Goal: Task Accomplishment & Management: Manage account settings

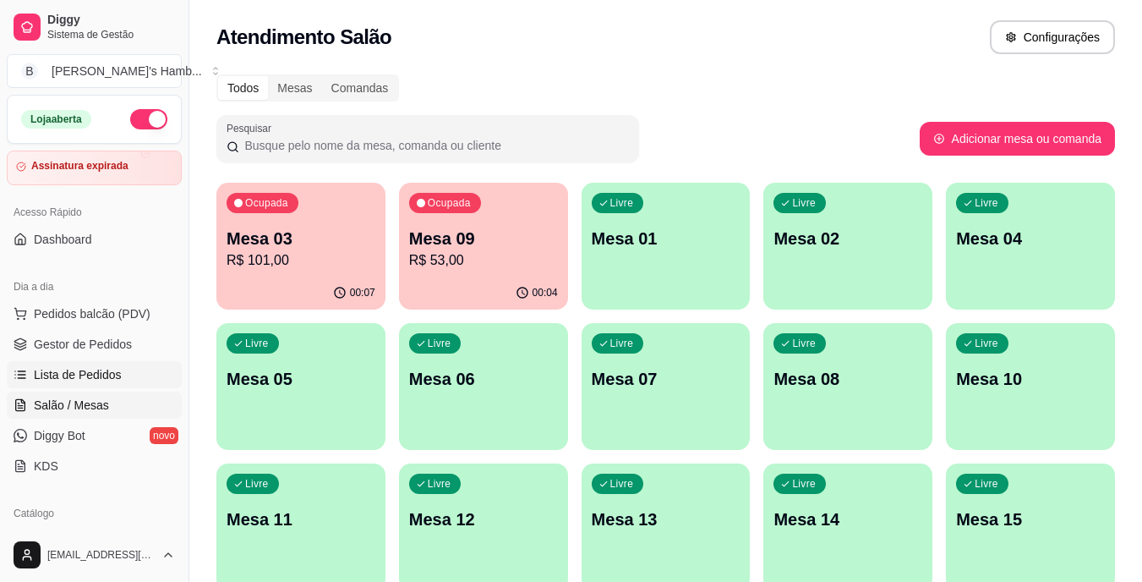
click at [86, 369] on span "Lista de Pedidos" at bounding box center [78, 374] width 88 height 17
click at [439, 278] on div "00:22" at bounding box center [483, 292] width 169 height 33
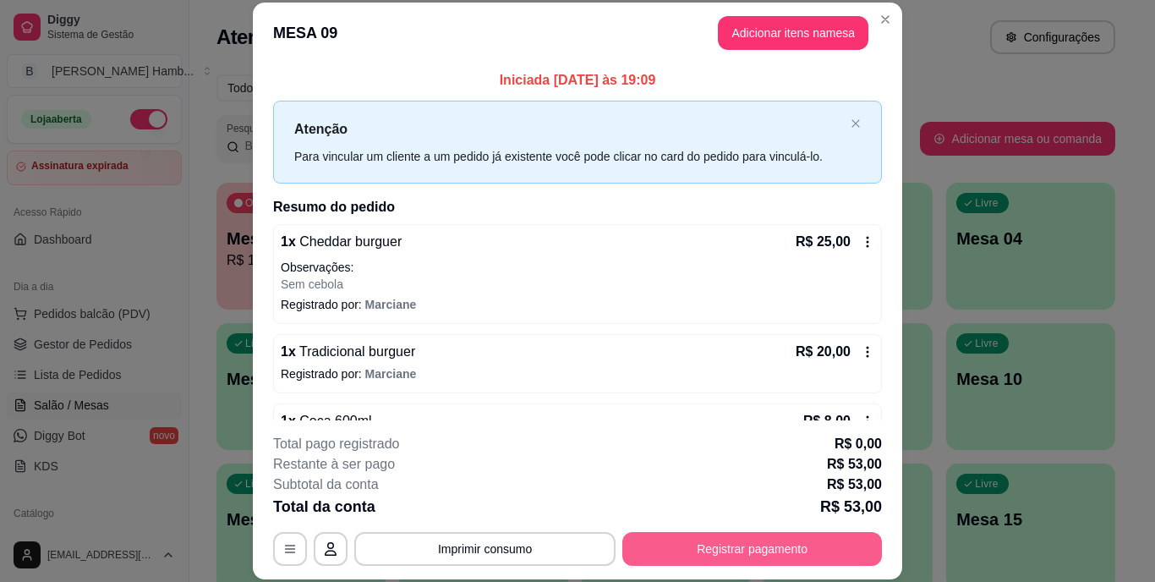
click at [658, 548] on button "Registrar pagamento" at bounding box center [752, 549] width 260 height 34
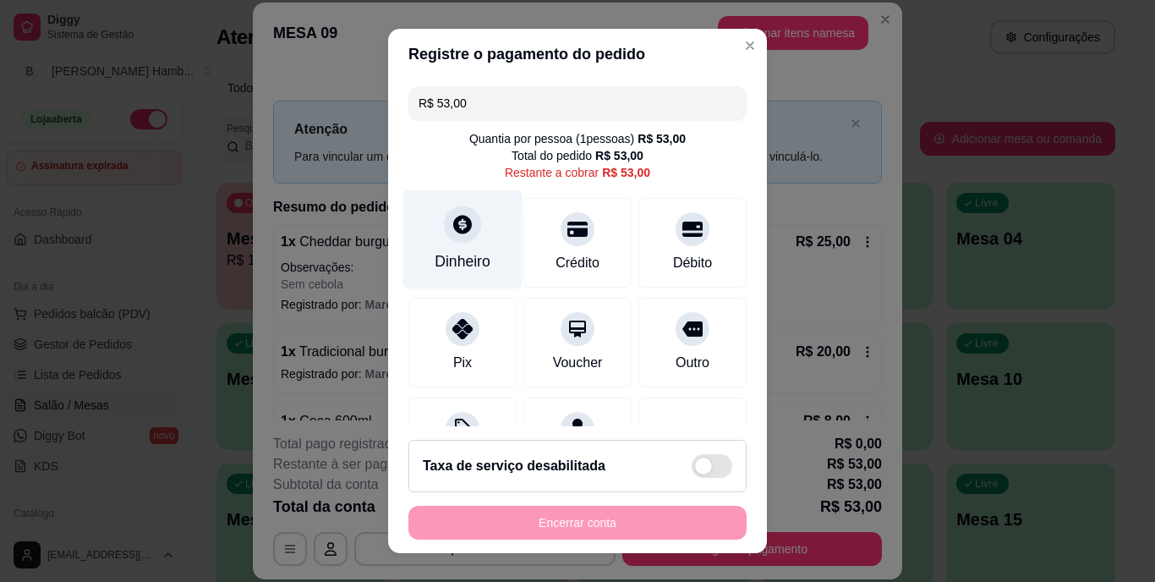
click at [468, 256] on div "Dinheiro" at bounding box center [463, 262] width 56 height 22
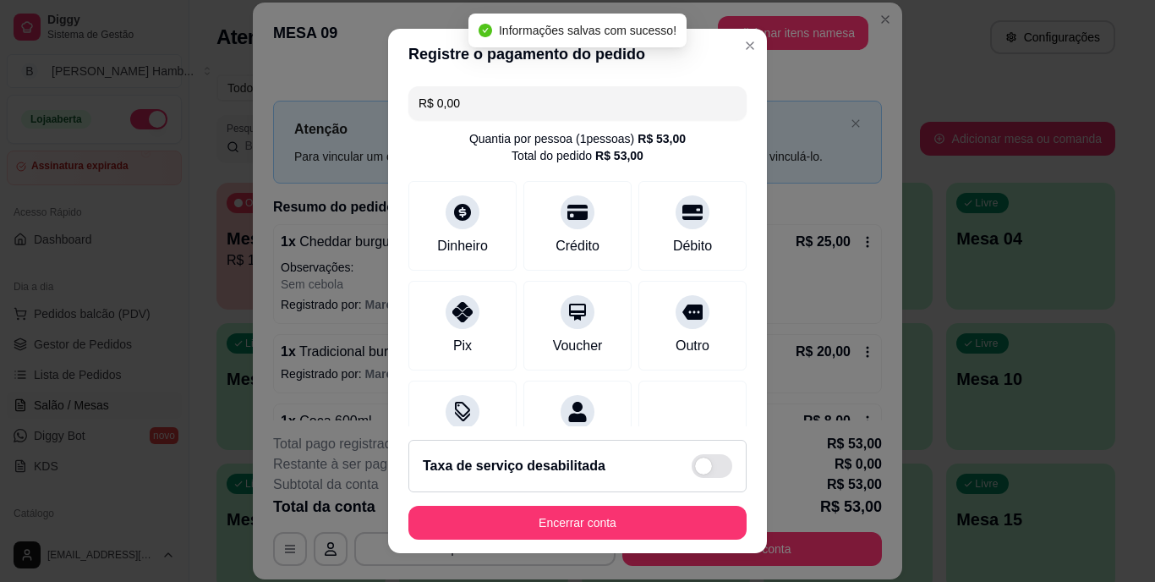
type input "R$ 0,00"
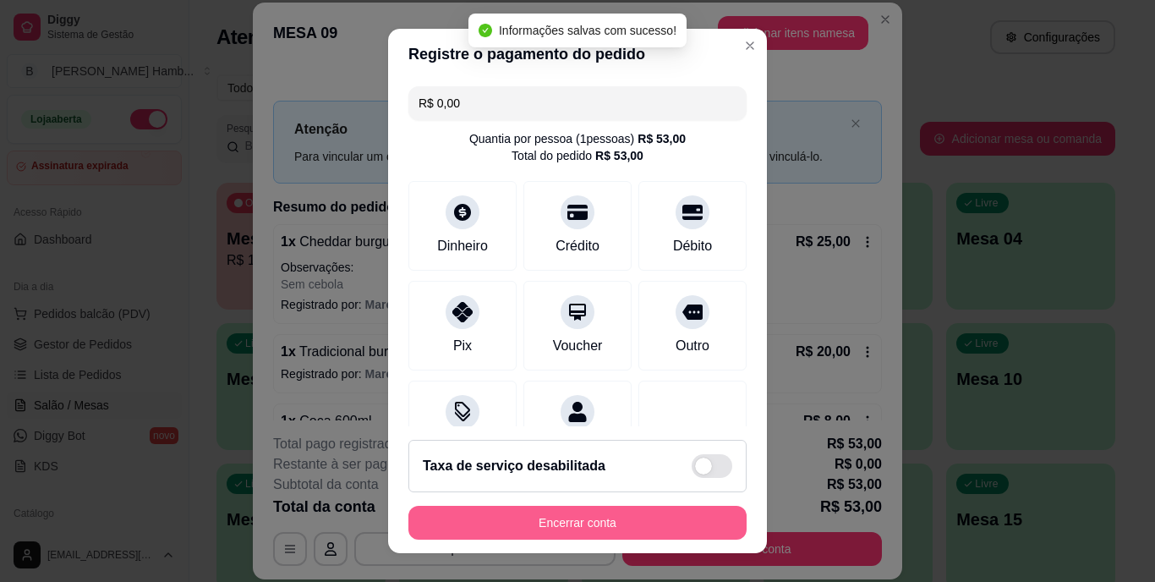
click at [585, 518] on button "Encerrar conta" at bounding box center [577, 523] width 338 height 34
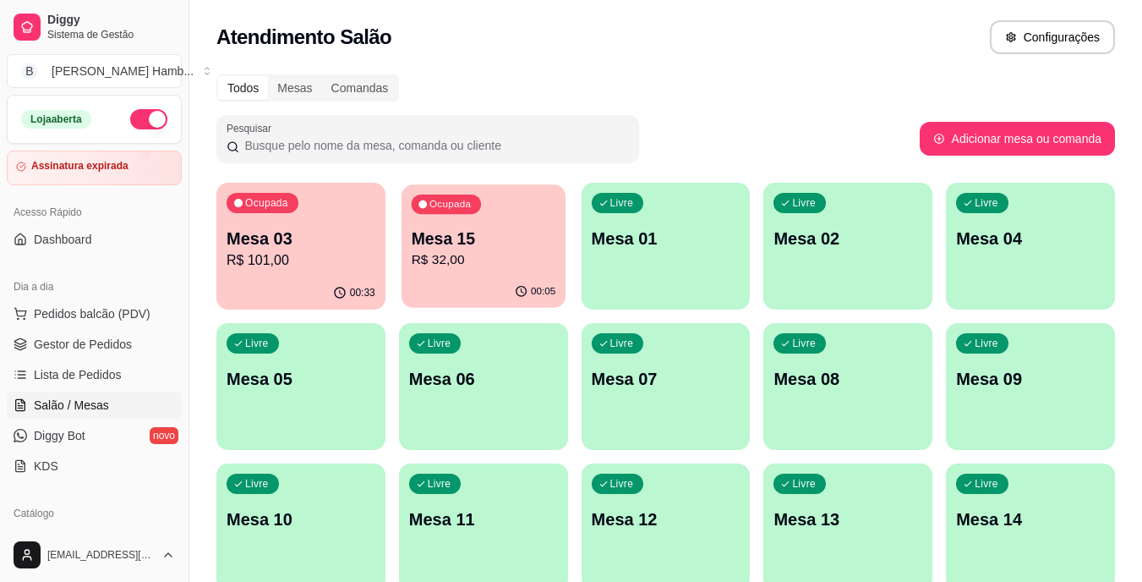
click at [534, 230] on p "Mesa 15" at bounding box center [483, 238] width 145 height 23
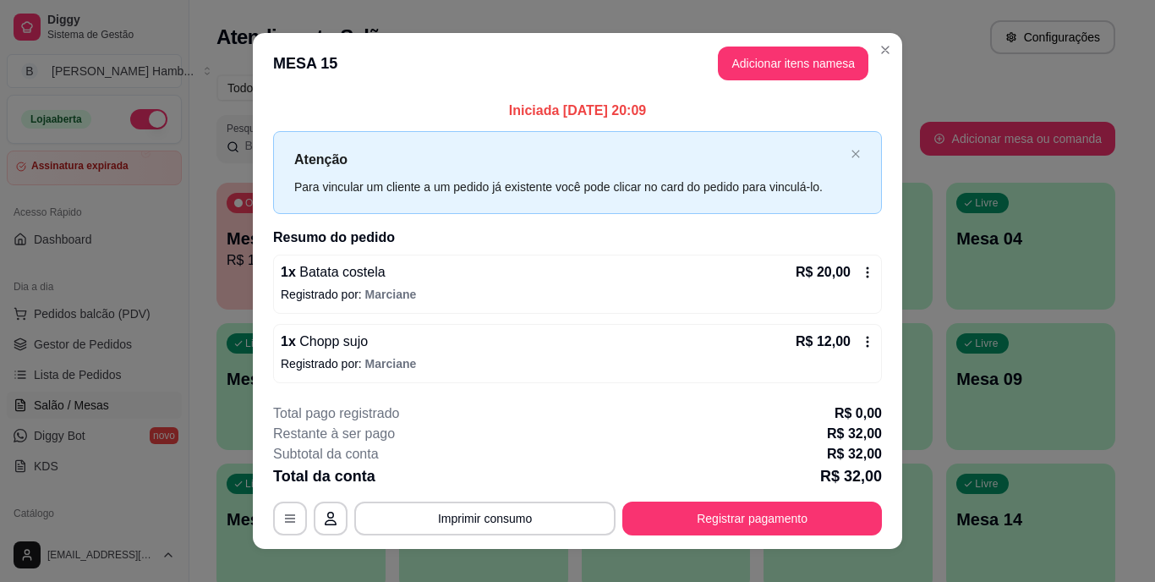
scroll to position [21, 0]
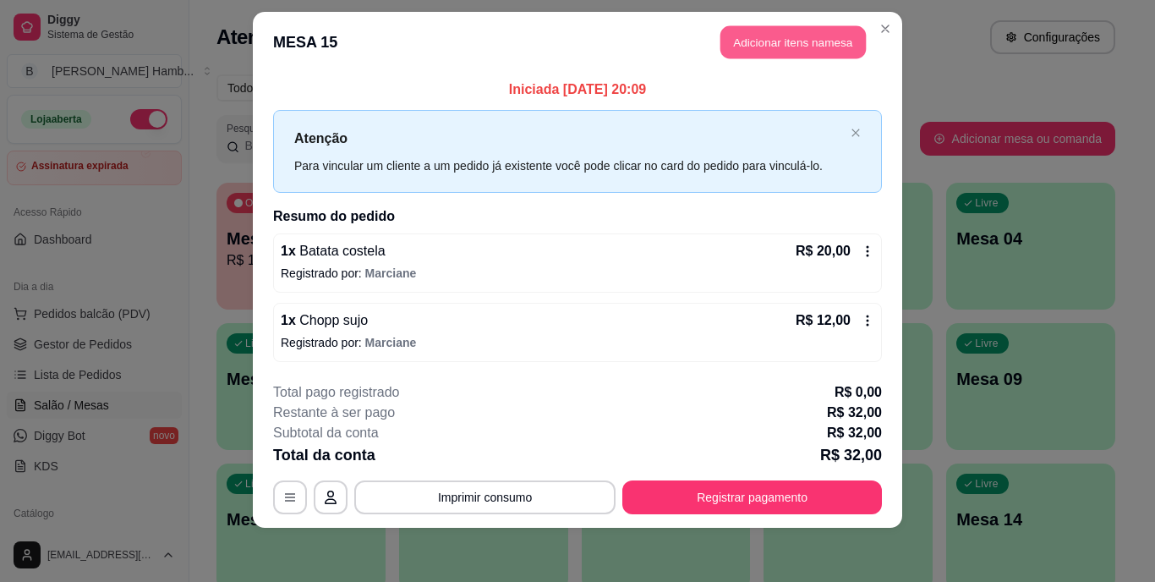
click at [824, 33] on button "Adicionar itens na mesa" at bounding box center [792, 42] width 145 height 33
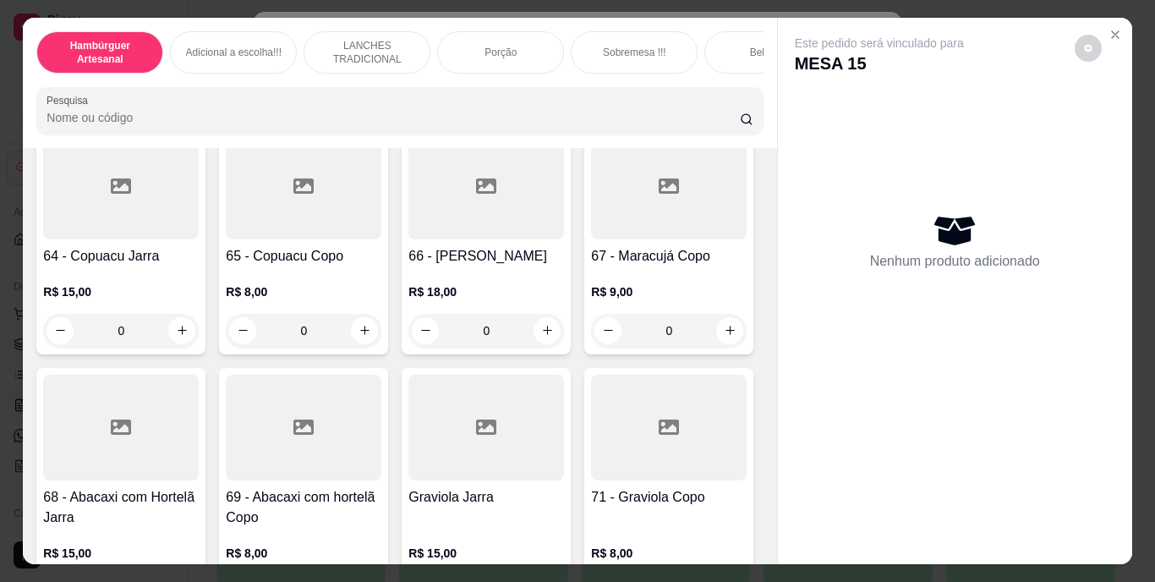
scroll to position [5665, 0]
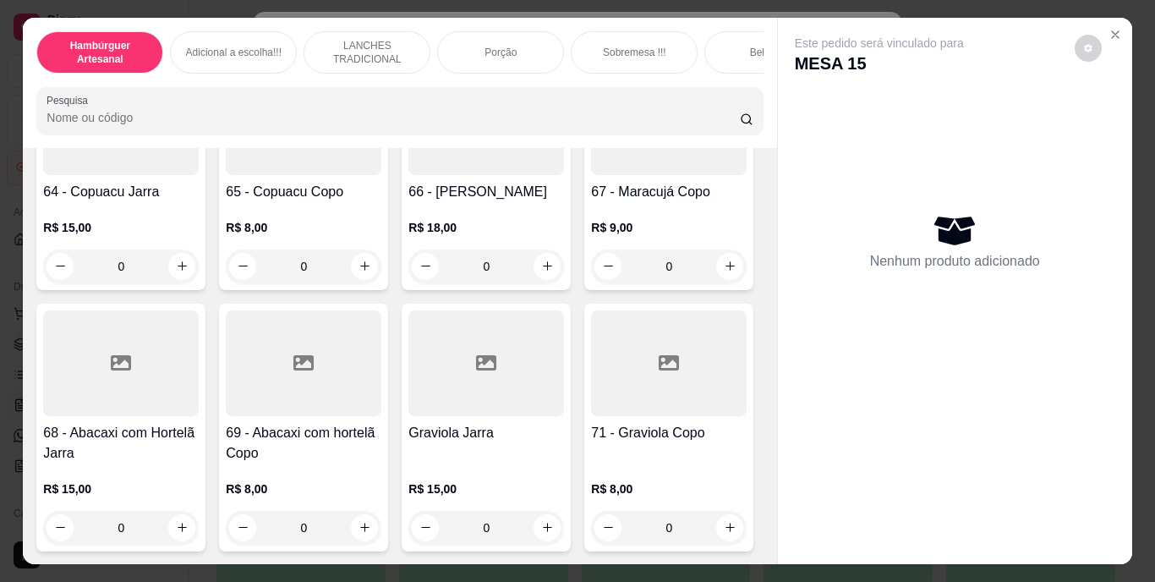
type input "1"
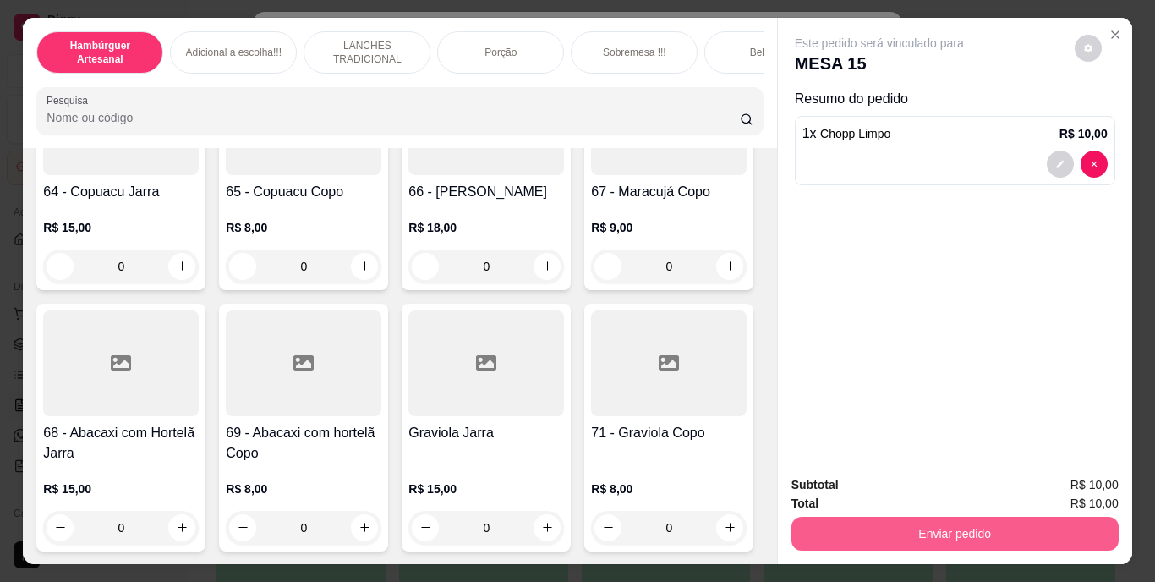
click at [889, 531] on button "Enviar pedido" at bounding box center [954, 534] width 327 height 34
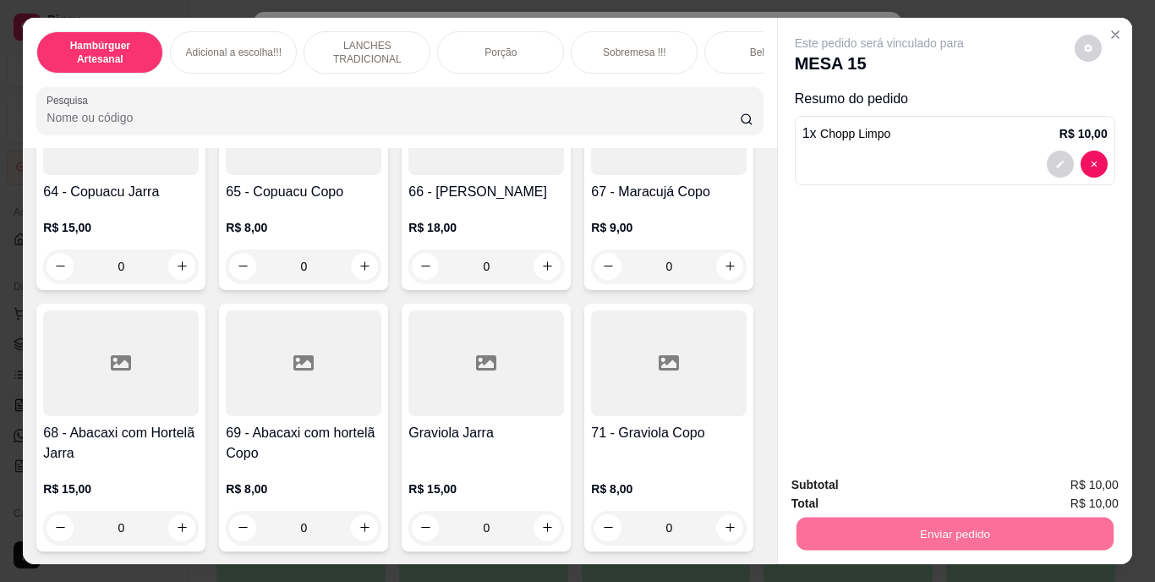
click at [880, 474] on button "Não registrar e enviar pedido" at bounding box center [898, 485] width 171 height 31
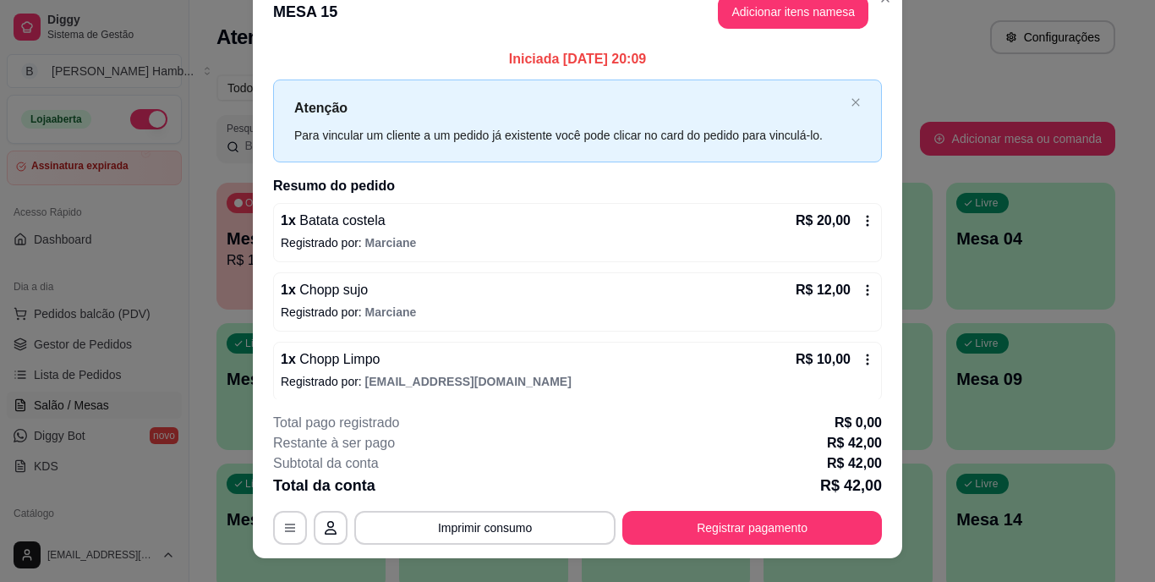
scroll to position [0, 0]
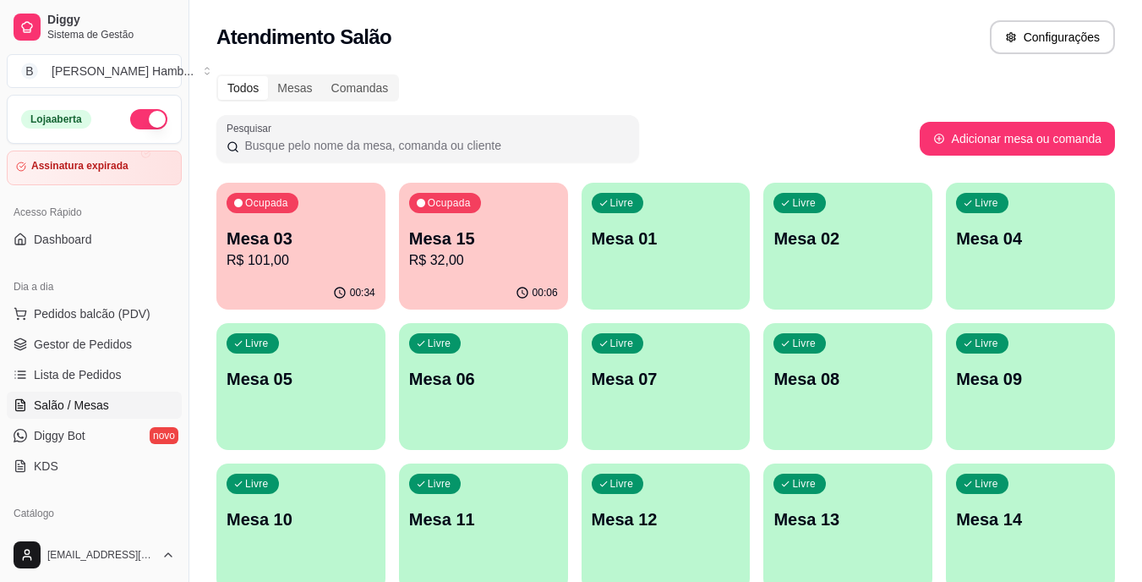
click at [923, 389] on div "Livre Mesa 08" at bounding box center [848, 376] width 169 height 107
click at [129, 315] on span "Pedidos balcão (PDV)" at bounding box center [92, 313] width 117 height 17
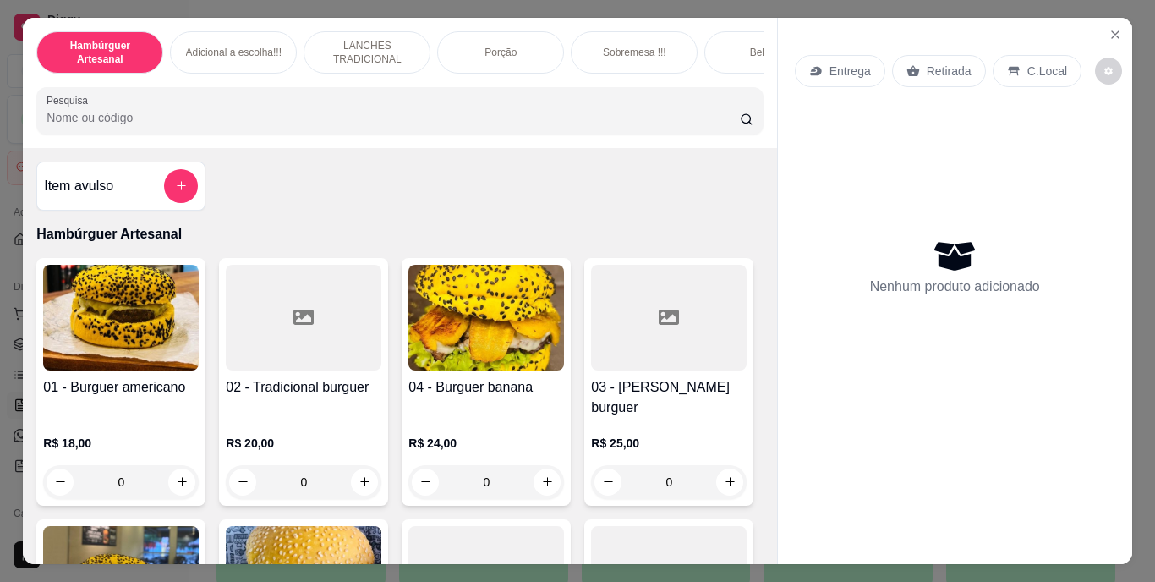
scroll to position [85, 0]
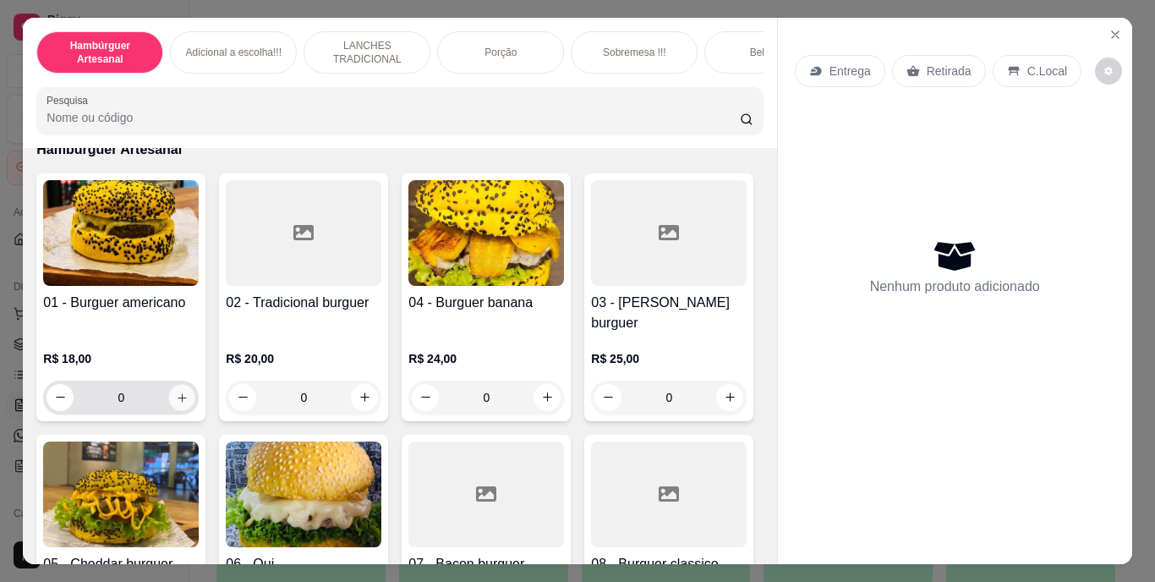
click at [169, 384] on button "increase-product-quantity" at bounding box center [182, 397] width 26 height 26
type input "1"
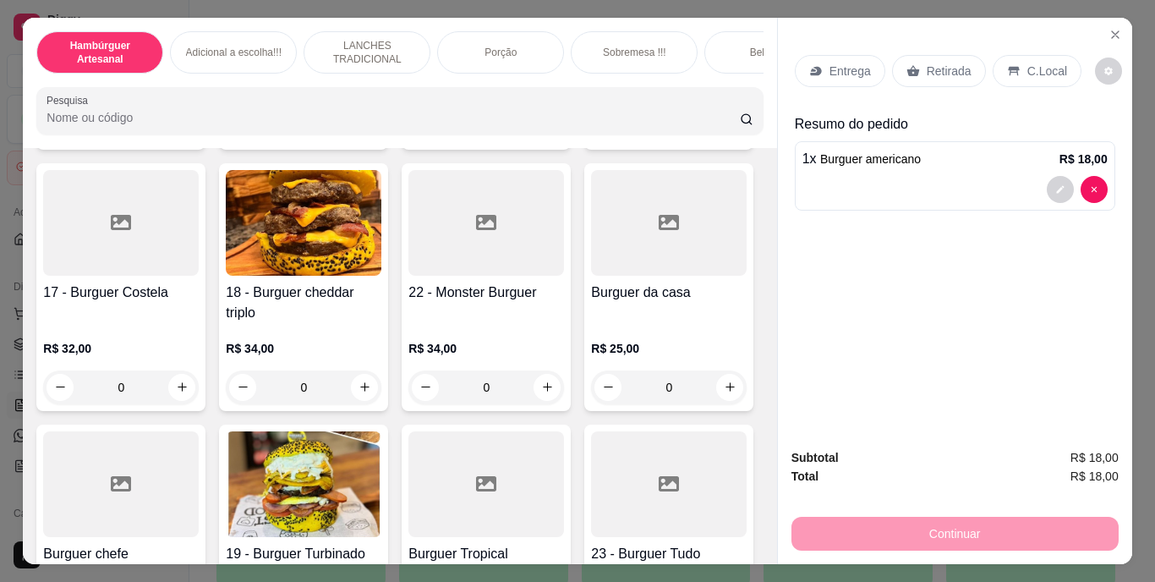
scroll to position [1184, 0]
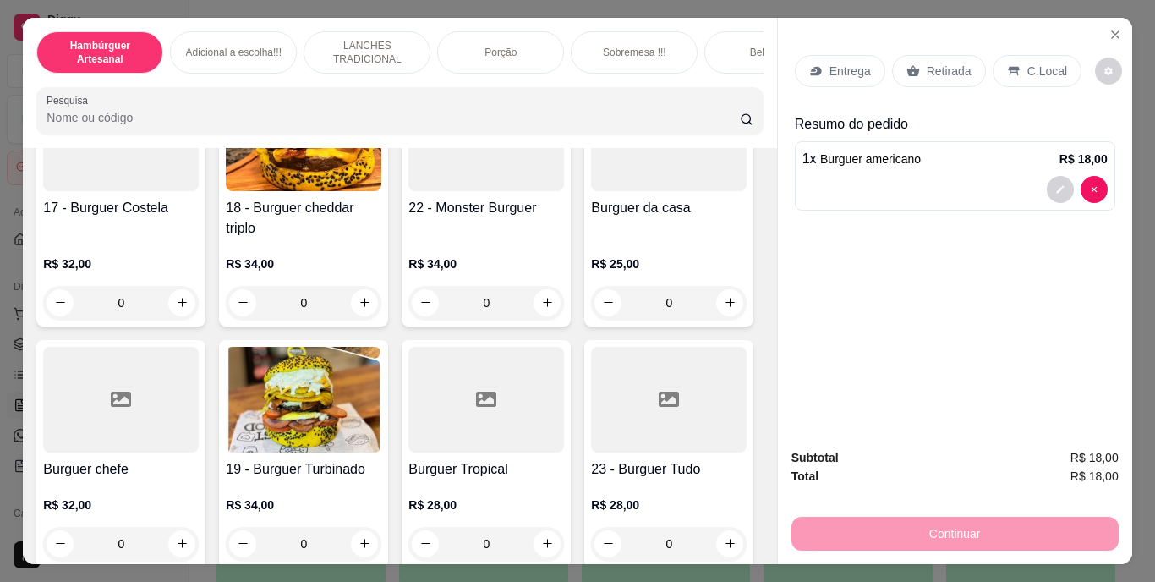
click at [724, 47] on icon "increase-product-quantity" at bounding box center [730, 41] width 13 height 13
type input "1"
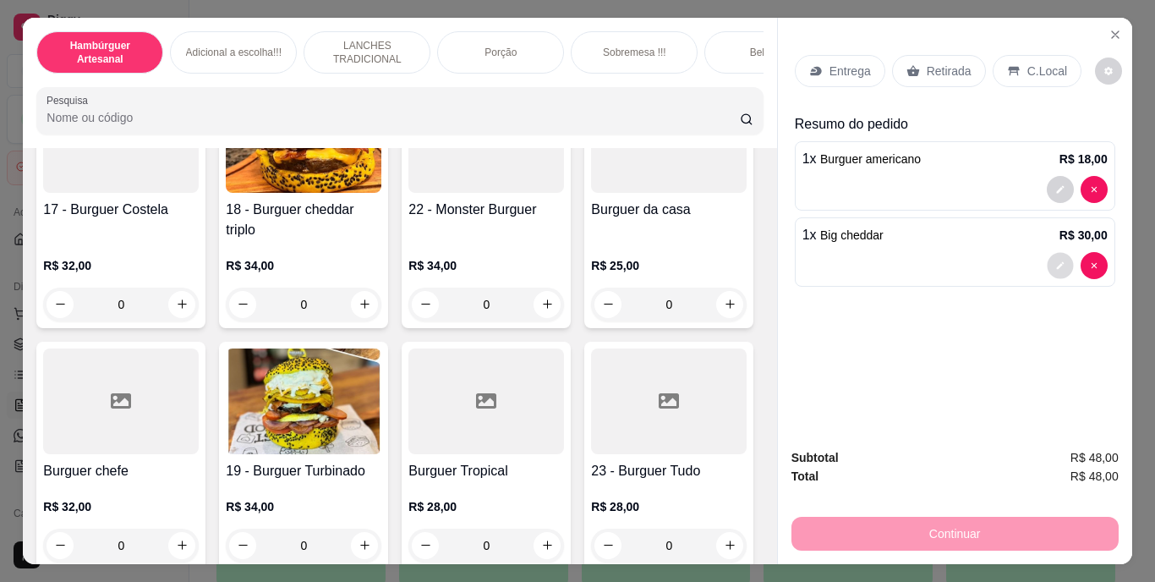
click at [1056, 261] on icon "decrease-product-quantity" at bounding box center [1060, 265] width 8 height 8
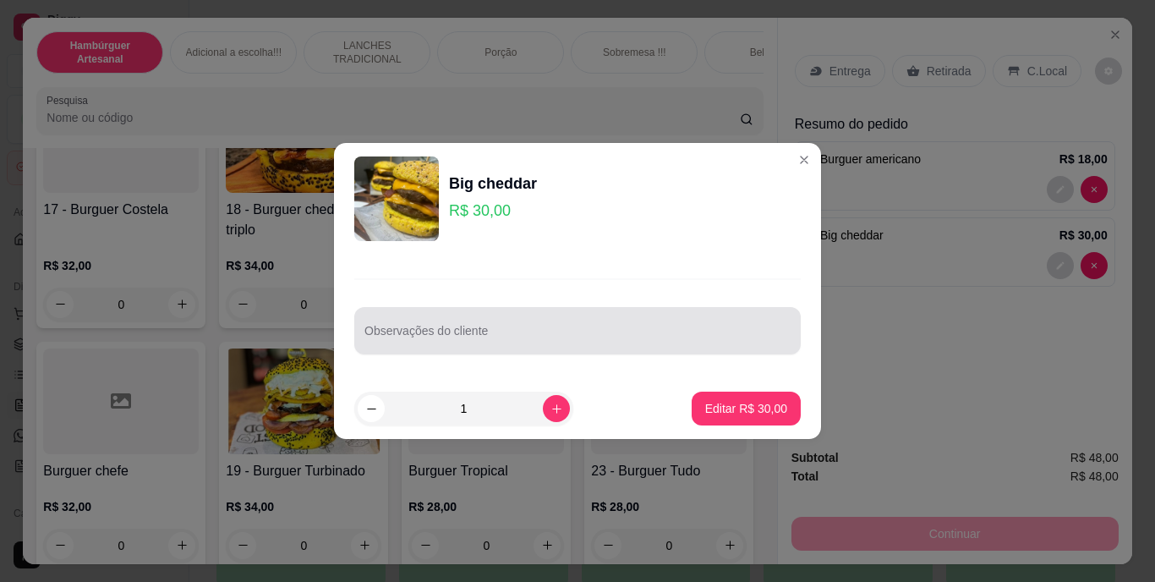
click at [610, 322] on div at bounding box center [577, 331] width 426 height 34
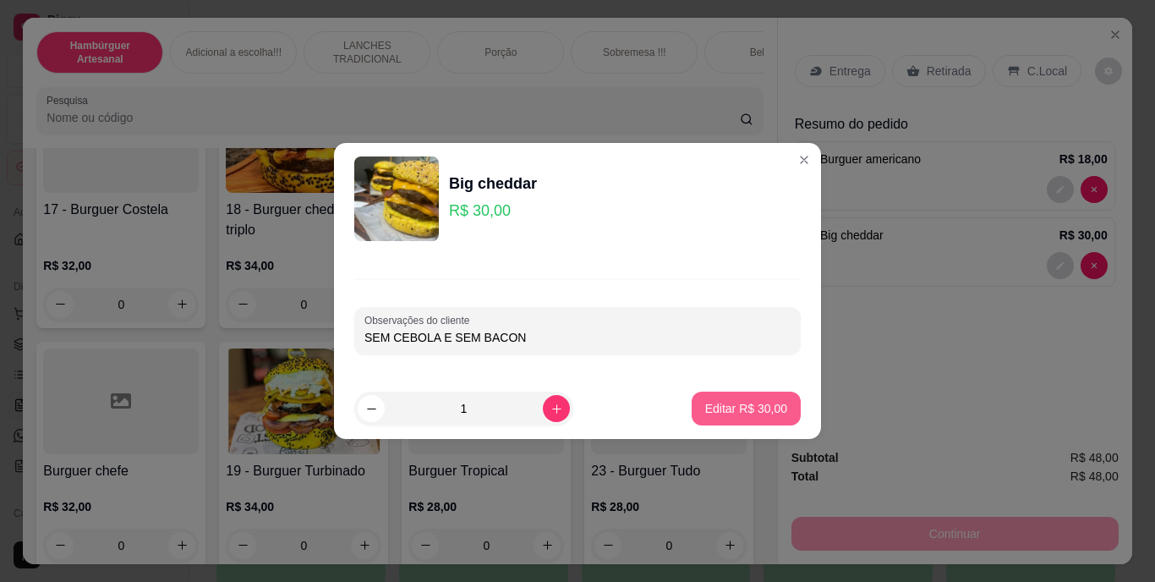
type input "SEM CEBOLA E SEM BACON"
click at [775, 407] on button "Editar R$ 30,00" at bounding box center [746, 408] width 109 height 34
type input "0"
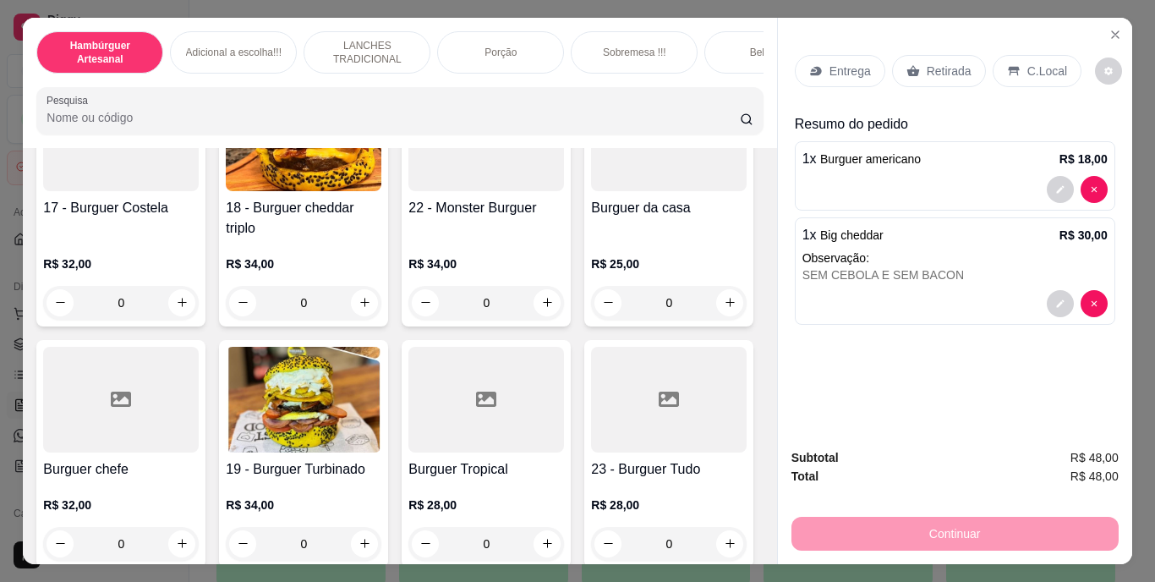
click at [861, 71] on p "Entrega" at bounding box center [849, 71] width 41 height 17
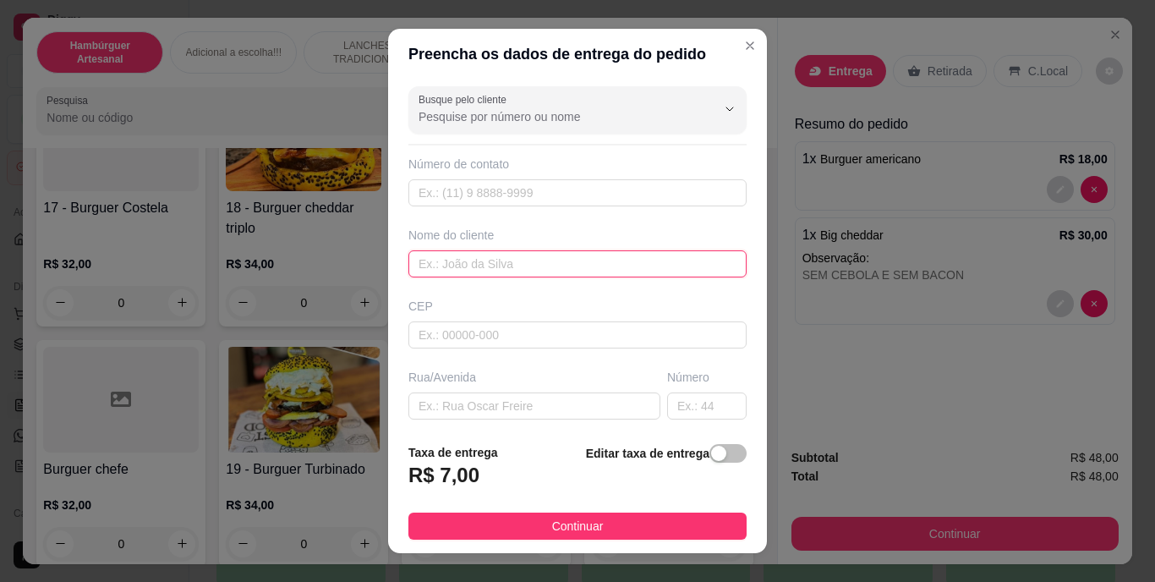
click at [610, 269] on input "text" at bounding box center [577, 263] width 338 height 27
type input "IZABELLA"
click at [721, 454] on span "button" at bounding box center [727, 453] width 37 height 19
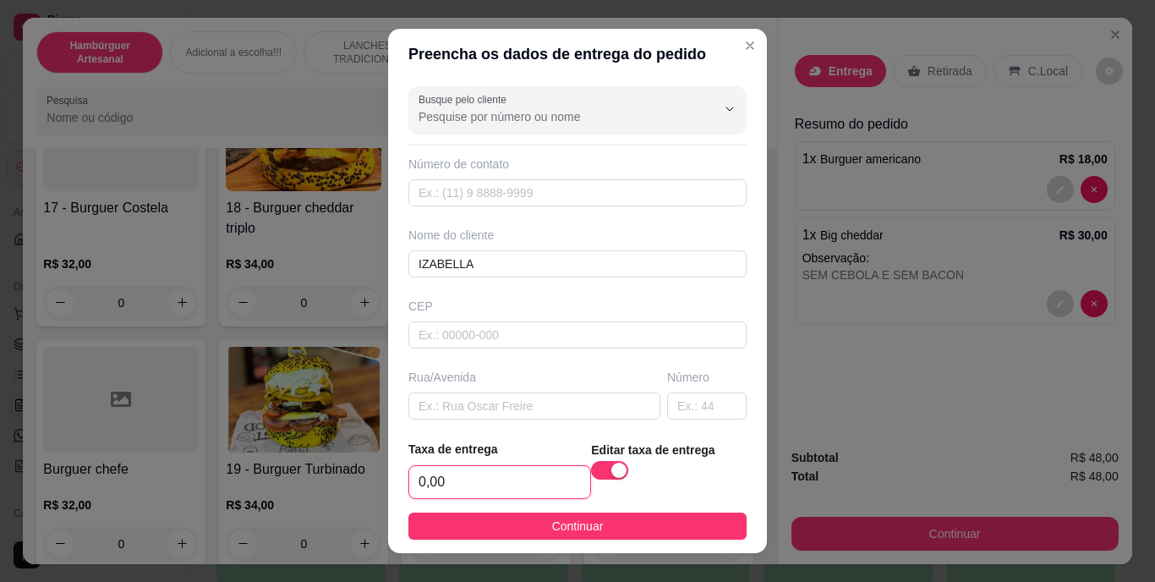
click at [506, 483] on input "0,00" at bounding box center [499, 482] width 181 height 32
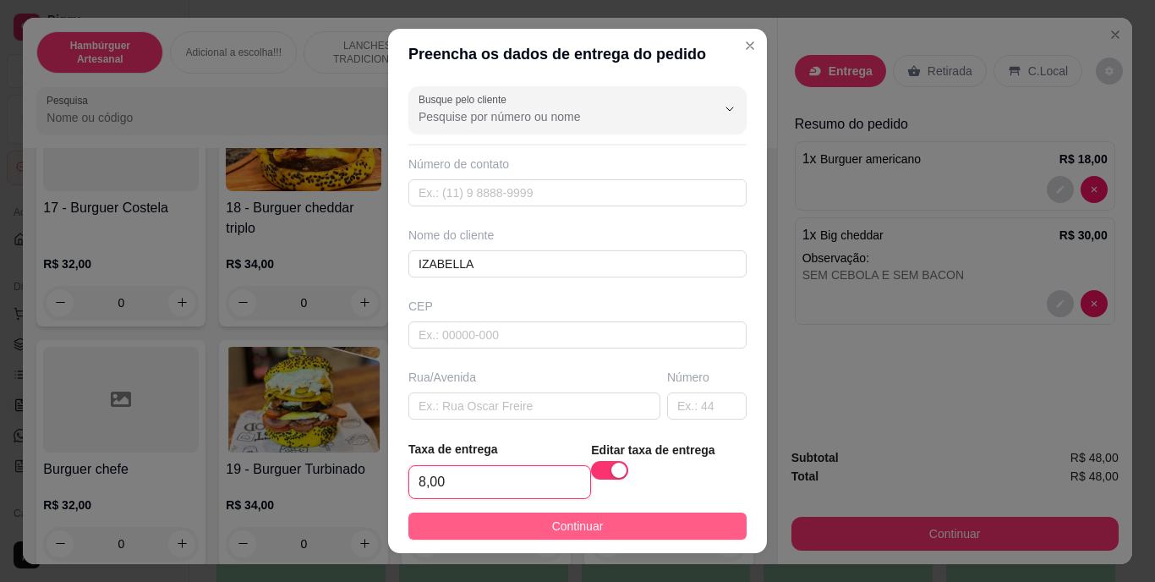
type input "8,00"
click at [532, 519] on button "Continuar" at bounding box center [577, 525] width 338 height 27
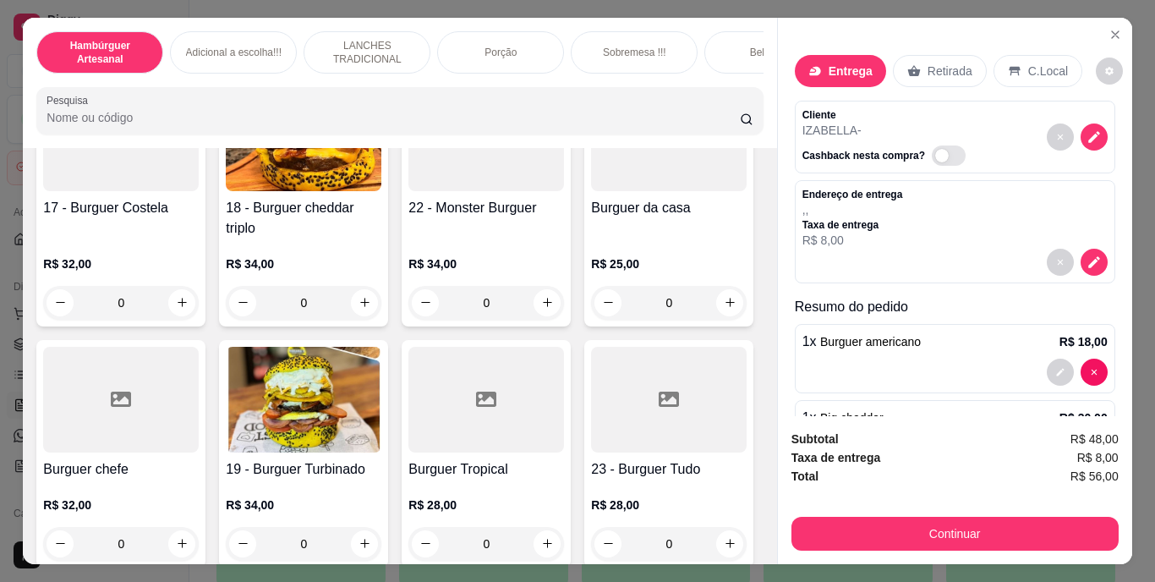
scroll to position [114, 0]
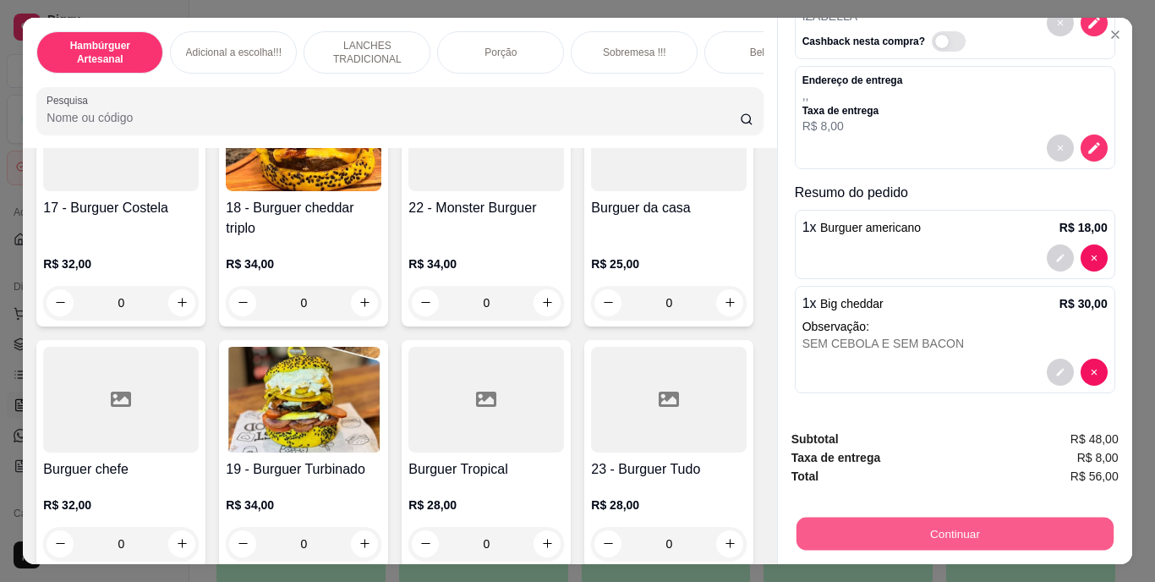
click at [875, 518] on button "Continuar" at bounding box center [954, 533] width 317 height 33
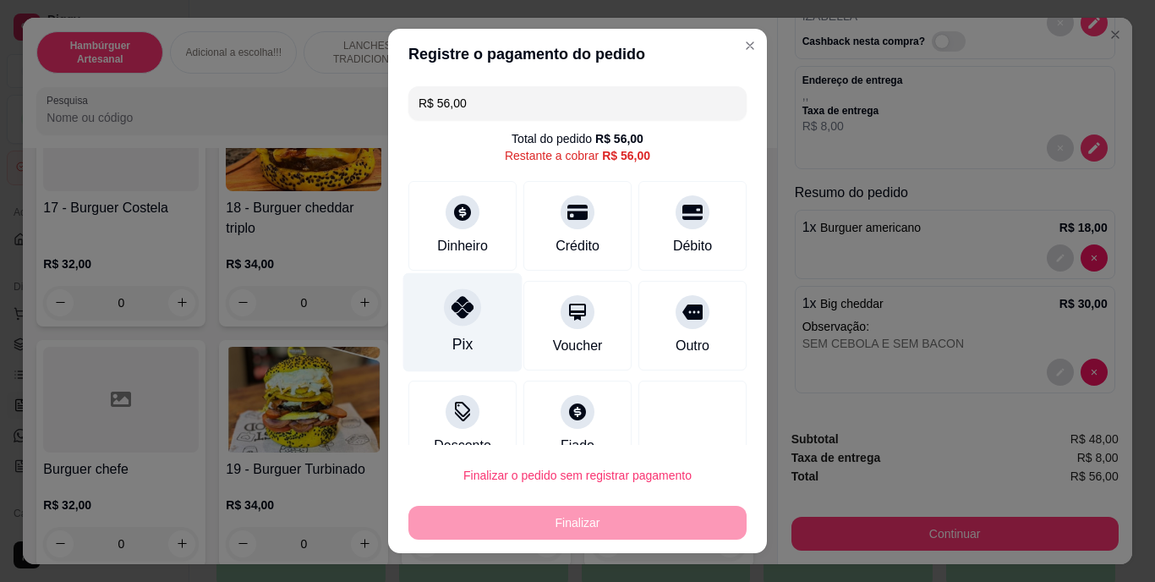
click at [468, 334] on div "Pix" at bounding box center [462, 322] width 119 height 99
type input "R$ 0,00"
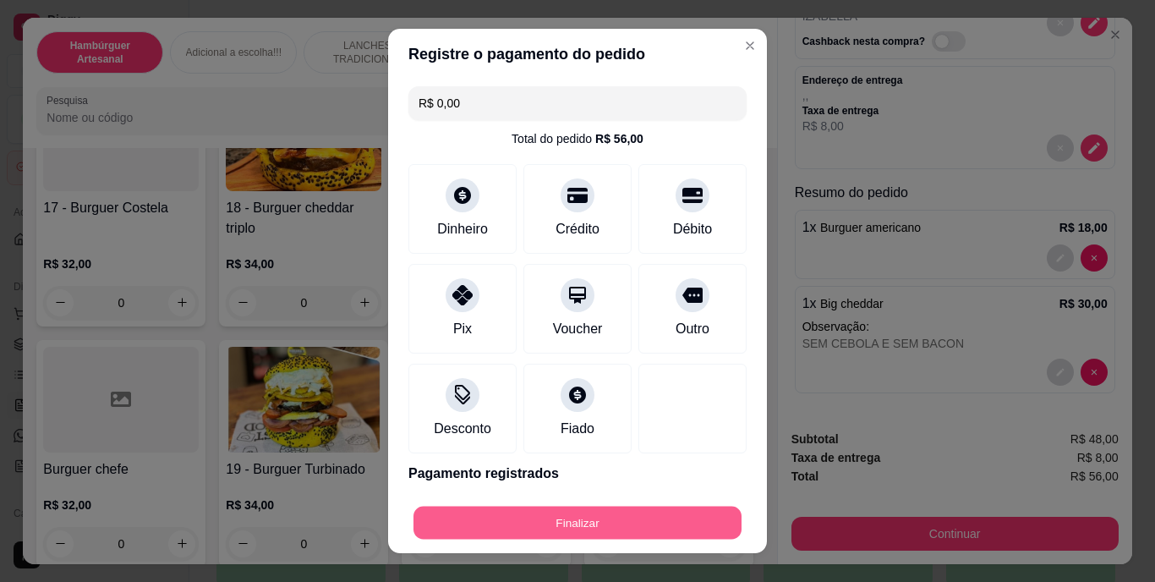
click at [626, 510] on button "Finalizar" at bounding box center [577, 522] width 328 height 33
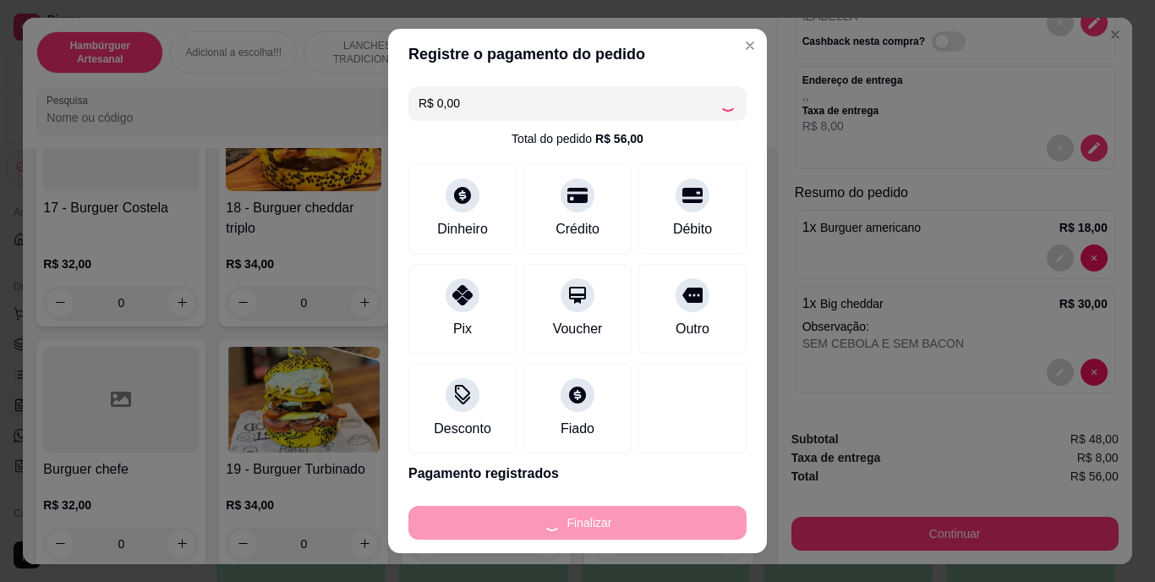
type input "0"
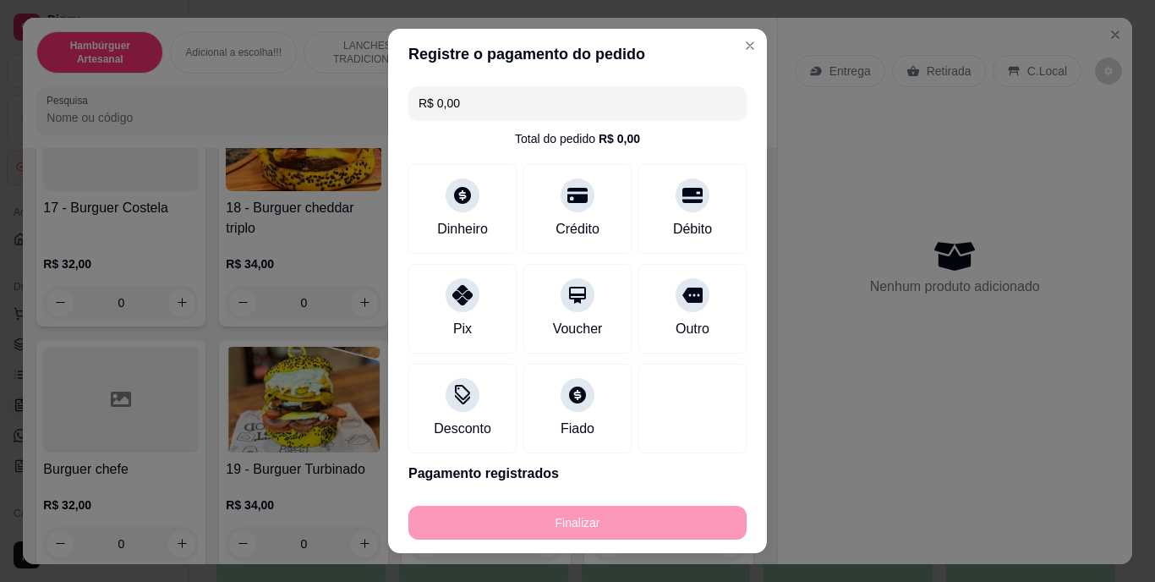
type input "-R$ 56,00"
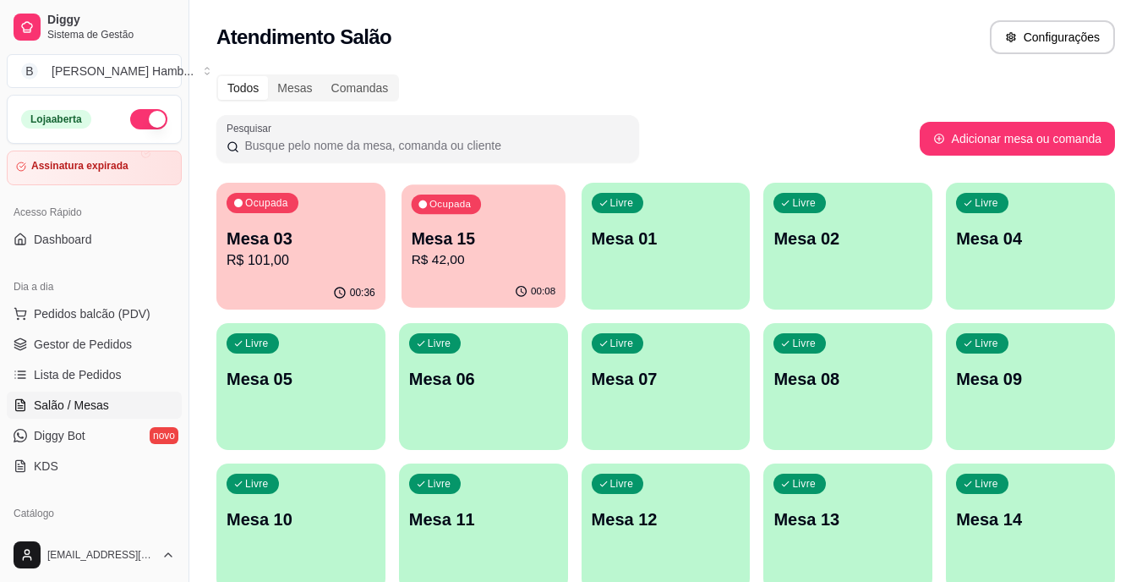
click at [515, 262] on p "R$ 42,00" at bounding box center [483, 259] width 145 height 19
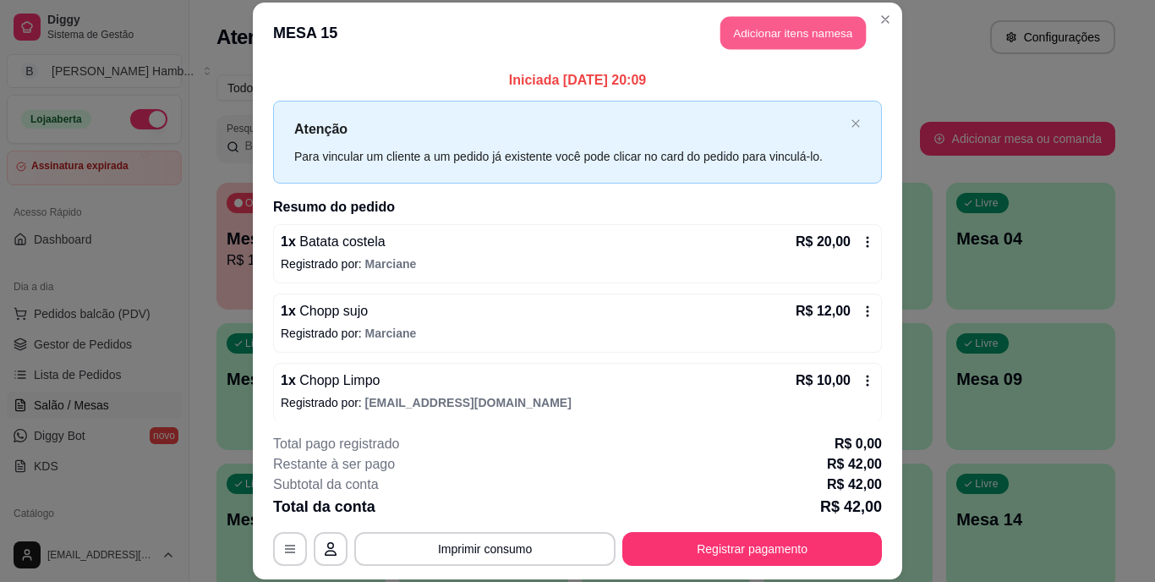
click at [769, 34] on button "Adicionar itens na mesa" at bounding box center [792, 33] width 145 height 33
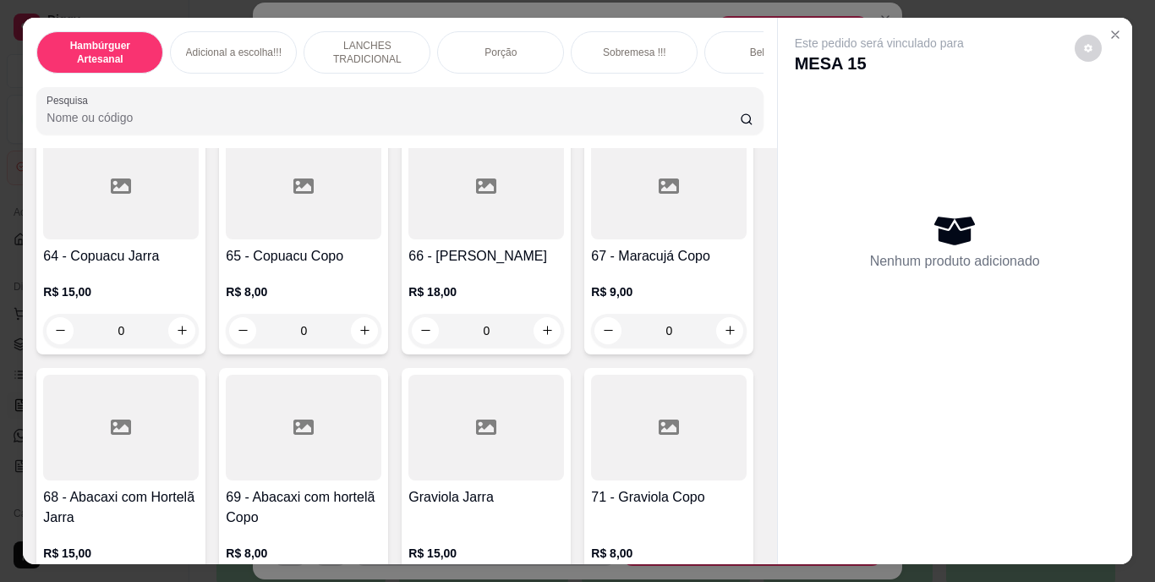
scroll to position [5665, 0]
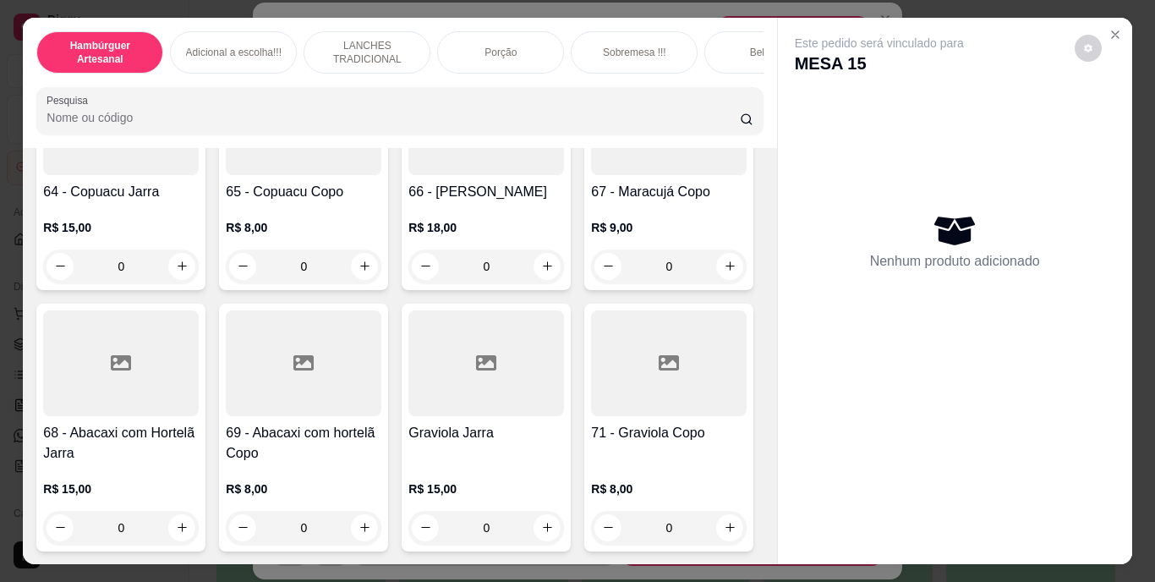
type input "1"
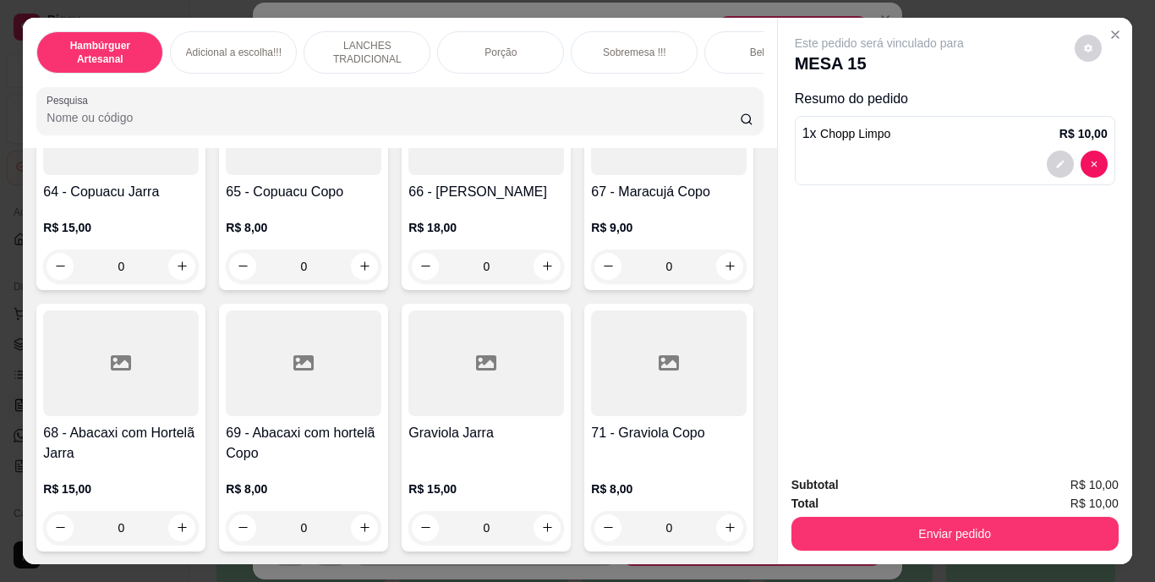
type input "1"
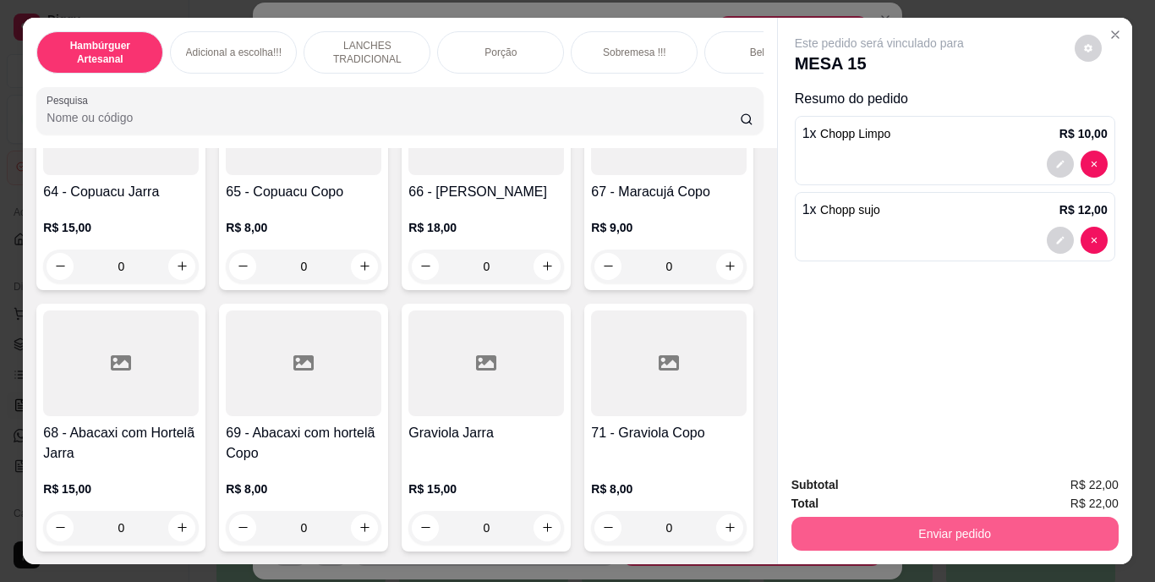
click at [848, 523] on button "Enviar pedido" at bounding box center [954, 534] width 327 height 34
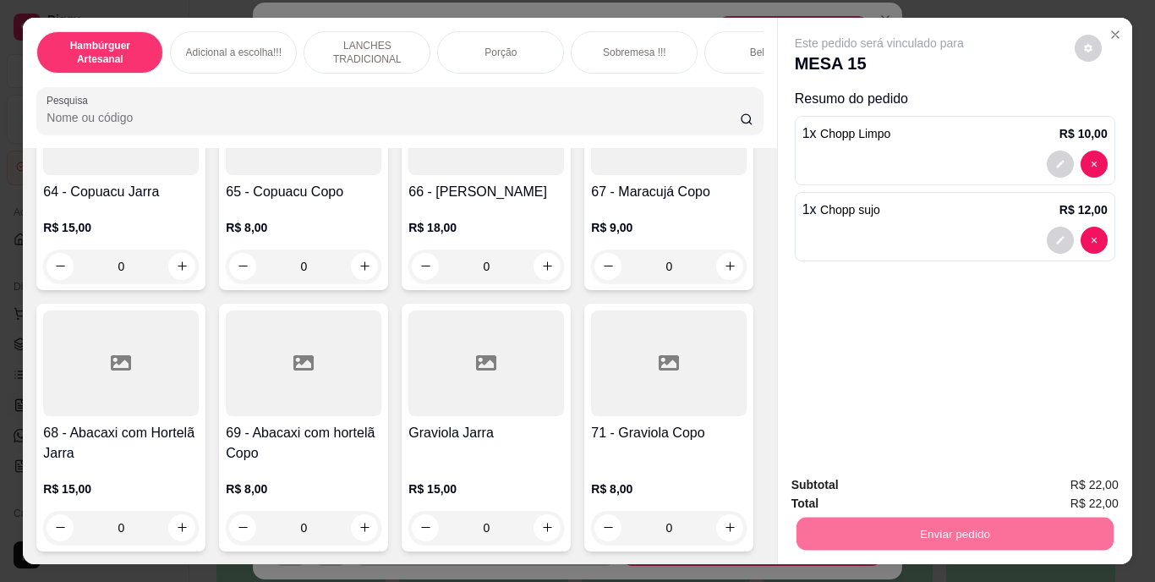
click at [835, 481] on button "Não registrar e enviar pedido" at bounding box center [899, 486] width 176 height 32
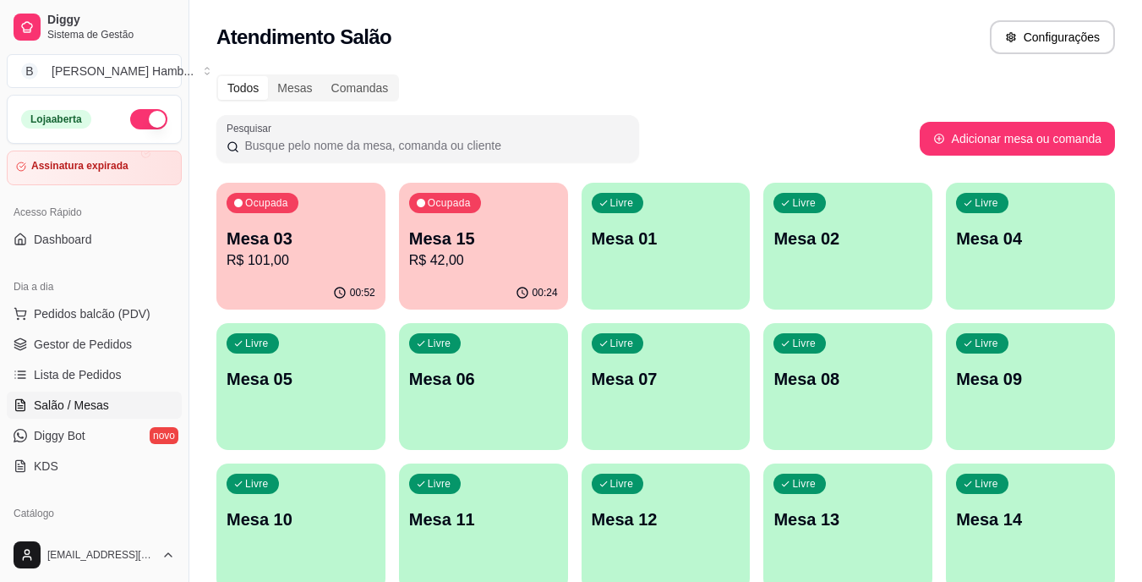
drag, startPoint x: 19, startPoint y: 282, endPoint x: 786, endPoint y: 112, distance: 785.5
click at [786, 113] on div "Todos Mesas Comandas Pesquisar Adicionar mesa ou comanda Ocupada Mesa 03 R$ 101…" at bounding box center [665, 407] width 953 height 687
click at [268, 288] on div "01:00" at bounding box center [301, 292] width 164 height 32
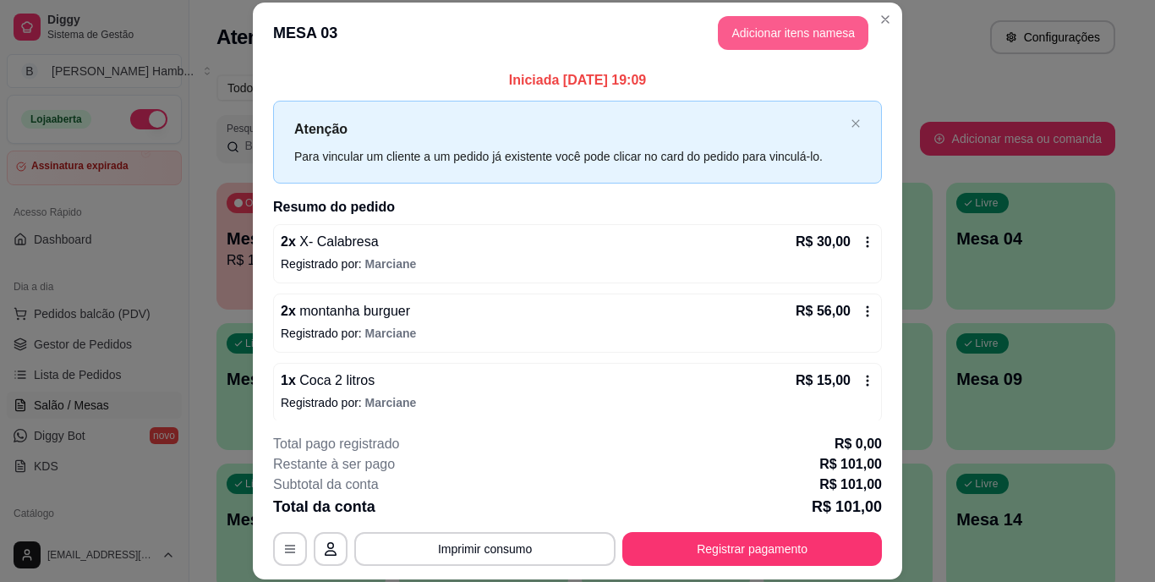
click at [814, 25] on button "Adicionar itens na mesa" at bounding box center [793, 33] width 151 height 34
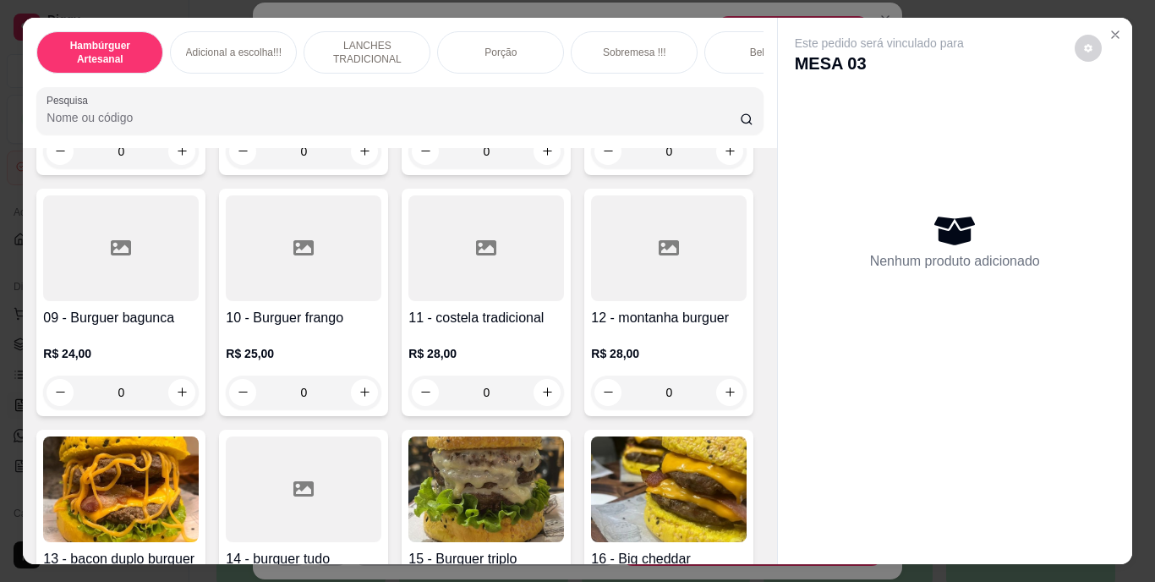
scroll to position [507, 0]
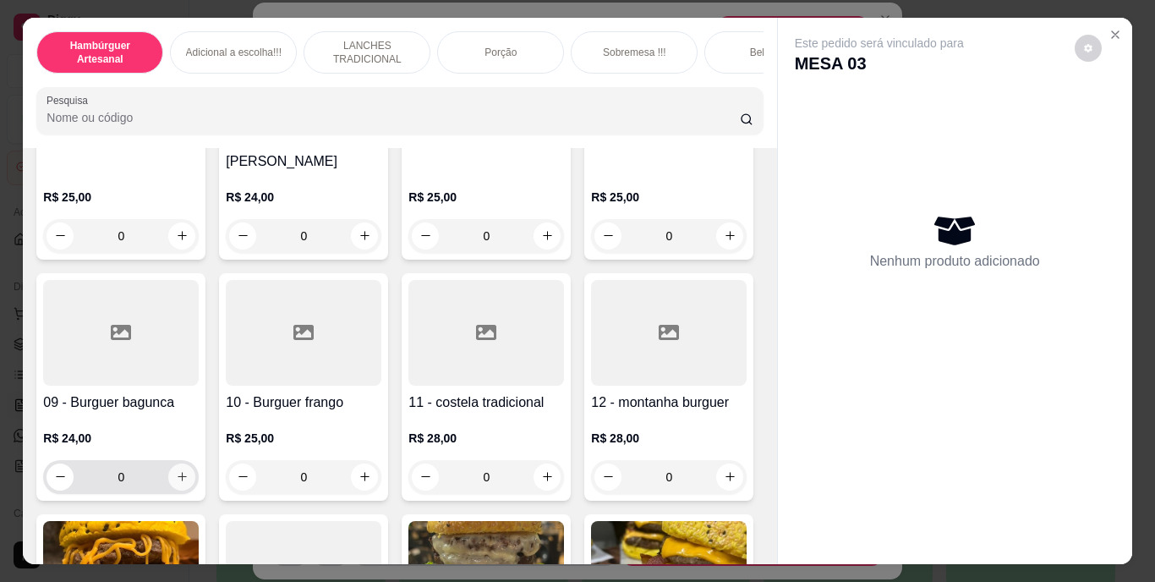
click at [189, 470] on icon "increase-product-quantity" at bounding box center [182, 476] width 13 height 13
type input "1"
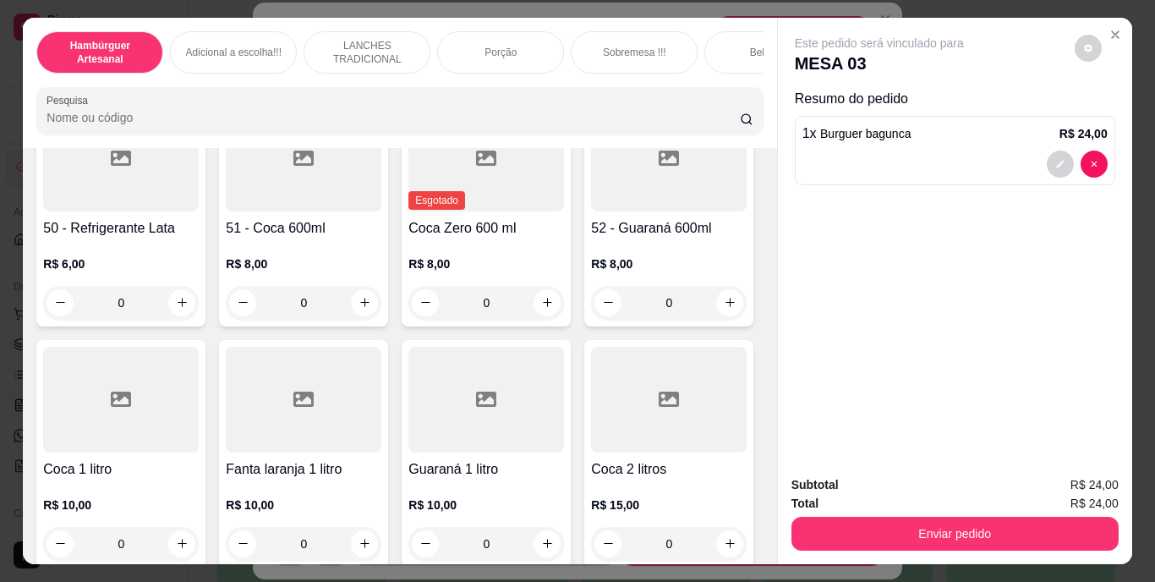
scroll to position [3636, 0]
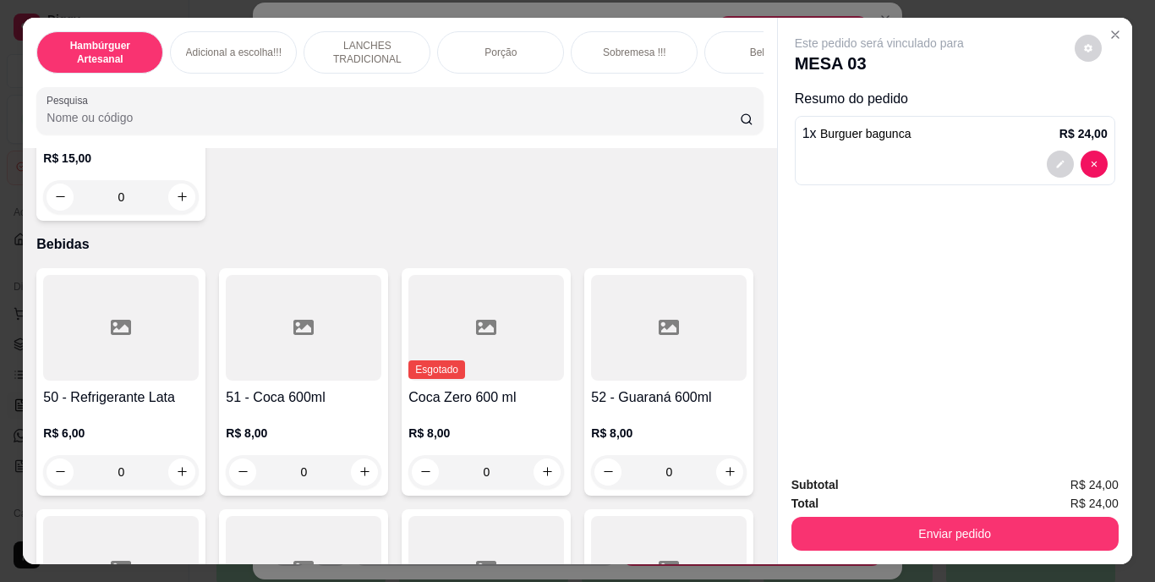
type input "1"
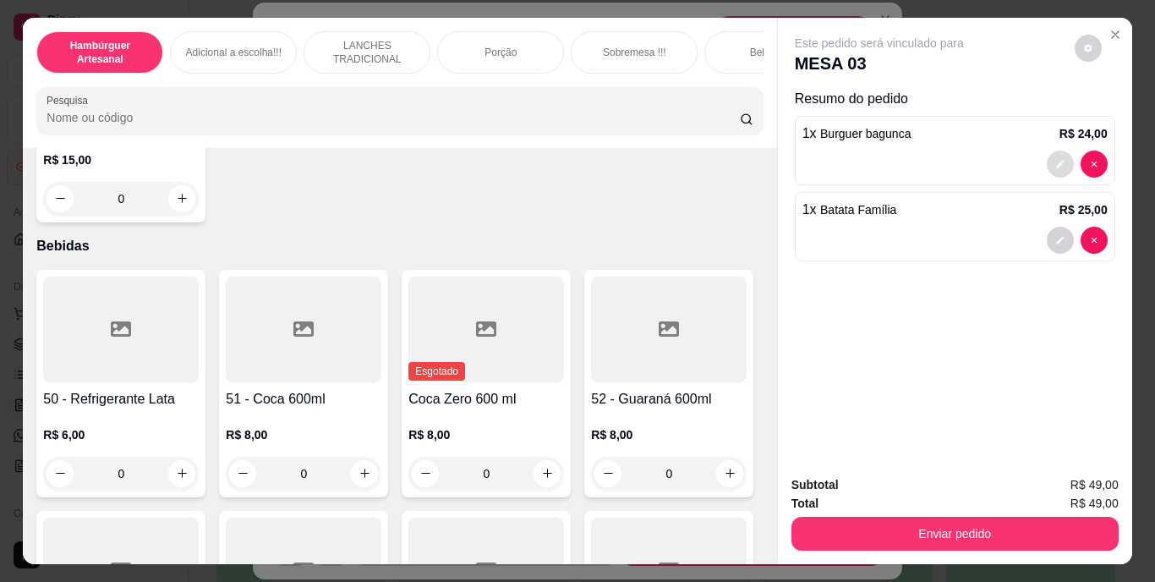
click at [1056, 160] on icon "decrease-product-quantity" at bounding box center [1060, 164] width 8 height 8
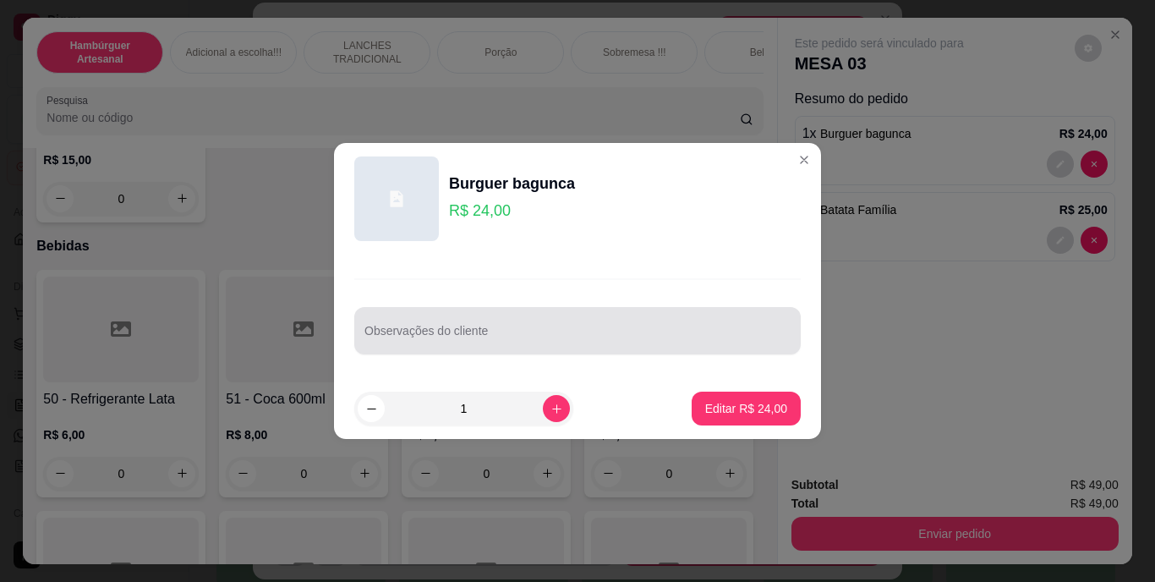
click at [706, 331] on input "Observações do cliente" at bounding box center [577, 337] width 426 height 17
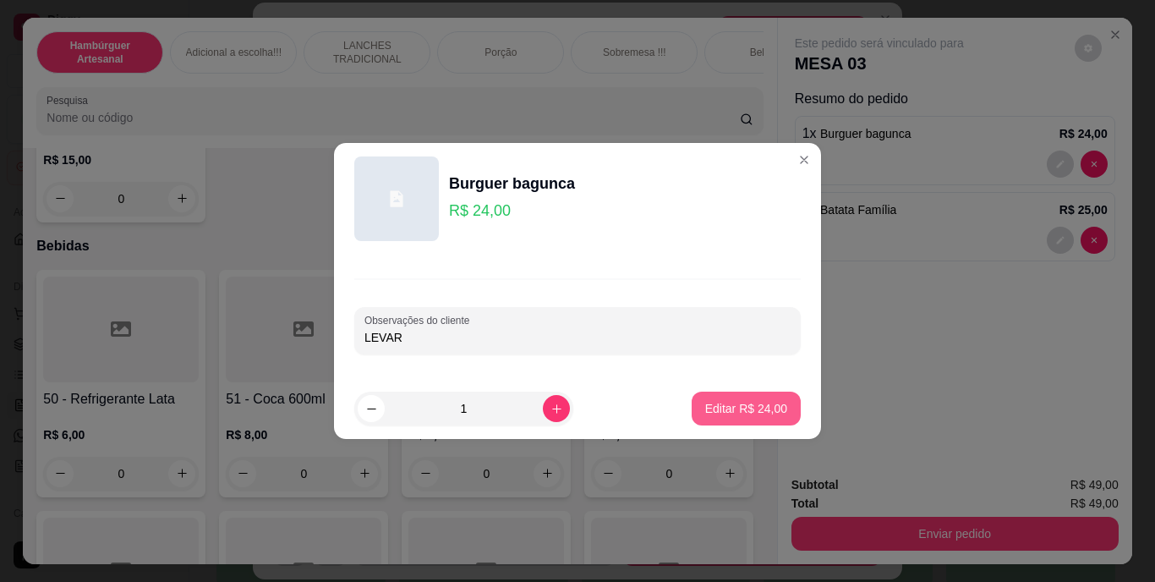
type input "LEVAR"
click at [736, 411] on p "Editar R$ 24,00" at bounding box center [746, 408] width 82 height 17
type input "0"
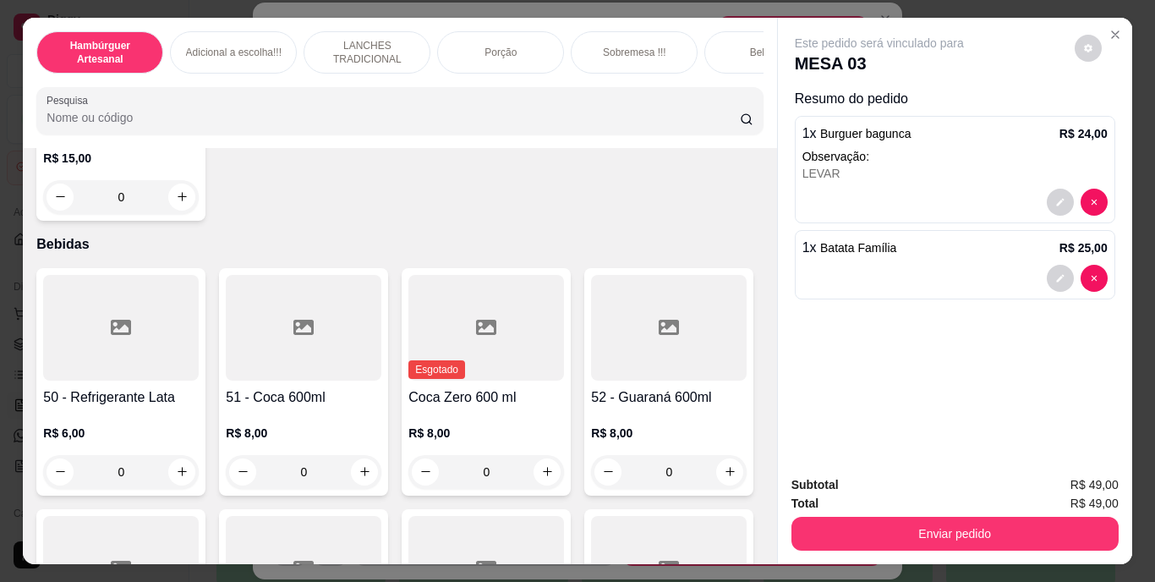
scroll to position [3634, 0]
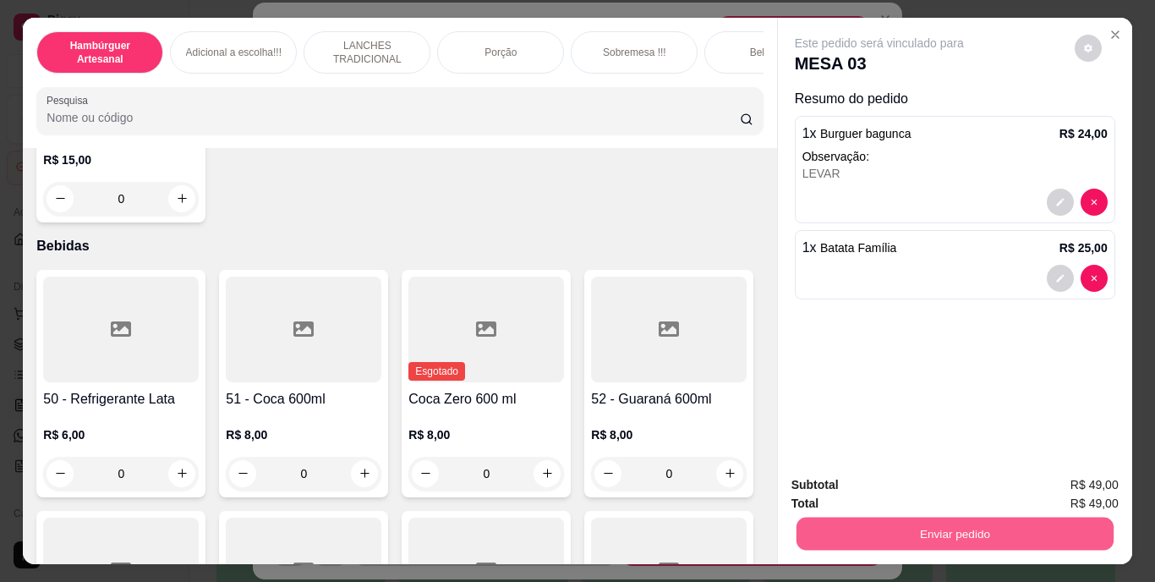
click at [896, 526] on button "Enviar pedido" at bounding box center [954, 533] width 317 height 33
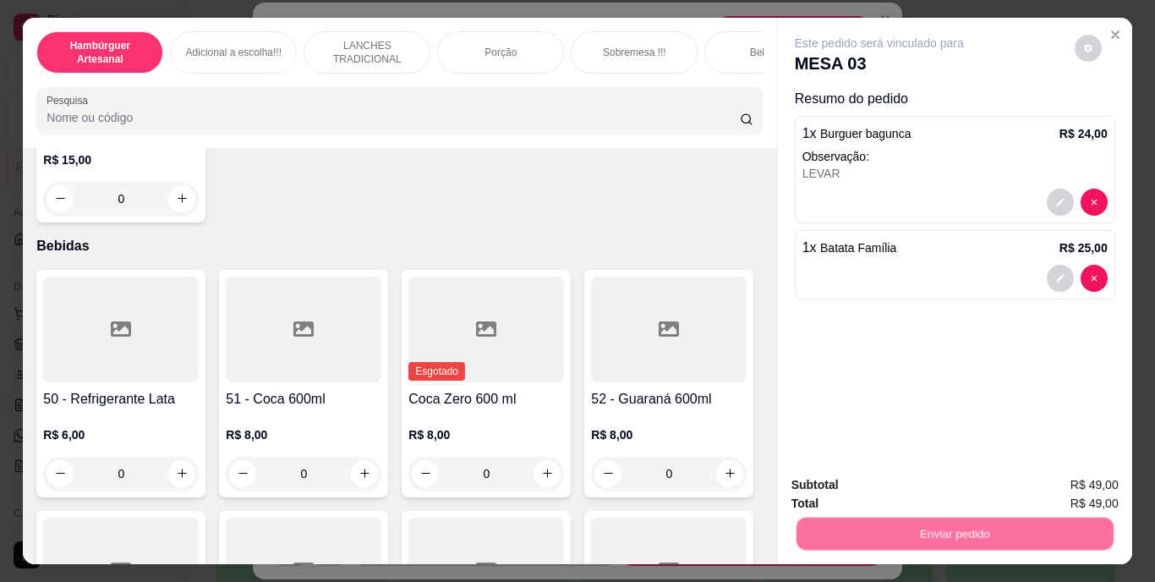
click at [868, 483] on button "Não registrar e enviar pedido" at bounding box center [899, 486] width 176 height 32
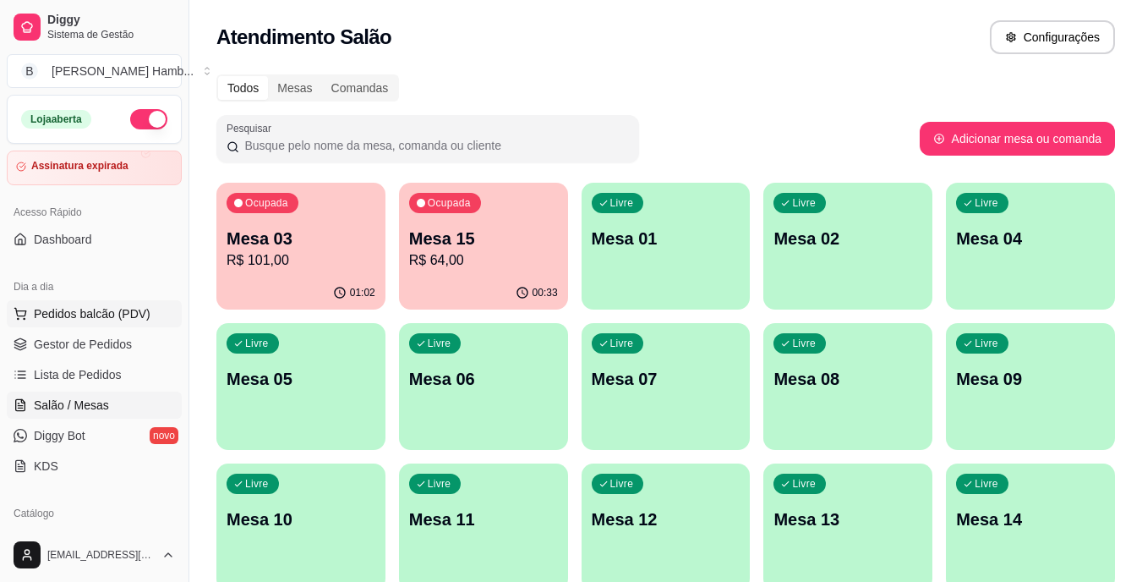
click at [152, 309] on button "Pedidos balcão (PDV)" at bounding box center [94, 313] width 175 height 27
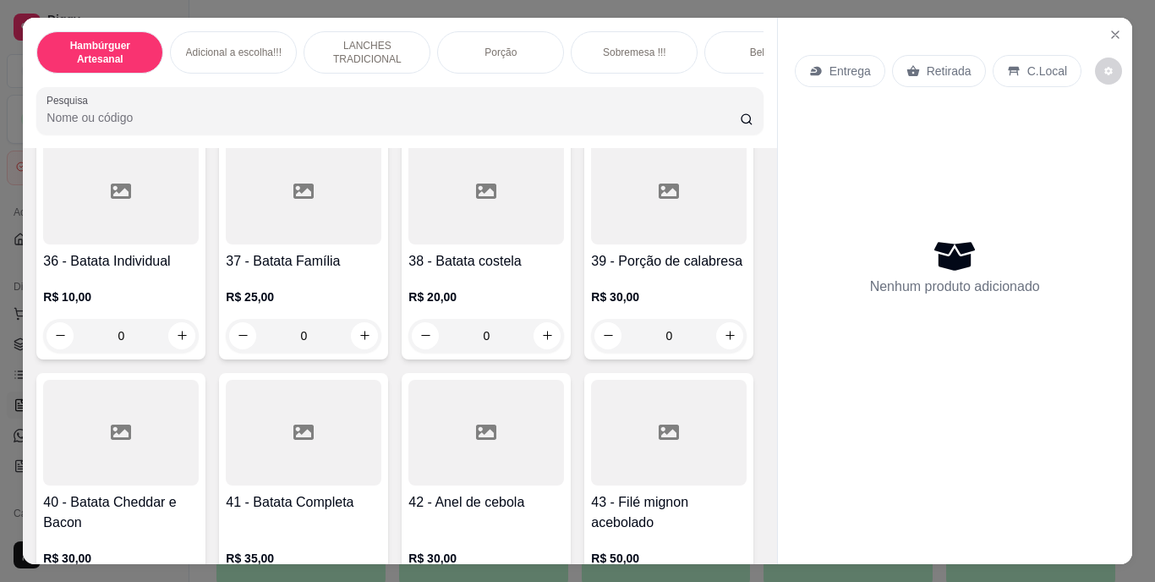
scroll to position [3213, 0]
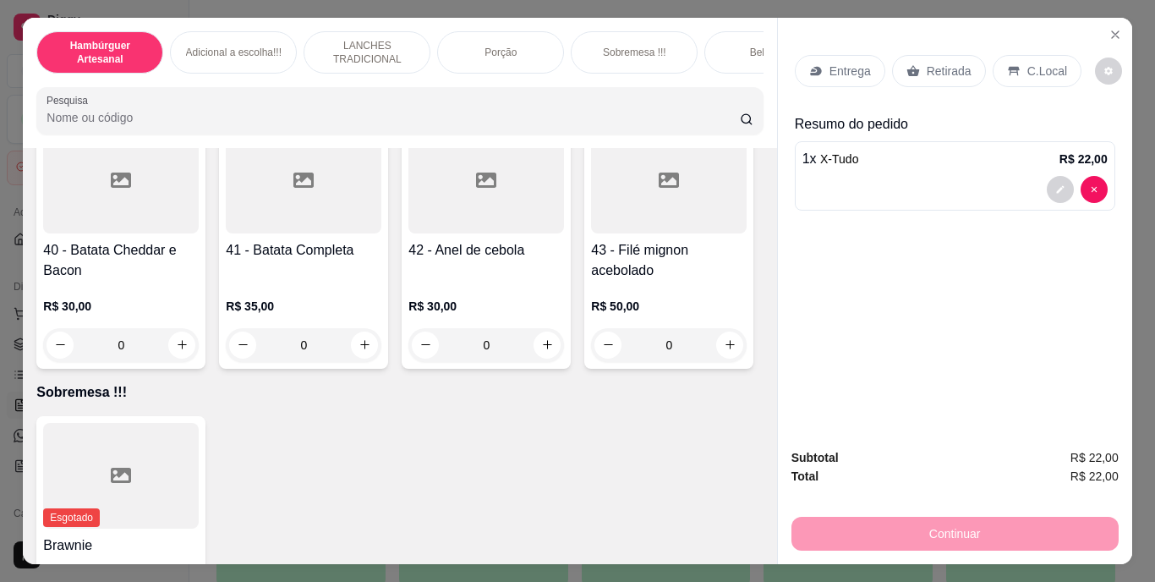
type input "2"
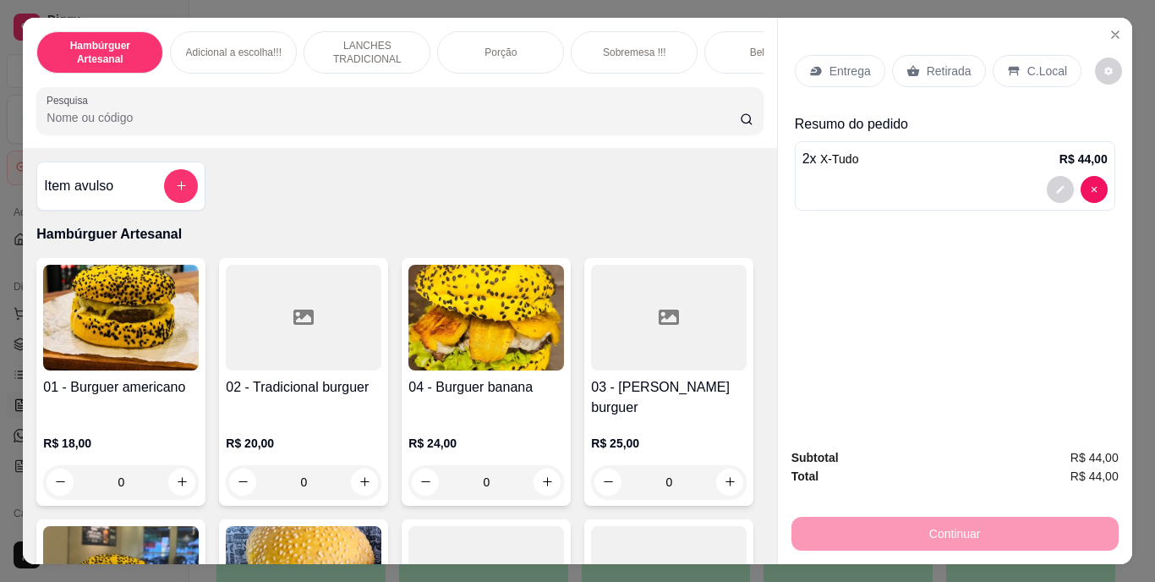
scroll to position [338, 0]
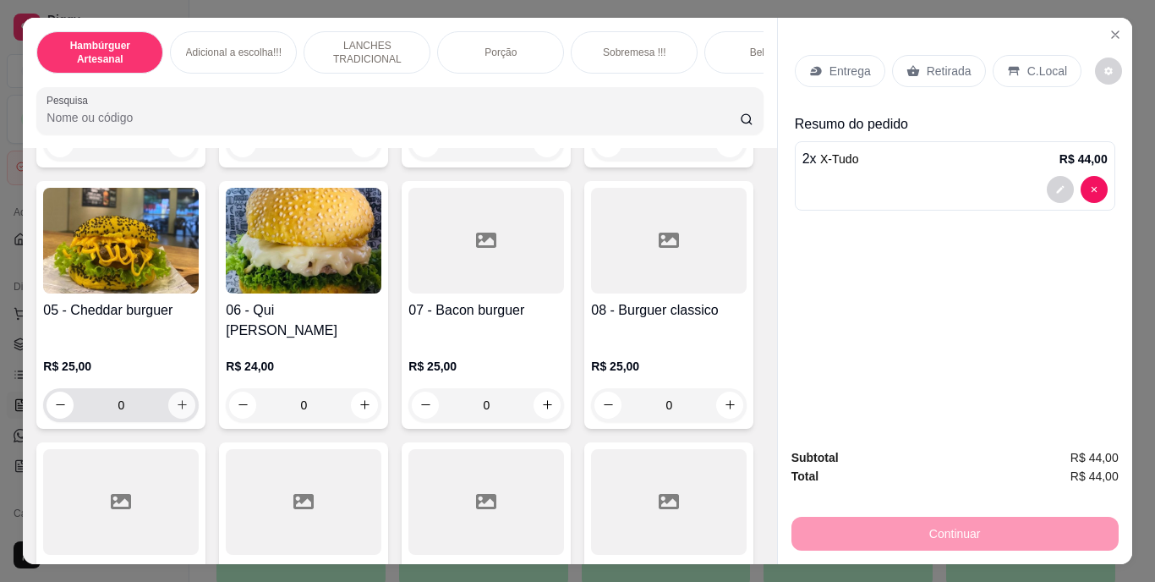
click at [195, 391] on button "increase-product-quantity" at bounding box center [181, 404] width 27 height 27
type input "1"
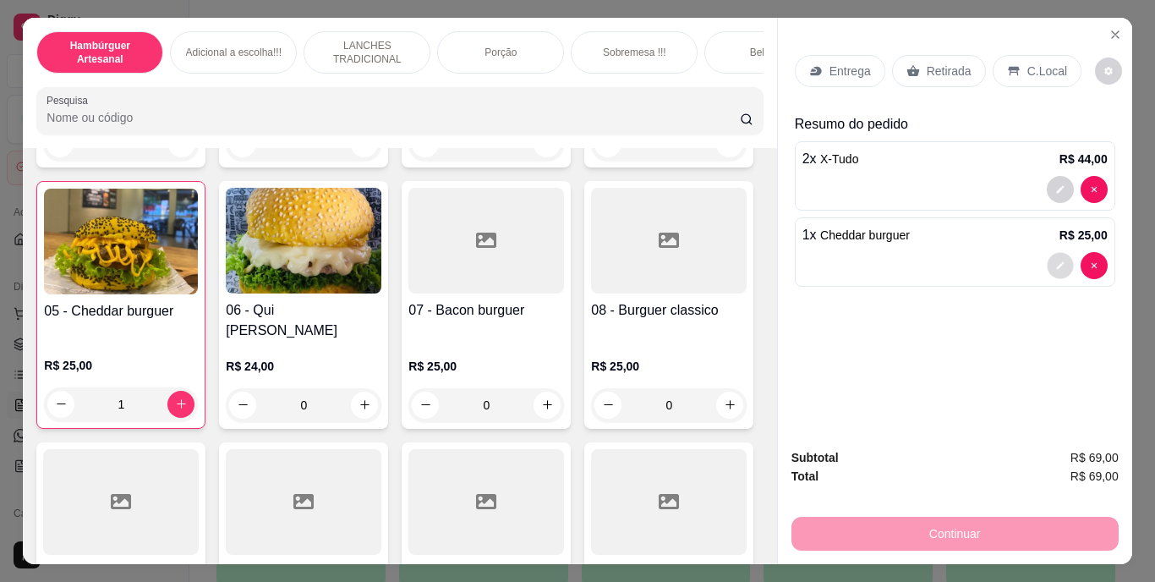
click at [1047, 252] on button "decrease-product-quantity" at bounding box center [1060, 265] width 26 height 26
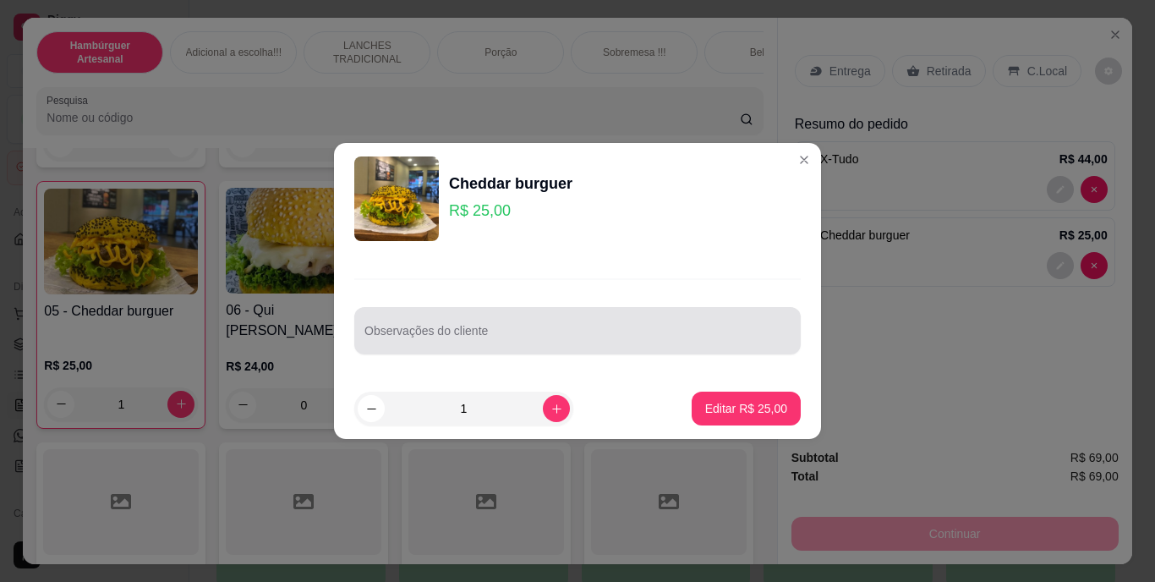
click at [720, 331] on input "Observações do cliente" at bounding box center [577, 337] width 426 height 17
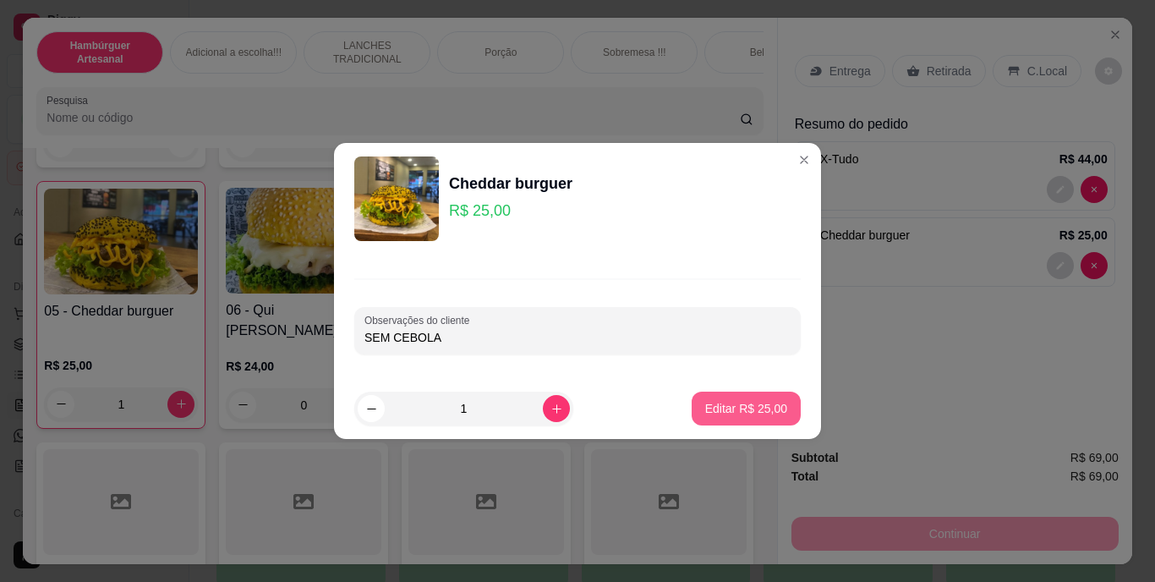
type input "SEM CEBOLA"
click at [752, 406] on p "Editar R$ 25,00" at bounding box center [746, 408] width 82 height 17
type input "0"
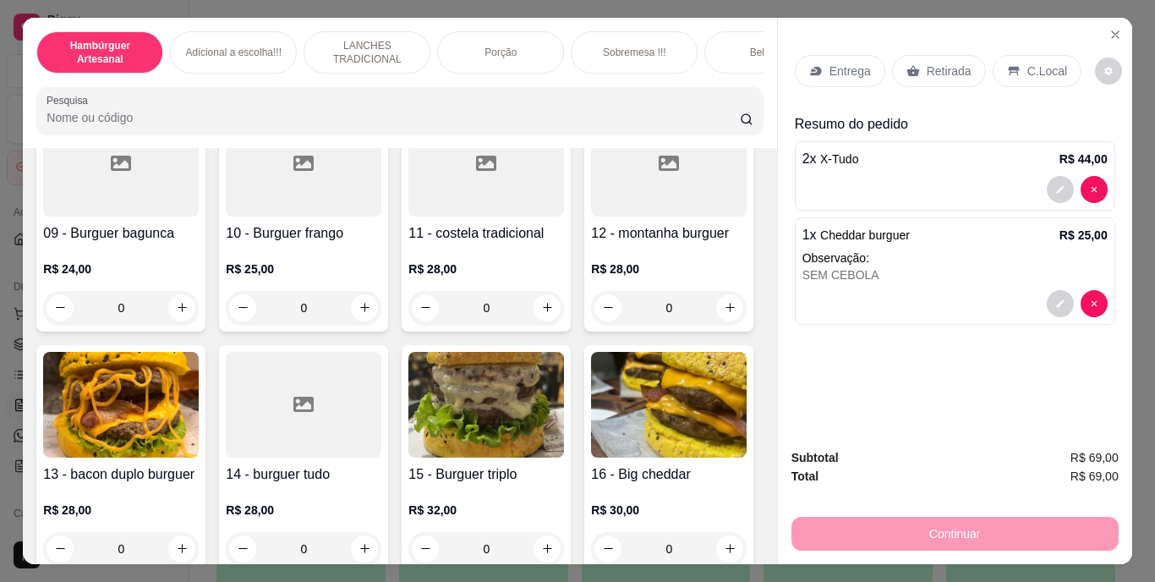
scroll to position [592, 0]
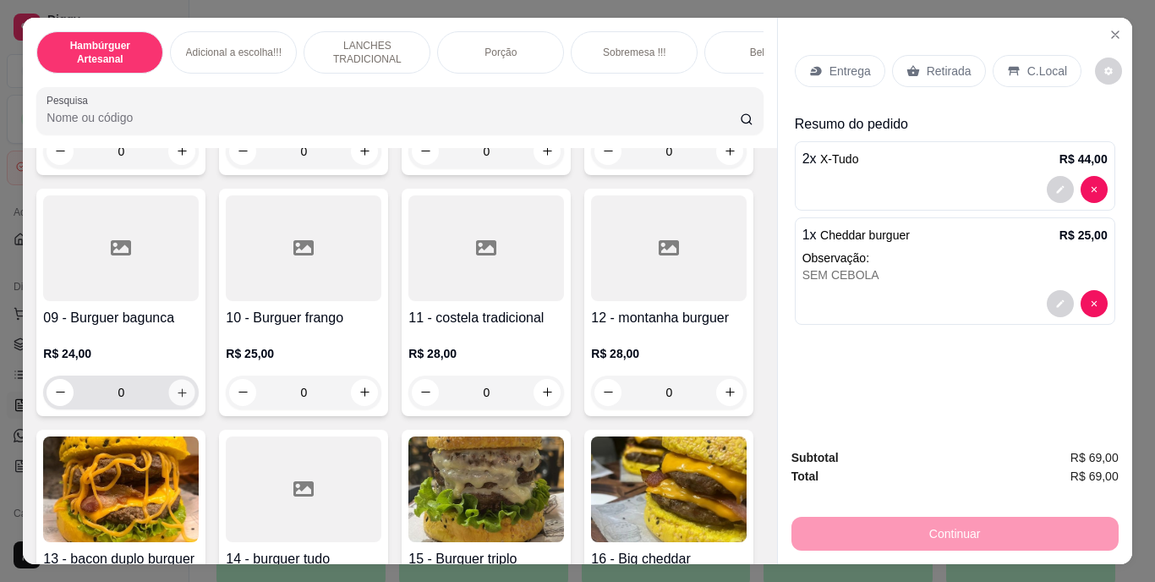
click at [195, 379] on button "increase-product-quantity" at bounding box center [182, 392] width 26 height 26
type input "1"
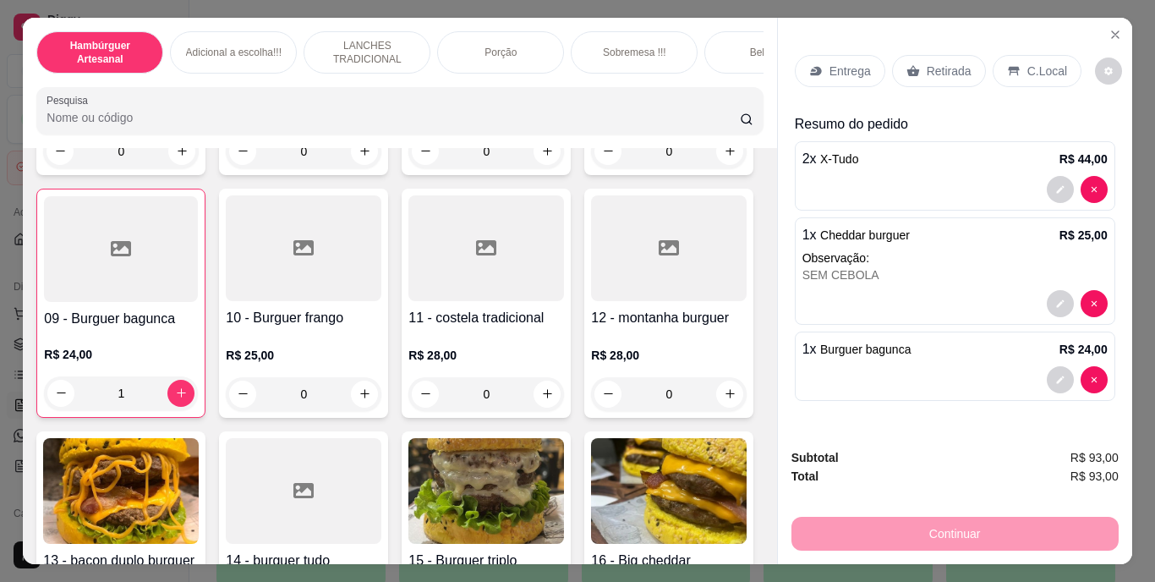
click at [957, 63] on p "Retirada" at bounding box center [949, 71] width 45 height 17
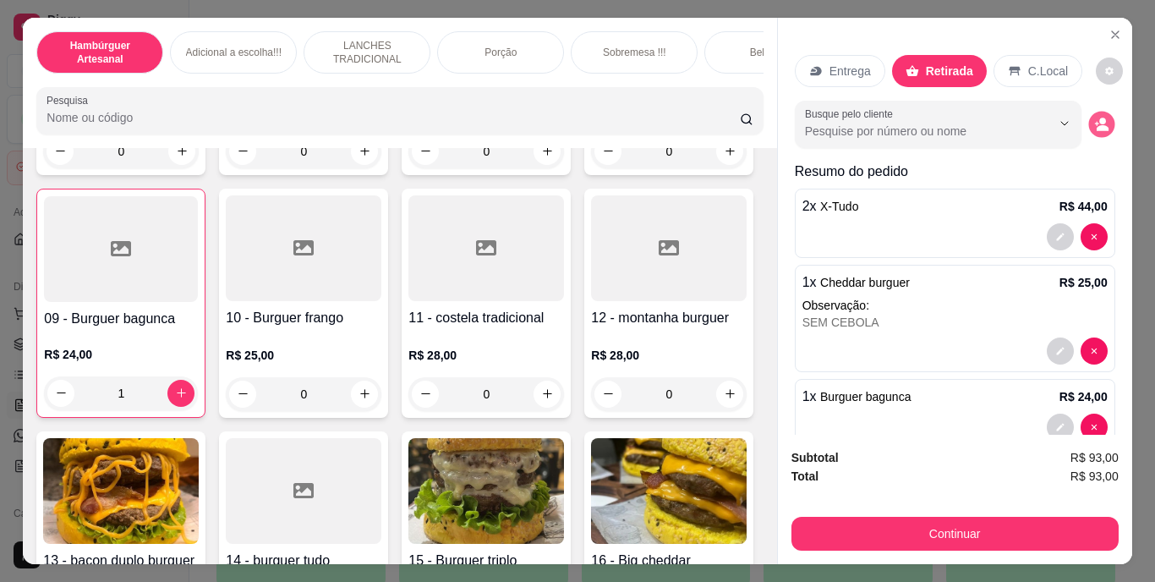
click at [1094, 117] on icon "decrease-product-quantity" at bounding box center [1101, 124] width 14 height 14
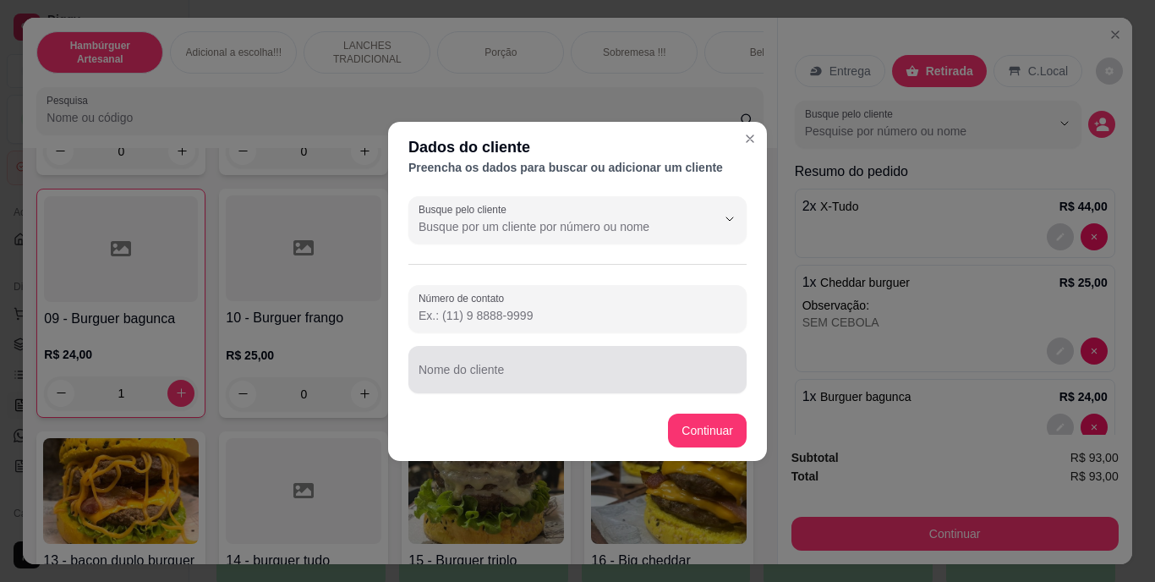
click at [605, 353] on div at bounding box center [578, 370] width 318 height 34
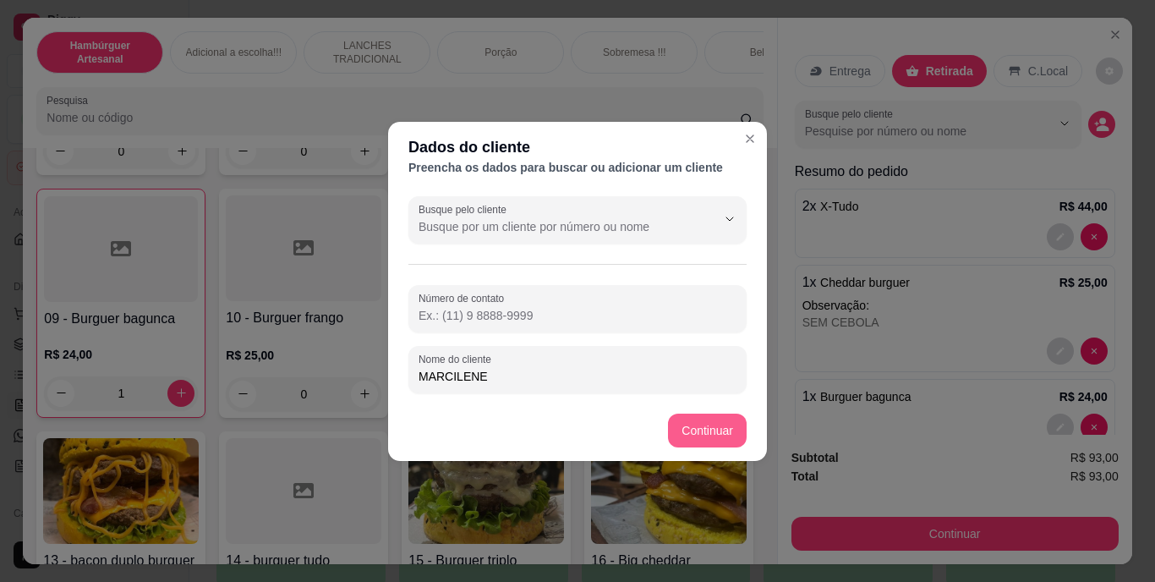
type input "MARCILENE"
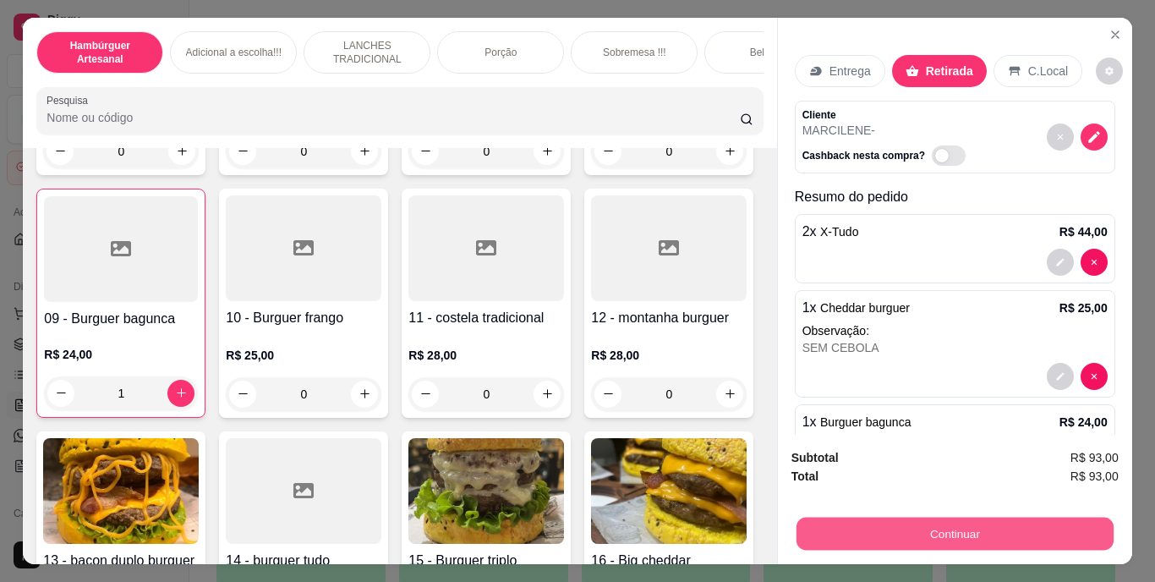
click at [932, 537] on button "Continuar" at bounding box center [954, 533] width 317 height 33
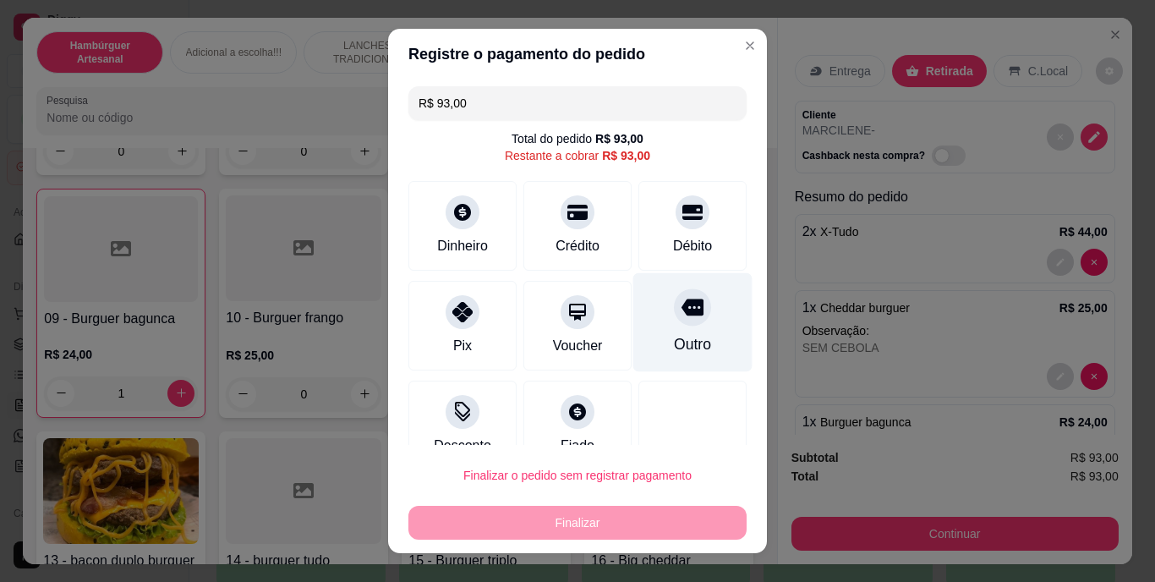
click at [652, 328] on div "Outro" at bounding box center [692, 322] width 119 height 99
type input "R$ 0,00"
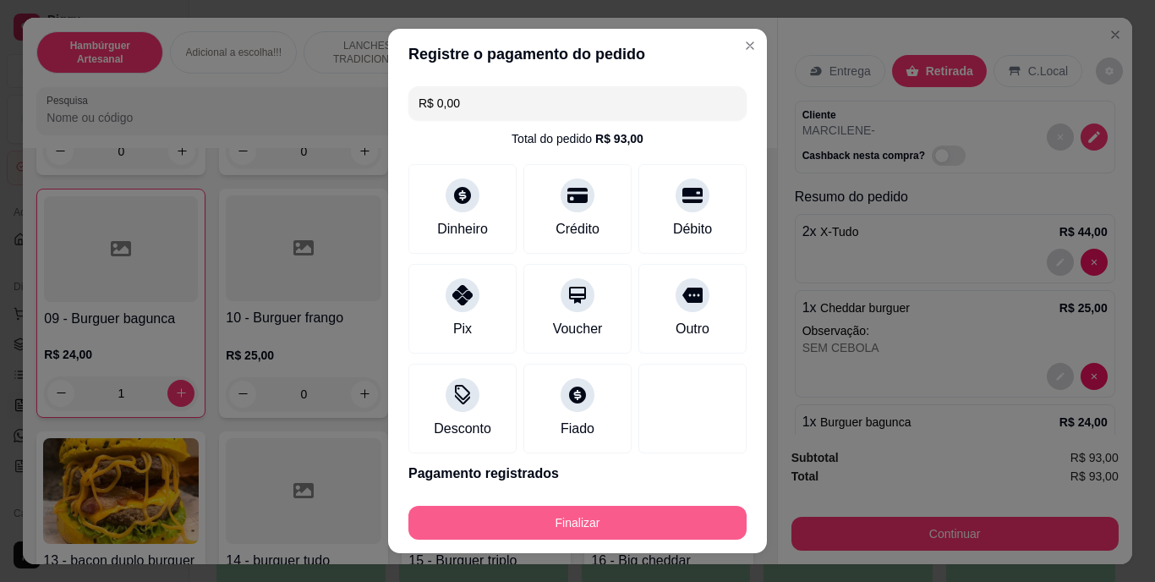
click at [635, 527] on button "Finalizar" at bounding box center [577, 523] width 338 height 34
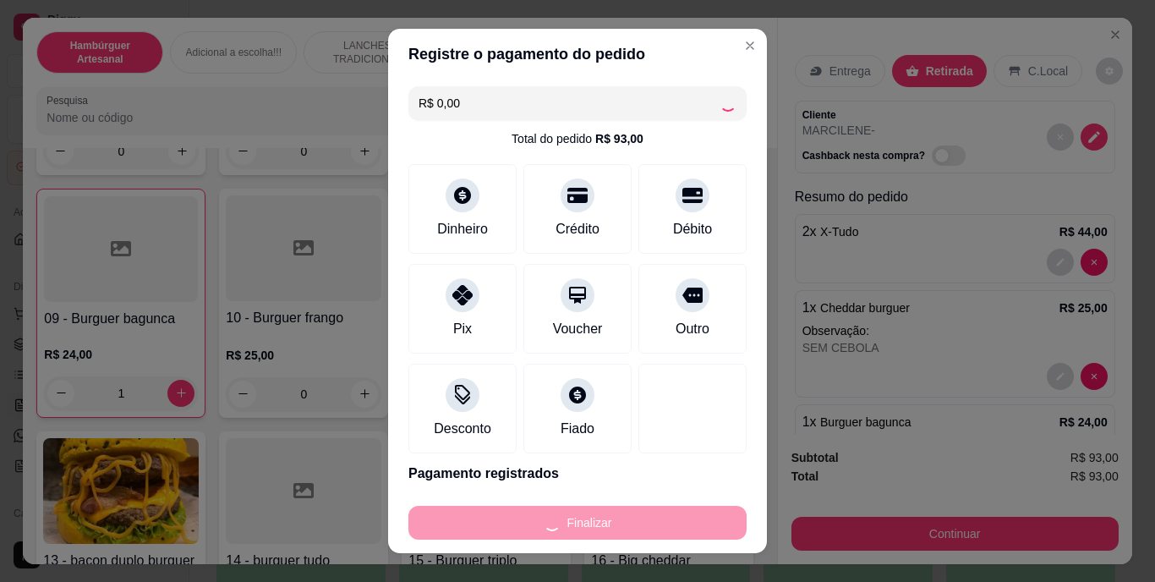
type input "0"
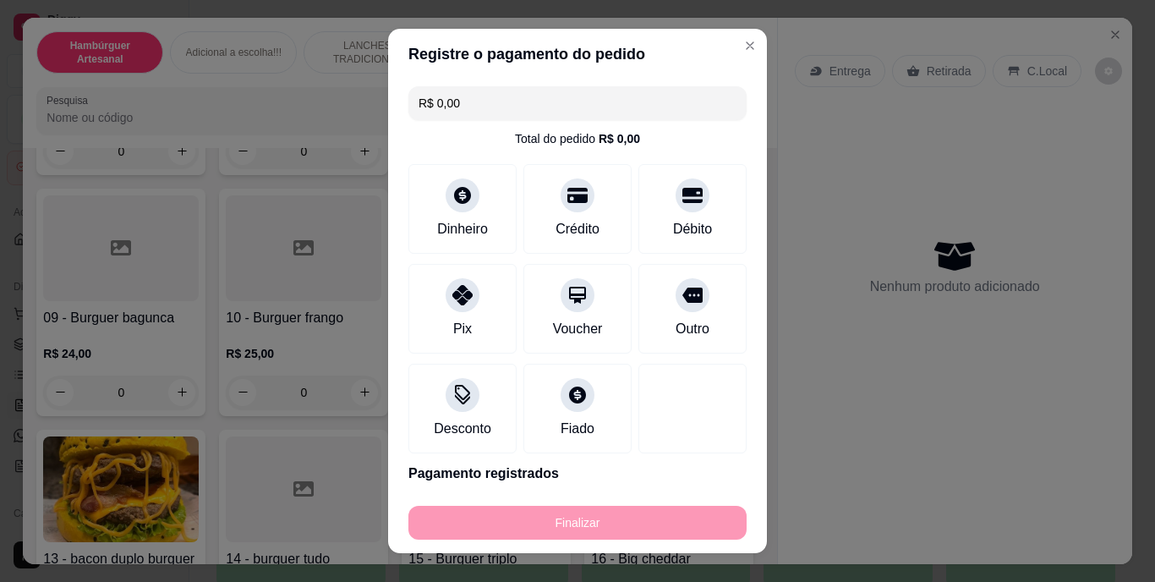
type input "-R$ 93,00"
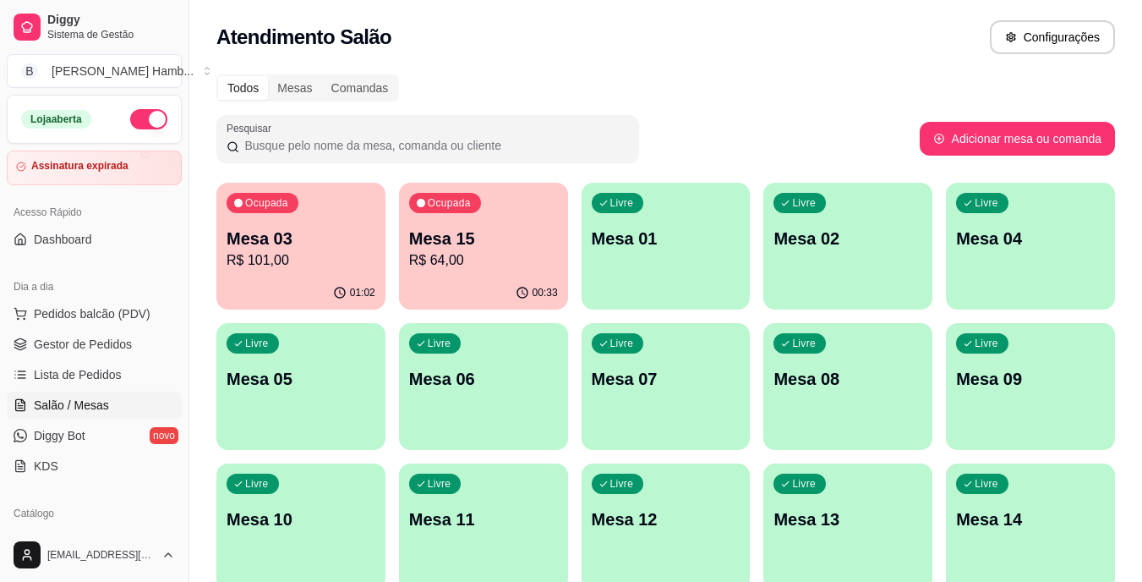
click at [476, 272] on div "Ocupada Mesa 15 R$ 64,00" at bounding box center [483, 230] width 169 height 94
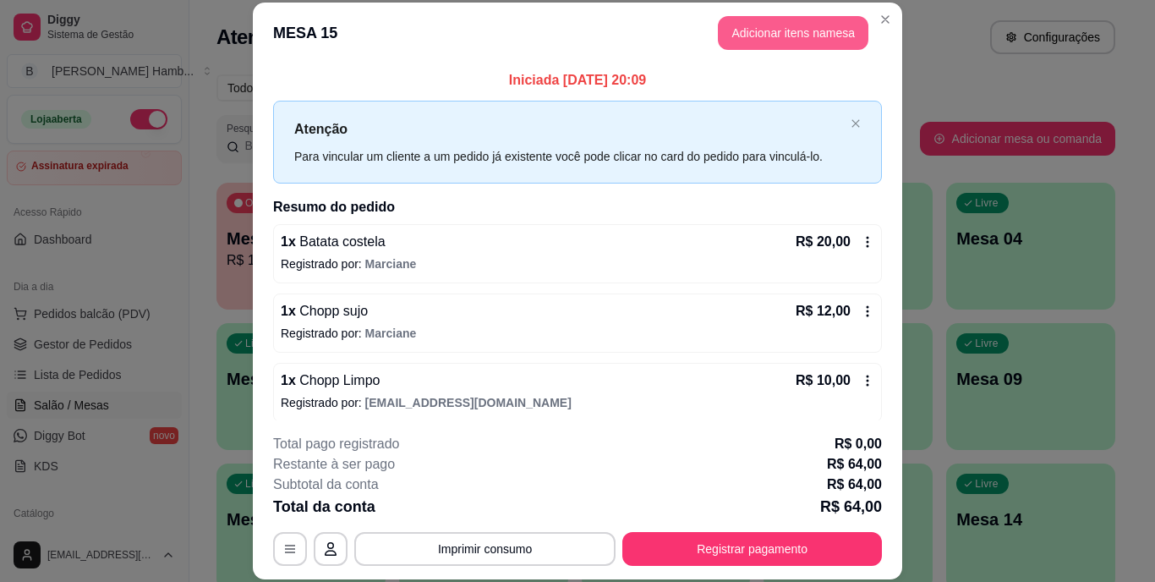
click at [812, 26] on button "Adicionar itens na mesa" at bounding box center [793, 33] width 151 height 34
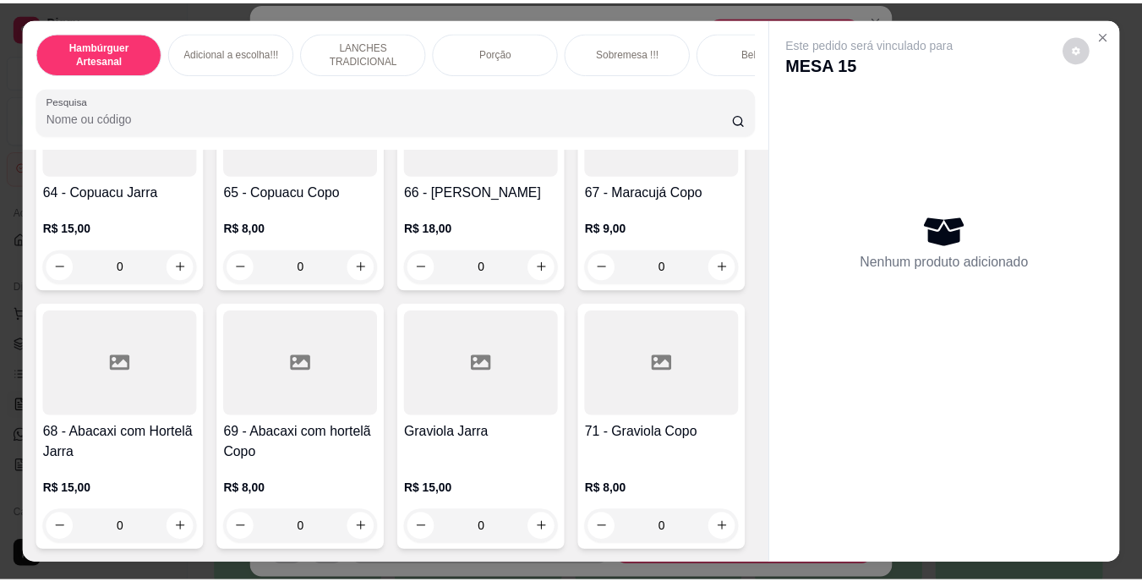
scroll to position [5750, 0]
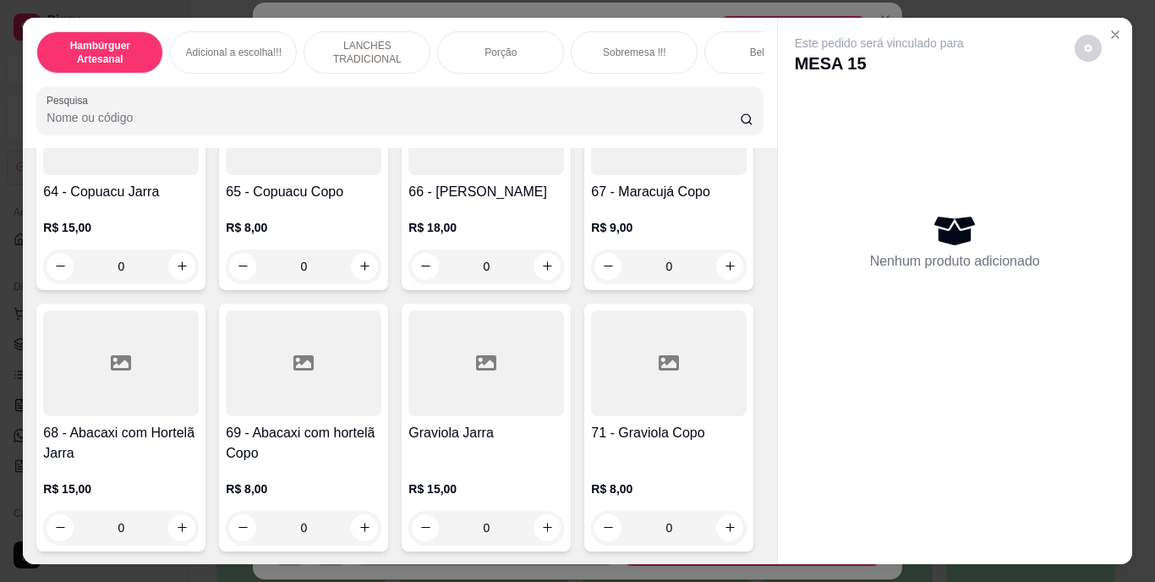
type input "1"
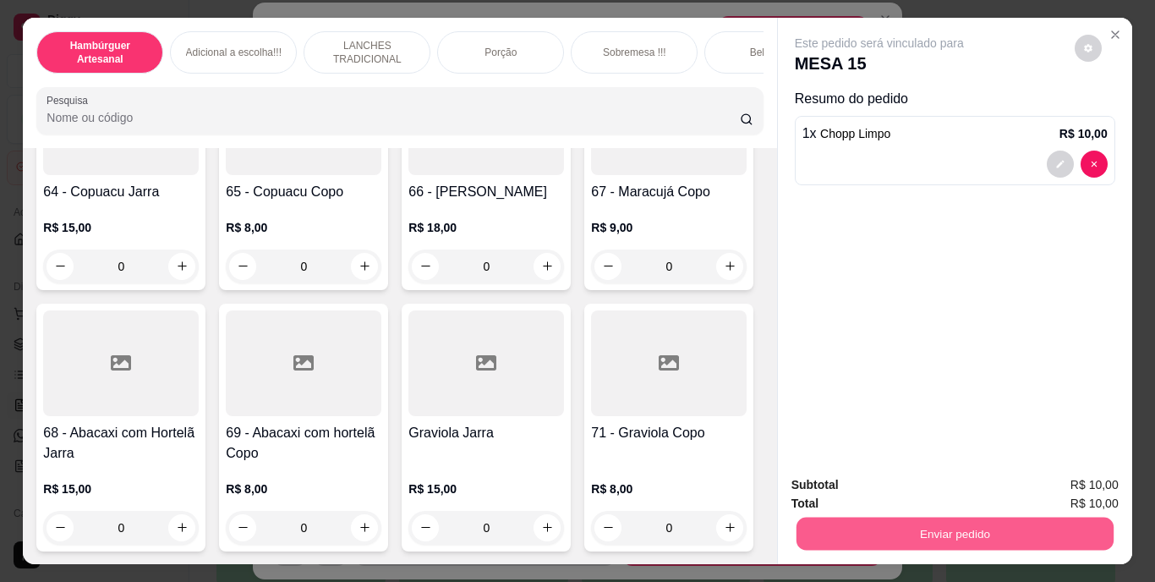
click at [835, 528] on button "Enviar pedido" at bounding box center [954, 533] width 317 height 33
click at [820, 479] on button "Não registrar e enviar pedido" at bounding box center [898, 485] width 171 height 31
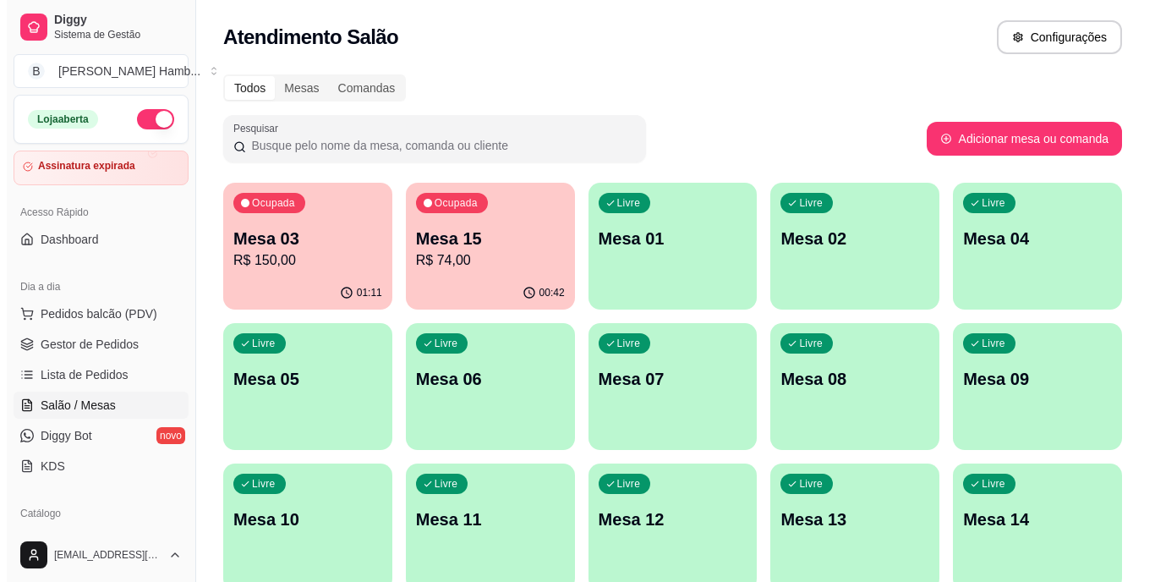
scroll to position [169, 0]
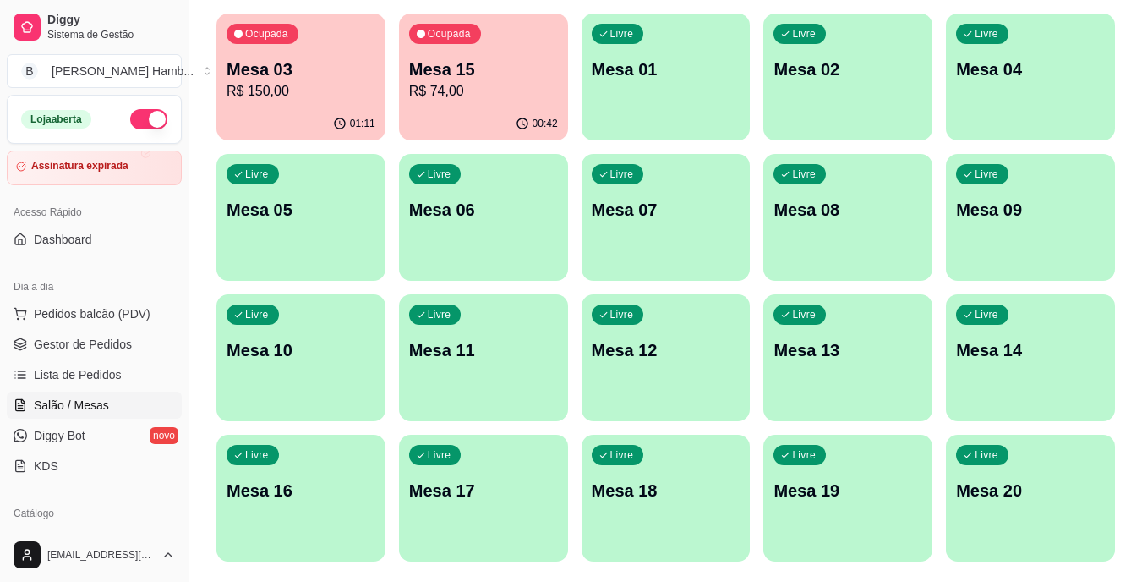
click at [477, 352] on p "Mesa 11" at bounding box center [483, 350] width 149 height 24
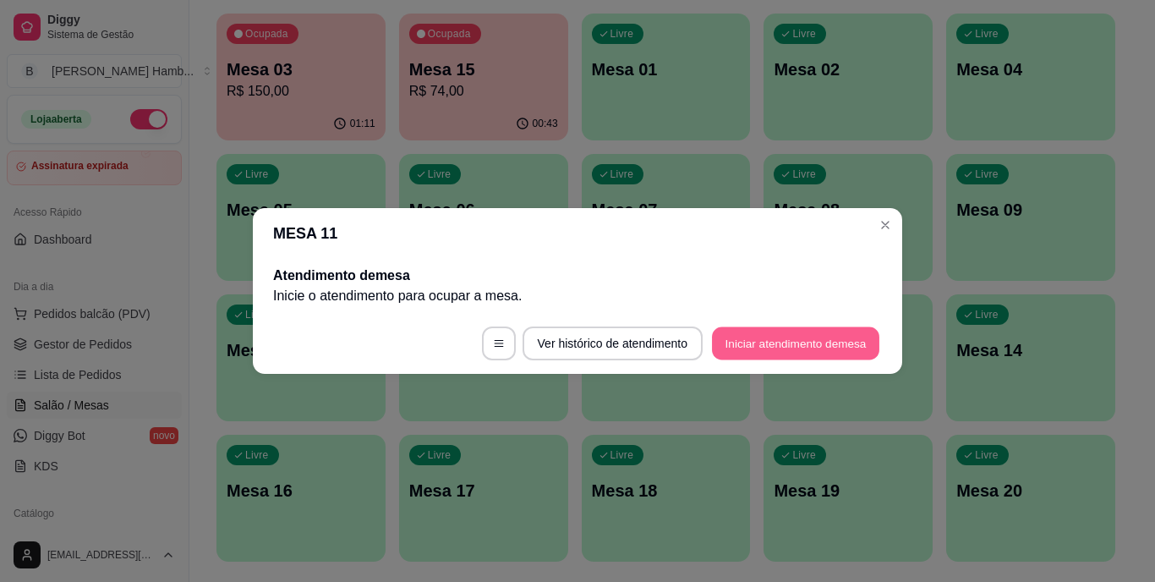
click at [822, 347] on button "Iniciar atendimento de mesa" at bounding box center [795, 343] width 167 height 33
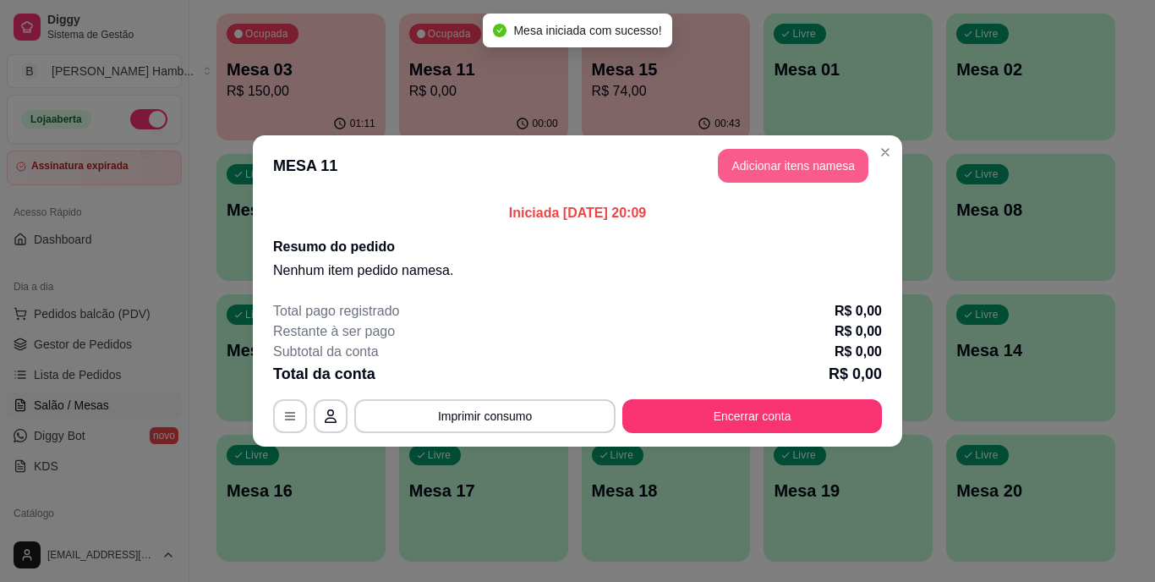
click at [835, 171] on button "Adicionar itens na mesa" at bounding box center [793, 166] width 151 height 34
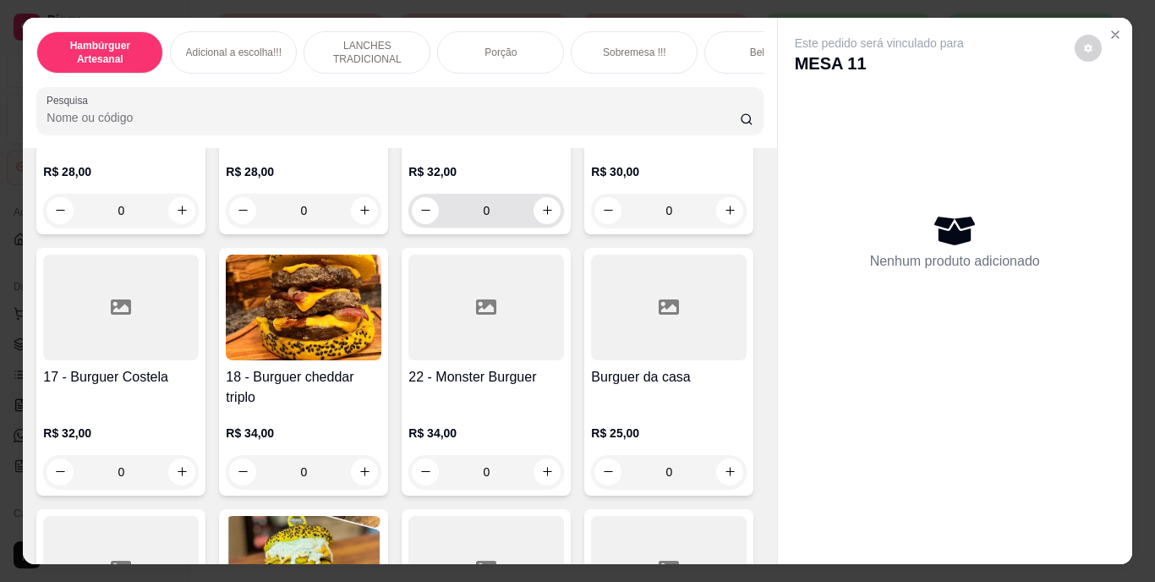
scroll to position [846, 0]
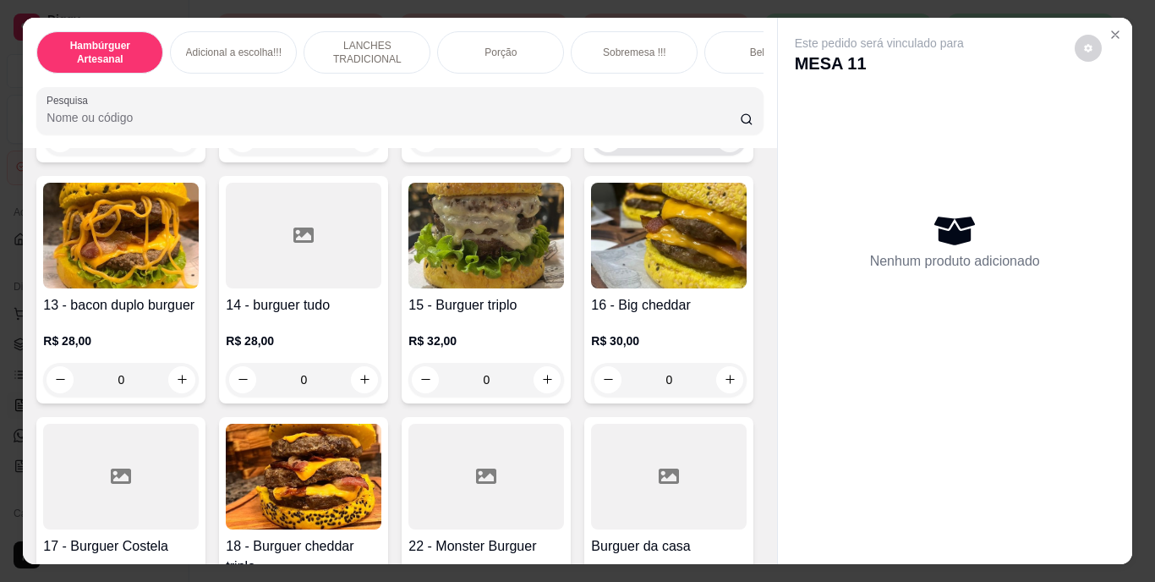
click at [725, 143] on icon "increase-product-quantity" at bounding box center [729, 138] width 9 height 9
type input "1"
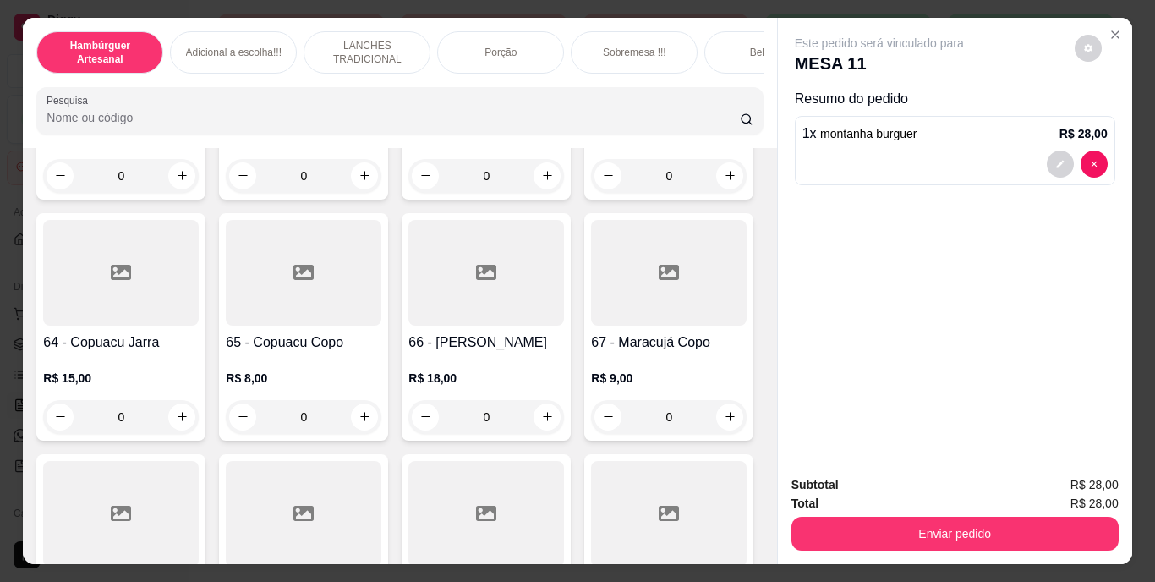
scroll to position [5750, 0]
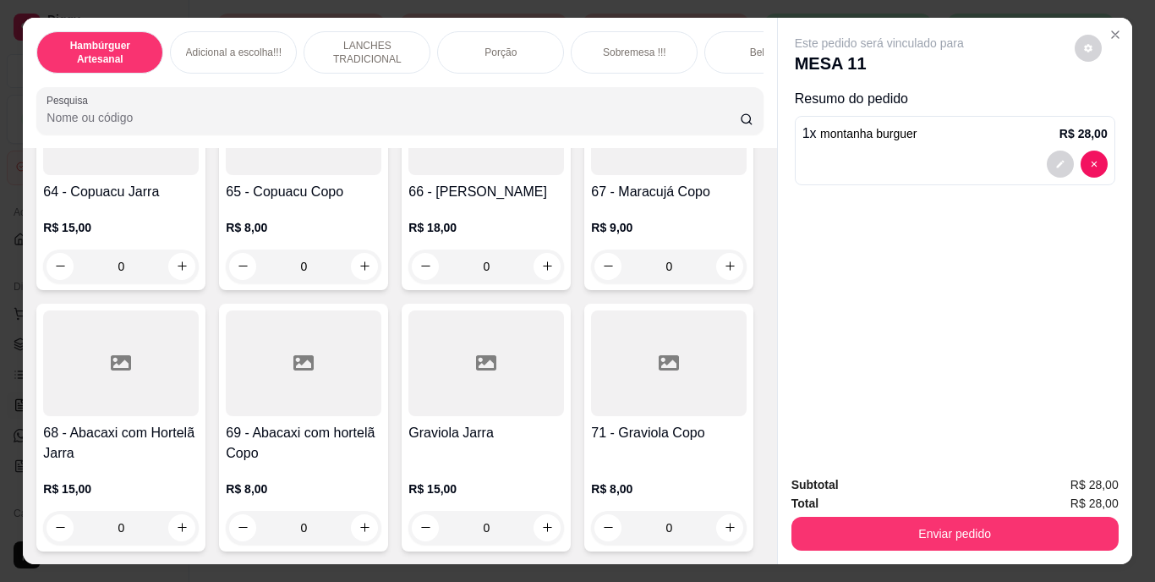
type input "1"
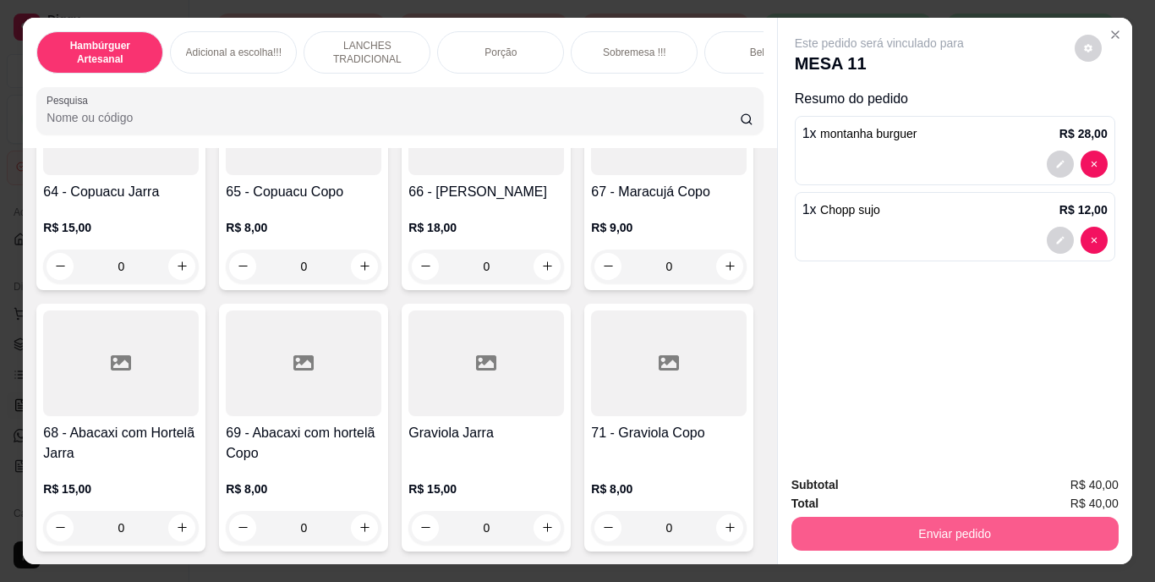
click at [833, 518] on button "Enviar pedido" at bounding box center [954, 534] width 327 height 34
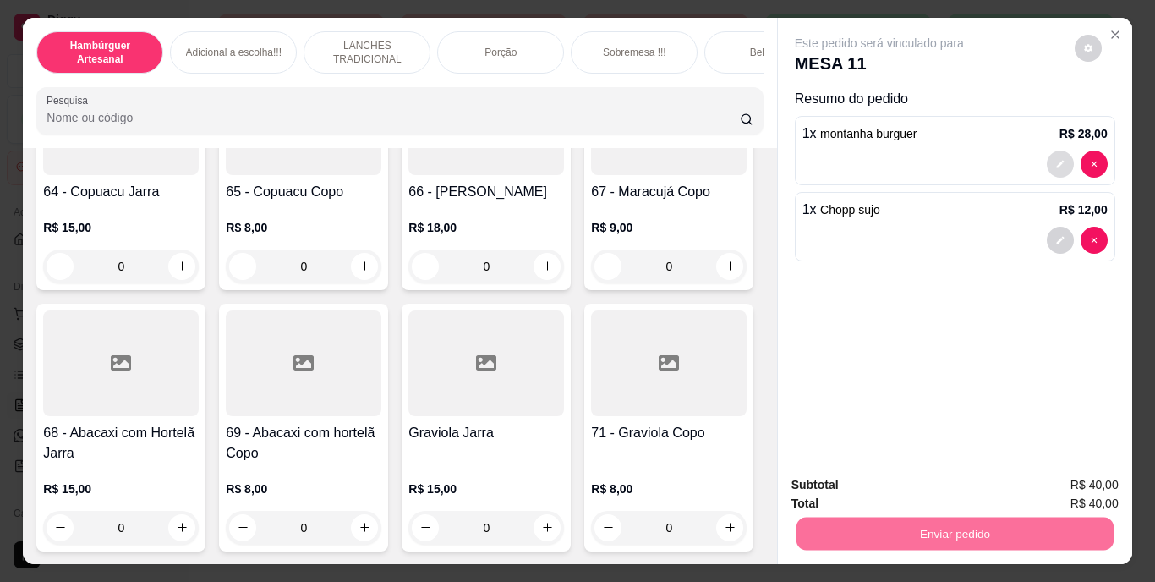
click at [1047, 159] on button "decrease-product-quantity" at bounding box center [1060, 164] width 27 height 27
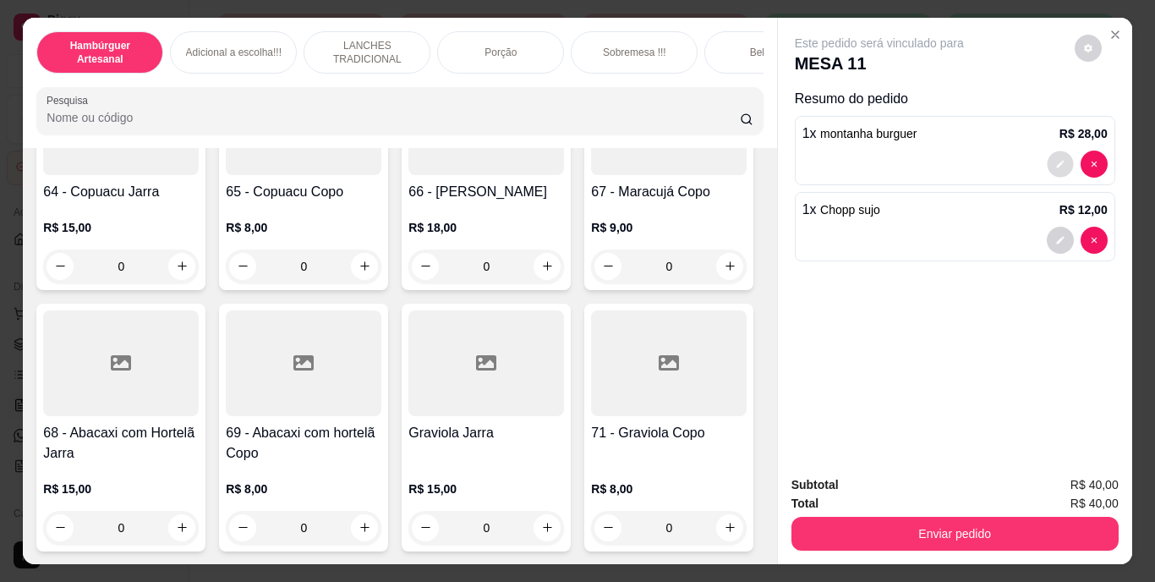
click at [1055, 159] on icon "decrease-product-quantity" at bounding box center [1060, 164] width 10 height 10
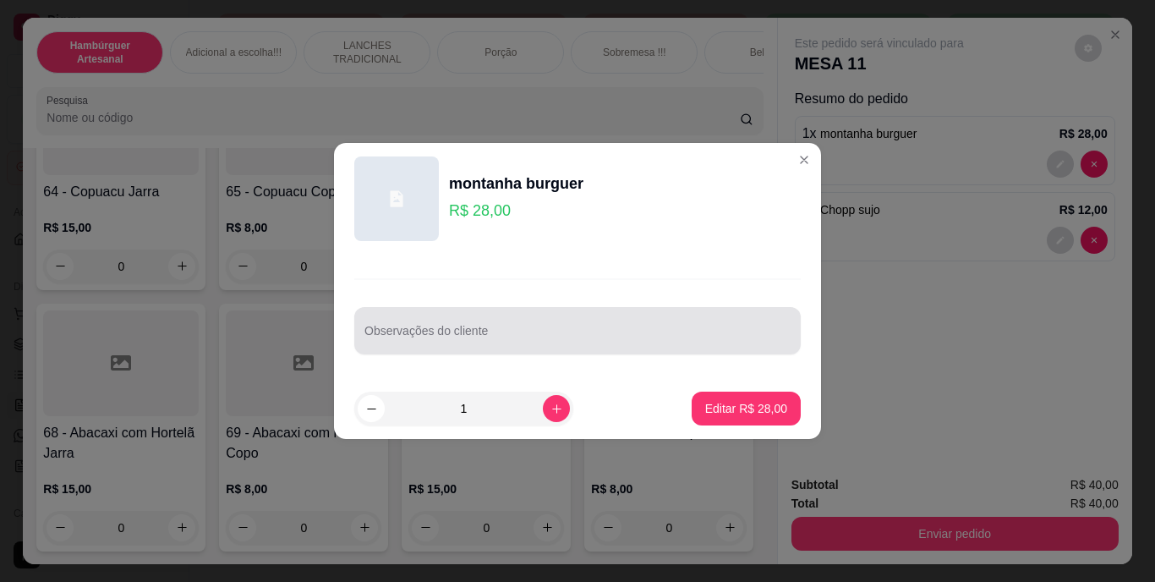
click at [620, 320] on div at bounding box center [577, 331] width 426 height 34
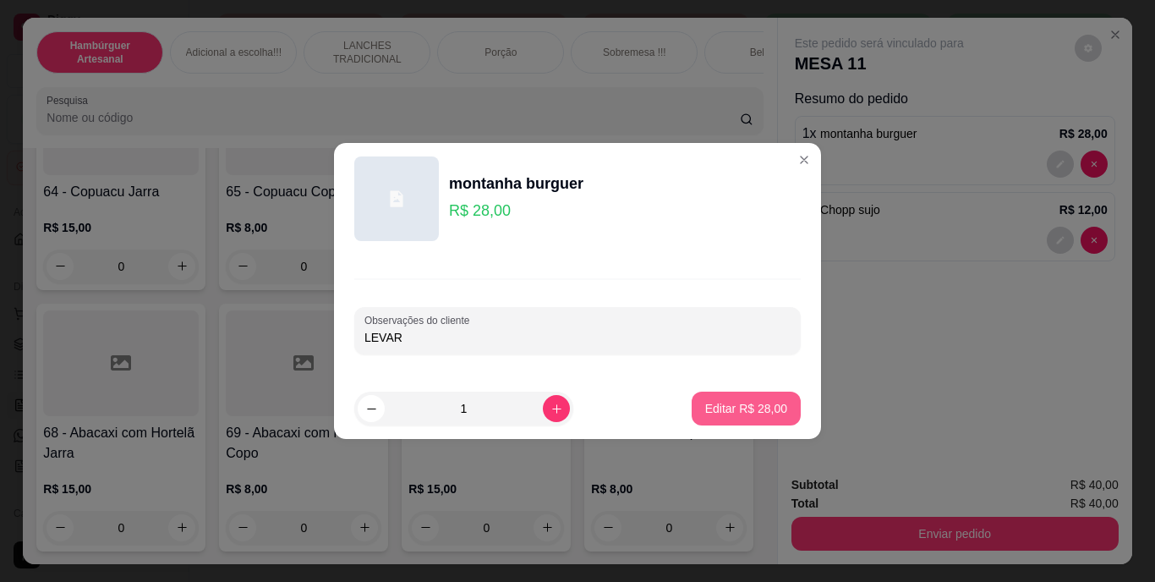
type input "LEVAR"
click at [732, 417] on button "Editar R$ 28,00" at bounding box center [746, 408] width 106 height 33
type input "0"
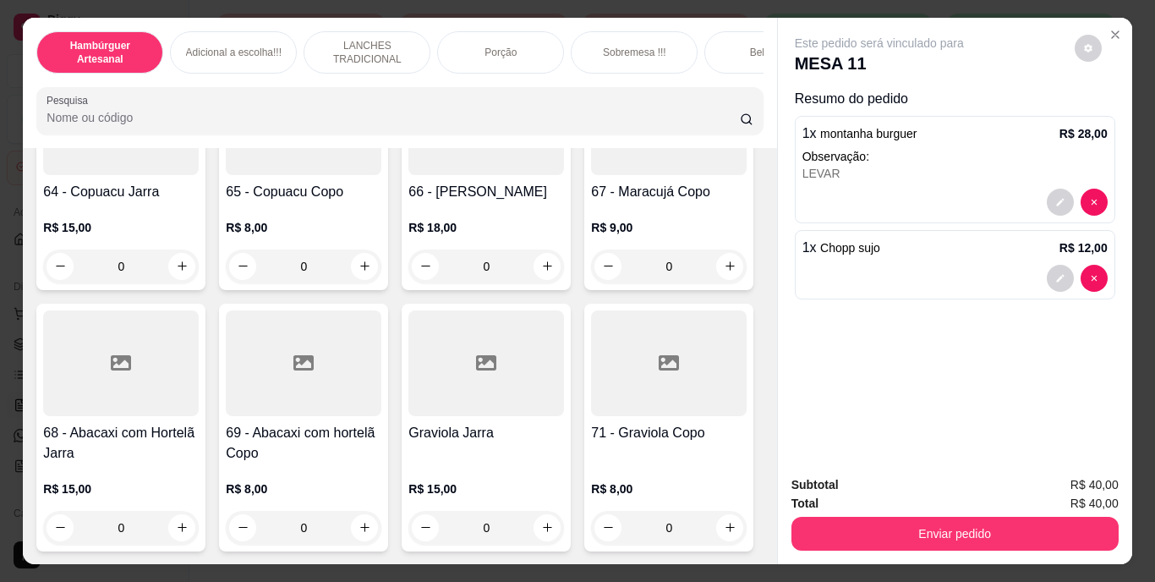
scroll to position [5748, 0]
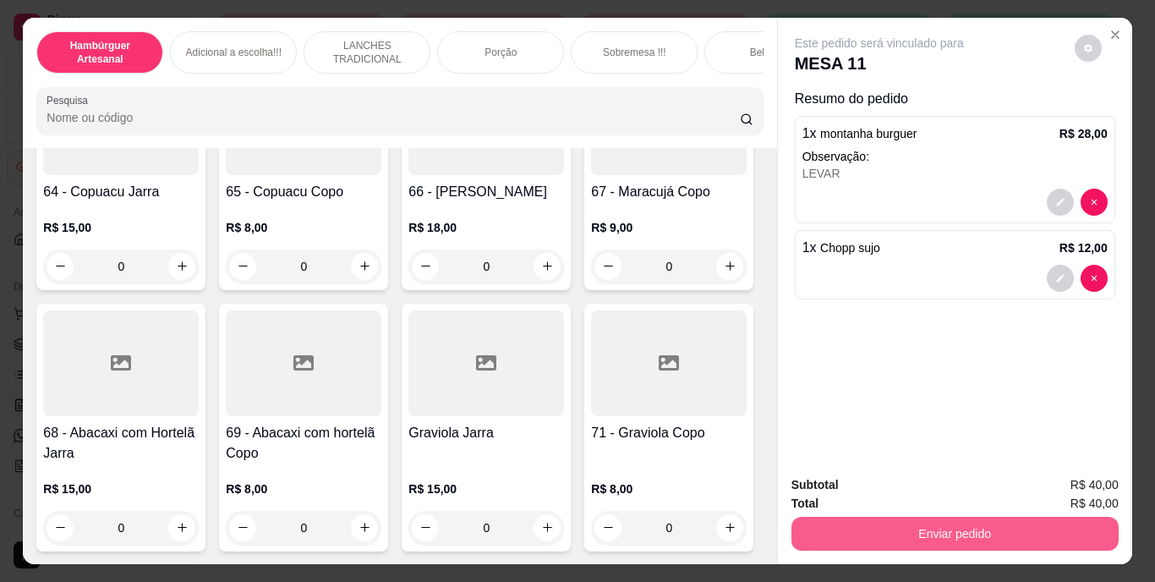
click at [826, 522] on button "Enviar pedido" at bounding box center [954, 534] width 327 height 34
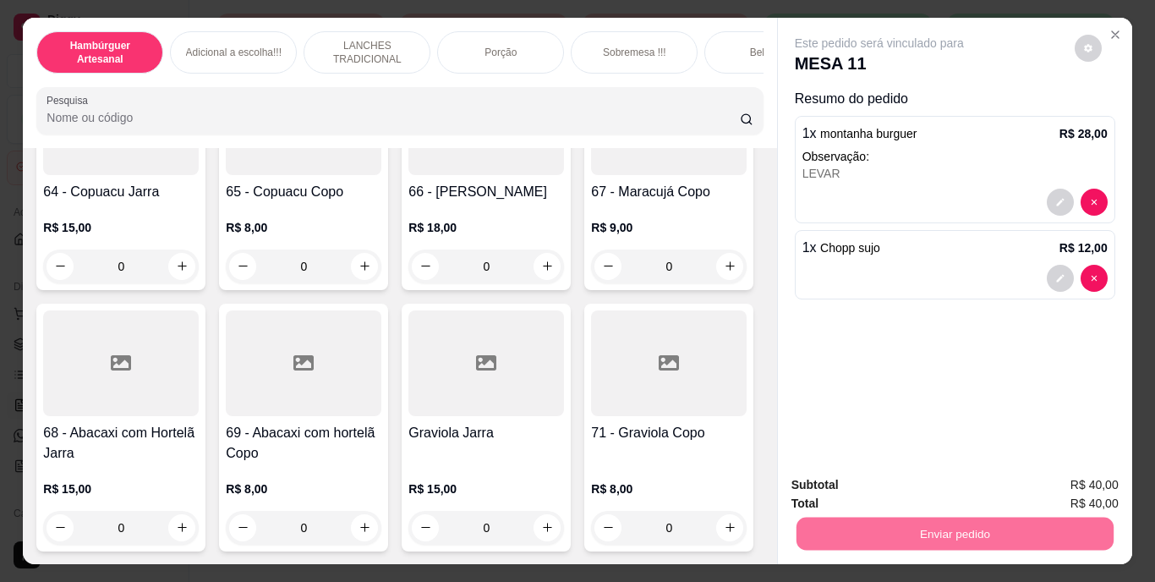
click at [862, 476] on button "Não registrar e enviar pedido" at bounding box center [898, 485] width 171 height 31
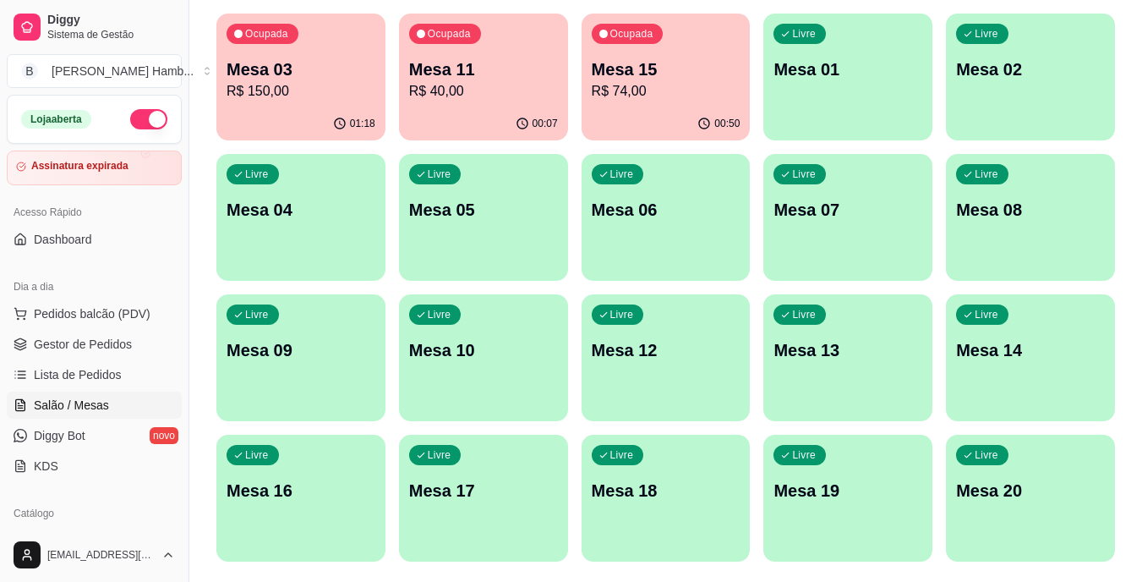
click at [627, 63] on p "Mesa 15" at bounding box center [666, 69] width 149 height 24
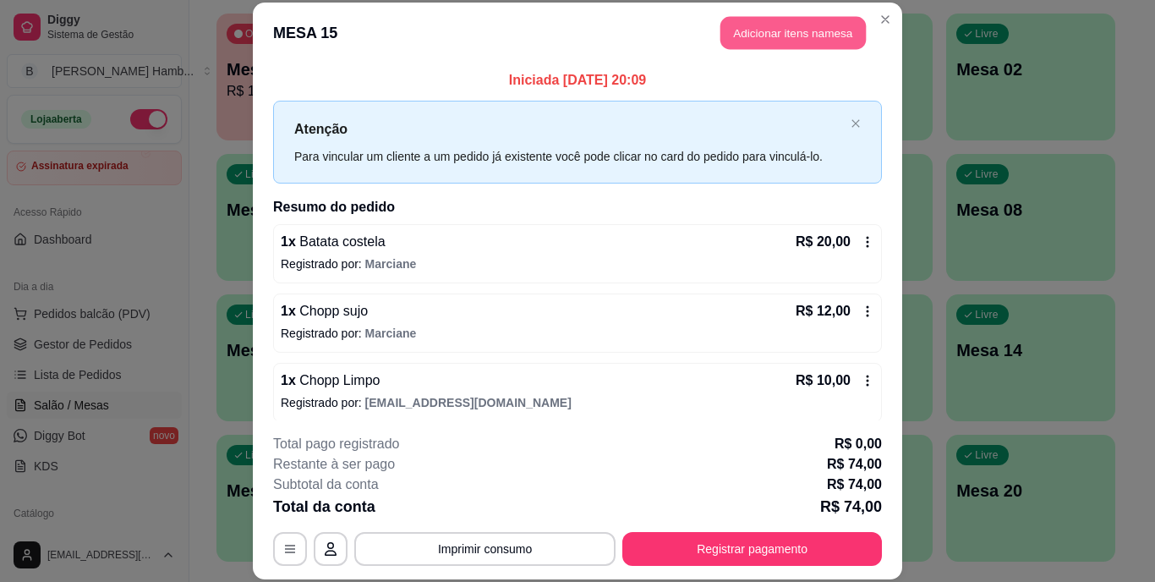
click at [787, 36] on button "Adicionar itens na mesa" at bounding box center [792, 33] width 145 height 33
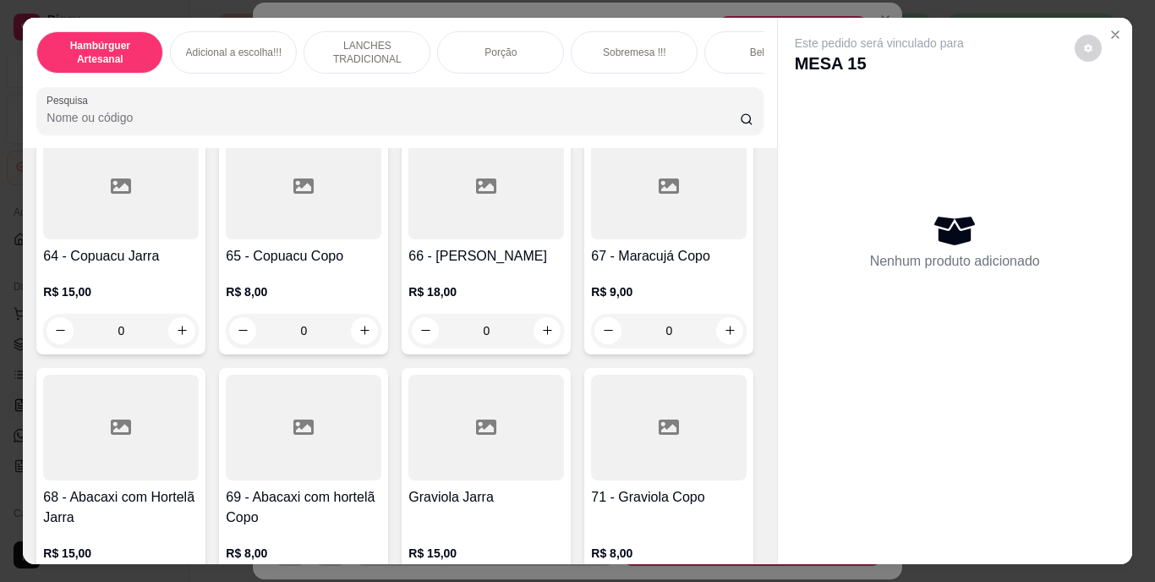
scroll to position [5581, 0]
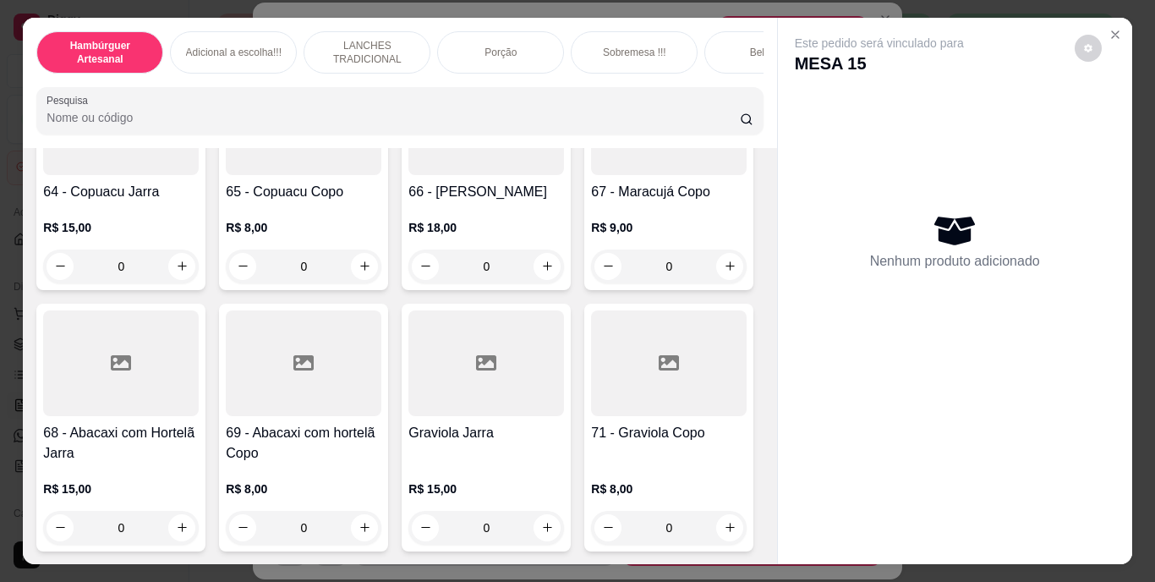
type input "1"
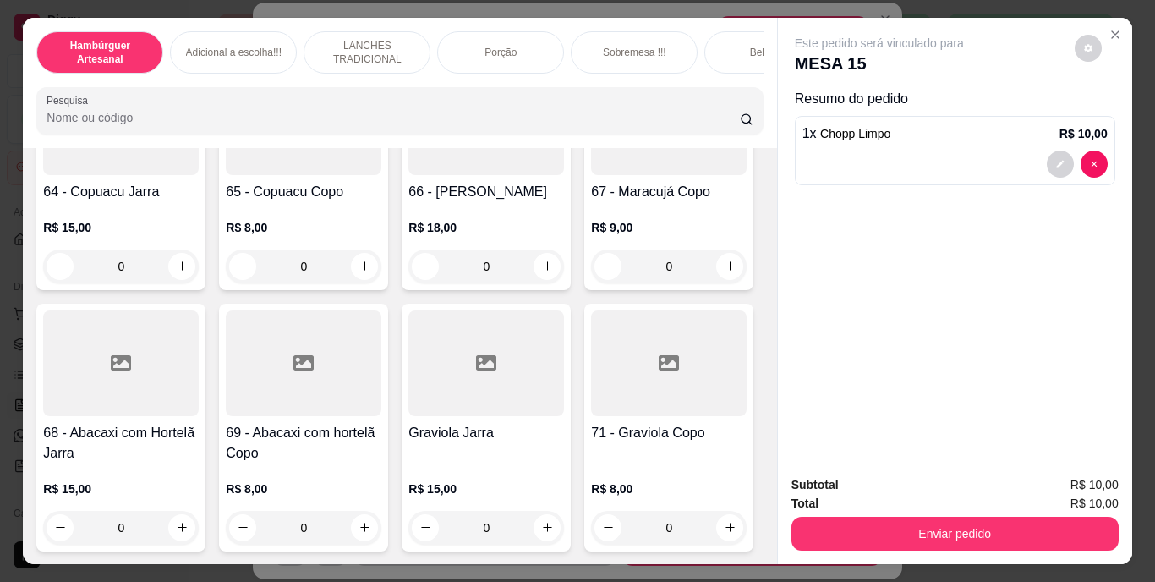
type input "1"
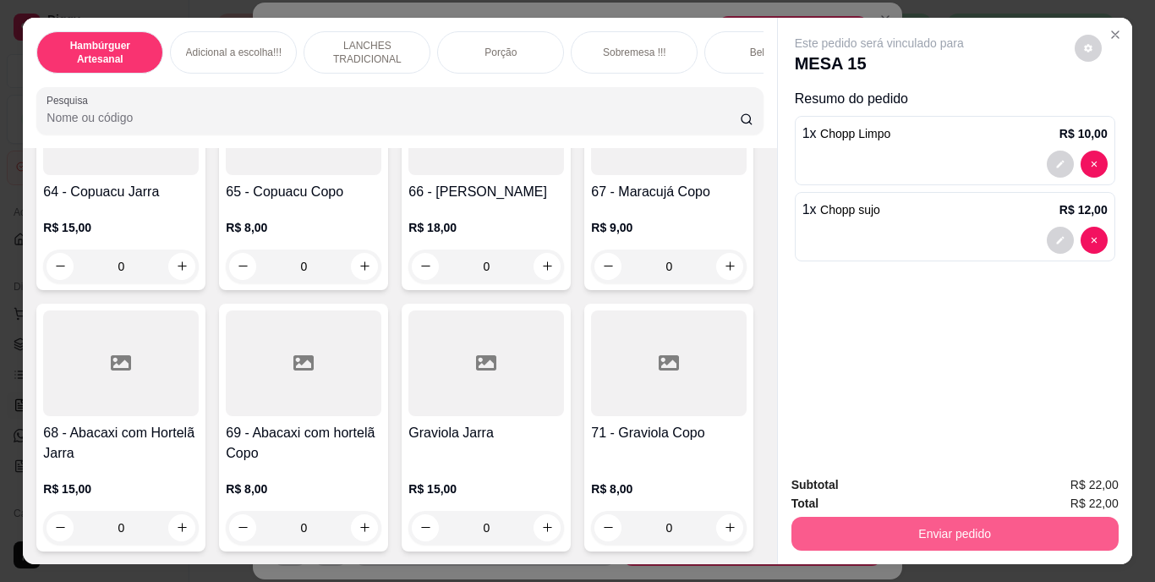
click at [862, 523] on button "Enviar pedido" at bounding box center [954, 534] width 327 height 34
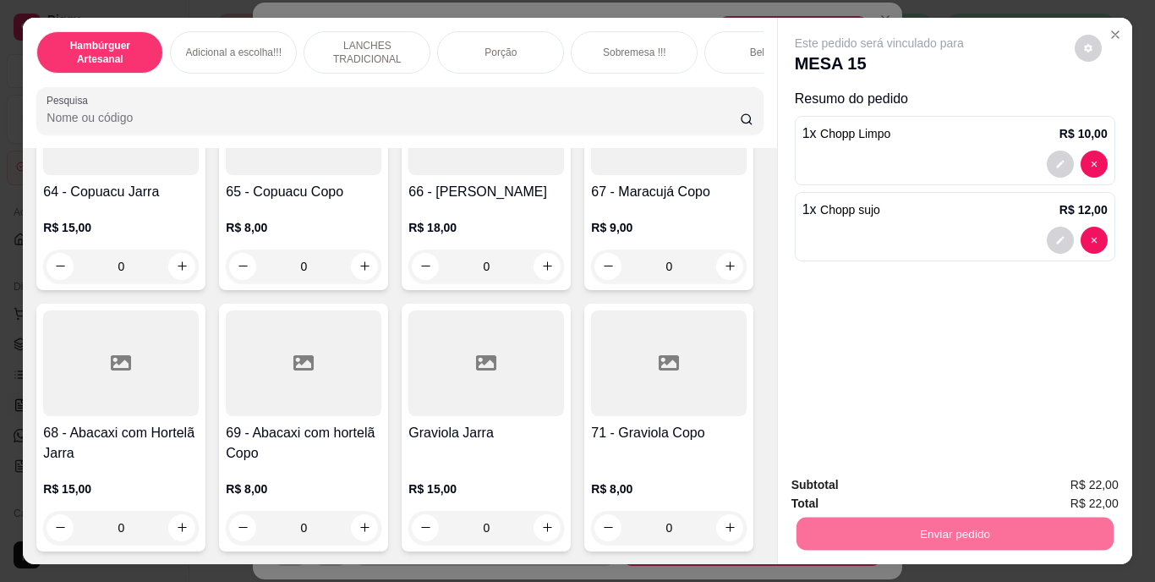
click at [874, 486] on button "Não registrar e enviar pedido" at bounding box center [899, 486] width 176 height 32
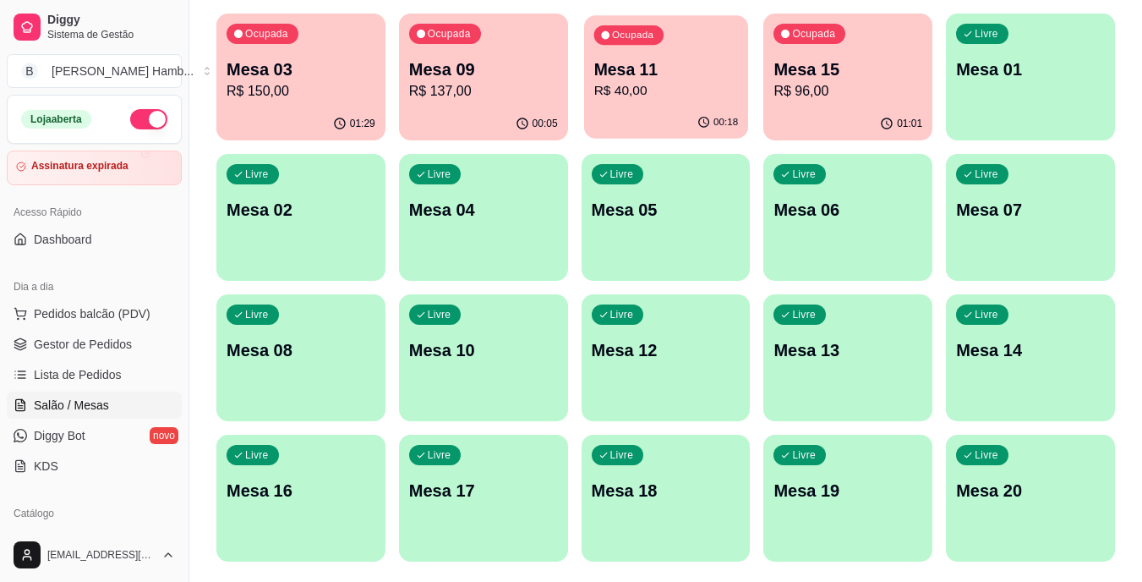
click at [643, 104] on div "Ocupada Mesa 11 R$ 40,00" at bounding box center [666, 60] width 164 height 91
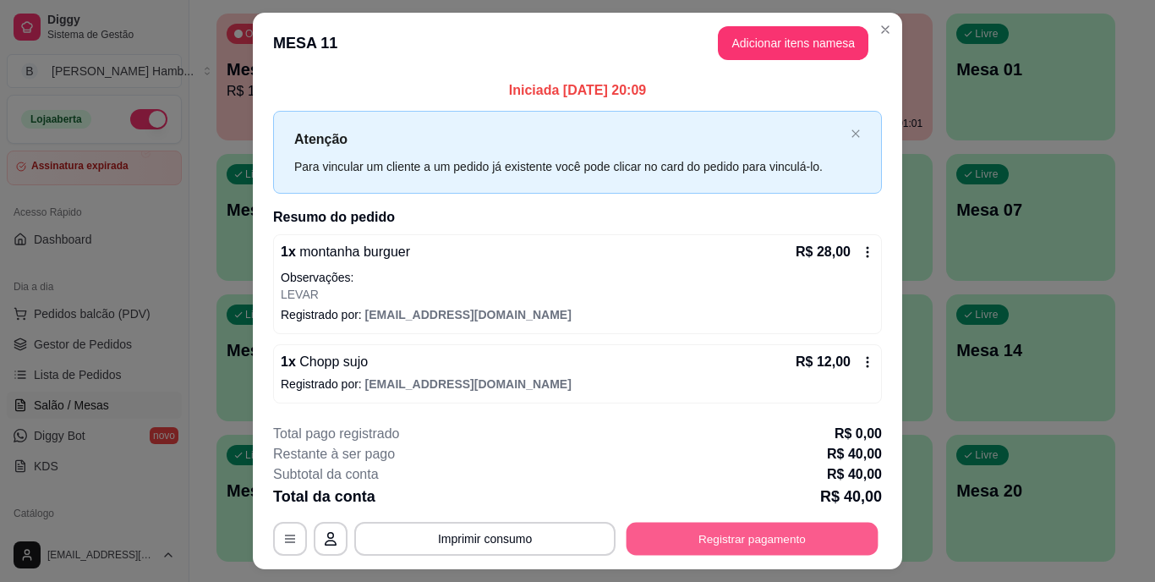
click at [720, 535] on button "Registrar pagamento" at bounding box center [753, 538] width 252 height 33
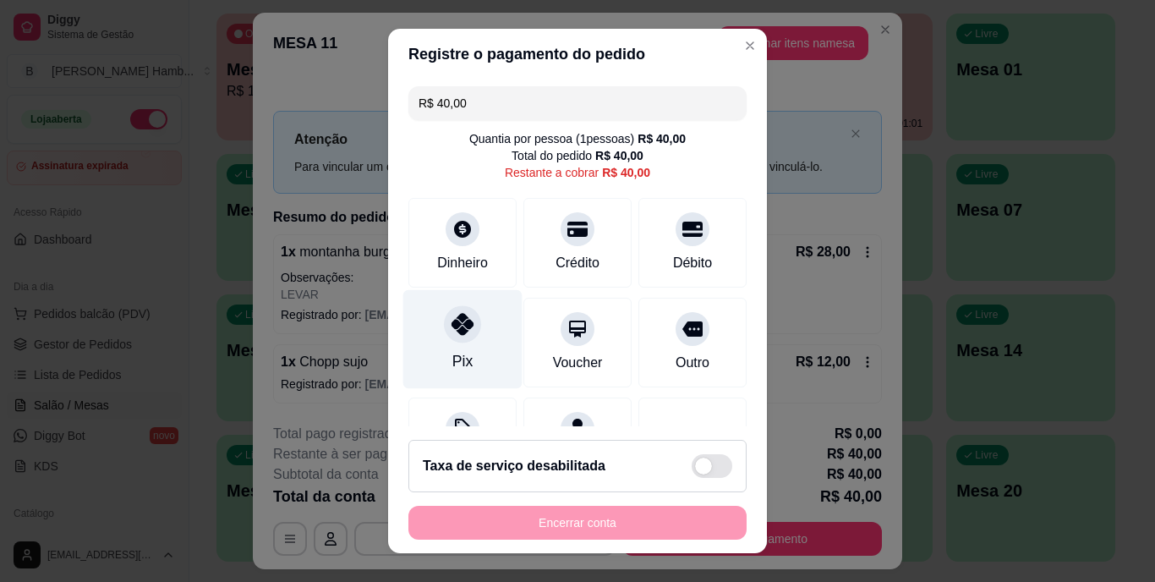
drag, startPoint x: 430, startPoint y: 348, endPoint x: 453, endPoint y: 349, distance: 22.9
click at [438, 348] on div "Pix" at bounding box center [462, 339] width 119 height 99
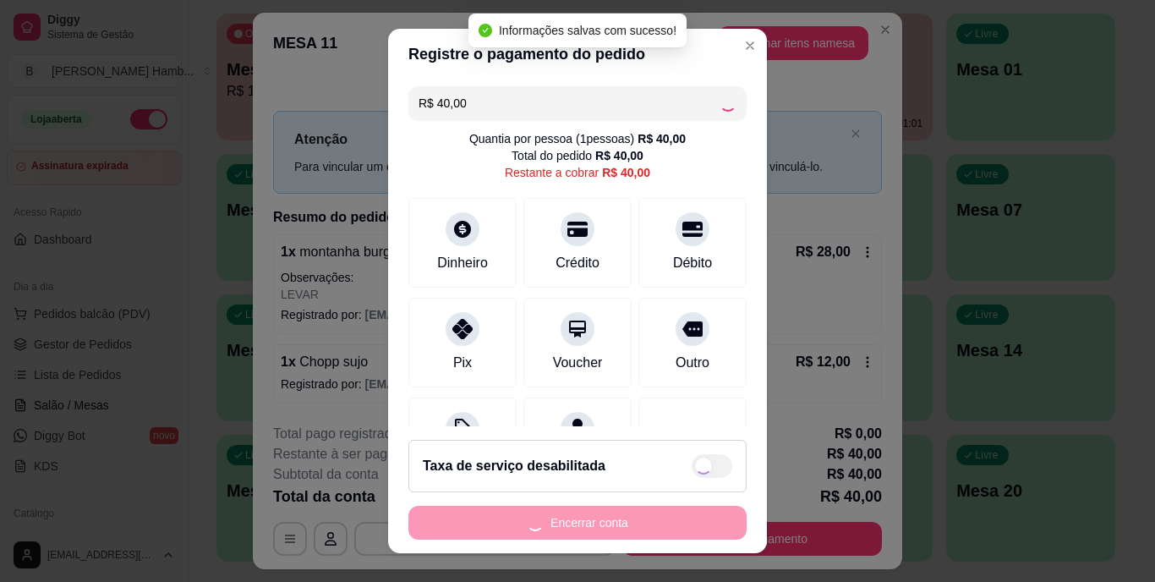
type input "R$ 0,00"
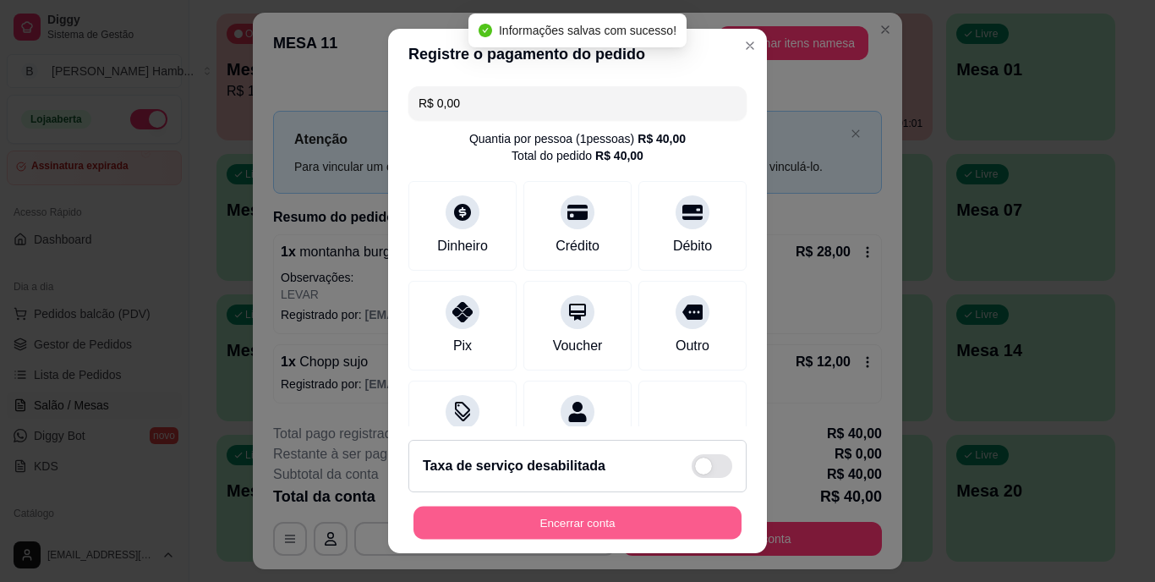
click at [519, 517] on button "Encerrar conta" at bounding box center [577, 522] width 328 height 33
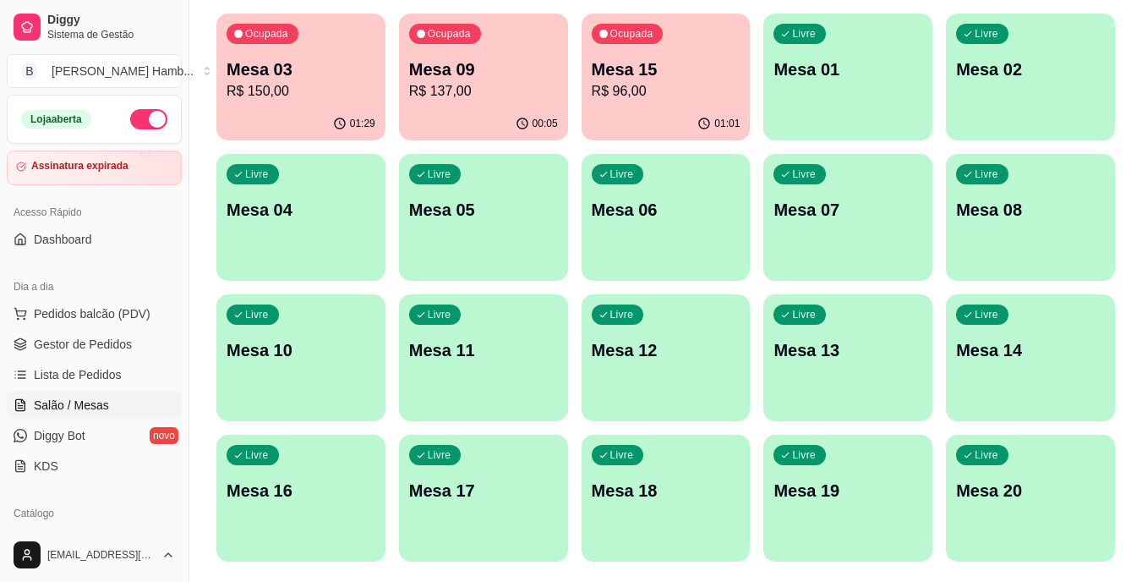
click at [365, 75] on p "Mesa 03" at bounding box center [301, 69] width 149 height 24
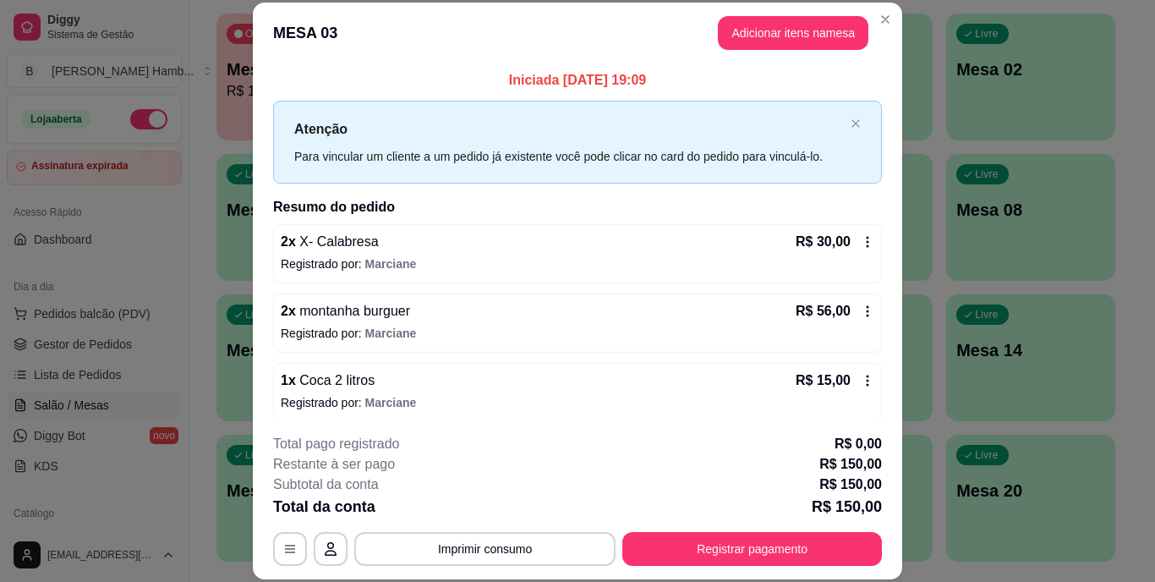
scroll to position [188, 0]
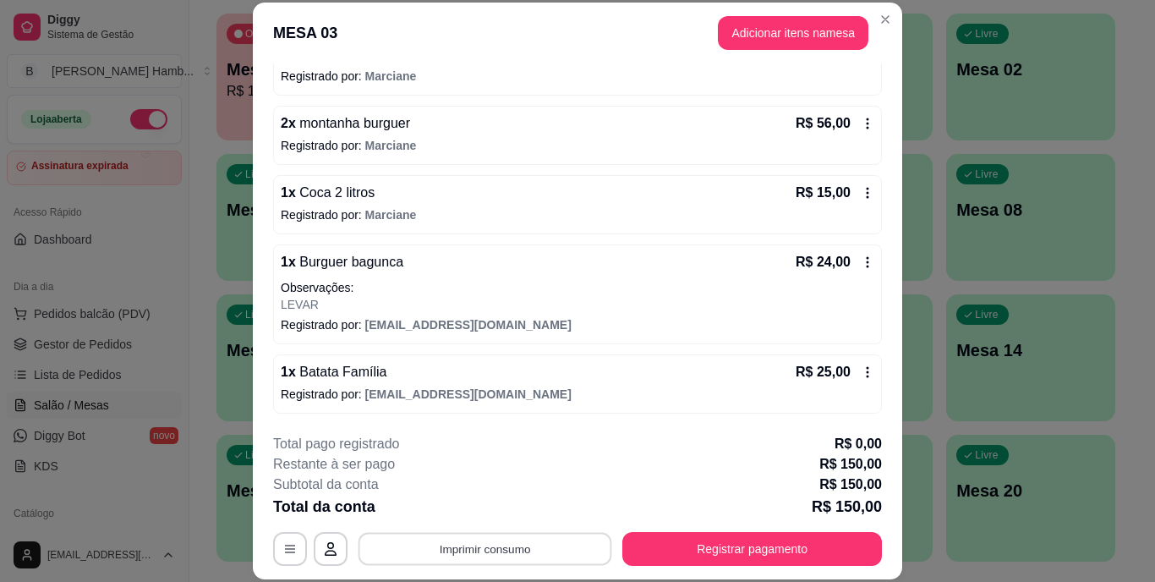
click at [567, 548] on button "Imprimir consumo" at bounding box center [486, 548] width 254 height 33
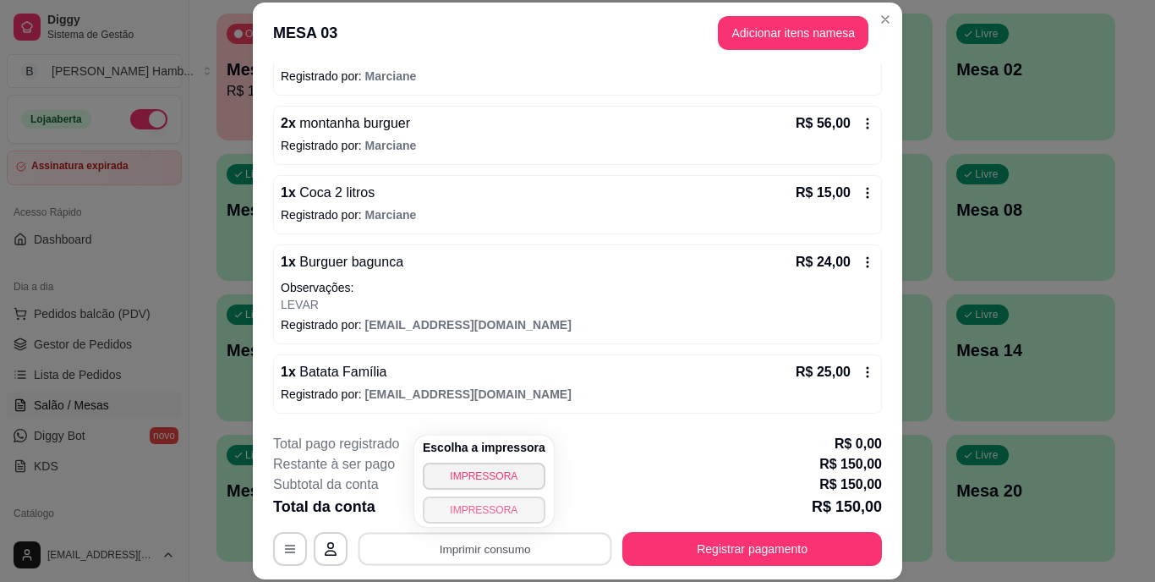
click at [523, 505] on button "IMPRESSORA" at bounding box center [484, 509] width 123 height 27
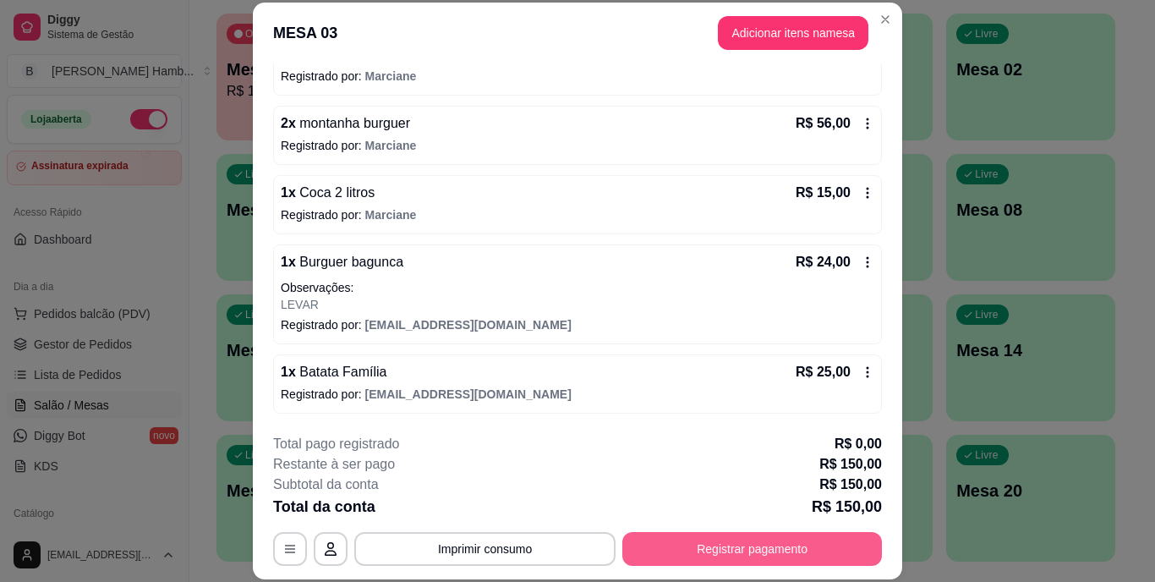
click at [639, 542] on button "Registrar pagamento" at bounding box center [752, 549] width 260 height 34
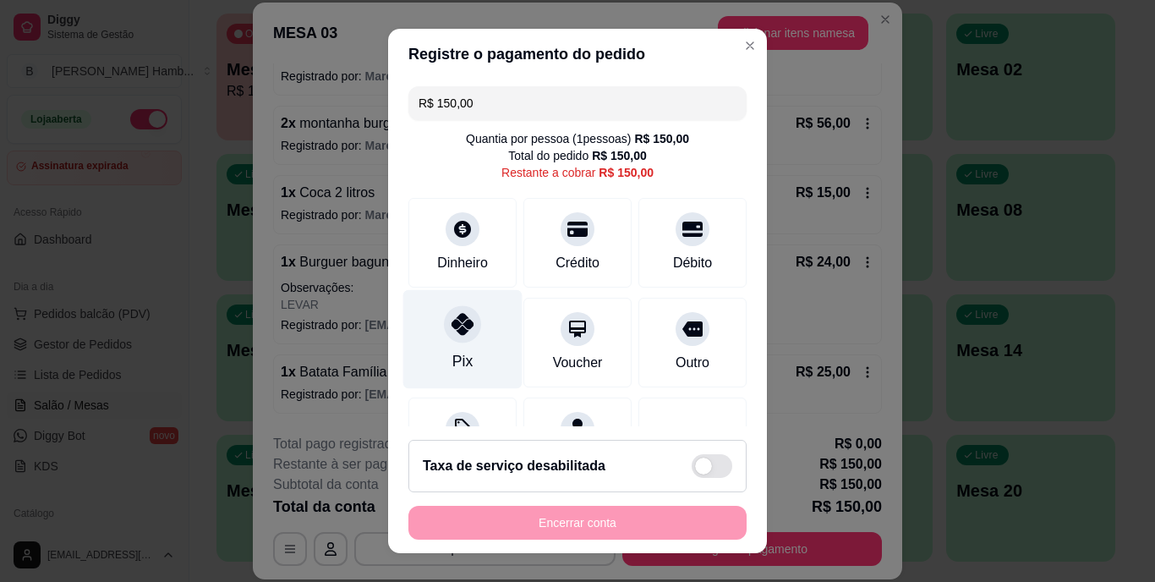
click at [441, 349] on div "Pix" at bounding box center [462, 339] width 119 height 99
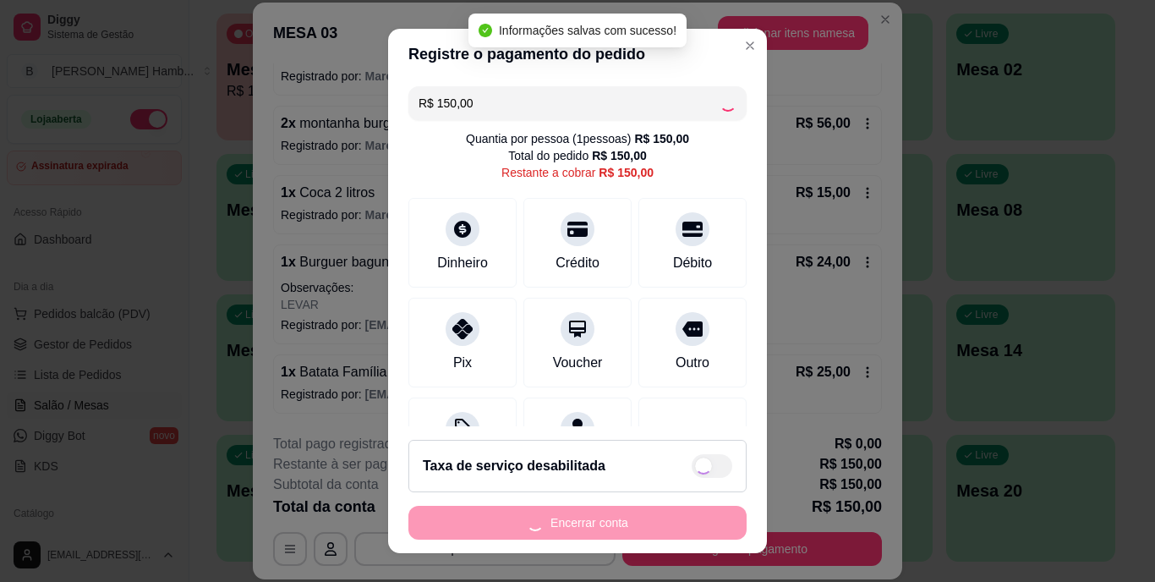
type input "R$ 0,00"
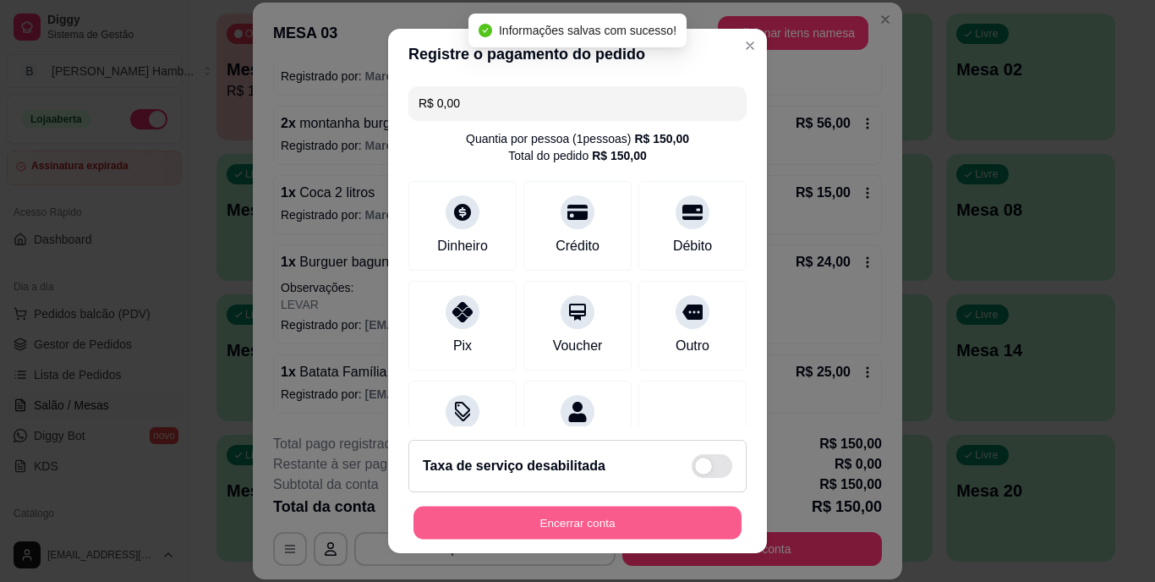
click at [558, 523] on button "Encerrar conta" at bounding box center [577, 522] width 328 height 33
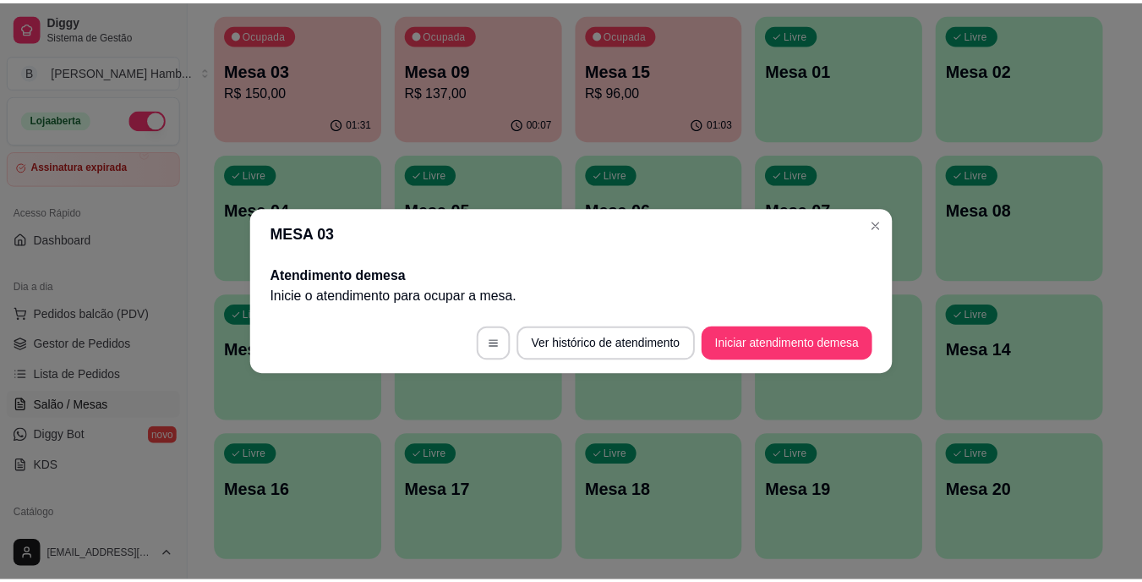
scroll to position [0, 0]
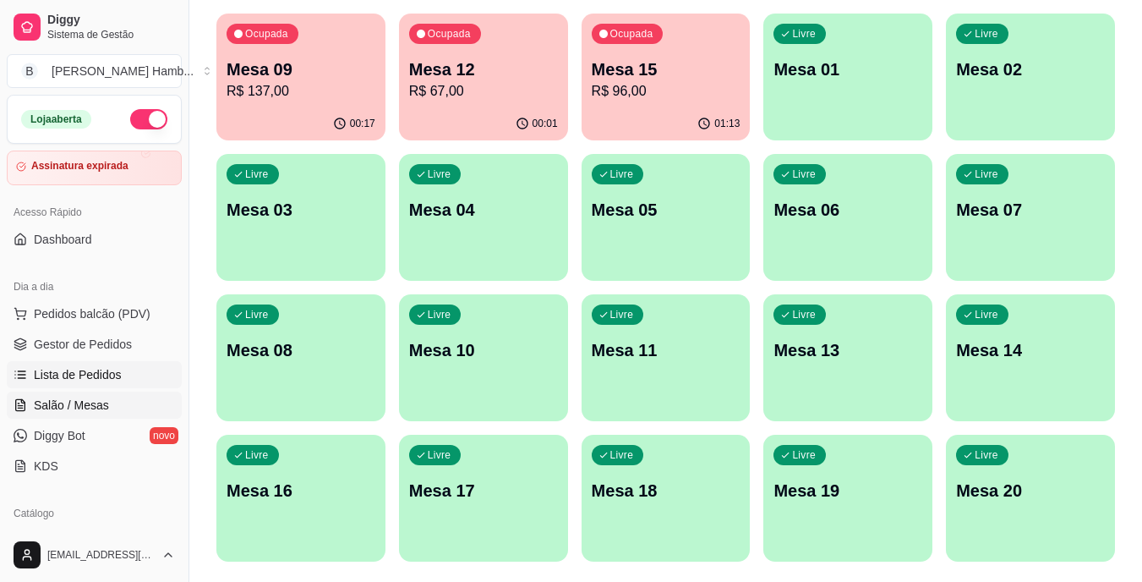
click at [111, 370] on span "Lista de Pedidos" at bounding box center [78, 374] width 88 height 17
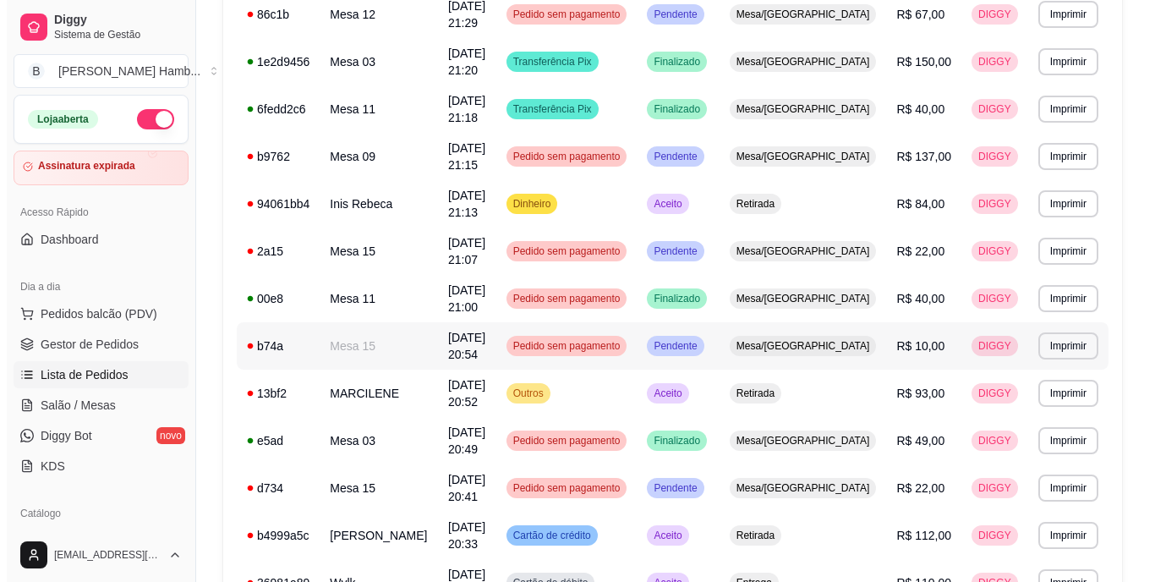
scroll to position [338, 0]
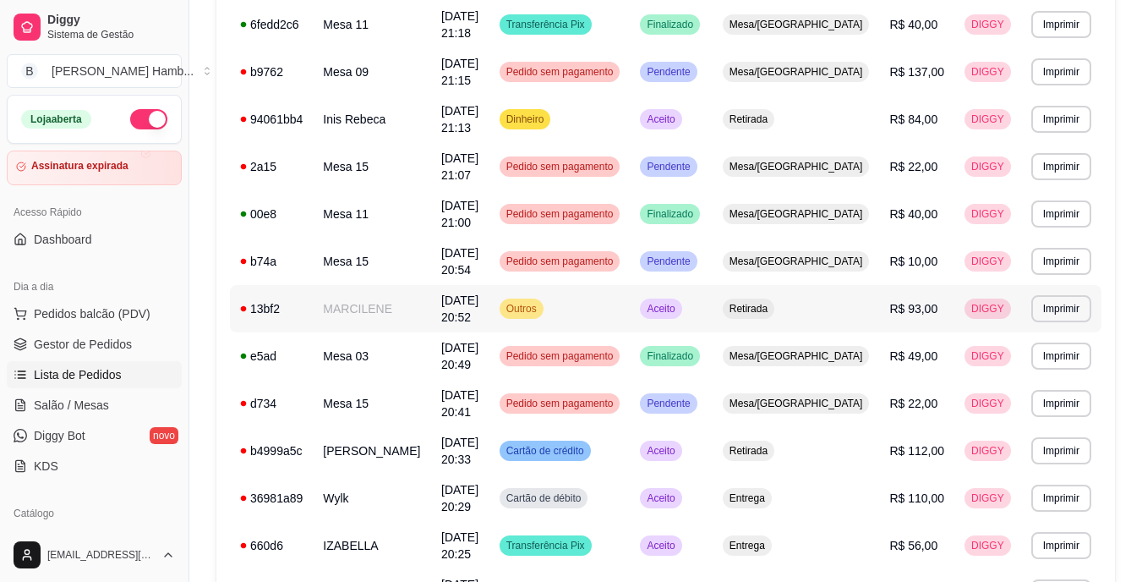
click at [431, 320] on td "MARCILENE" at bounding box center [372, 308] width 118 height 47
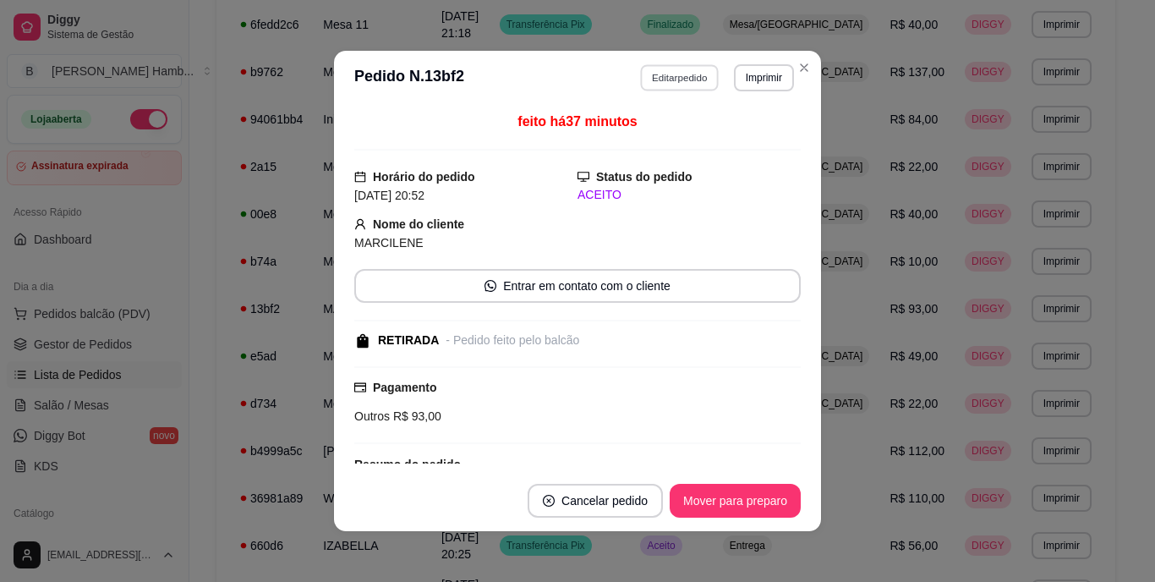
click at [695, 70] on button "Editar pedido" at bounding box center [680, 77] width 79 height 26
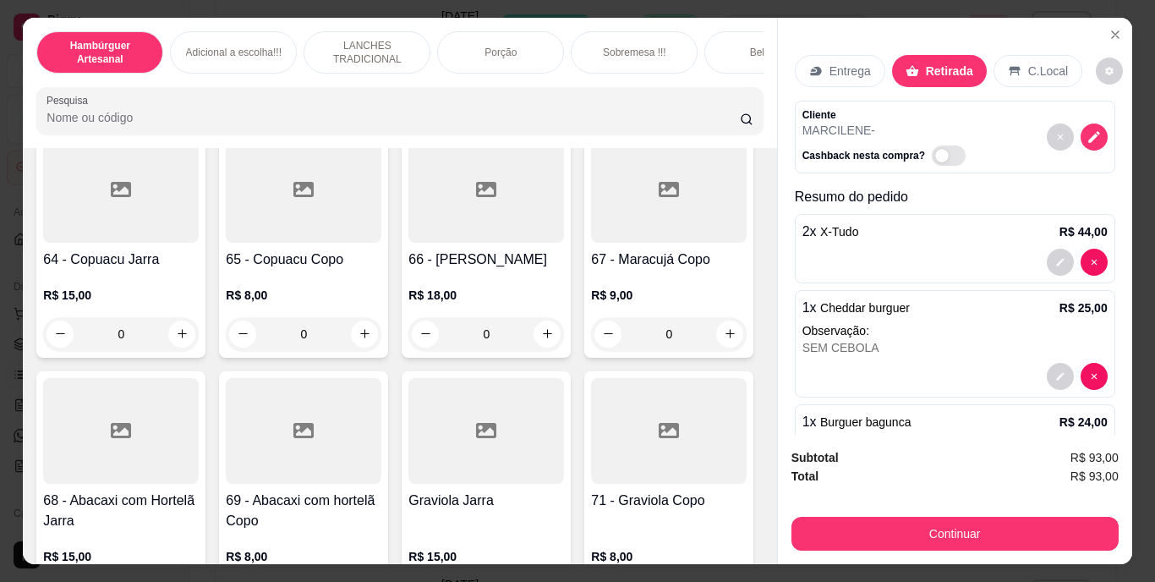
scroll to position [5750, 0]
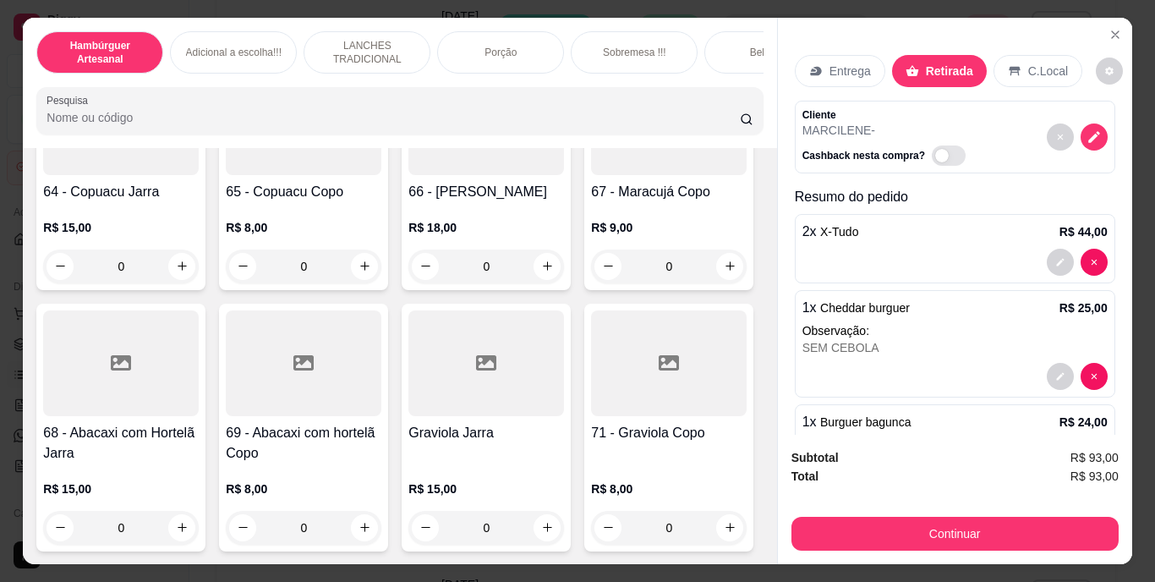
type input "1"
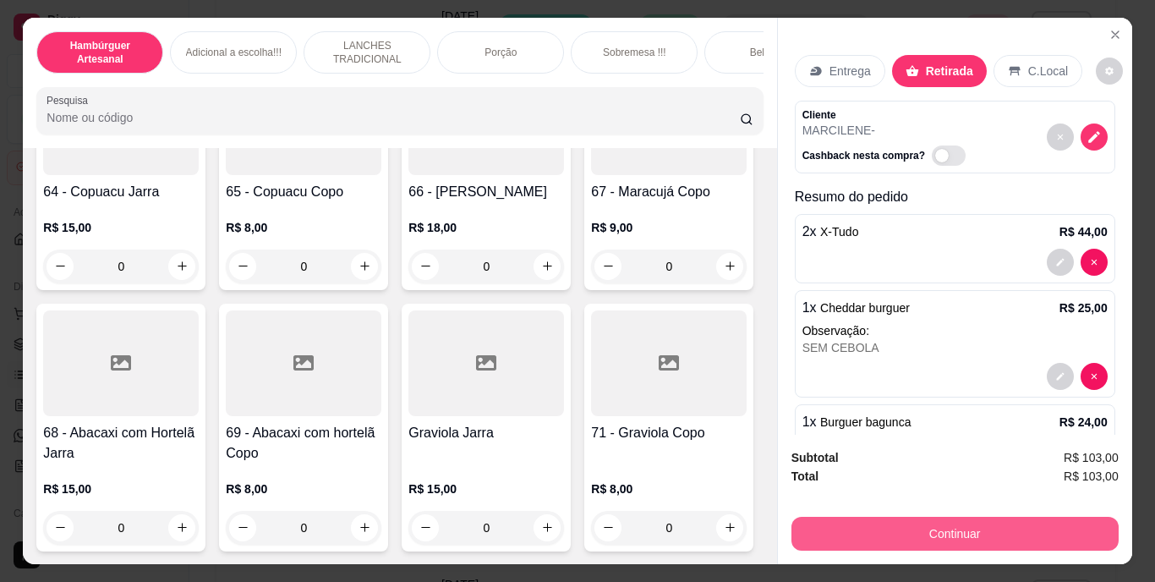
click at [971, 531] on button "Continuar" at bounding box center [954, 534] width 327 height 34
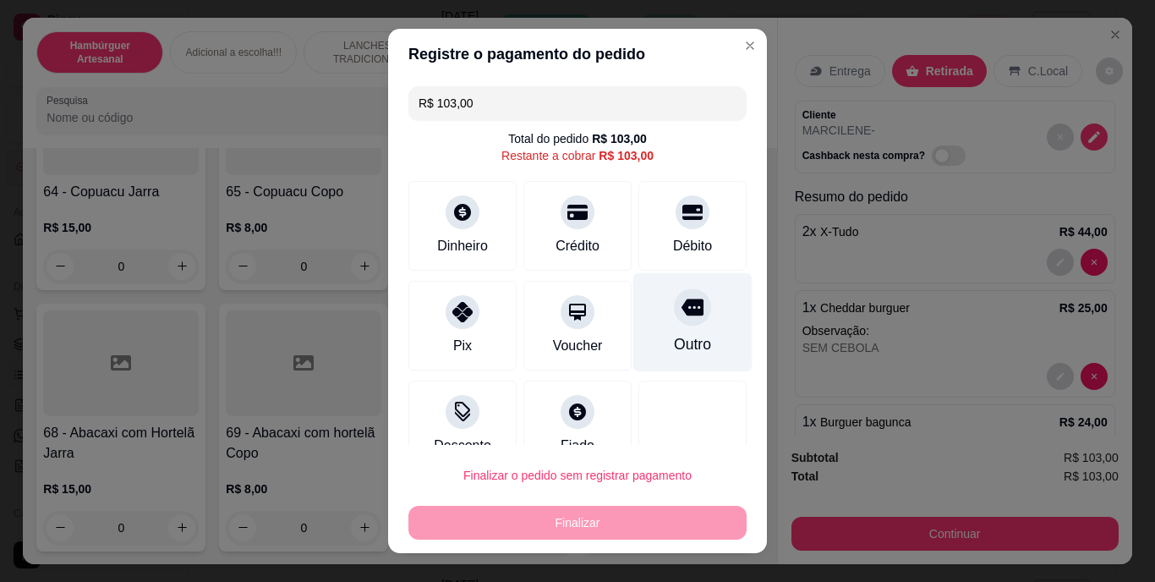
click at [674, 337] on div "Outro" at bounding box center [692, 345] width 37 height 22
type input "R$ 0,00"
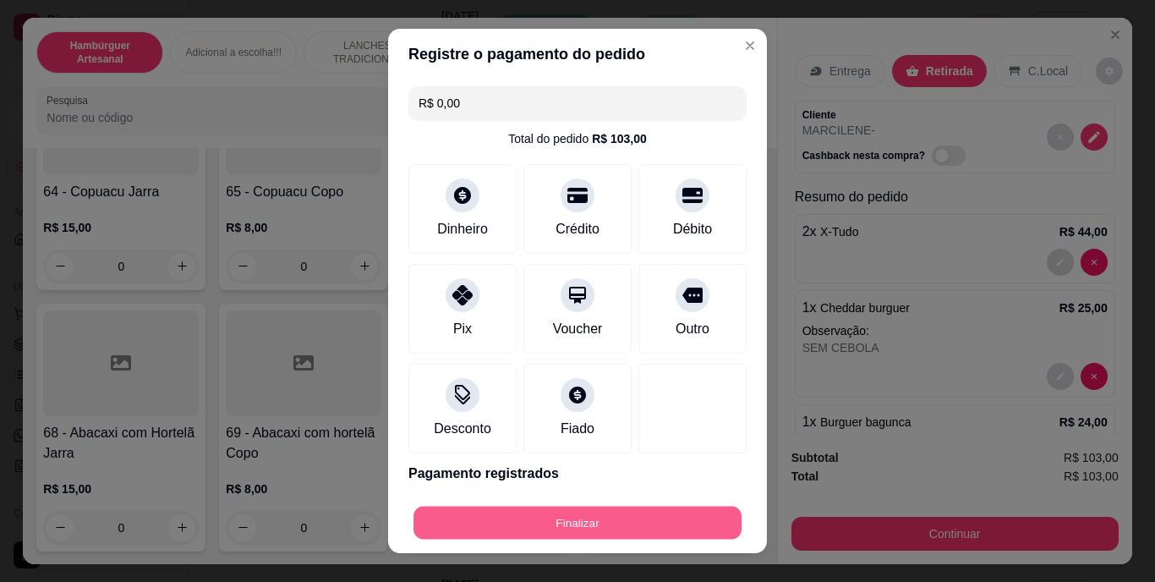
click at [646, 524] on button "Finalizar" at bounding box center [577, 522] width 328 height 33
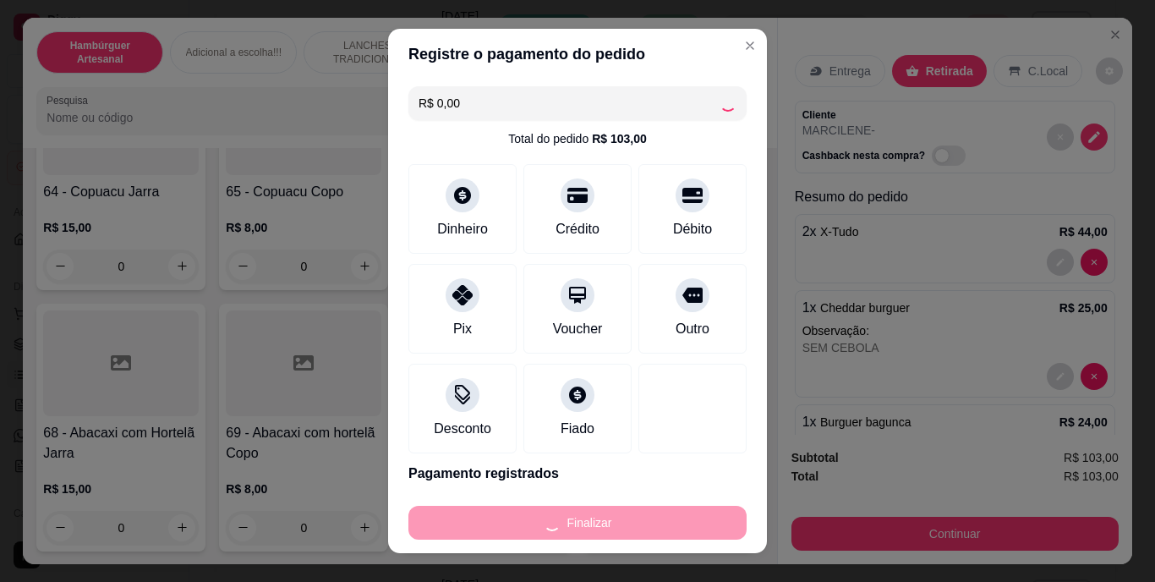
type input "0"
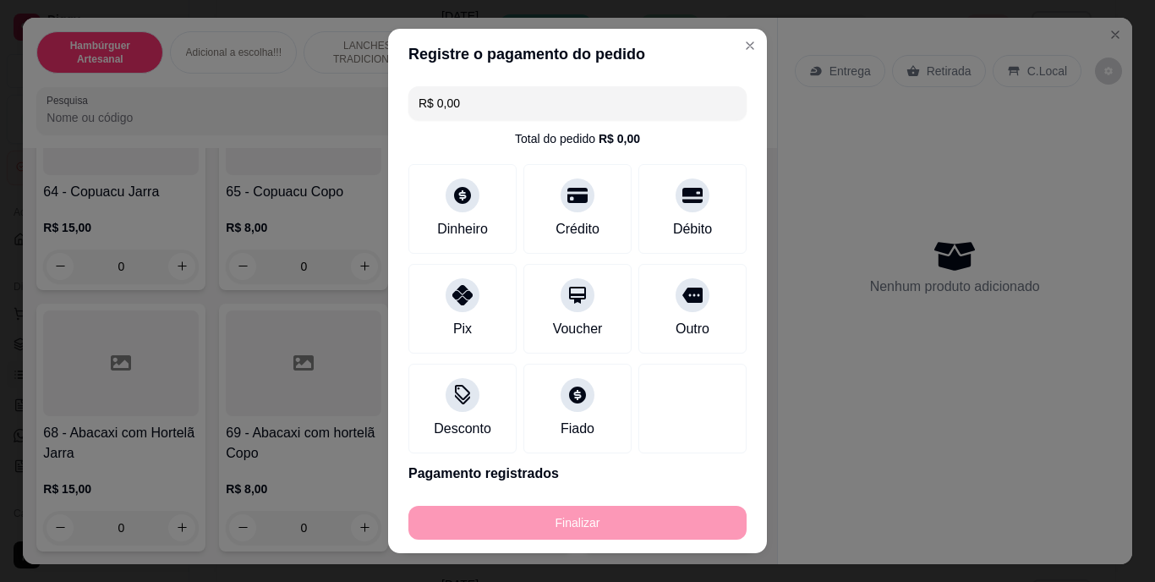
type input "-R$ 103,00"
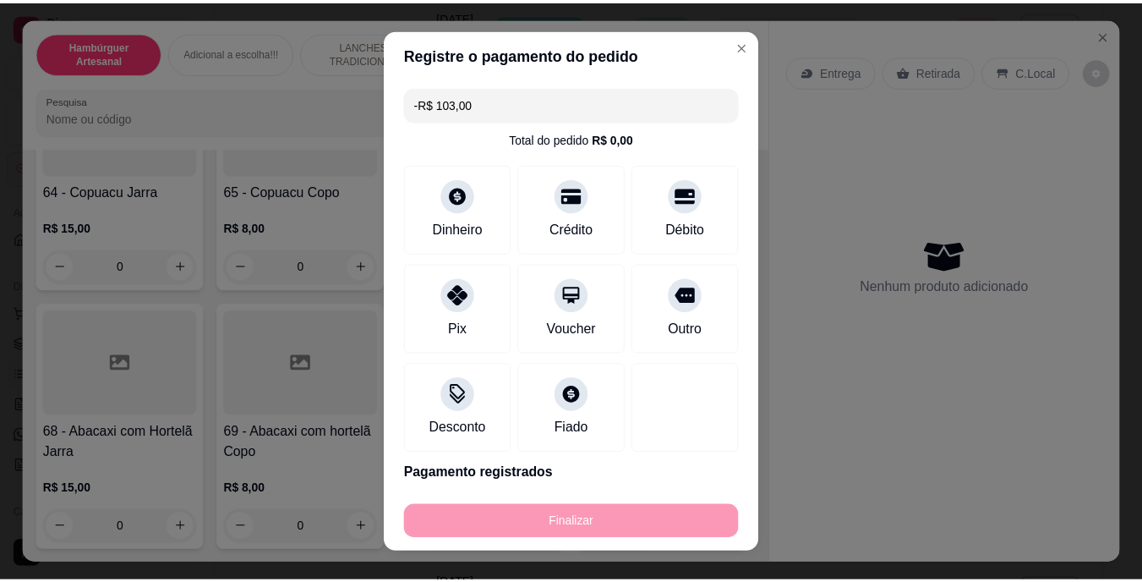
scroll to position [5746, 0]
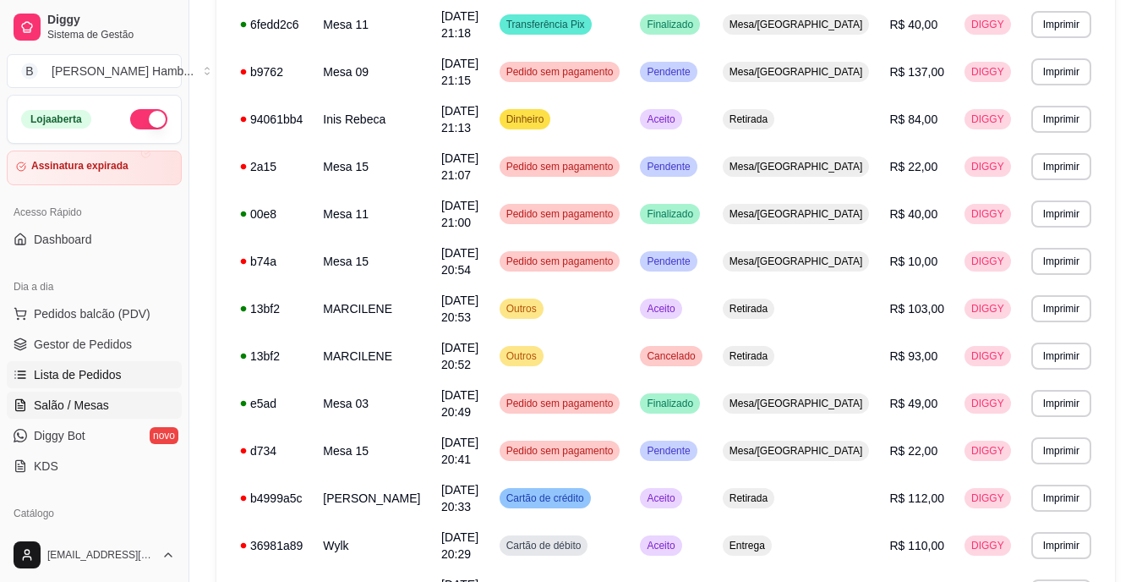
click at [139, 404] on link "Salão / Mesas" at bounding box center [94, 404] width 175 height 27
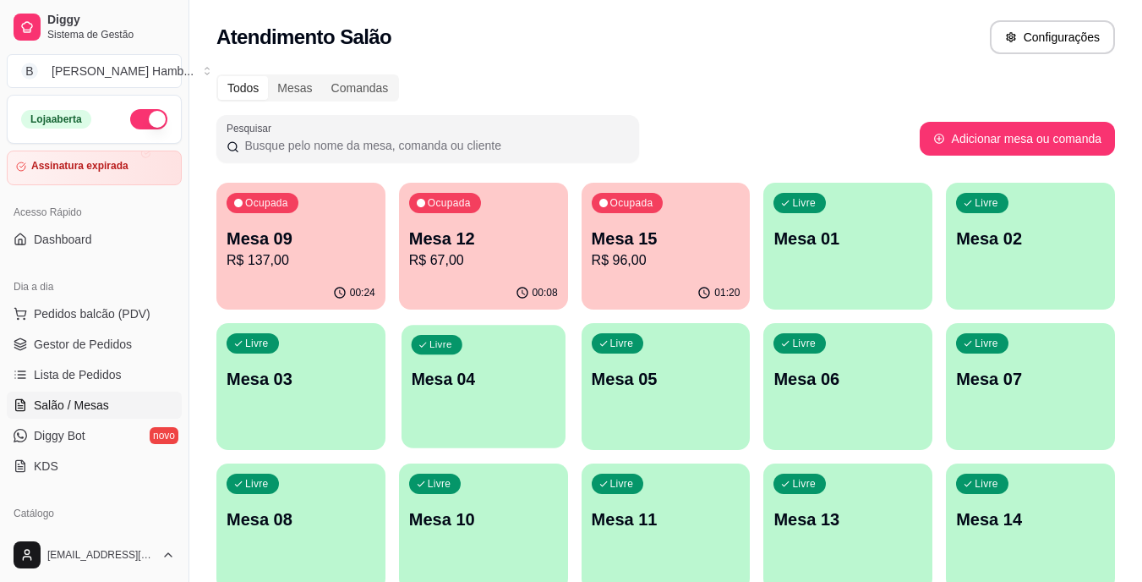
click at [424, 382] on p "Mesa 04" at bounding box center [483, 379] width 145 height 23
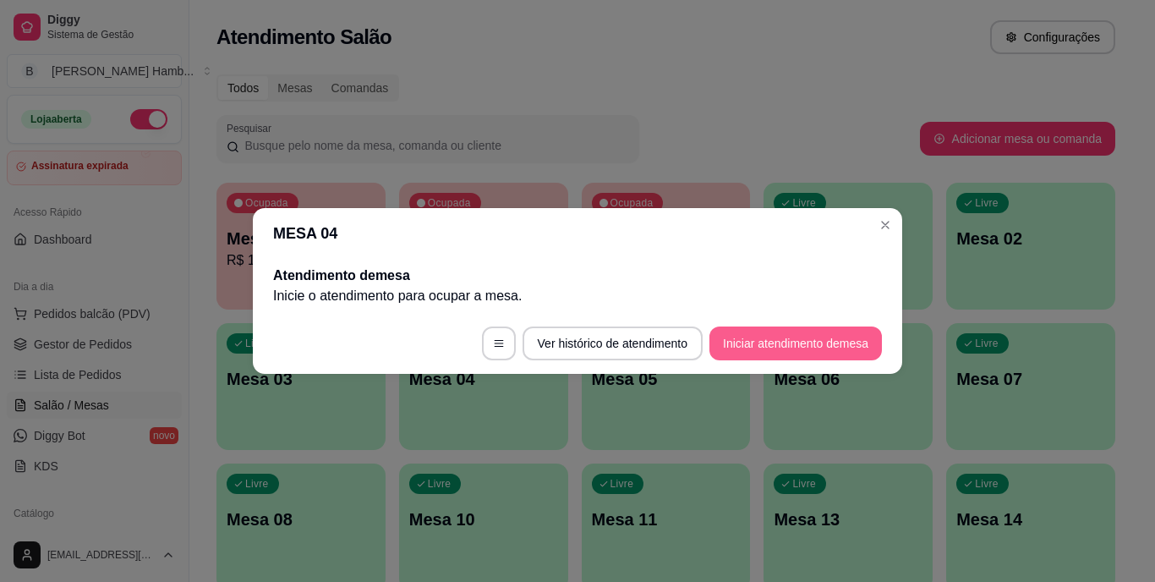
click at [797, 334] on button "Iniciar atendimento de mesa" at bounding box center [795, 343] width 172 height 34
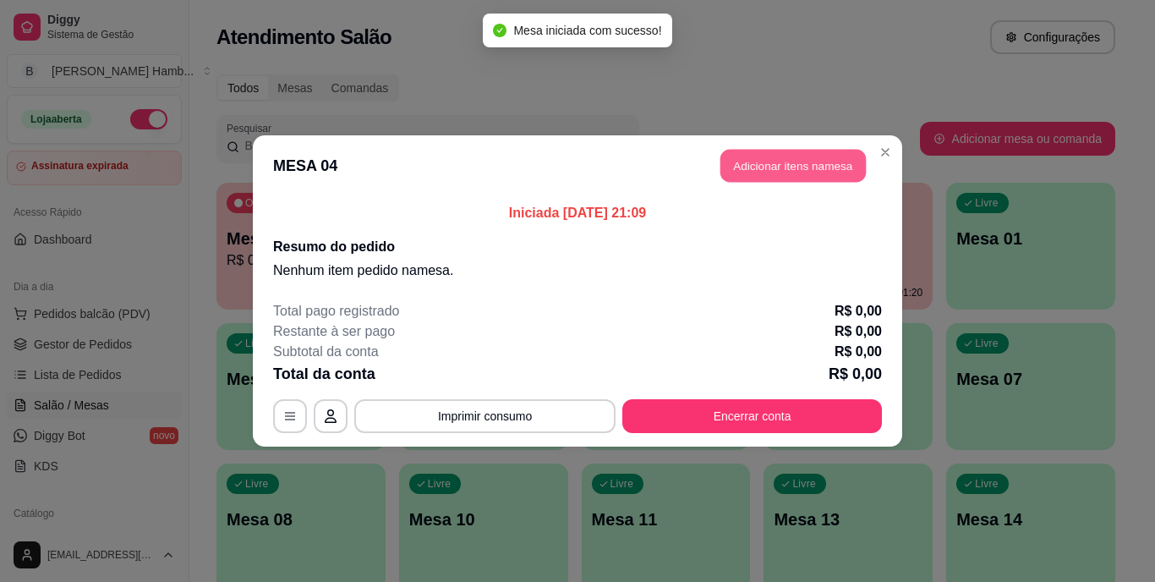
click at [849, 163] on button "Adicionar itens na mesa" at bounding box center [792, 166] width 145 height 33
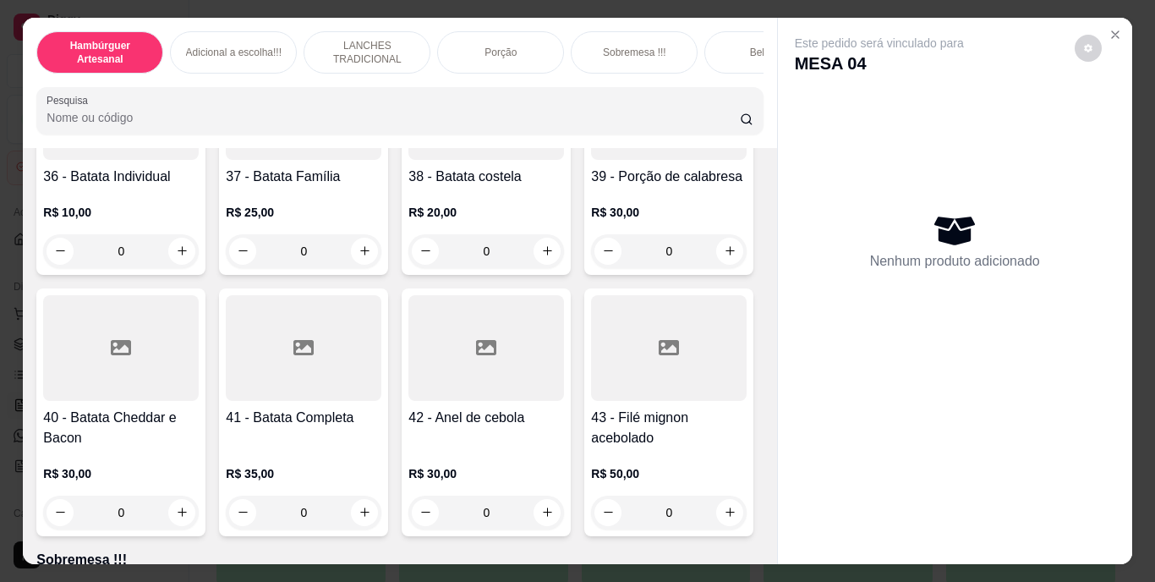
scroll to position [3382, 0]
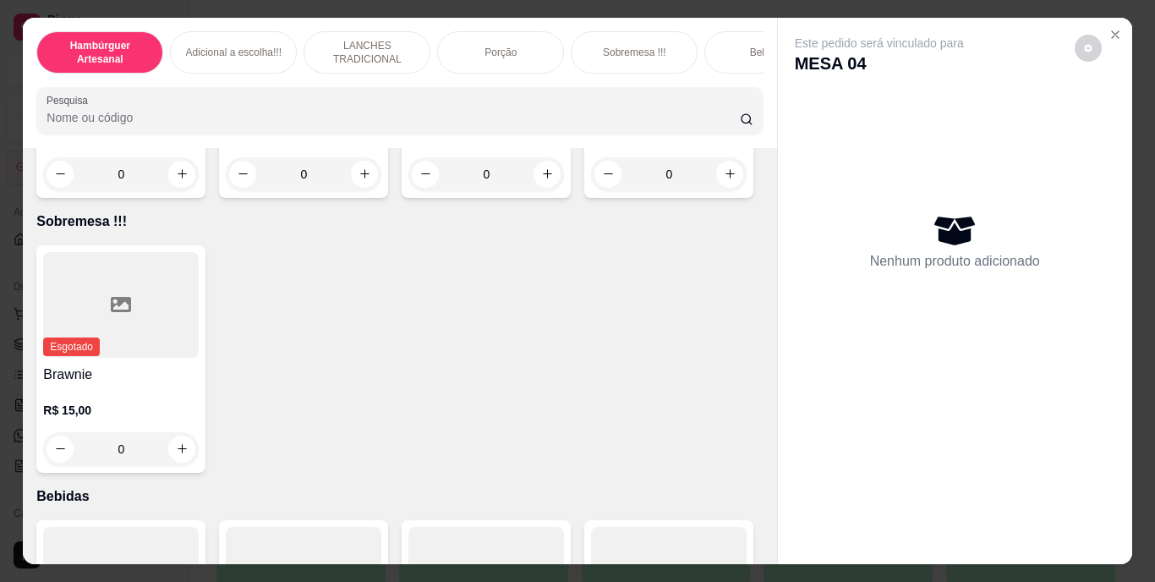
type input "1"
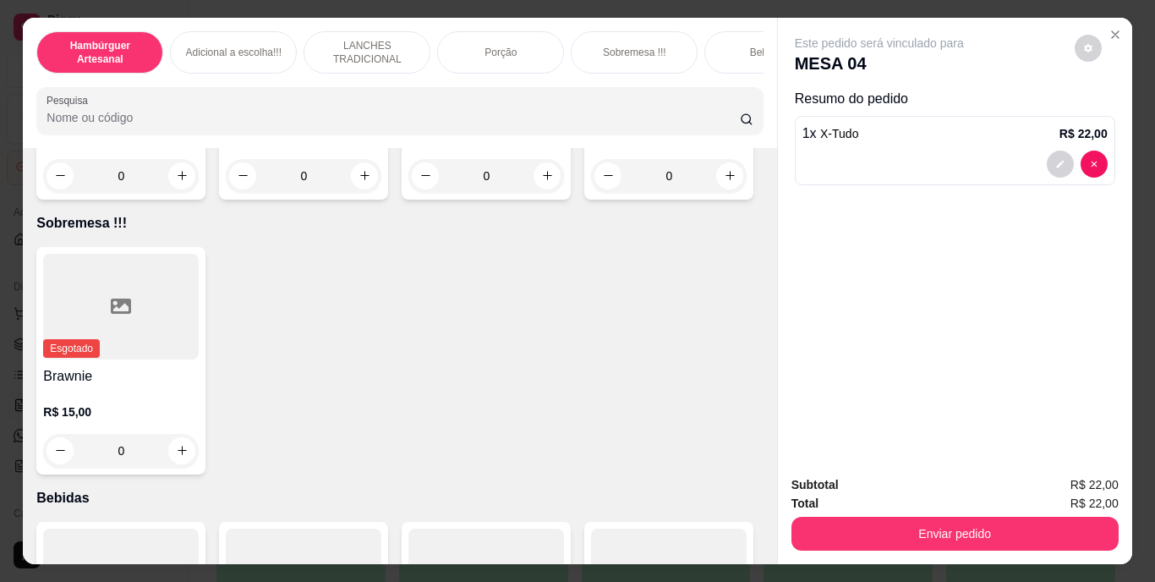
scroll to position [3383, 0]
type input "1"
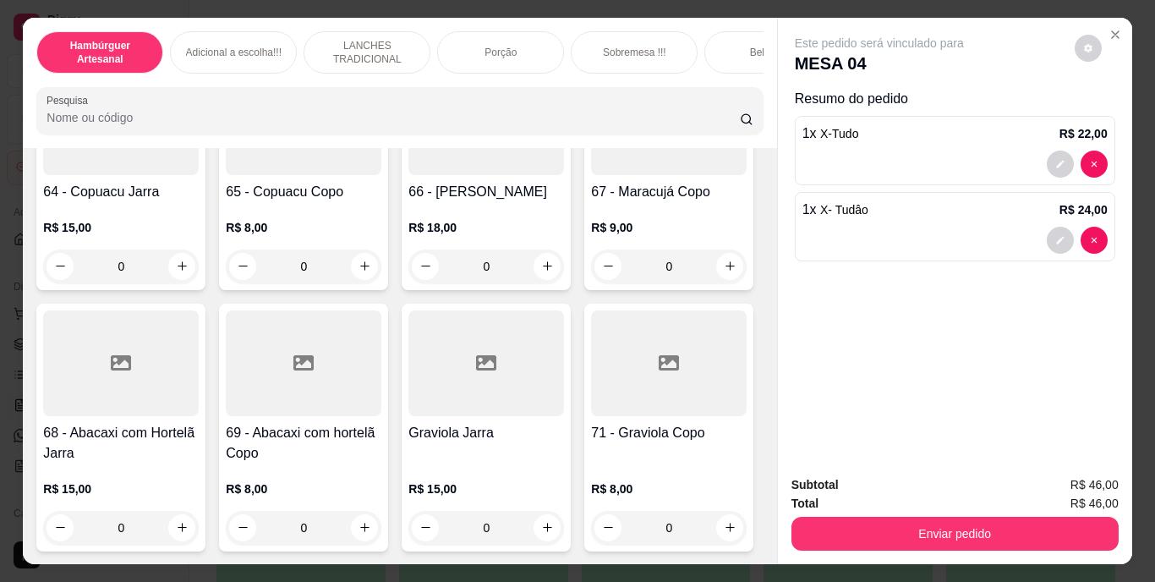
scroll to position [5497, 0]
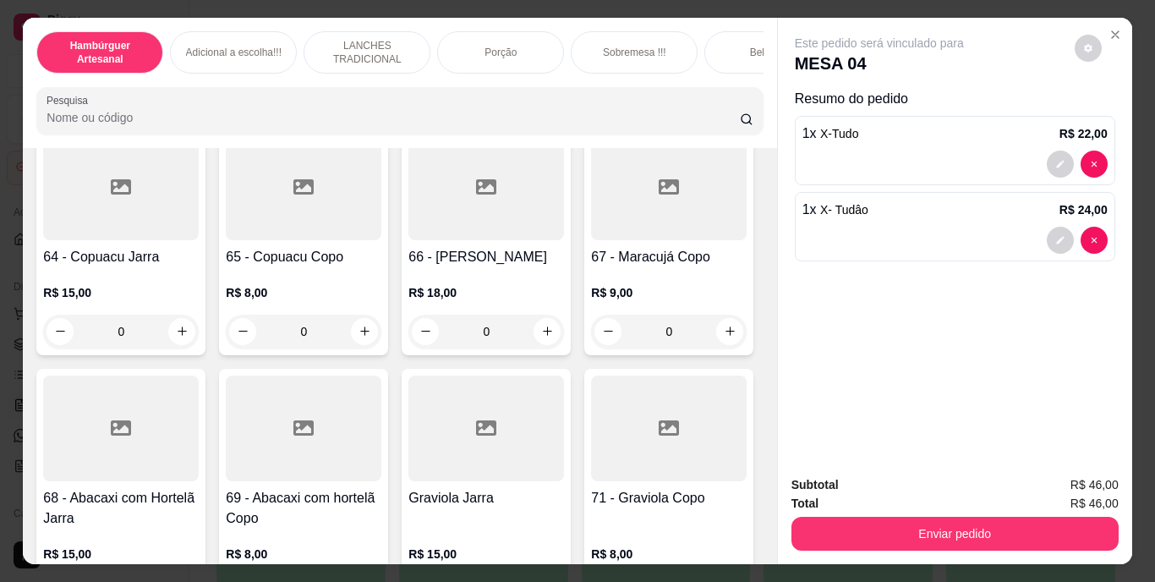
type input "2"
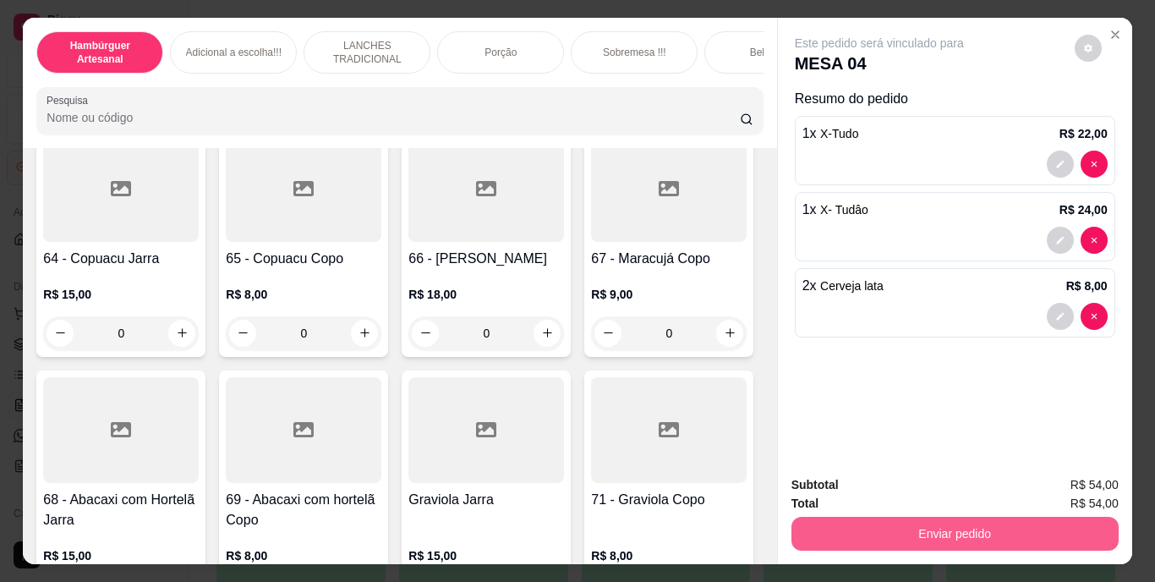
click at [905, 526] on button "Enviar pedido" at bounding box center [954, 534] width 327 height 34
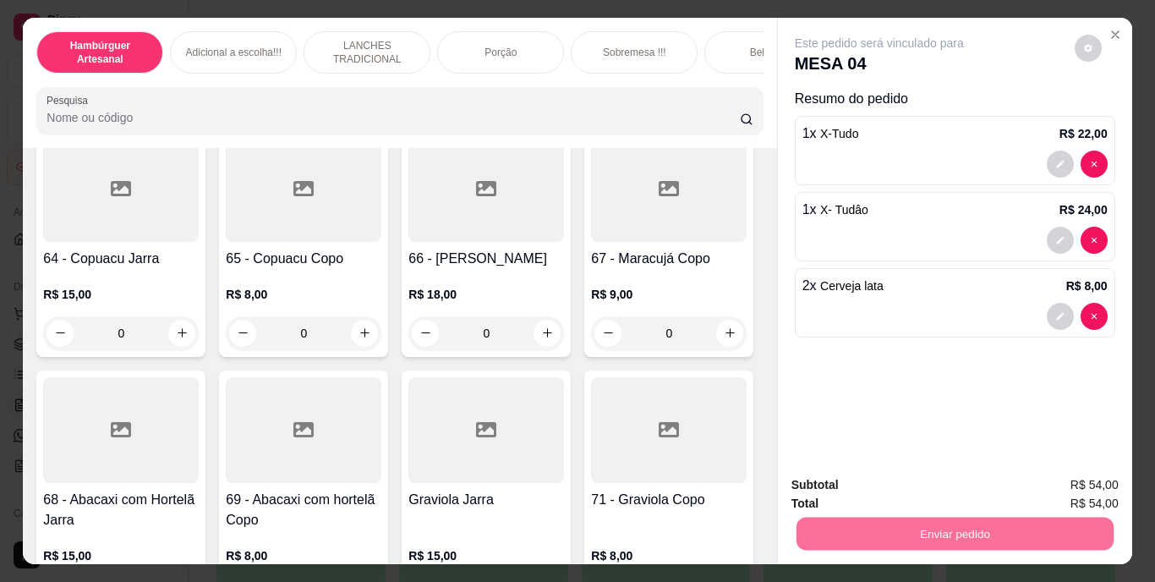
click at [895, 488] on button "Não registrar e enviar pedido" at bounding box center [899, 486] width 176 height 32
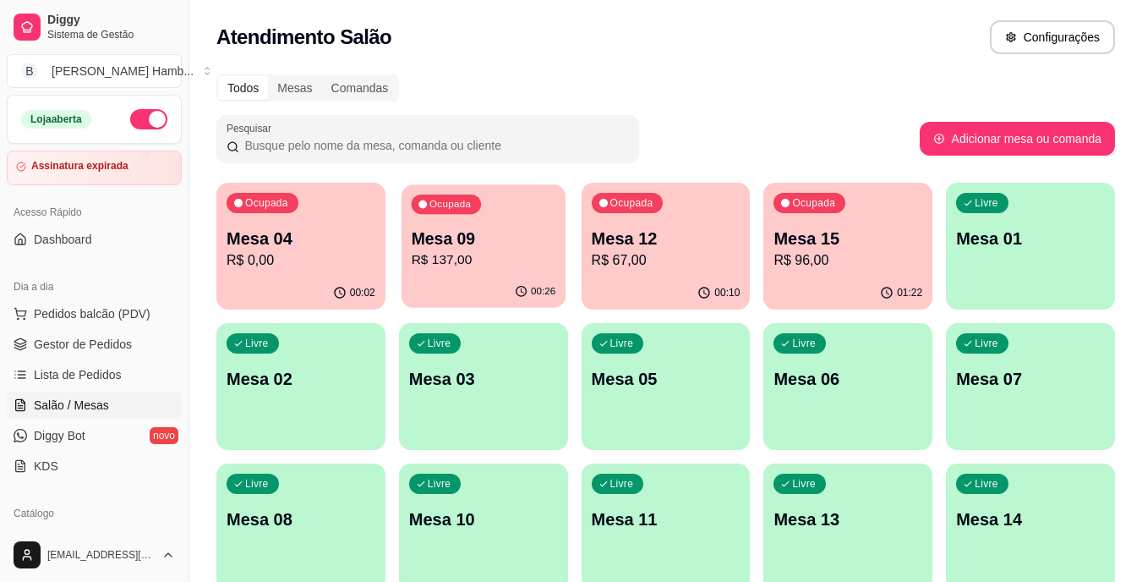
click at [415, 222] on div "Ocupada Mesa 09 R$ 137,00" at bounding box center [484, 229] width 164 height 91
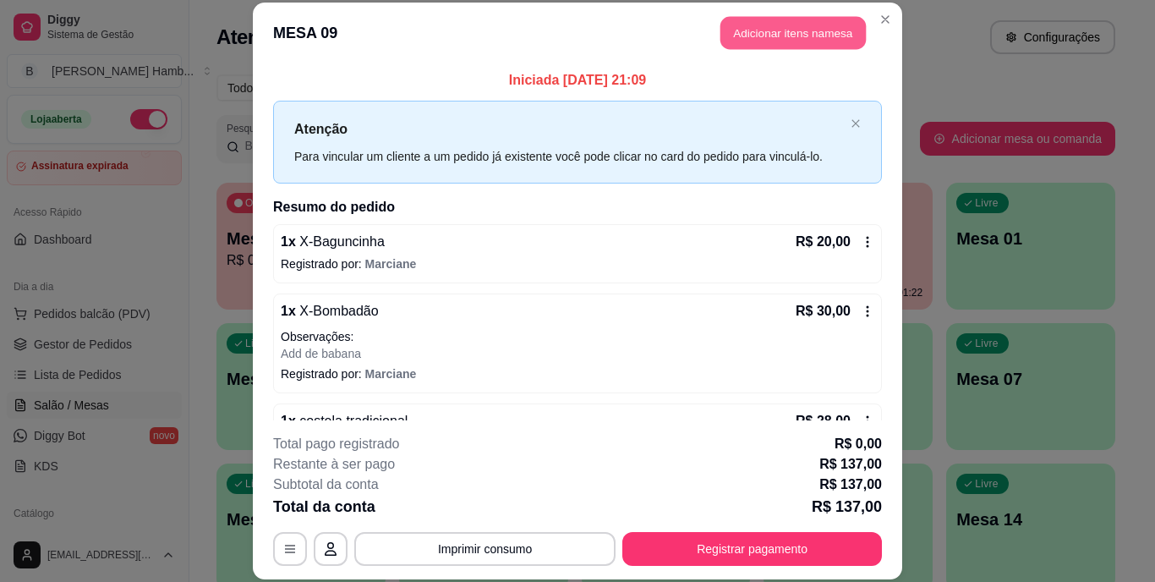
click at [800, 32] on button "Adicionar itens na mesa" at bounding box center [792, 33] width 145 height 33
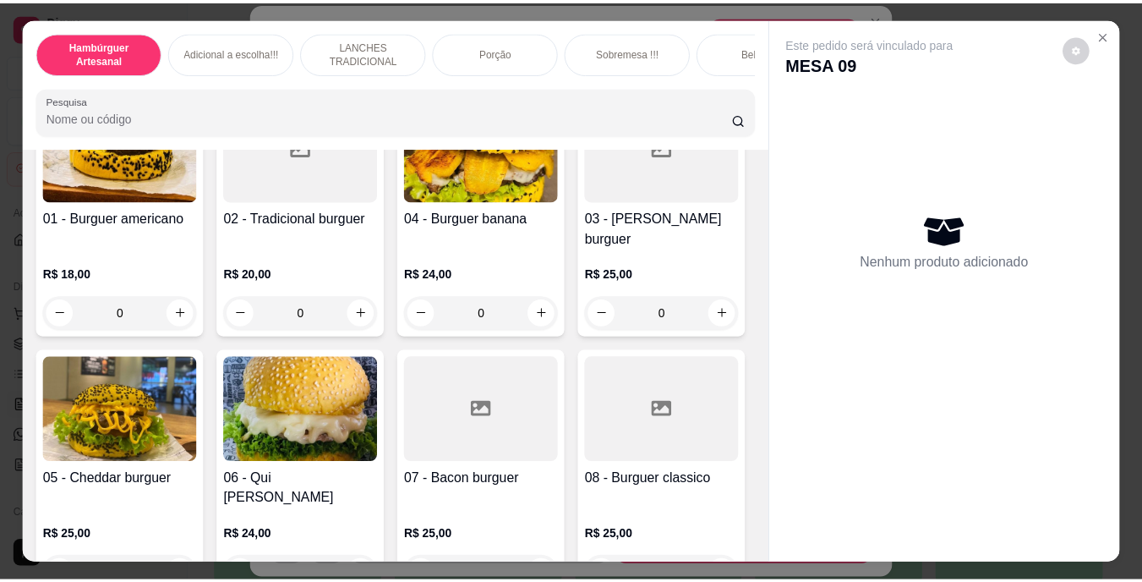
scroll to position [0, 0]
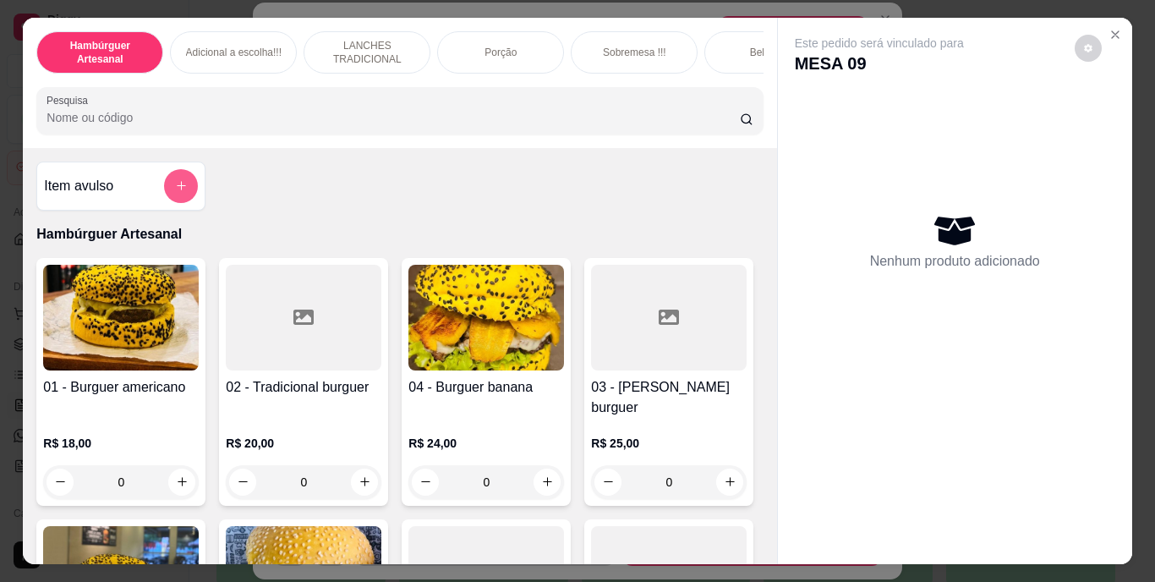
click at [179, 189] on icon "add-separate-item" at bounding box center [181, 185] width 13 height 13
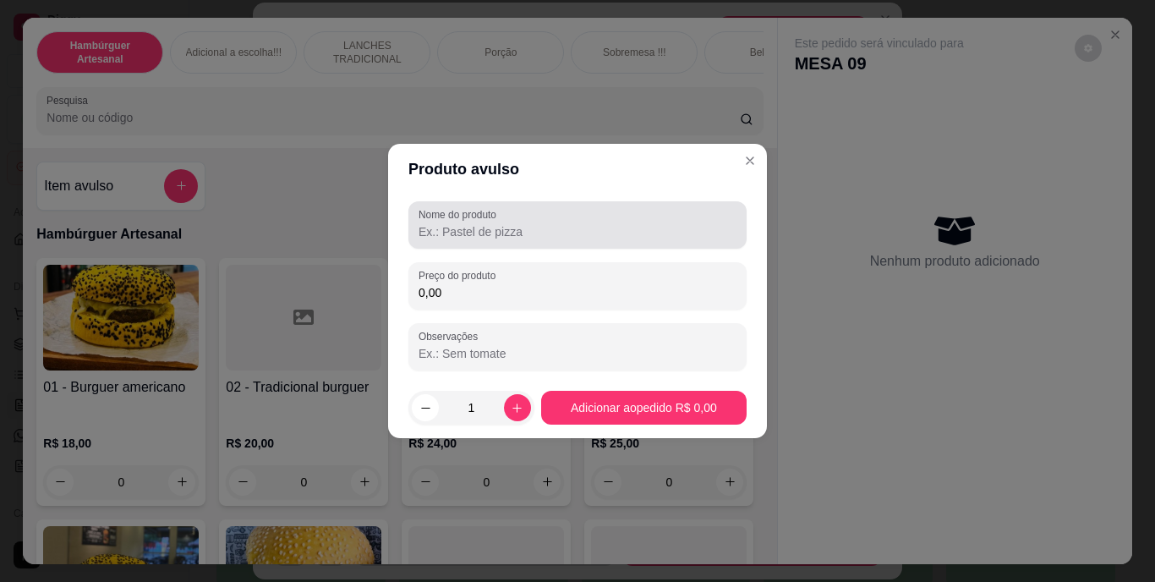
click at [496, 220] on label "Nome do produto" at bounding box center [461, 214] width 84 height 14
click at [496, 223] on input "Nome do produto" at bounding box center [578, 231] width 318 height 17
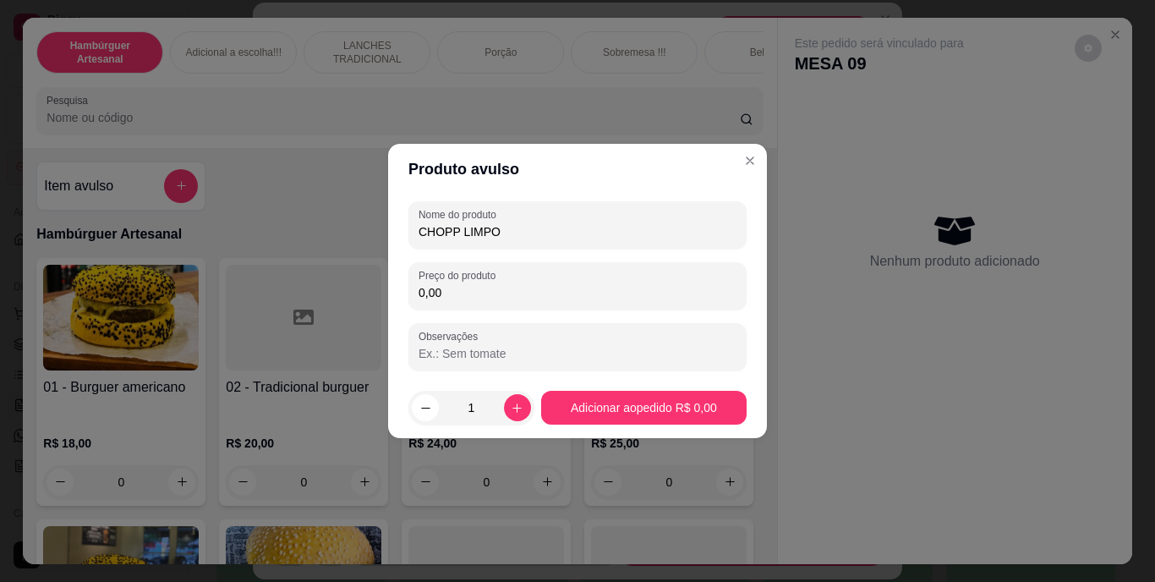
type input "CHOPP LIMPO"
click at [502, 316] on div "Nome do produto CHOPP LIMPO Preço do produto 0,00 Observações" at bounding box center [577, 285] width 338 height 169
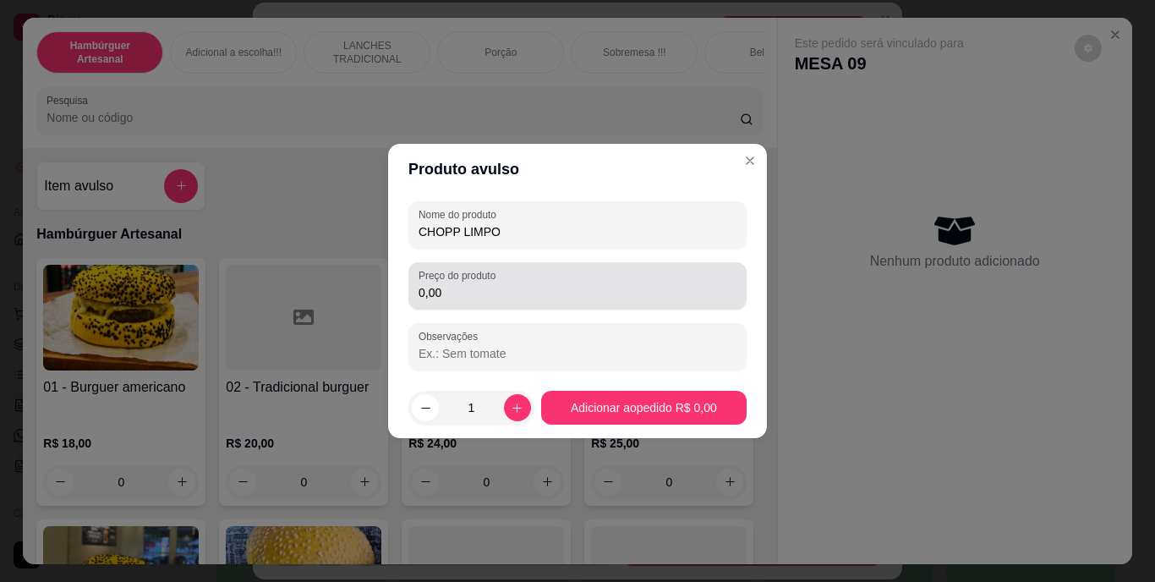
click at [506, 303] on div "Preço do produto 0,00" at bounding box center [577, 285] width 338 height 47
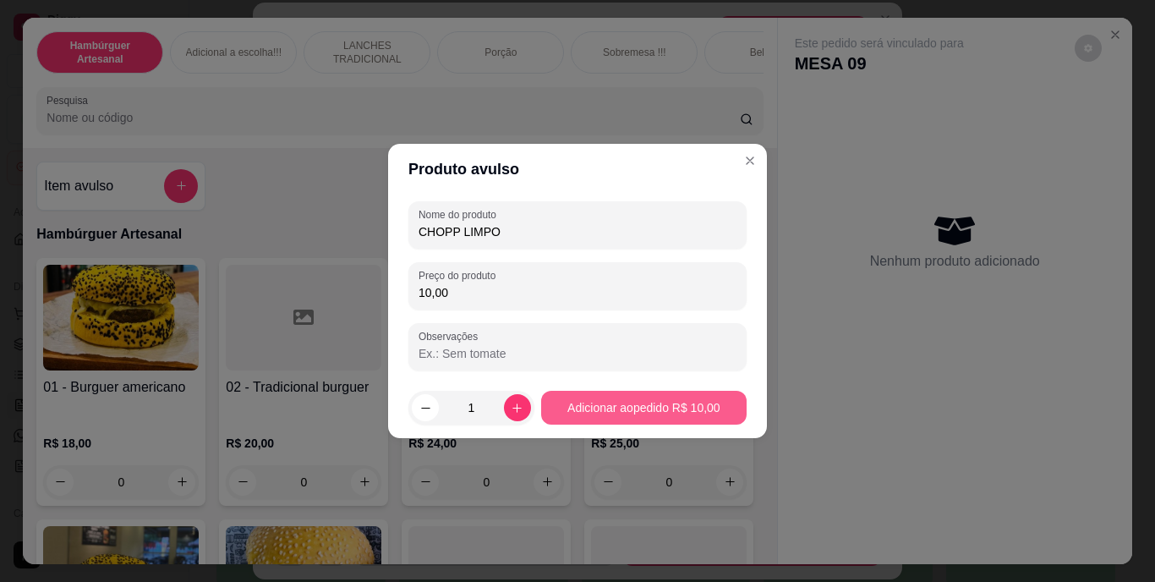
type input "10,00"
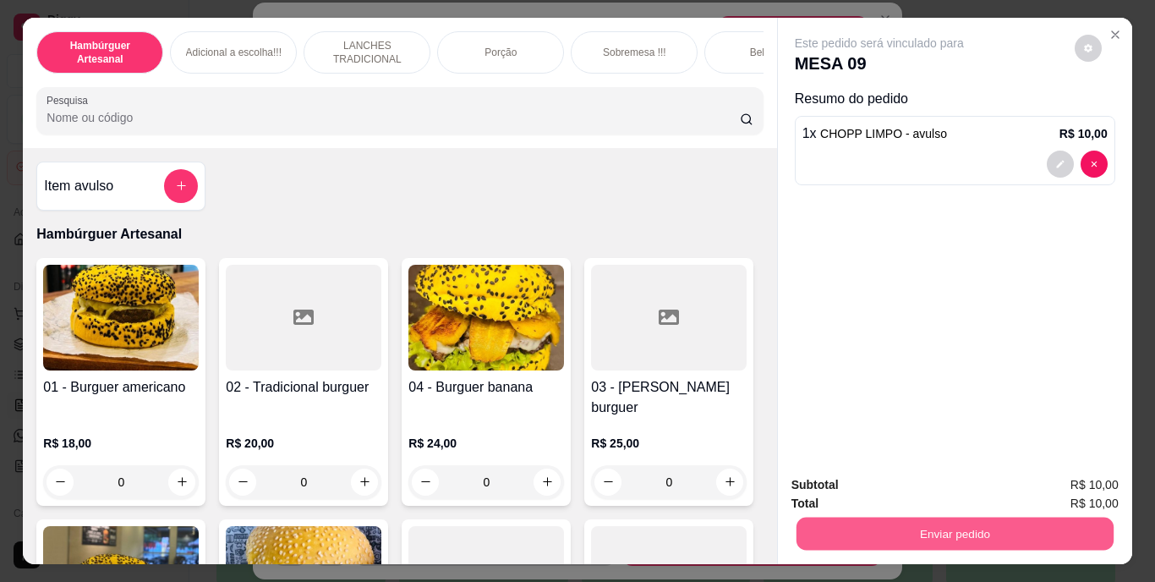
click at [997, 526] on button "Enviar pedido" at bounding box center [954, 533] width 317 height 33
click at [885, 489] on button "Não registrar e enviar pedido" at bounding box center [898, 485] width 171 height 31
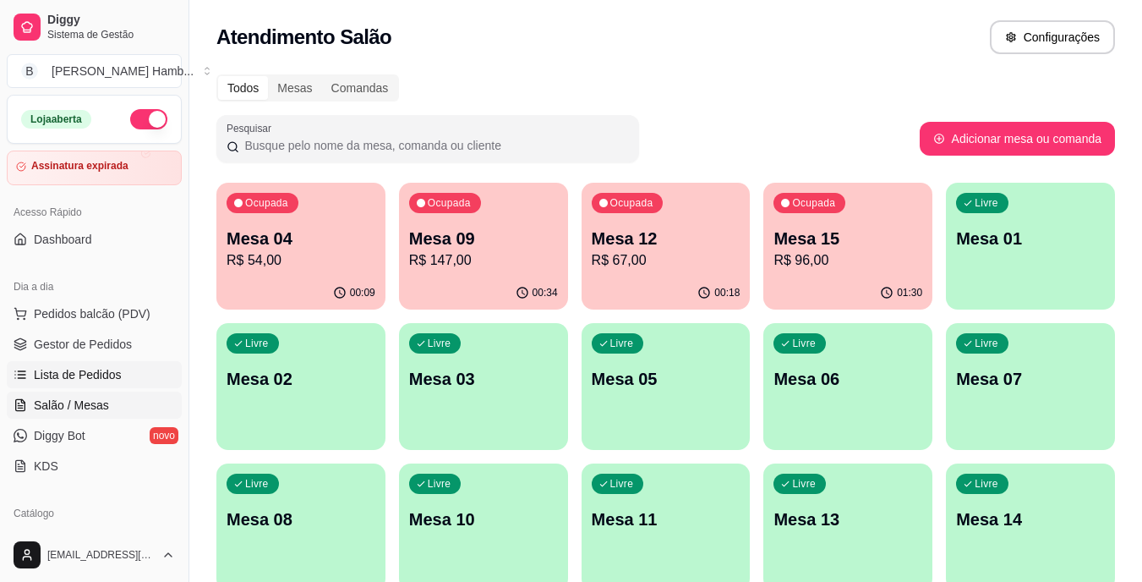
click at [124, 375] on link "Lista de Pedidos" at bounding box center [94, 374] width 175 height 27
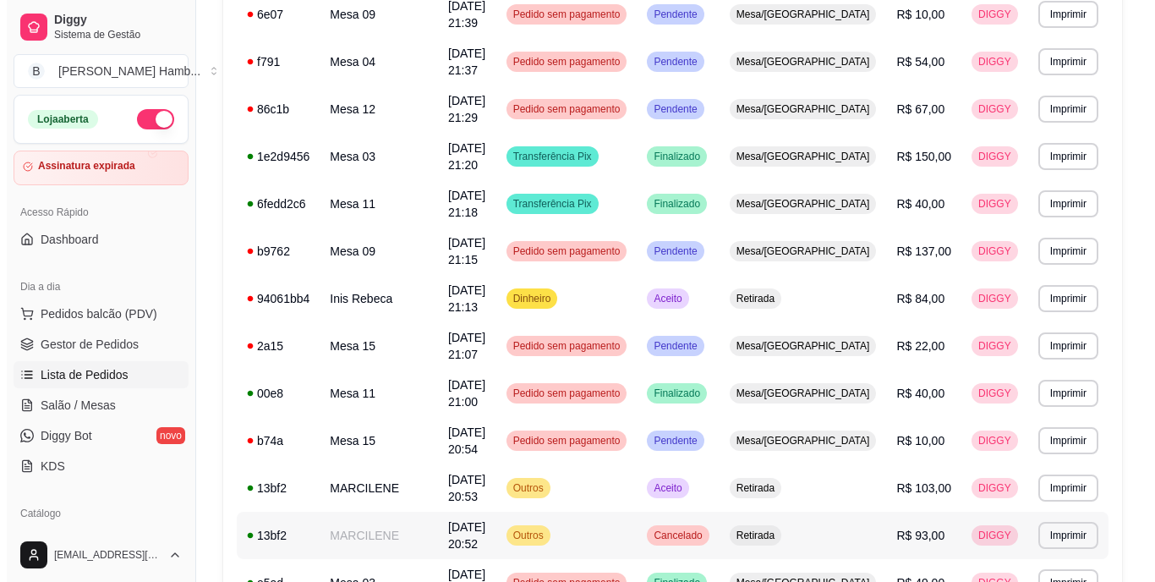
scroll to position [338, 0]
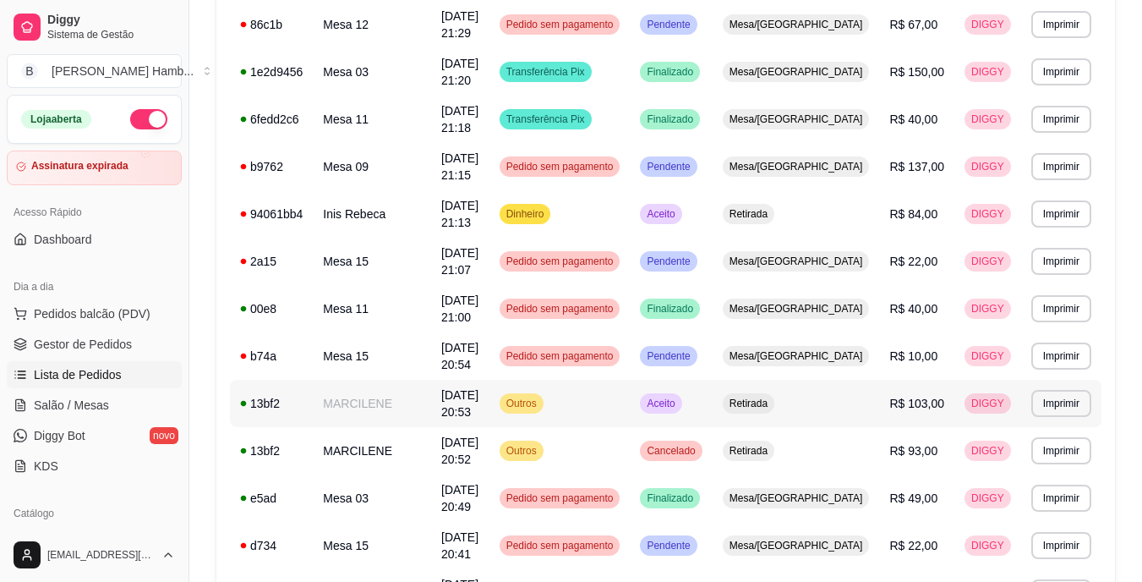
click at [407, 403] on td "MARCILENE" at bounding box center [372, 403] width 118 height 47
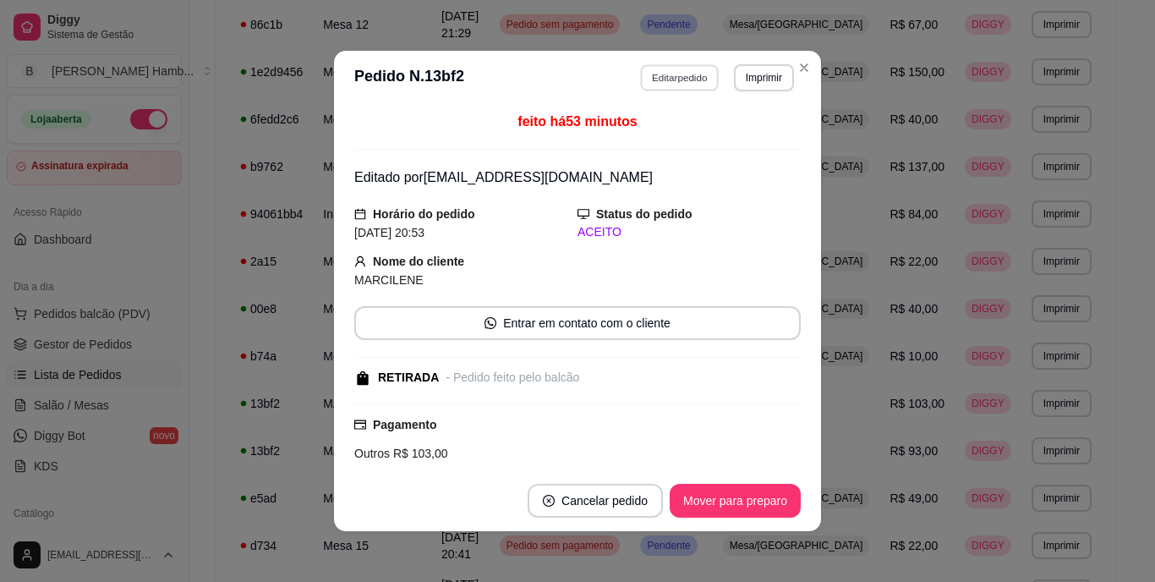
click at [665, 74] on button "Editar pedido" at bounding box center [680, 77] width 79 height 26
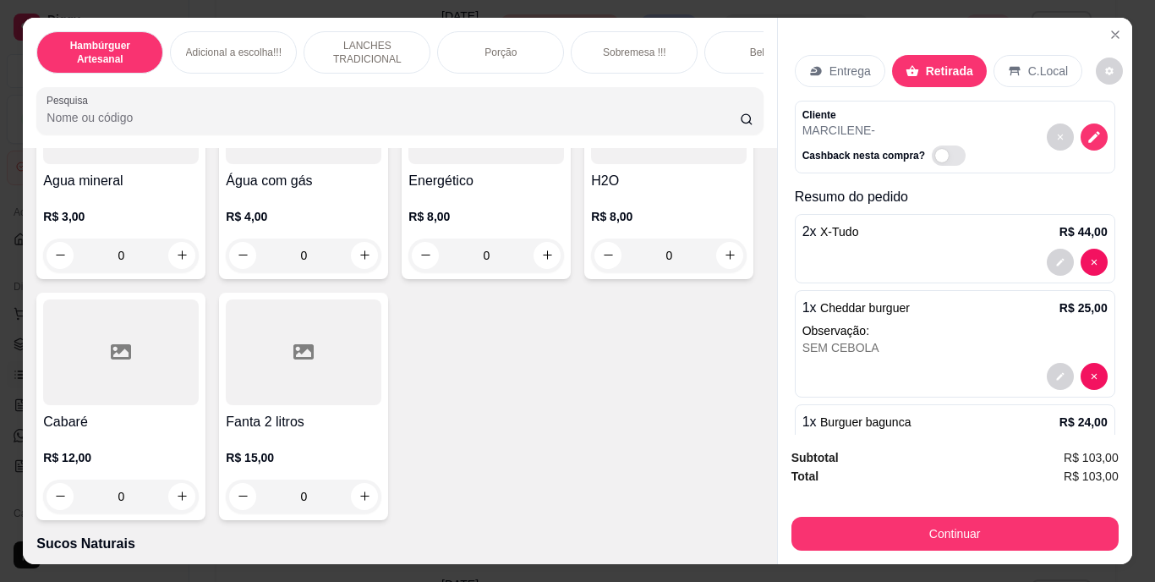
scroll to position [4904, 0]
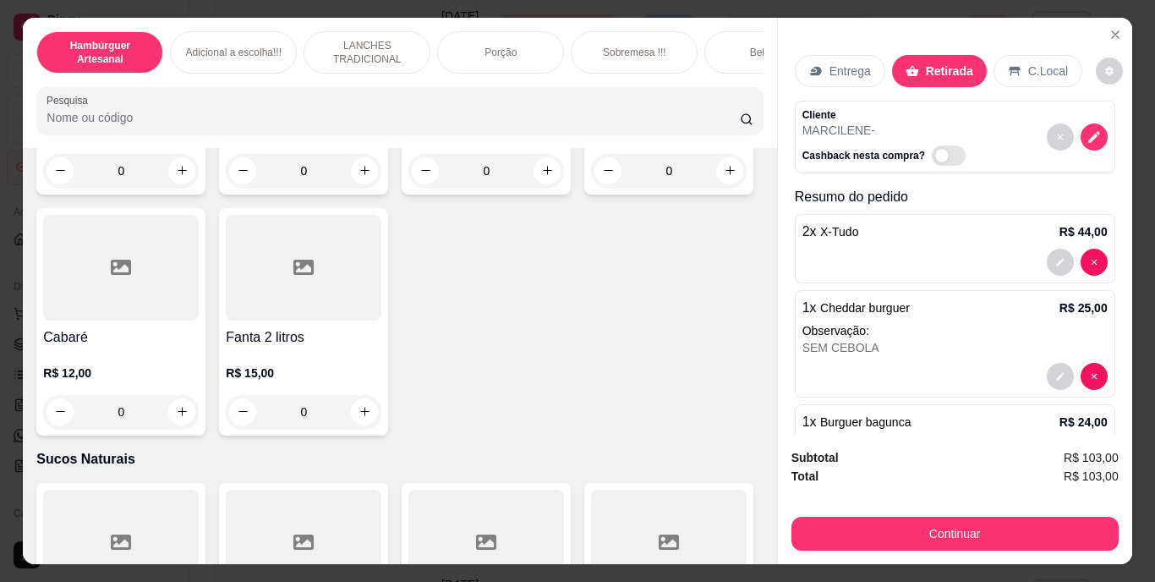
type input "1"
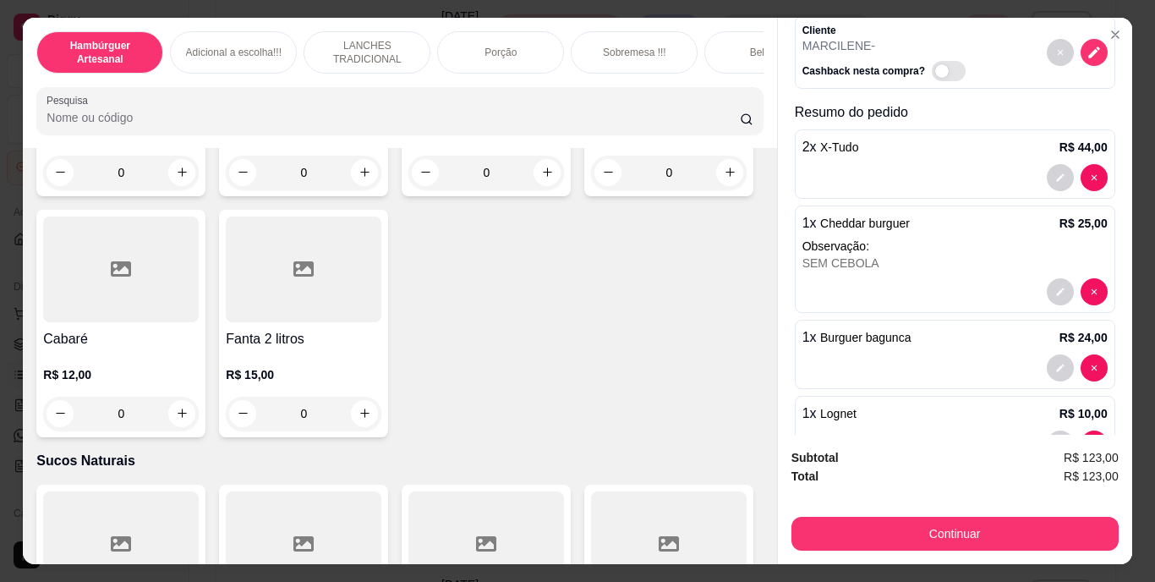
scroll to position [169, 0]
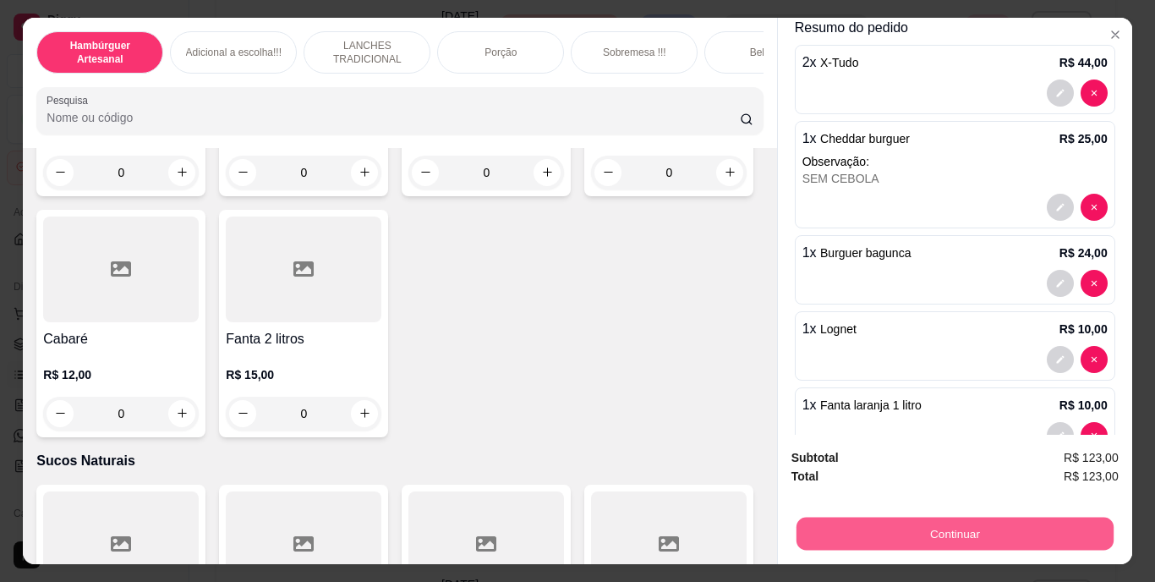
click at [857, 517] on button "Continuar" at bounding box center [954, 533] width 317 height 33
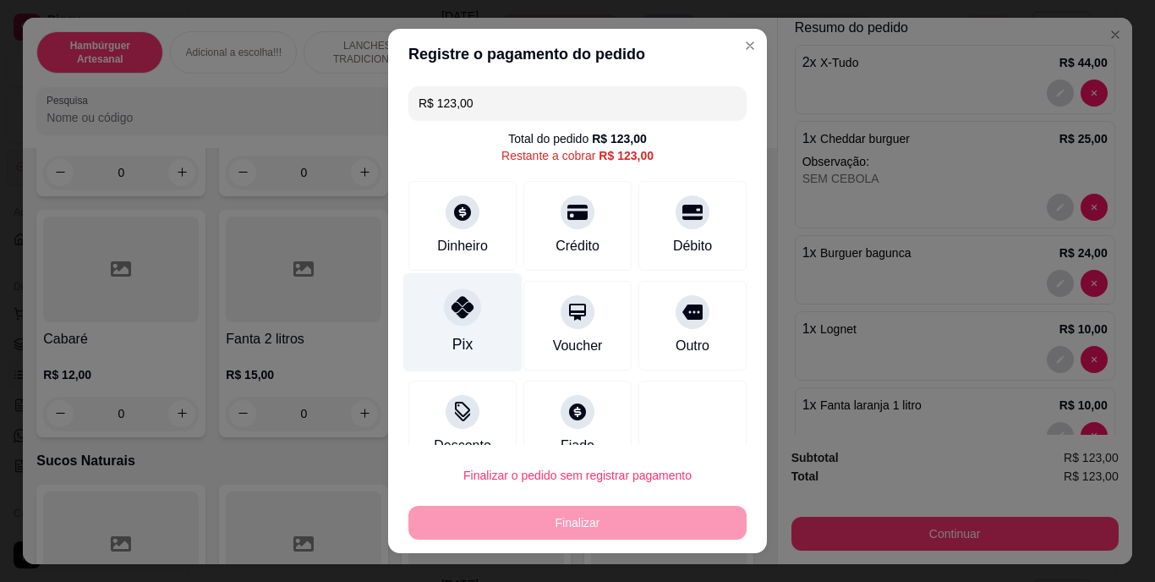
click at [452, 315] on icon at bounding box center [463, 308] width 22 height 22
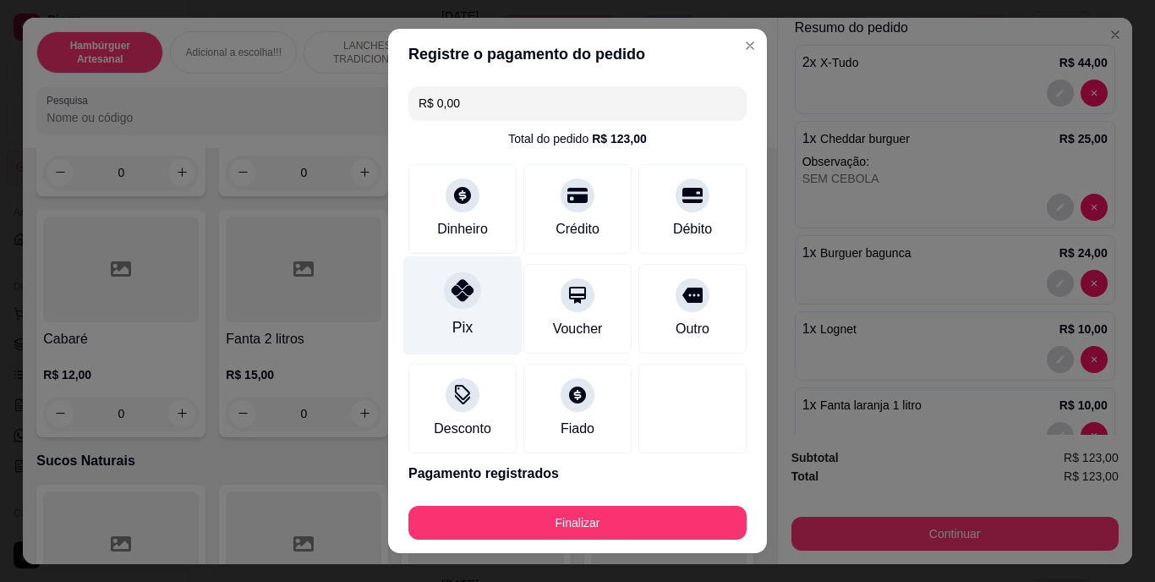
type input "R$ 0,00"
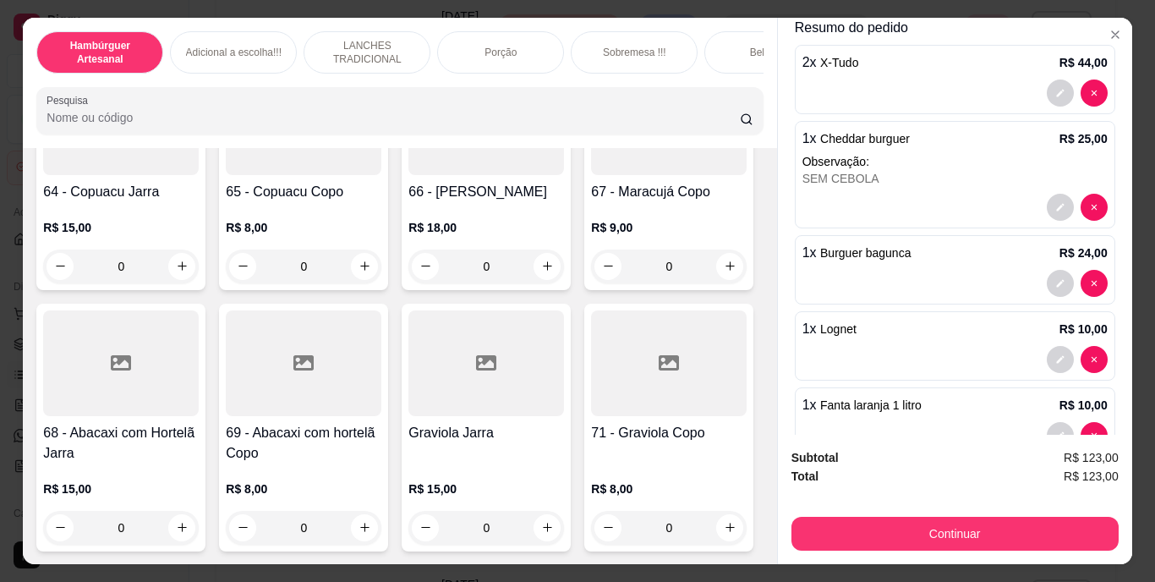
scroll to position [5665, 0]
type input "2"
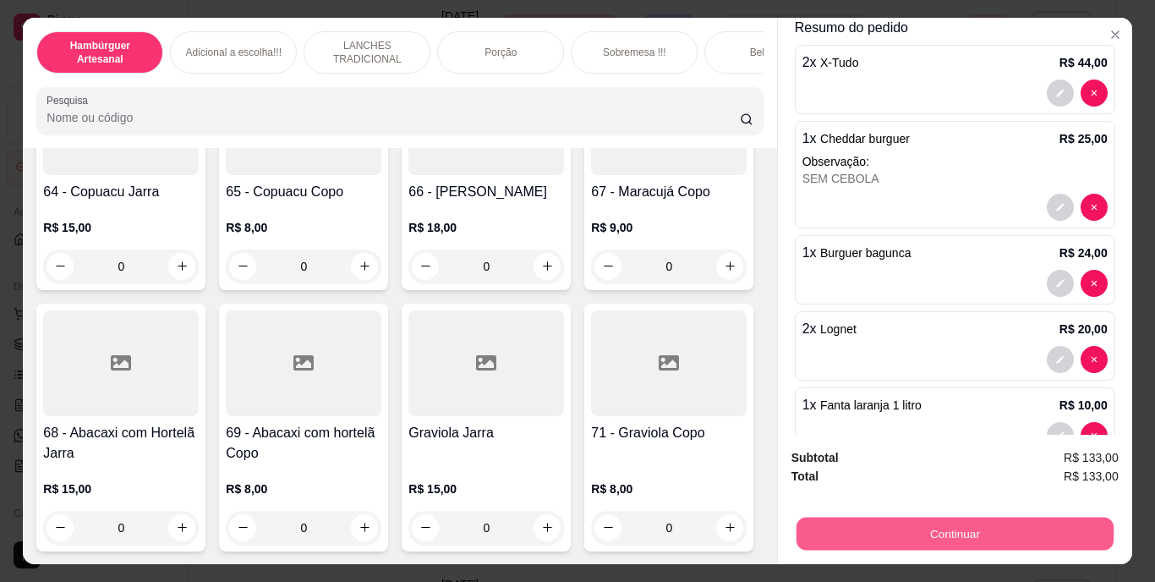
click at [840, 522] on button "Continuar" at bounding box center [954, 533] width 317 height 33
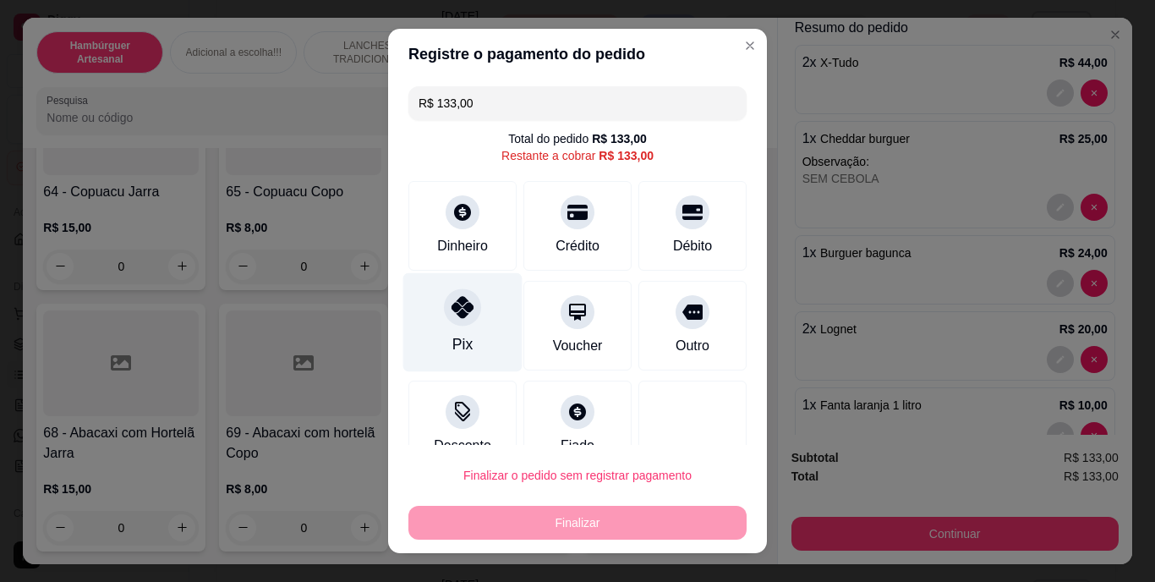
drag, startPoint x: 432, startPoint y: 320, endPoint x: 440, endPoint y: 325, distance: 8.7
click at [436, 323] on div "Pix" at bounding box center [462, 322] width 119 height 99
type input "R$ 0,00"
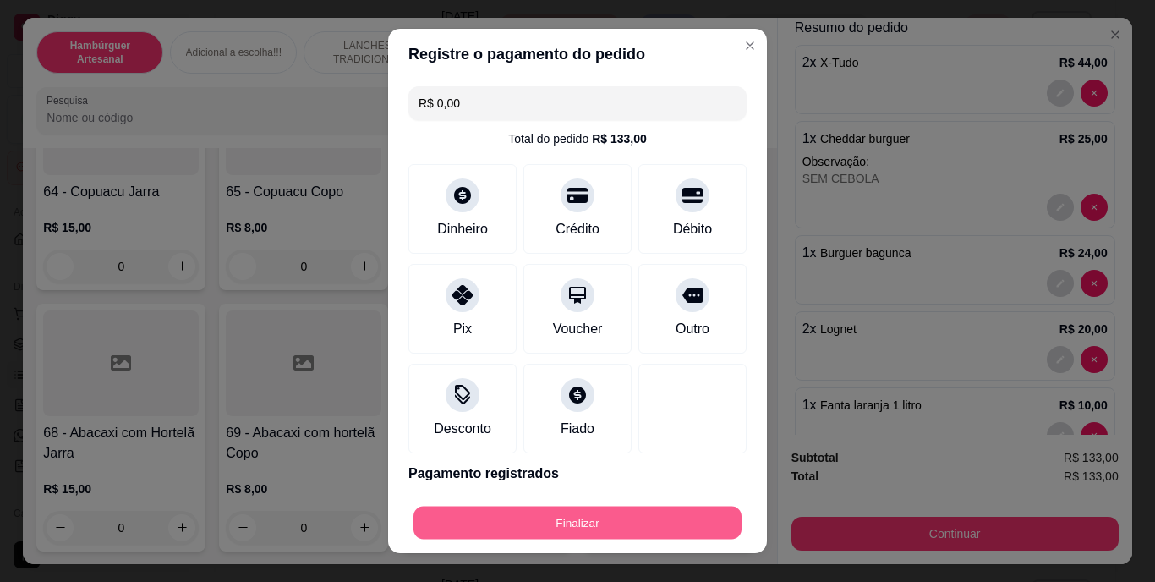
click at [470, 523] on button "Finalizar" at bounding box center [577, 522] width 328 height 33
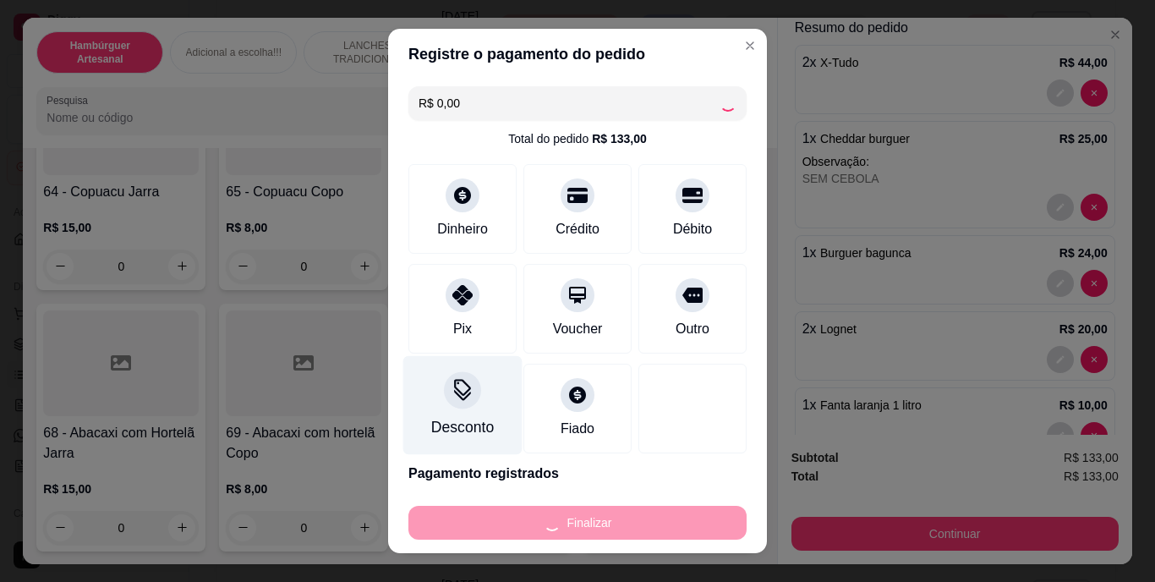
type input "0"
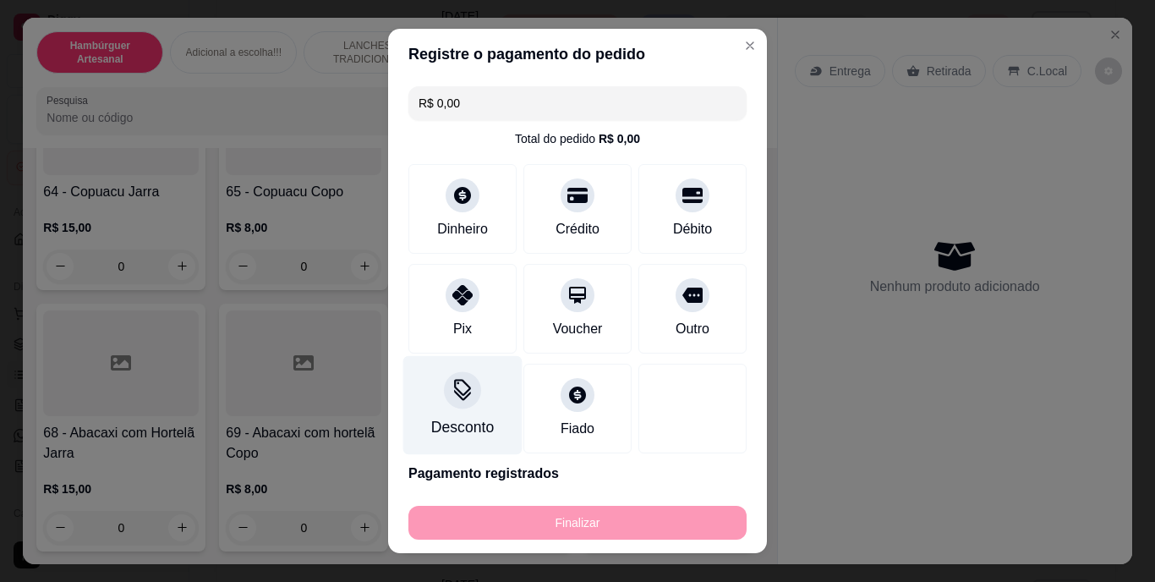
type input "-R$ 133,00"
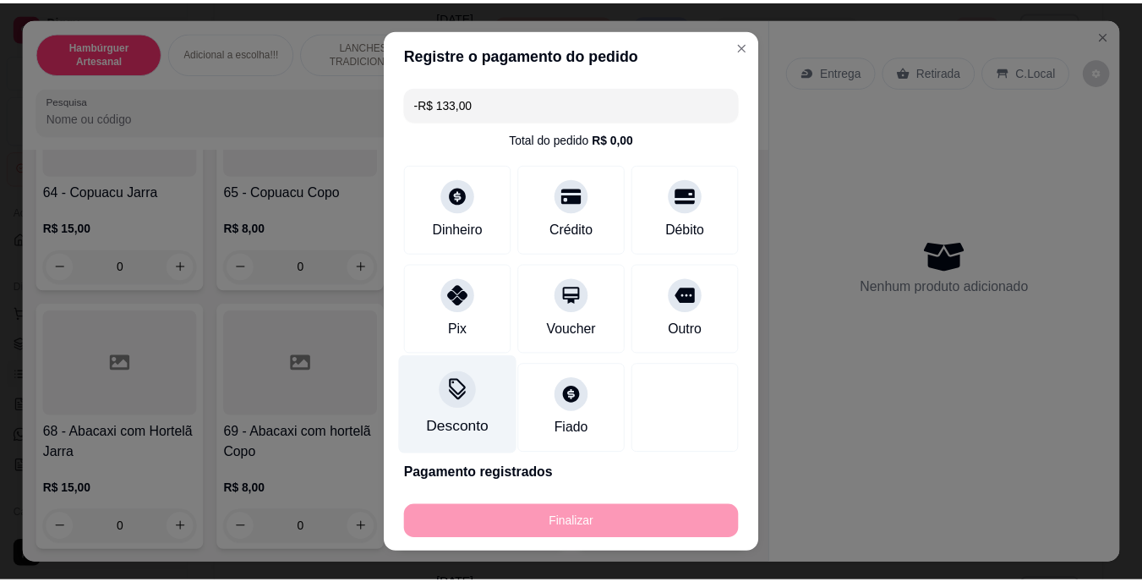
scroll to position [5660, 0]
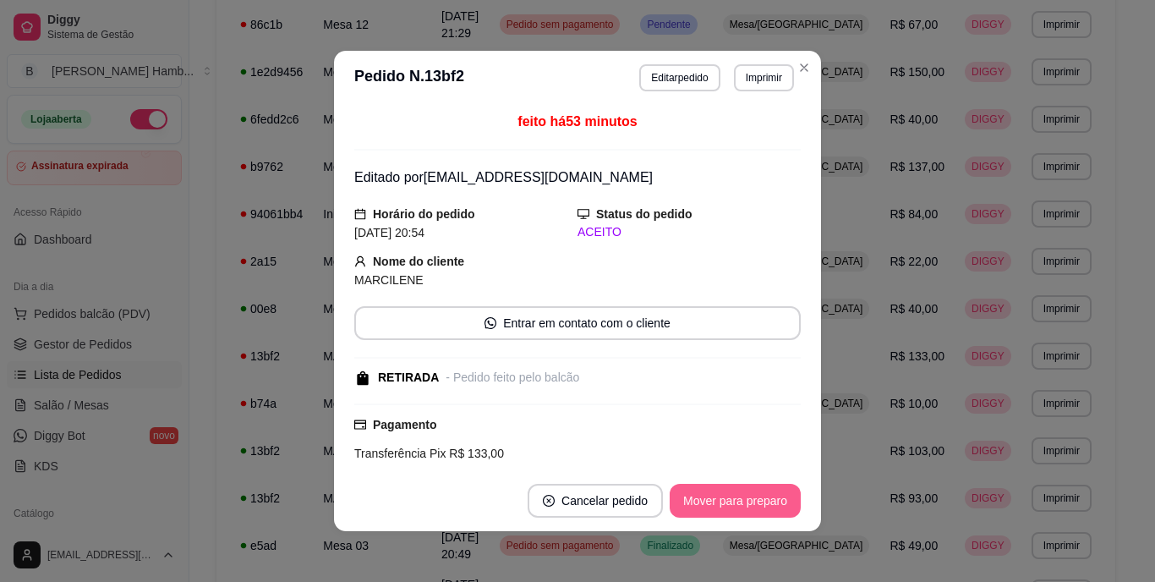
click at [769, 499] on button "Mover para preparo" at bounding box center [735, 501] width 131 height 34
click at [768, 497] on button "Mover para retirada disponível" at bounding box center [707, 501] width 187 height 34
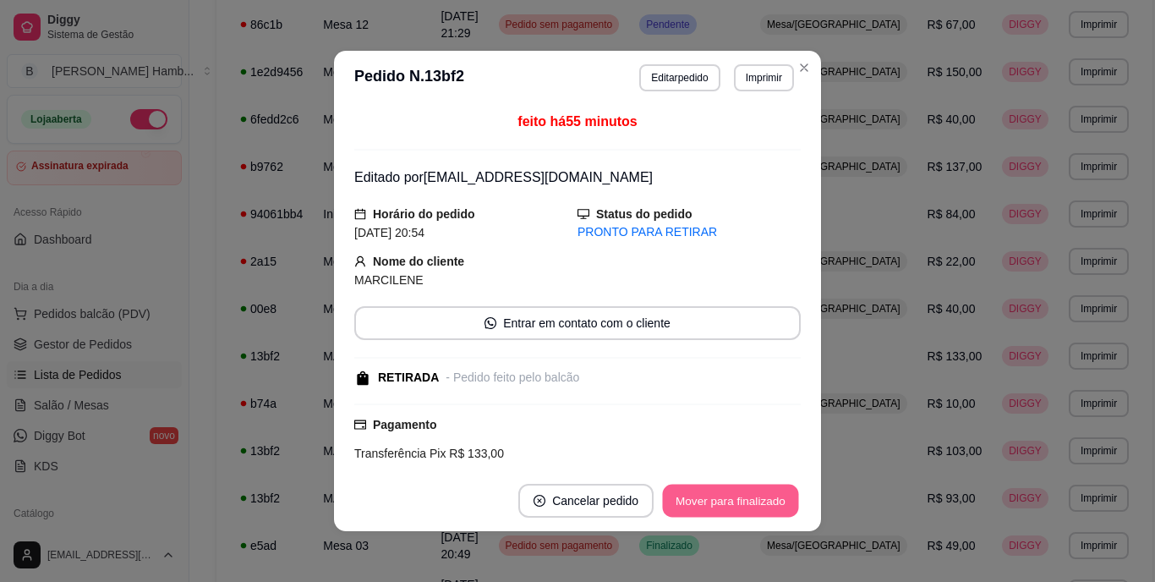
click at [768, 497] on button "Mover para finalizado" at bounding box center [731, 501] width 136 height 33
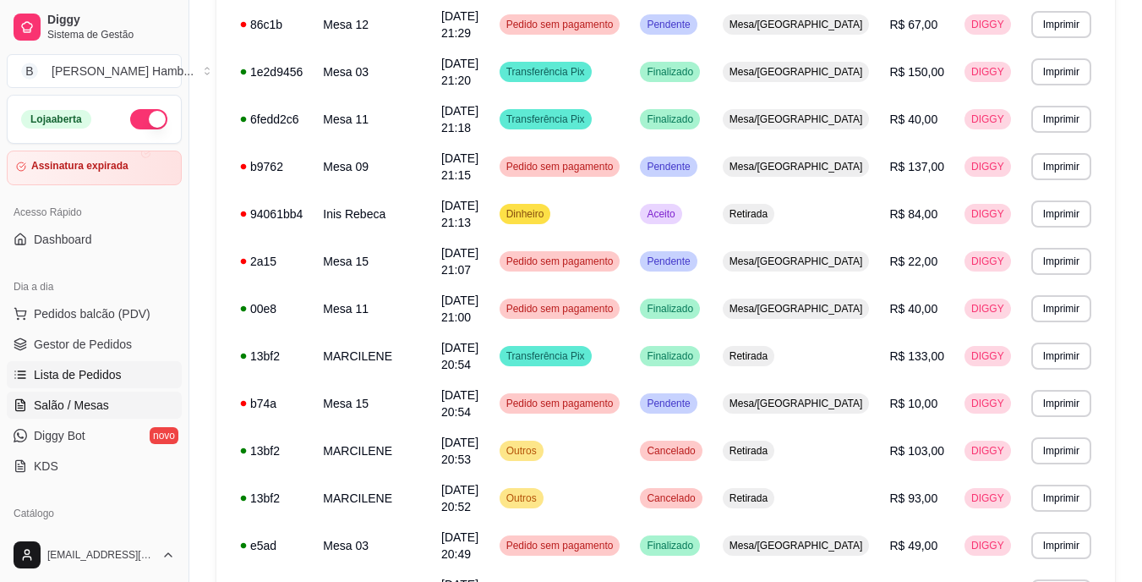
click at [85, 401] on span "Salão / Mesas" at bounding box center [71, 405] width 75 height 17
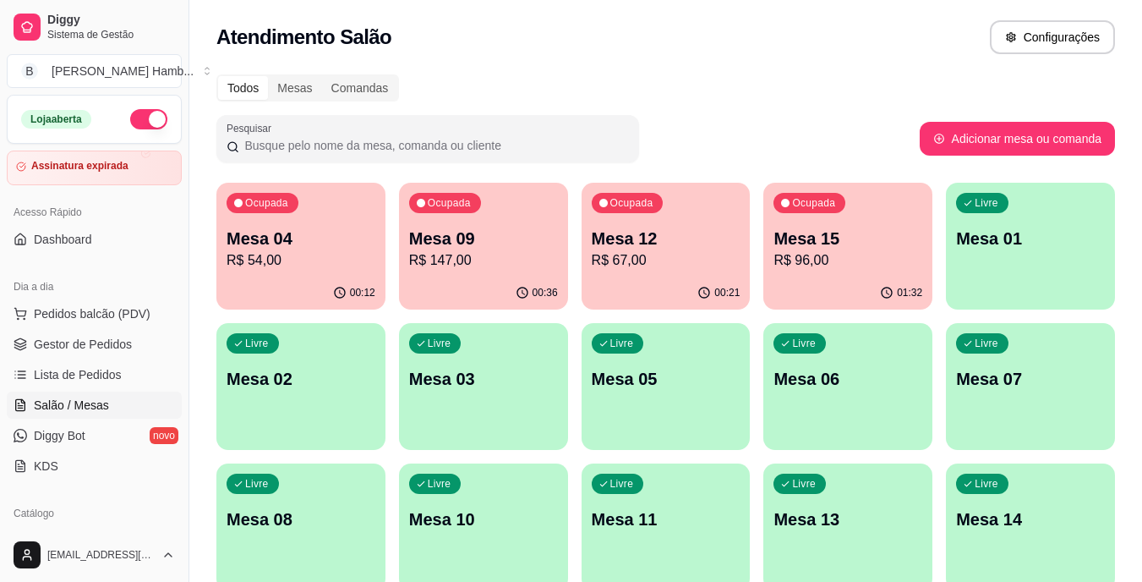
click at [504, 257] on p "R$ 147,00" at bounding box center [483, 260] width 149 height 20
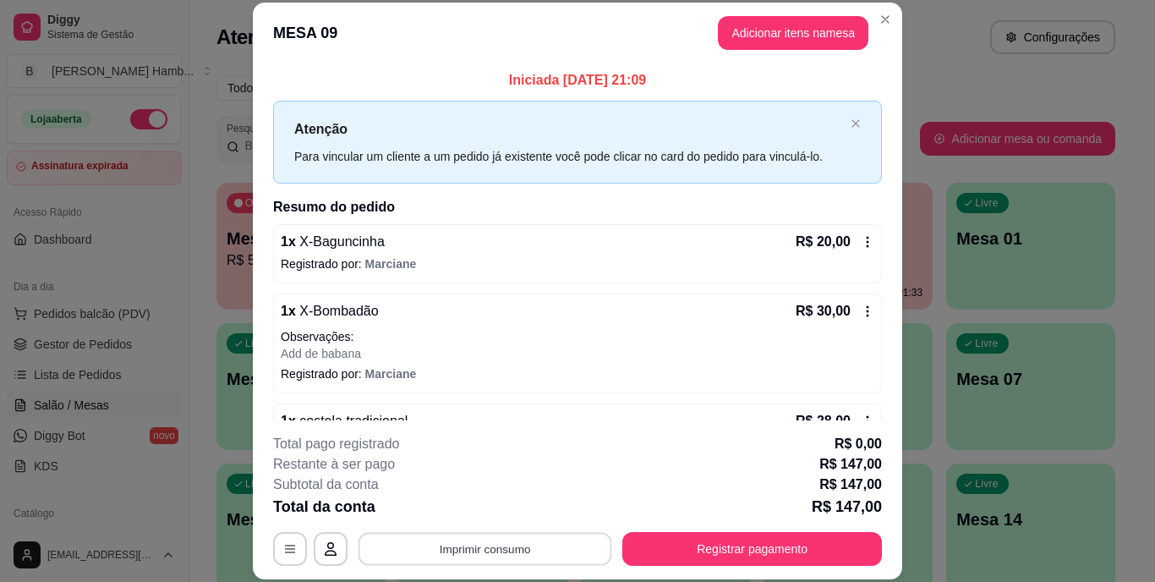
click at [529, 533] on button "Imprimir consumo" at bounding box center [486, 548] width 254 height 33
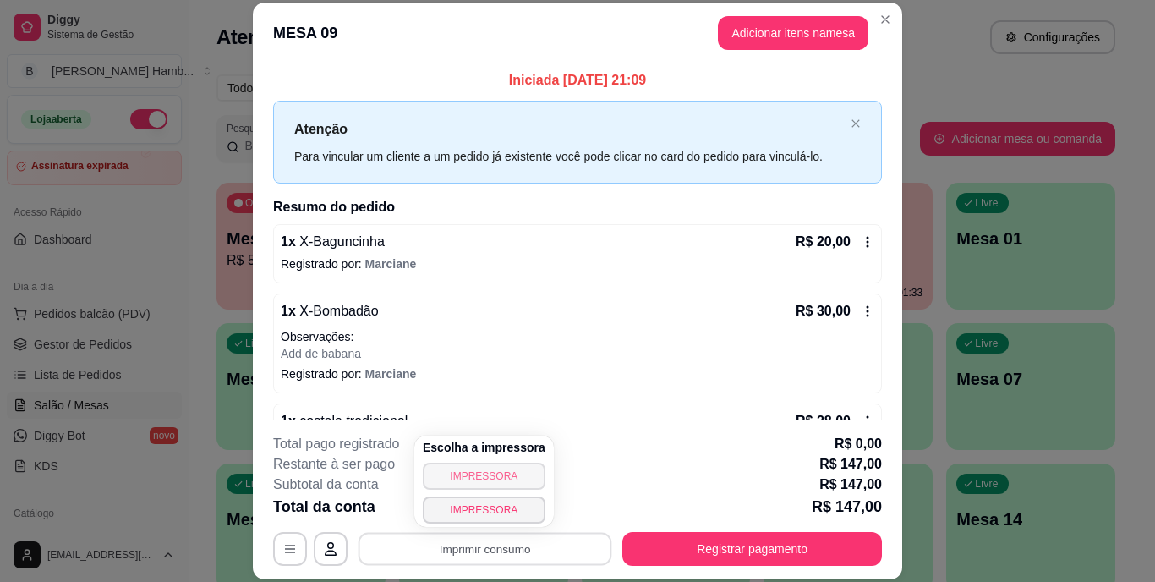
click at [495, 474] on button "IMPRESSORA" at bounding box center [484, 476] width 123 height 27
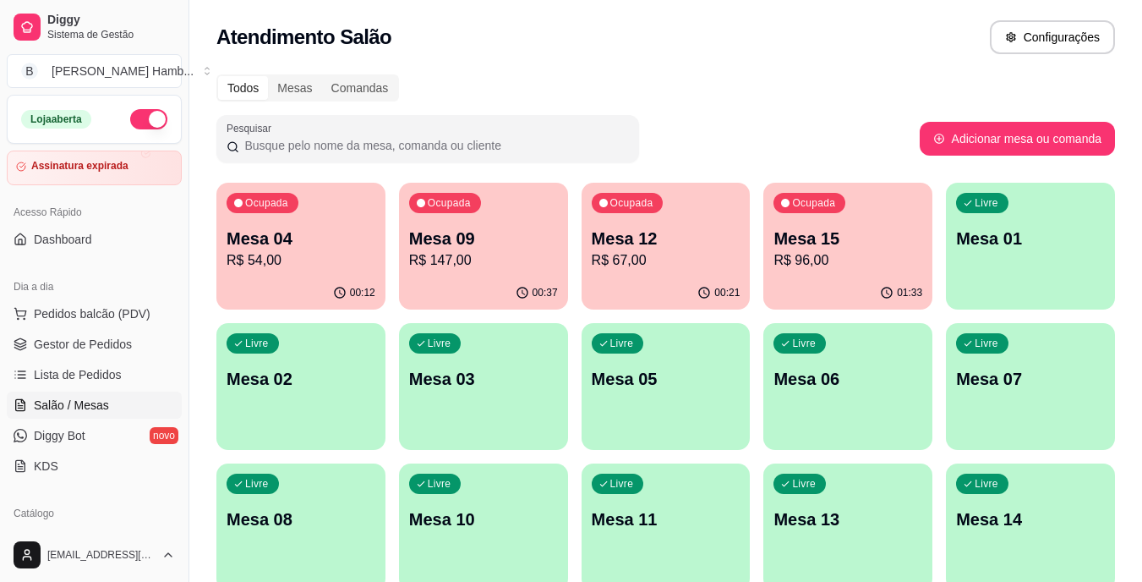
click at [693, 293] on div "00:21" at bounding box center [666, 292] width 169 height 33
click at [857, 239] on p "Mesa 15" at bounding box center [848, 238] width 145 height 23
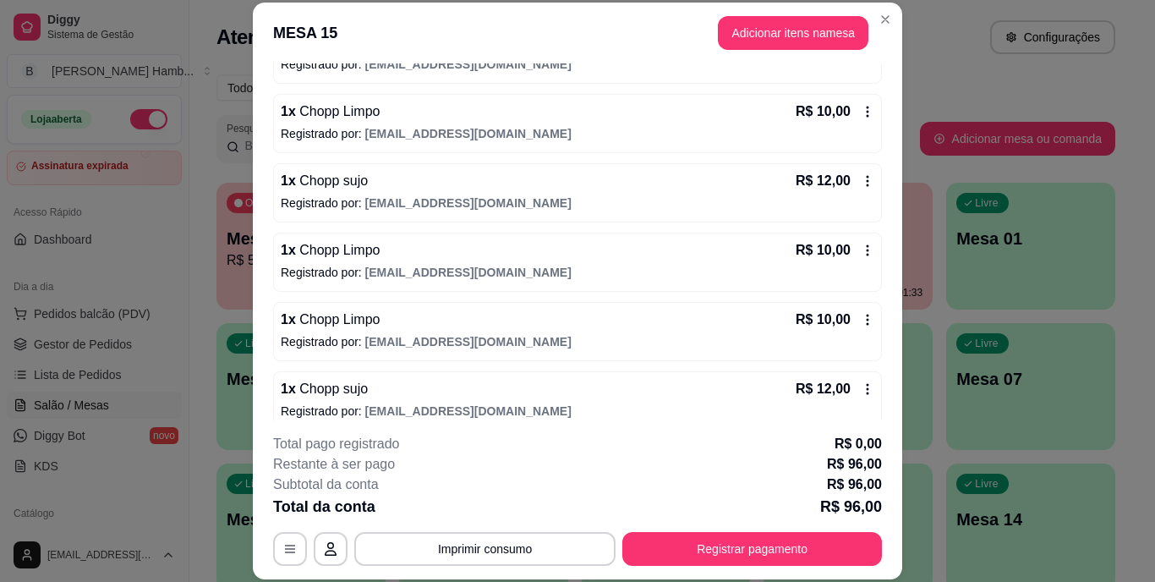
scroll to position [355, 0]
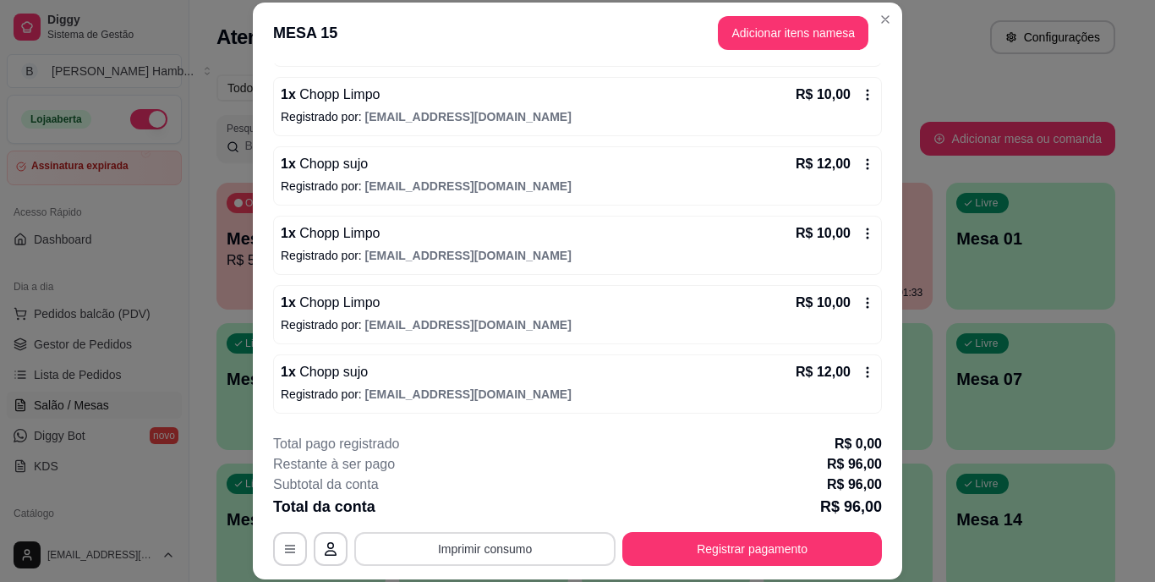
click at [460, 545] on button "Imprimir consumo" at bounding box center [484, 549] width 261 height 34
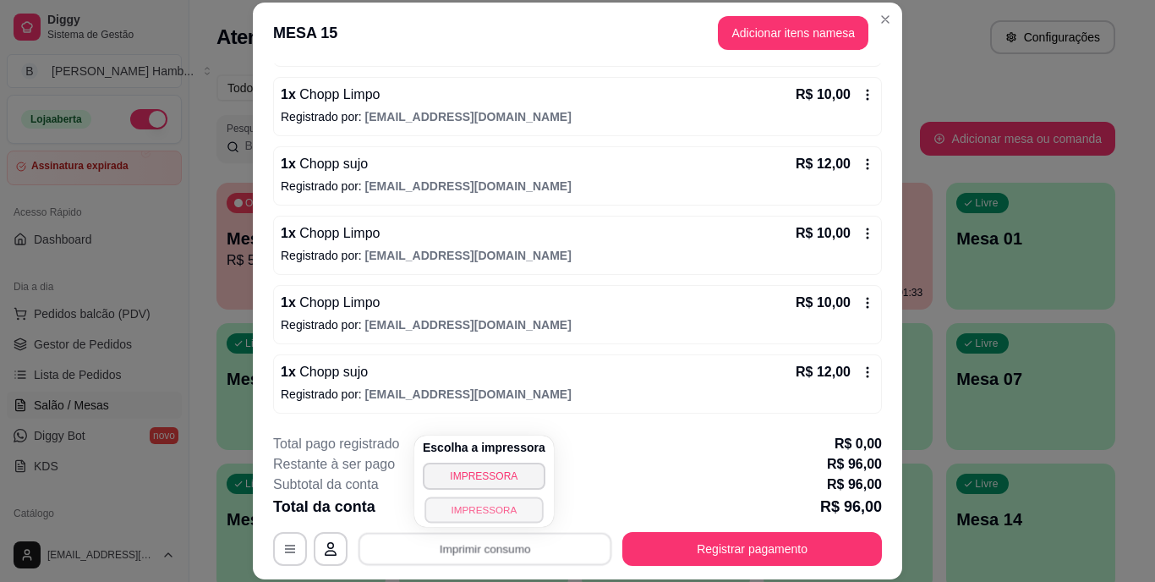
click at [460, 513] on button "IMPRESSORA" at bounding box center [483, 509] width 118 height 26
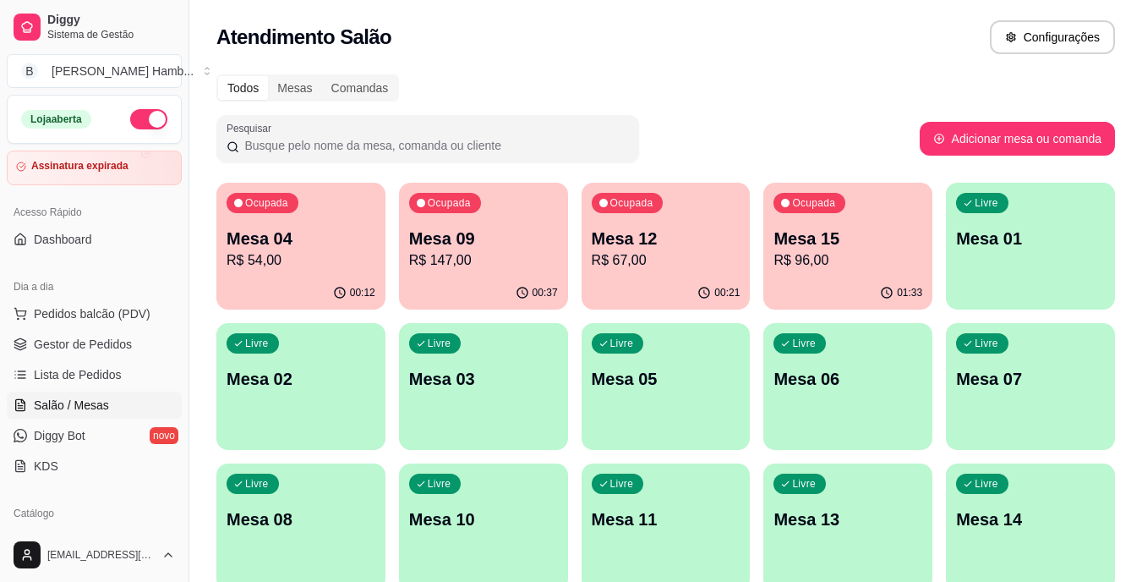
click at [298, 211] on div "Ocupada Mesa 04 R$ 54,00" at bounding box center [300, 230] width 169 height 94
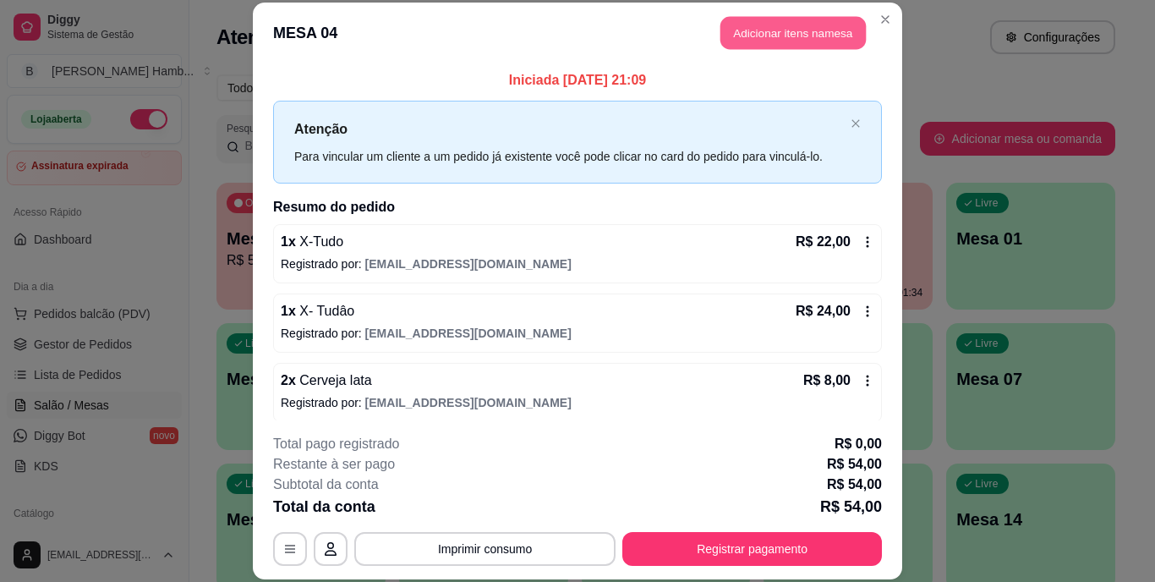
click at [756, 20] on button "Adicionar itens na mesa" at bounding box center [792, 33] width 145 height 33
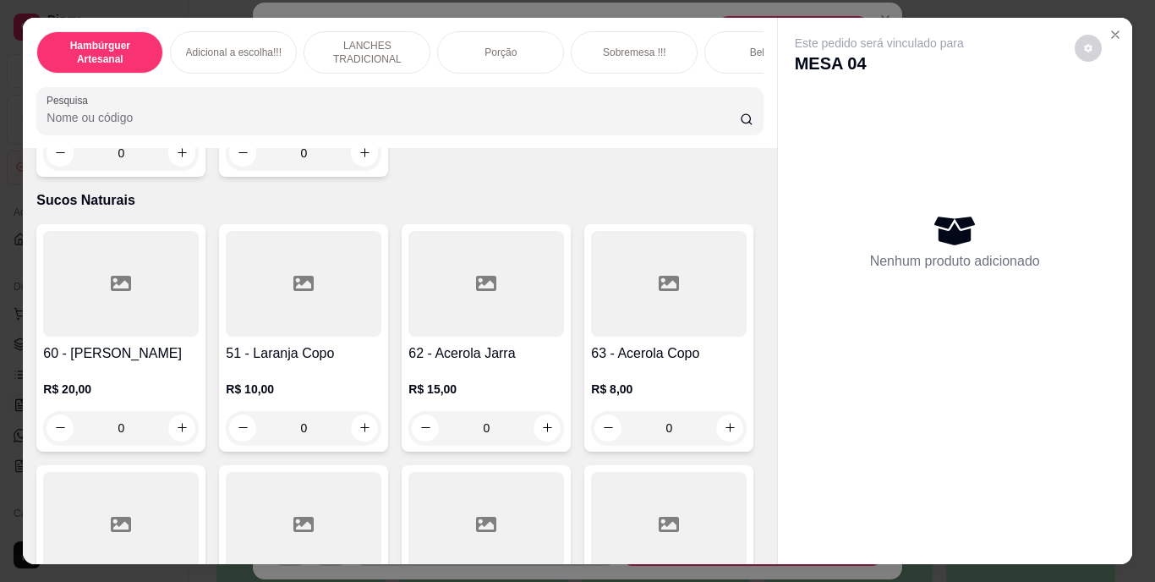
scroll to position [5496, 0]
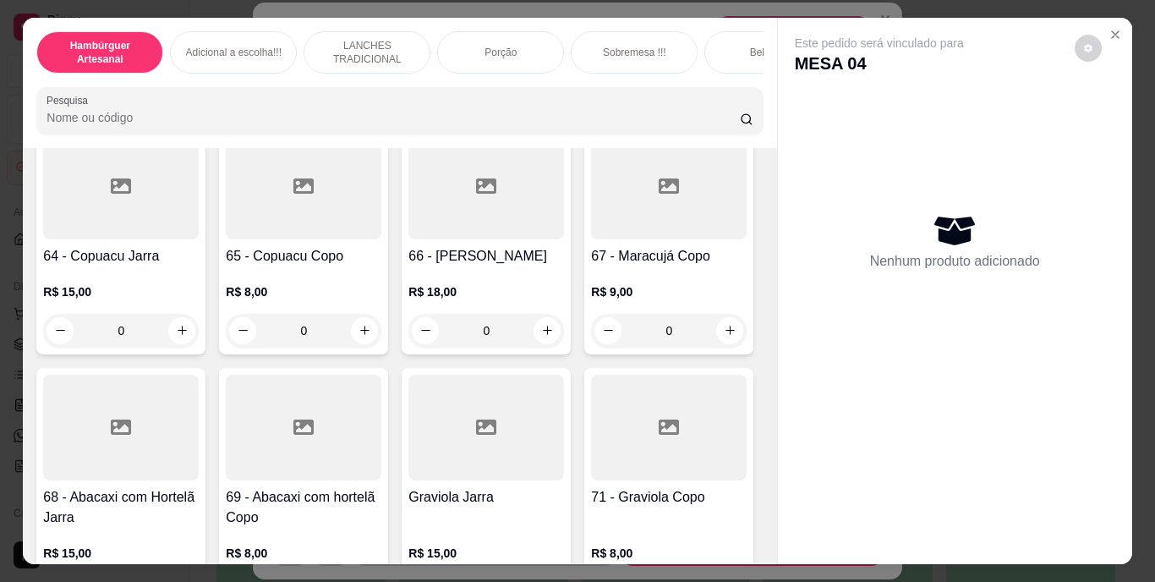
type input "2"
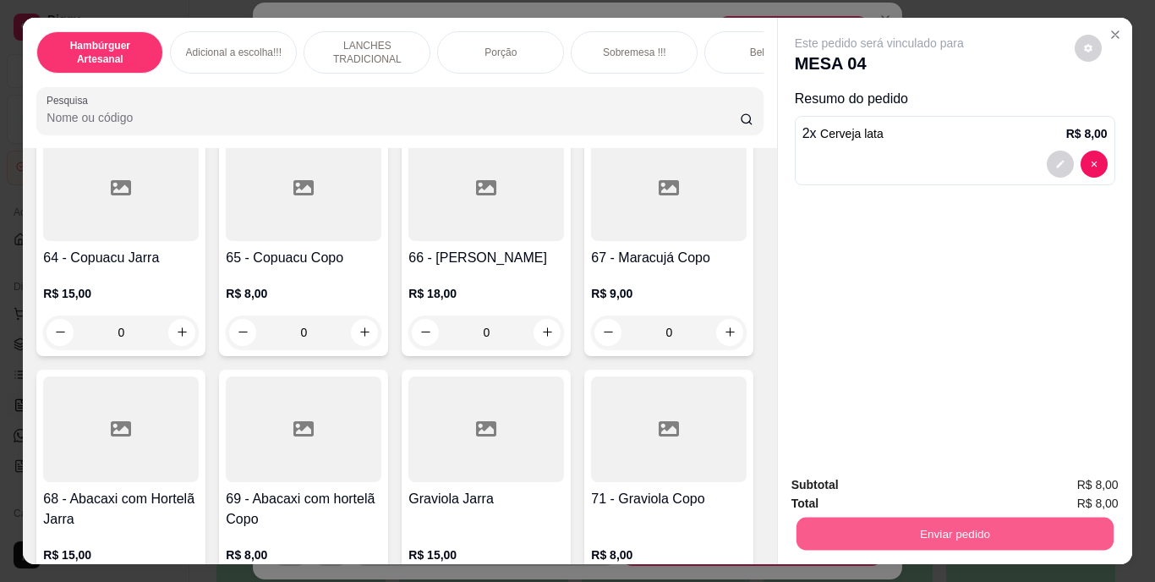
click at [908, 528] on button "Enviar pedido" at bounding box center [954, 533] width 317 height 33
click at [855, 482] on button "Não registrar e enviar pedido" at bounding box center [898, 485] width 171 height 31
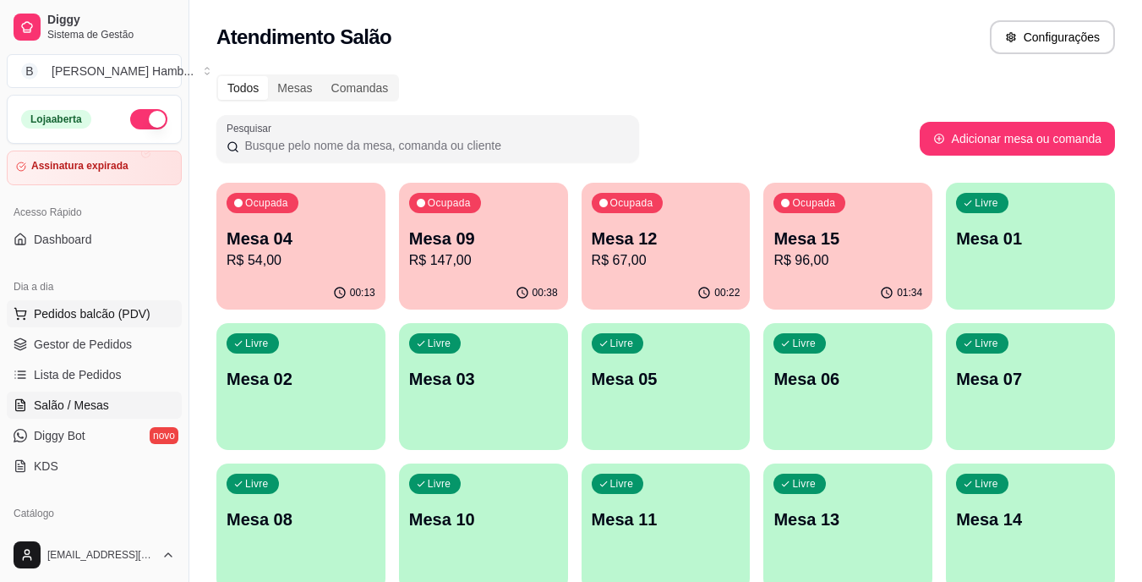
click at [126, 315] on span "Pedidos balcão (PDV)" at bounding box center [92, 313] width 117 height 17
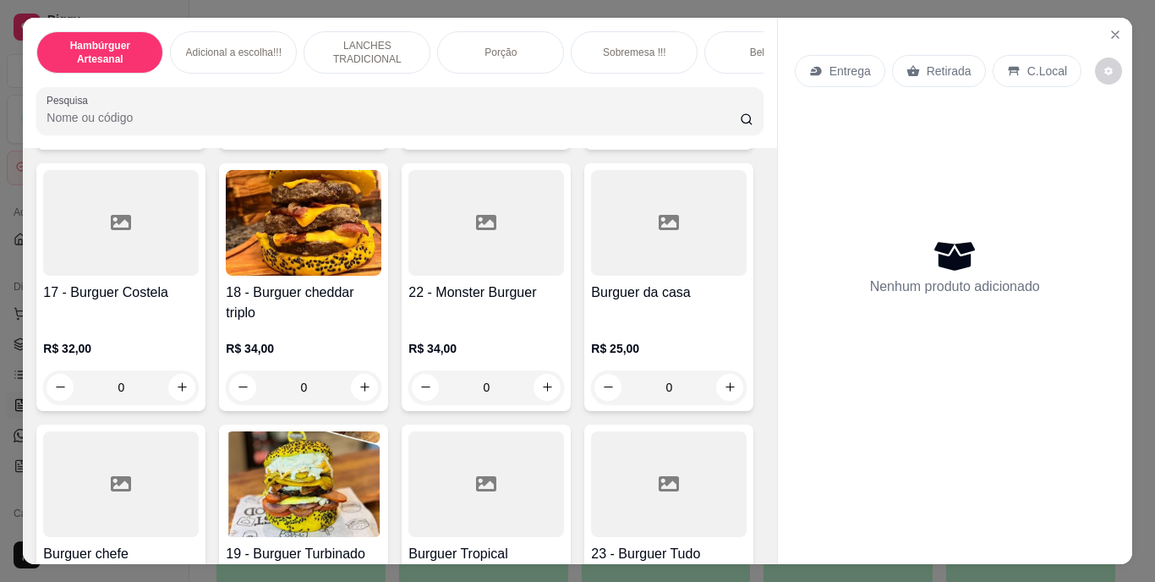
scroll to position [1268, 0]
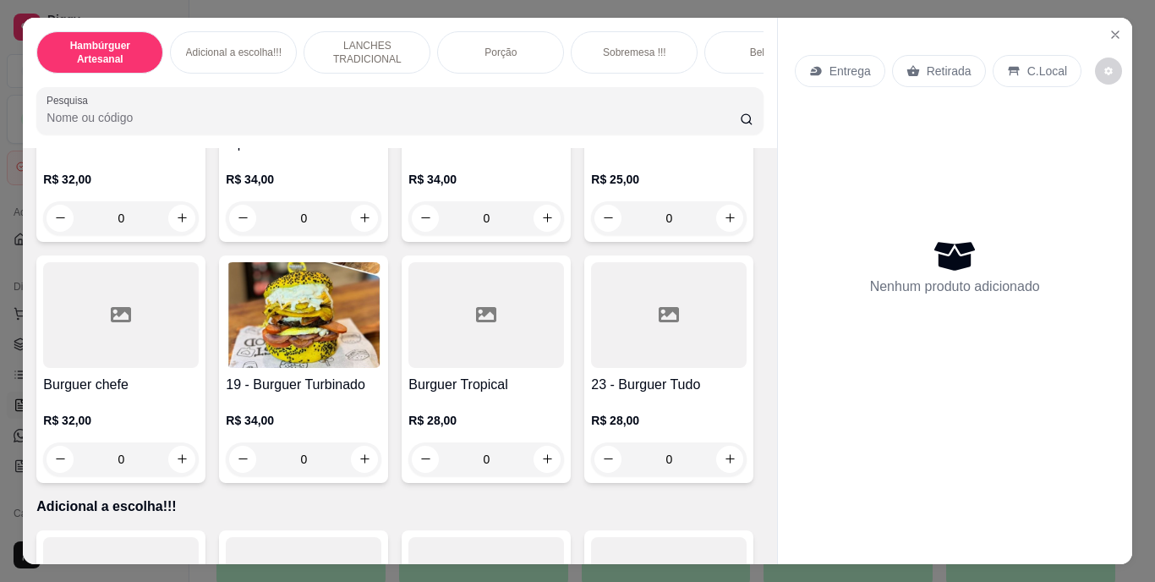
type input "1"
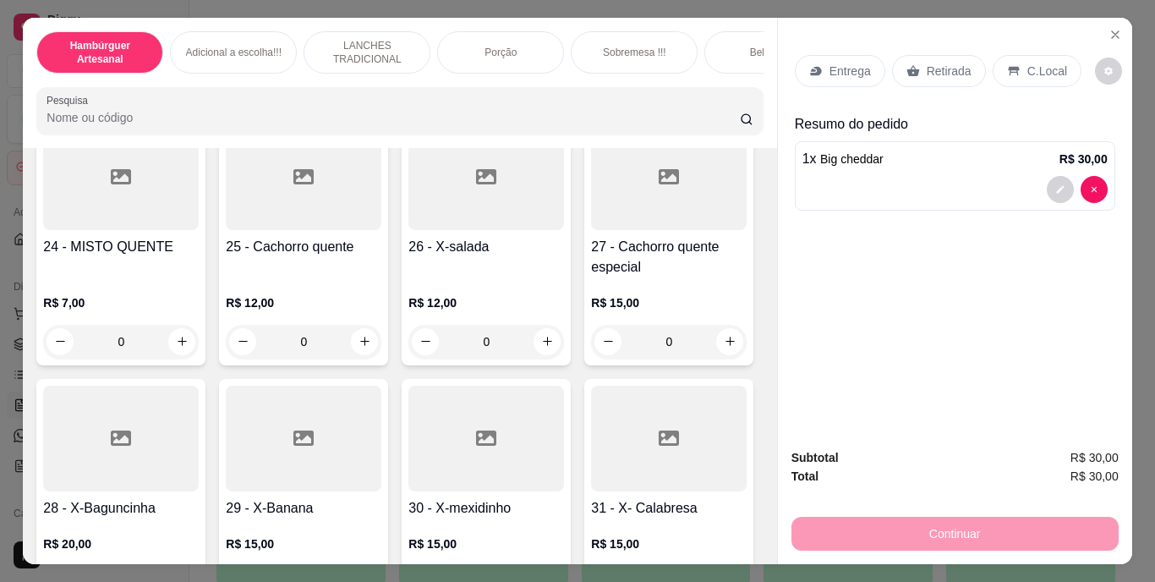
scroll to position [2283, 0]
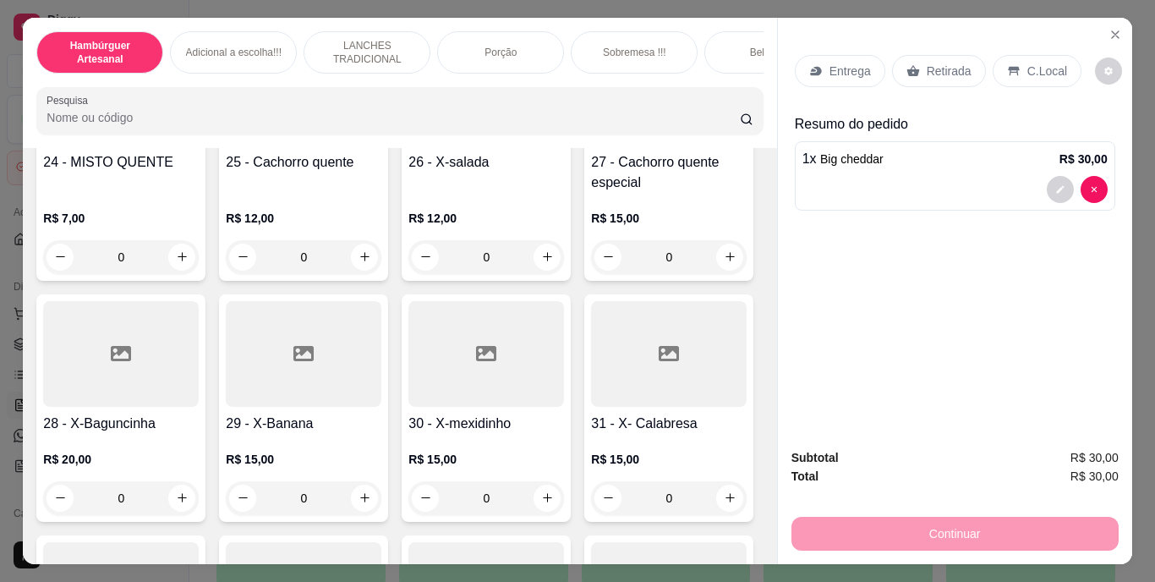
type input "1"
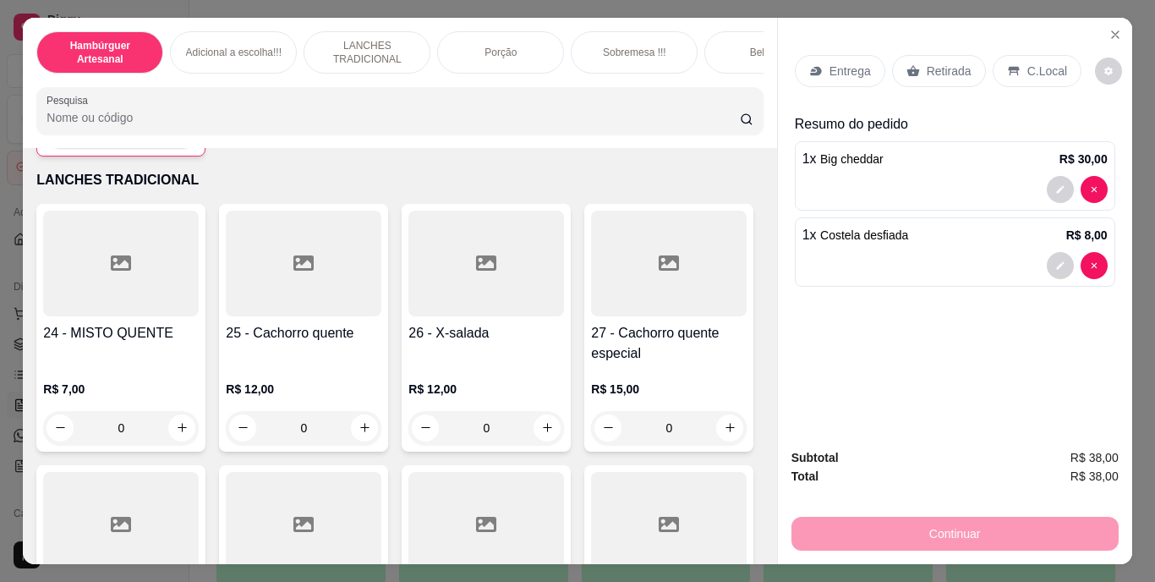
scroll to position [2029, 0]
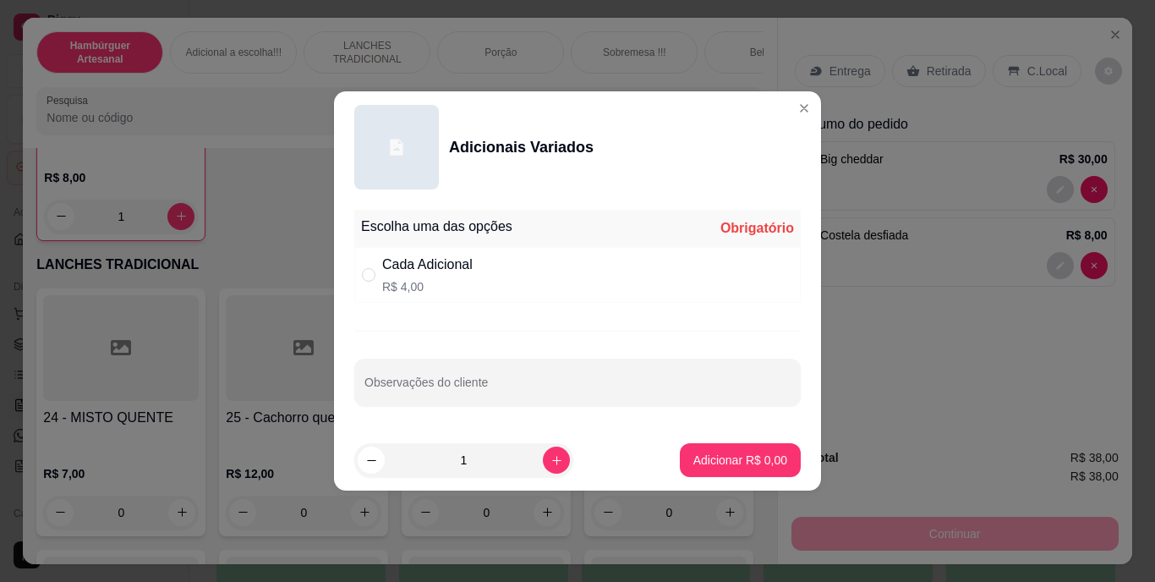
click at [416, 282] on p "R$ 4,00" at bounding box center [427, 286] width 90 height 17
radio input "true"
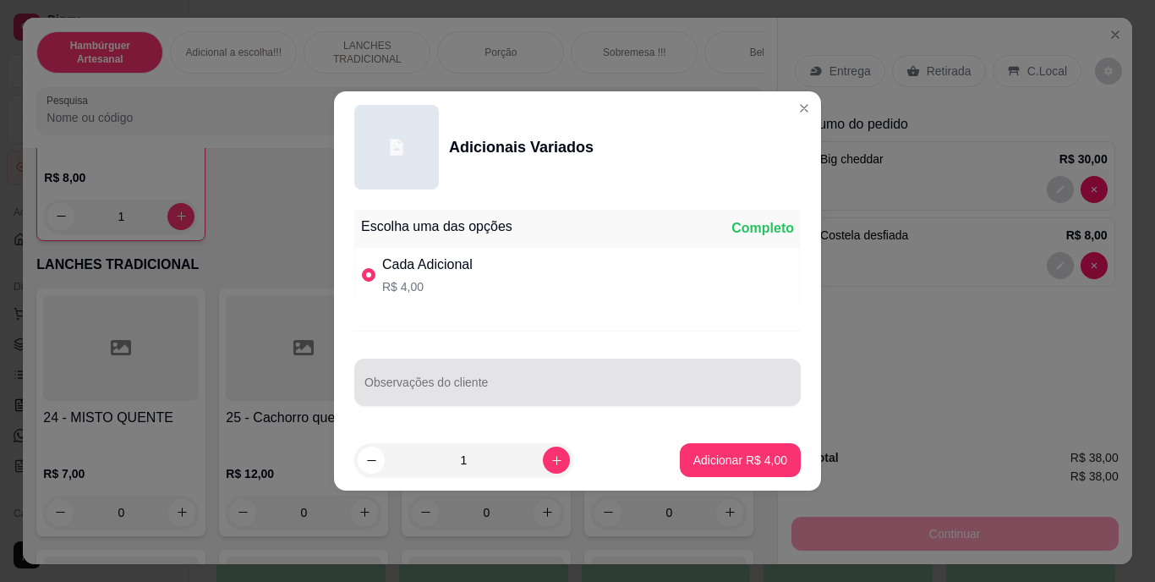
click at [452, 399] on div "Observações do cliente" at bounding box center [577, 382] width 446 height 47
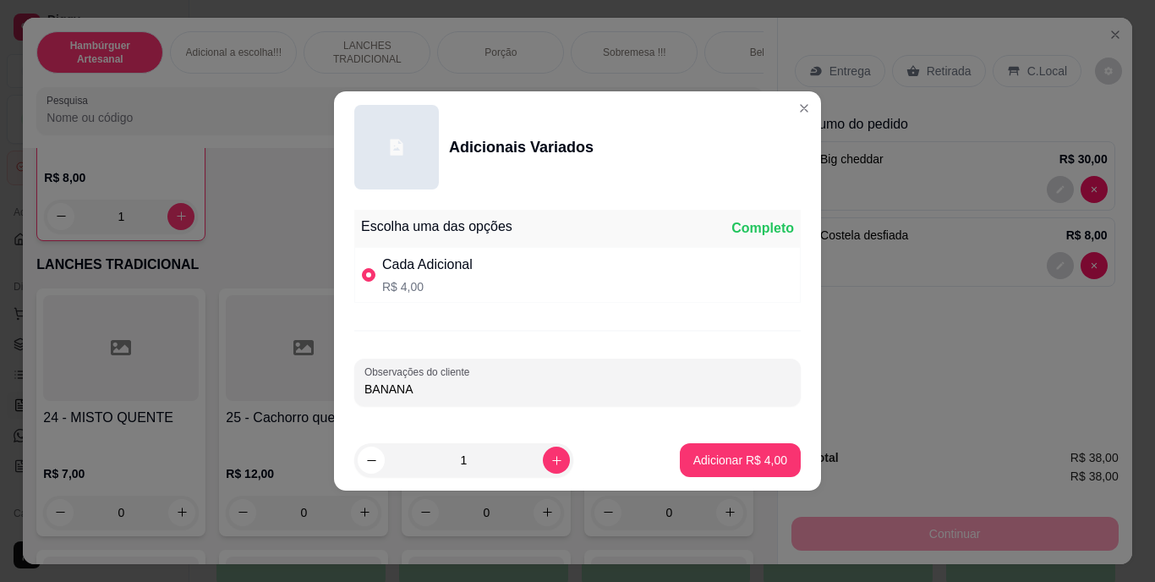
type input "BANANA"
click at [706, 457] on p "Adicionar R$ 4,00" at bounding box center [739, 460] width 91 height 16
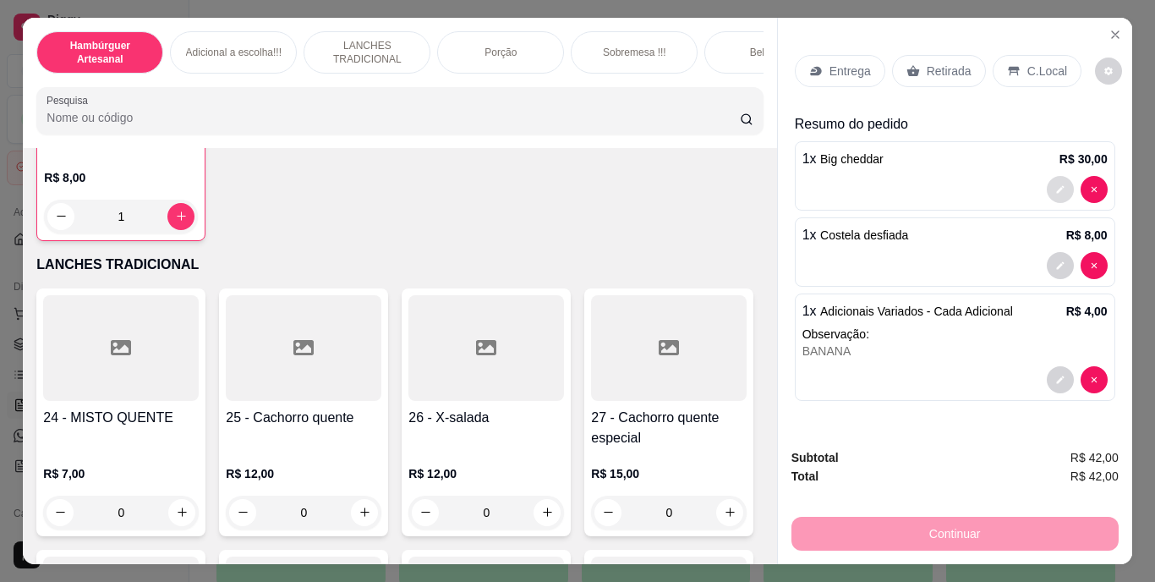
click at [1047, 176] on button "decrease-product-quantity" at bounding box center [1060, 189] width 27 height 27
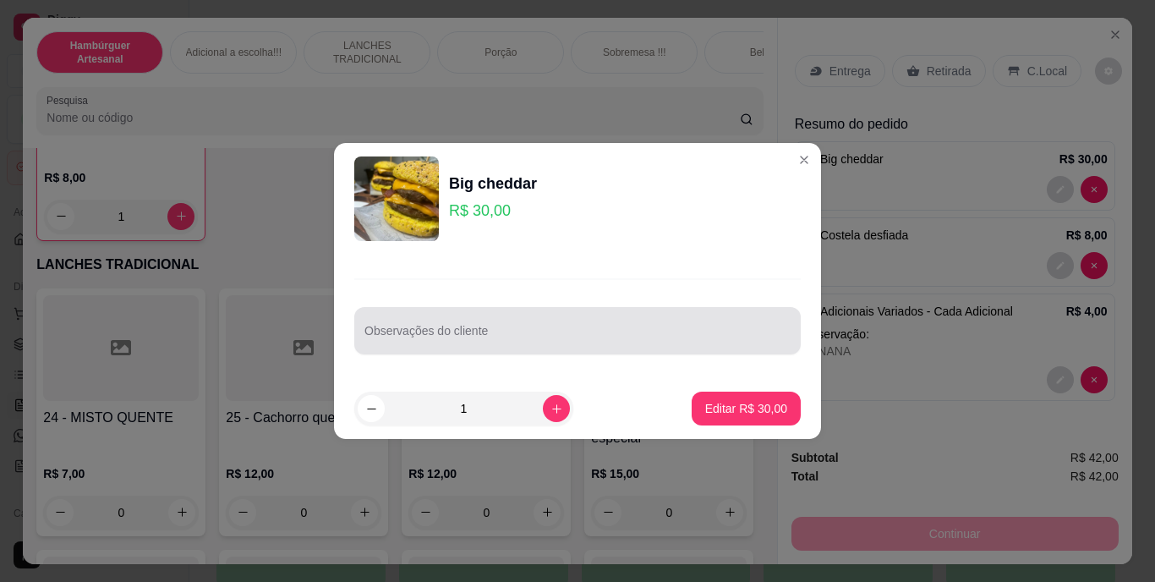
click at [463, 321] on div at bounding box center [577, 331] width 426 height 34
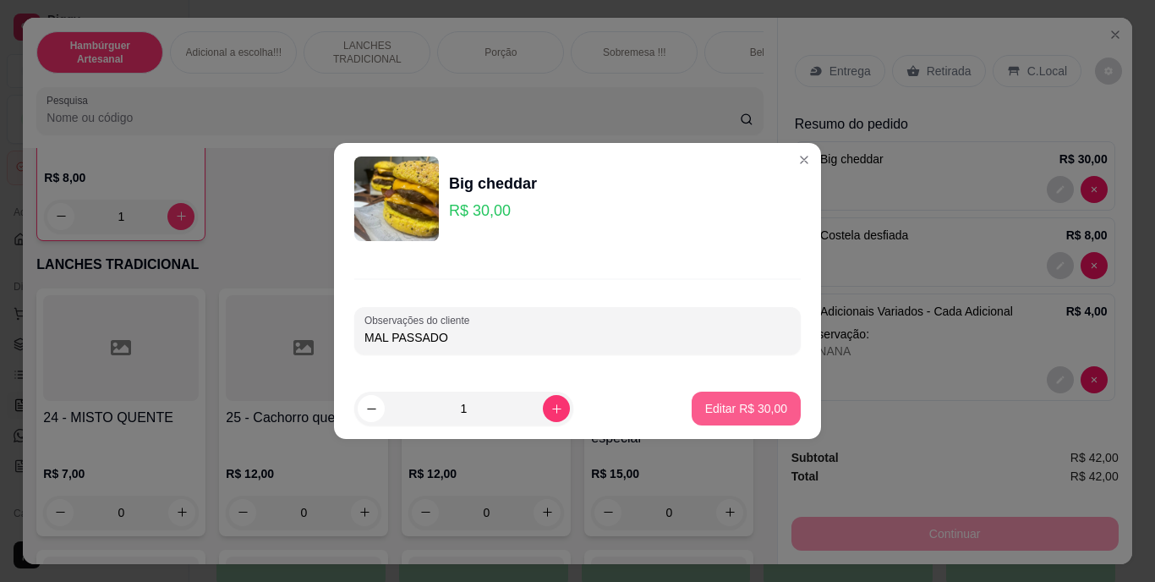
type input "MAL PASSADO"
click at [720, 407] on p "Editar R$ 30,00" at bounding box center [746, 408] width 82 height 17
type input "0"
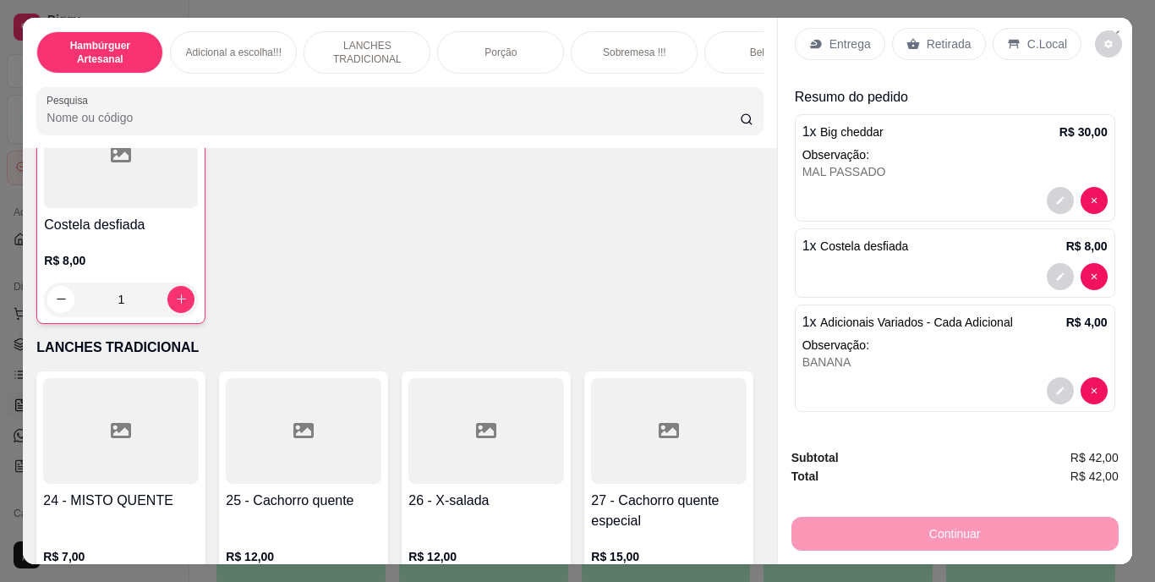
scroll to position [1776, 0]
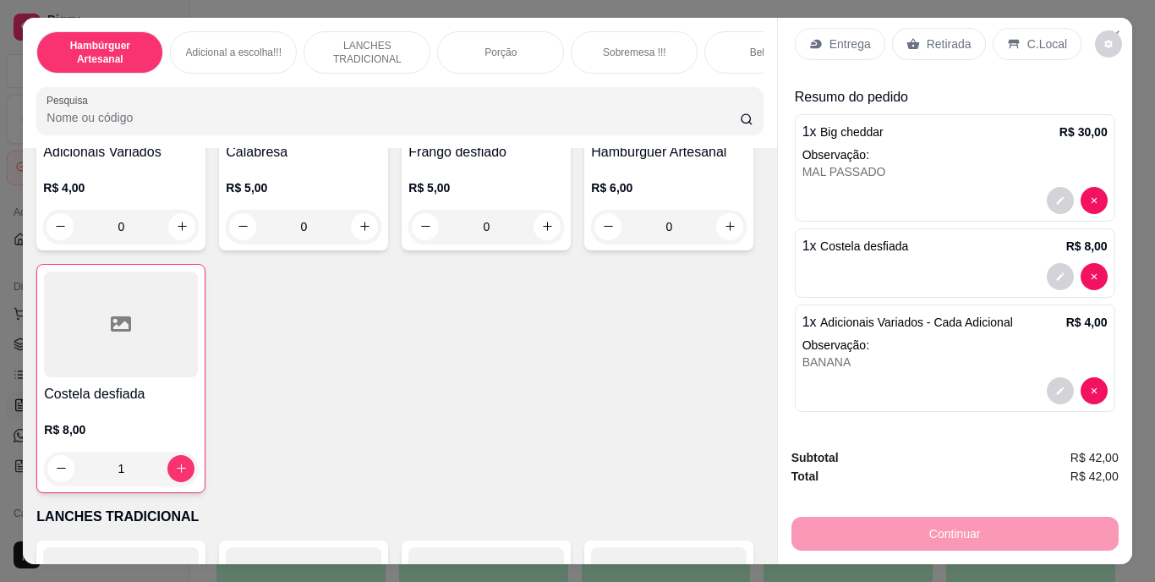
type input "1"
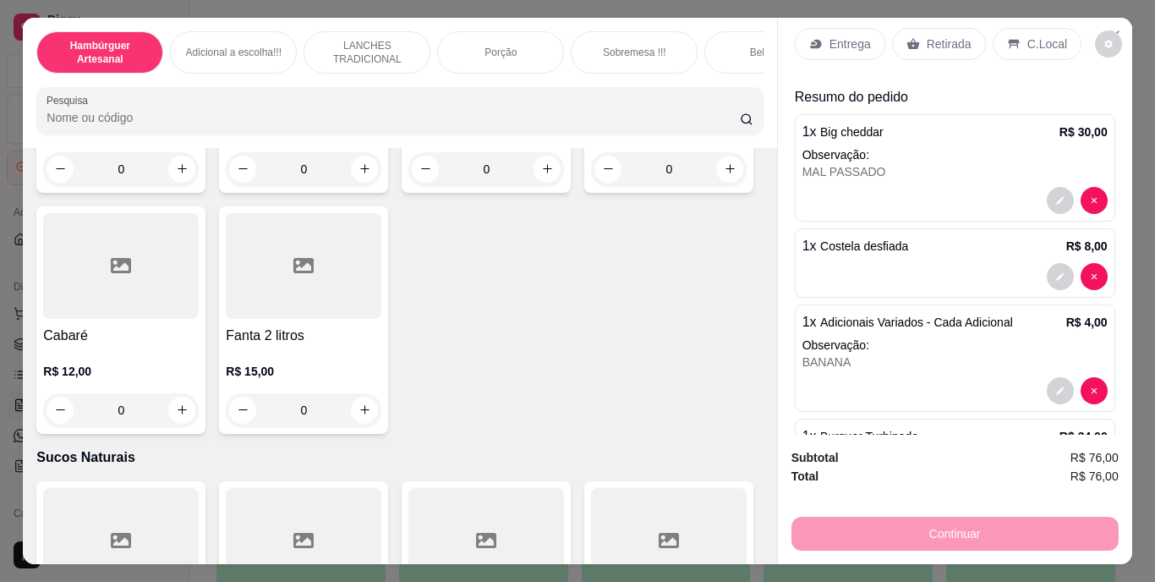
scroll to position [5073, 0]
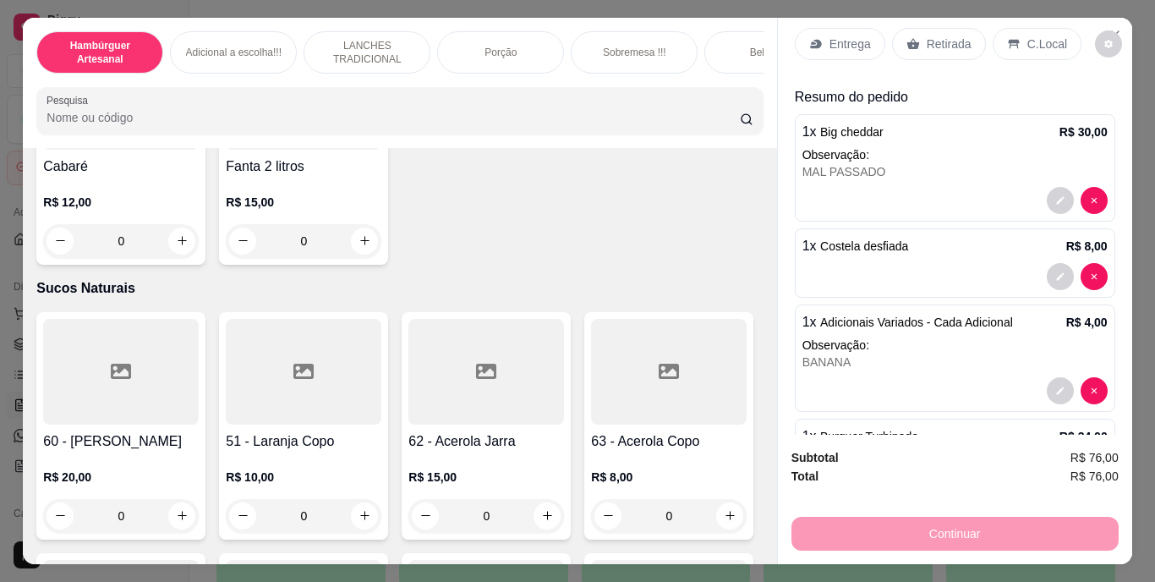
type input "1"
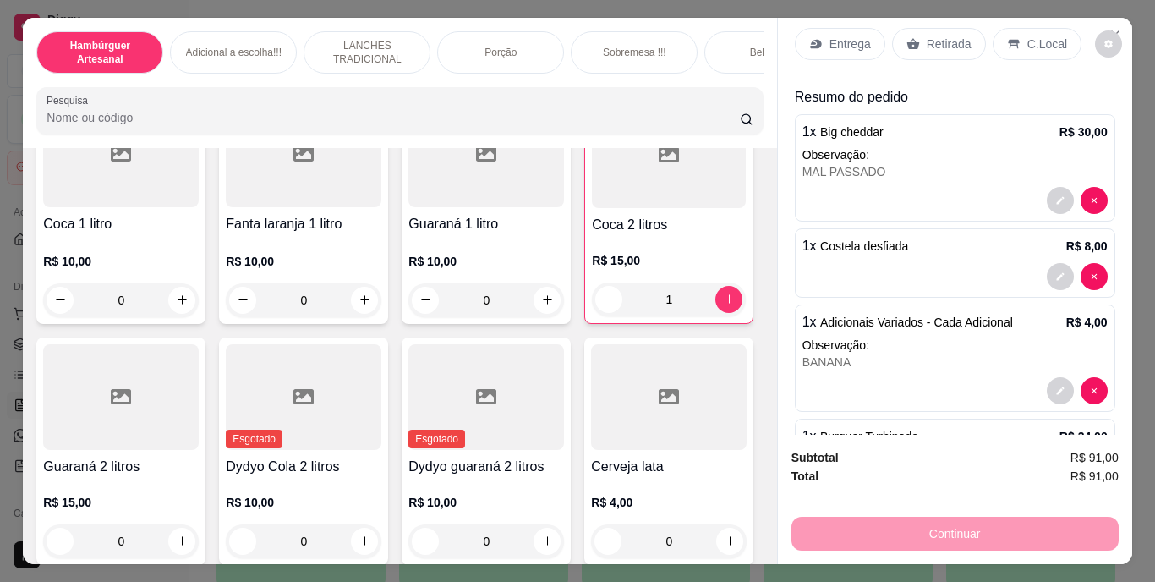
scroll to position [3883, 0]
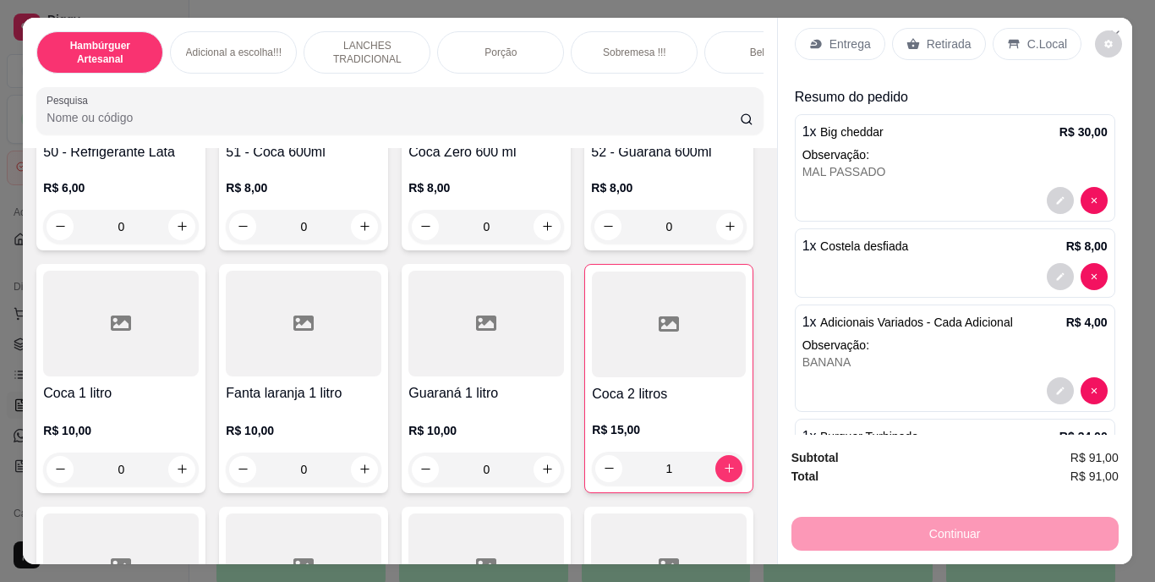
type input "1"
click at [839, 28] on div "Entrega" at bounding box center [840, 44] width 90 height 32
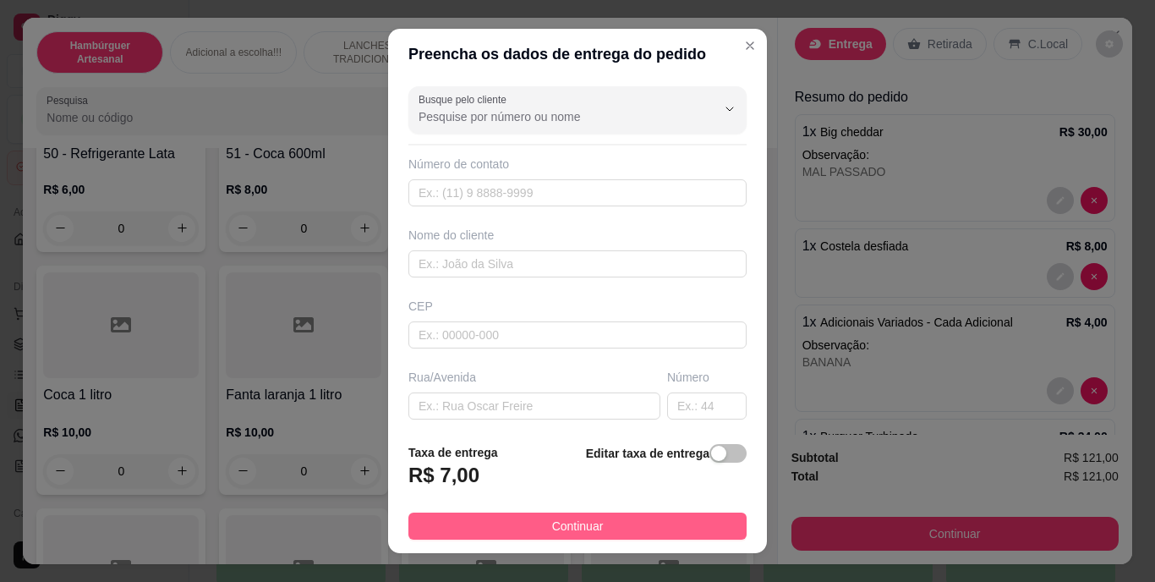
click at [520, 521] on button "Continuar" at bounding box center [577, 525] width 338 height 27
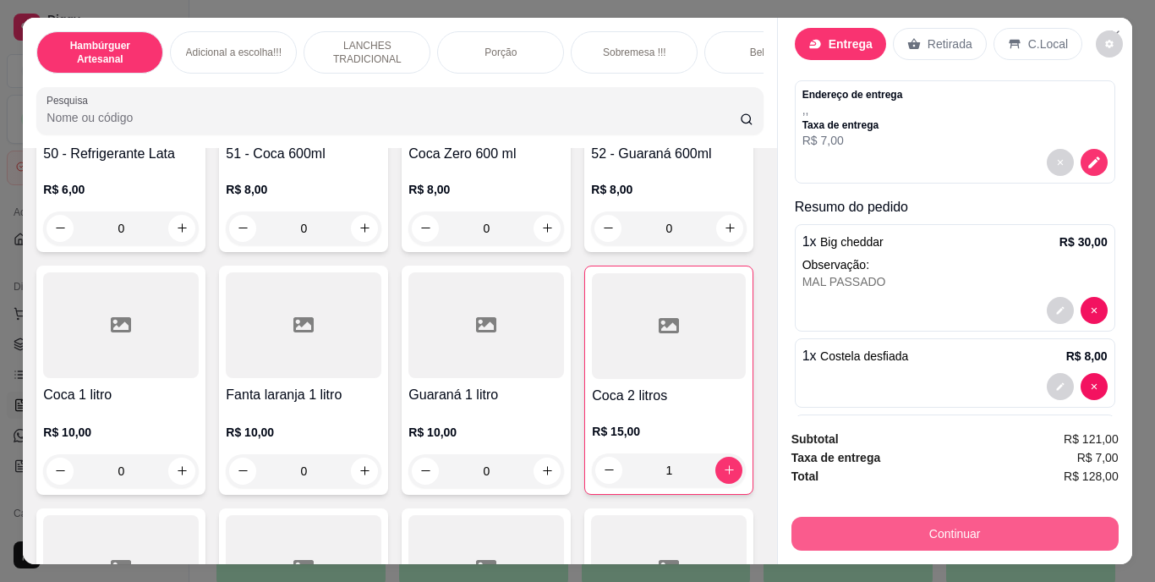
click at [847, 533] on button "Continuar" at bounding box center [954, 534] width 327 height 34
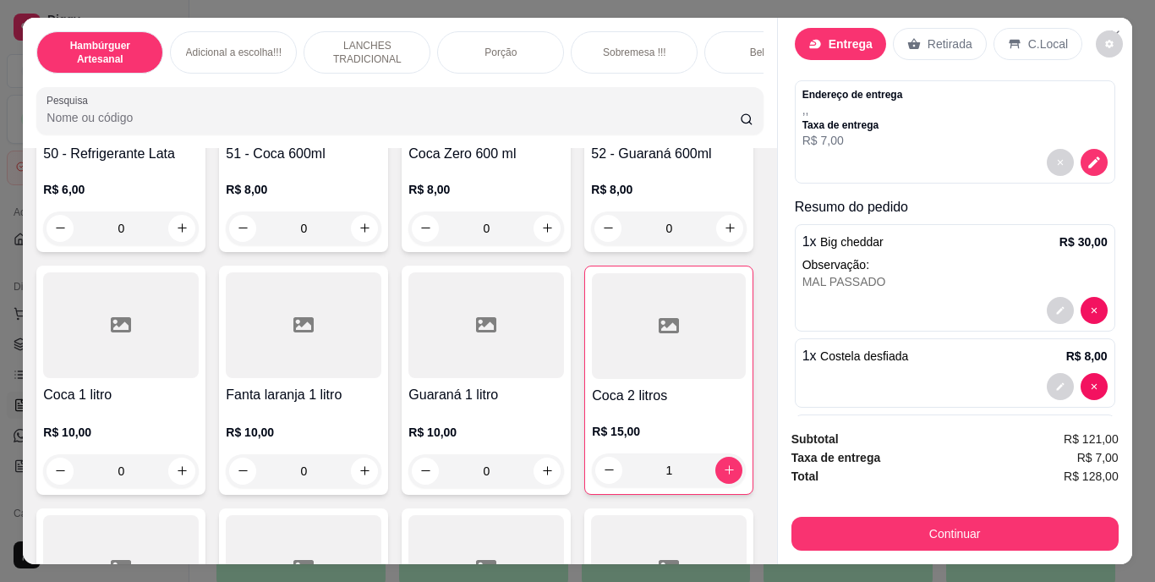
click at [835, 37] on p "Entrega" at bounding box center [851, 44] width 44 height 17
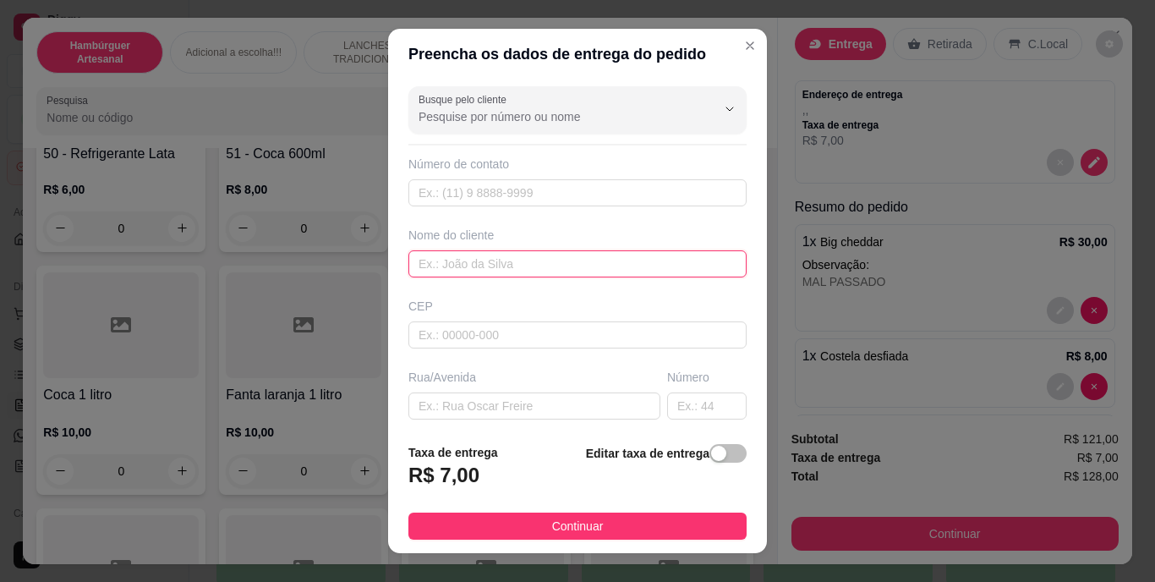
click at [580, 261] on input "text" at bounding box center [577, 263] width 338 height 27
click at [539, 262] on input "MAIARA;PEDIU NO WHATSAP" at bounding box center [577, 263] width 338 height 27
click at [539, 262] on input "MAIARA;PEDIU NO WHASTSAP" at bounding box center [577, 263] width 338 height 27
drag, startPoint x: 539, startPoint y: 262, endPoint x: 586, endPoint y: 255, distance: 47.8
click at [586, 255] on input "MAIARA;PEDIU NO WHSTSAP" at bounding box center [577, 263] width 338 height 27
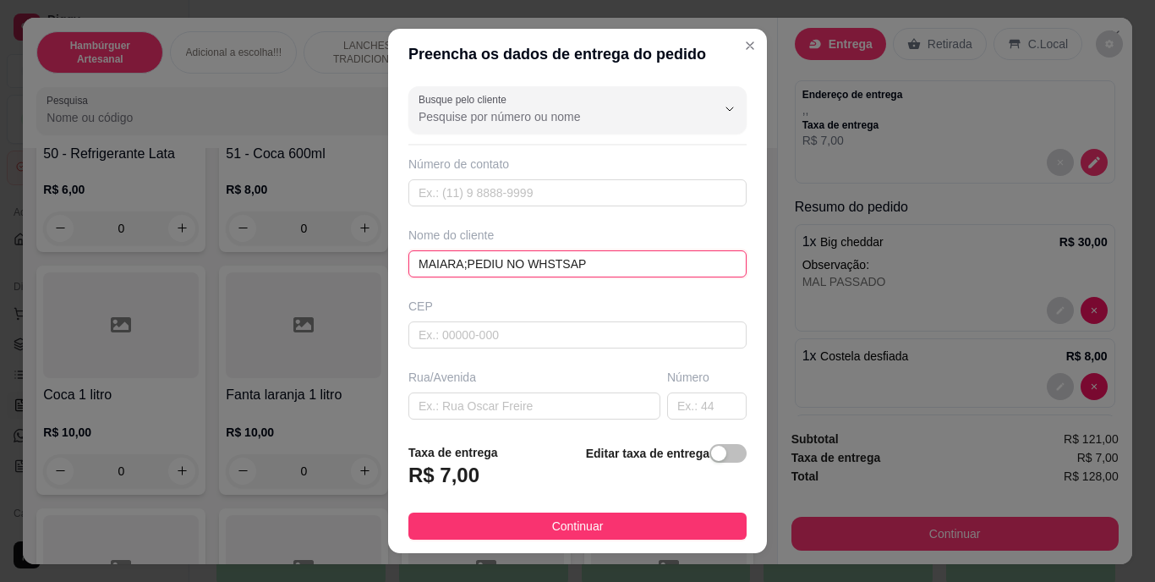
click at [586, 255] on input "MAIARA;PEDIU NO WHSTSAP" at bounding box center [577, 263] width 338 height 27
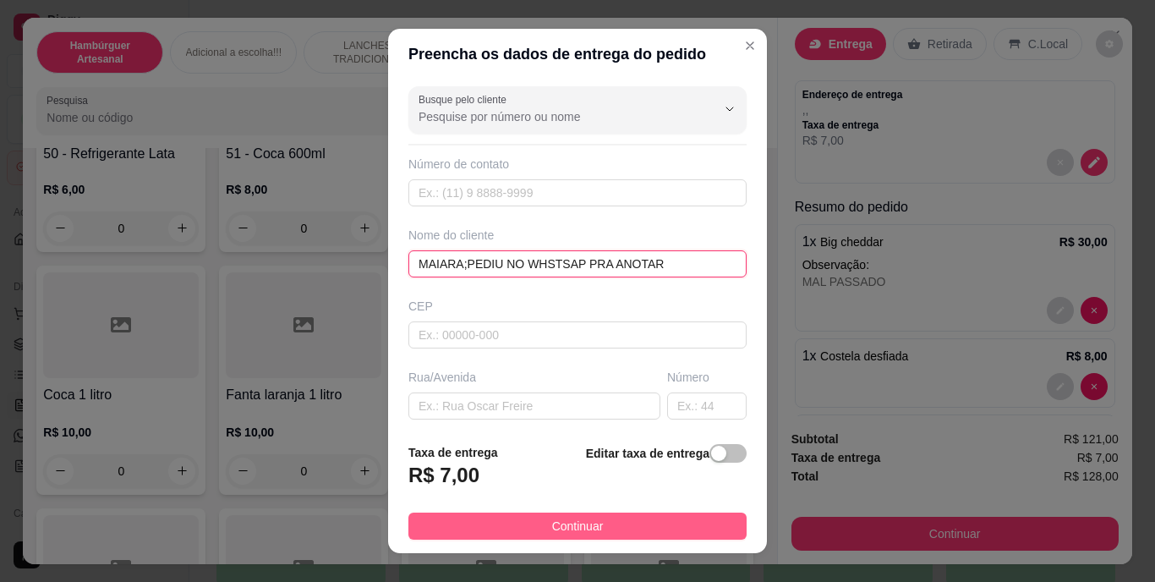
type input "MAIARA;PEDIU NO WHSTSAP PRA ANOTAR"
click at [583, 520] on span "Continuar" at bounding box center [578, 526] width 52 height 19
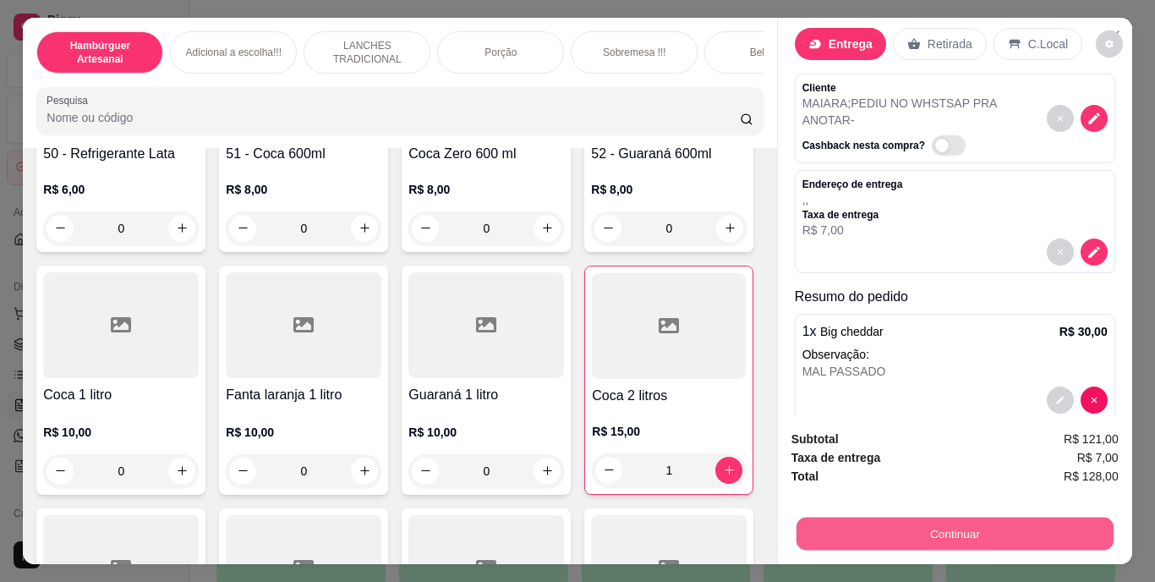
click at [808, 517] on button "Continuar" at bounding box center [954, 533] width 317 height 33
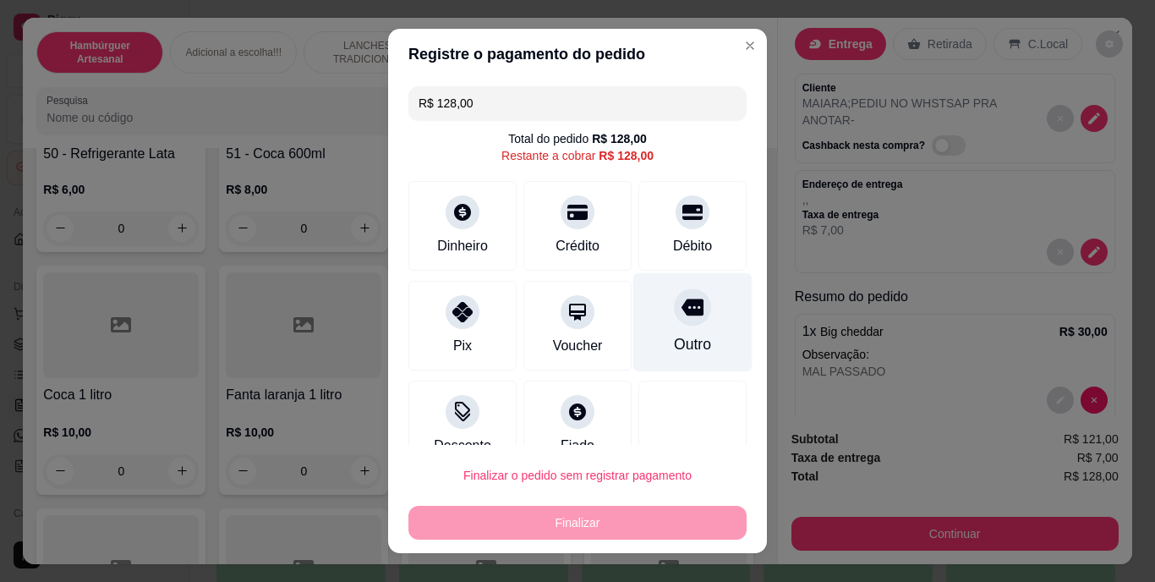
click at [674, 322] on div at bounding box center [692, 307] width 37 height 37
type input "R$ 0,00"
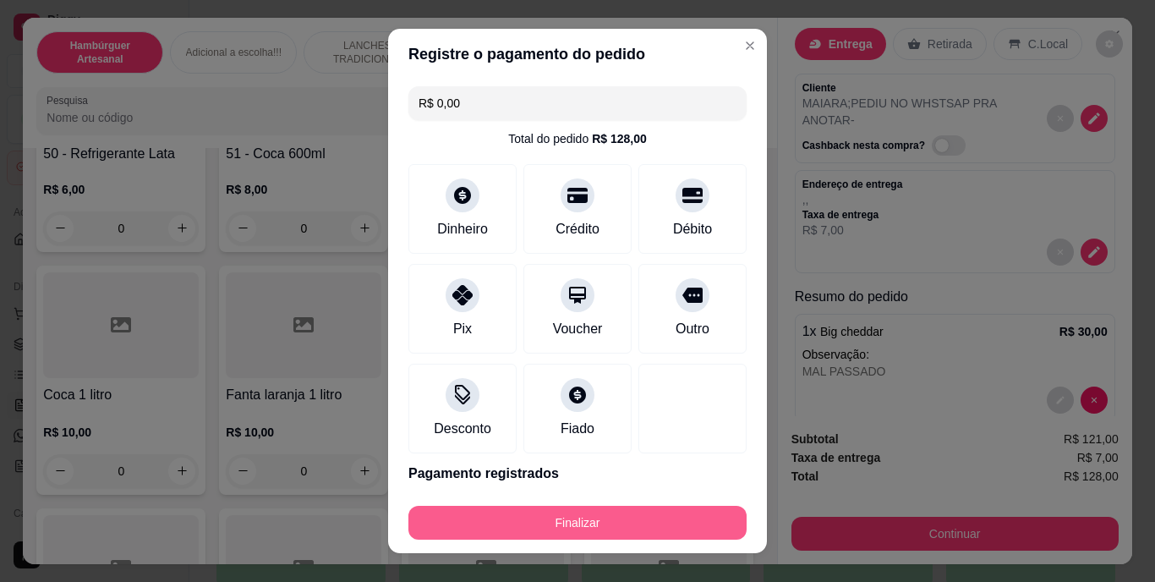
click at [618, 522] on button "Finalizar" at bounding box center [577, 523] width 338 height 34
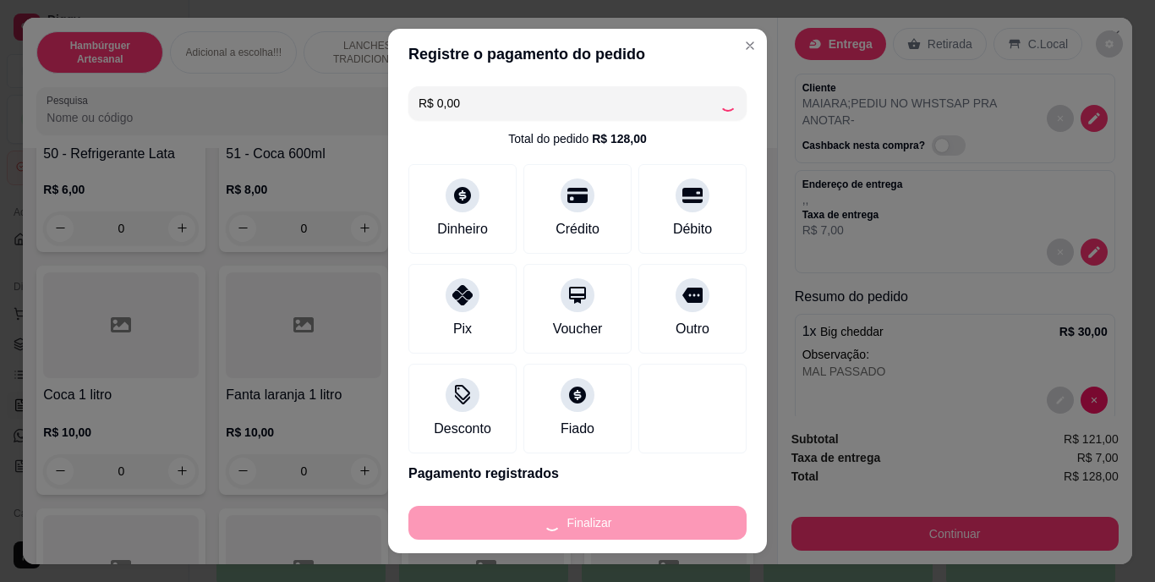
type input "0"
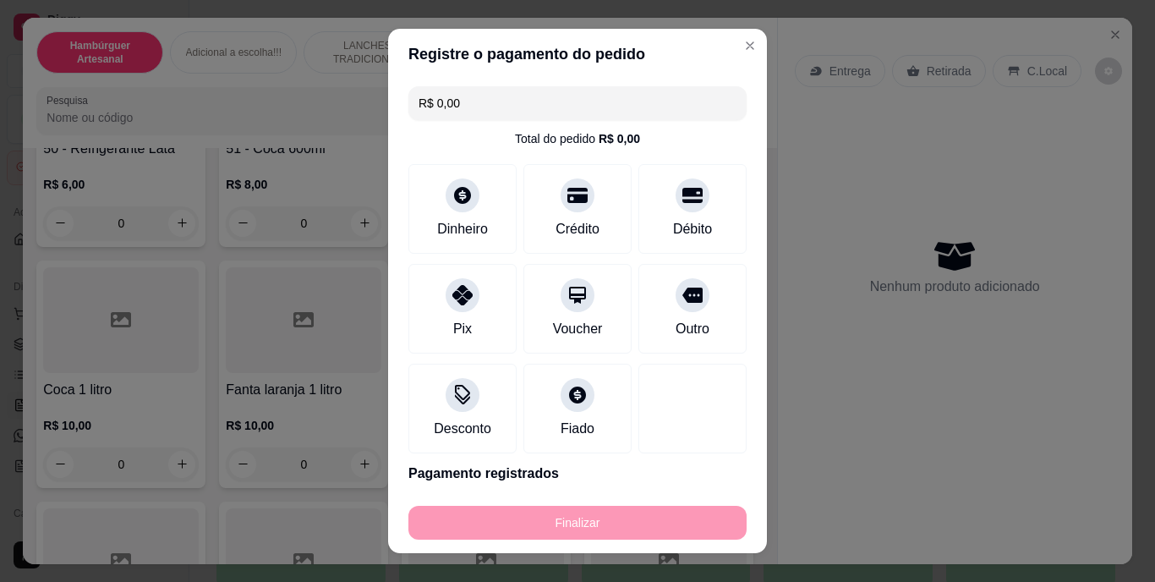
type input "-R$ 128,00"
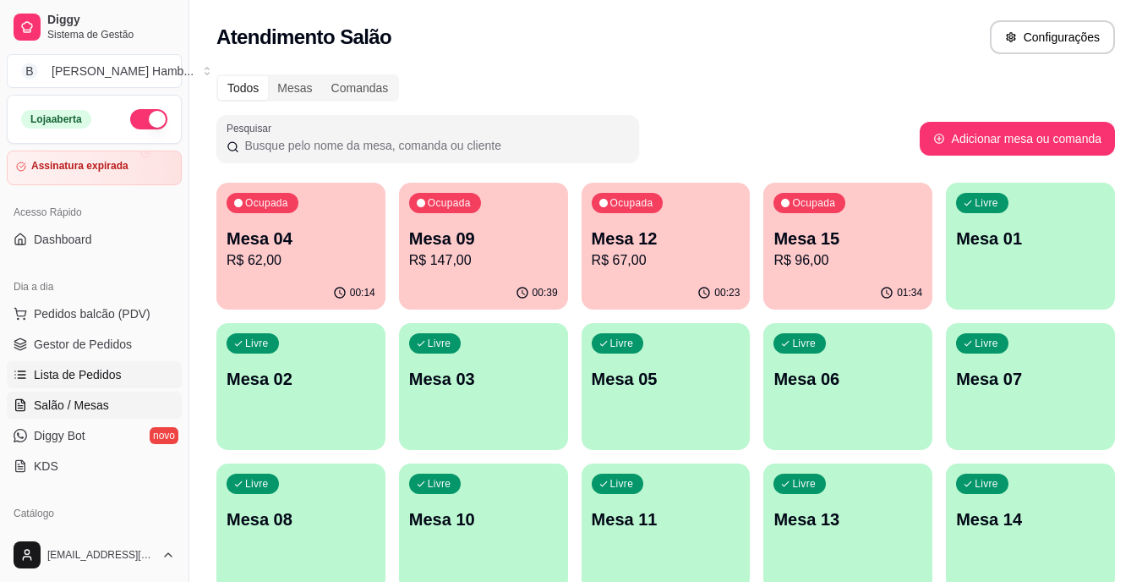
click at [93, 375] on span "Lista de Pedidos" at bounding box center [78, 374] width 88 height 17
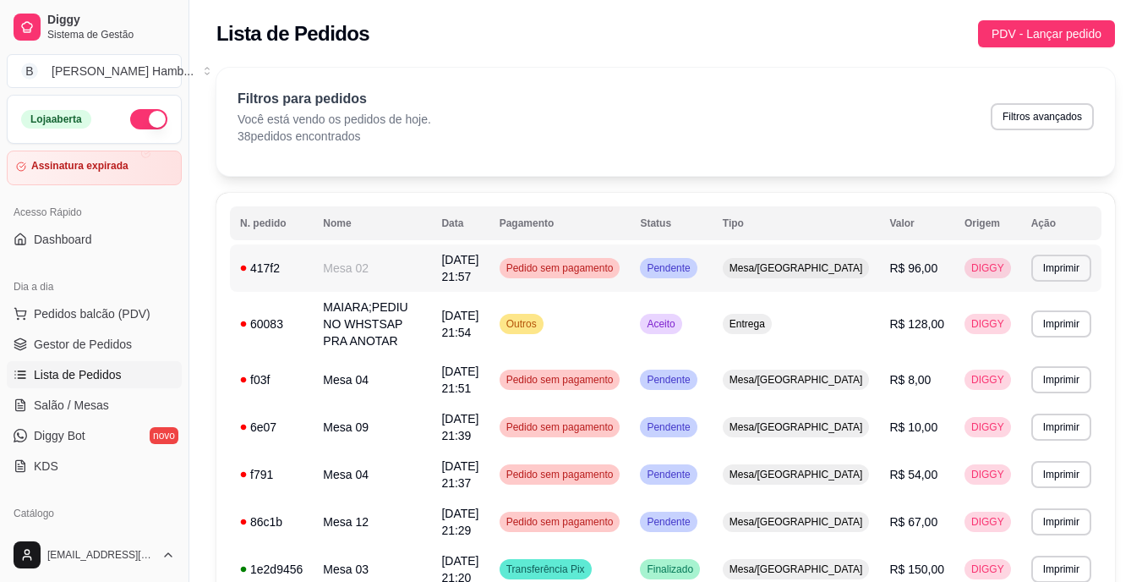
click at [431, 264] on td "Mesa 02" at bounding box center [372, 267] width 118 height 47
click at [130, 395] on link "Salão / Mesas" at bounding box center [94, 404] width 175 height 27
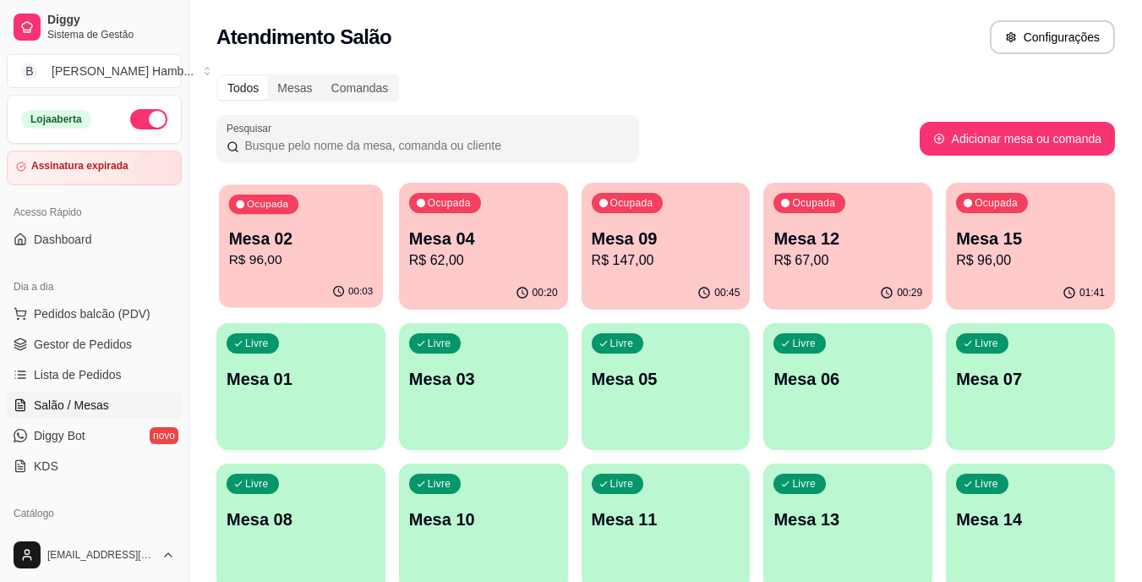
click at [364, 251] on p "R$ 96,00" at bounding box center [301, 259] width 145 height 19
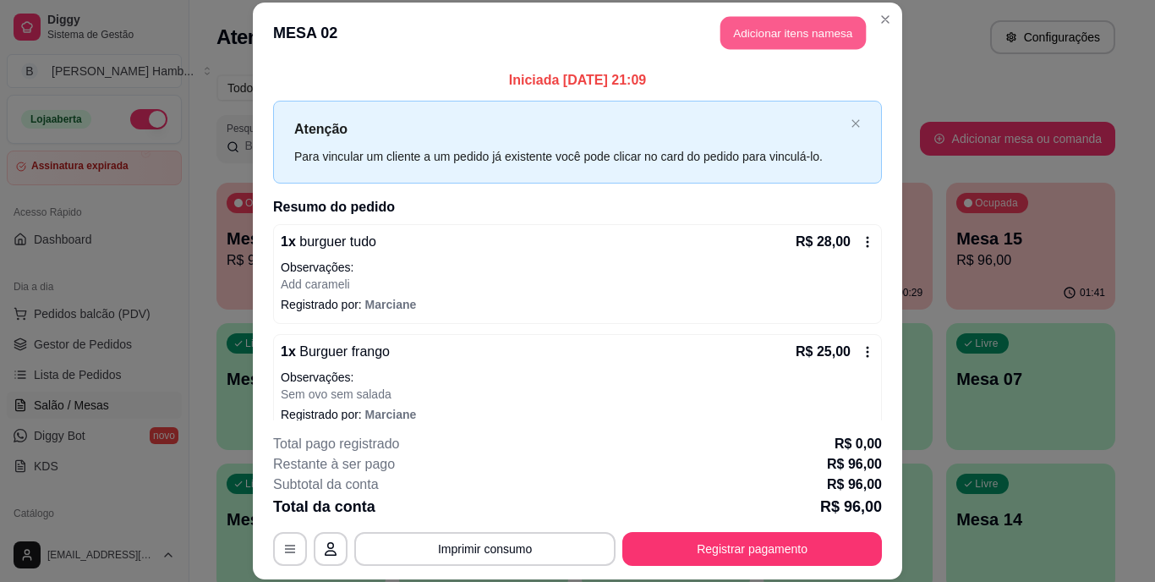
click at [810, 36] on button "Adicionar itens na mesa" at bounding box center [792, 33] width 145 height 33
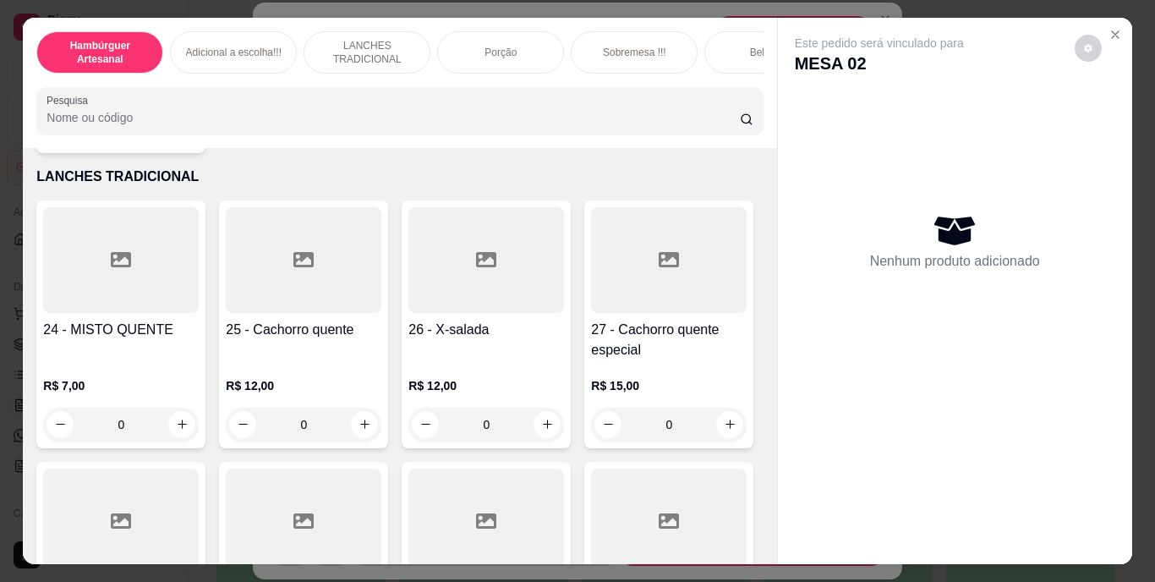
scroll to position [1945, 0]
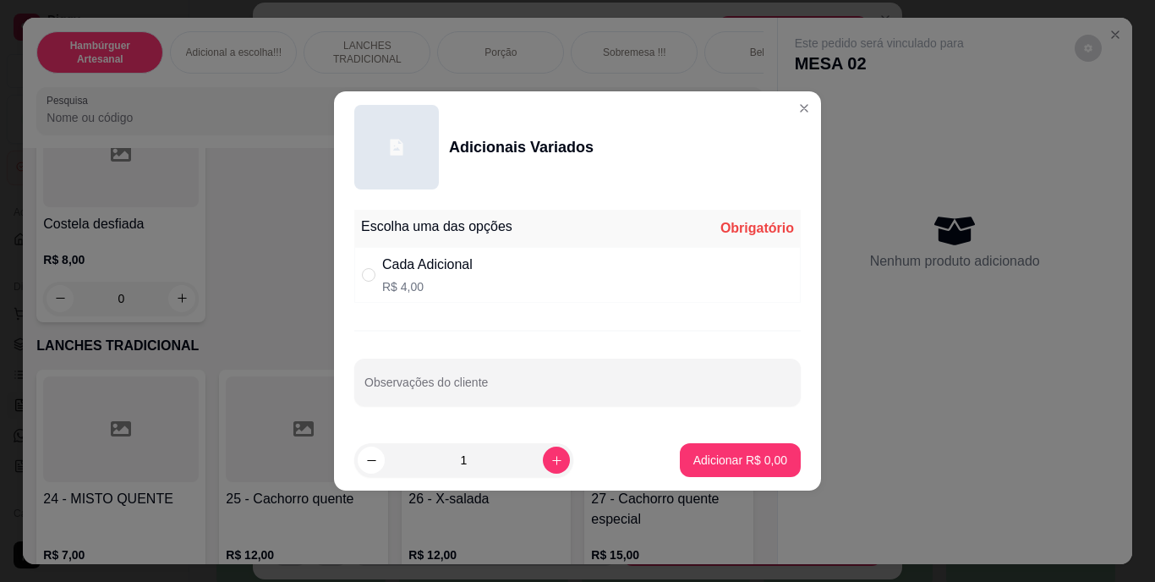
click at [425, 276] on div "Cada Adicional R$ 4,00" at bounding box center [427, 275] width 90 height 41
radio input "true"
click at [561, 389] on input "Observações do cliente" at bounding box center [577, 388] width 426 height 17
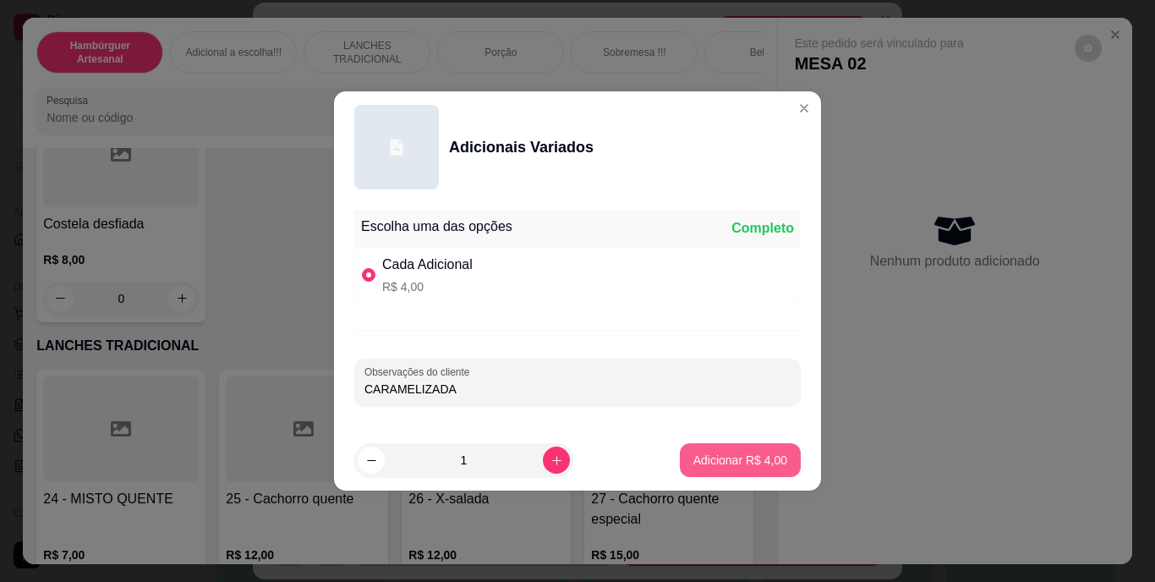
type input "CARAMELIZADA"
click at [724, 451] on button "Adicionar R$ 4,00" at bounding box center [740, 460] width 121 height 34
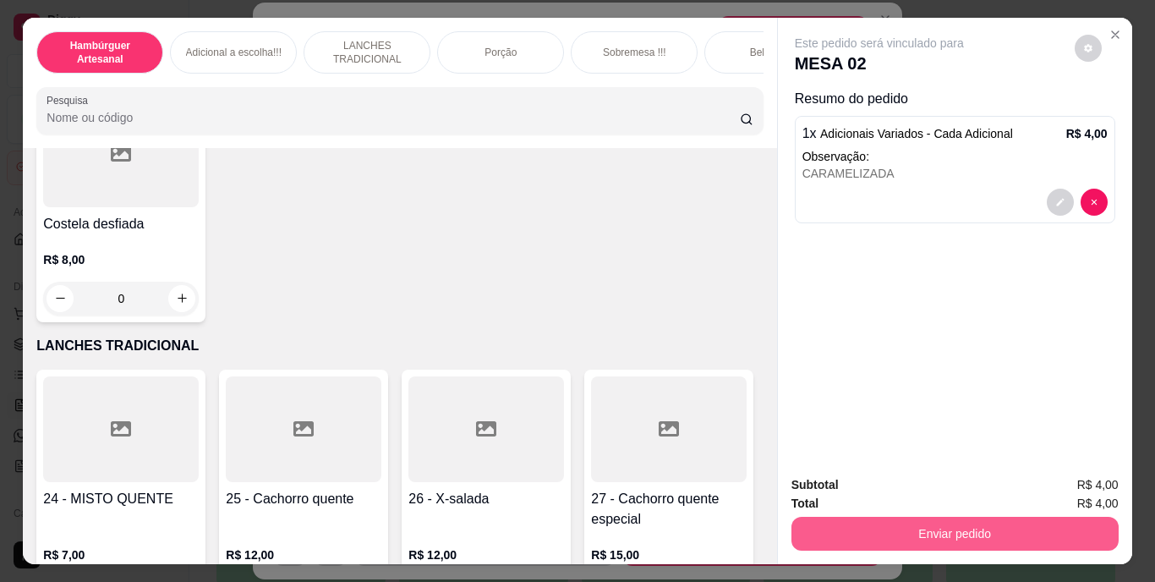
click at [842, 519] on button "Enviar pedido" at bounding box center [954, 534] width 327 height 34
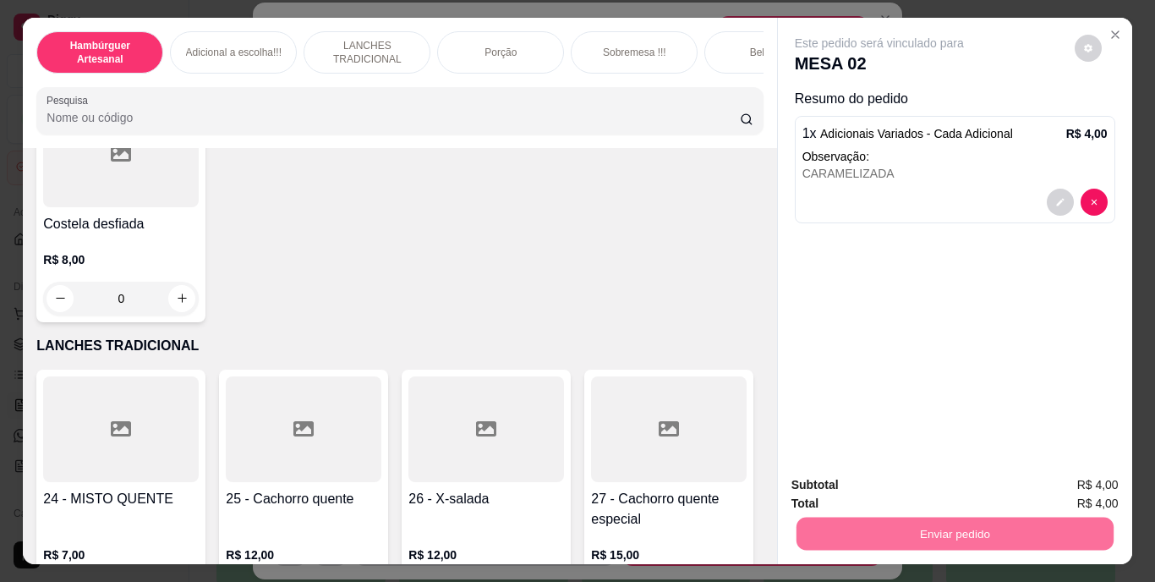
click at [857, 481] on button "Não registrar e enviar pedido" at bounding box center [899, 486] width 176 height 32
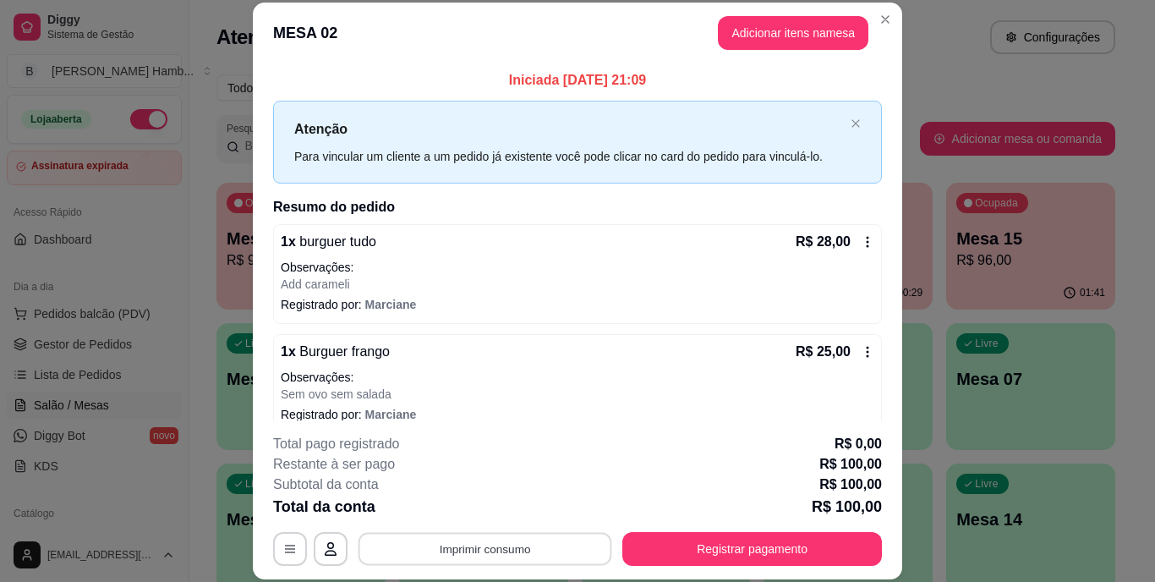
click at [564, 557] on button "Imprimir consumo" at bounding box center [486, 548] width 254 height 33
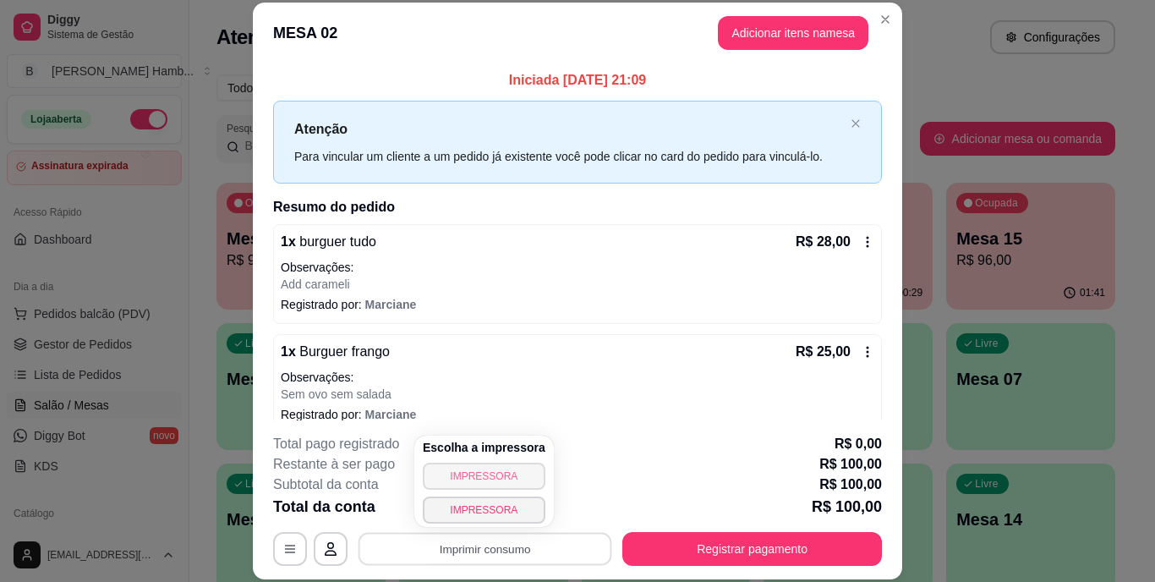
click at [528, 468] on button "IMPRESSORA" at bounding box center [484, 476] width 123 height 27
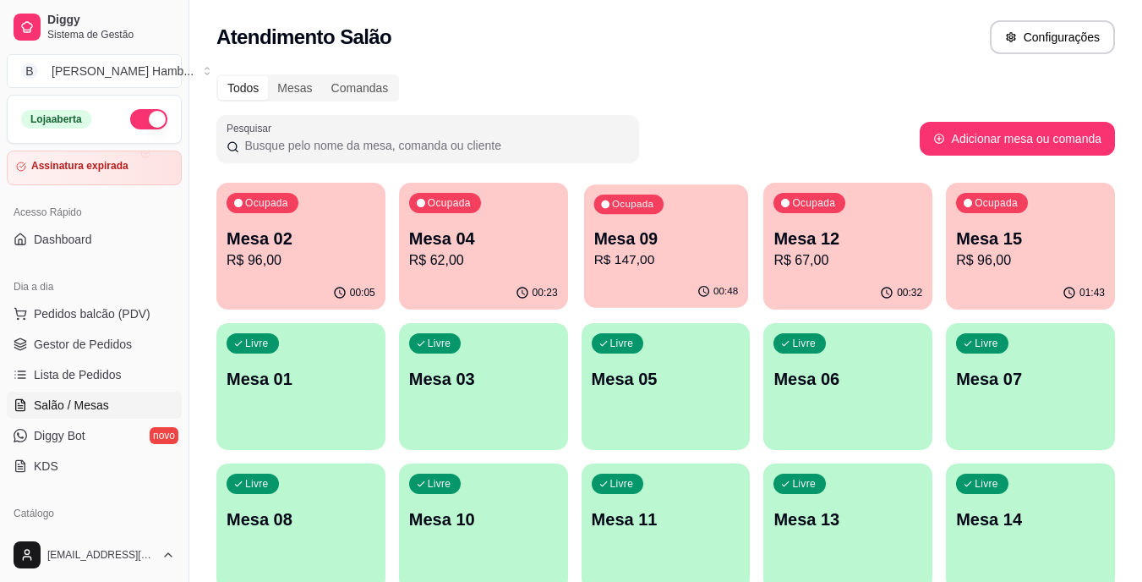
click at [720, 255] on p "R$ 147,00" at bounding box center [666, 259] width 145 height 19
click at [890, 289] on icon "button" at bounding box center [886, 292] width 14 height 14
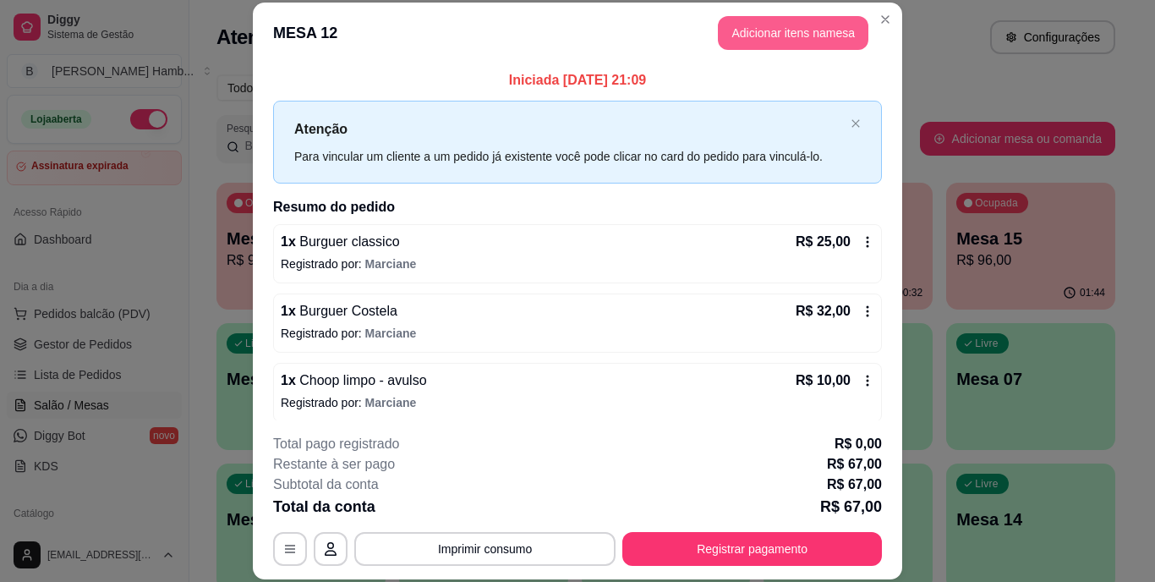
click at [770, 24] on button "Adicionar itens na mesa" at bounding box center [793, 33] width 151 height 34
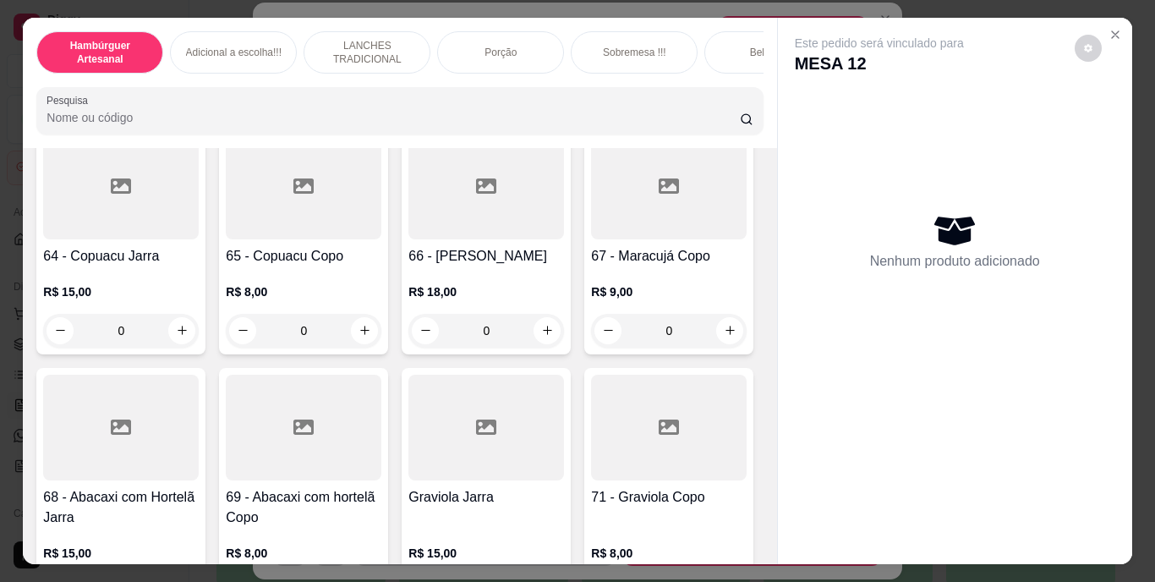
scroll to position [5665, 0]
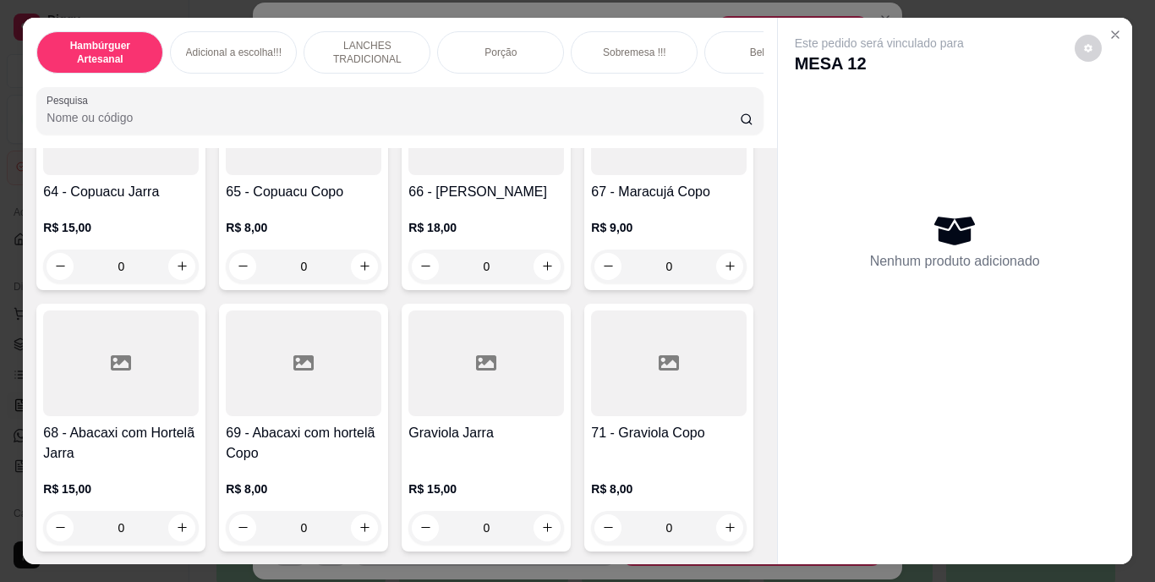
type input "1"
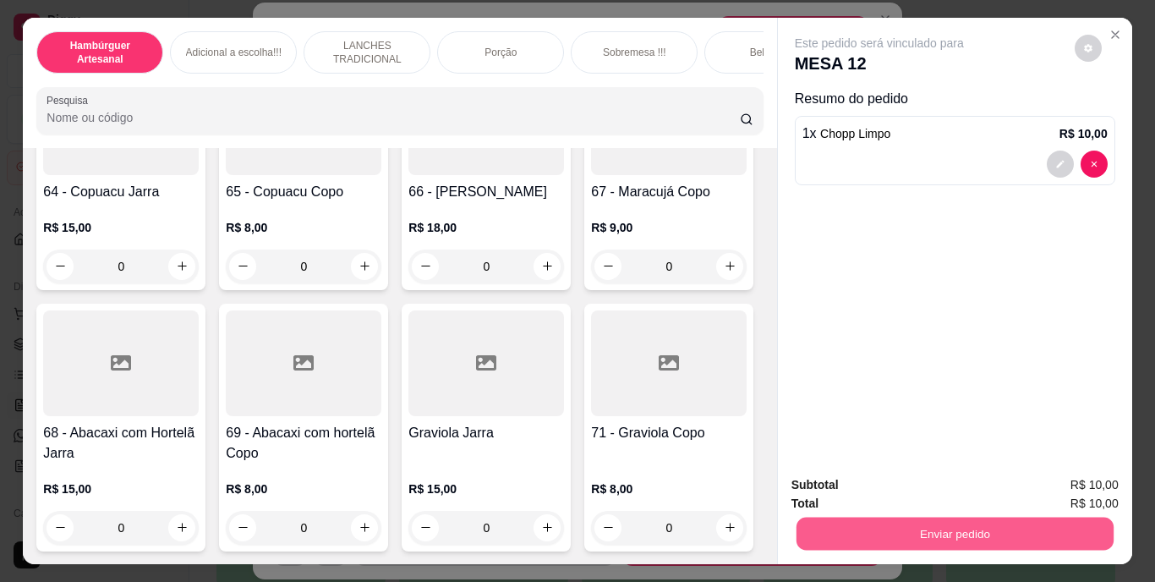
click at [824, 534] on button "Enviar pedido" at bounding box center [954, 533] width 317 height 33
click at [823, 486] on button "Não registrar e enviar pedido" at bounding box center [898, 485] width 171 height 31
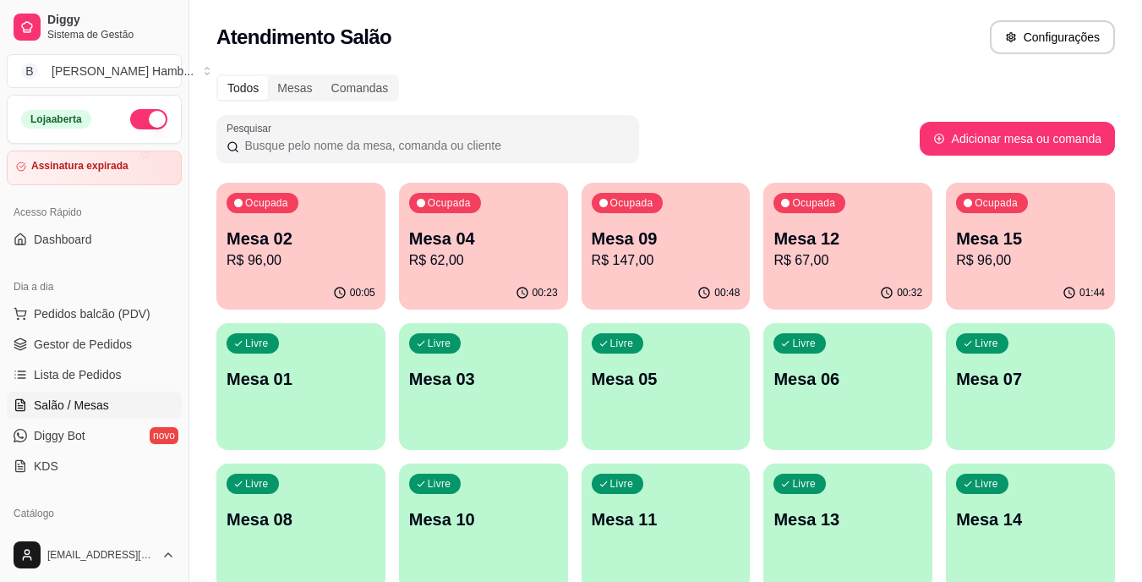
click at [490, 239] on p "Mesa 04" at bounding box center [483, 239] width 149 height 24
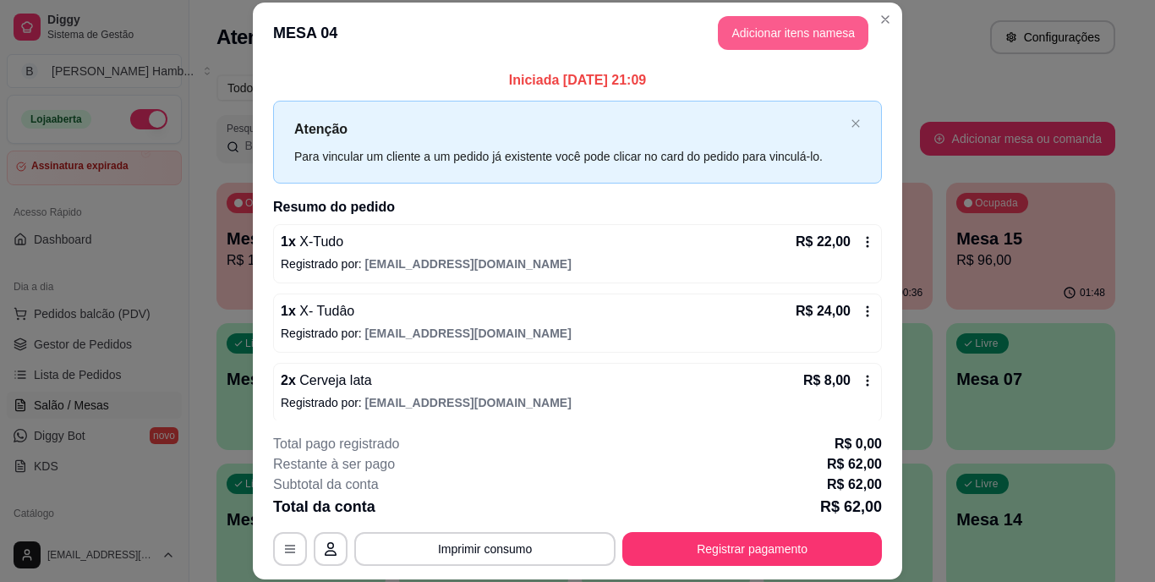
click at [736, 36] on button "Adicionar itens na mesa" at bounding box center [793, 33] width 151 height 34
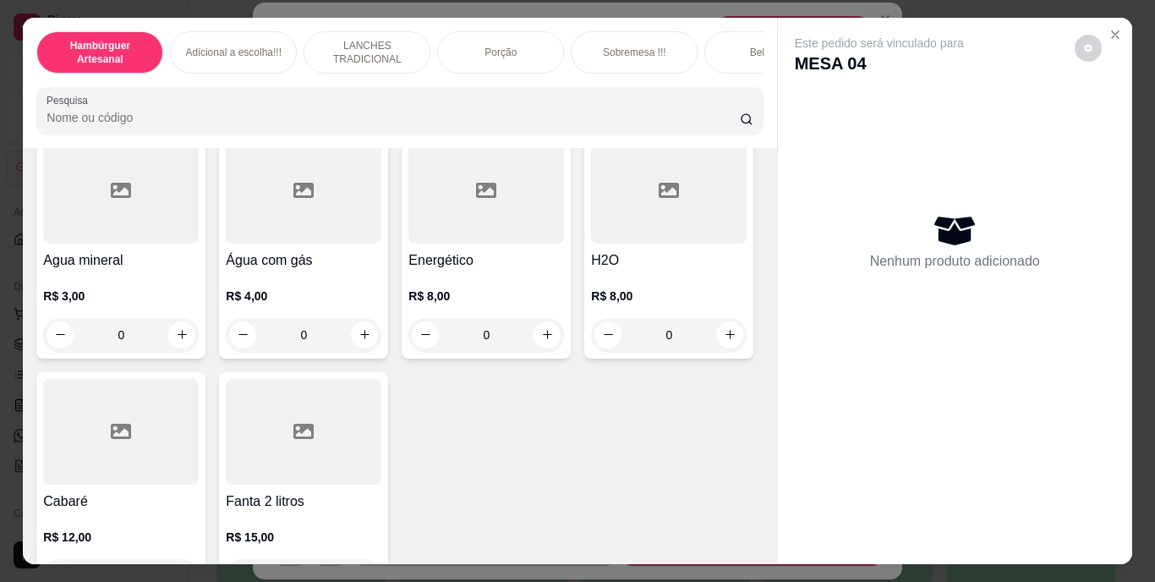
scroll to position [4904, 0]
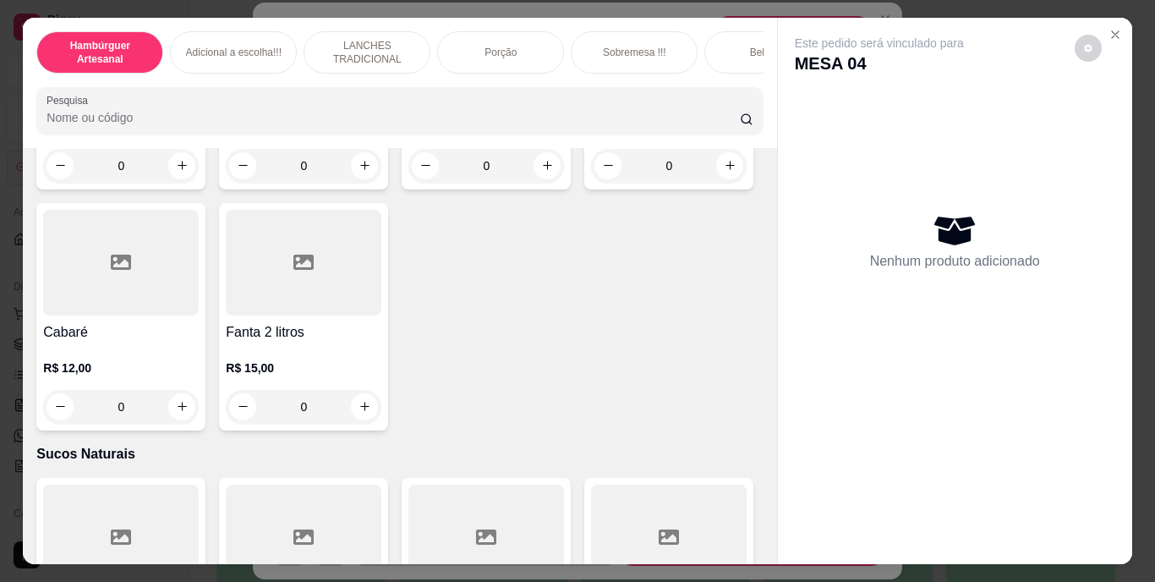
type input "1"
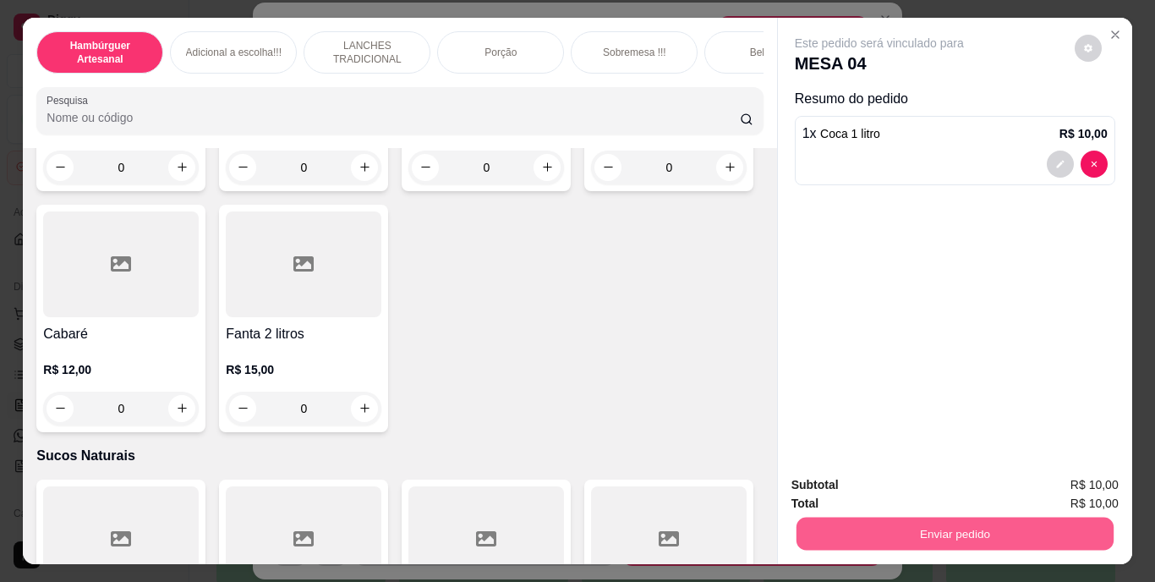
click at [812, 522] on button "Enviar pedido" at bounding box center [954, 533] width 317 height 33
click at [826, 481] on button "Não registrar e enviar pedido" at bounding box center [899, 486] width 176 height 32
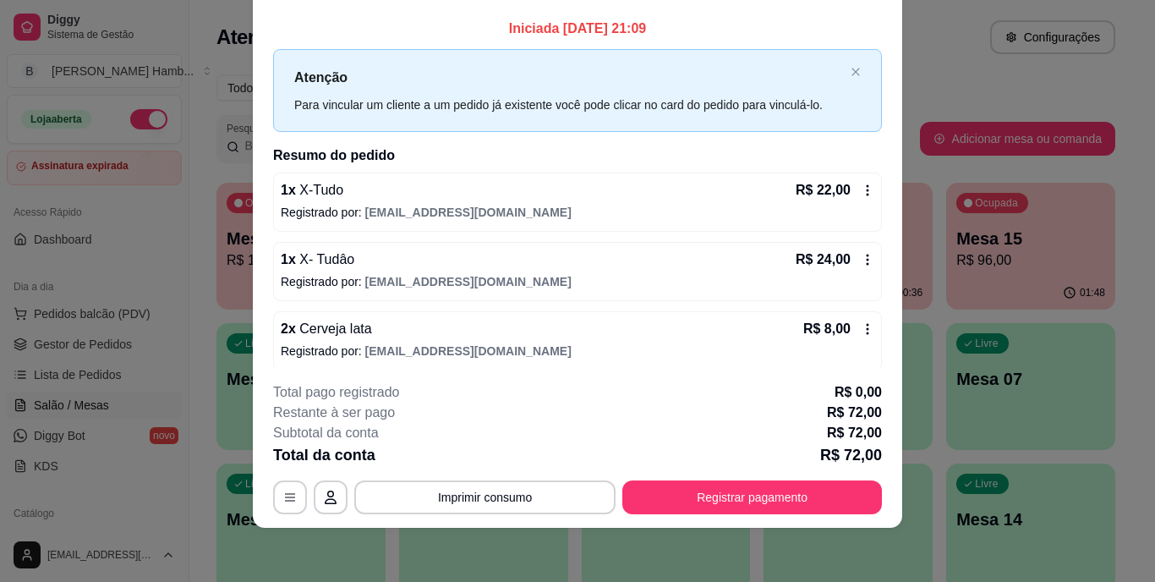
scroll to position [147, 0]
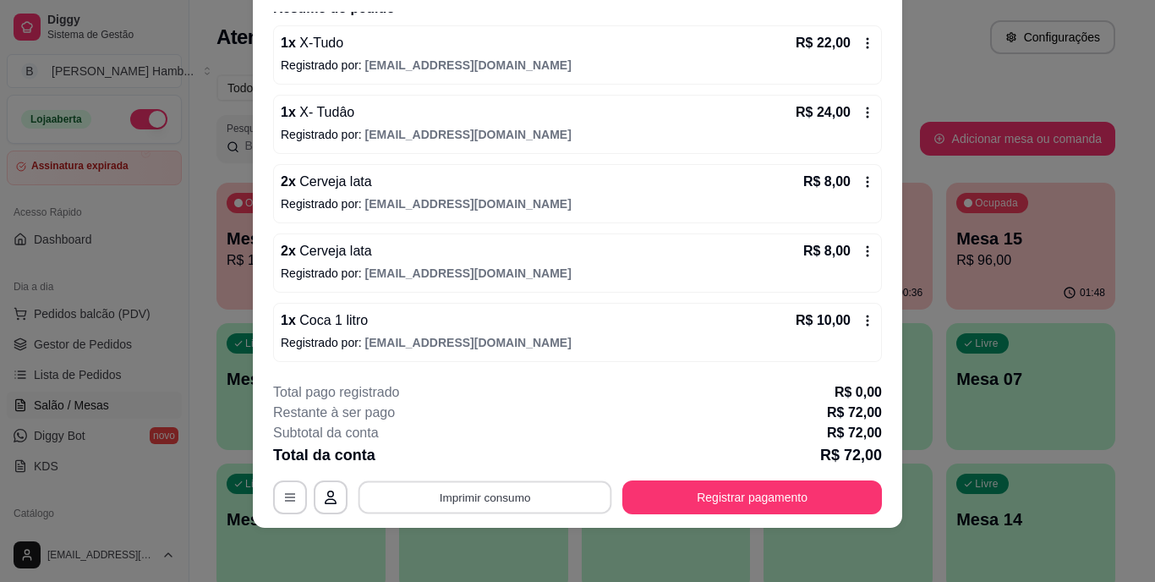
click at [494, 490] on button "Imprimir consumo" at bounding box center [486, 496] width 254 height 33
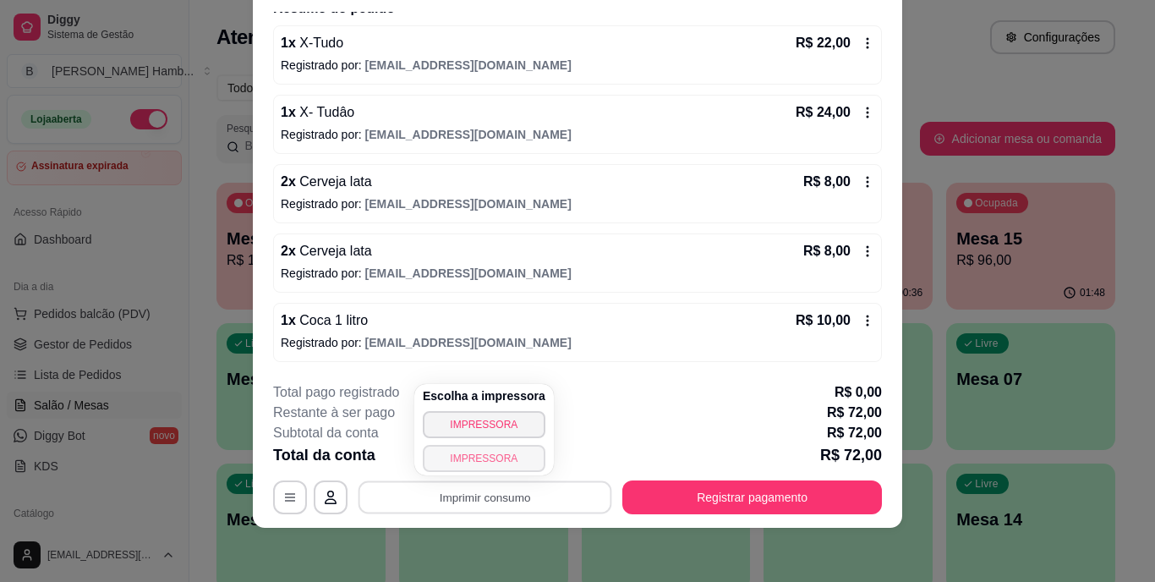
click at [483, 460] on button "IMPRESSORA" at bounding box center [484, 458] width 123 height 27
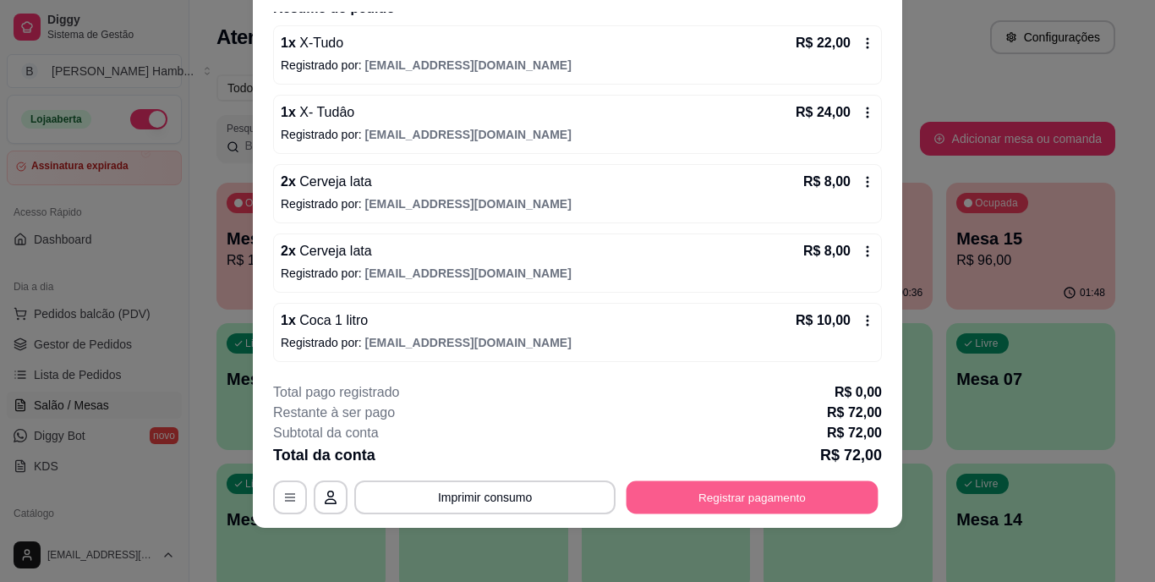
click at [648, 500] on button "Registrar pagamento" at bounding box center [753, 496] width 252 height 33
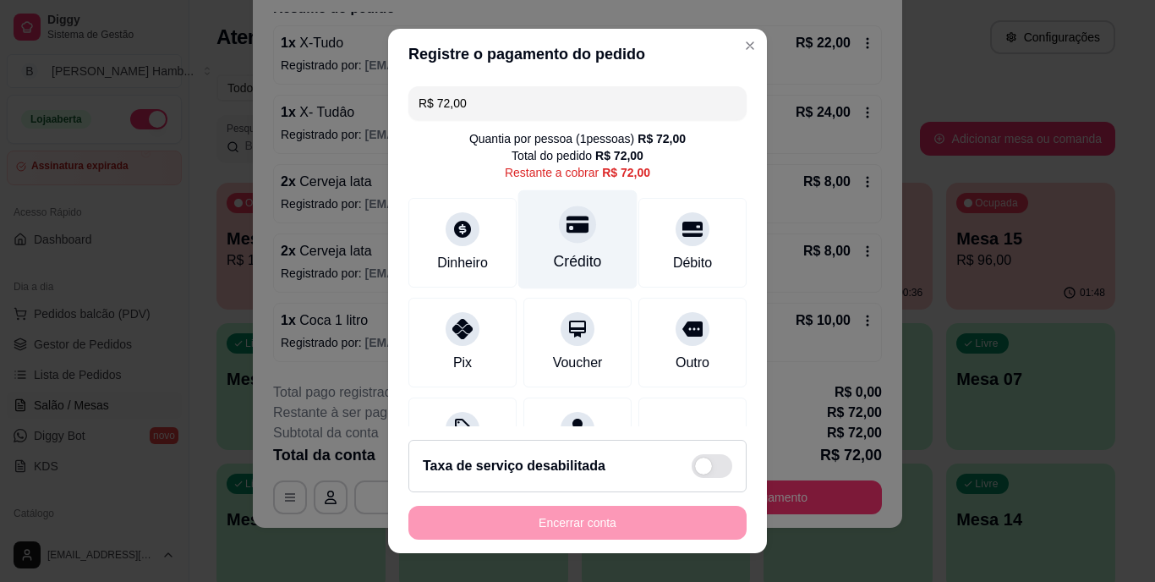
click at [559, 227] on div at bounding box center [577, 224] width 37 height 37
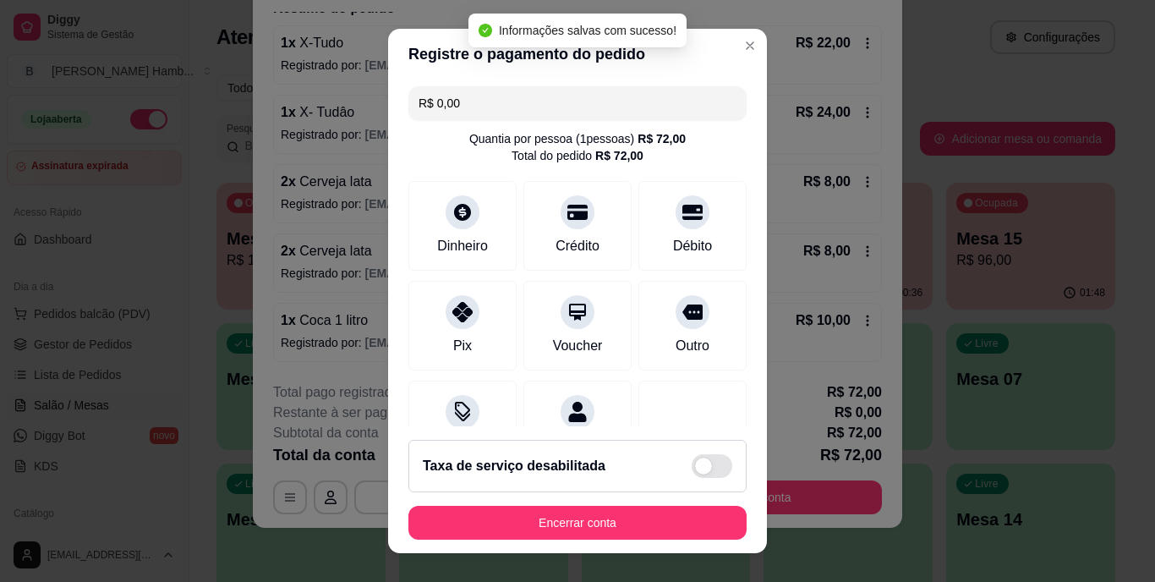
type input "R$ 0,00"
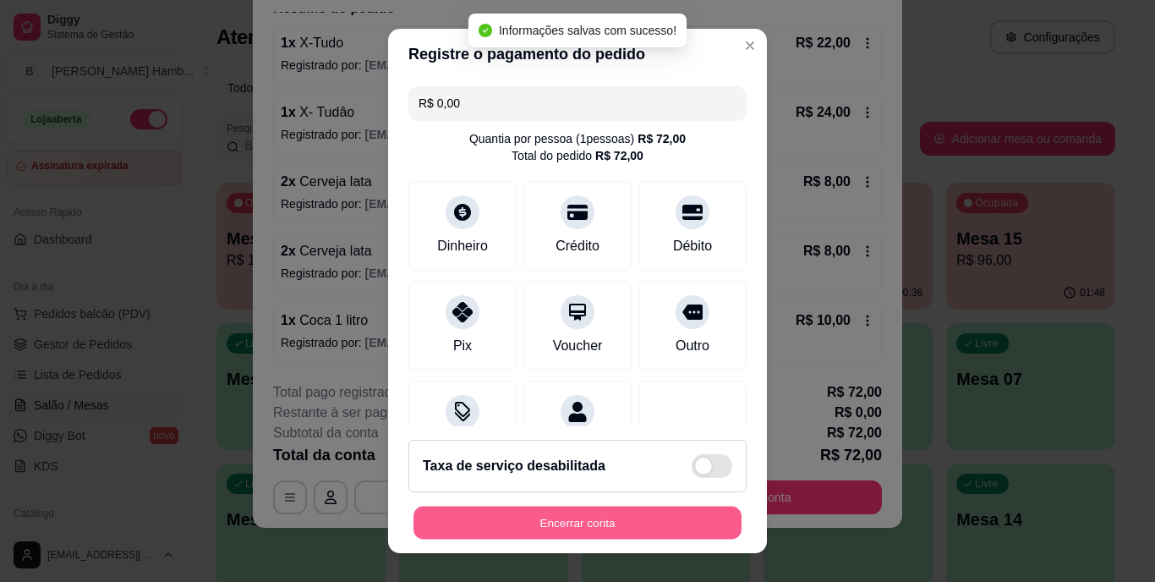
click at [479, 515] on button "Encerrar conta" at bounding box center [577, 522] width 328 height 33
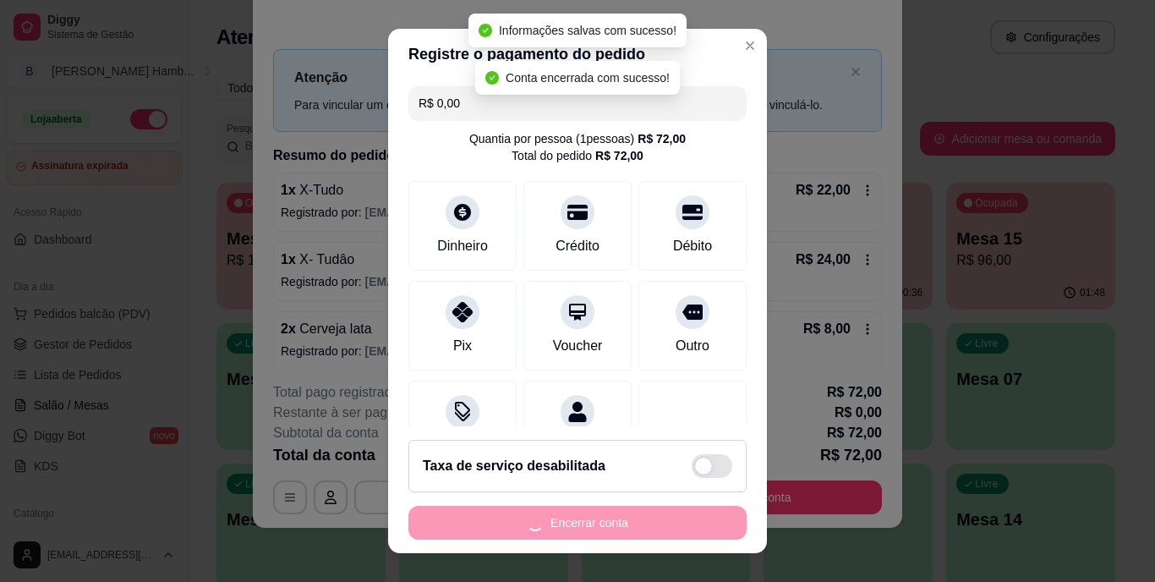
scroll to position [0, 0]
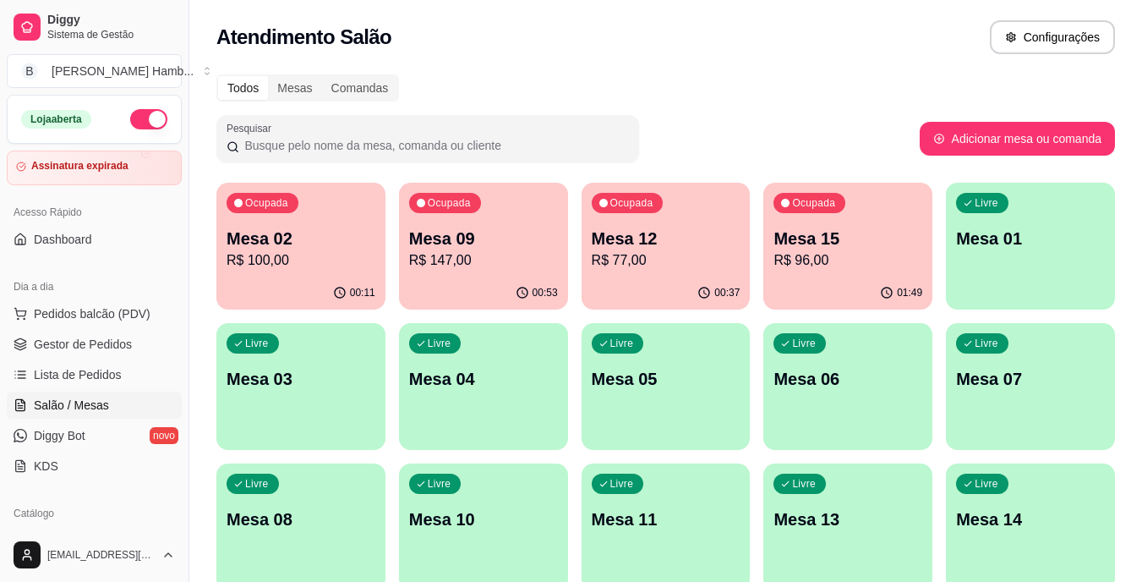
click at [474, 211] on div "Ocupada" at bounding box center [445, 203] width 72 height 20
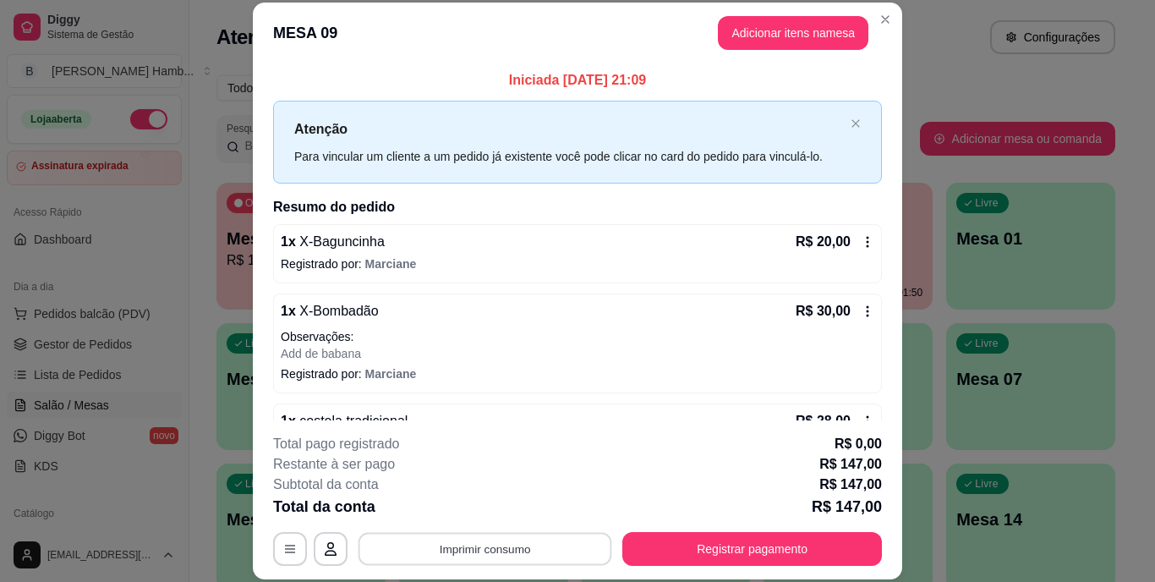
click at [555, 558] on button "Imprimir consumo" at bounding box center [486, 548] width 254 height 33
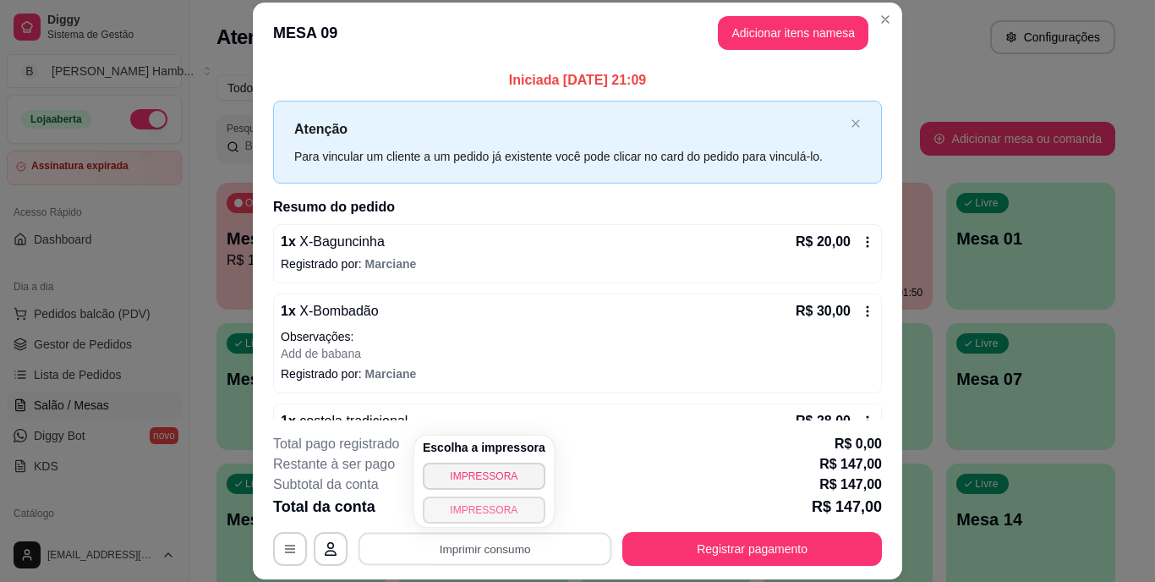
click at [508, 508] on button "IMPRESSORA" at bounding box center [484, 509] width 123 height 27
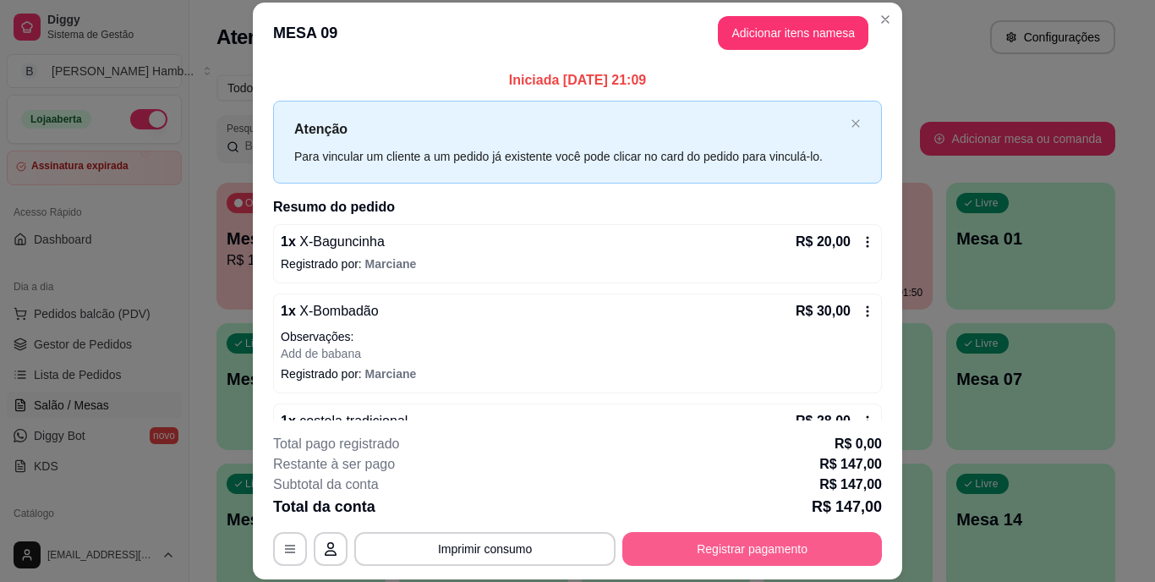
click at [657, 534] on button "Registrar pagamento" at bounding box center [752, 549] width 260 height 34
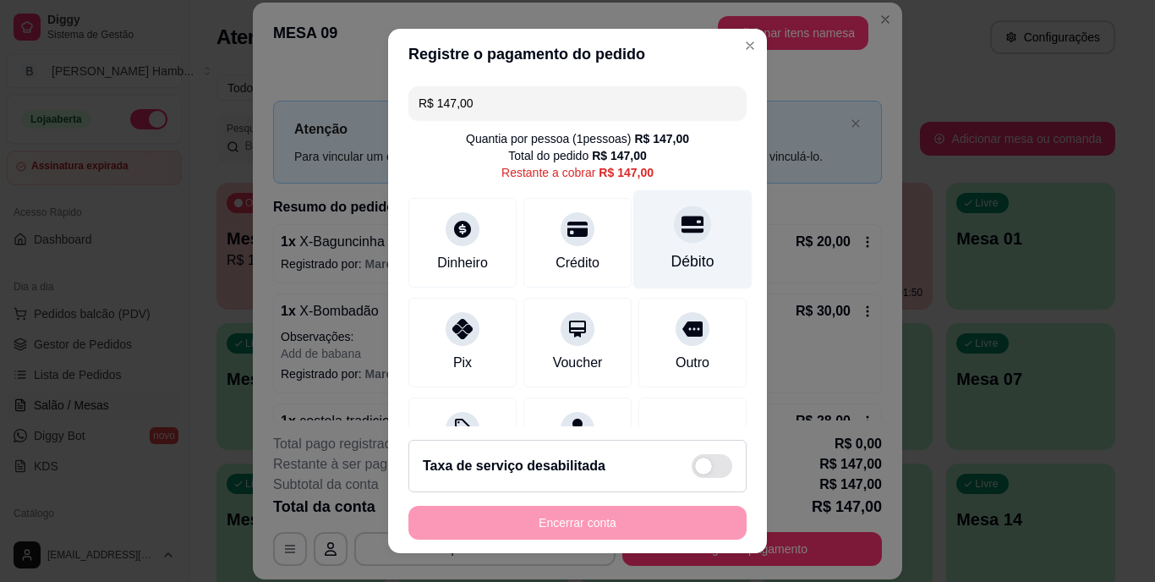
click at [674, 234] on div at bounding box center [692, 224] width 37 height 37
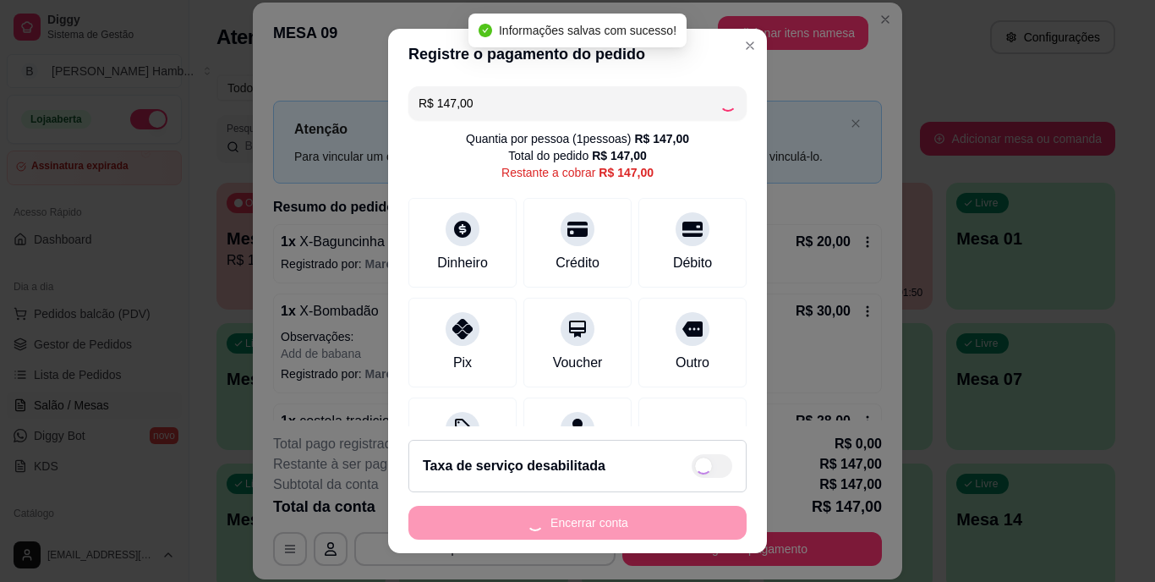
type input "R$ 0,00"
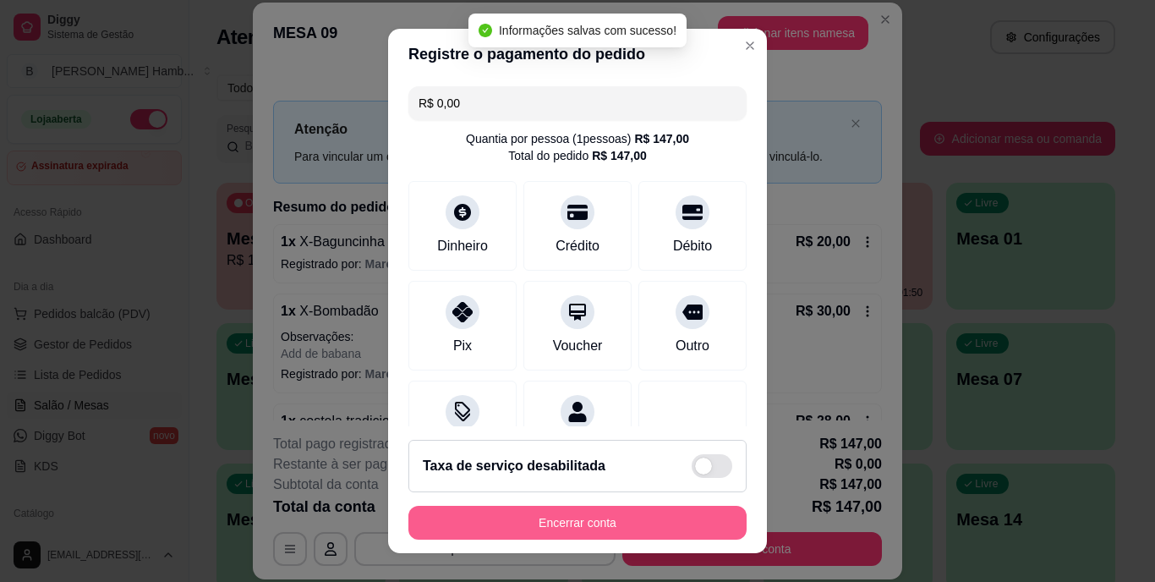
click at [581, 513] on button "Encerrar conta" at bounding box center [577, 523] width 338 height 34
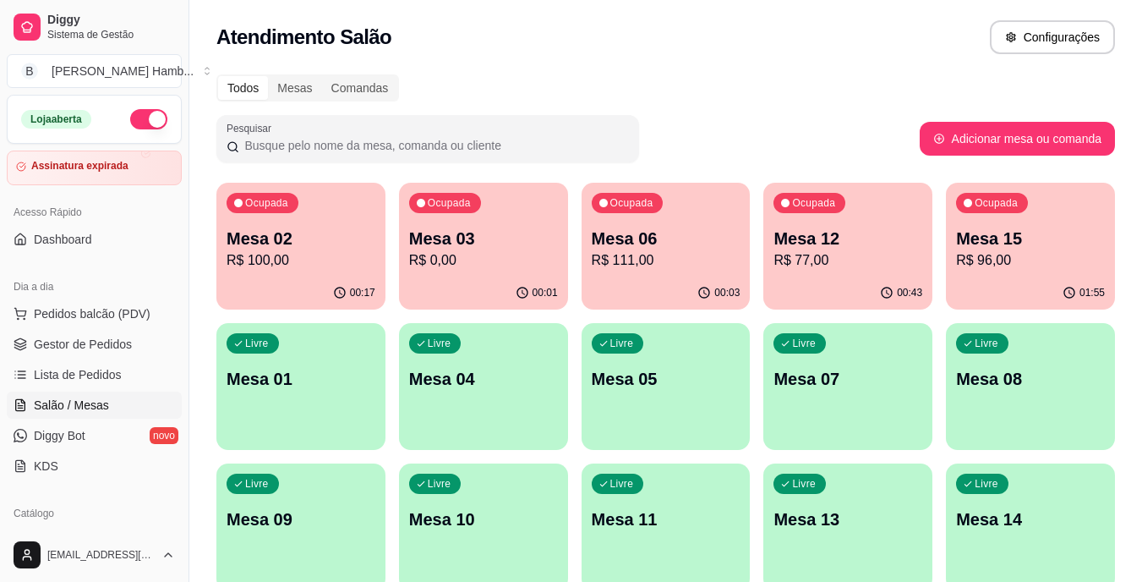
click at [983, 234] on p "Mesa 15" at bounding box center [1030, 239] width 149 height 24
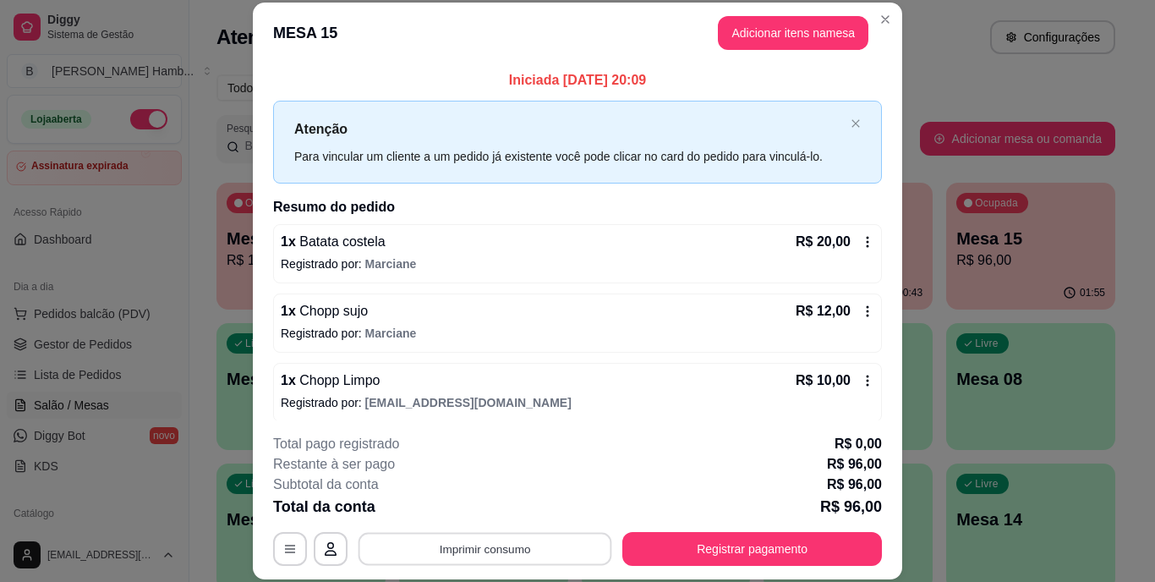
click at [460, 542] on button "Imprimir consumo" at bounding box center [486, 548] width 254 height 33
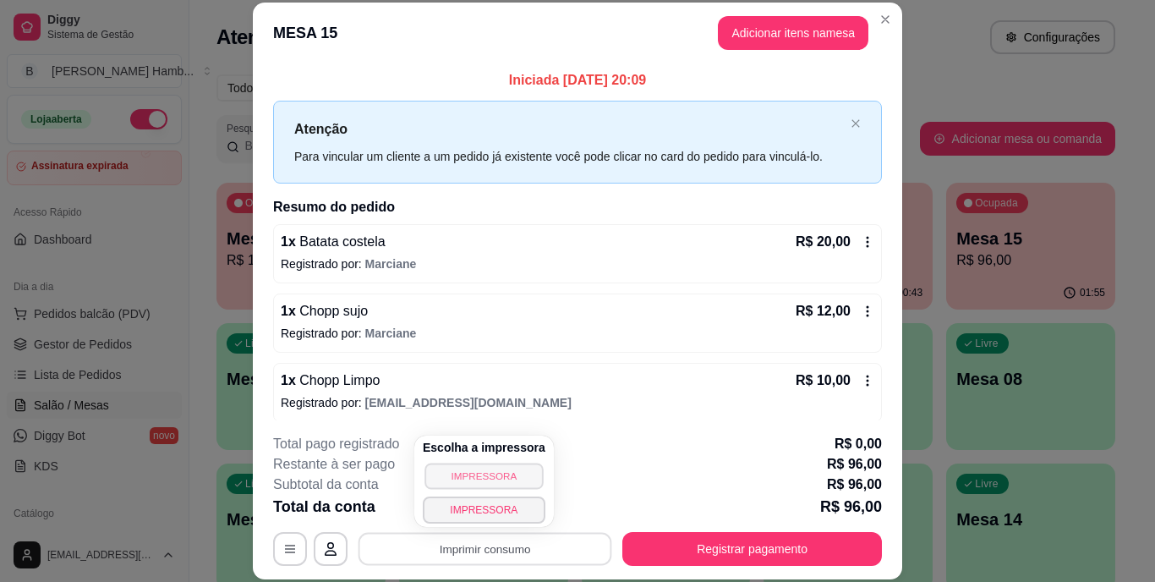
click at [452, 475] on button "IMPRESSORA" at bounding box center [483, 476] width 118 height 26
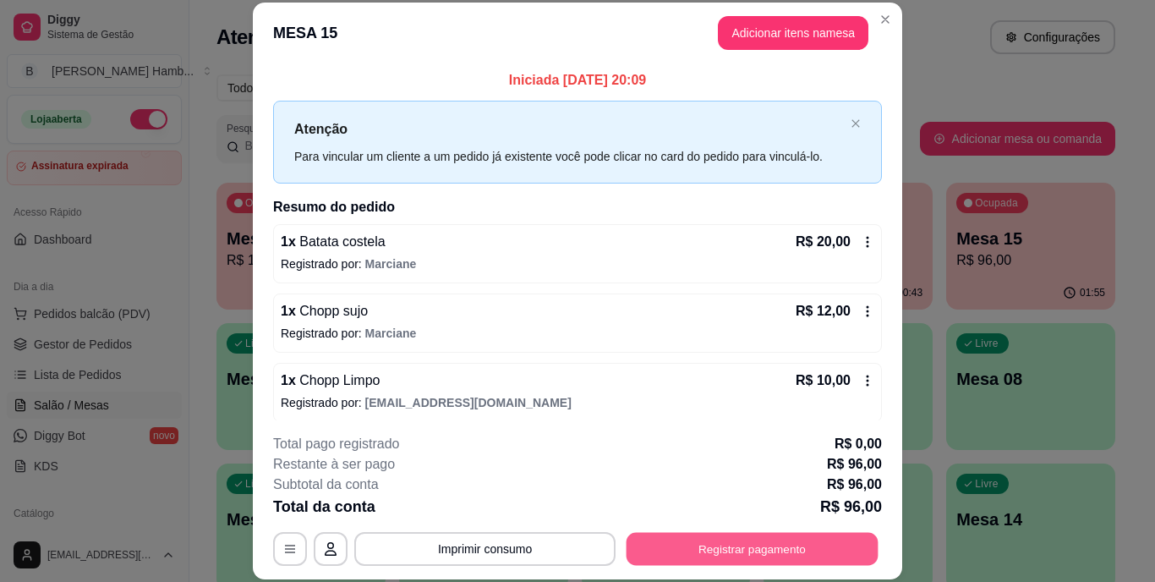
click at [693, 555] on button "Registrar pagamento" at bounding box center [753, 548] width 252 height 33
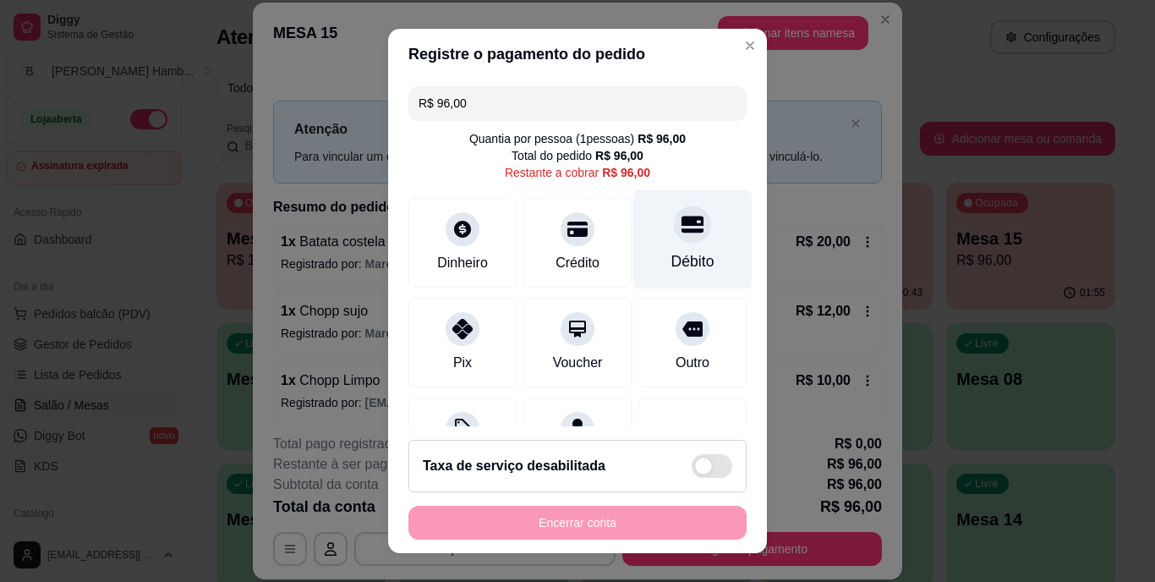
click at [671, 245] on div "Débito" at bounding box center [692, 239] width 119 height 99
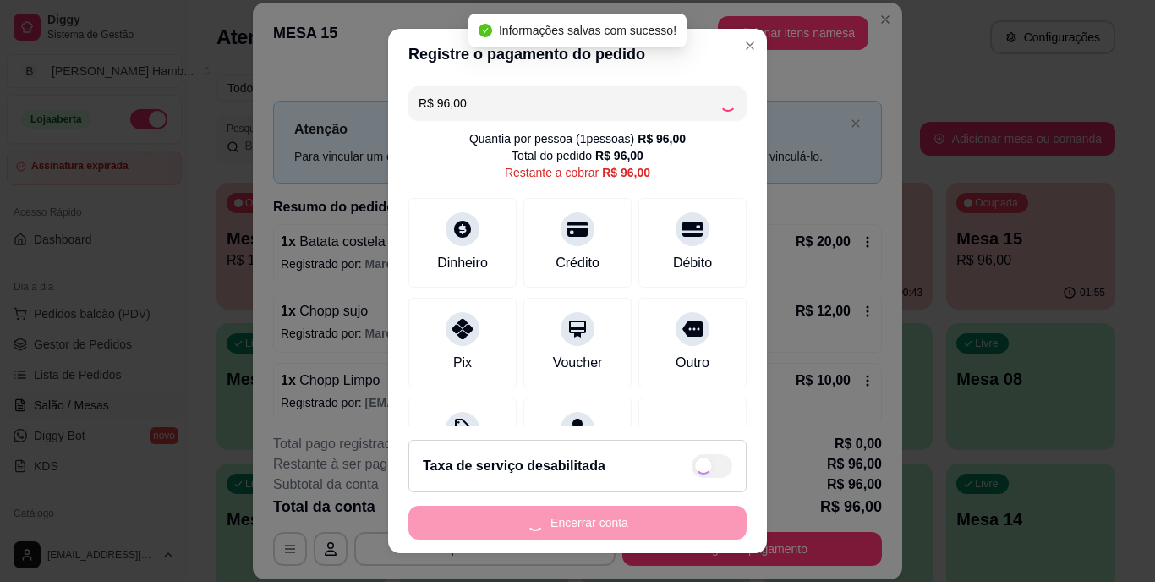
type input "R$ 0,00"
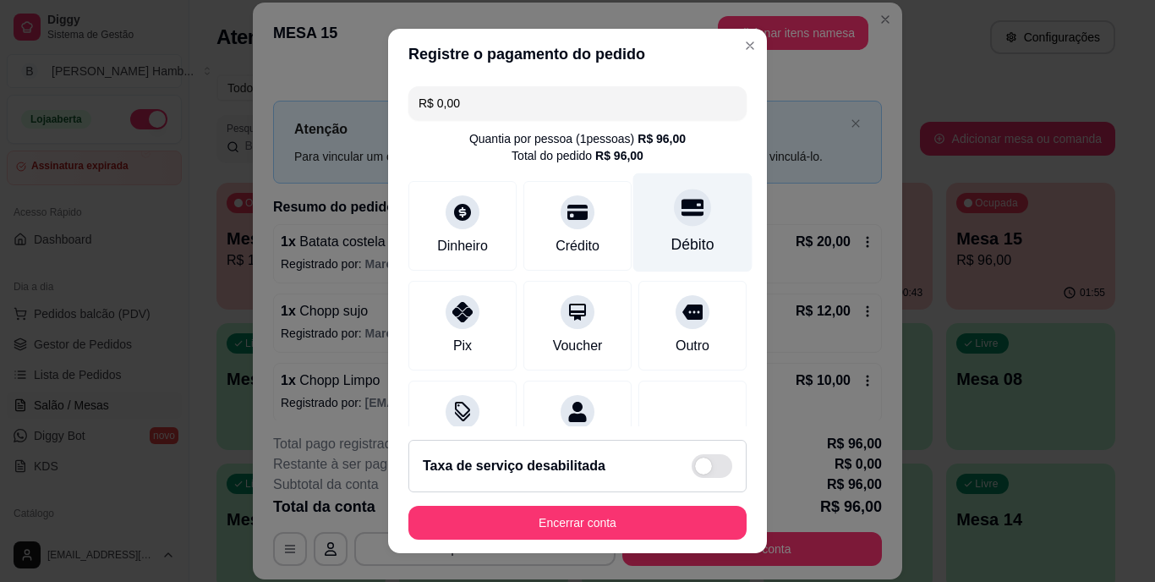
click at [674, 226] on div at bounding box center [692, 207] width 37 height 37
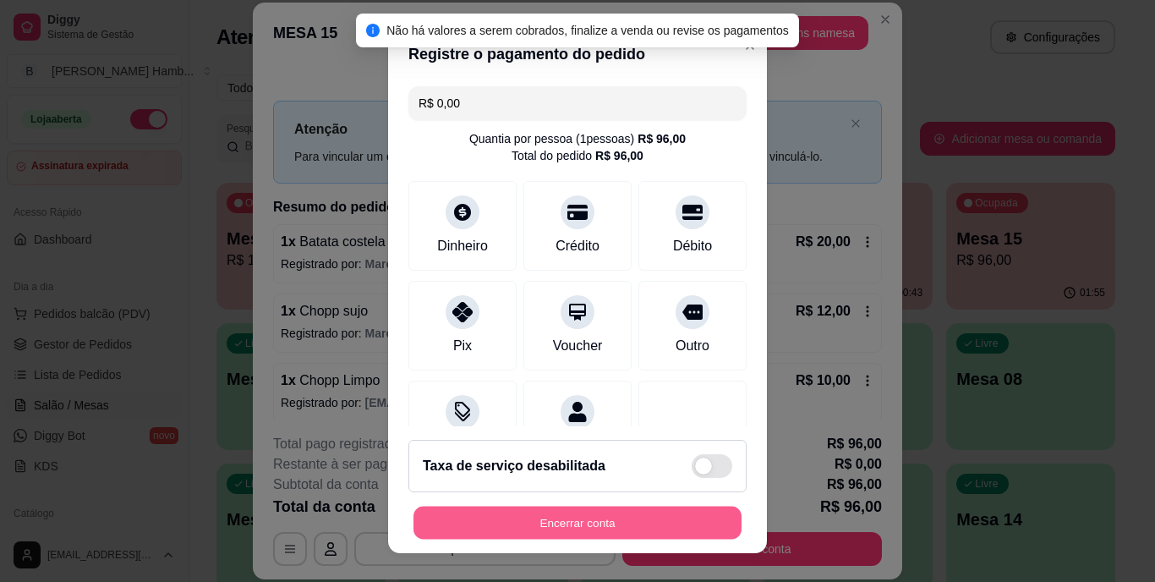
click at [636, 514] on button "Encerrar conta" at bounding box center [577, 522] width 328 height 33
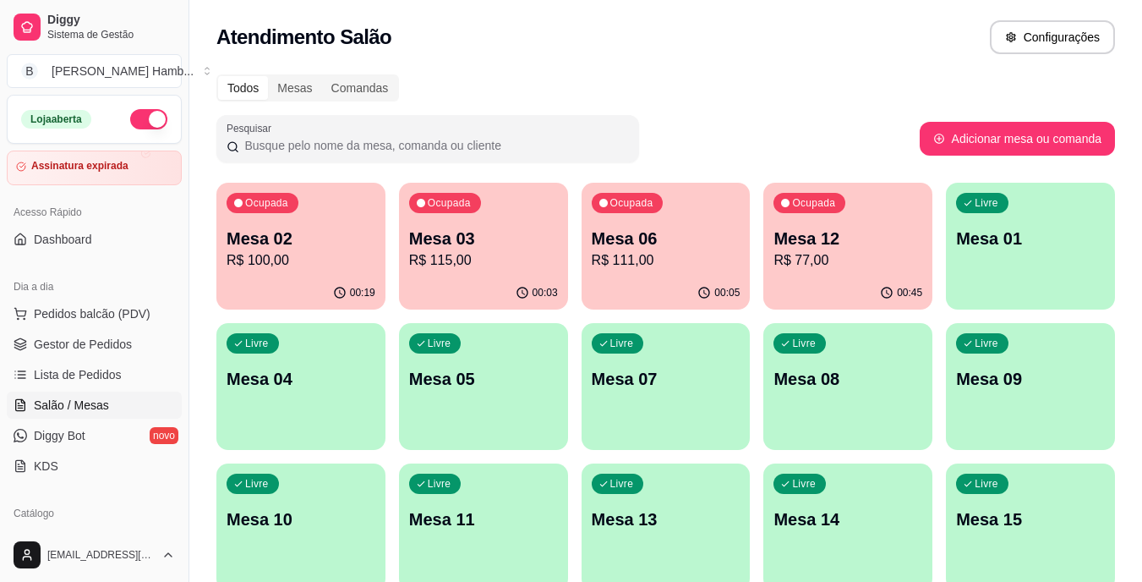
click at [834, 262] on p "R$ 77,00" at bounding box center [848, 260] width 149 height 20
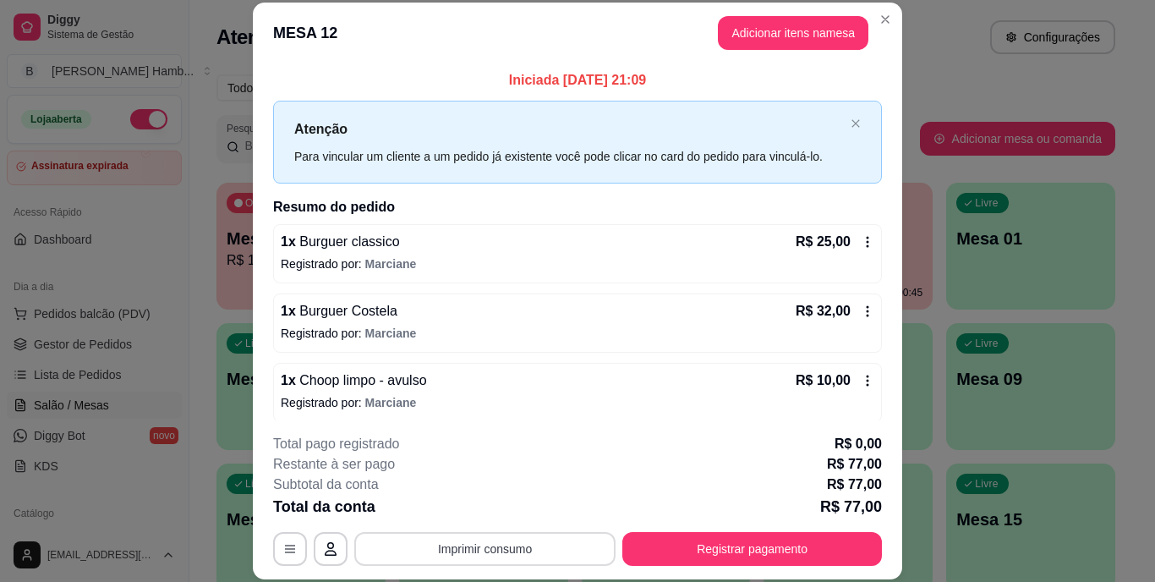
click at [482, 539] on button "Imprimir consumo" at bounding box center [484, 549] width 261 height 34
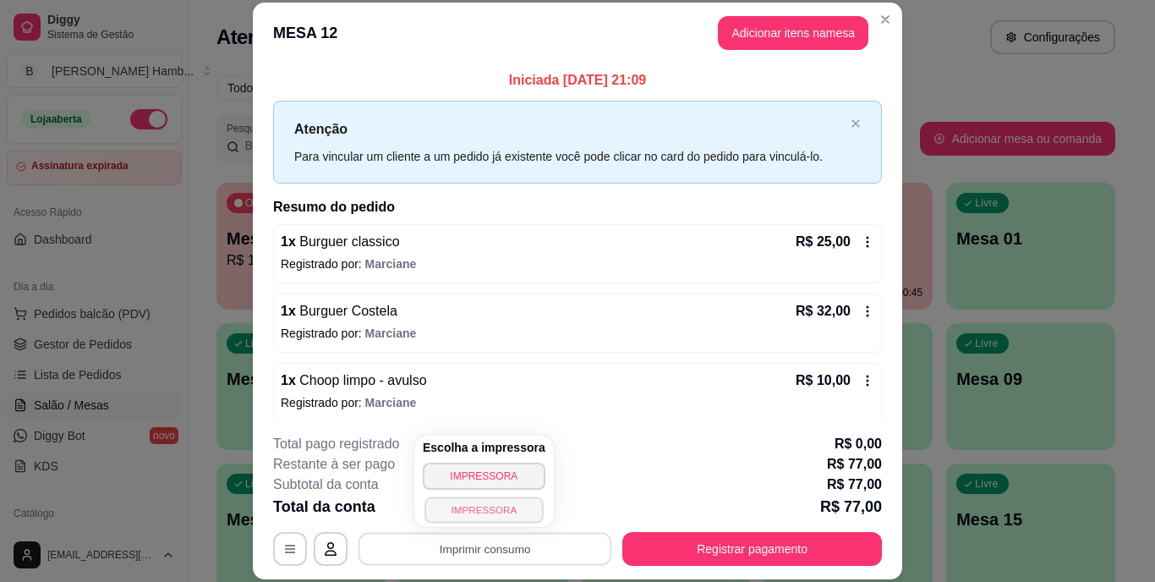
click at [476, 507] on button "IMPRESSORA" at bounding box center [483, 509] width 118 height 26
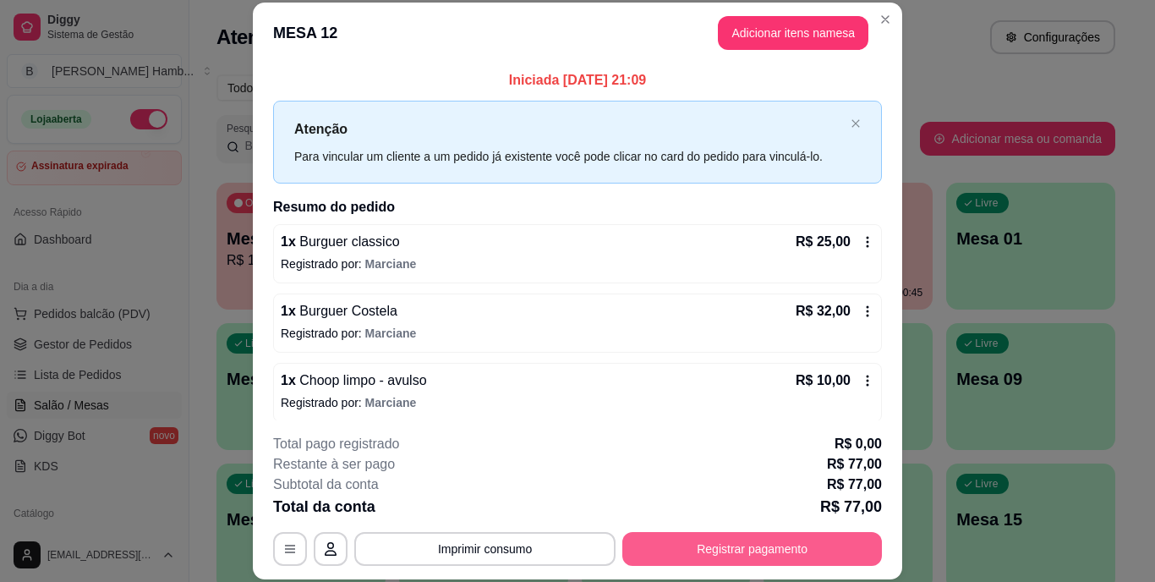
click at [699, 546] on button "Registrar pagamento" at bounding box center [752, 549] width 260 height 34
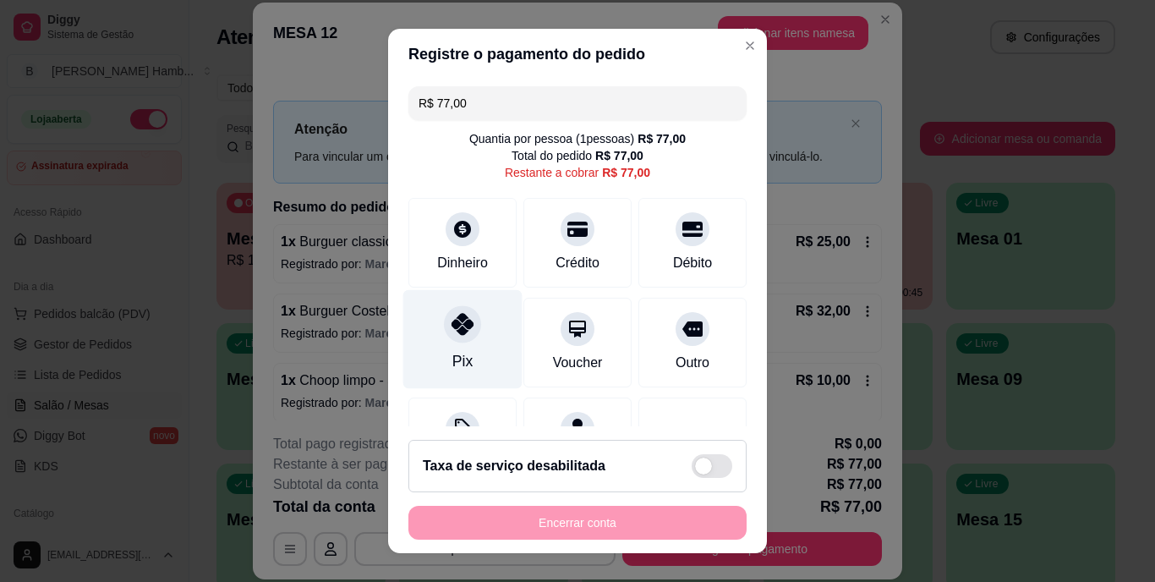
click at [460, 346] on div "Pix" at bounding box center [462, 339] width 119 height 99
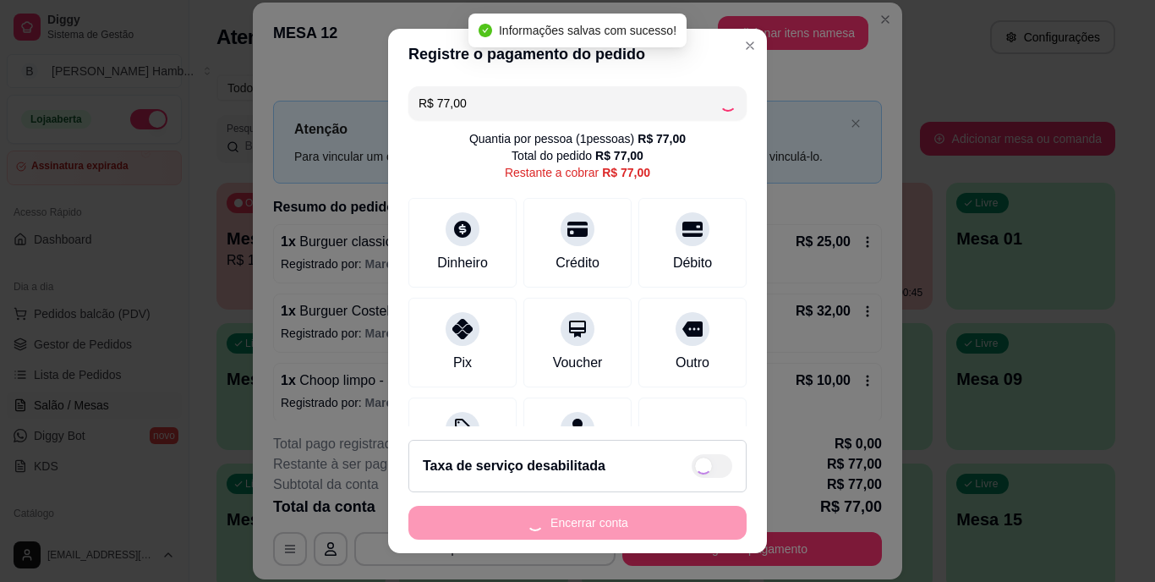
type input "R$ 0,00"
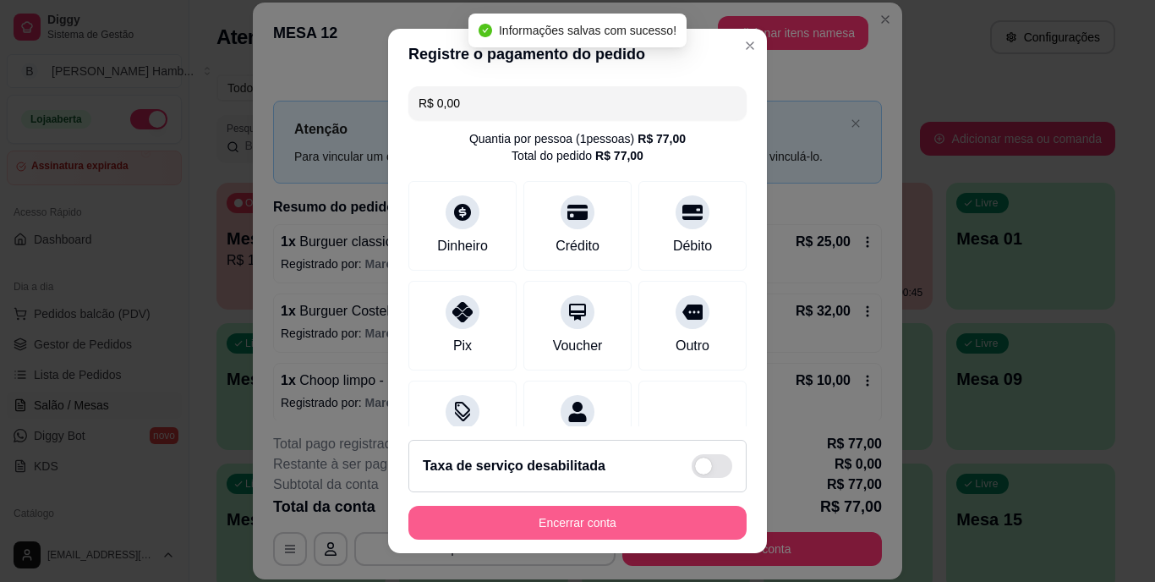
click at [522, 521] on button "Encerrar conta" at bounding box center [577, 523] width 338 height 34
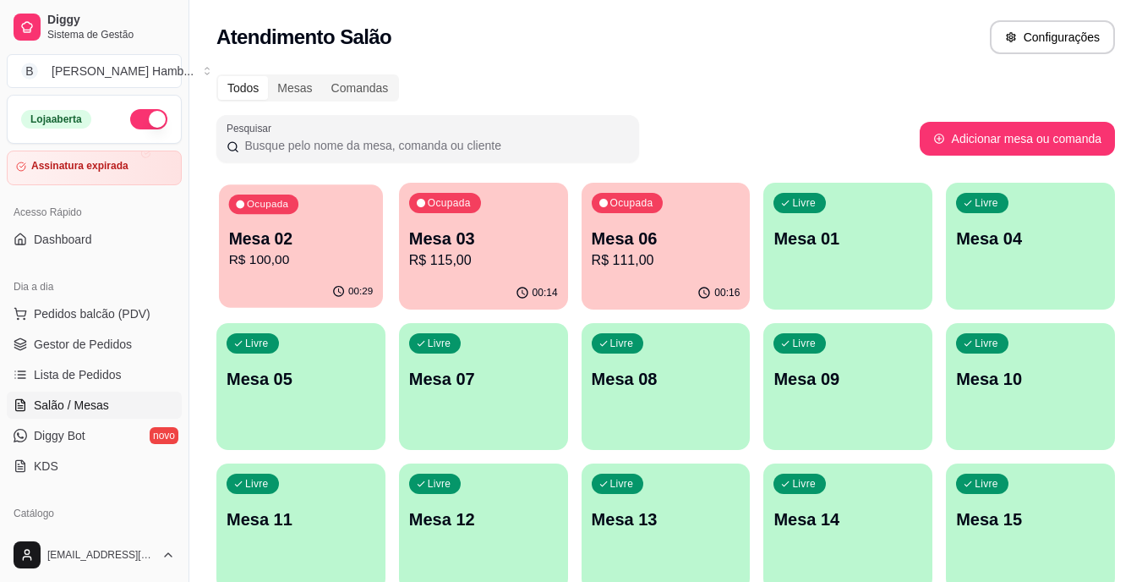
click at [301, 247] on p "Mesa 02" at bounding box center [301, 238] width 145 height 23
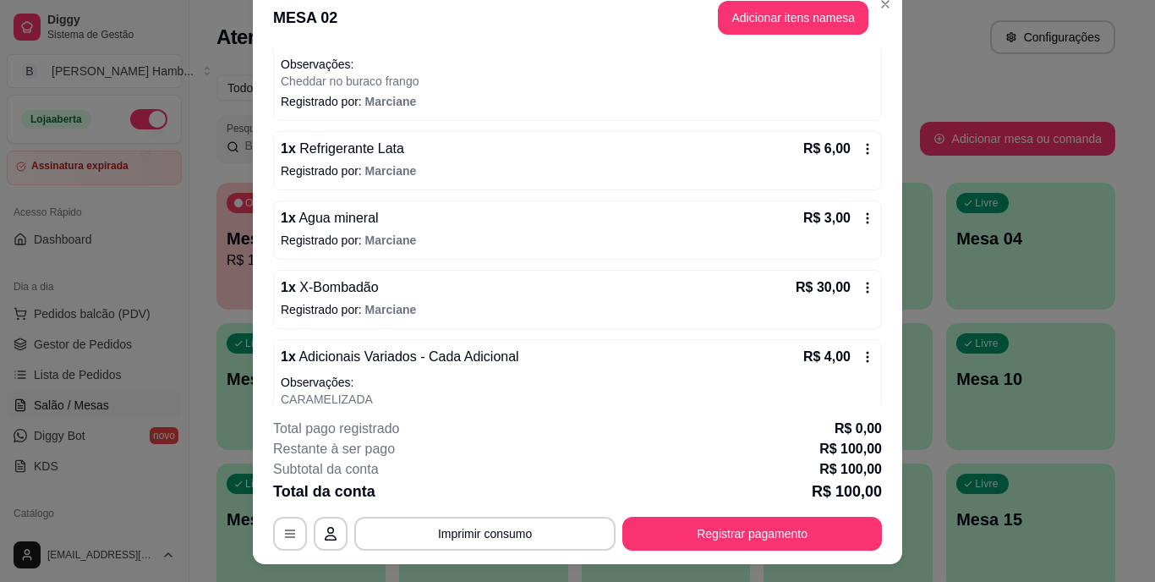
scroll to position [16, 0]
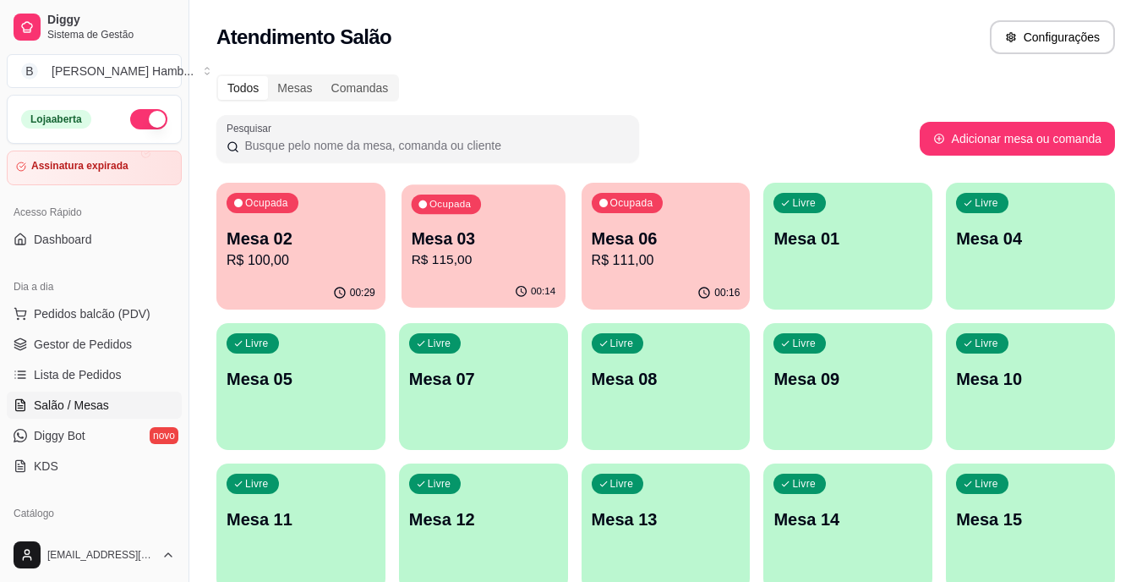
click at [502, 244] on p "Mesa 03" at bounding box center [483, 238] width 145 height 23
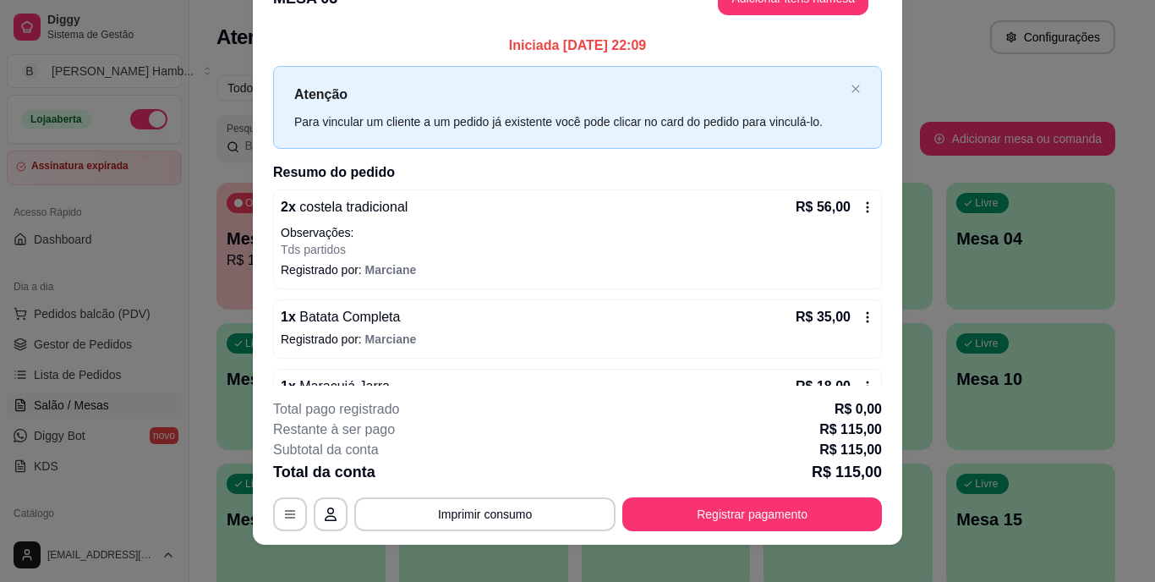
scroll to position [1, 0]
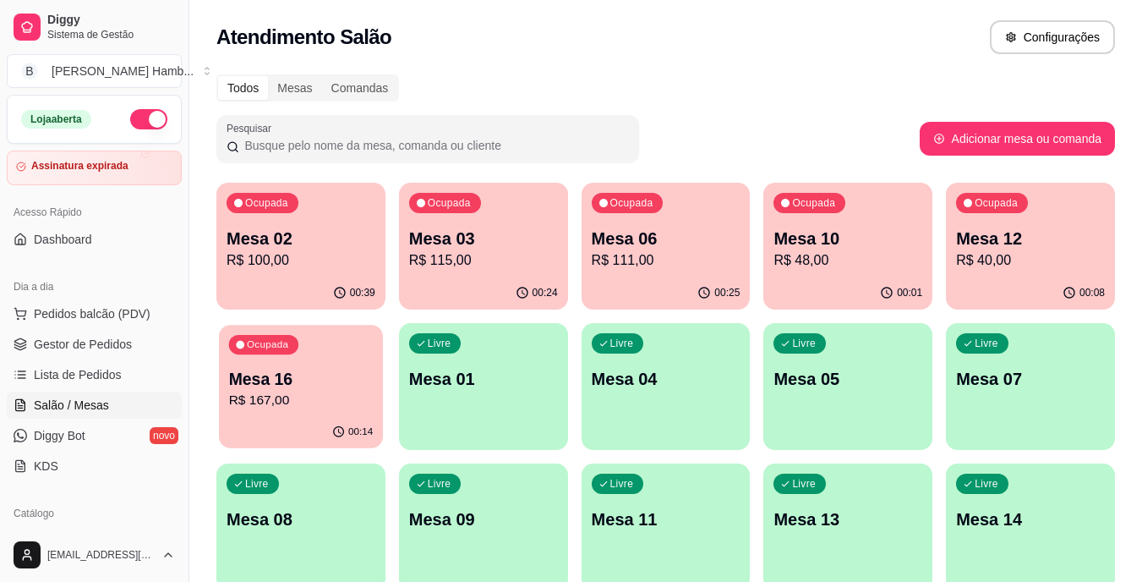
click at [276, 402] on p "R$ 167,00" at bounding box center [301, 400] width 145 height 19
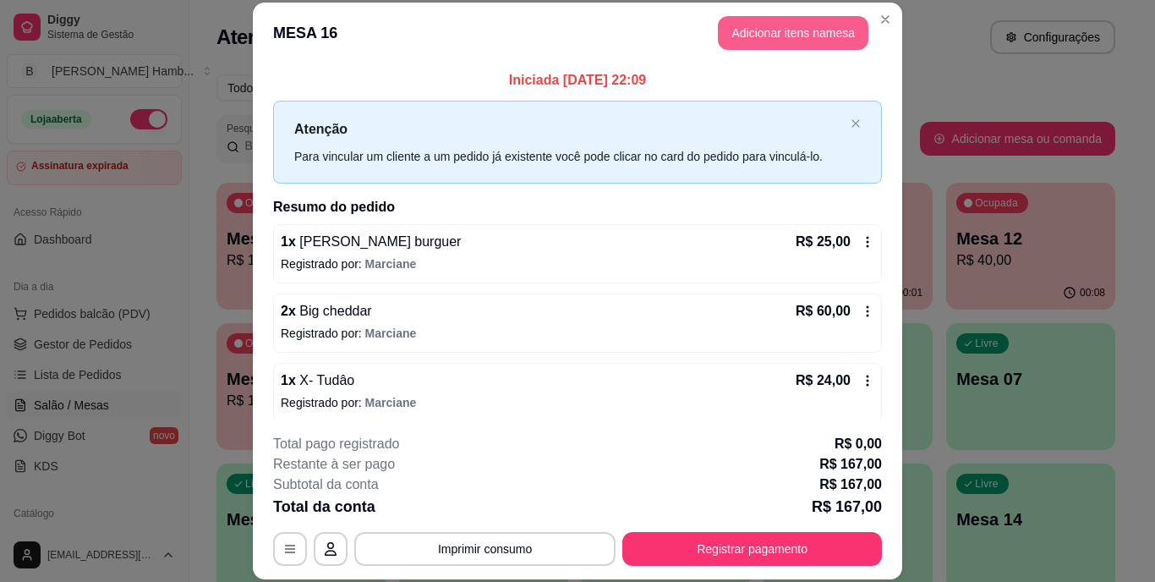
click at [803, 28] on button "Adicionar itens na mesa" at bounding box center [793, 33] width 151 height 34
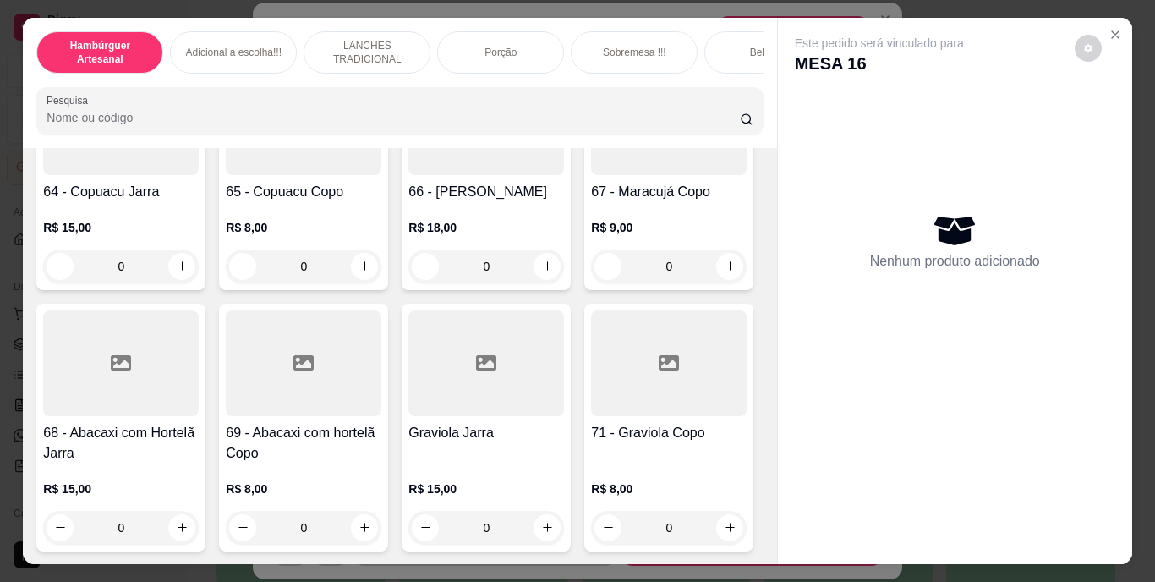
scroll to position [5665, 0]
type input "1"
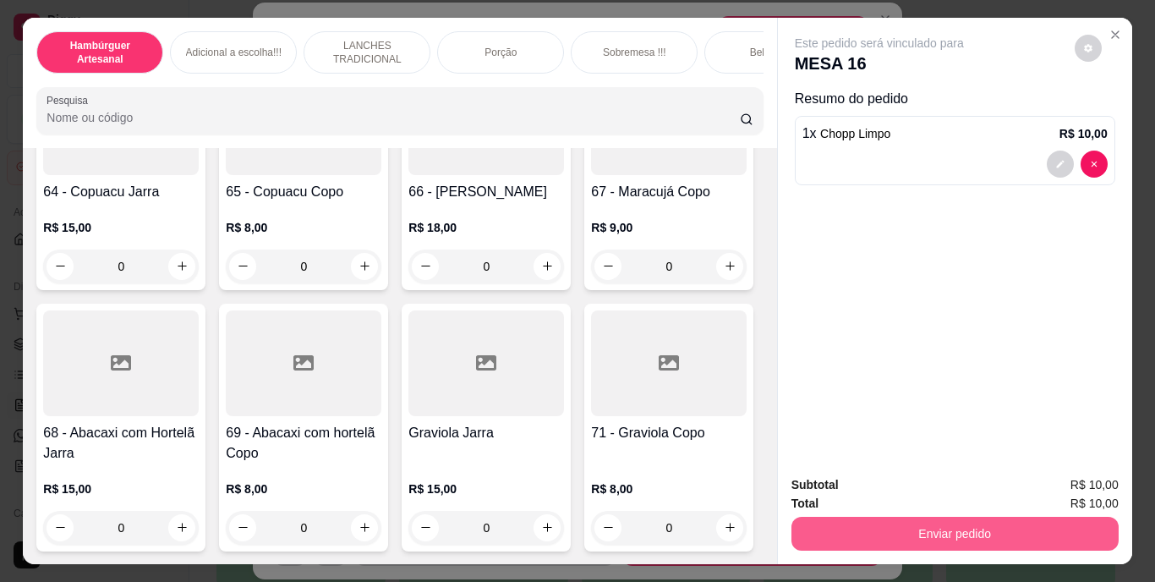
click at [905, 527] on button "Enviar pedido" at bounding box center [954, 534] width 327 height 34
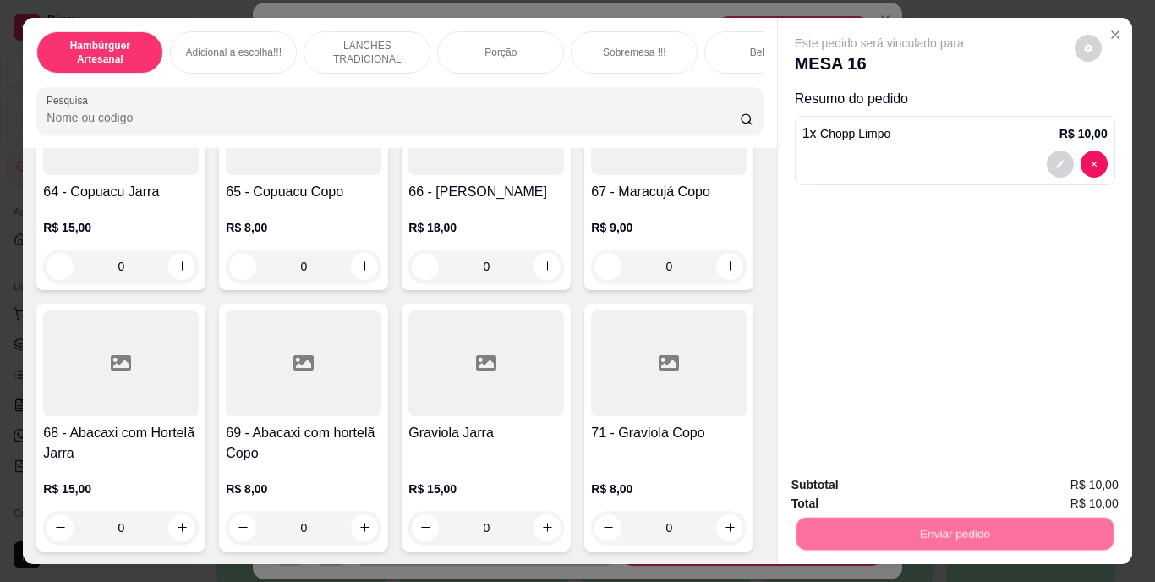
click at [892, 486] on button "Não registrar e enviar pedido" at bounding box center [899, 486] width 176 height 32
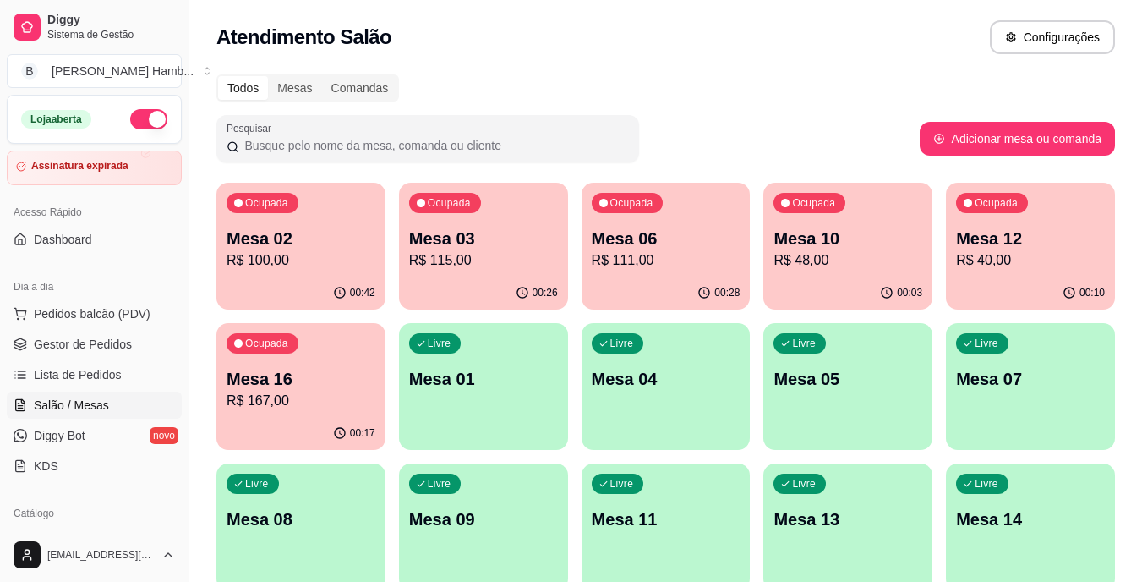
click at [99, 309] on span "Pedidos balcão (PDV)" at bounding box center [92, 313] width 117 height 17
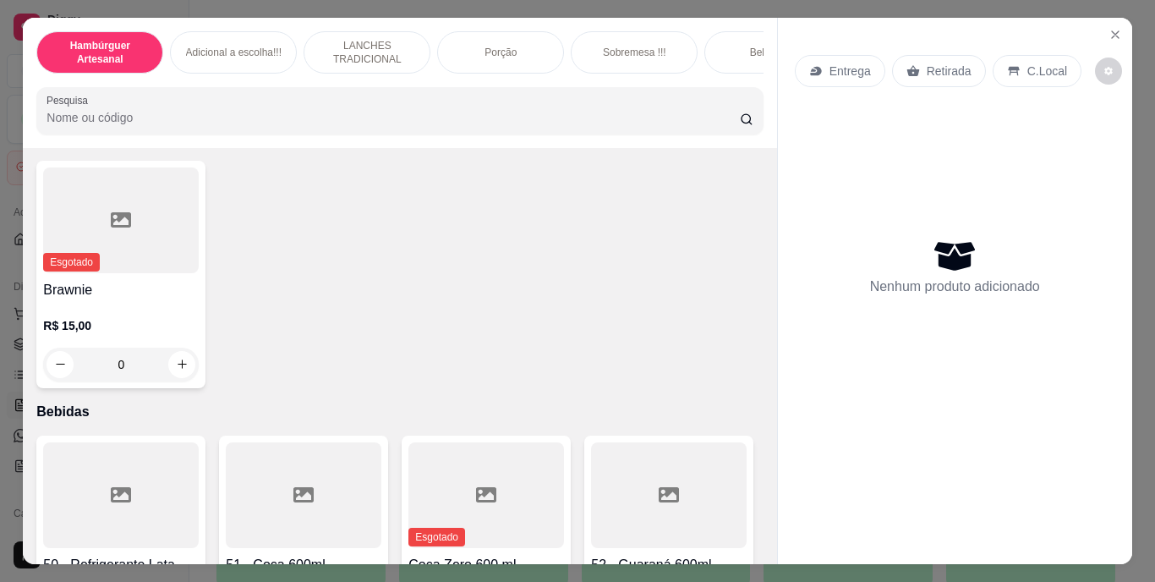
scroll to position [3382, 0]
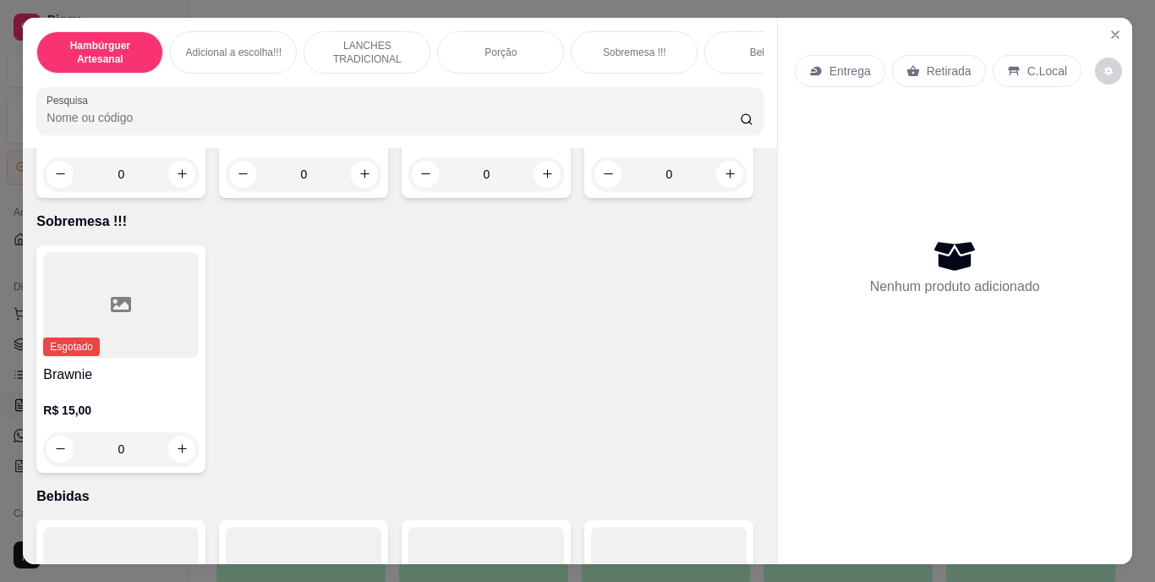
type input "1"
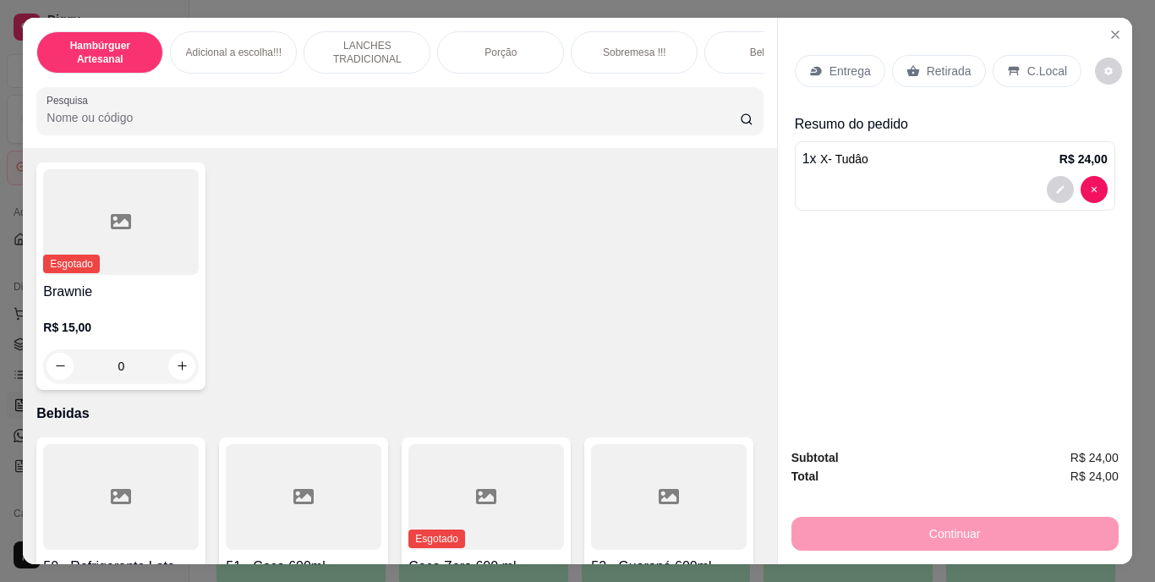
scroll to position [3129, 0]
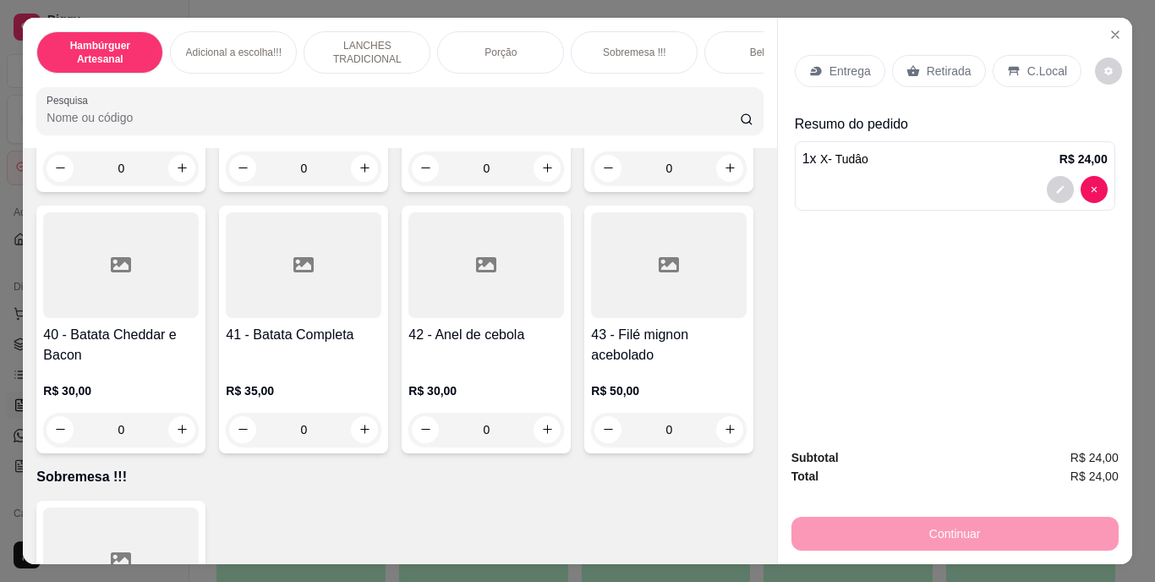
type input "2"
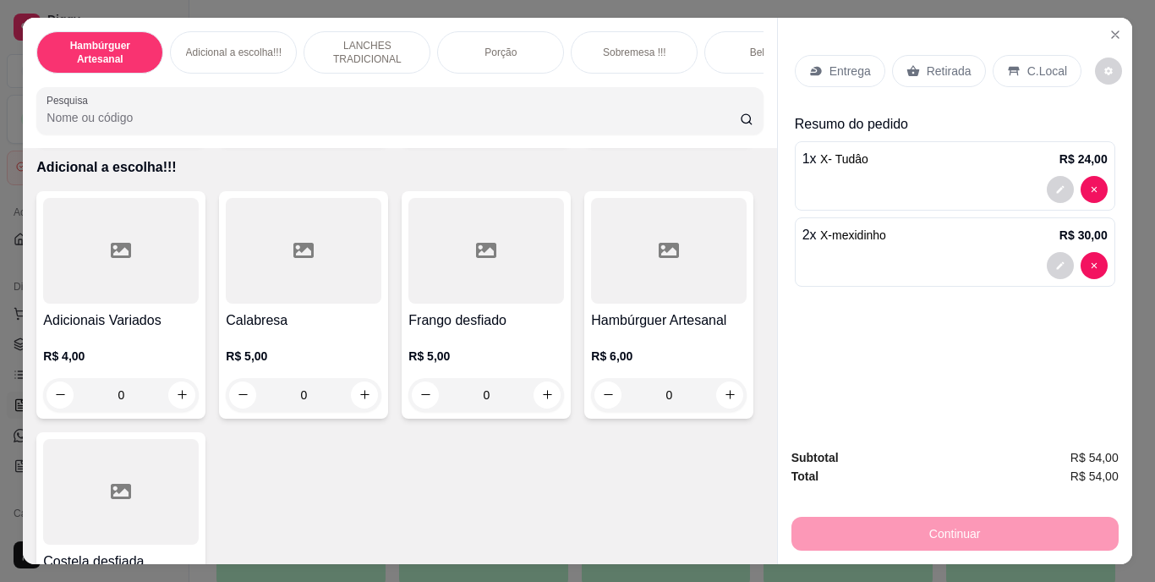
scroll to position [1523, 0]
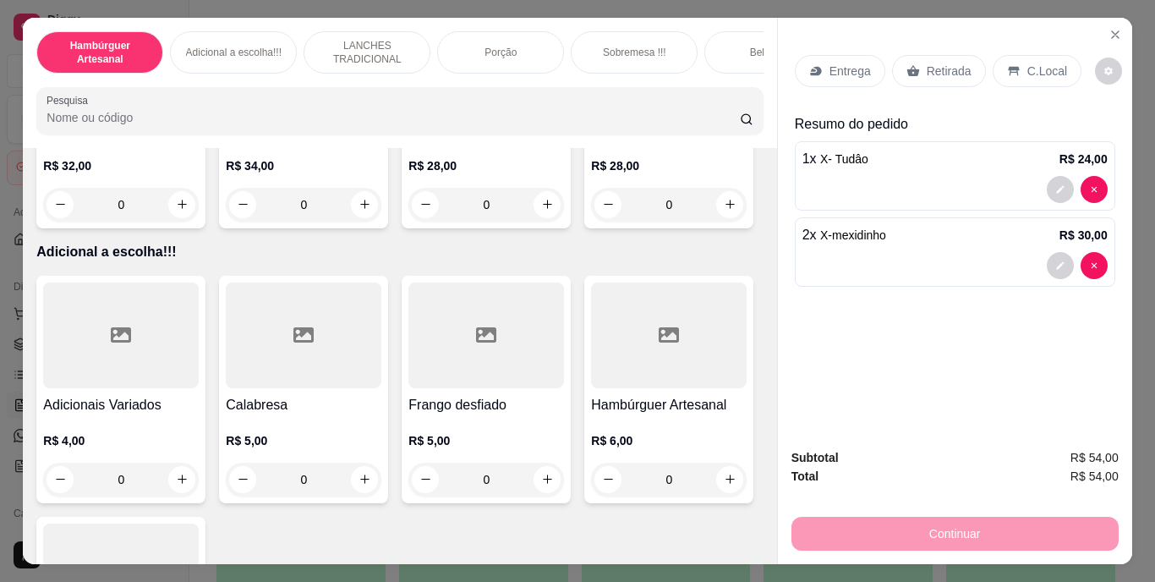
type input "1"
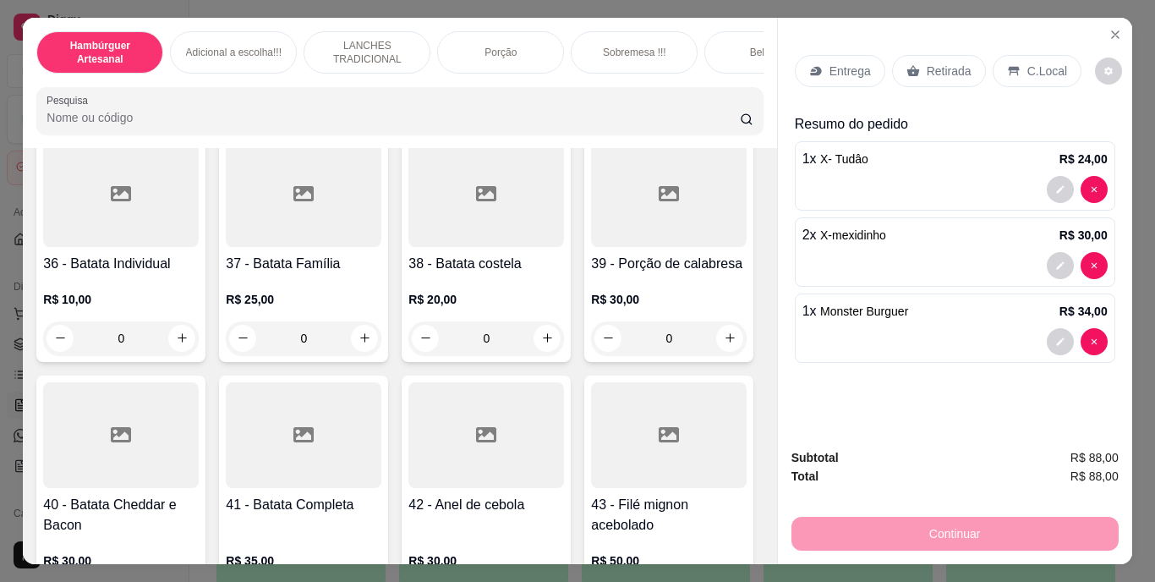
scroll to position [2791, 0]
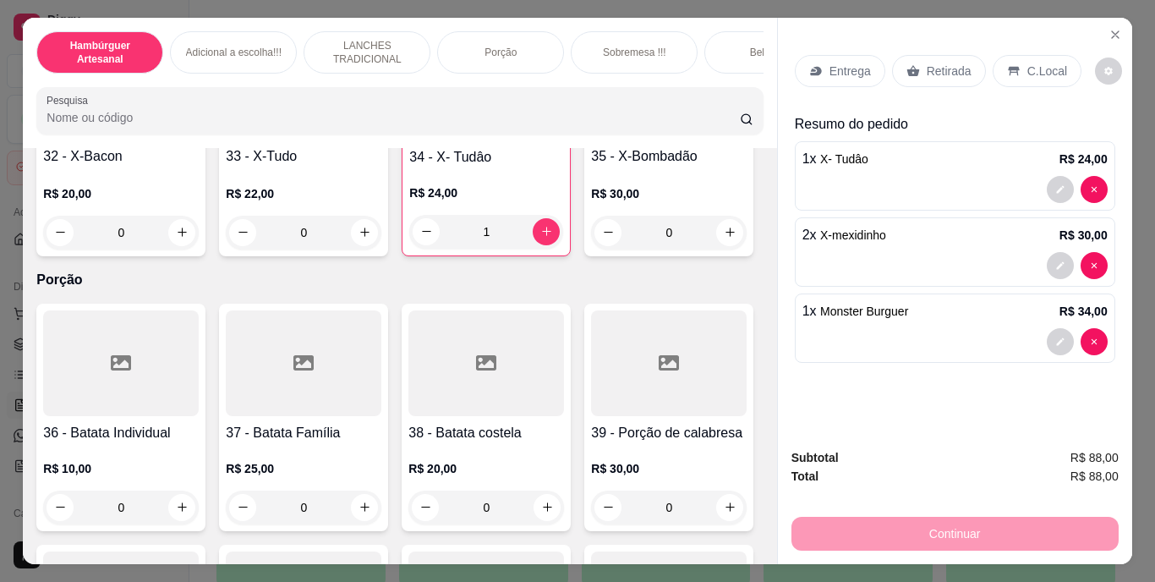
type input "1"
click at [938, 63] on p "Retirada" at bounding box center [949, 71] width 45 height 17
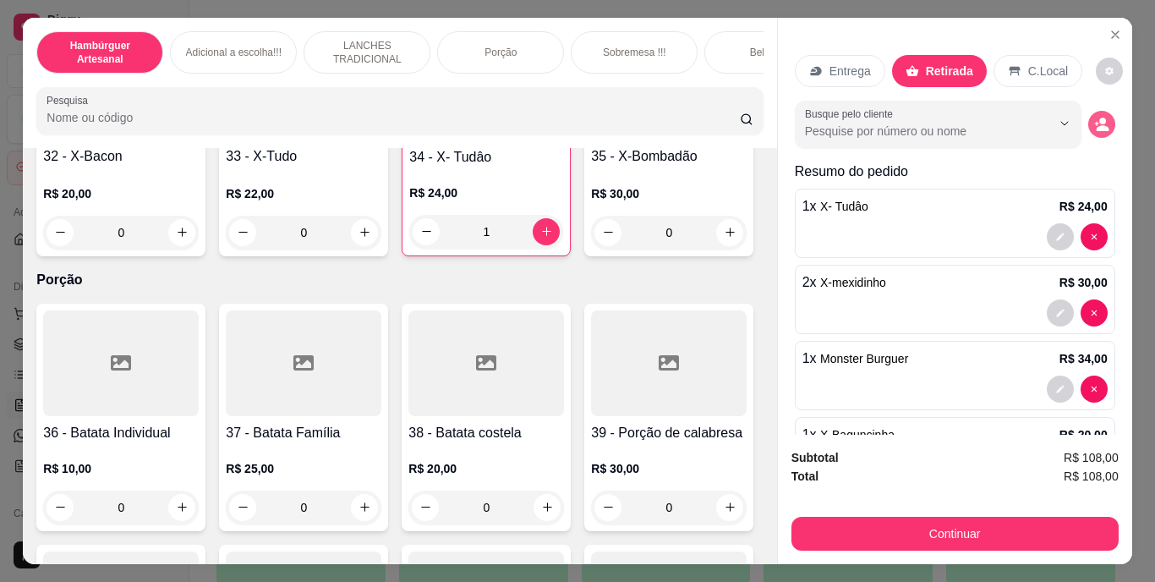
click at [1099, 118] on circle "decrease-product-quantity" at bounding box center [1102, 121] width 7 height 7
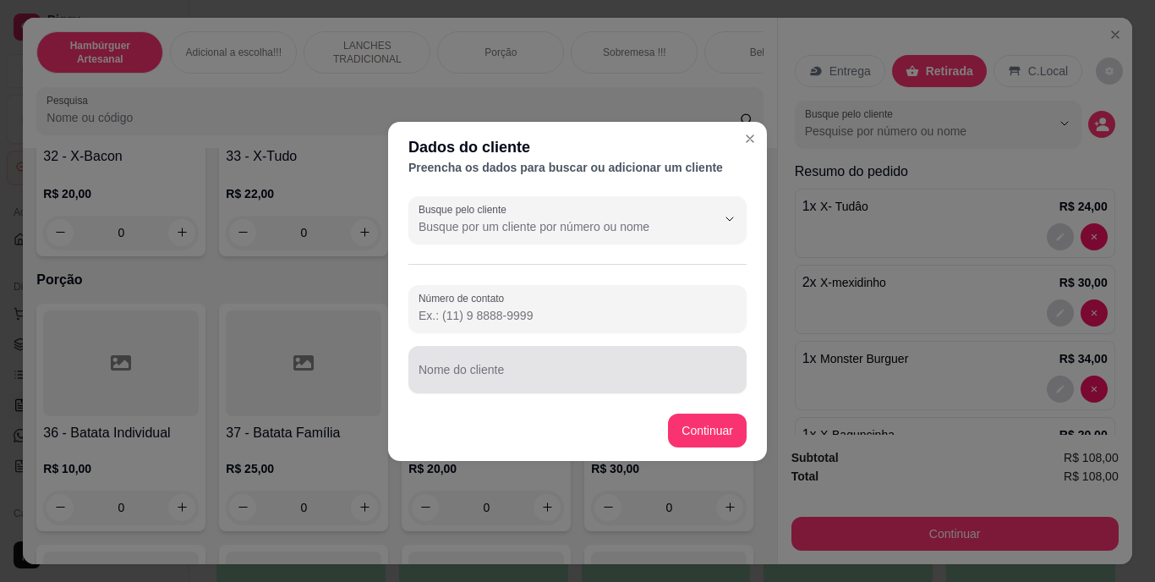
click at [608, 364] on div at bounding box center [578, 370] width 318 height 34
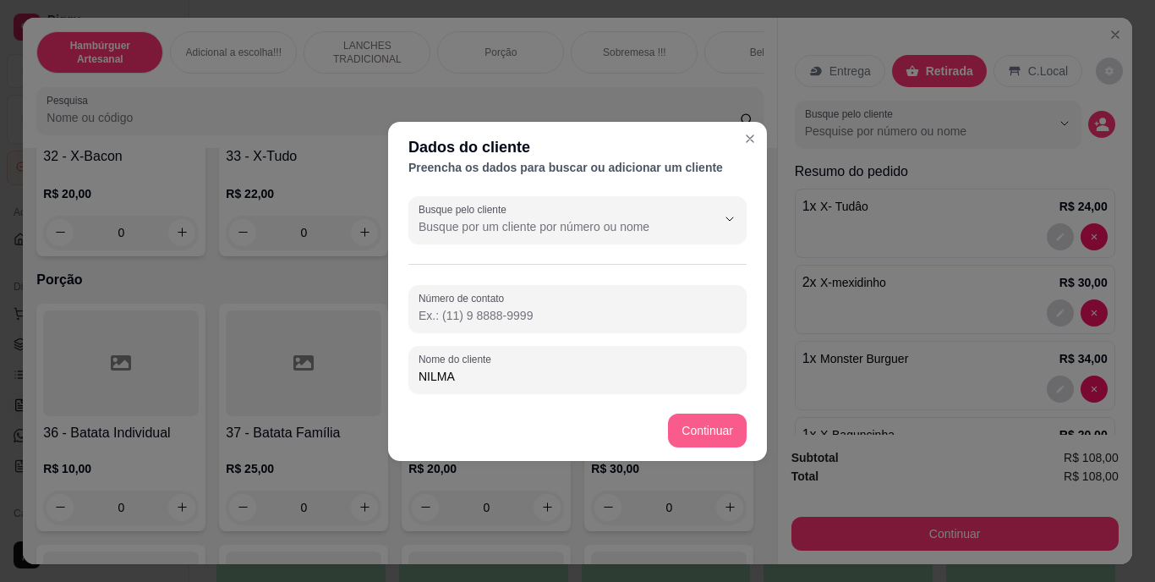
type input "NILMA"
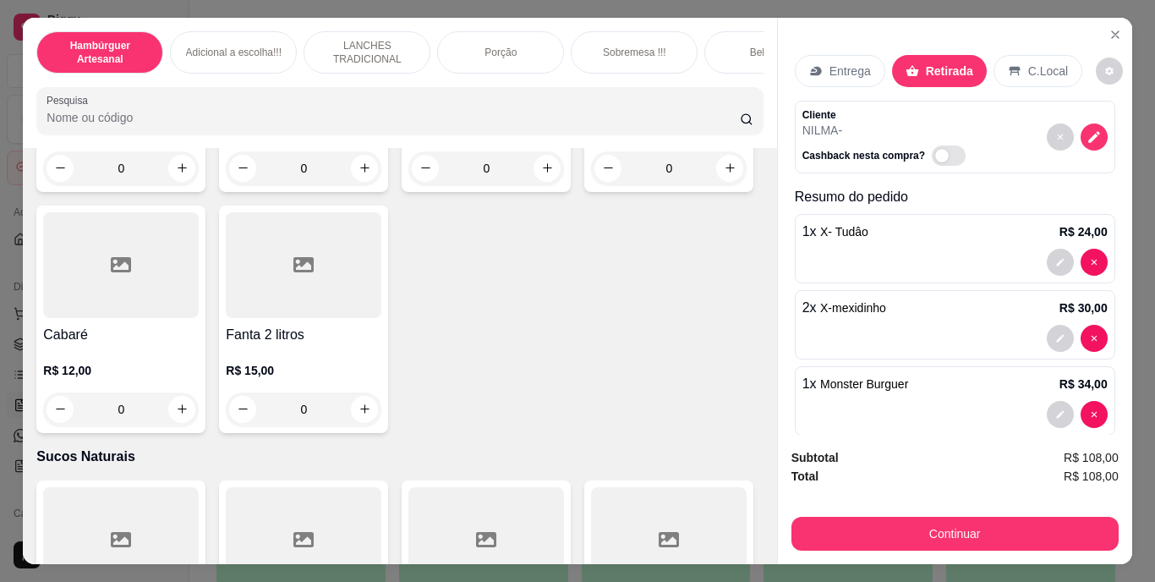
scroll to position [5074, 0]
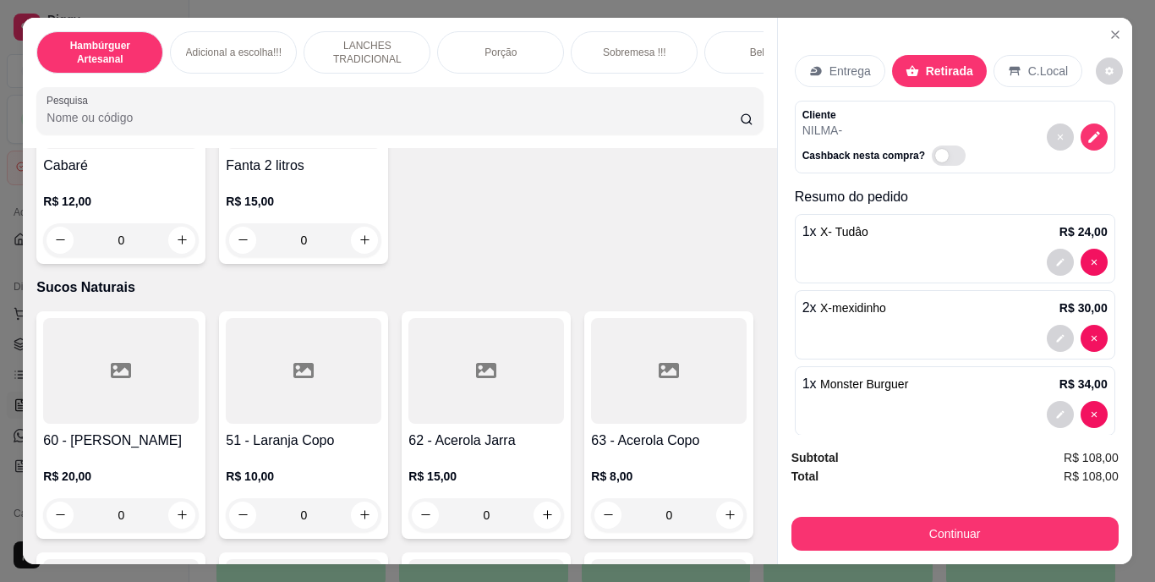
type input "1"
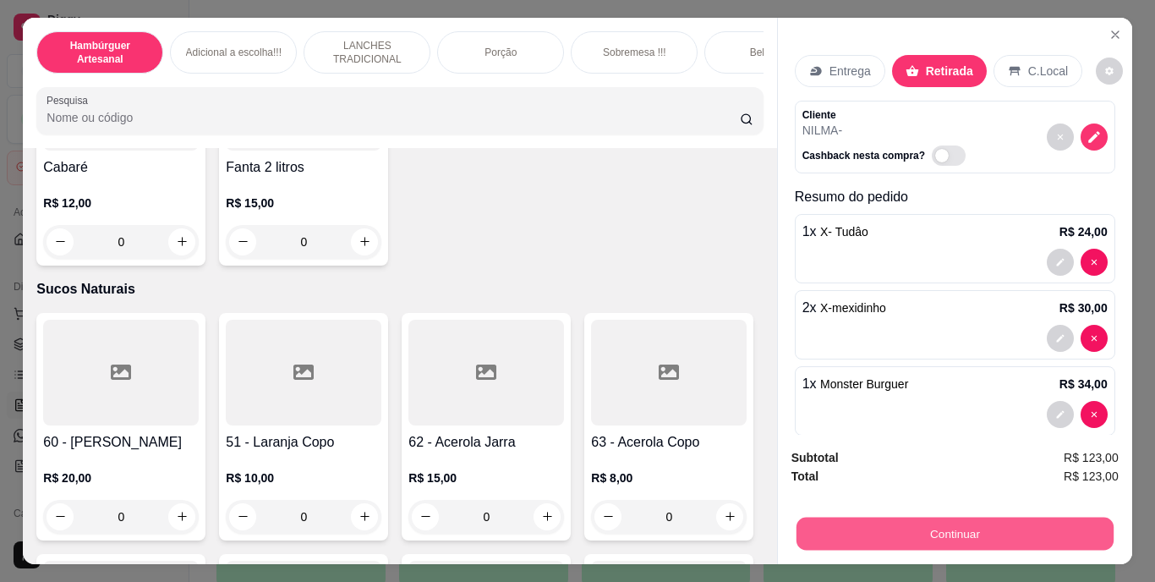
click at [805, 526] on button "Continuar" at bounding box center [954, 533] width 317 height 33
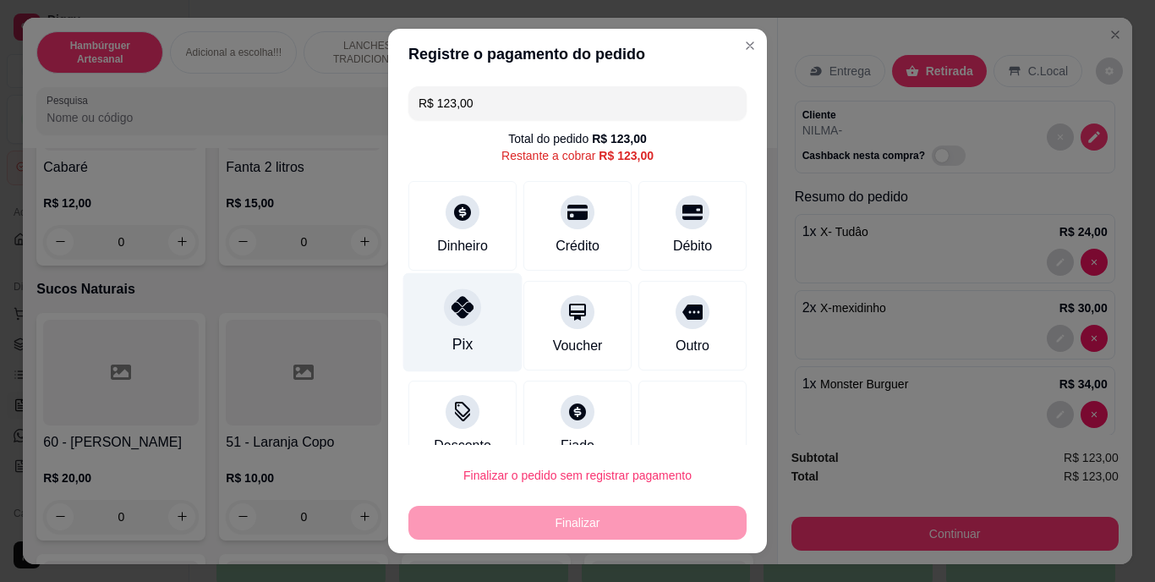
click at [446, 325] on div at bounding box center [462, 307] width 37 height 37
type input "R$ 0,00"
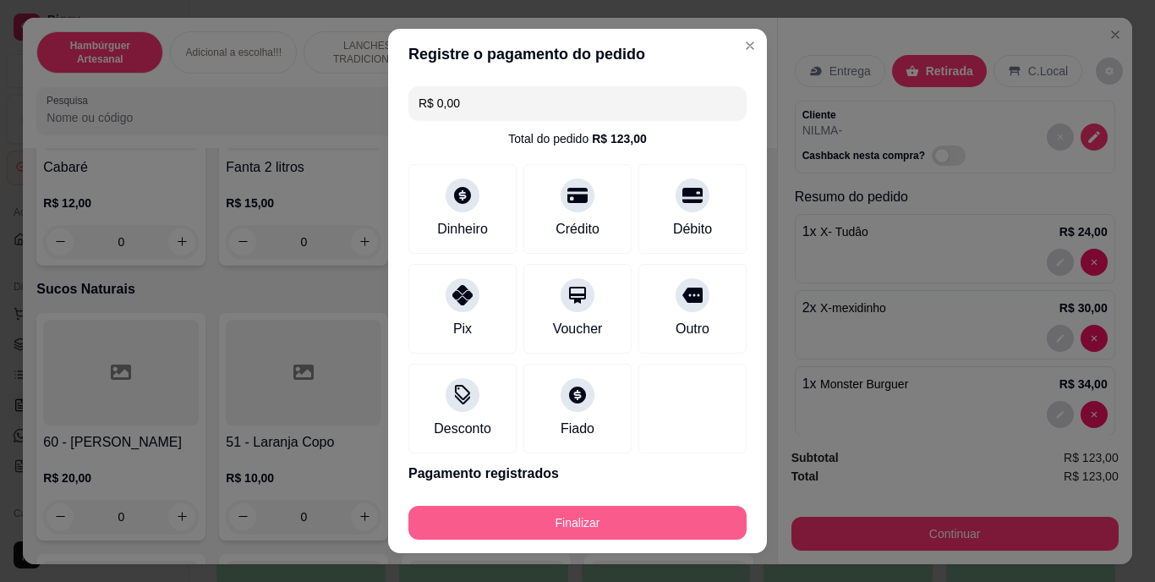
click at [572, 526] on button "Finalizar" at bounding box center [577, 523] width 338 height 34
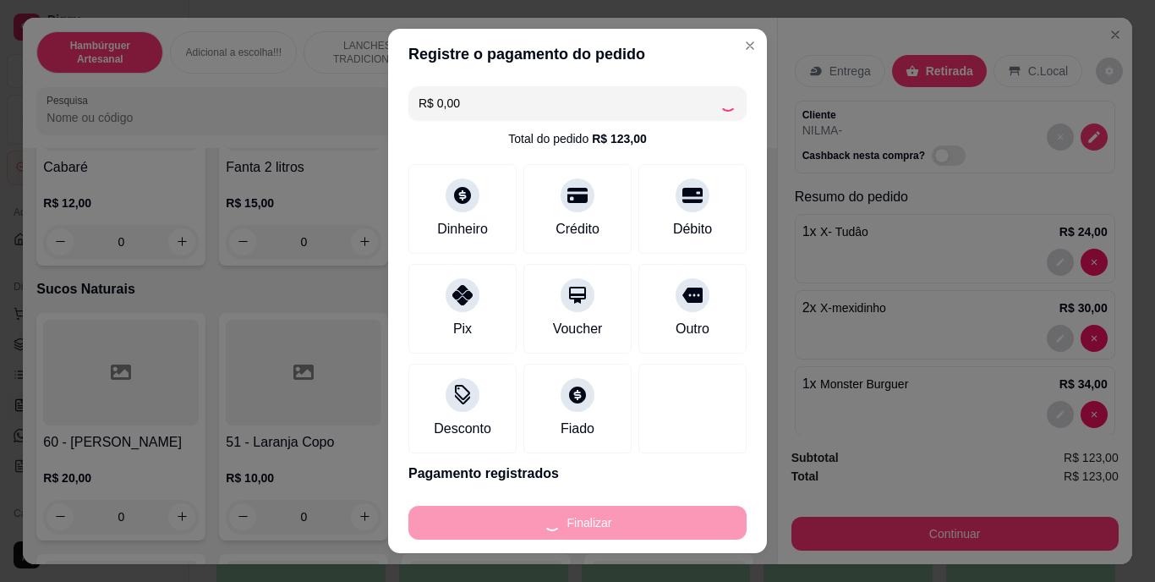
type input "0"
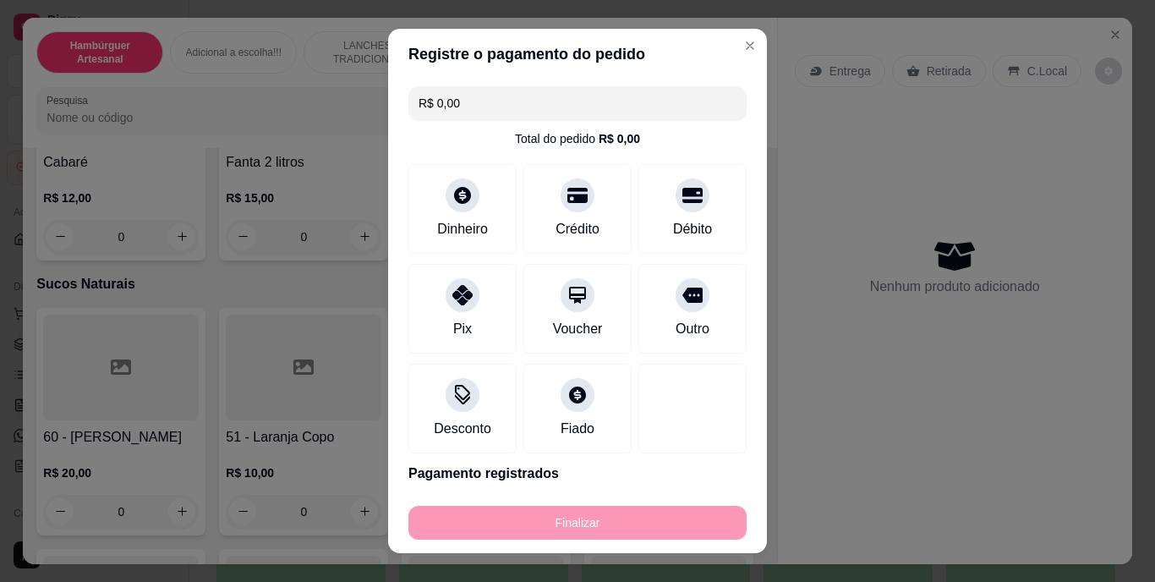
type input "-R$ 123,00"
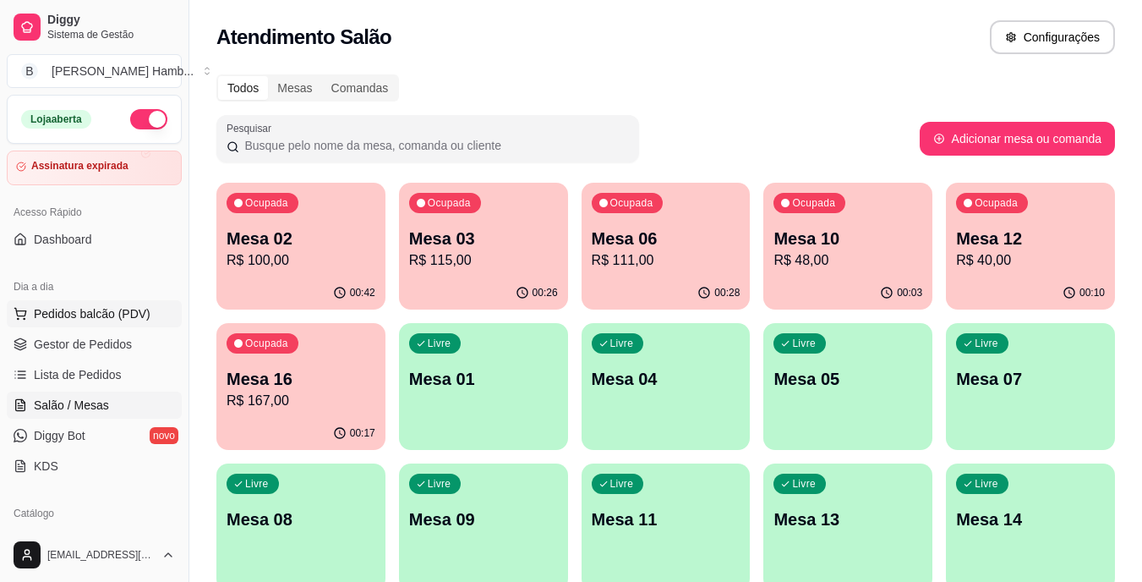
click at [145, 311] on span "Pedidos balcão (PDV)" at bounding box center [92, 313] width 117 height 17
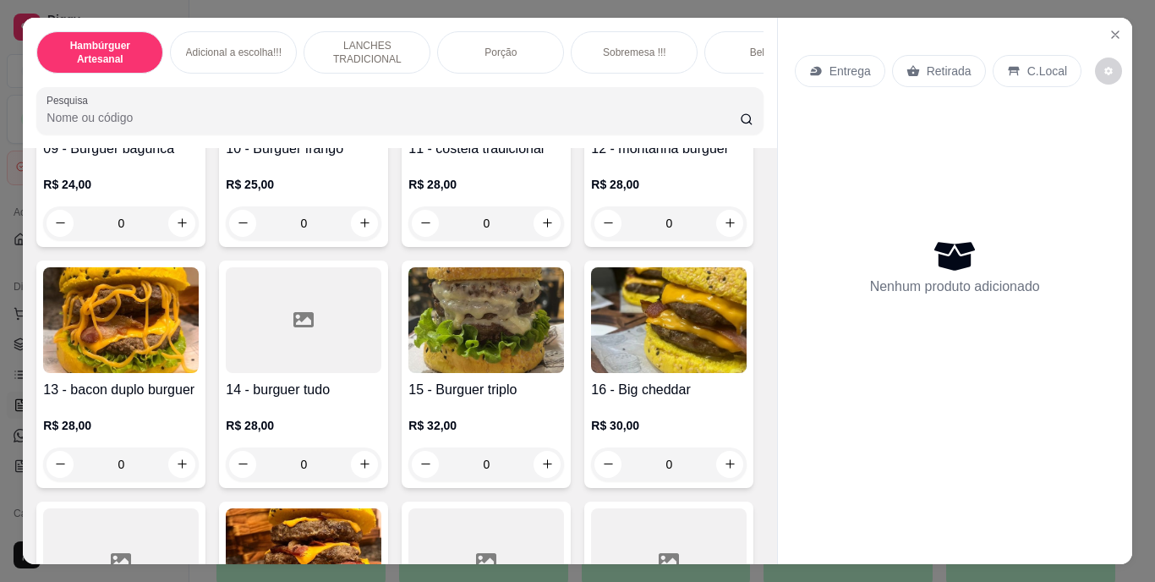
scroll to position [1099, 0]
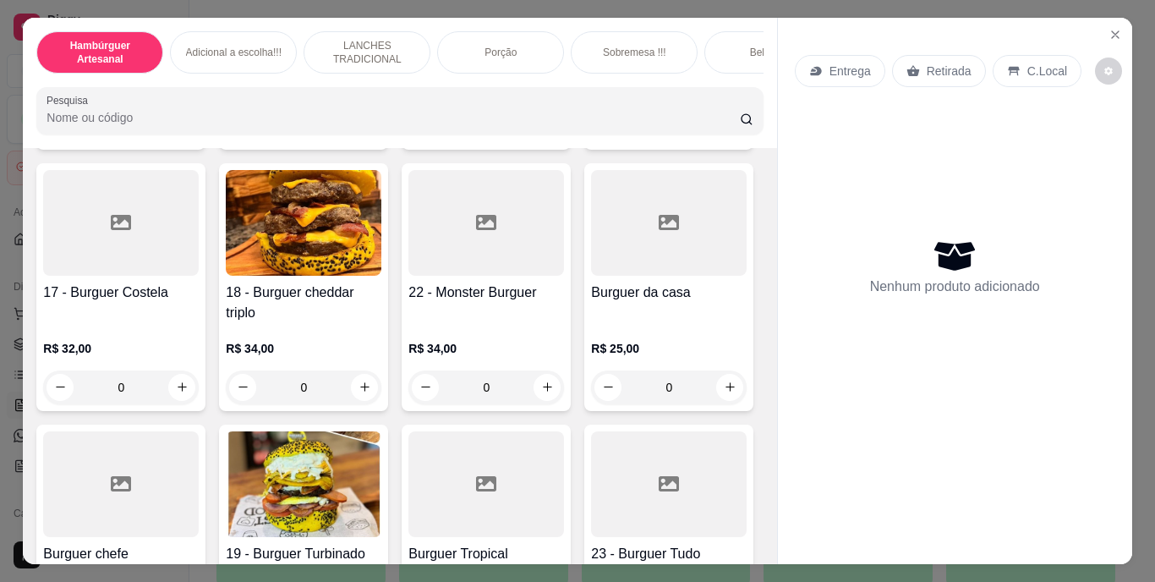
click at [183, 140] on button "increase-product-quantity" at bounding box center [181, 125] width 27 height 27
type input "1"
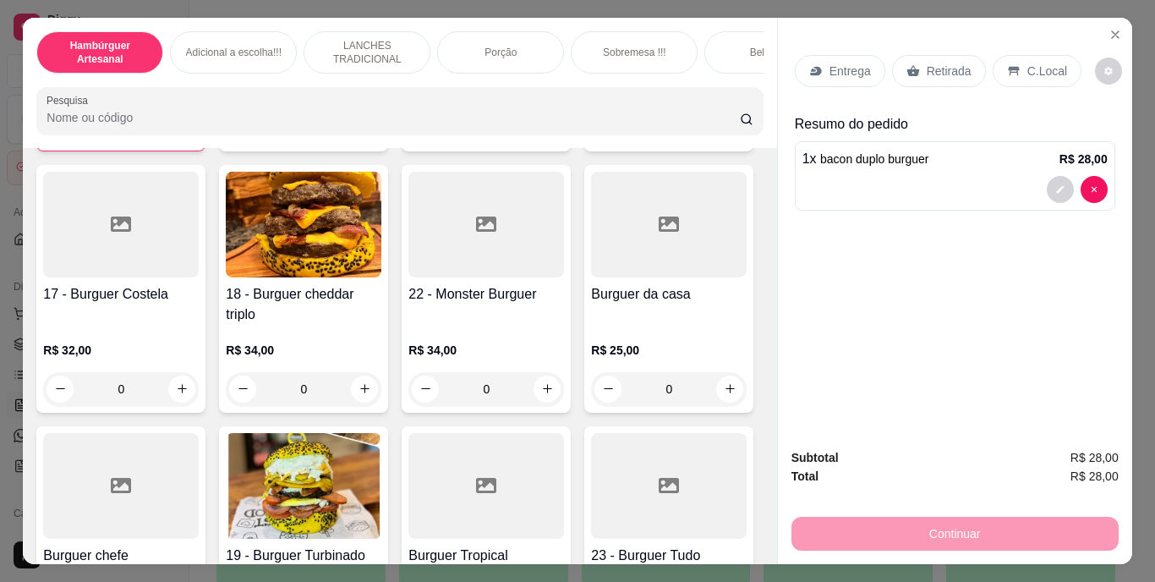
scroll to position [1100, 0]
click at [829, 63] on p "Entrega" at bounding box center [849, 71] width 41 height 17
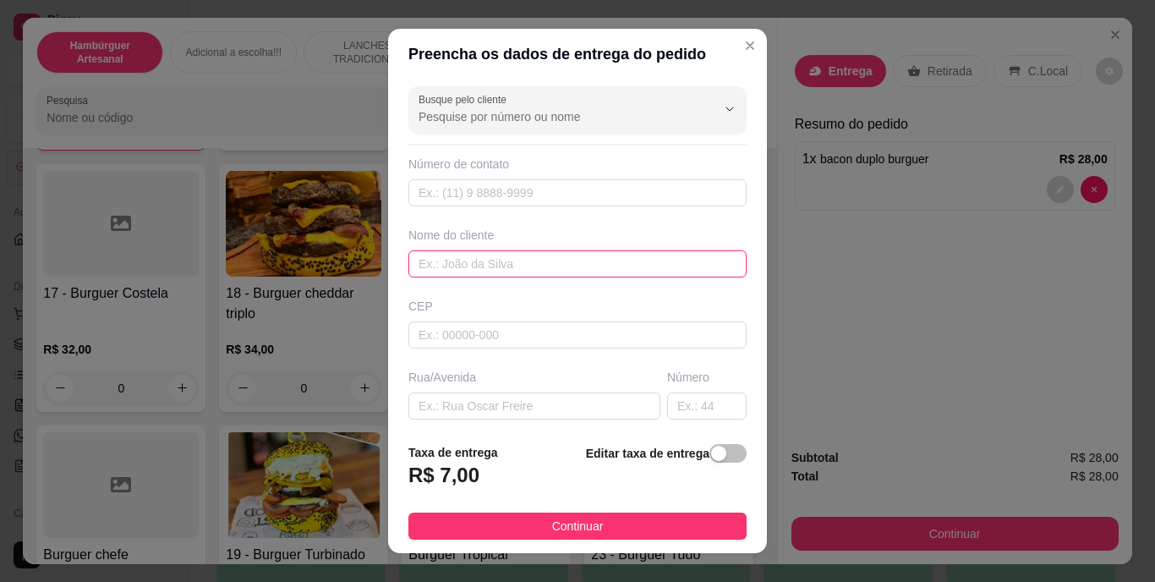
click at [559, 264] on input "text" at bounding box center [577, 263] width 338 height 27
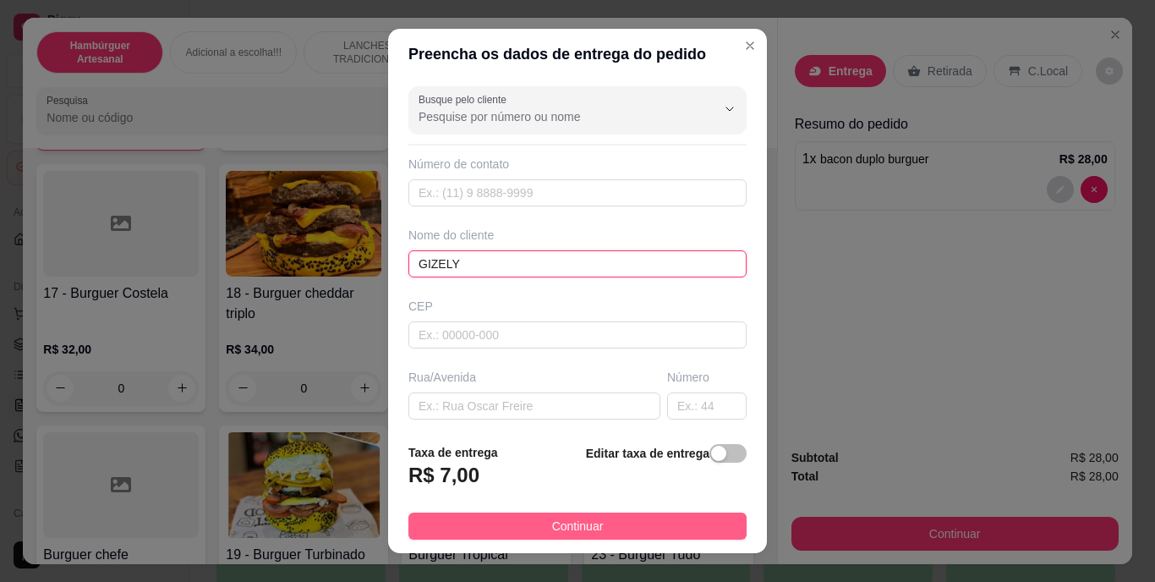
type input "GIZELY"
click at [552, 518] on span "Continuar" at bounding box center [578, 526] width 52 height 19
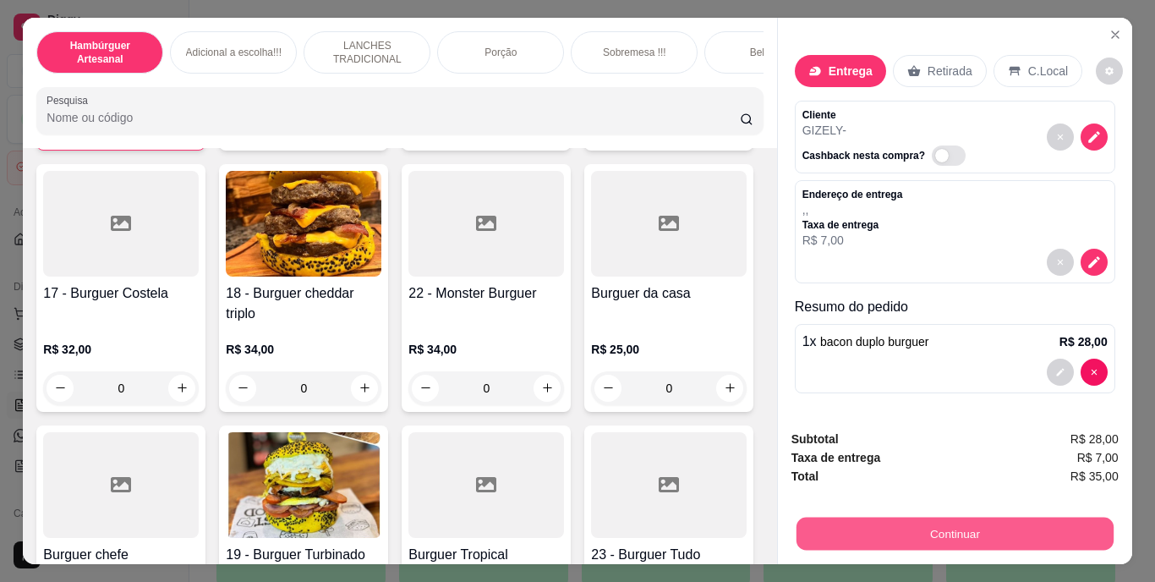
click at [878, 528] on button "Continuar" at bounding box center [954, 533] width 317 height 33
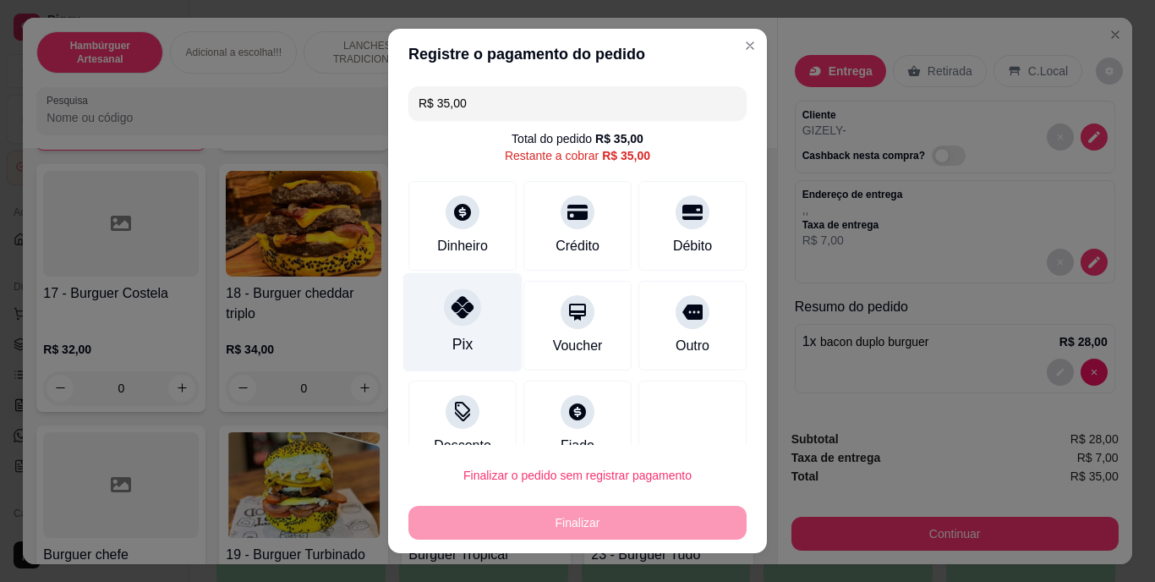
click at [471, 301] on div "Pix" at bounding box center [462, 322] width 119 height 99
type input "R$ 0,00"
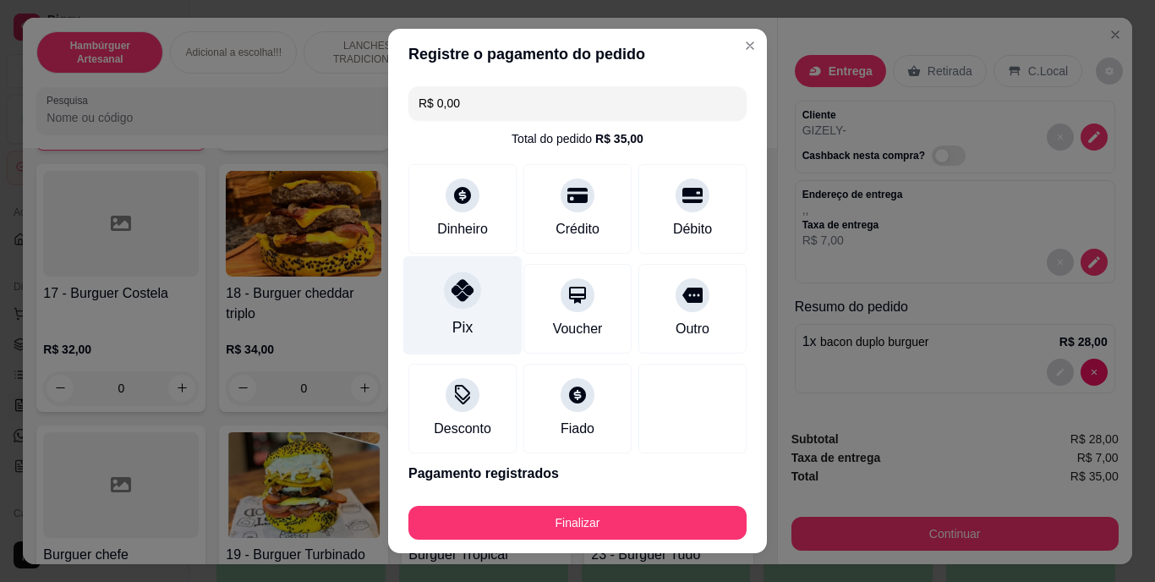
click at [425, 289] on div "Pix" at bounding box center [462, 305] width 119 height 99
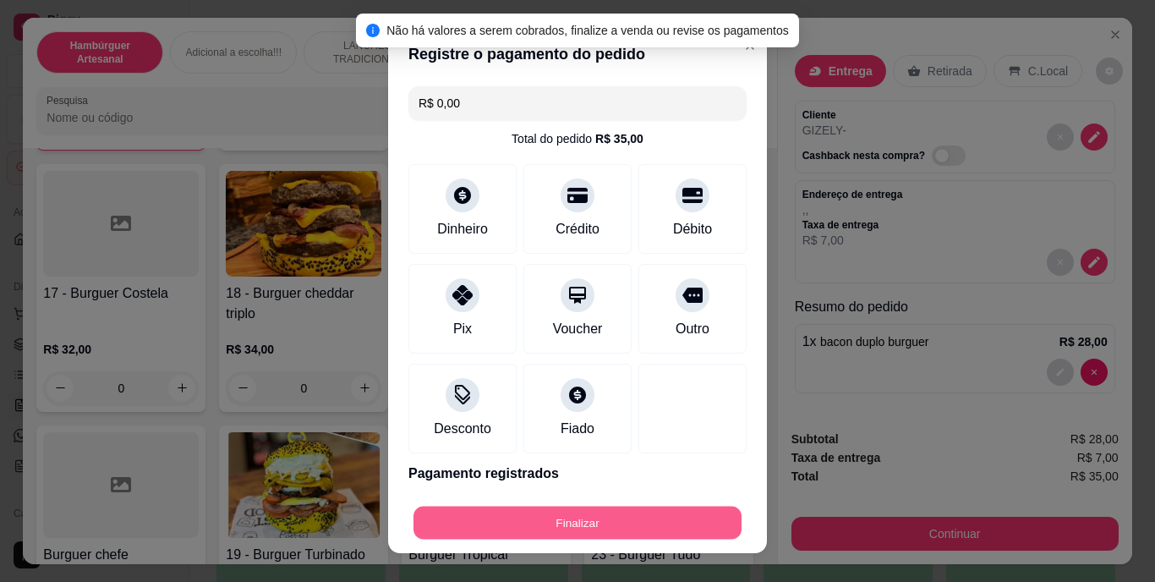
click at [550, 528] on button "Finalizar" at bounding box center [577, 522] width 328 height 33
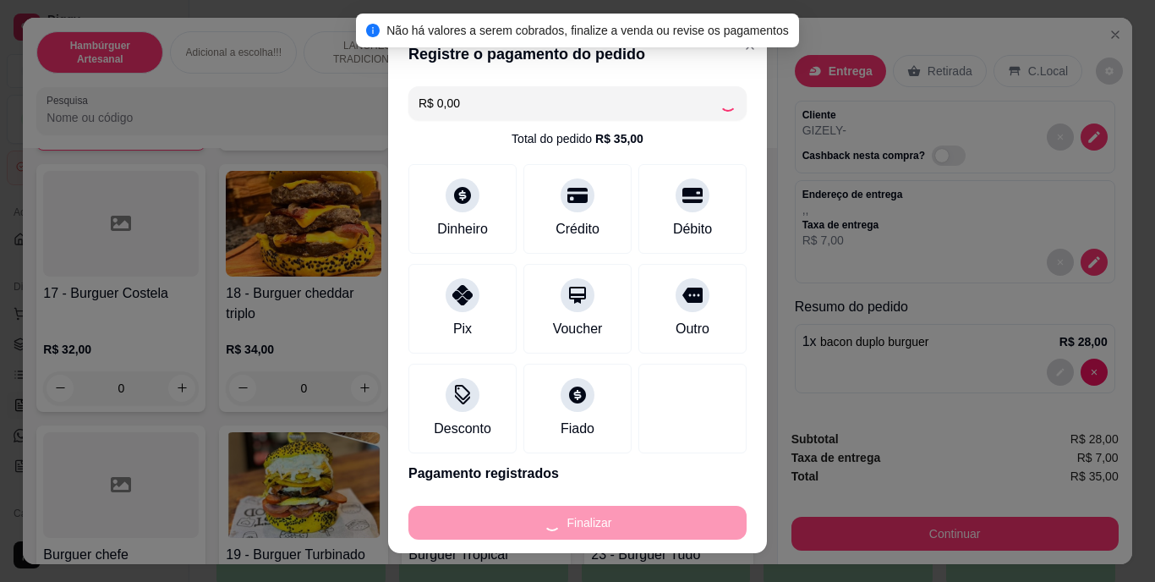
type input "0"
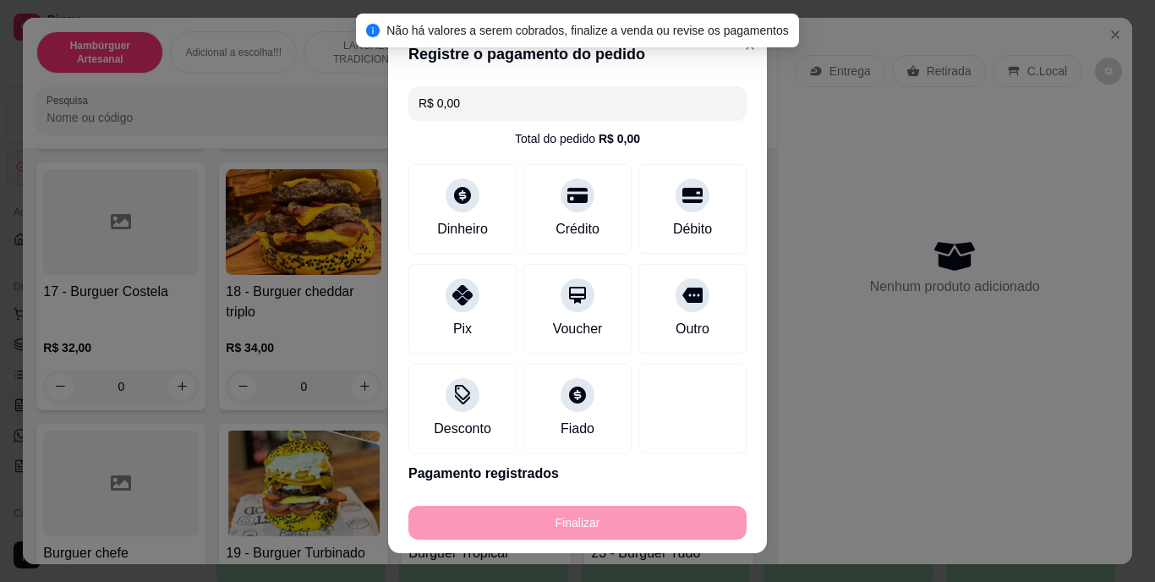
type input "-R$ 35,00"
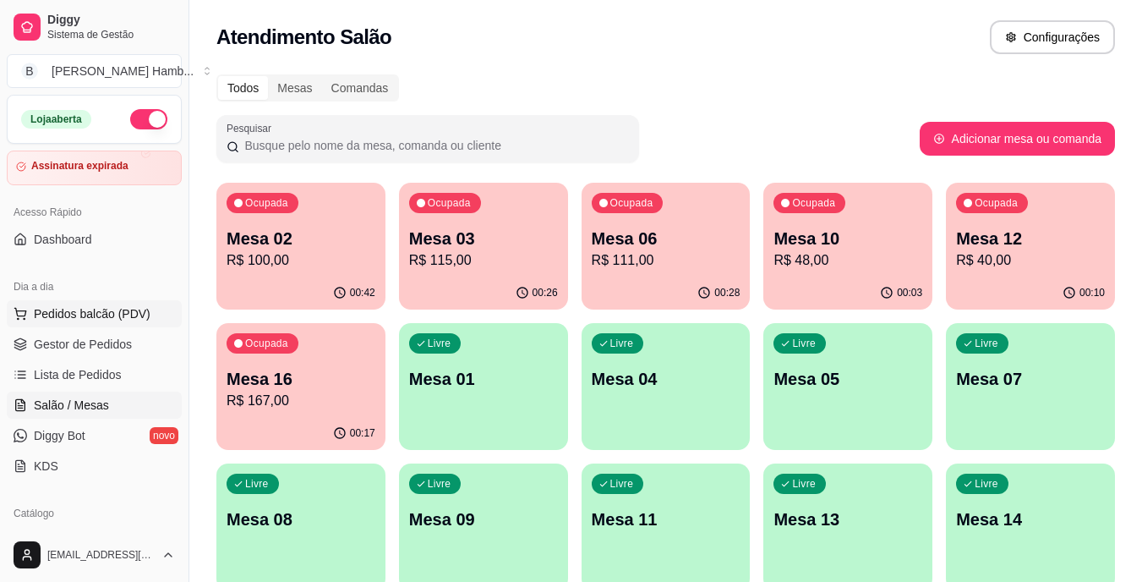
click at [162, 307] on button "Pedidos balcão (PDV)" at bounding box center [94, 313] width 175 height 27
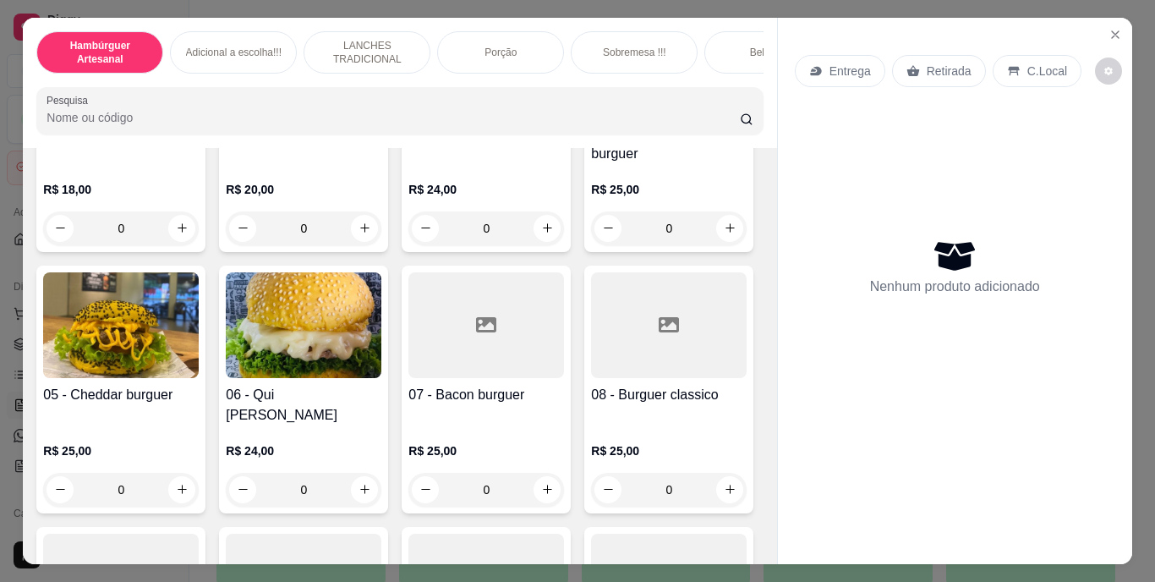
scroll to position [423, 0]
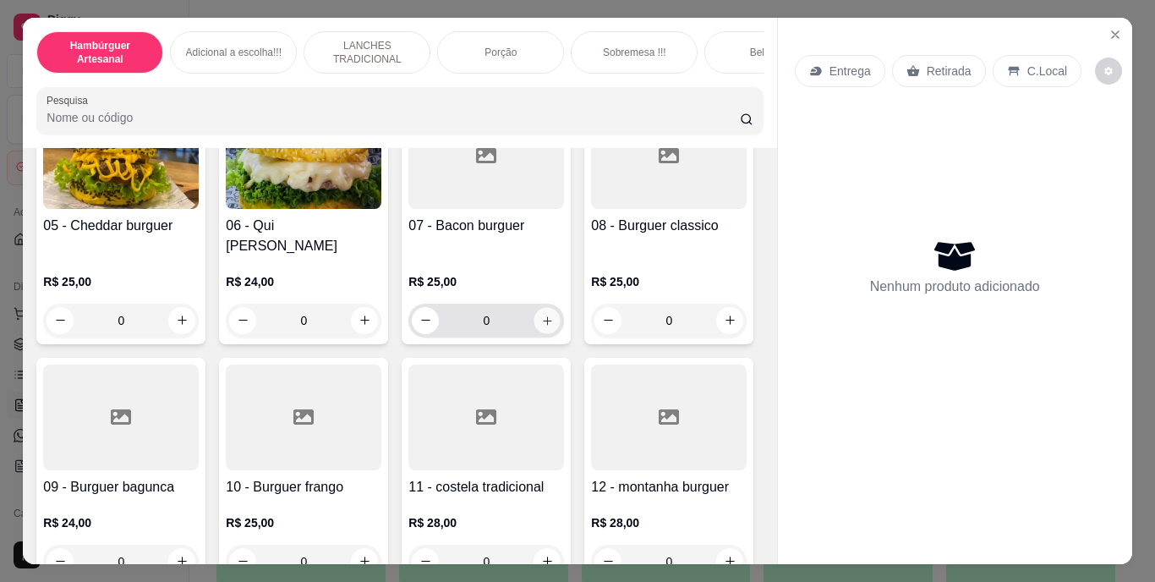
click at [534, 333] on button "increase-product-quantity" at bounding box center [547, 320] width 26 height 26
type input "1"
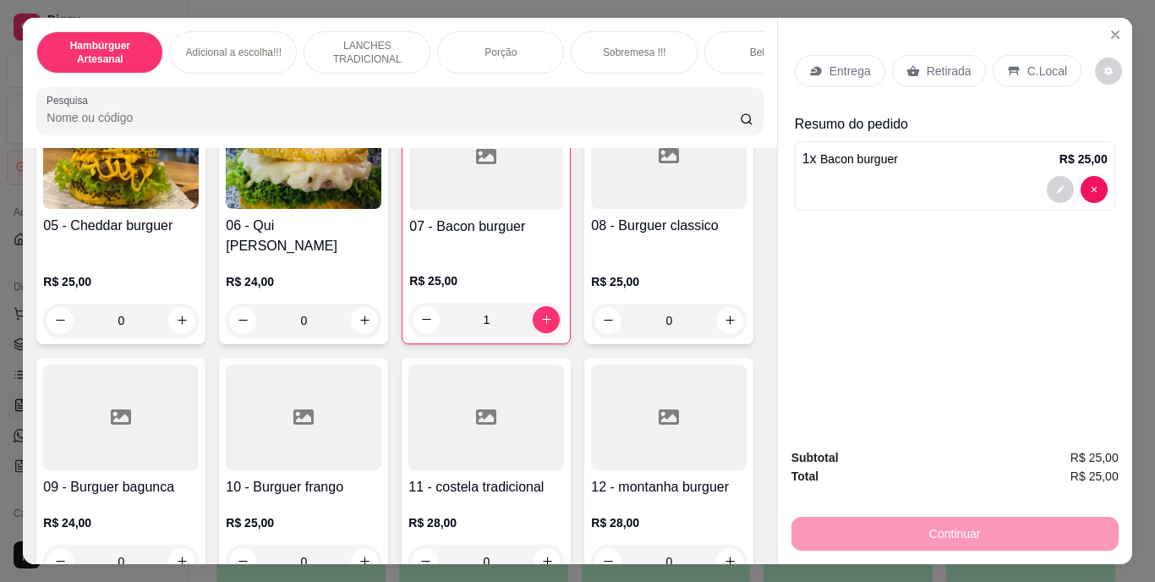
click at [958, 55] on div "Retirada" at bounding box center [939, 71] width 94 height 32
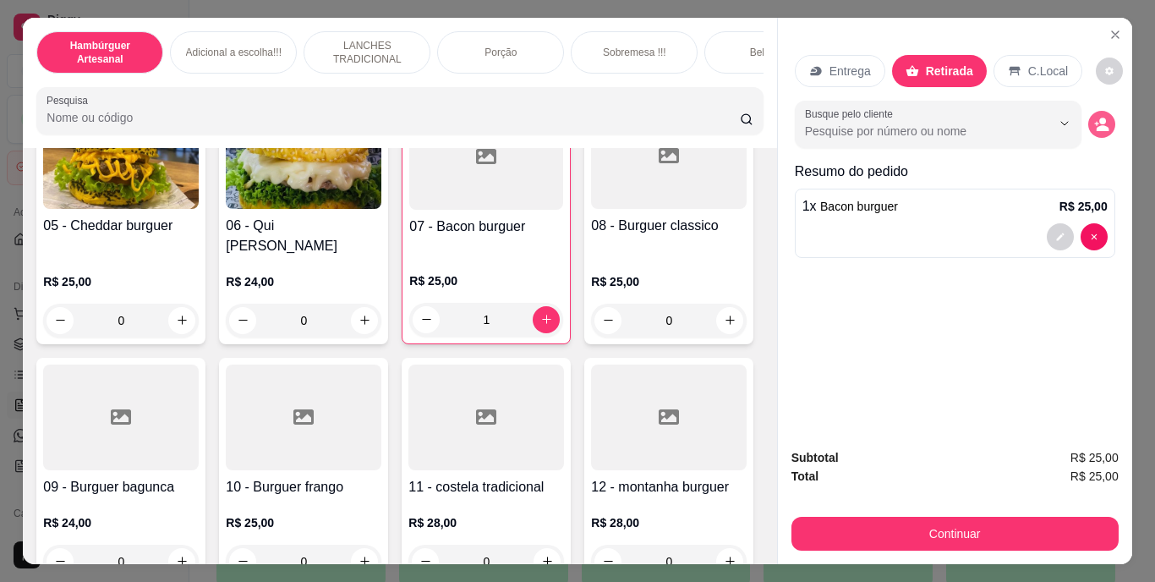
click at [1096, 118] on icon "decrease-product-quantity" at bounding box center [1101, 124] width 15 height 15
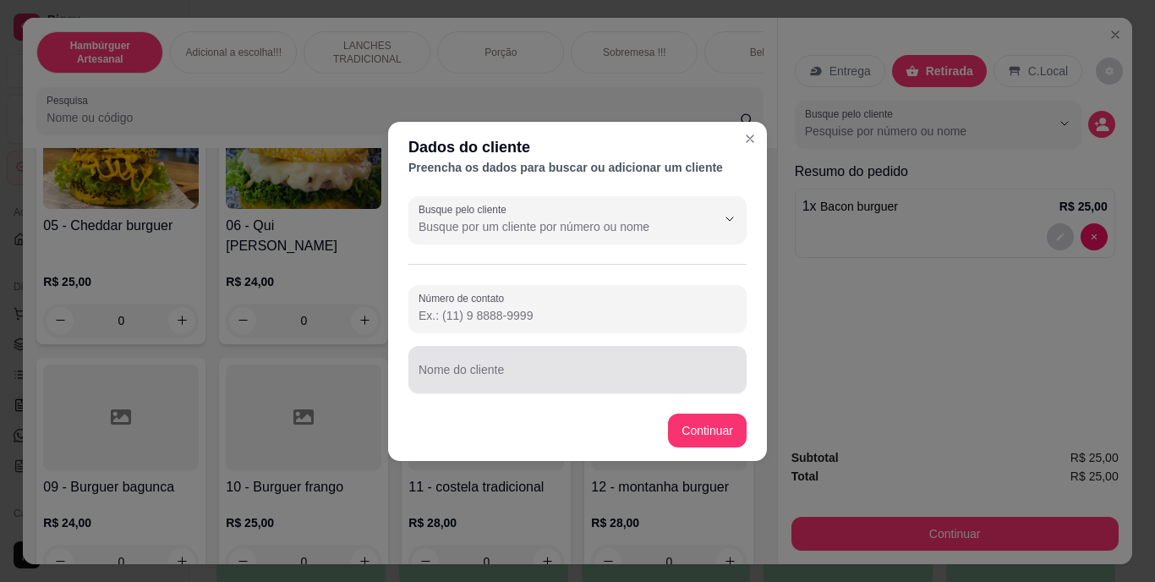
click at [632, 353] on div at bounding box center [578, 370] width 318 height 34
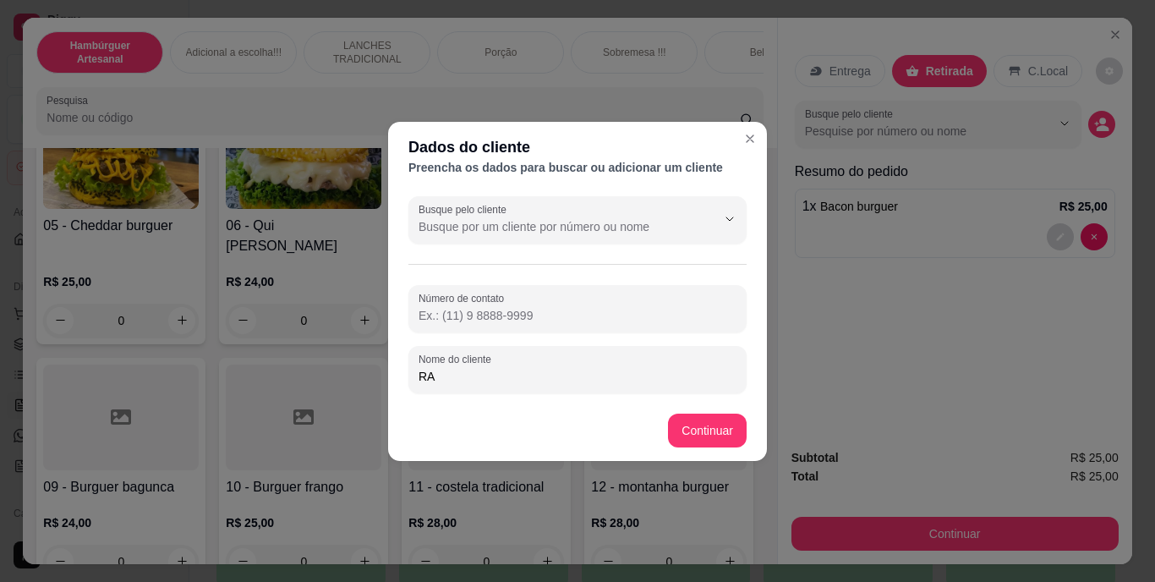
type input "R"
type input "RAFFAELA"
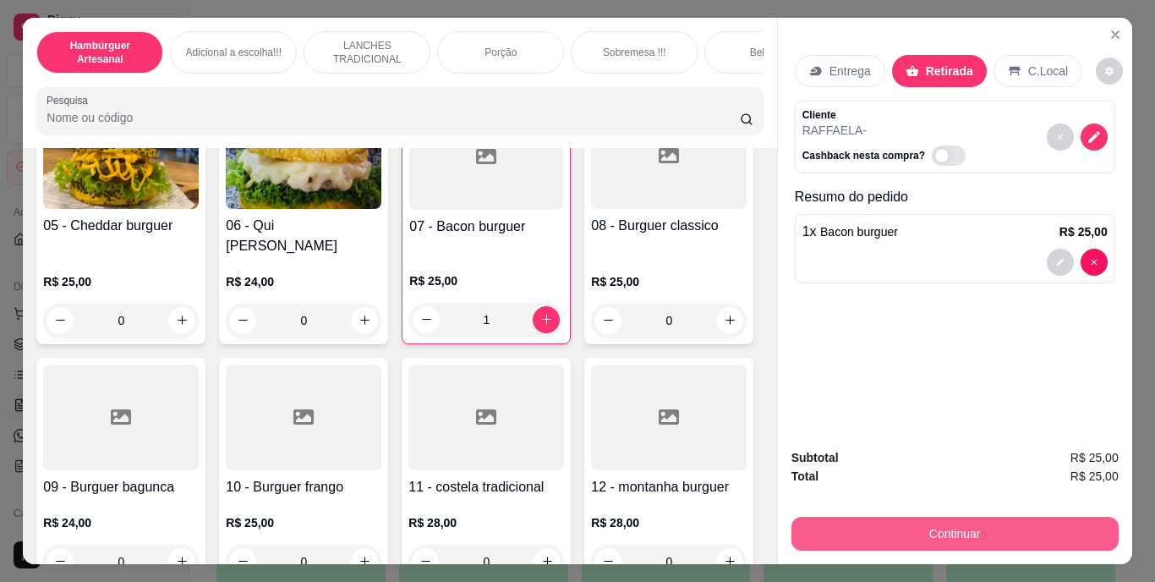
click at [883, 522] on button "Continuar" at bounding box center [954, 534] width 327 height 34
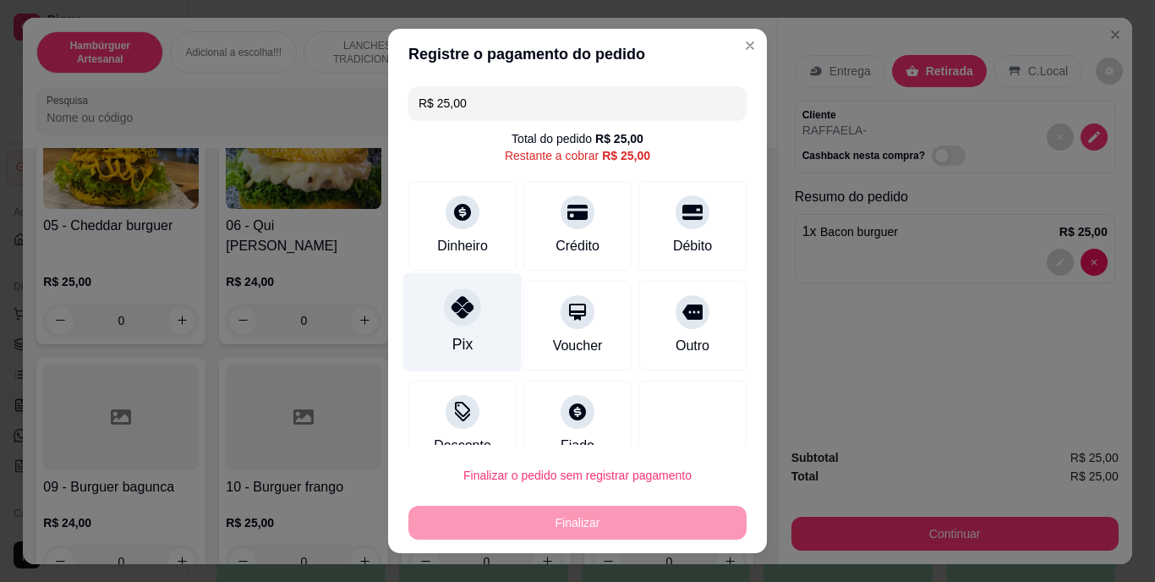
click at [466, 317] on div at bounding box center [462, 307] width 37 height 37
type input "R$ 0,00"
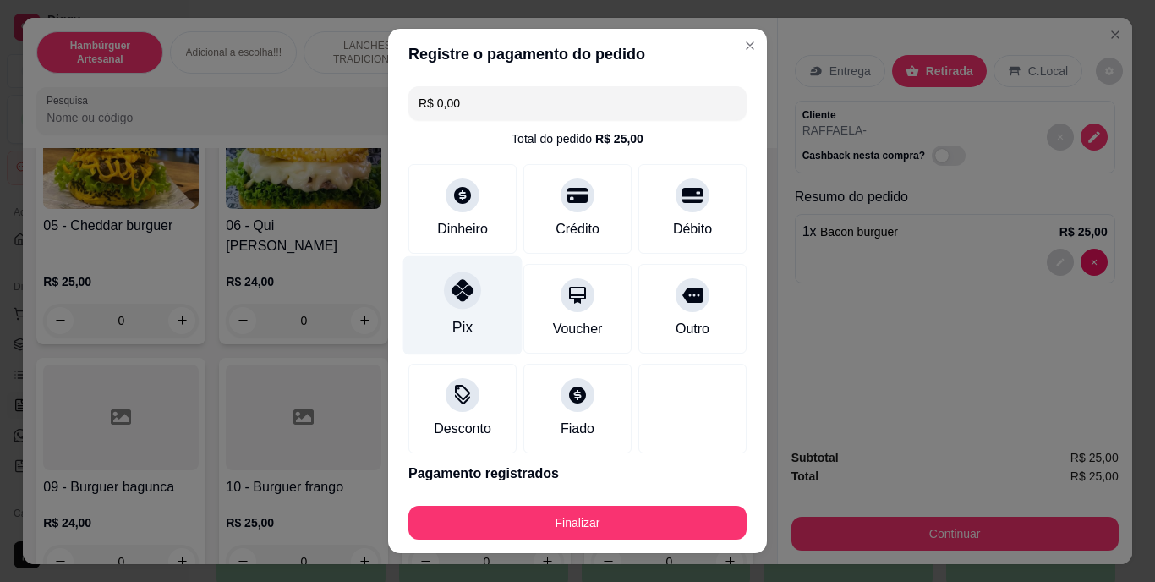
click at [467, 319] on div "Pix" at bounding box center [462, 305] width 119 height 99
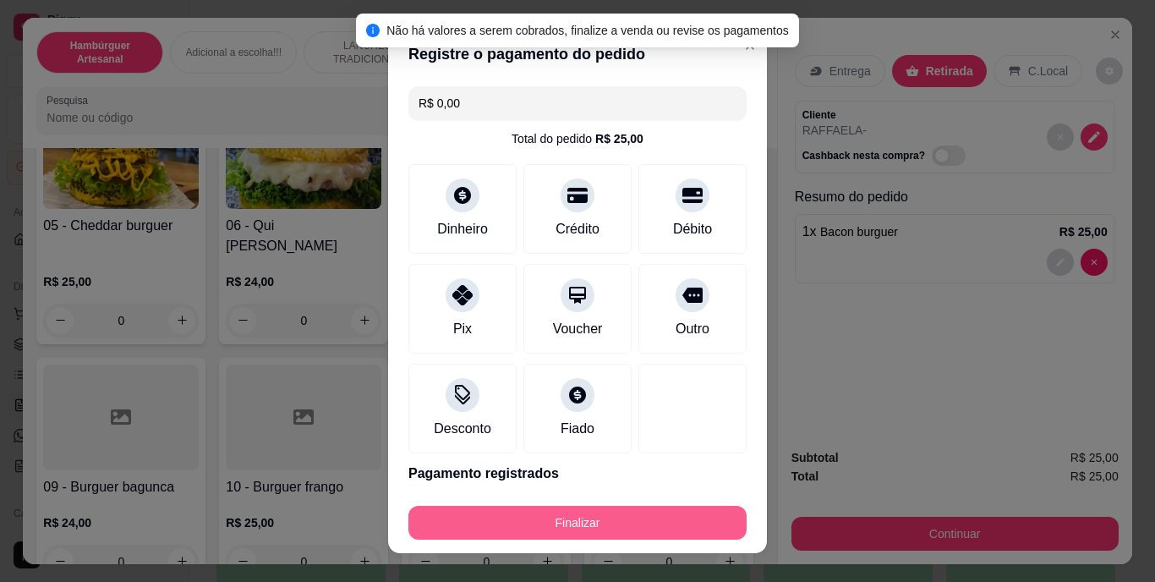
click at [474, 528] on button "Finalizar" at bounding box center [577, 523] width 338 height 34
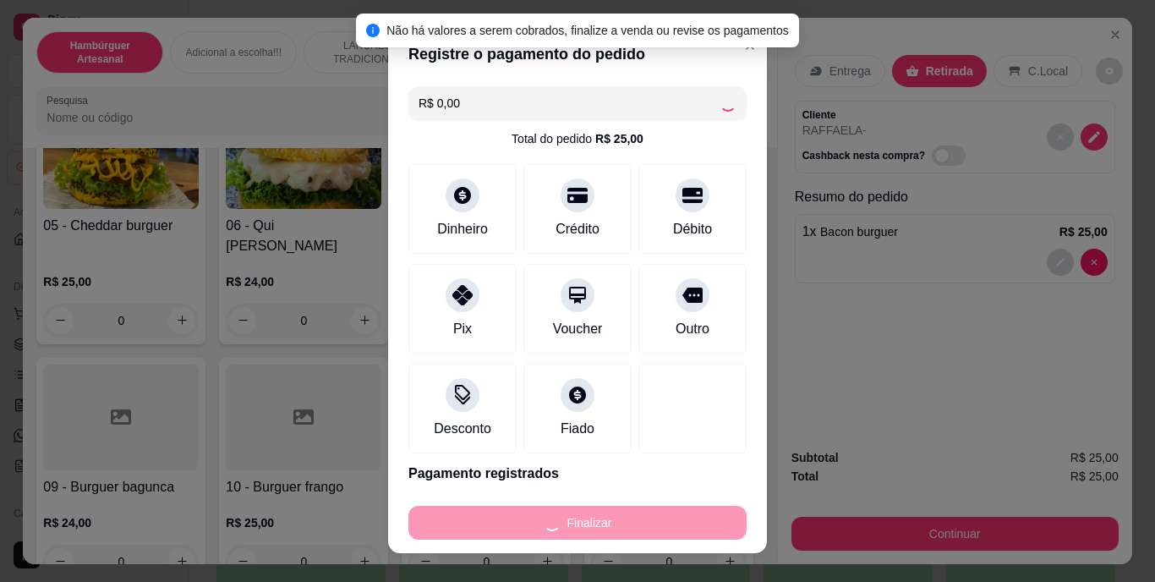
type input "0"
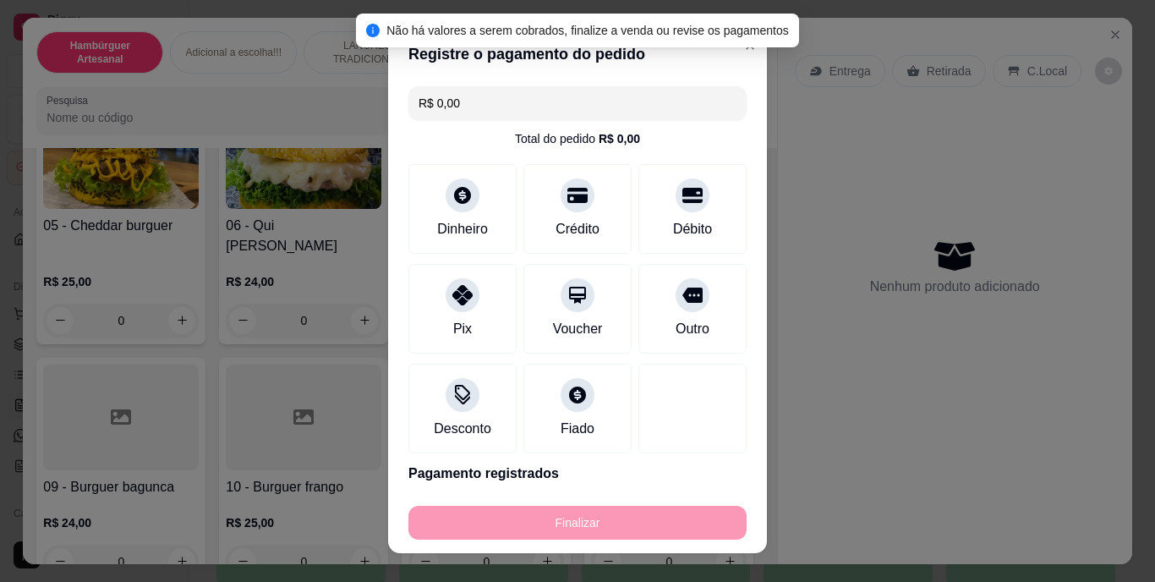
type input "-R$ 25,00"
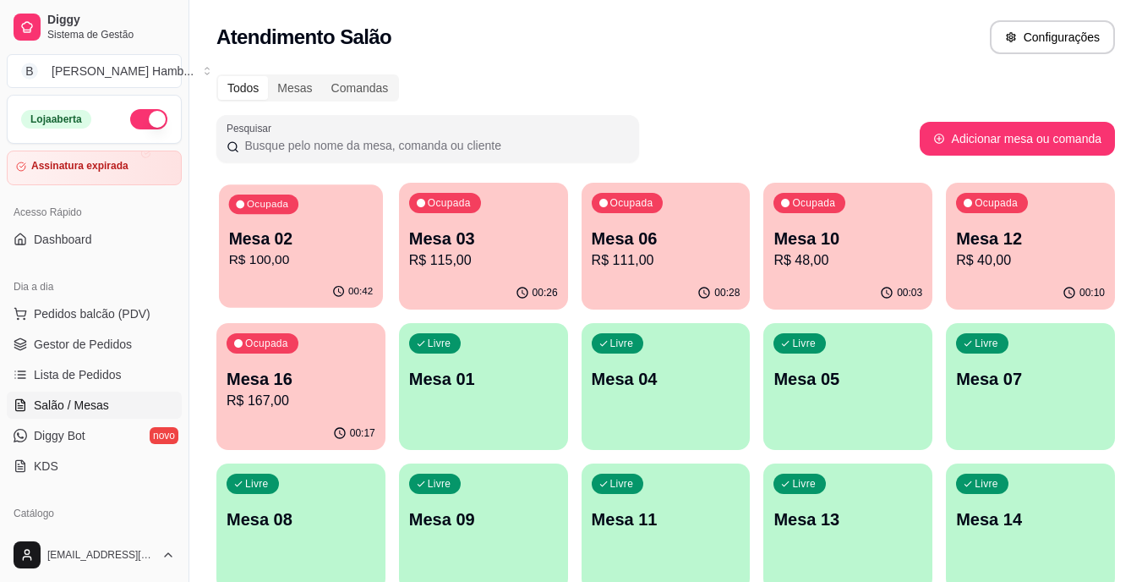
click at [259, 250] on p "R$ 100,00" at bounding box center [301, 259] width 145 height 19
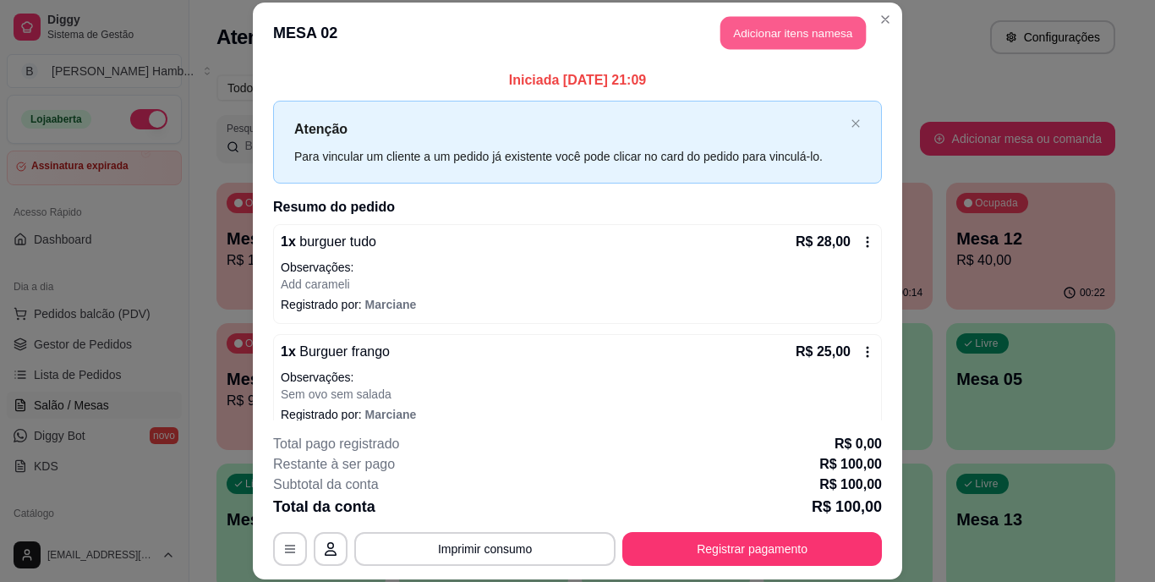
click at [850, 29] on button "Adicionar itens na mesa" at bounding box center [792, 33] width 145 height 33
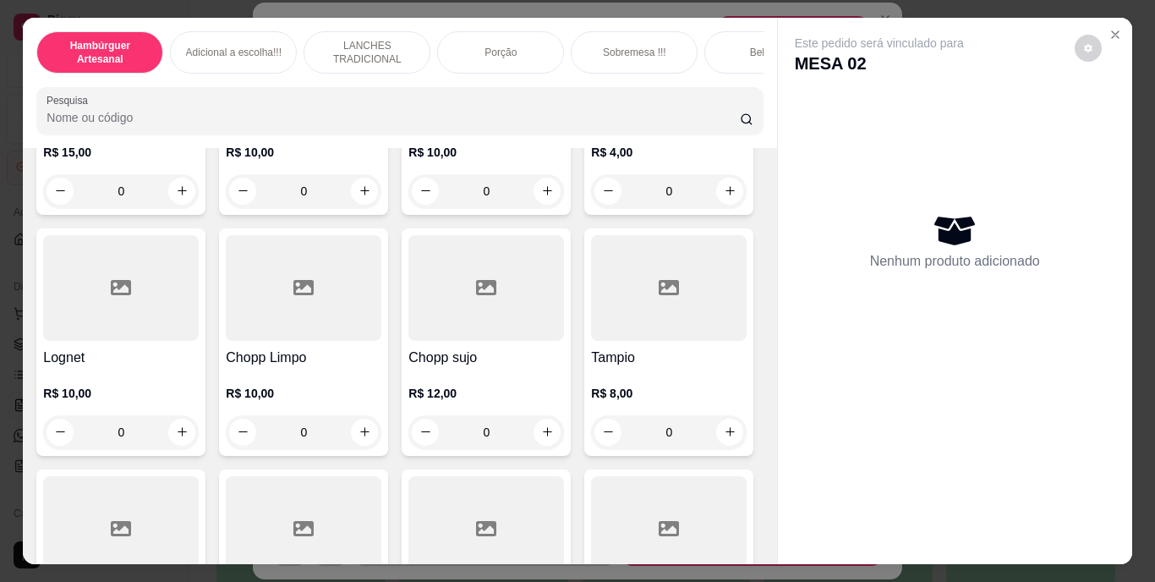
scroll to position [4651, 0]
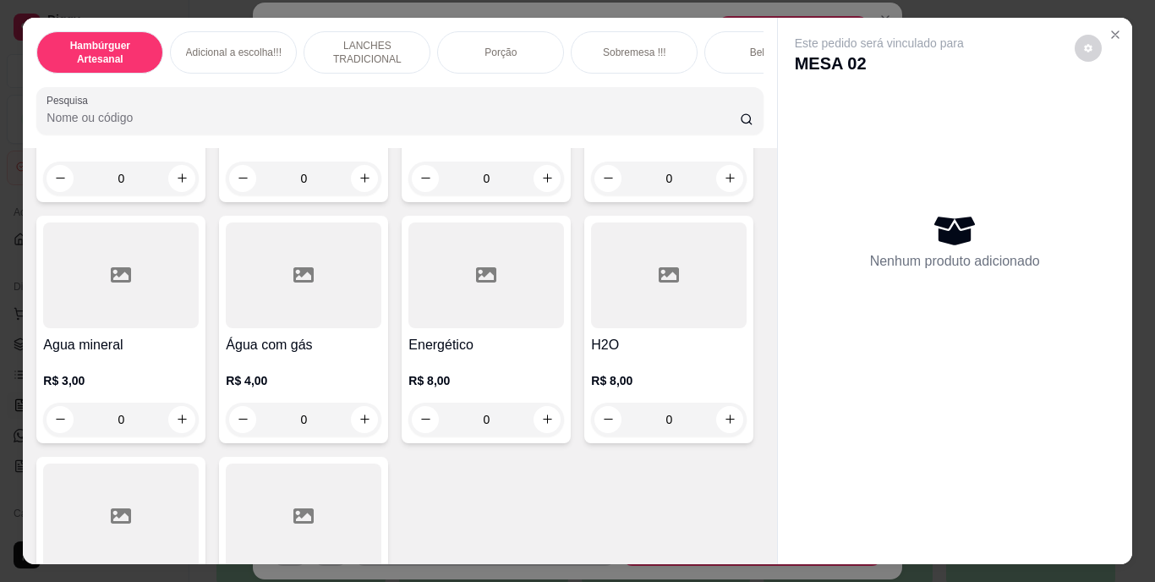
type input "1"
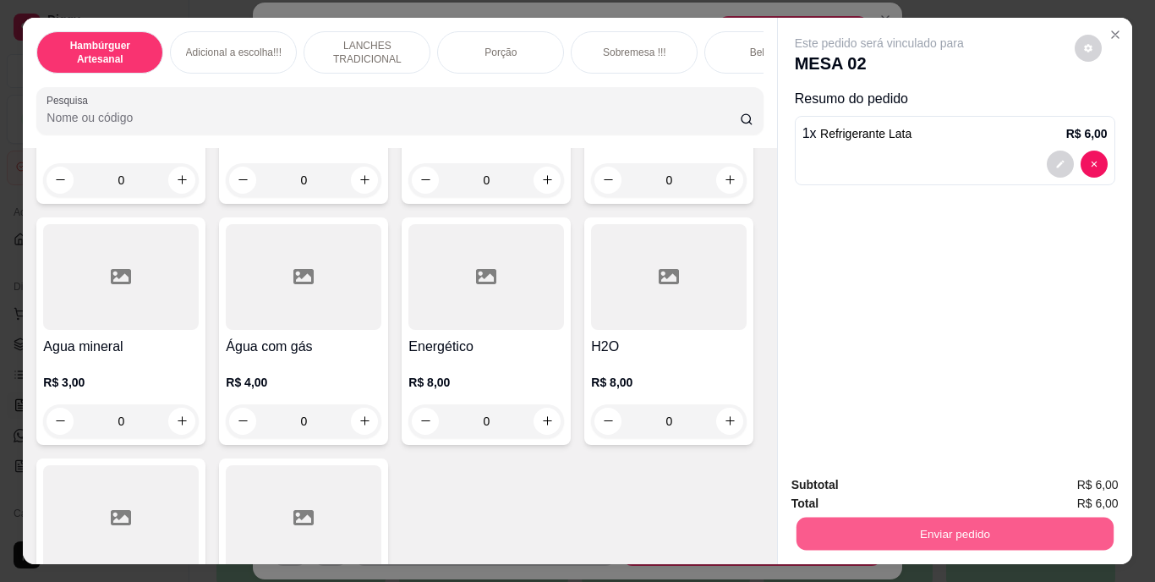
click at [1031, 528] on button "Enviar pedido" at bounding box center [954, 533] width 317 height 33
click at [930, 478] on button "Não registrar e enviar pedido" at bounding box center [899, 486] width 176 height 32
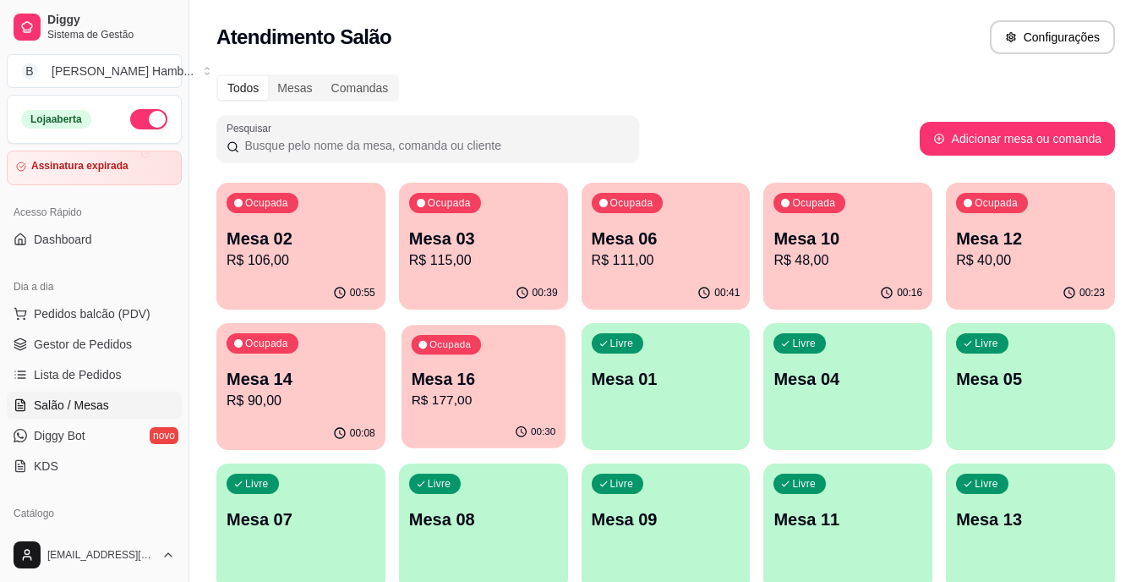
click at [523, 370] on p "Mesa 16" at bounding box center [483, 379] width 145 height 23
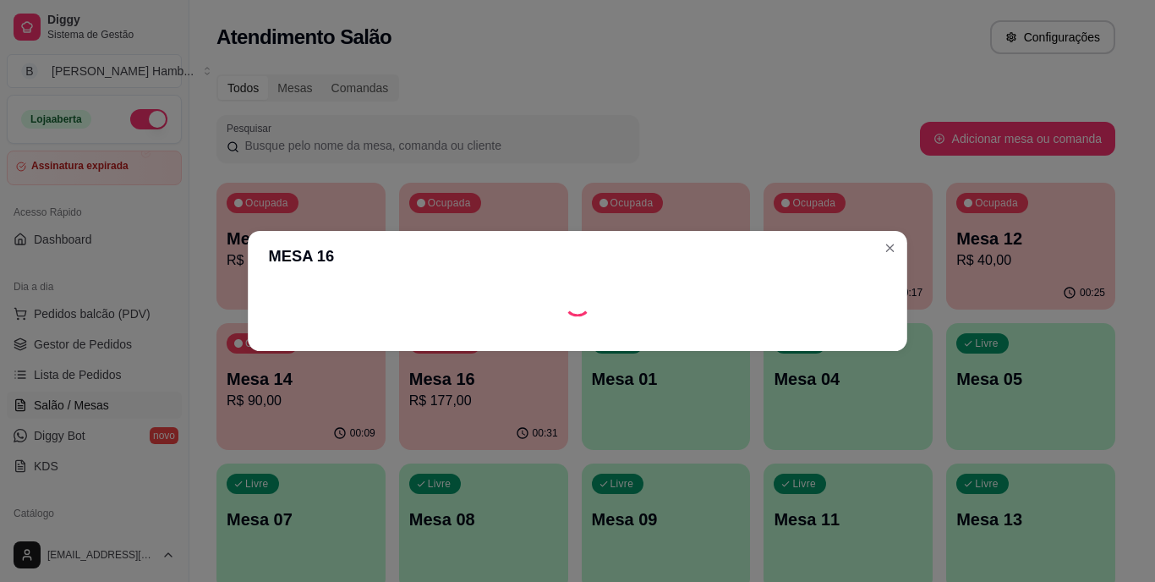
click at [645, 97] on div "MESA 16" at bounding box center [578, 291] width 1173 height 590
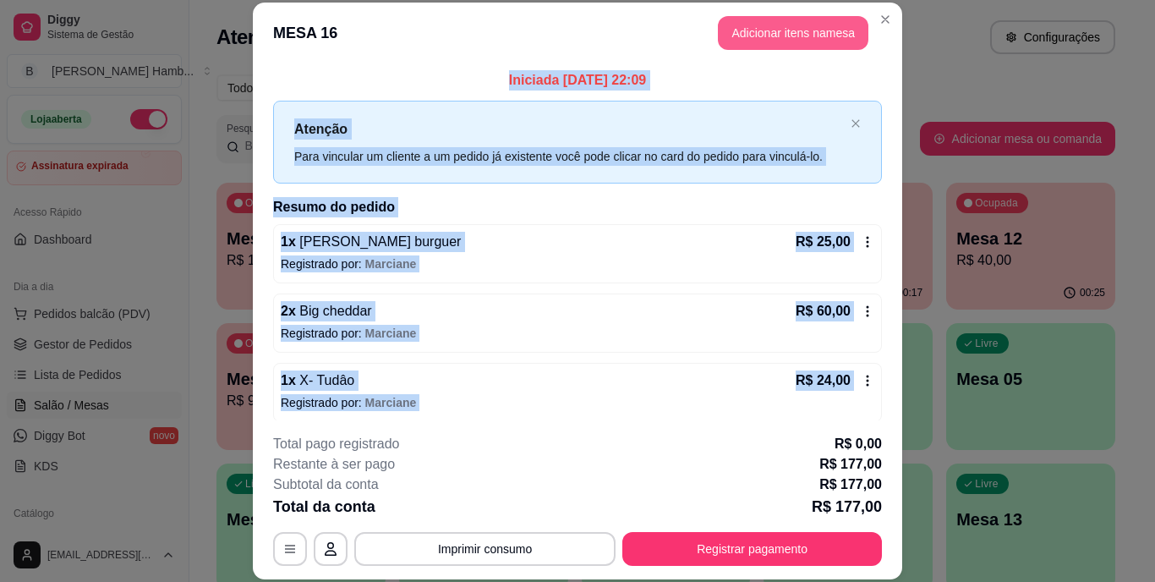
click at [818, 32] on button "Adicionar itens na mesa" at bounding box center [793, 33] width 151 height 34
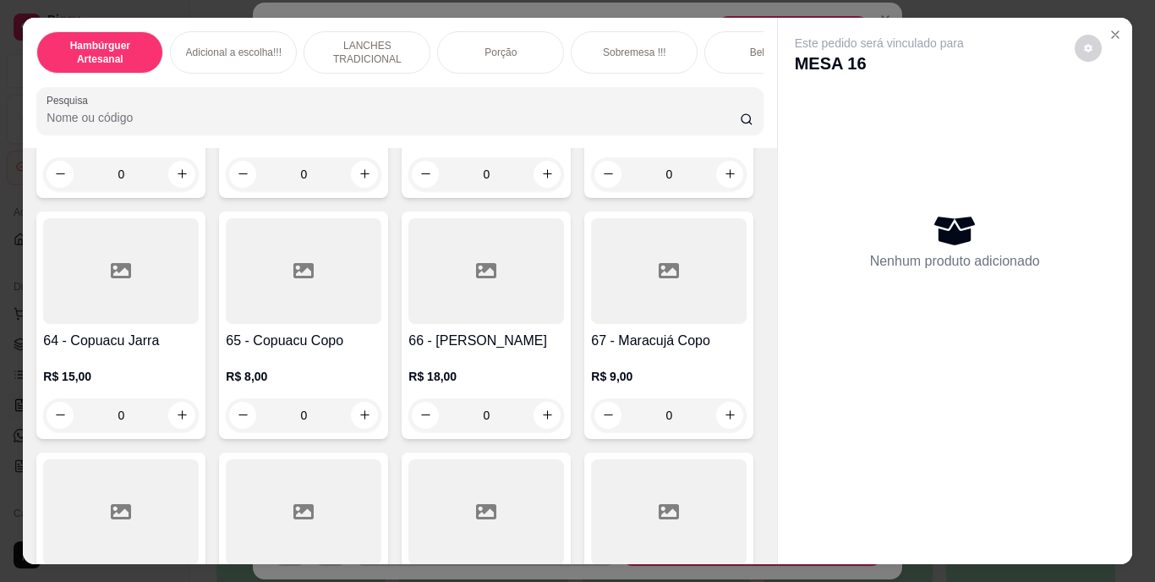
scroll to position [5750, 0]
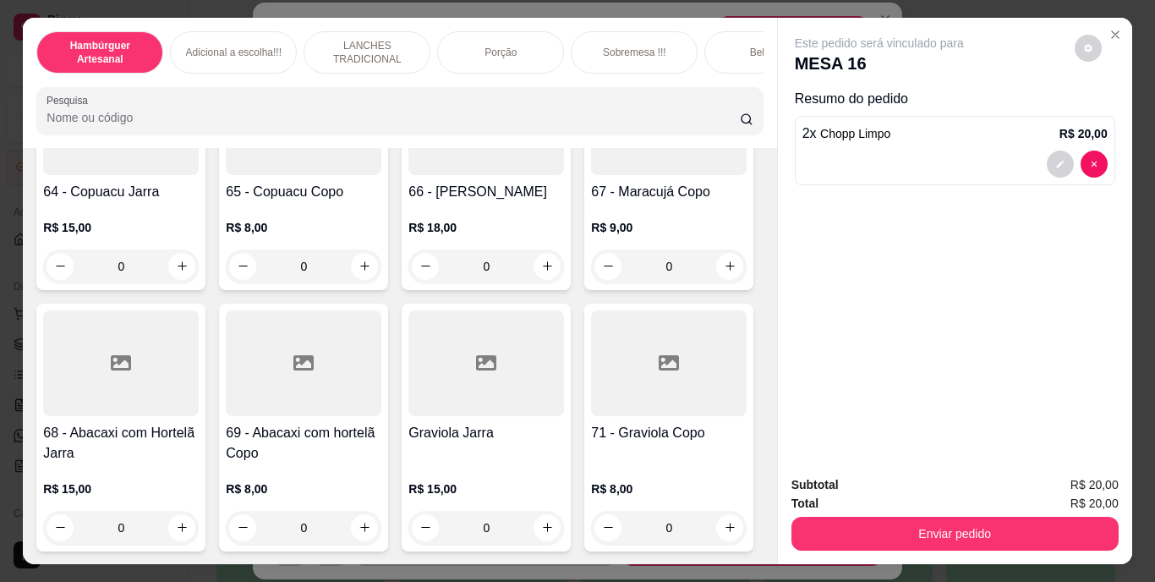
type input "3"
type input "2"
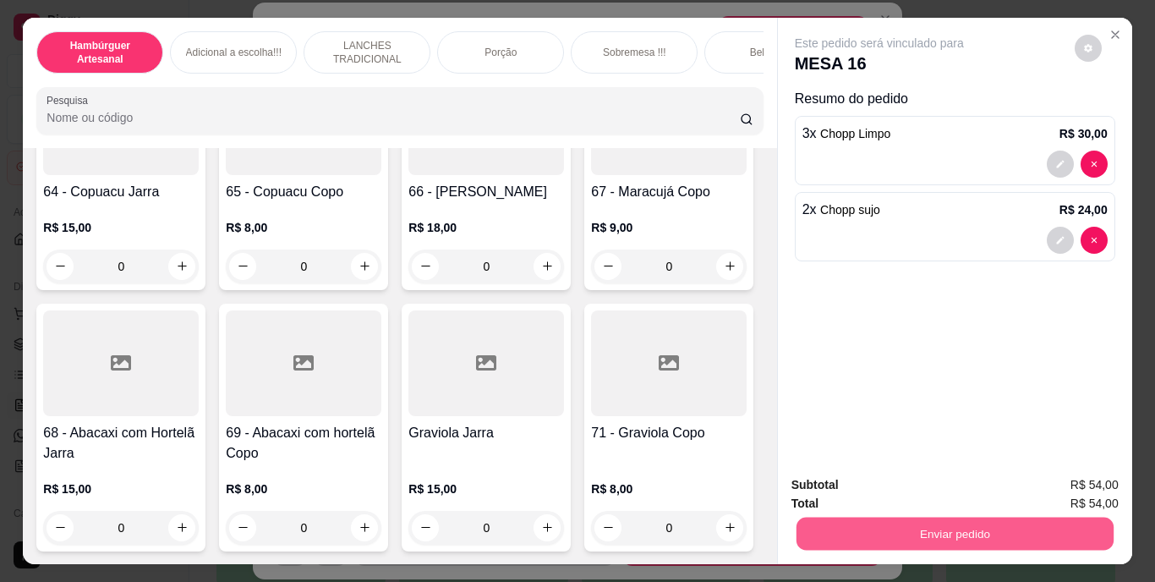
click at [829, 525] on button "Enviar pedido" at bounding box center [954, 533] width 317 height 33
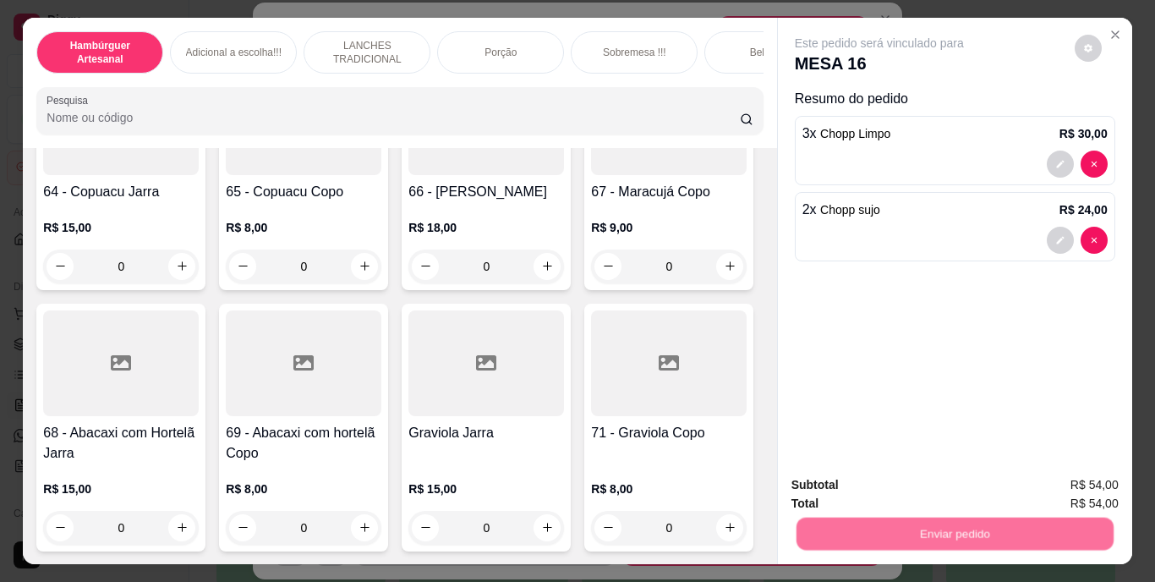
click at [842, 475] on button "Não registrar e enviar pedido" at bounding box center [898, 485] width 171 height 31
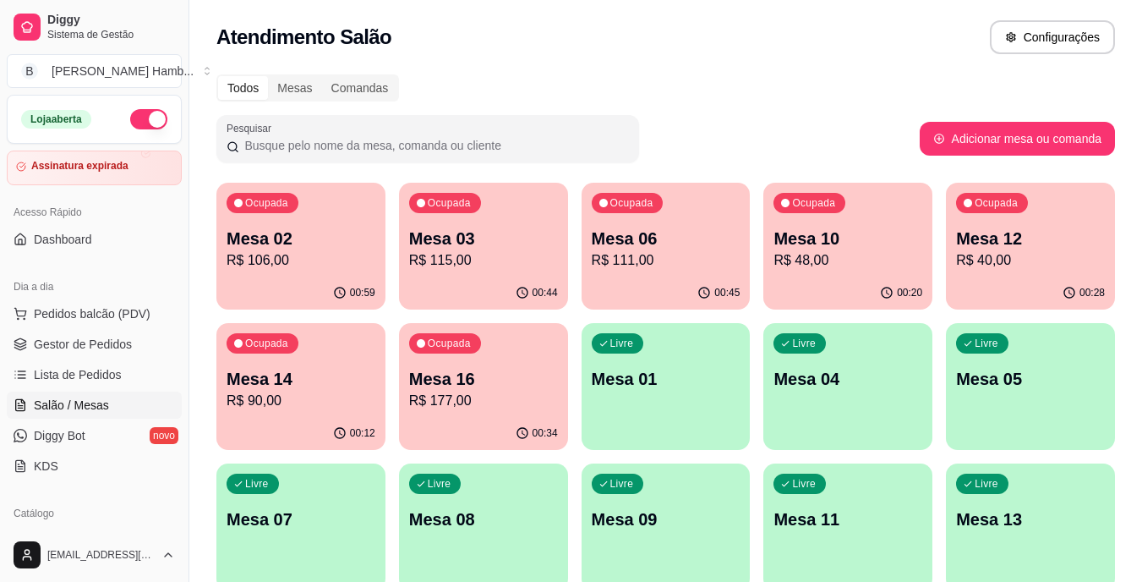
click at [291, 233] on p "Mesa 02" at bounding box center [301, 239] width 149 height 24
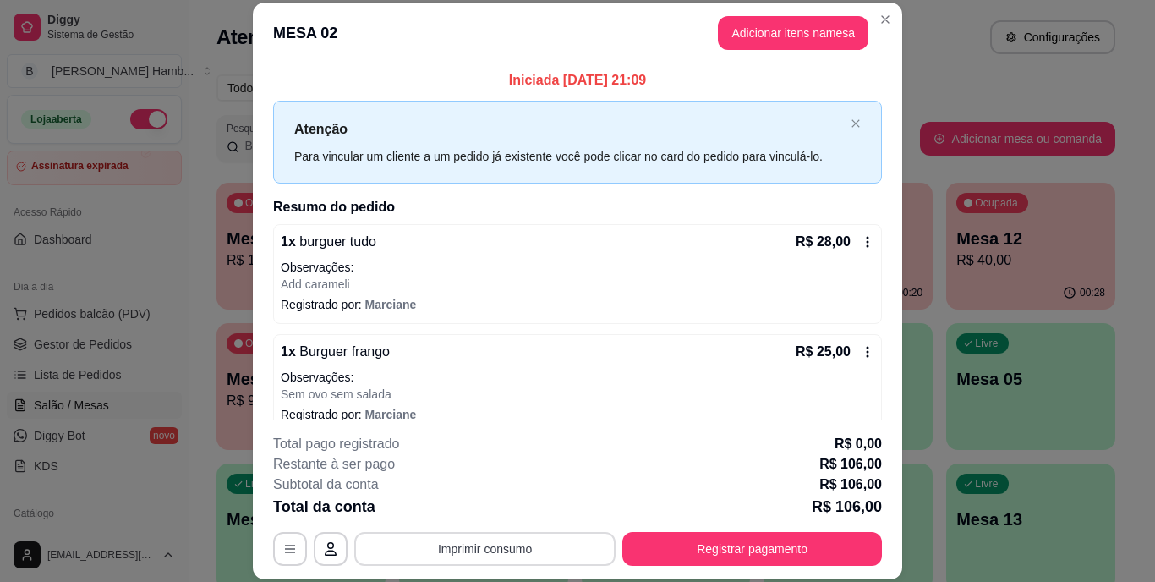
click at [525, 543] on button "Imprimir consumo" at bounding box center [484, 549] width 261 height 34
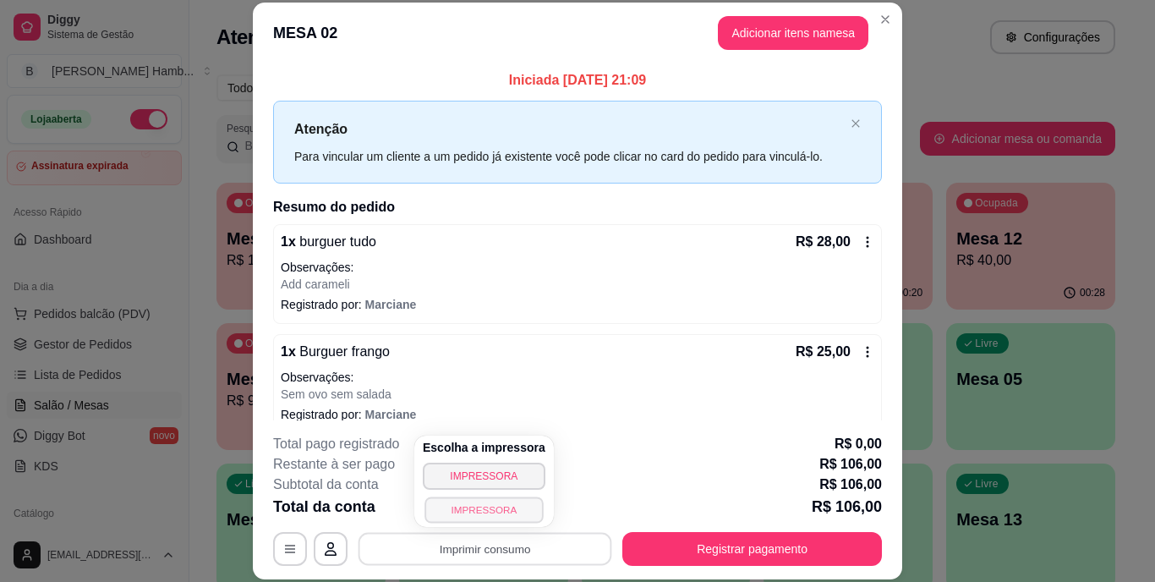
click at [517, 506] on button "IMPRESSORA" at bounding box center [483, 509] width 118 height 26
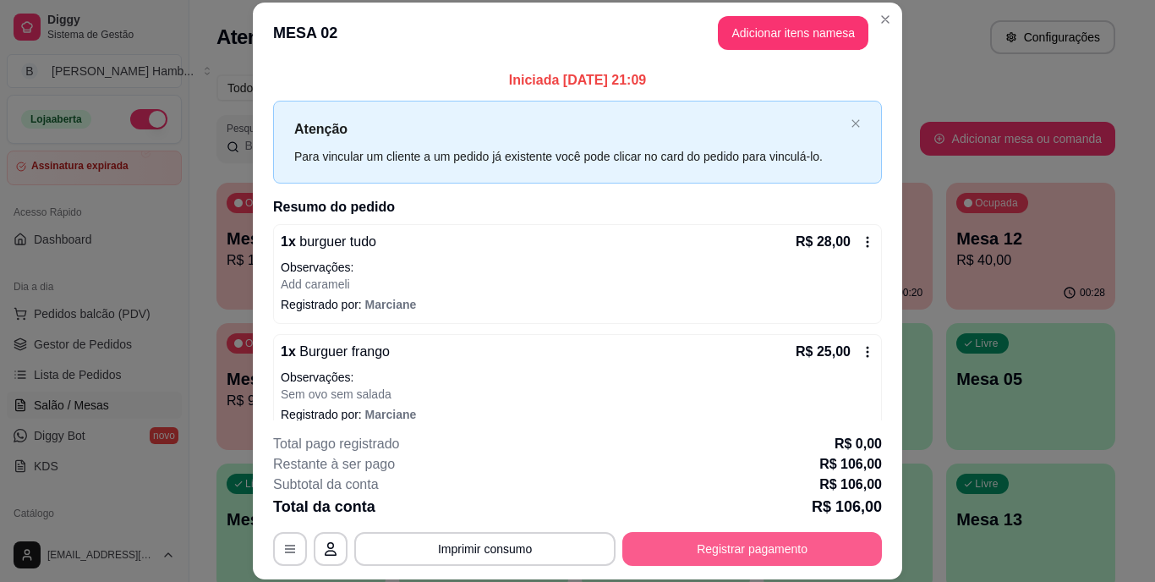
click at [779, 537] on button "Registrar pagamento" at bounding box center [752, 549] width 260 height 34
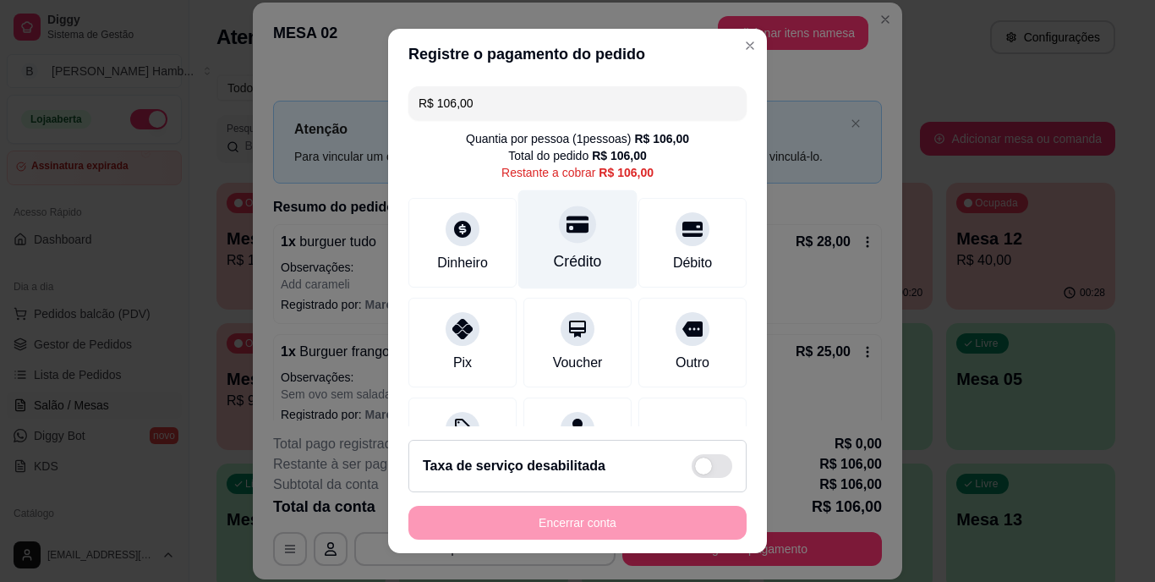
click at [576, 225] on div at bounding box center [577, 224] width 37 height 37
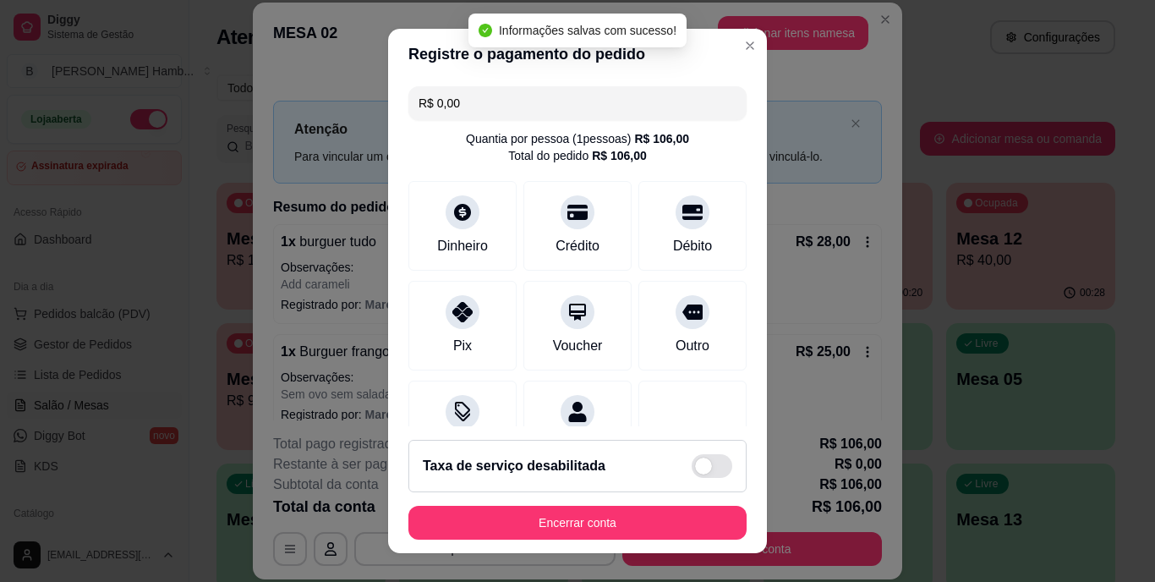
type input "R$ 0,00"
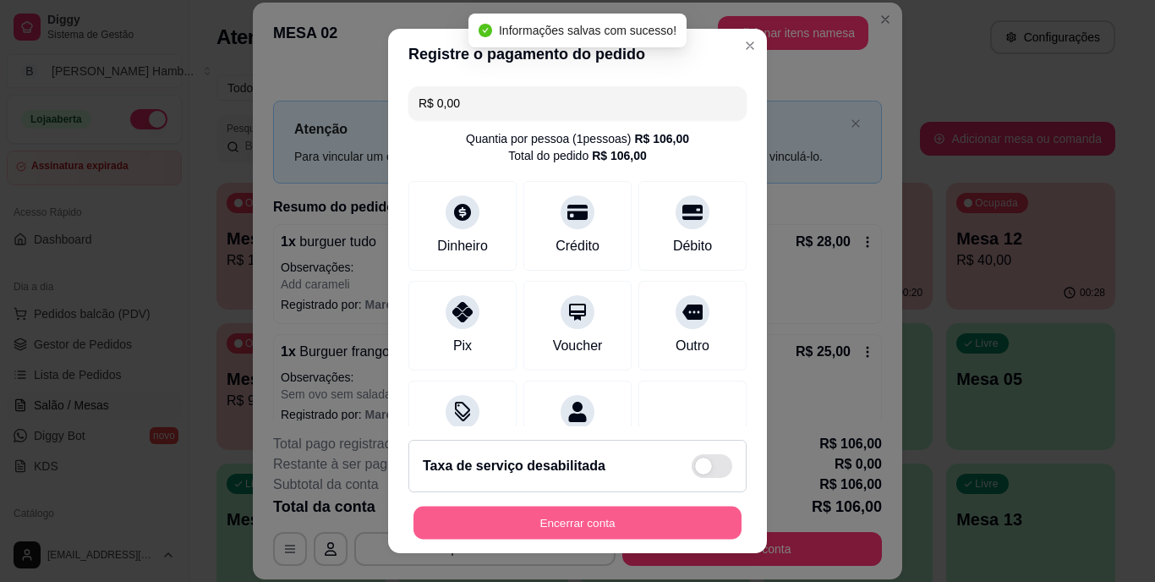
click at [493, 525] on button "Encerrar conta" at bounding box center [577, 522] width 328 height 33
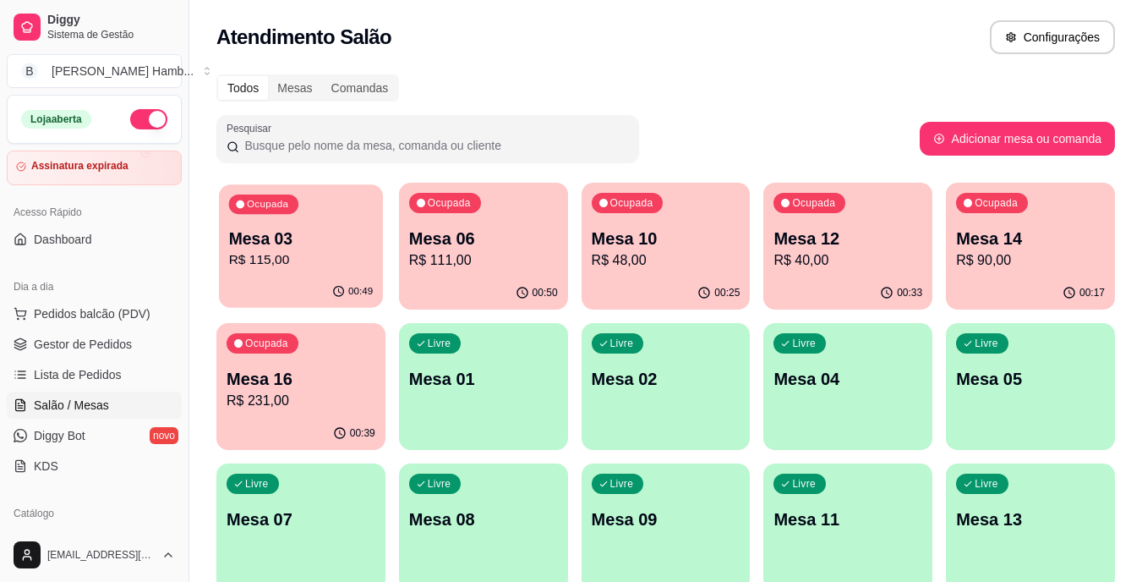
click at [337, 274] on div "Ocupada Mesa 03 R$ 115,00" at bounding box center [301, 229] width 164 height 91
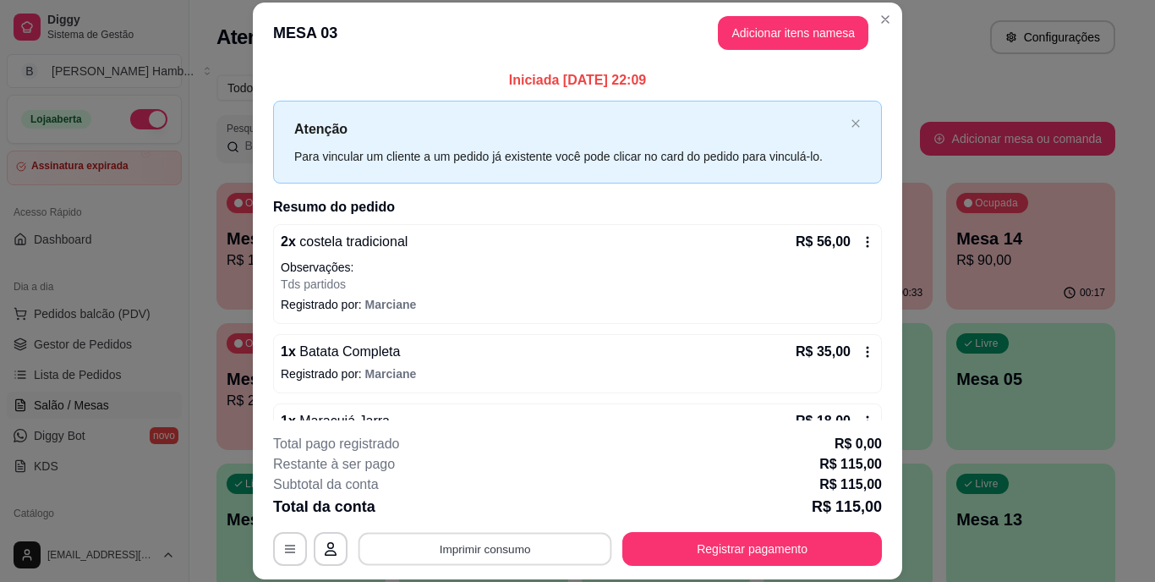
click at [461, 543] on button "Imprimir consumo" at bounding box center [486, 548] width 254 height 33
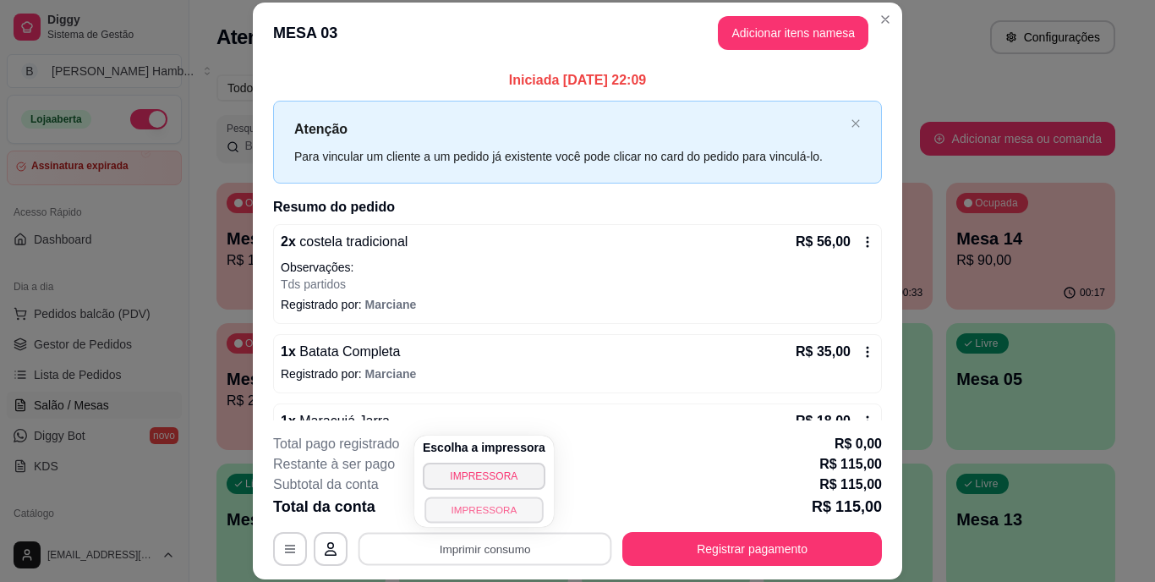
click at [476, 503] on button "IMPRESSORA" at bounding box center [483, 509] width 118 height 26
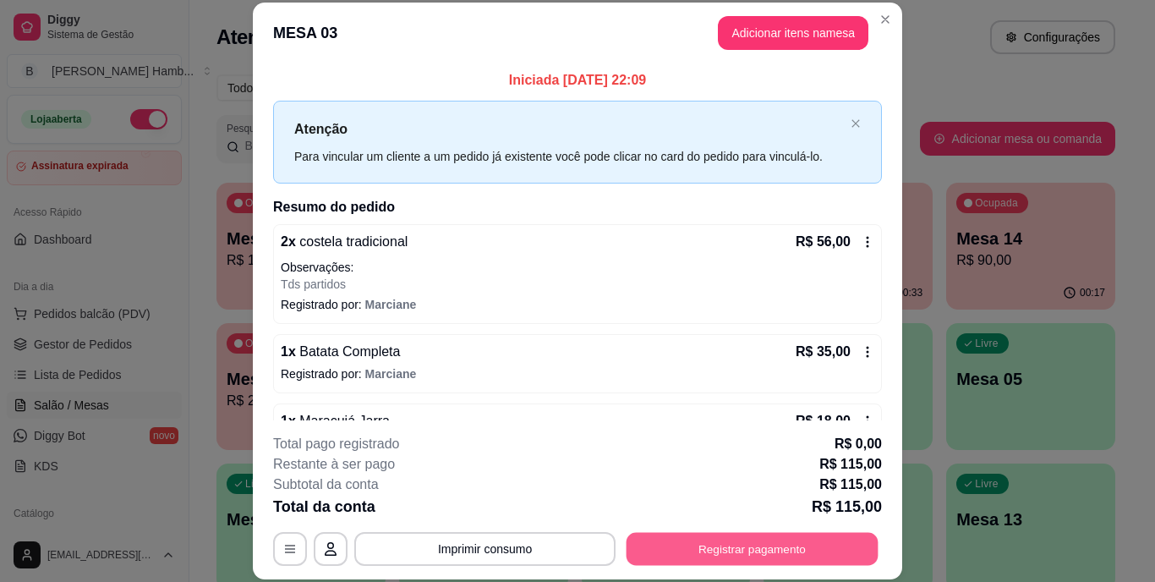
click at [705, 543] on button "Registrar pagamento" at bounding box center [753, 548] width 252 height 33
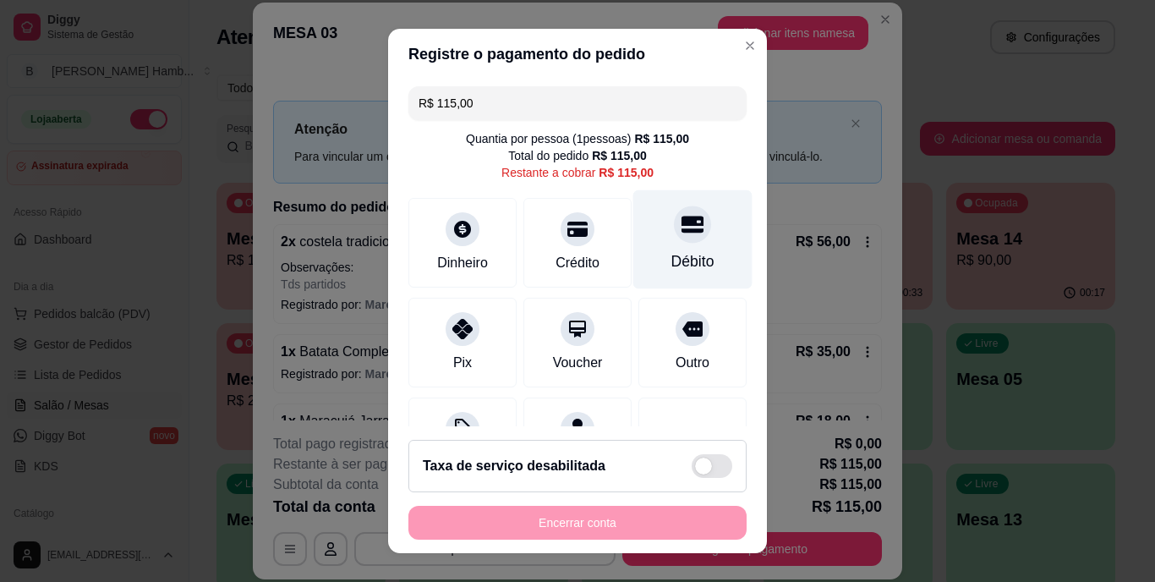
click at [682, 233] on icon at bounding box center [693, 225] width 22 height 22
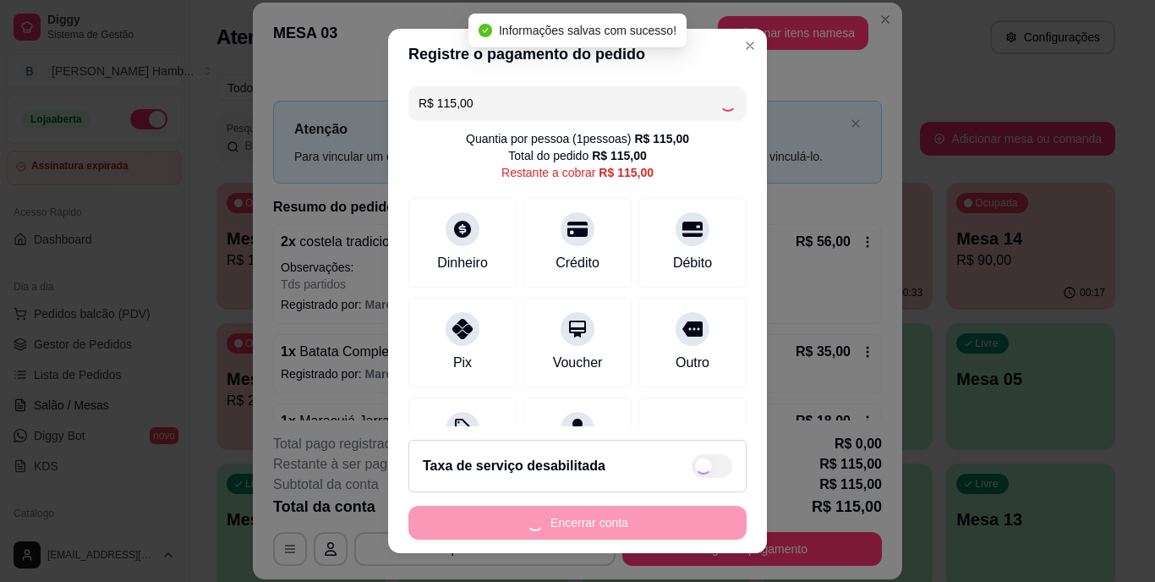
type input "R$ 0,00"
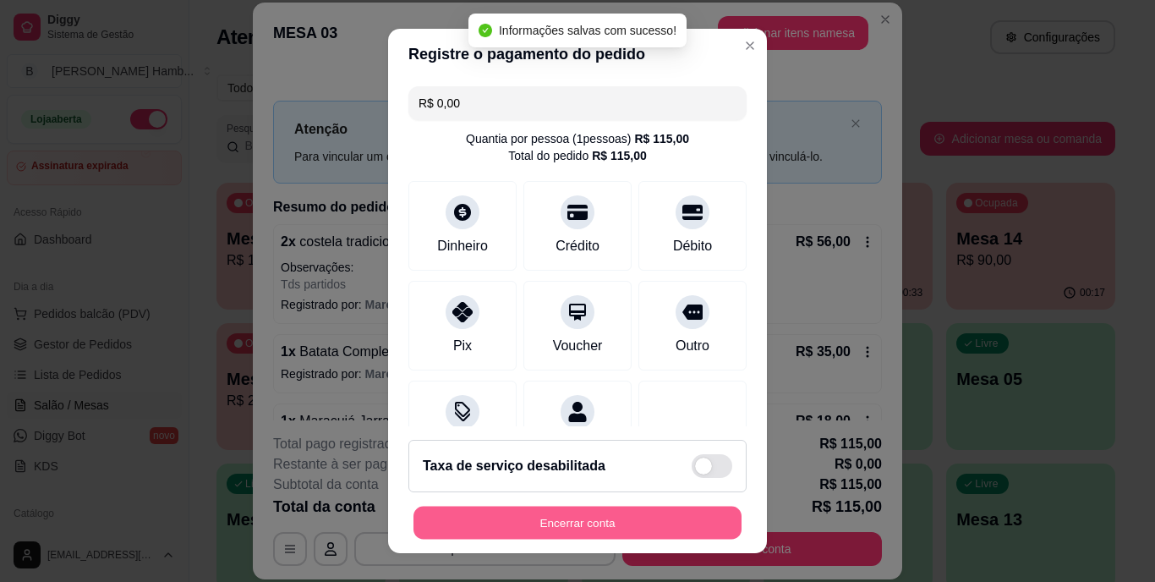
click at [550, 517] on button "Encerrar conta" at bounding box center [577, 522] width 328 height 33
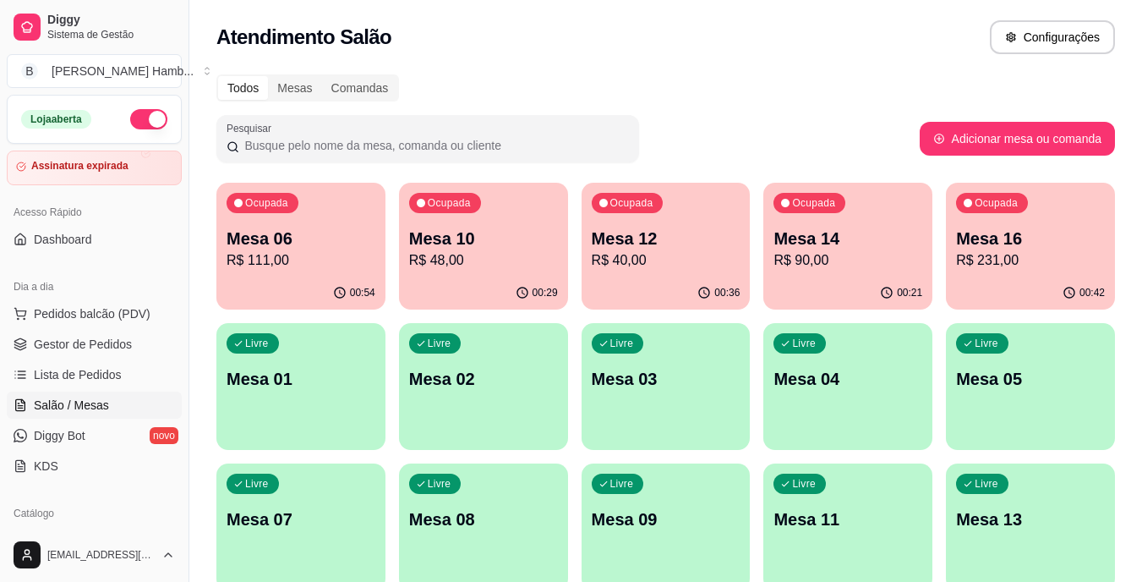
drag, startPoint x: 95, startPoint y: 319, endPoint x: 309, endPoint y: 300, distance: 215.6
click at [129, 303] on button "Pedidos balcão (PDV)" at bounding box center [94, 313] width 175 height 27
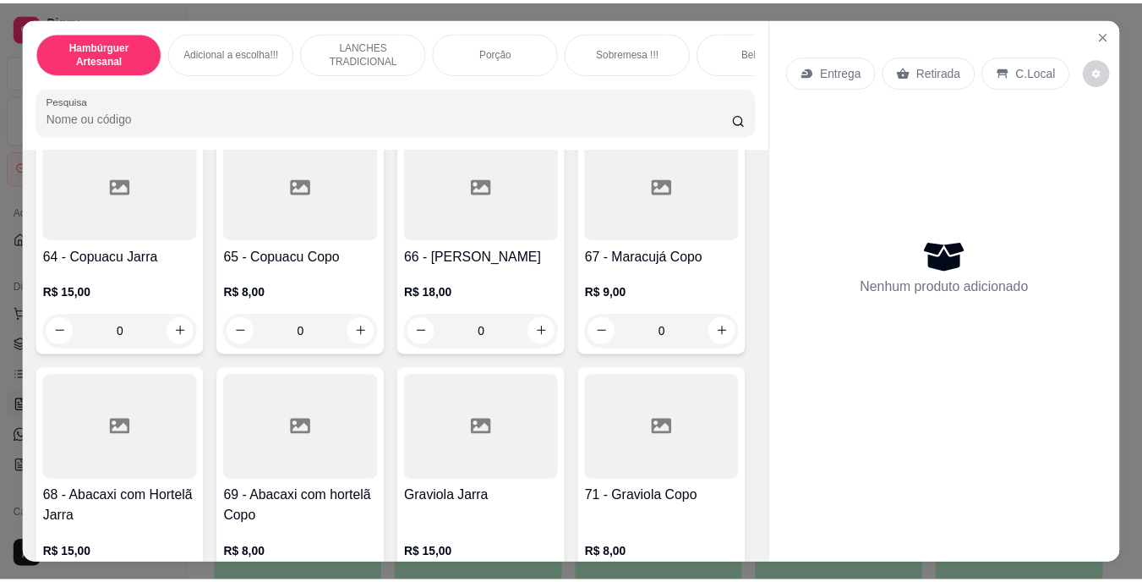
scroll to position [5327, 0]
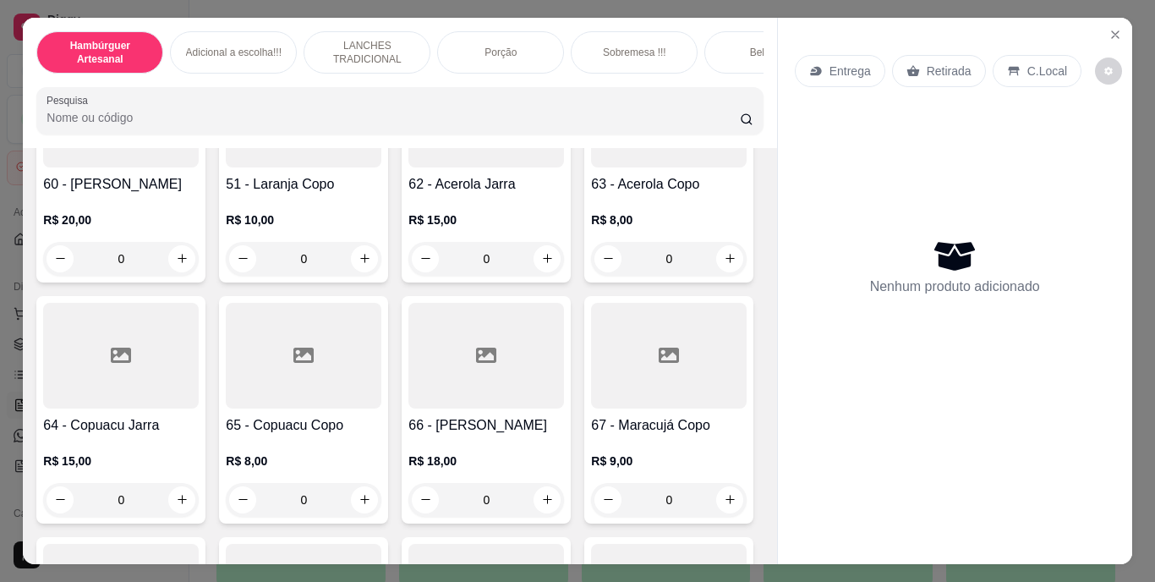
type input "1"
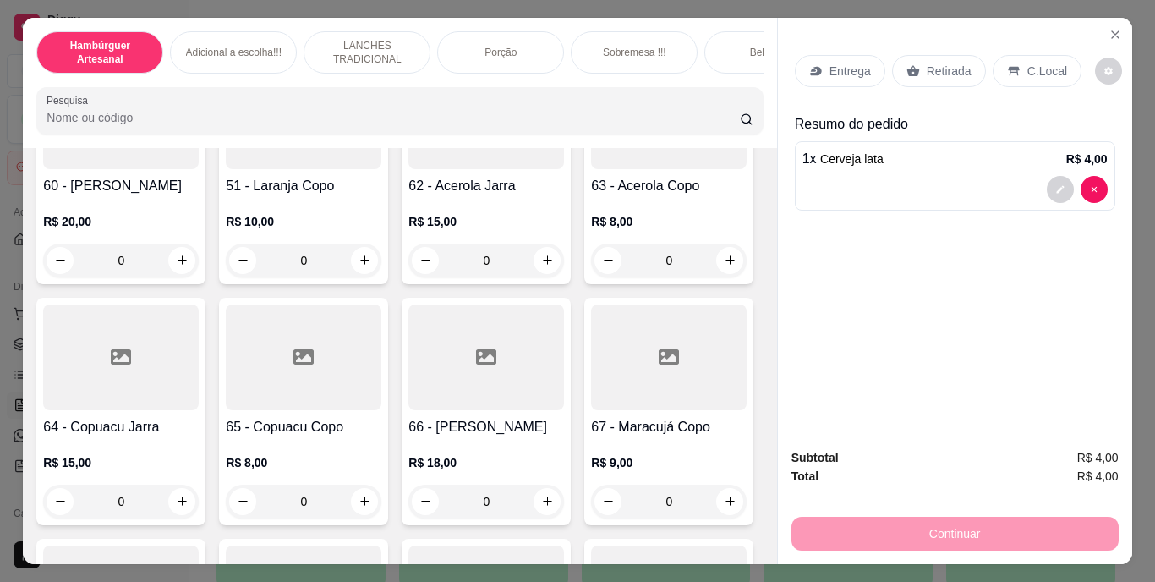
click at [906, 65] on icon at bounding box center [912, 70] width 13 height 11
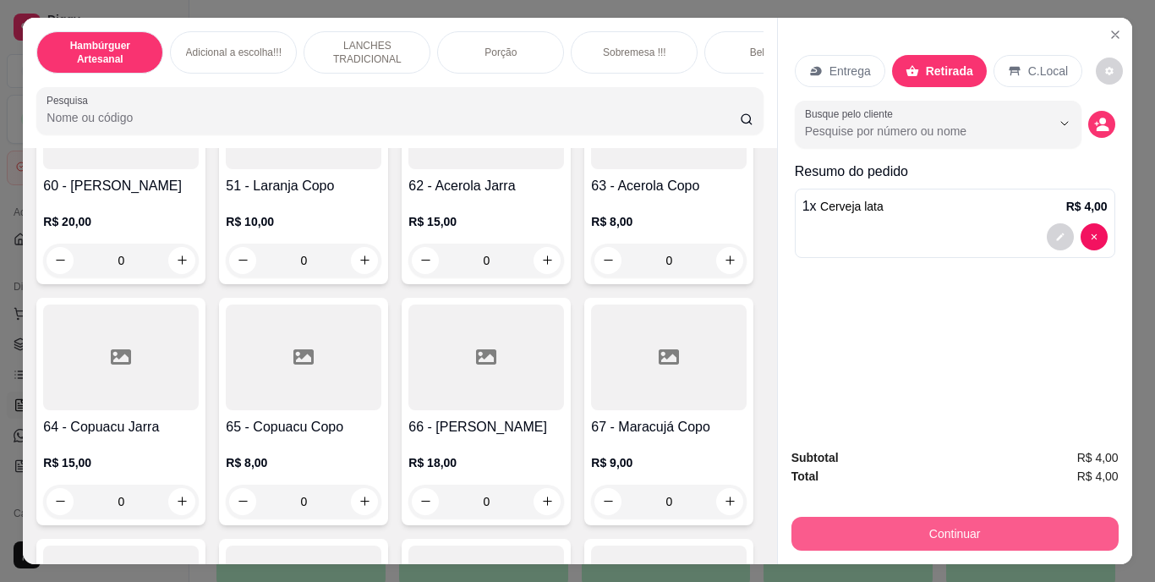
click at [891, 529] on button "Continuar" at bounding box center [954, 534] width 327 height 34
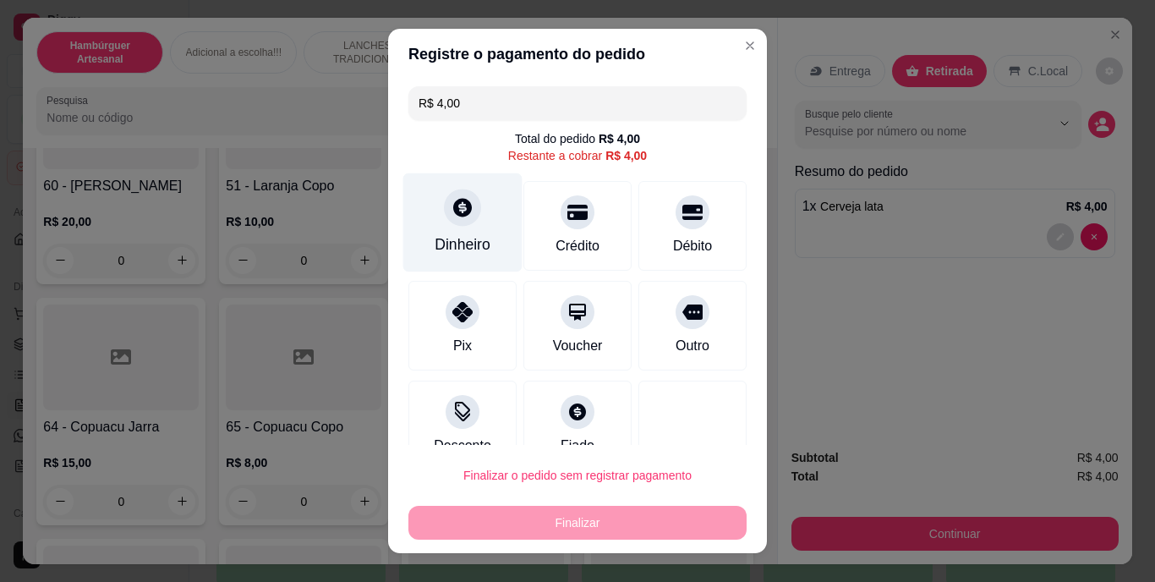
click at [460, 254] on div "Dinheiro" at bounding box center [463, 245] width 56 height 22
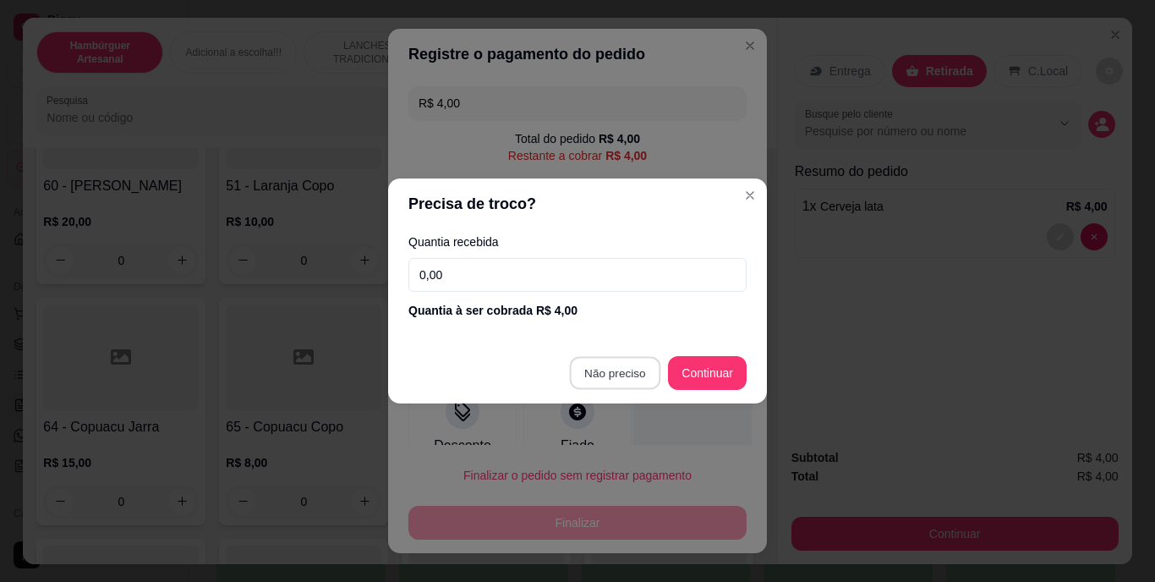
type input "R$ 0,00"
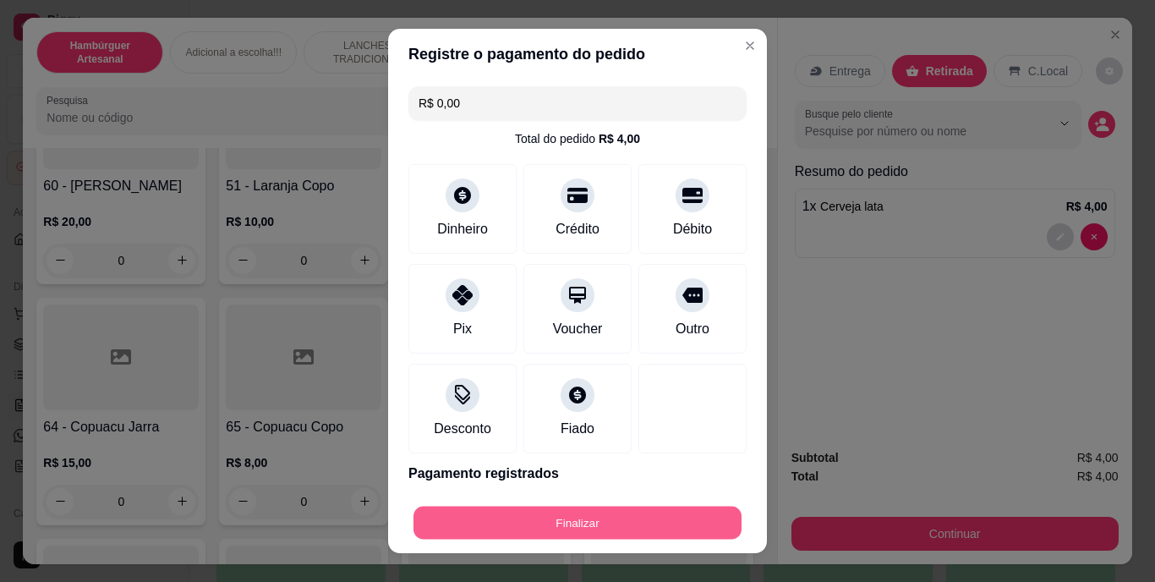
click at [618, 517] on button "Finalizar" at bounding box center [577, 522] width 328 height 33
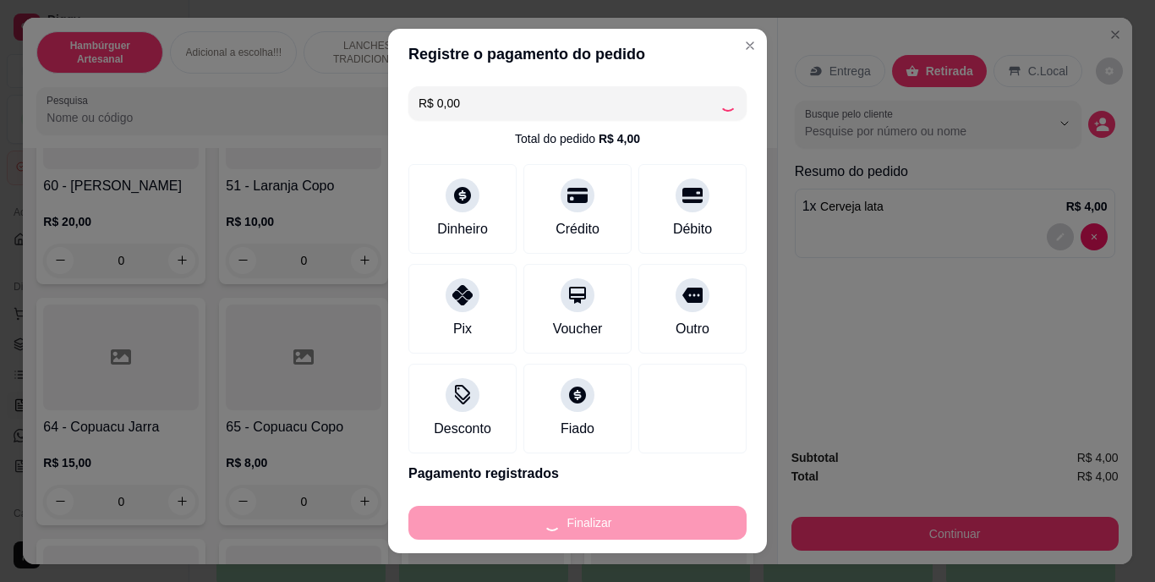
type input "0"
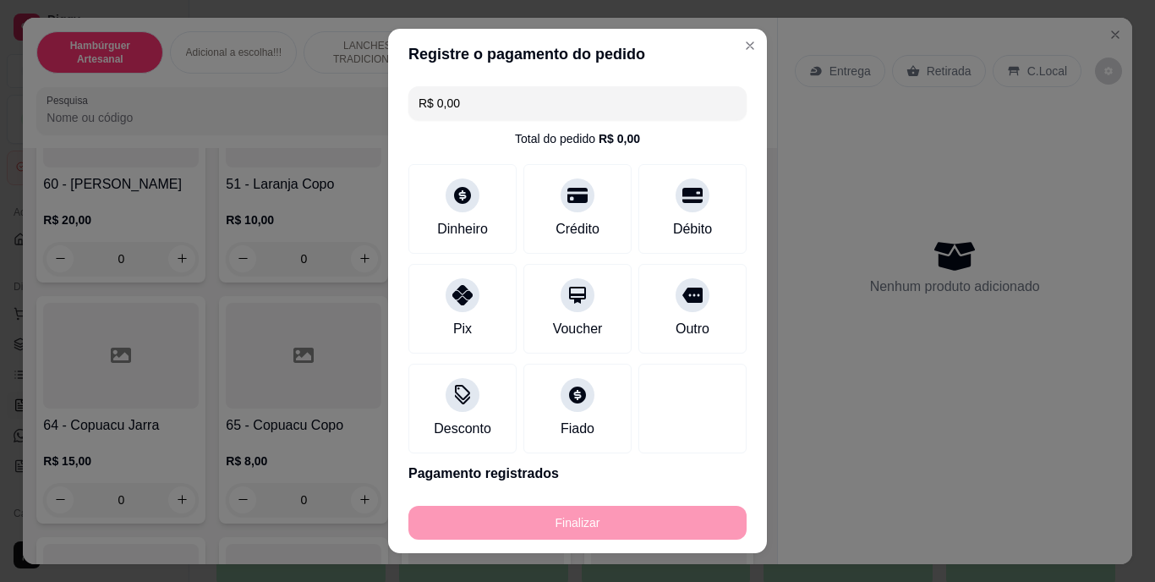
type input "-R$ 4,00"
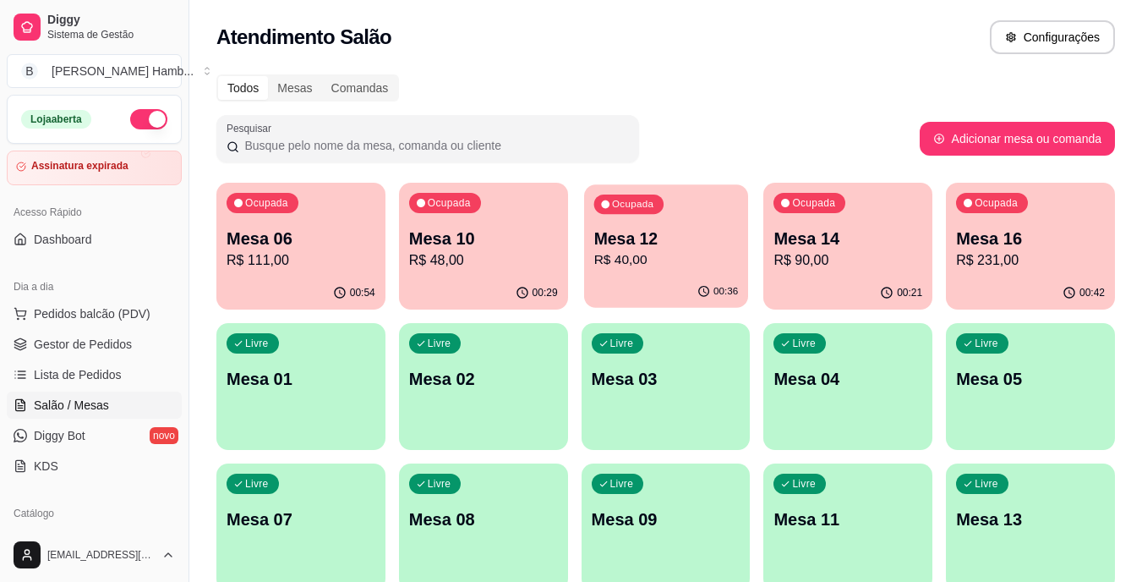
click at [659, 233] on p "Mesa 12" at bounding box center [666, 238] width 145 height 23
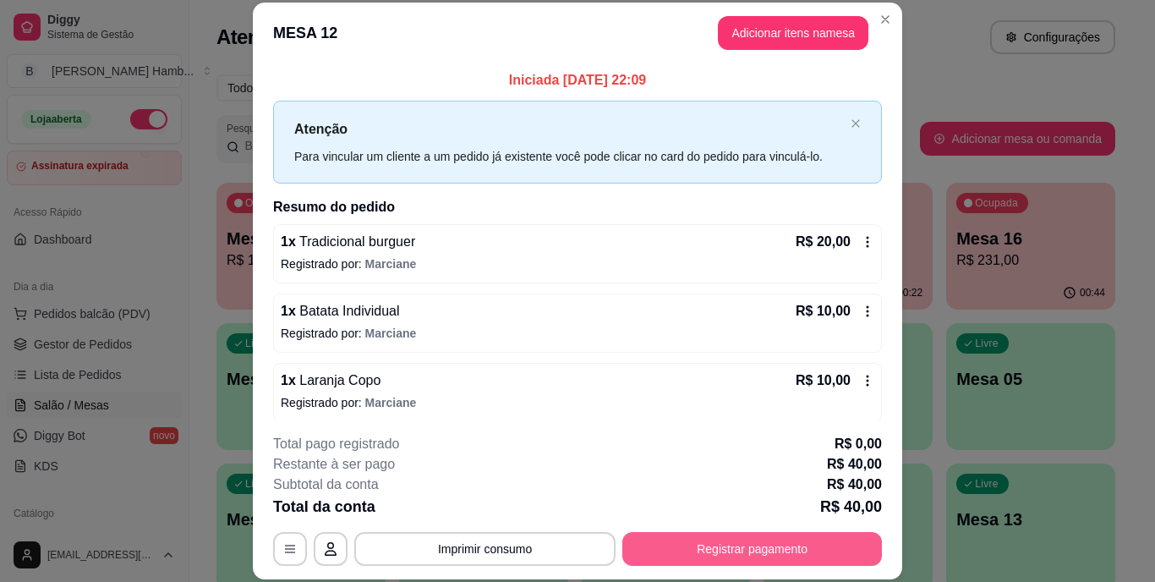
click at [735, 546] on button "Registrar pagamento" at bounding box center [752, 549] width 260 height 34
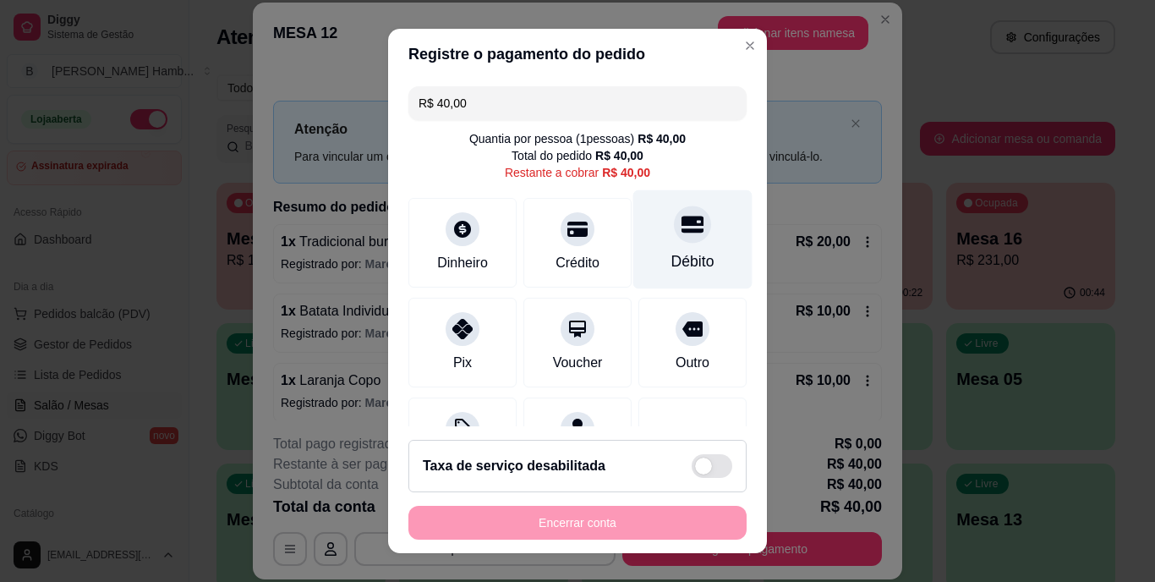
click at [671, 253] on div "Débito" at bounding box center [692, 262] width 43 height 22
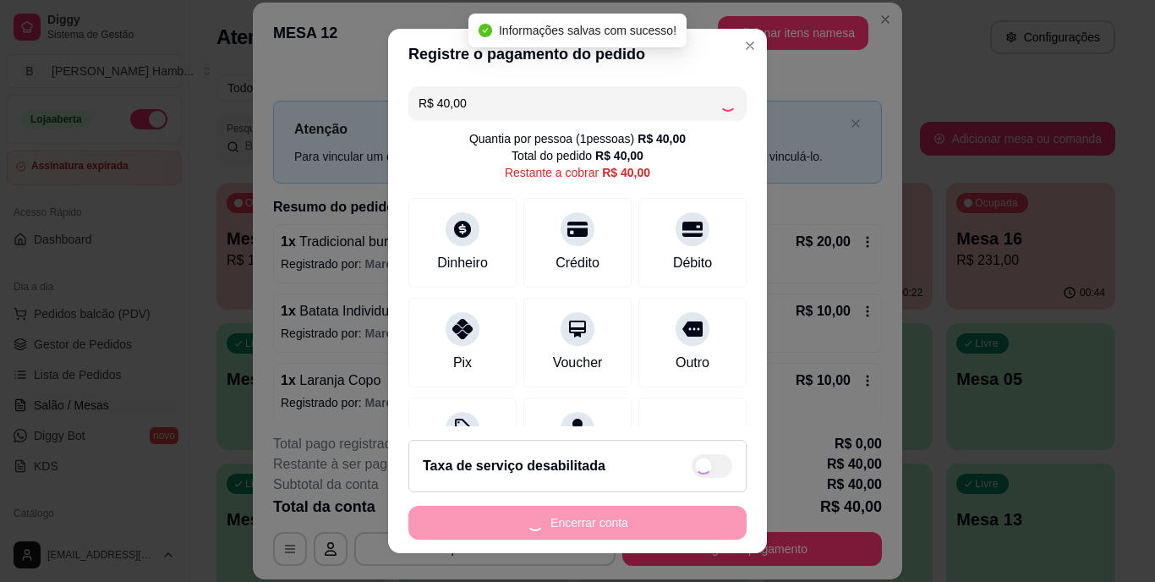
type input "R$ 0,00"
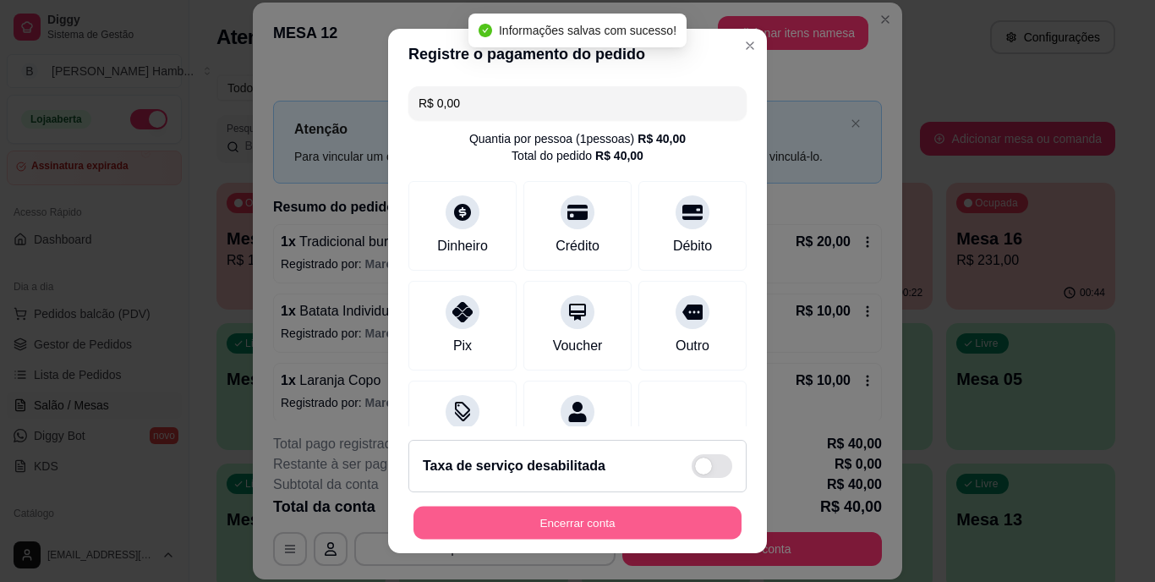
click at [578, 519] on button "Encerrar conta" at bounding box center [577, 522] width 328 height 33
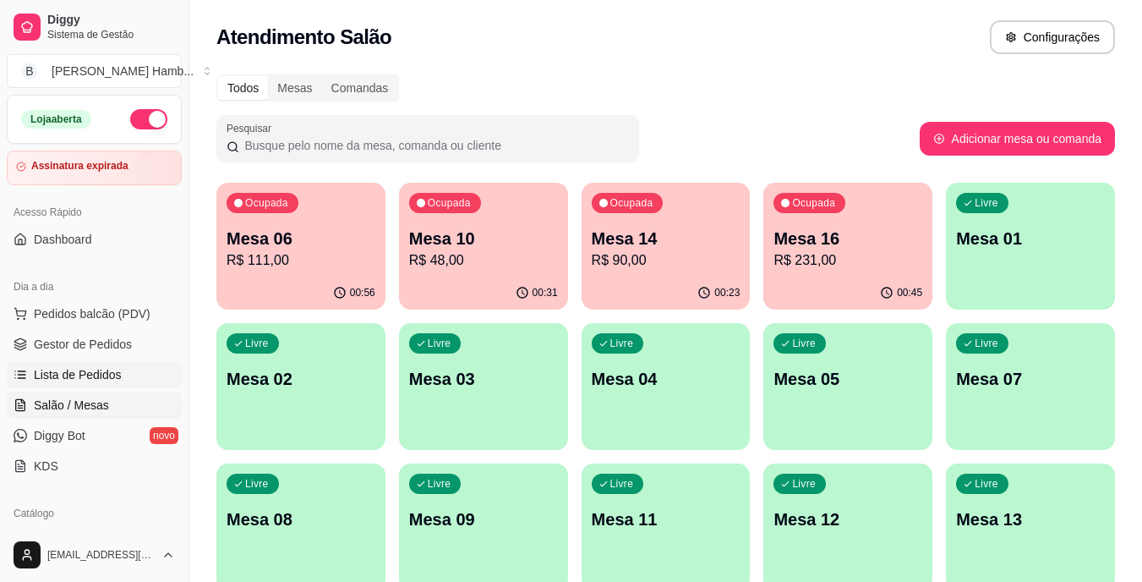
click at [125, 371] on link "Lista de Pedidos" at bounding box center [94, 374] width 175 height 27
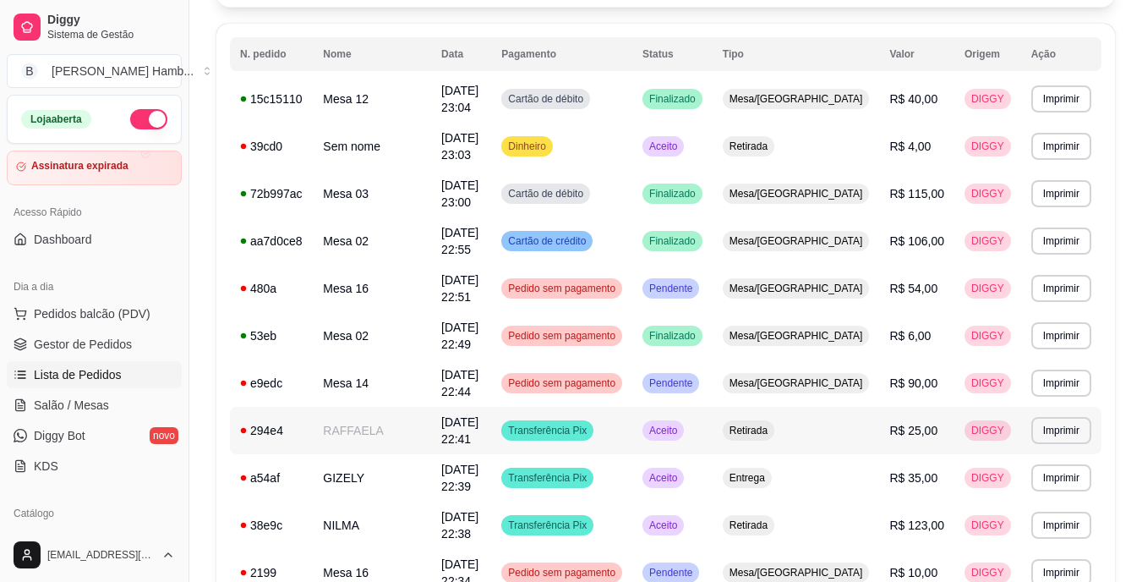
scroll to position [254, 0]
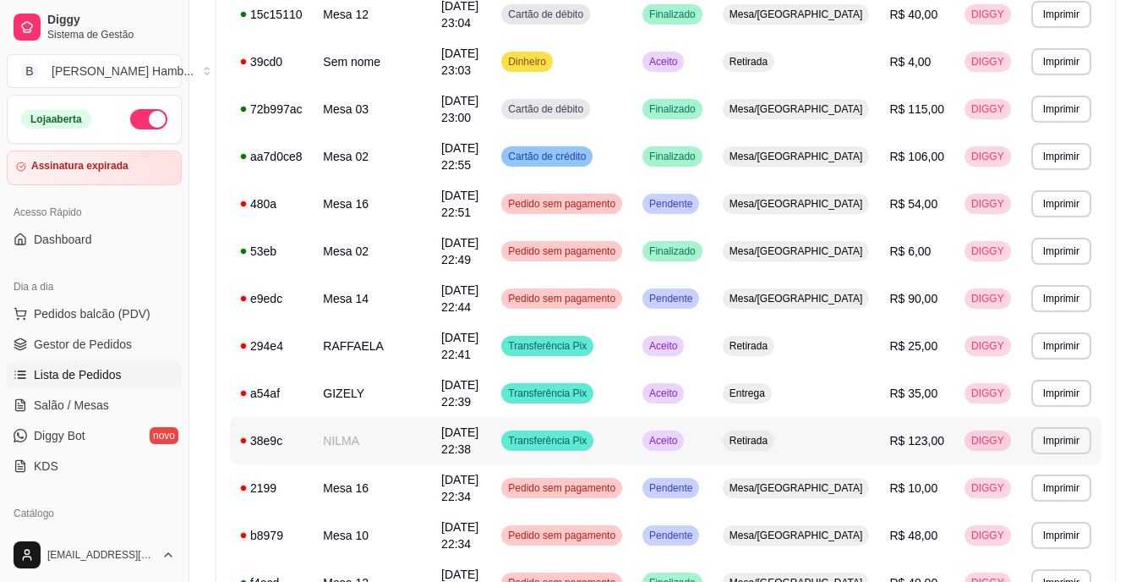
click at [404, 438] on td "NILMA" at bounding box center [372, 440] width 118 height 47
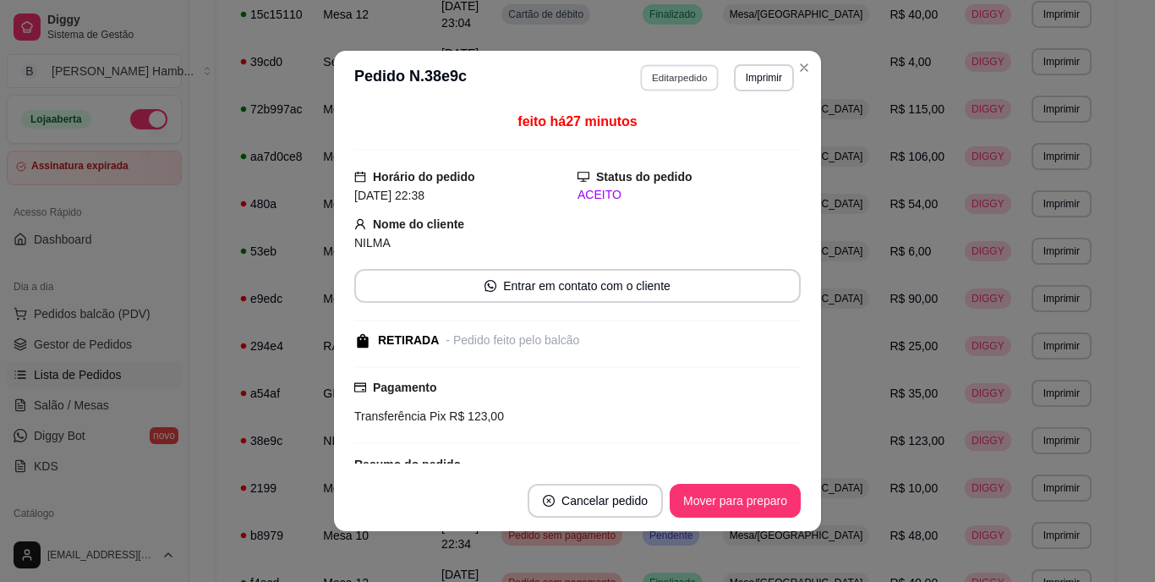
click at [665, 83] on button "Editar pedido" at bounding box center [680, 77] width 79 height 26
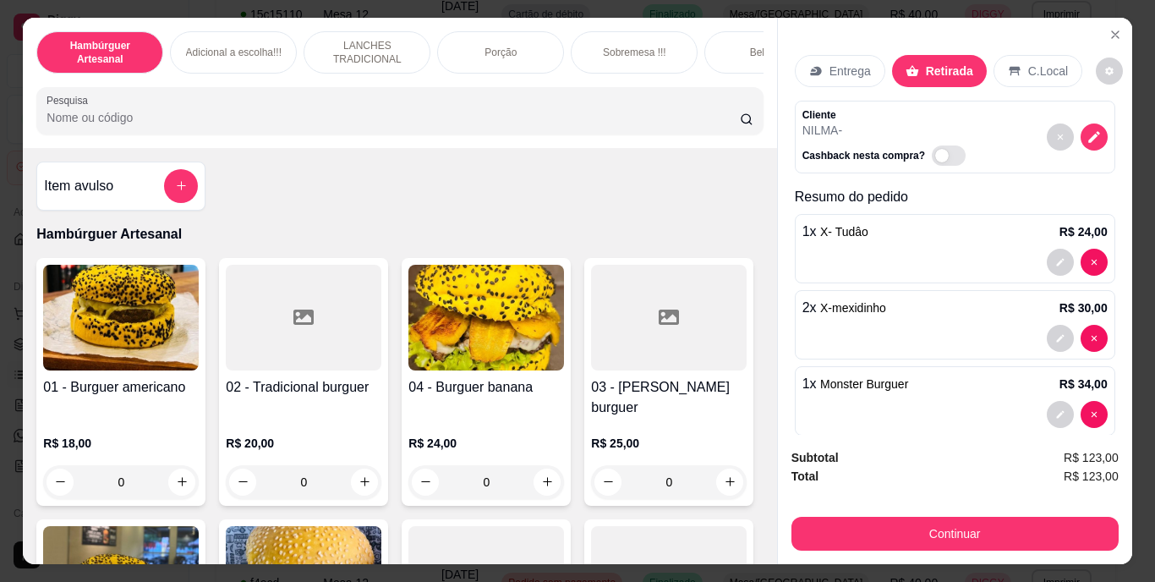
click at [812, 64] on icon at bounding box center [816, 71] width 14 height 14
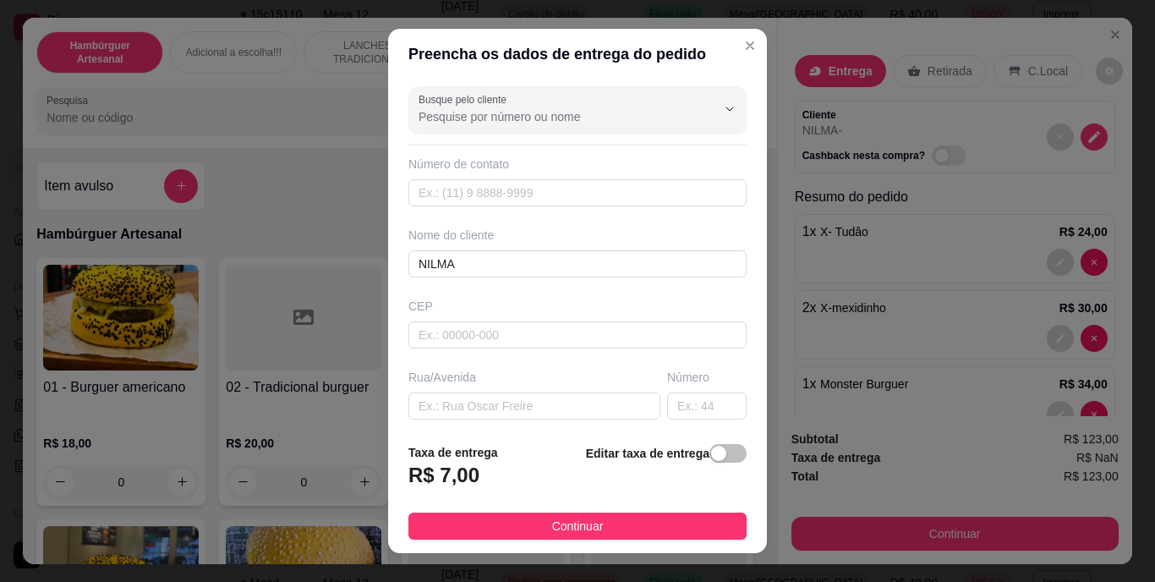
click at [514, 517] on button "Continuar" at bounding box center [577, 525] width 338 height 27
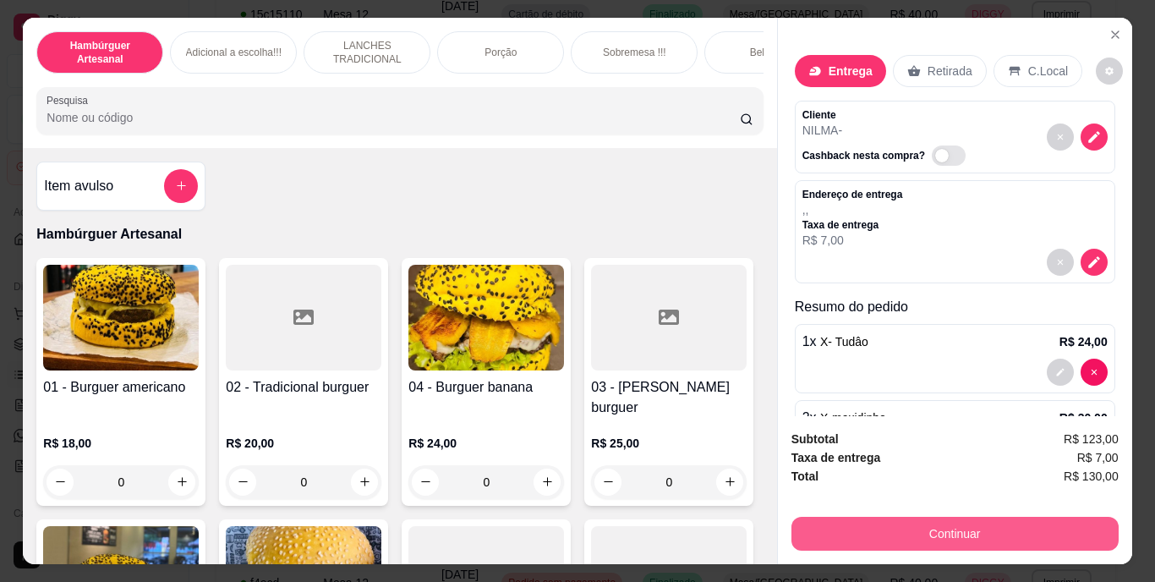
click at [844, 525] on button "Continuar" at bounding box center [954, 534] width 327 height 34
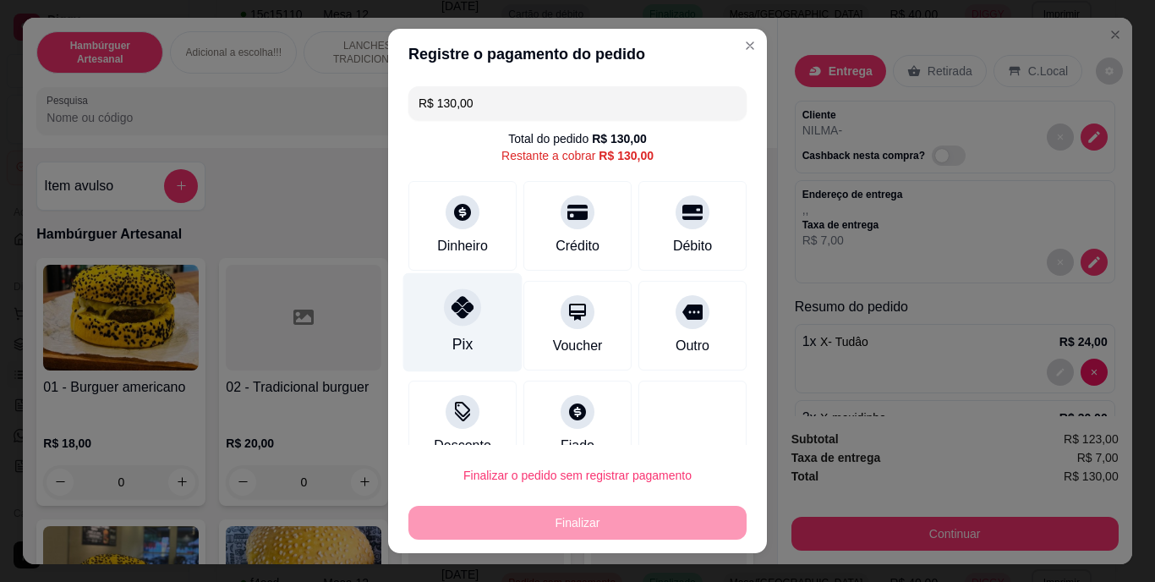
click at [457, 307] on icon at bounding box center [463, 308] width 22 height 22
type input "R$ 0,00"
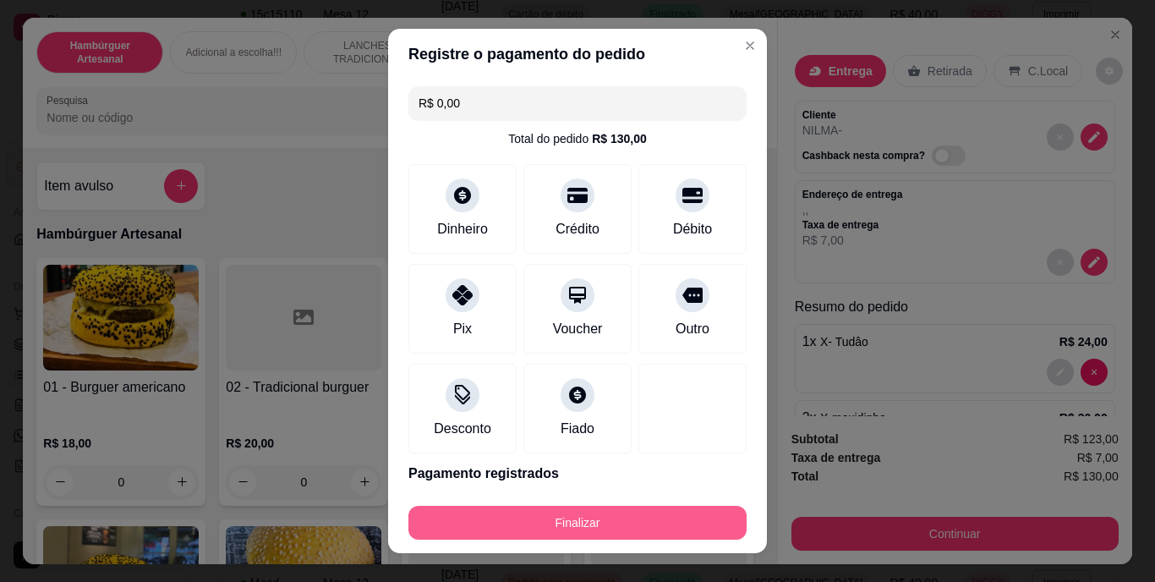
click at [537, 519] on button "Finalizar" at bounding box center [577, 523] width 338 height 34
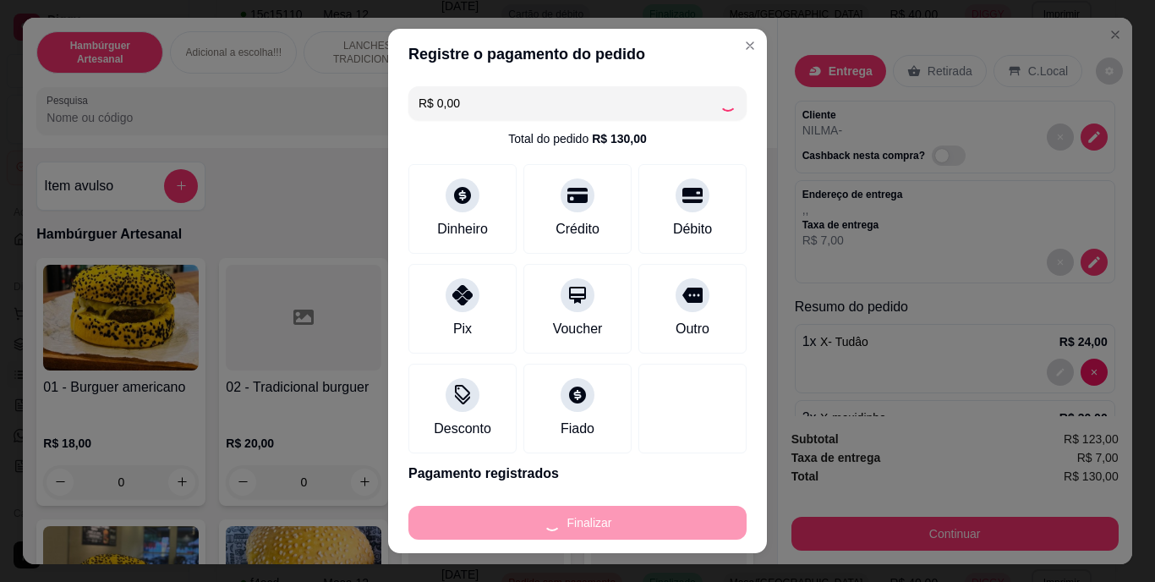
type input "0"
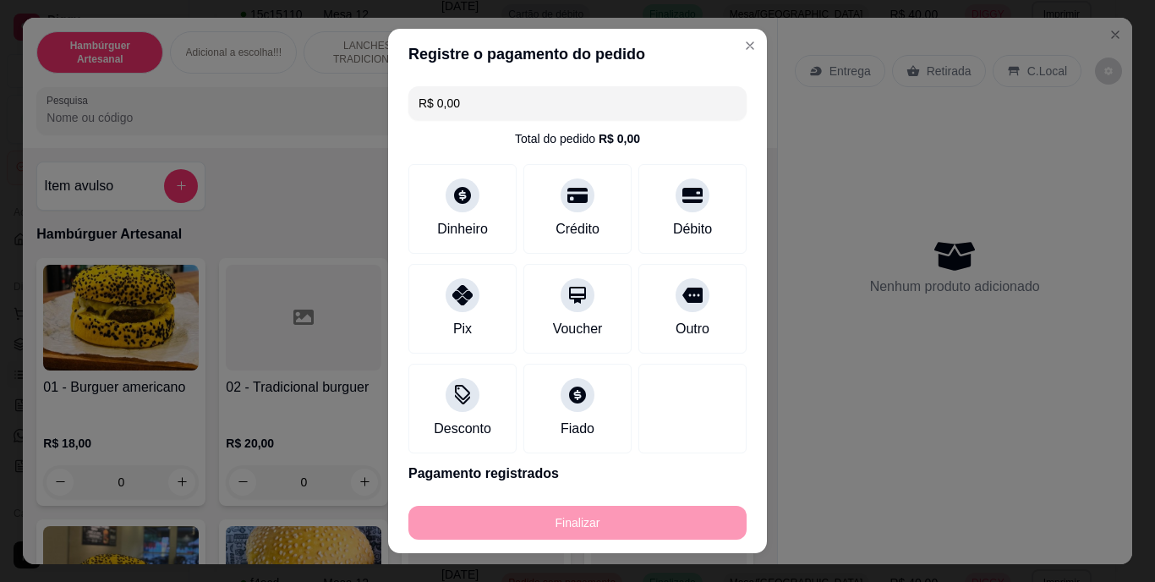
type input "-R$ 130,00"
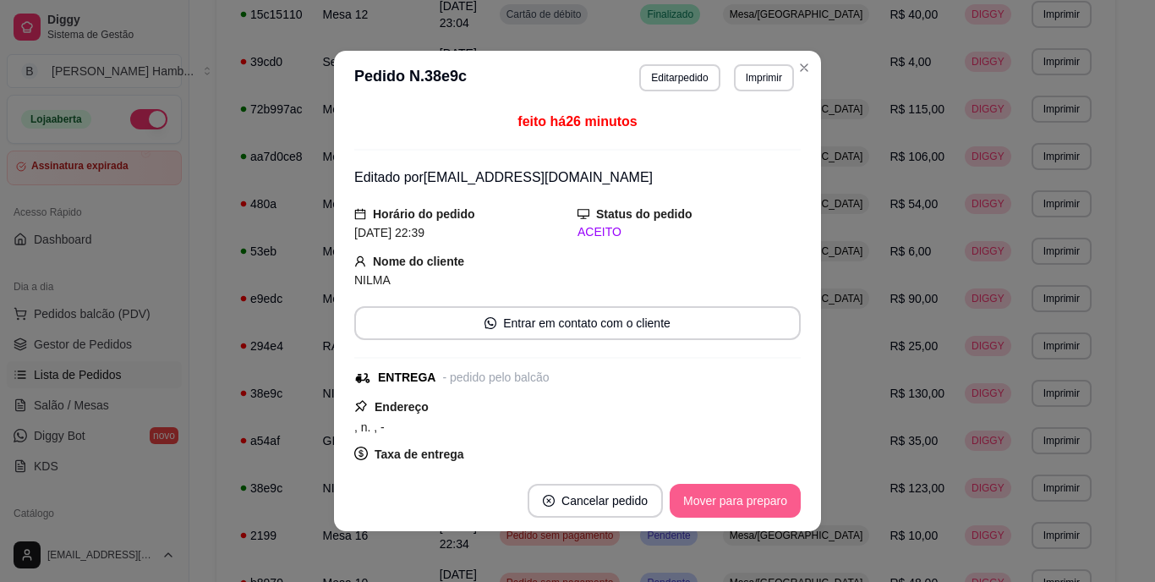
click at [694, 510] on button "Mover para preparo" at bounding box center [735, 501] width 131 height 34
click at [697, 505] on button "Mover para entrega" at bounding box center [735, 501] width 127 height 33
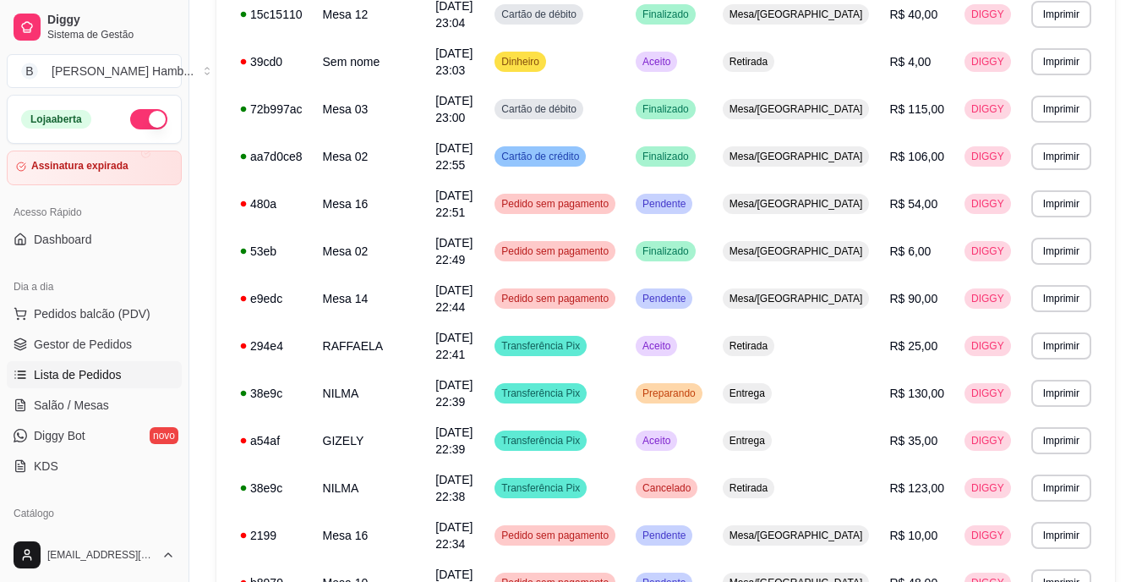
click at [151, 408] on link "Salão / Mesas" at bounding box center [94, 404] width 175 height 27
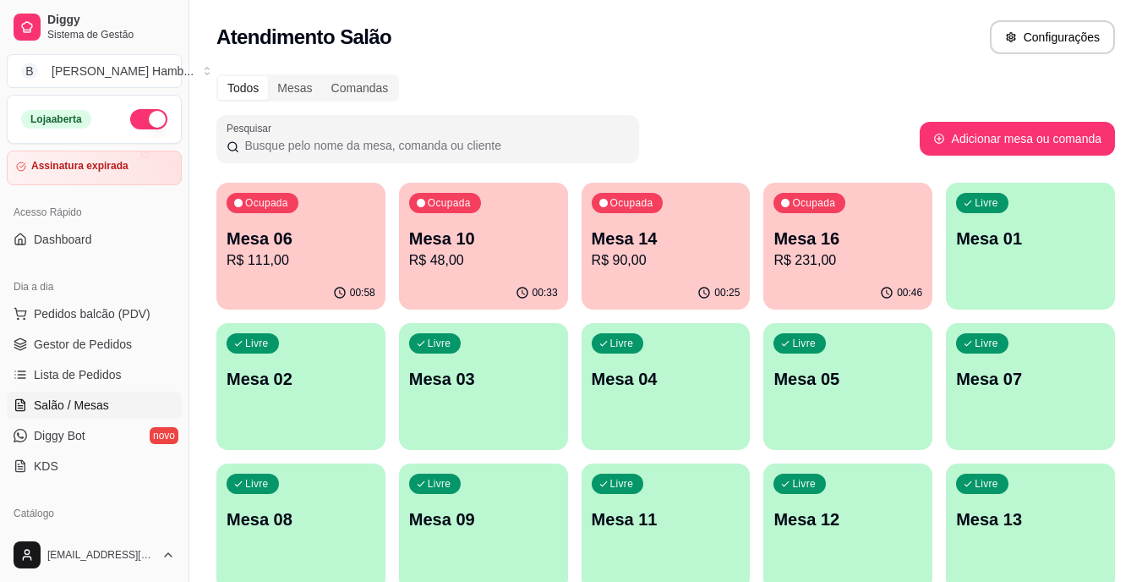
click at [351, 257] on p "R$ 111,00" at bounding box center [301, 260] width 149 height 20
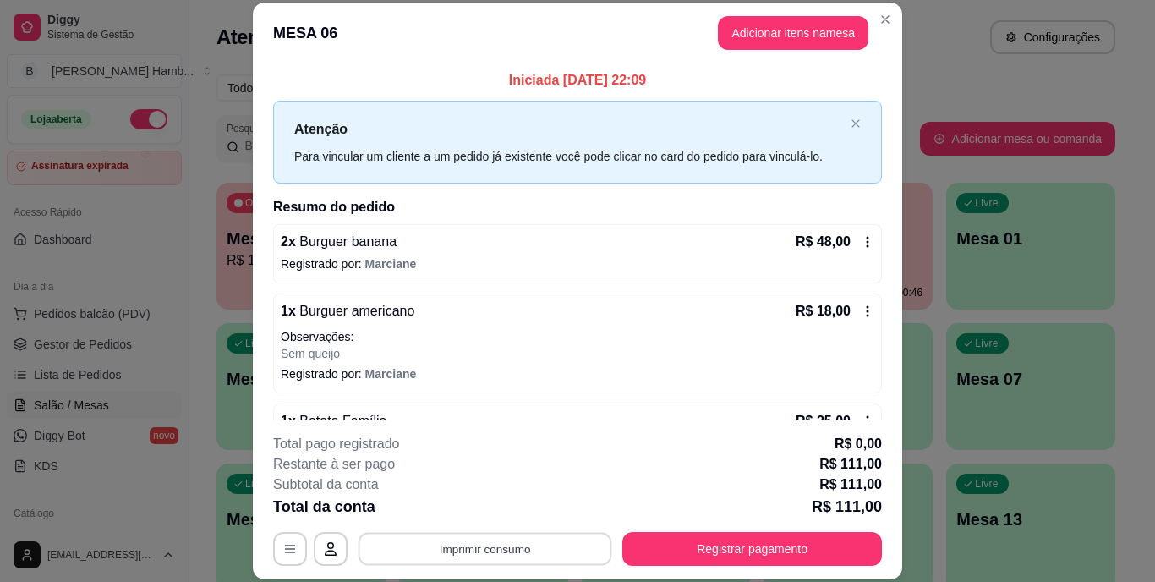
click at [495, 546] on button "Imprimir consumo" at bounding box center [486, 548] width 254 height 33
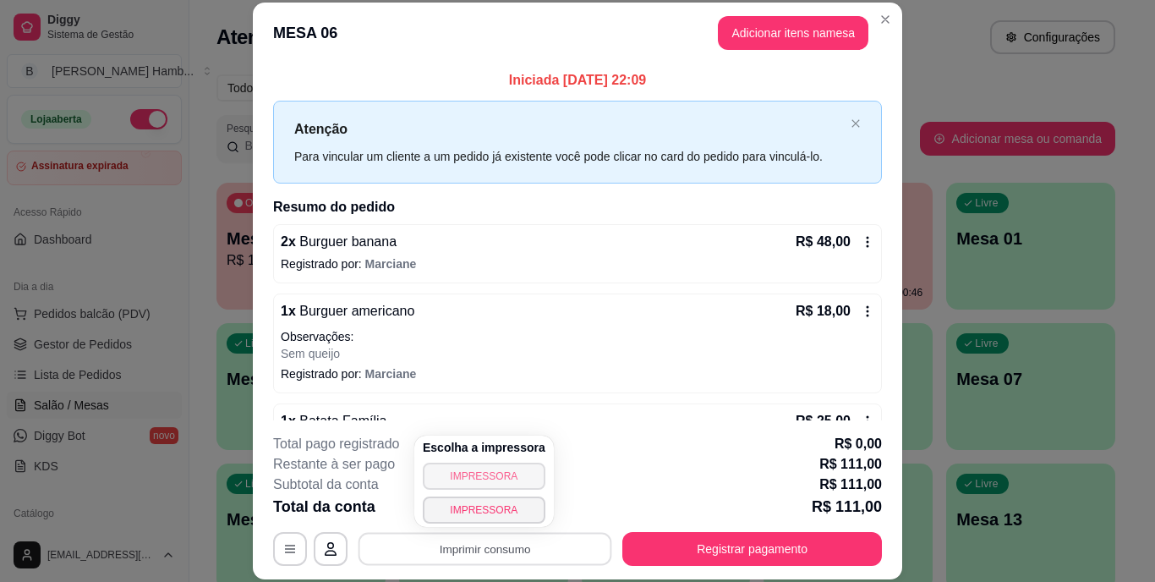
click at [477, 479] on button "IMPRESSORA" at bounding box center [484, 476] width 123 height 27
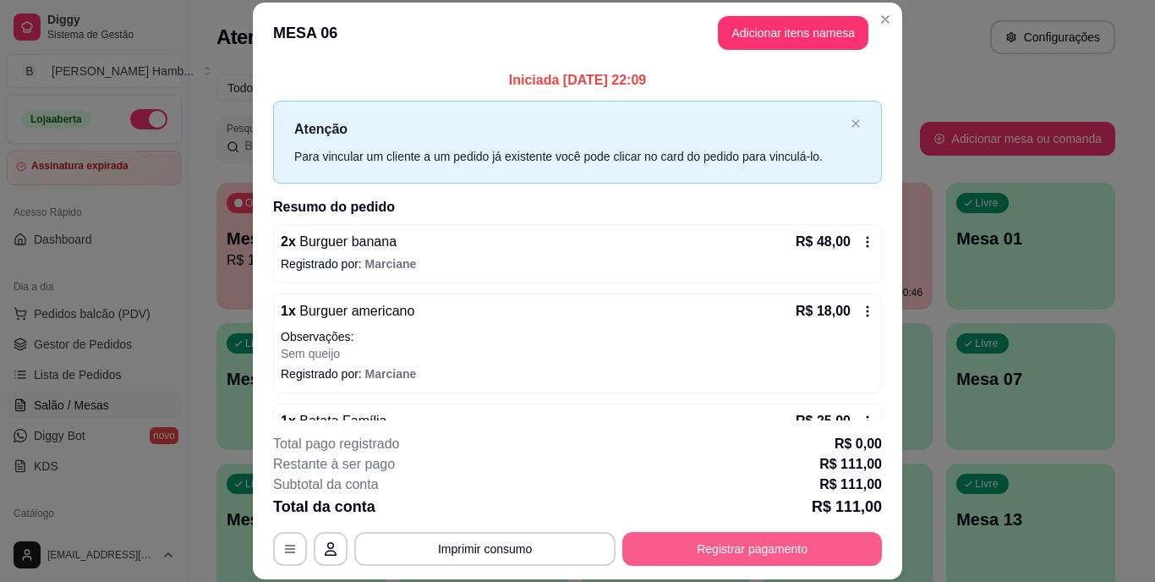
click at [639, 537] on button "Registrar pagamento" at bounding box center [752, 549] width 260 height 34
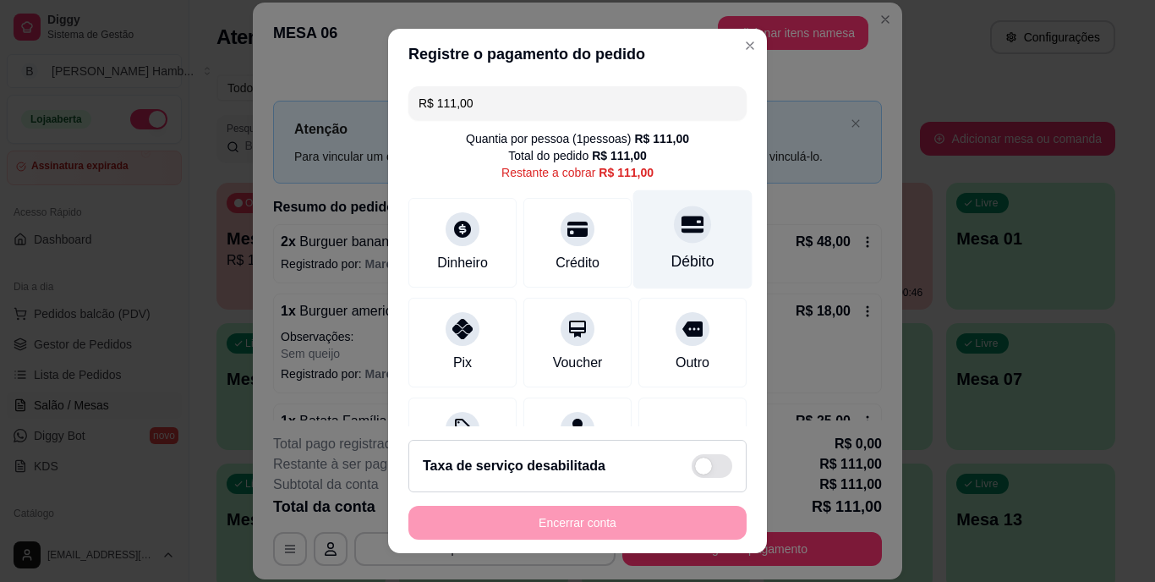
click at [648, 244] on div "Débito" at bounding box center [692, 239] width 119 height 99
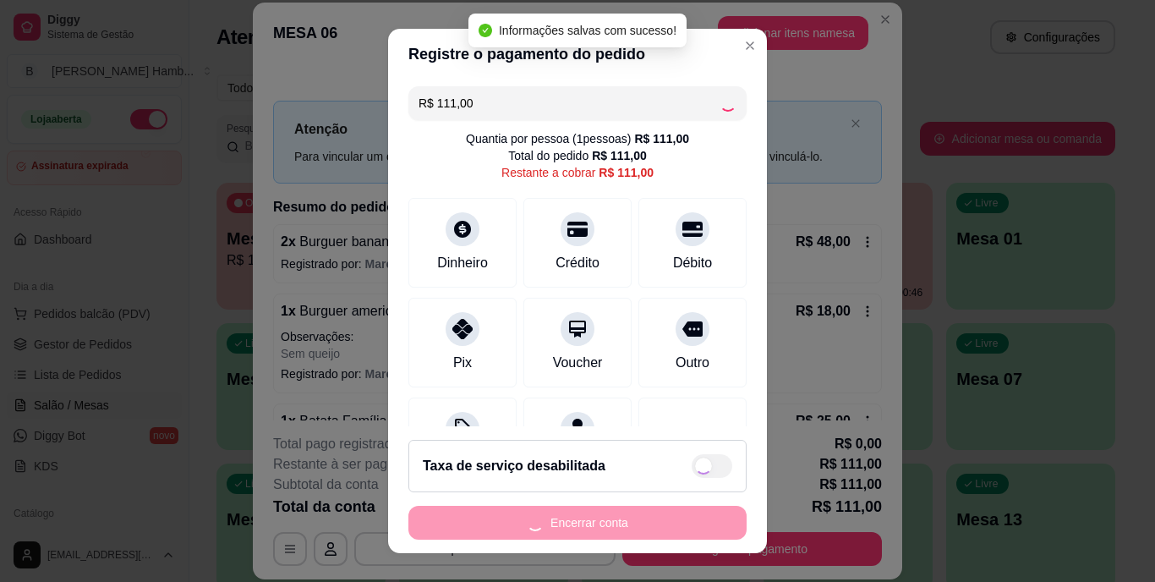
type input "R$ 0,00"
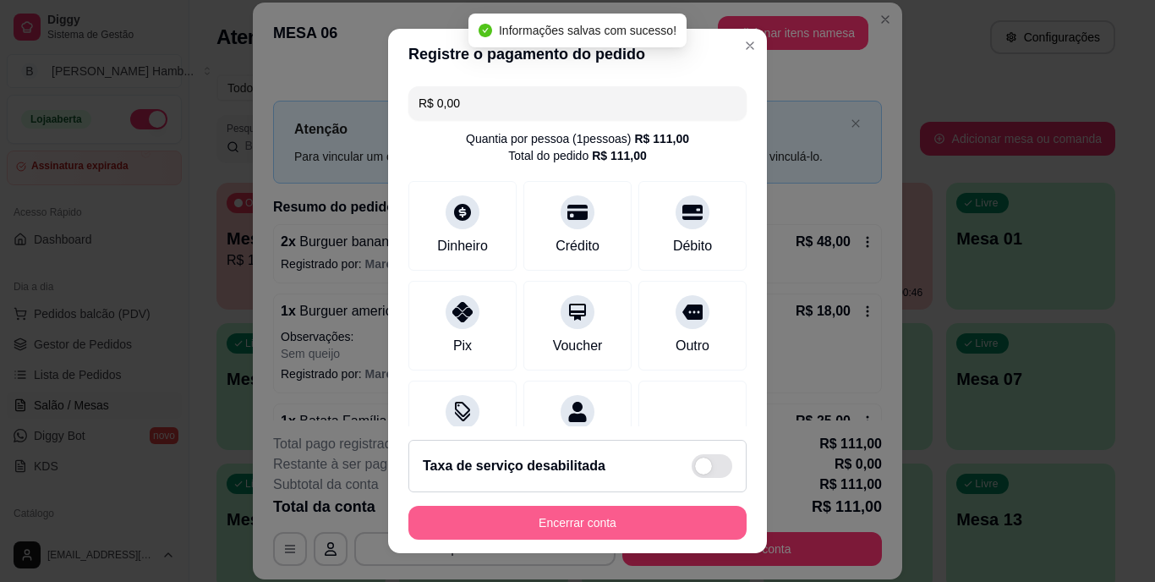
click at [575, 523] on button "Encerrar conta" at bounding box center [577, 523] width 338 height 34
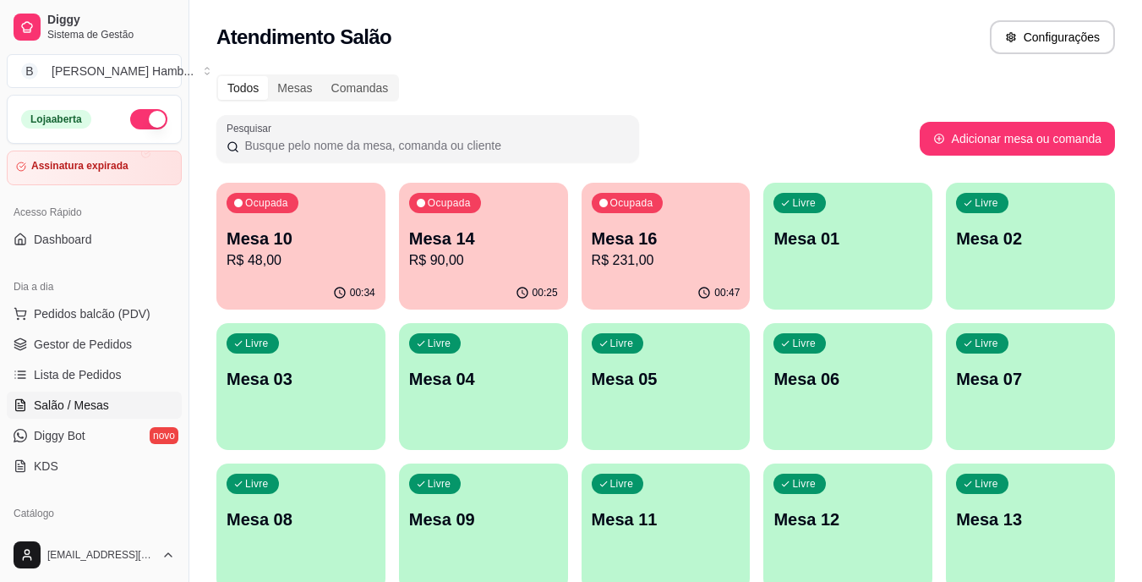
click at [322, 269] on p "R$ 48,00" at bounding box center [301, 260] width 149 height 20
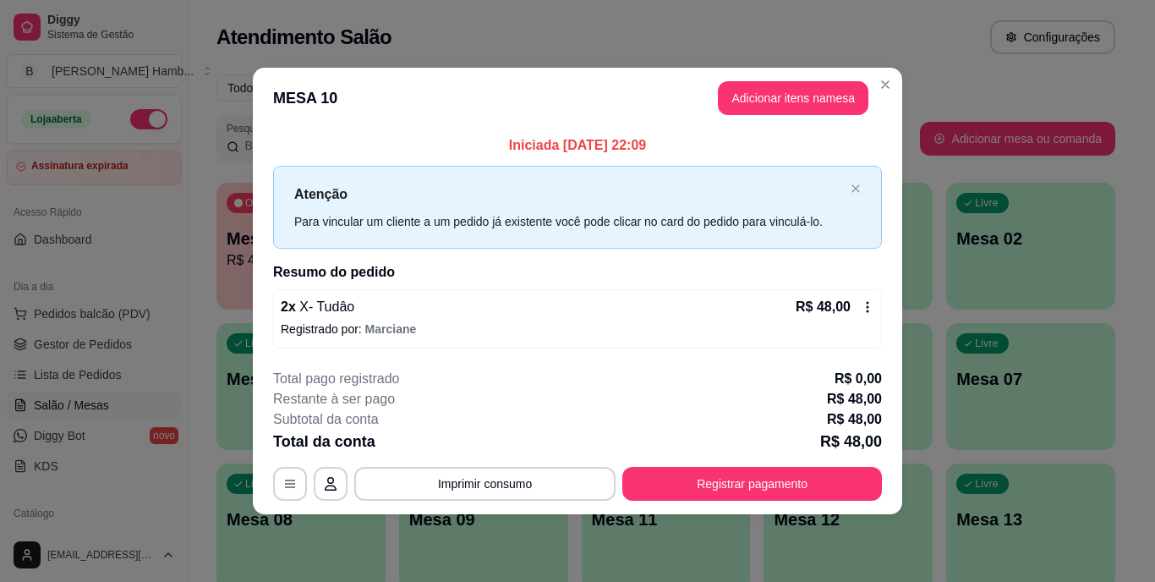
drag, startPoint x: 775, startPoint y: 461, endPoint x: 780, endPoint y: 478, distance: 17.7
click at [780, 467] on div "**********" at bounding box center [577, 435] width 609 height 132
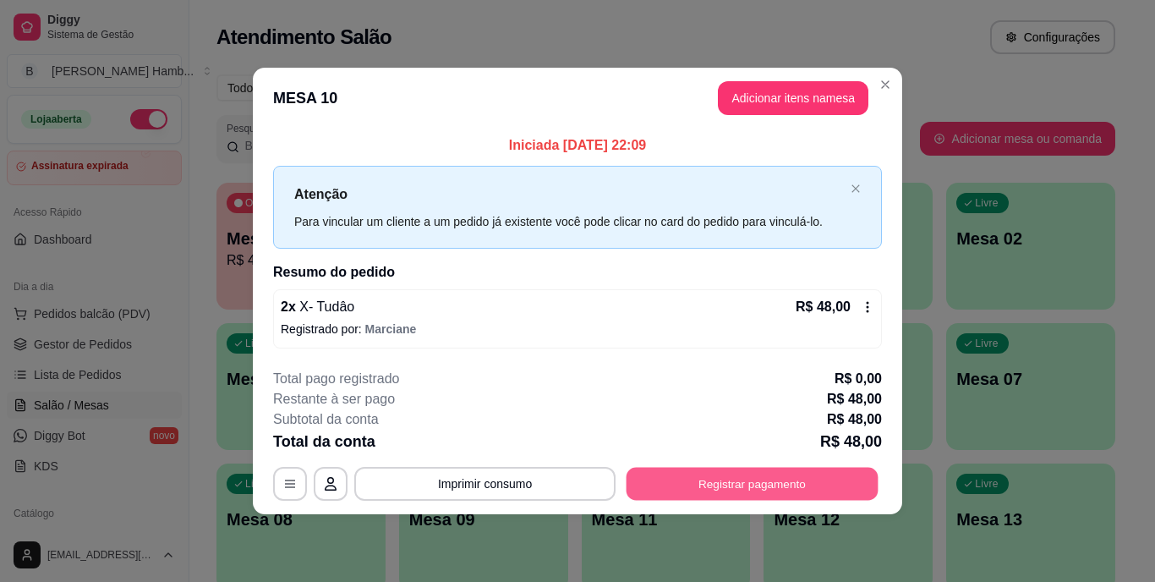
click at [780, 478] on button "Registrar pagamento" at bounding box center [753, 483] width 252 height 33
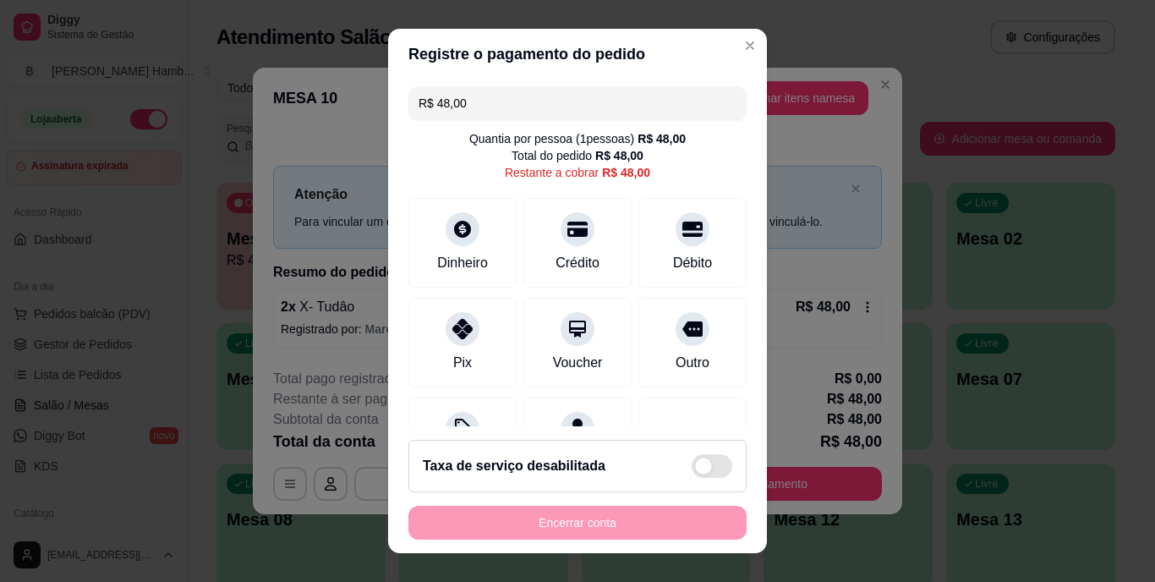
drag, startPoint x: 658, startPoint y: 244, endPoint x: 675, endPoint y: 294, distance: 52.7
click at [660, 245] on div "Débito" at bounding box center [692, 243] width 108 height 90
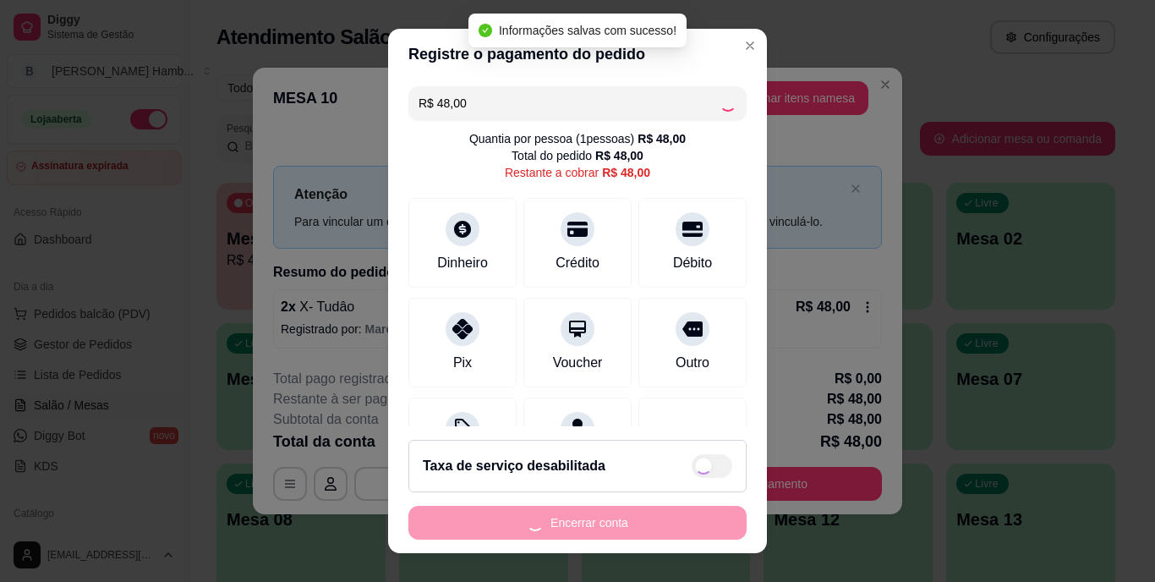
type input "R$ 0,00"
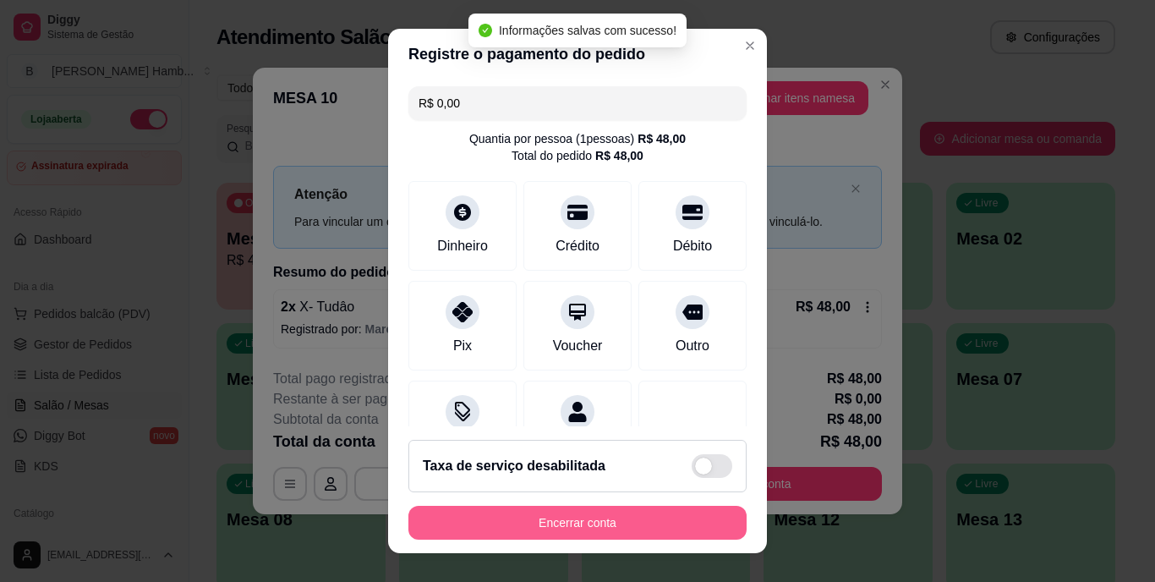
click at [630, 517] on button "Encerrar conta" at bounding box center [577, 523] width 338 height 34
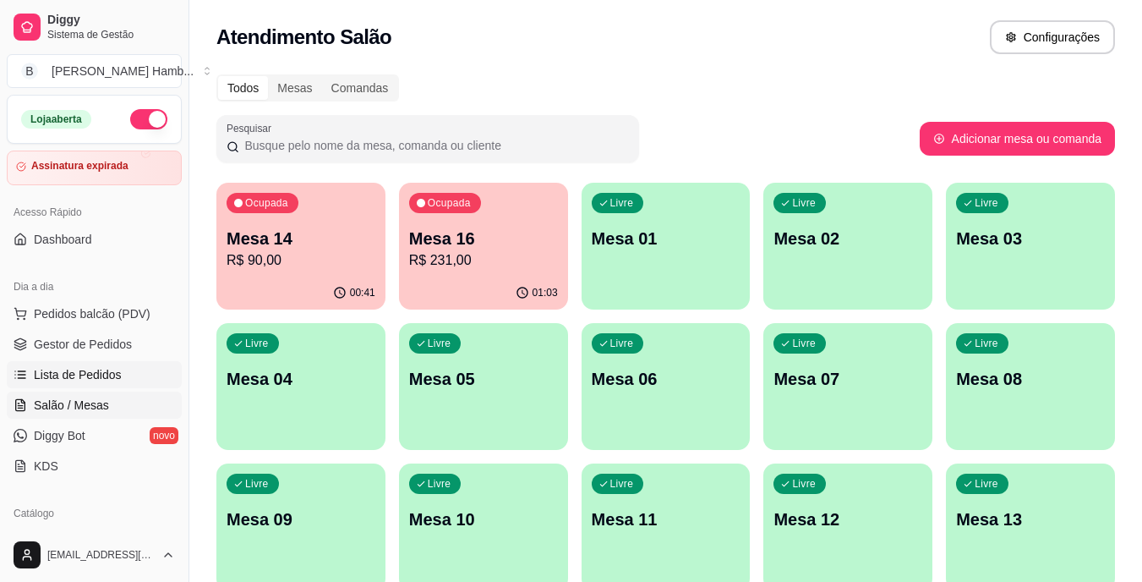
click at [109, 369] on span "Lista de Pedidos" at bounding box center [78, 374] width 88 height 17
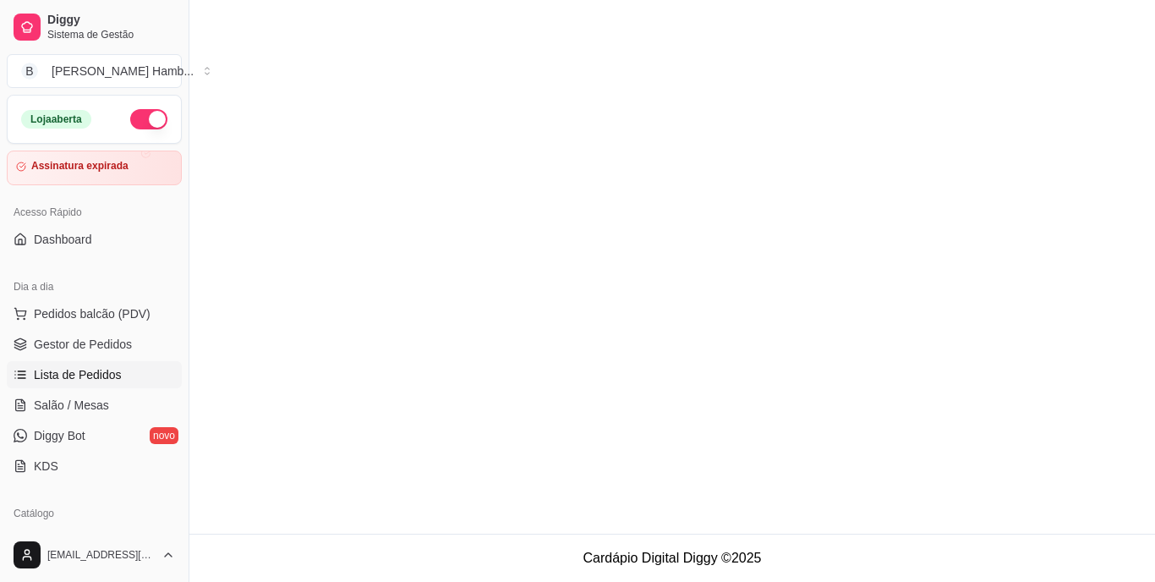
click at [109, 369] on span "Lista de Pedidos" at bounding box center [78, 374] width 88 height 17
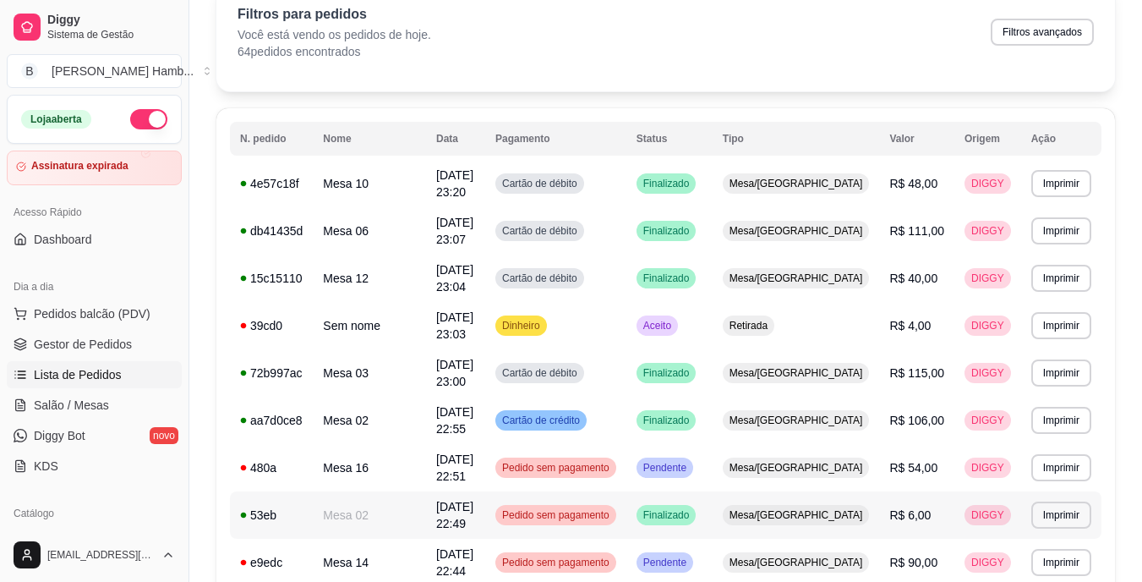
scroll to position [254, 0]
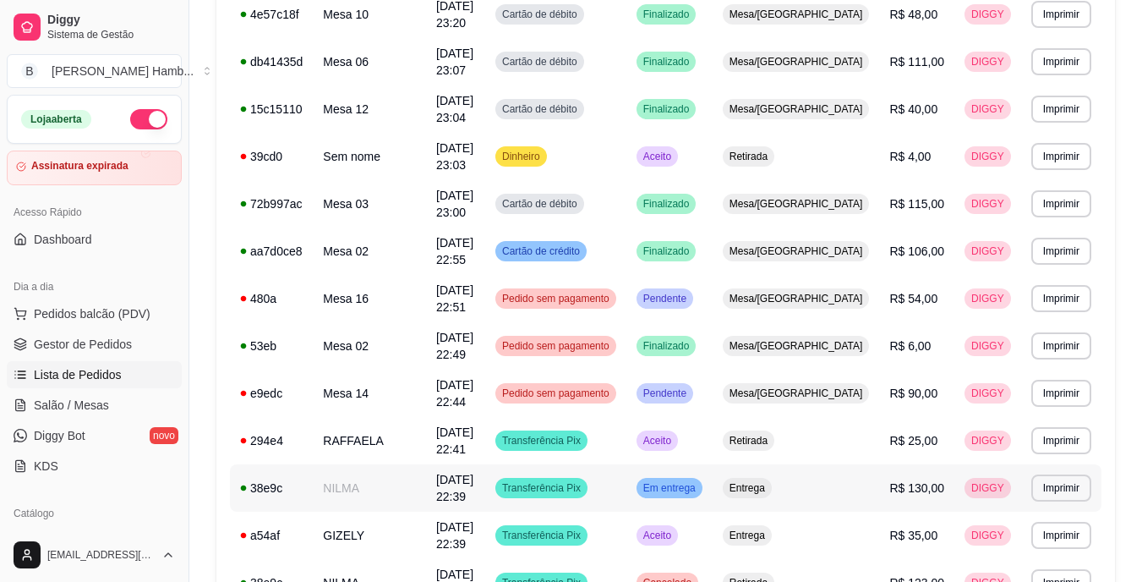
click at [382, 477] on td "NILMA" at bounding box center [369, 487] width 113 height 47
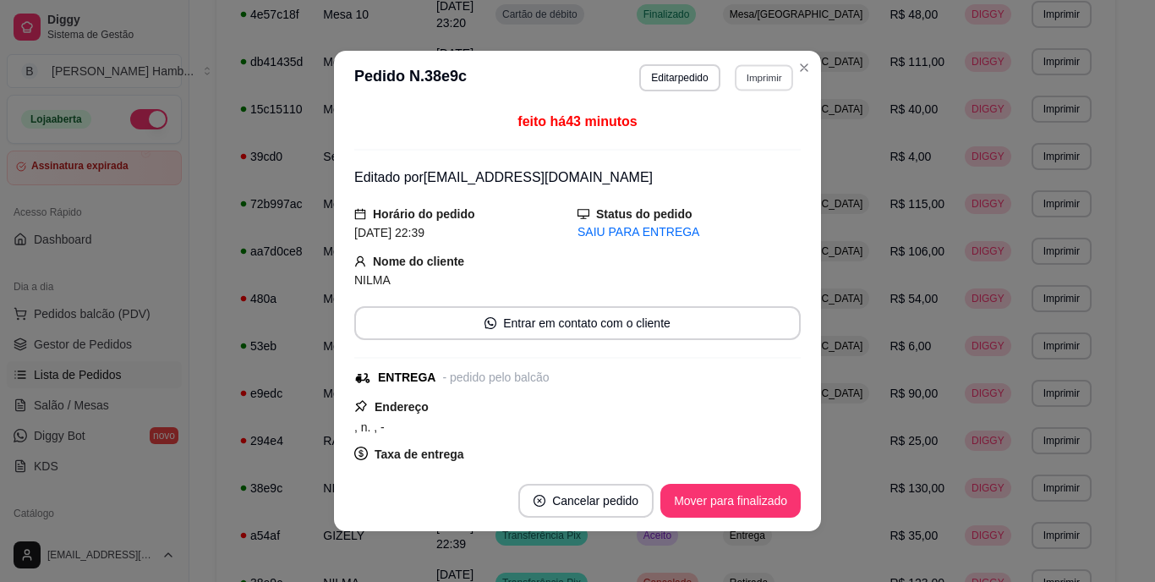
click at [765, 75] on button "Imprimir" at bounding box center [764, 77] width 58 height 26
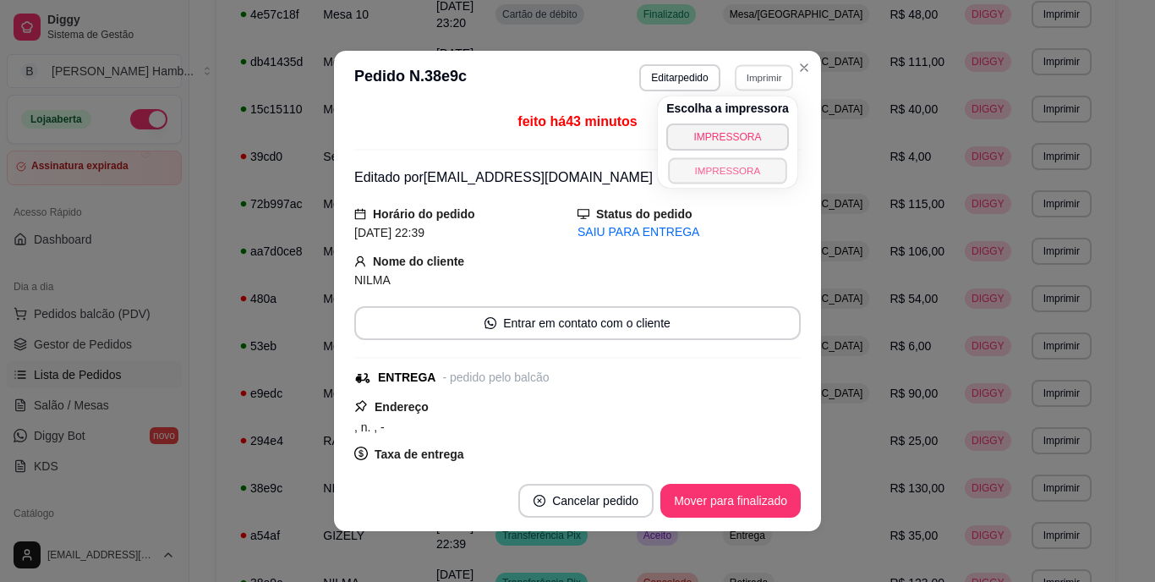
click at [713, 172] on button "IMPRESSORA" at bounding box center [727, 170] width 118 height 26
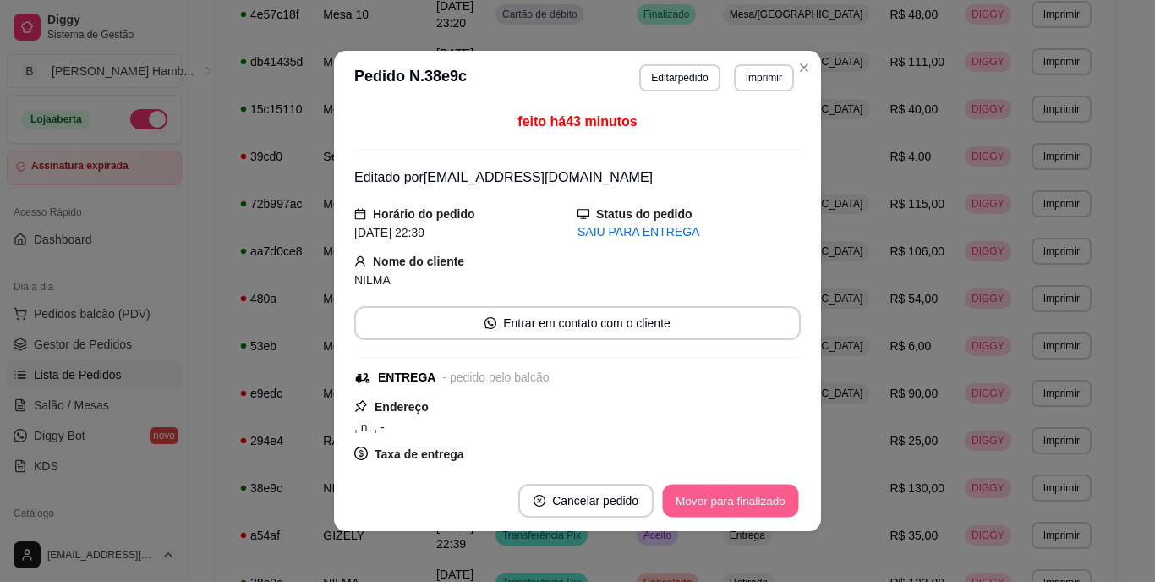
click at [714, 488] on button "Mover para finalizado" at bounding box center [731, 501] width 136 height 33
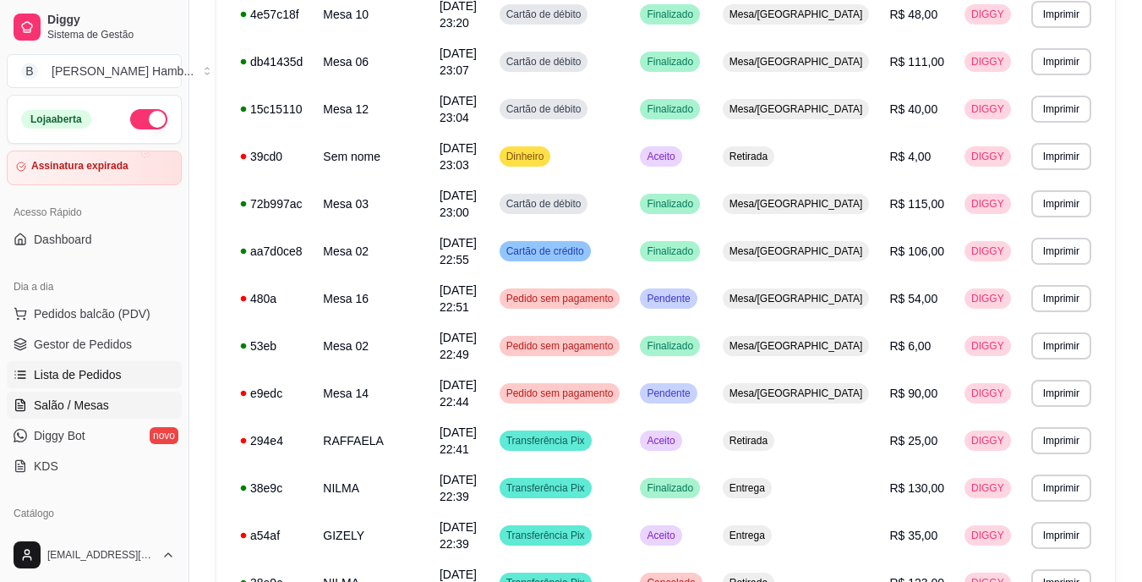
click at [139, 400] on link "Salão / Mesas" at bounding box center [94, 404] width 175 height 27
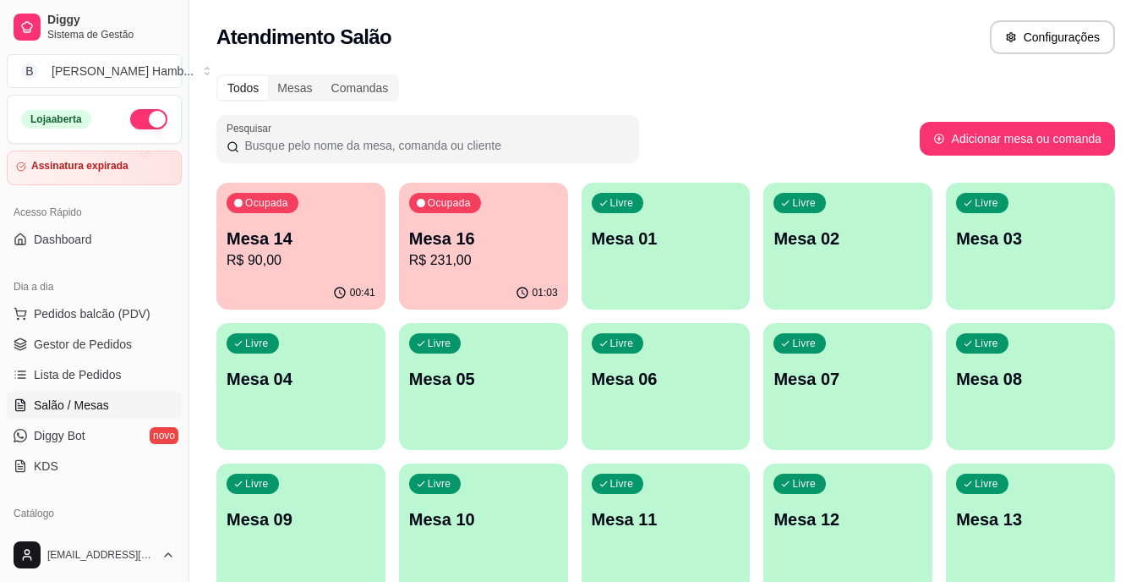
click at [506, 212] on div "Ocupada Mesa 16 R$ 231,00" at bounding box center [483, 230] width 169 height 94
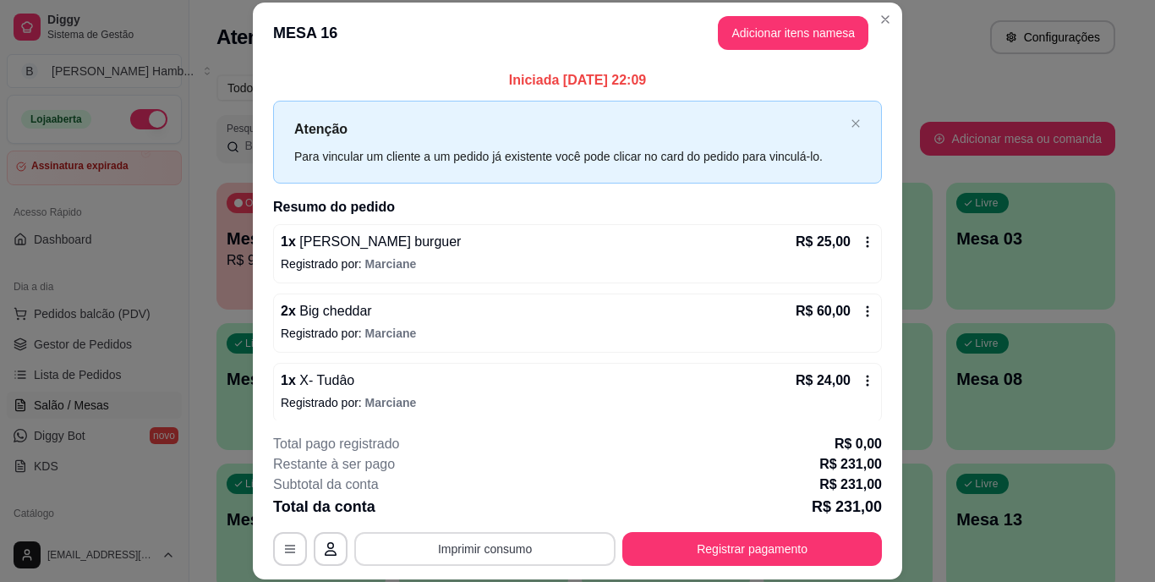
click at [469, 538] on button "Imprimir consumo" at bounding box center [484, 549] width 261 height 34
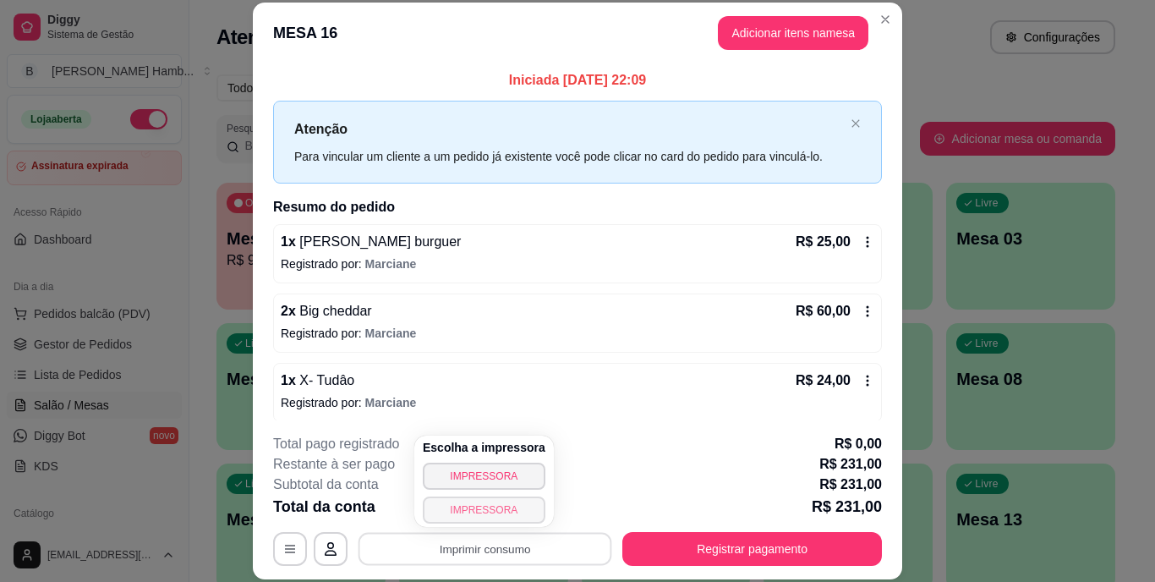
click at [465, 510] on button "IMPRESSORA" at bounding box center [484, 509] width 123 height 27
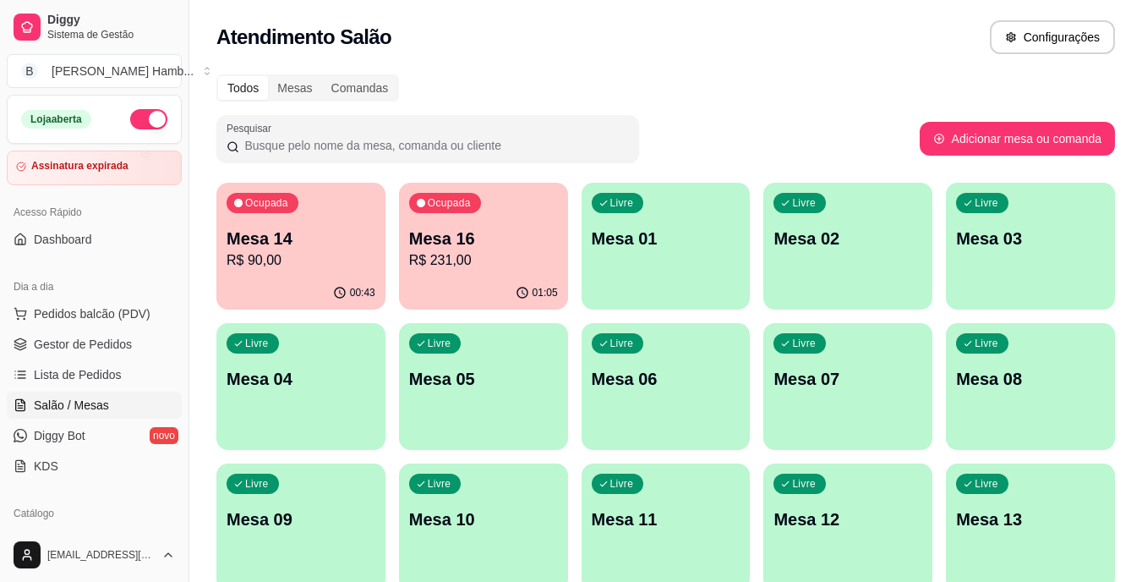
click at [776, 160] on div "Pesquisar" at bounding box center [567, 138] width 703 height 47
drag, startPoint x: 776, startPoint y: 160, endPoint x: 768, endPoint y: 0, distance: 160.0
click at [768, 0] on div "Atendimento Salão Configurações" at bounding box center [665, 32] width 953 height 64
click at [458, 244] on p "Mesa 16" at bounding box center [483, 238] width 145 height 23
click at [320, 244] on p "Mesa 14" at bounding box center [301, 238] width 145 height 23
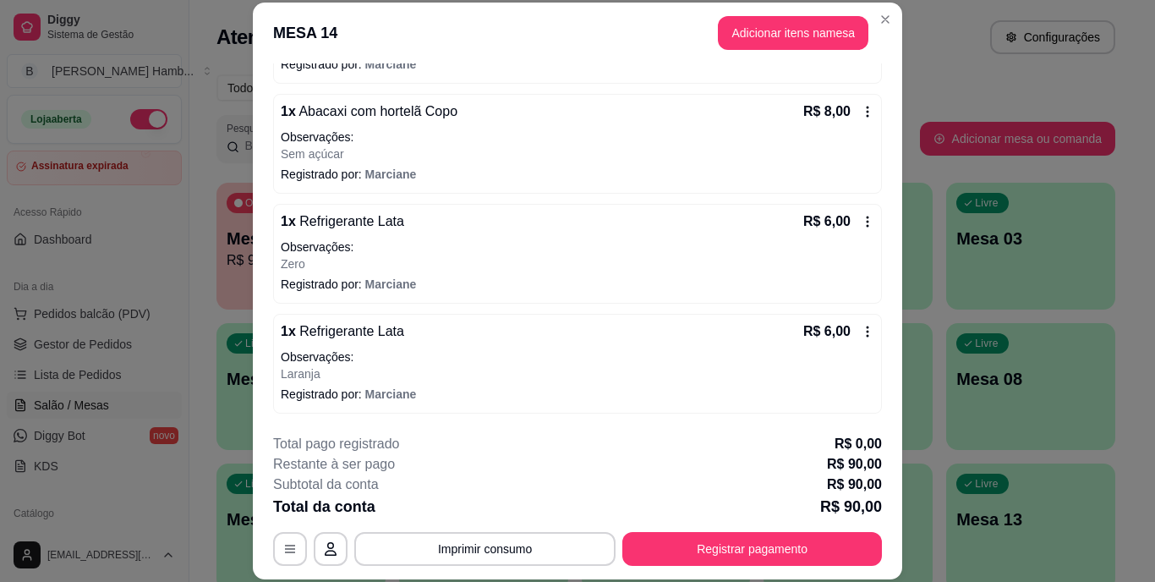
scroll to position [52, 0]
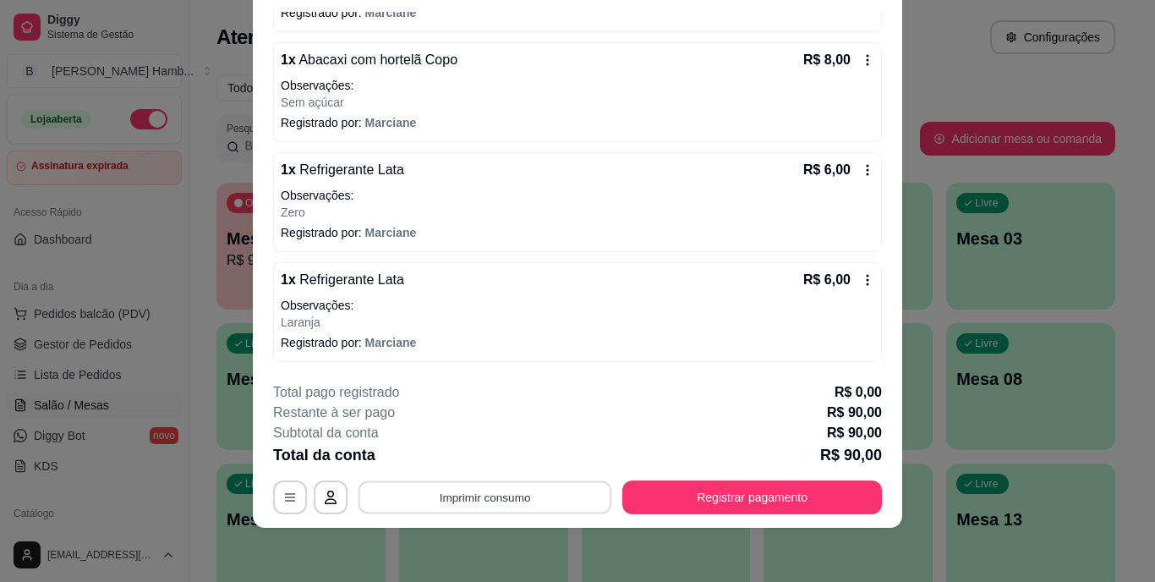
click at [532, 487] on button "Imprimir consumo" at bounding box center [486, 496] width 254 height 33
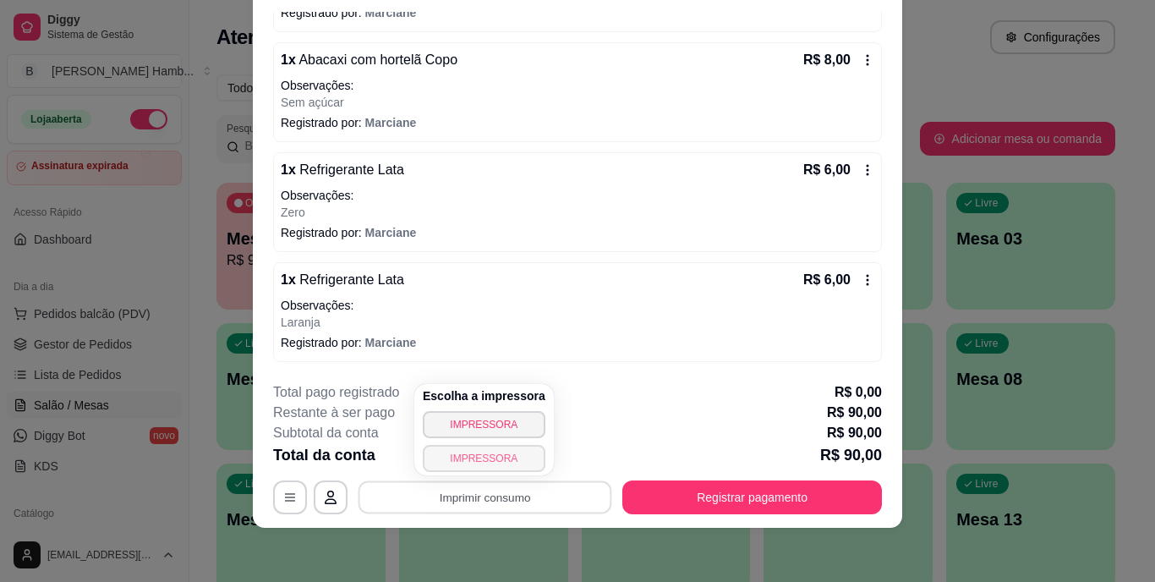
click at [512, 463] on button "IMPRESSORA" at bounding box center [484, 458] width 123 height 27
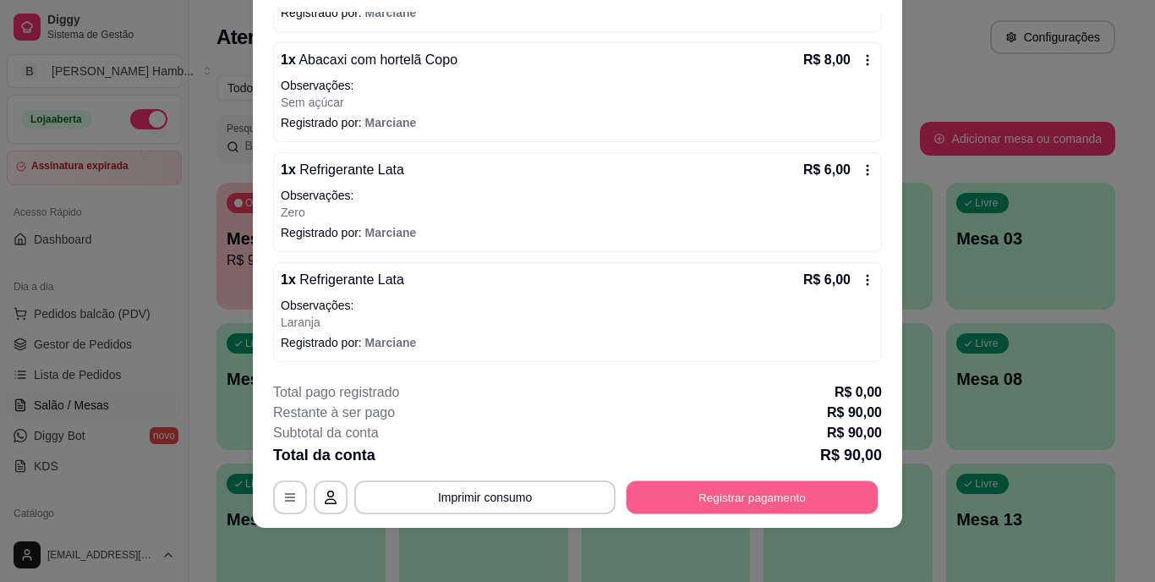
click at [649, 490] on button "Registrar pagamento" at bounding box center [753, 496] width 252 height 33
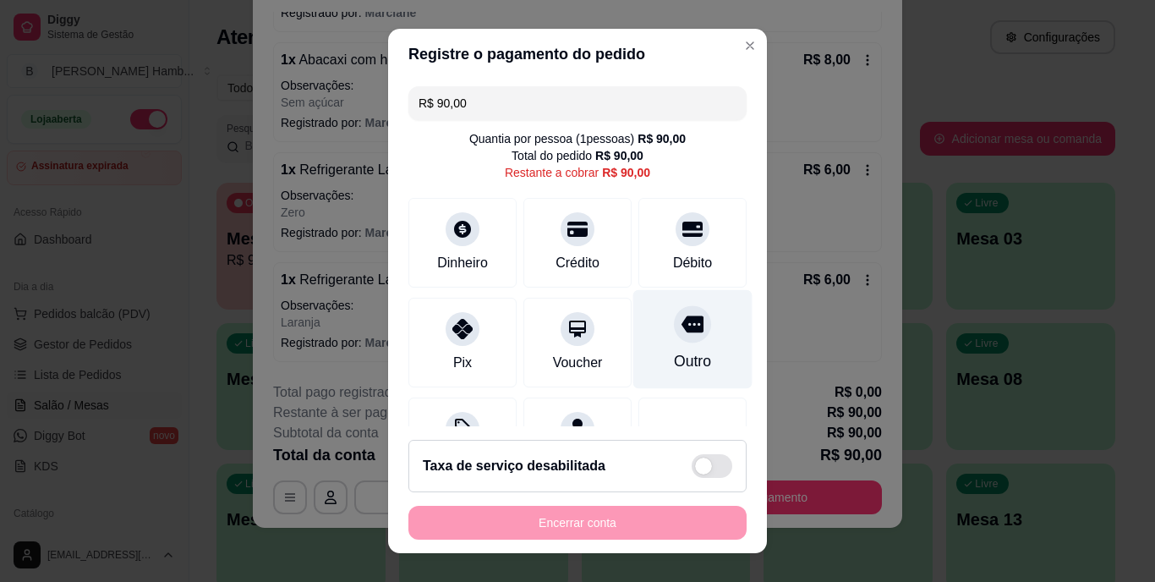
click at [655, 342] on div "Outro" at bounding box center [692, 339] width 119 height 99
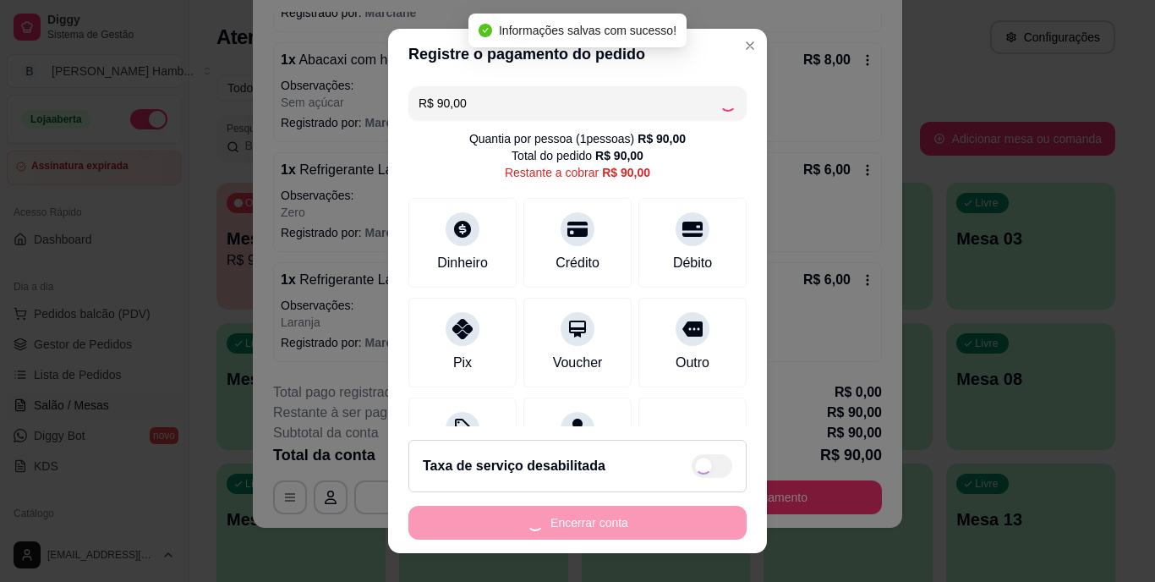
type input "R$ 0,00"
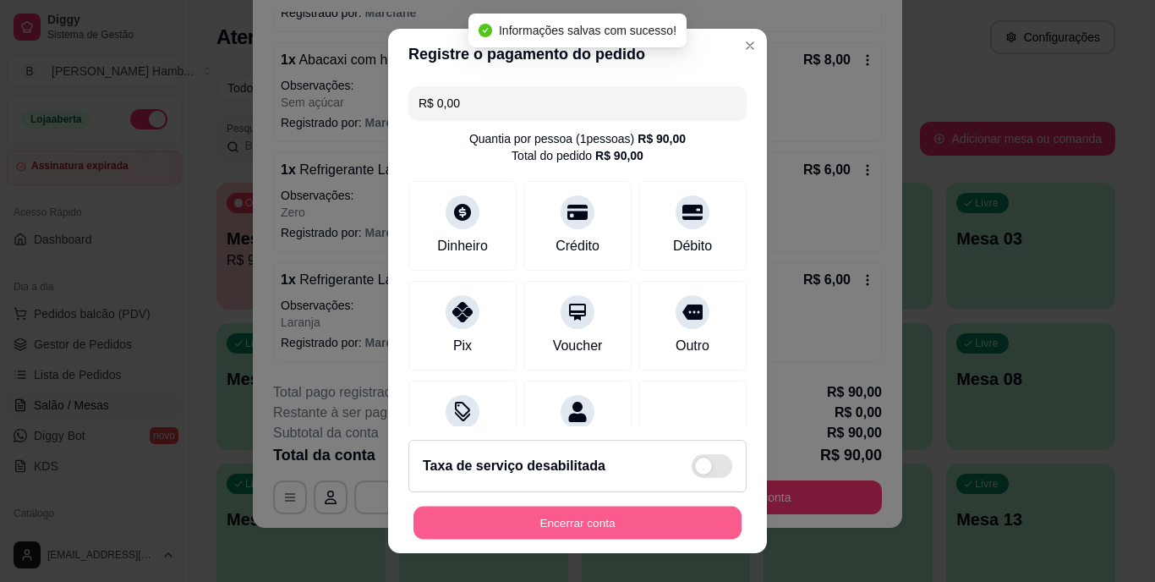
click at [587, 526] on button "Encerrar conta" at bounding box center [577, 522] width 328 height 33
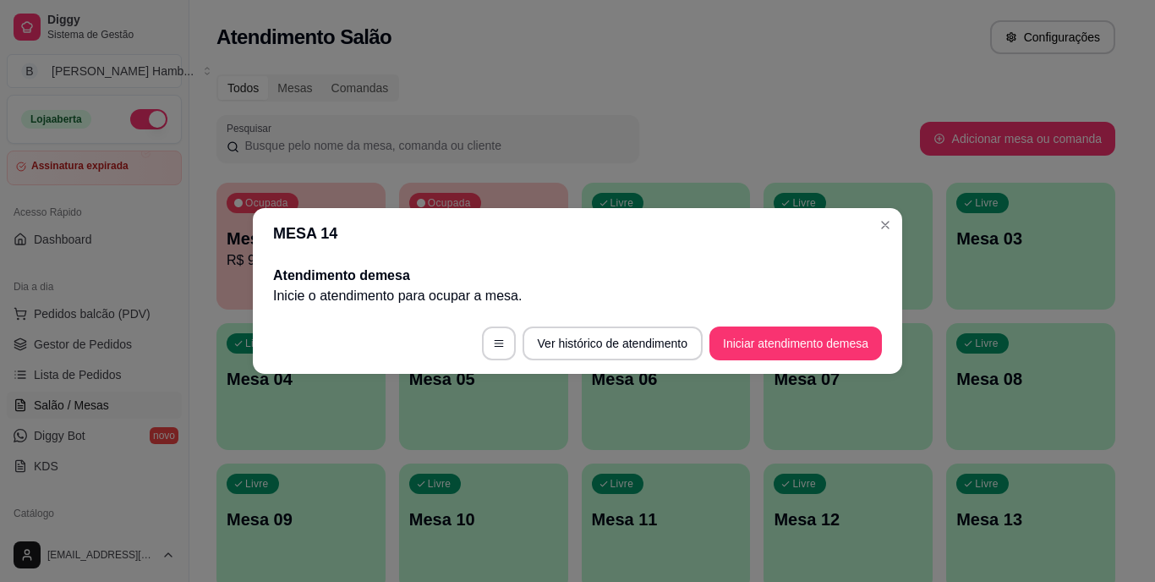
scroll to position [0, 0]
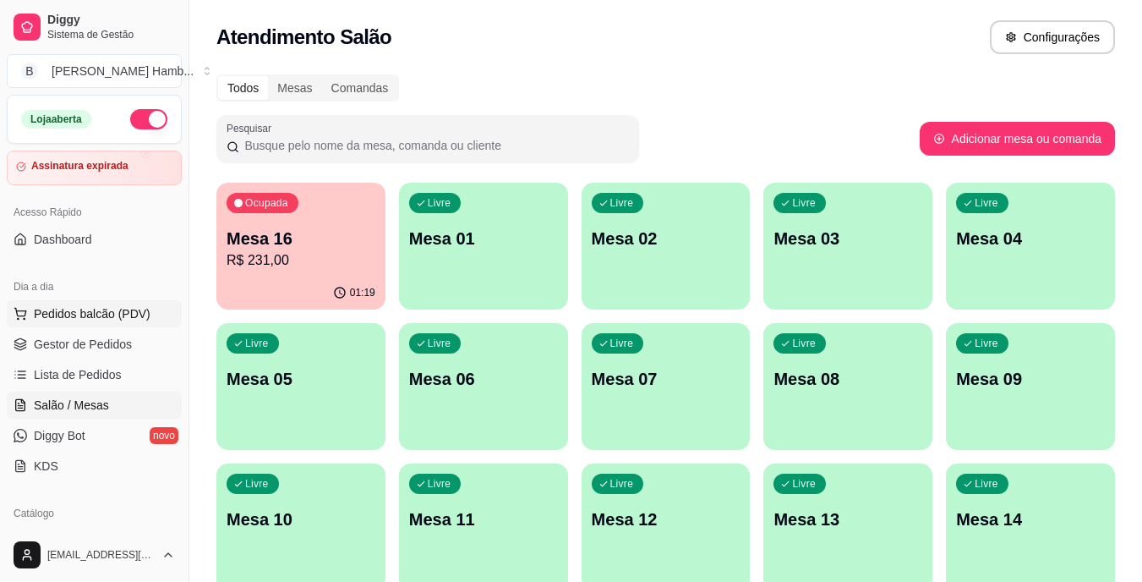
click at [131, 304] on button "Pedidos balcão (PDV)" at bounding box center [94, 313] width 175 height 27
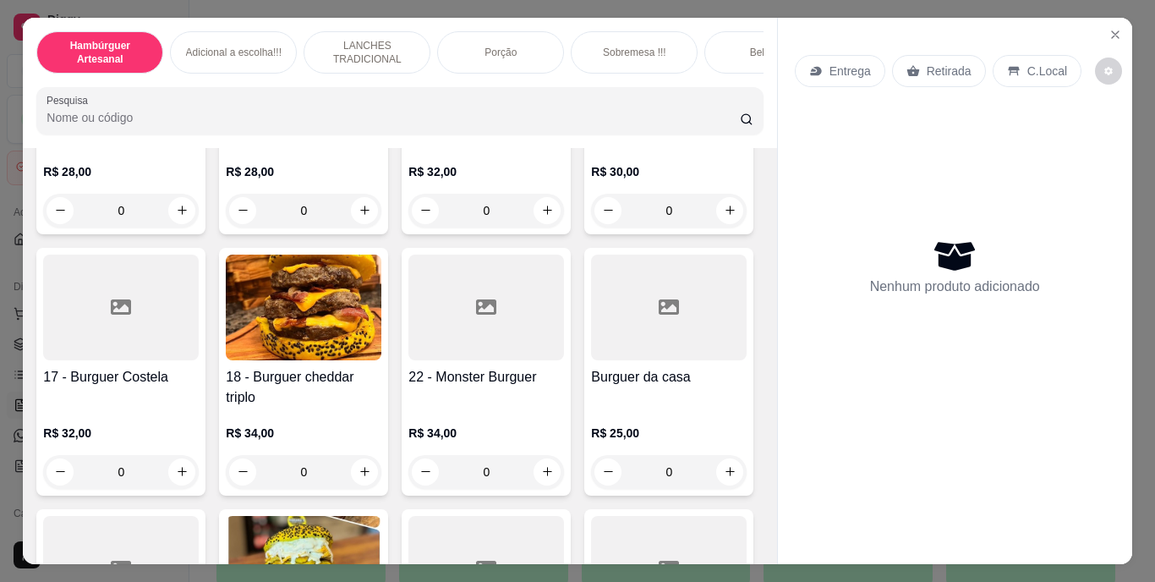
scroll to position [1353, 0]
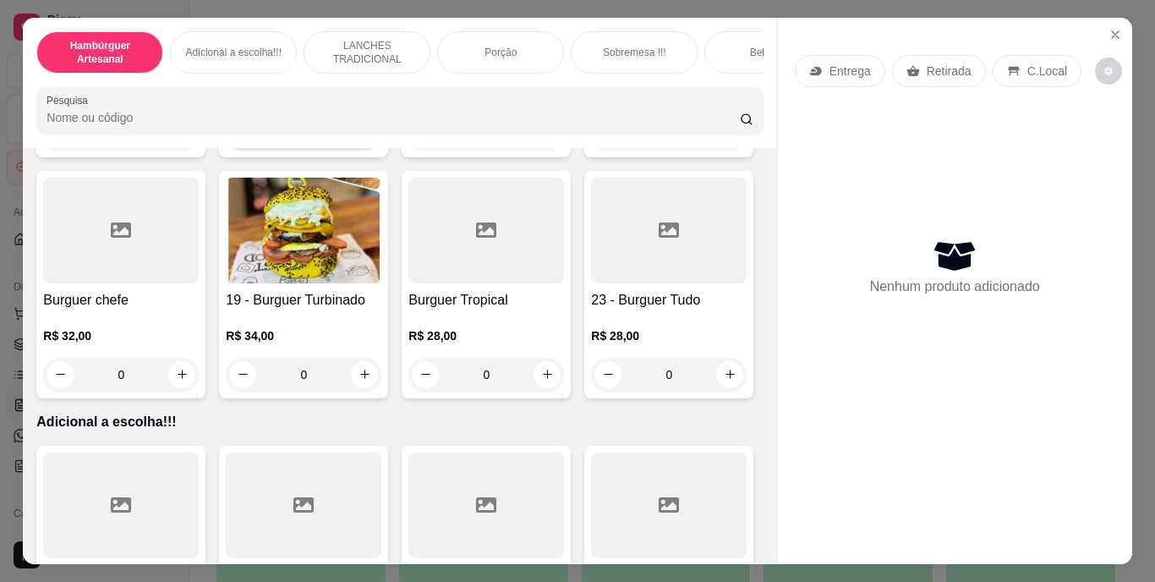
click at [371, 140] on icon "increase-product-quantity" at bounding box center [365, 133] width 13 height 13
type input "1"
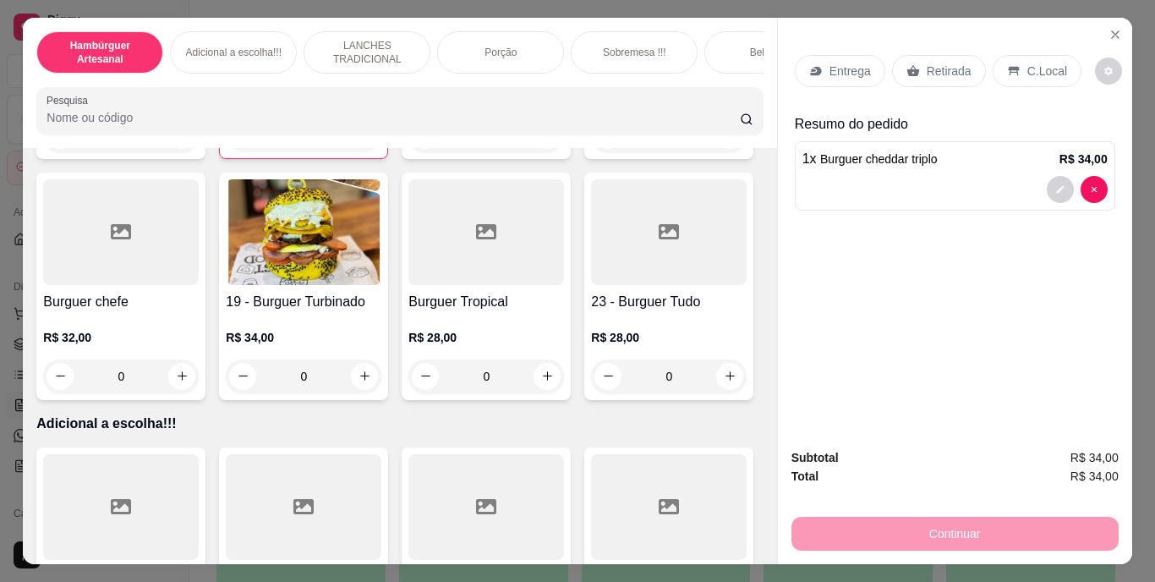
click at [851, 69] on p "Entrega" at bounding box center [849, 71] width 41 height 17
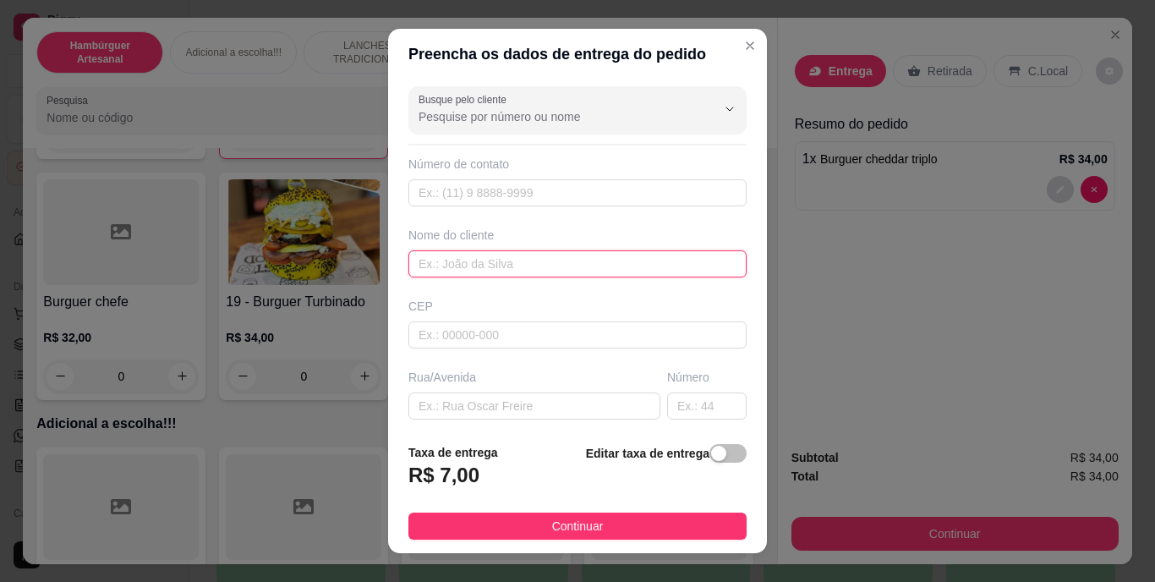
click at [624, 265] on input "text" at bounding box center [577, 263] width 338 height 27
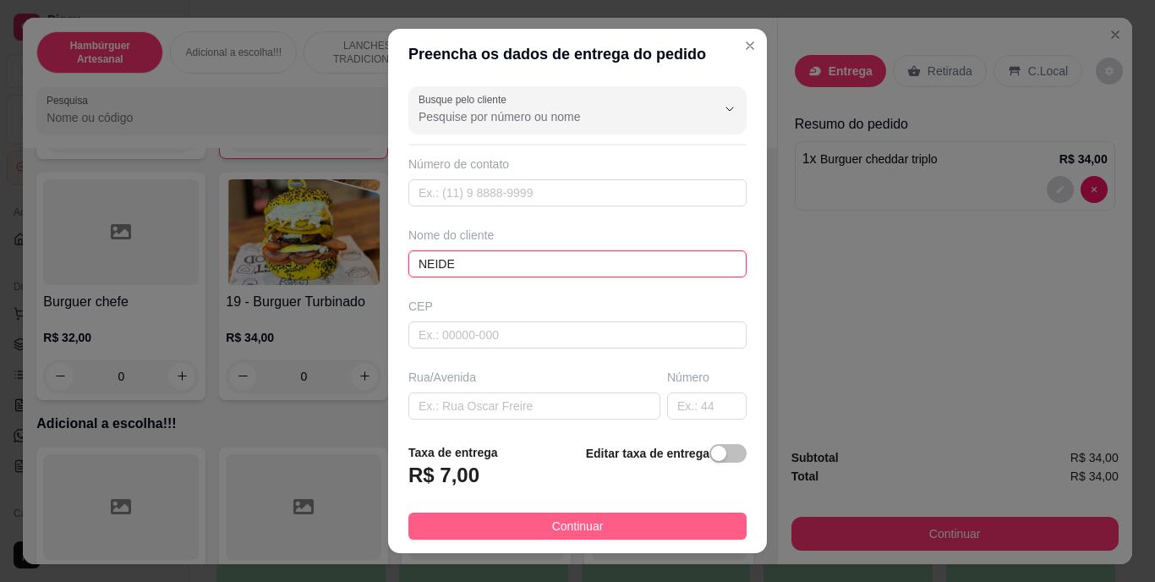
type input "NEIDE"
click at [532, 526] on button "Continuar" at bounding box center [577, 525] width 338 height 27
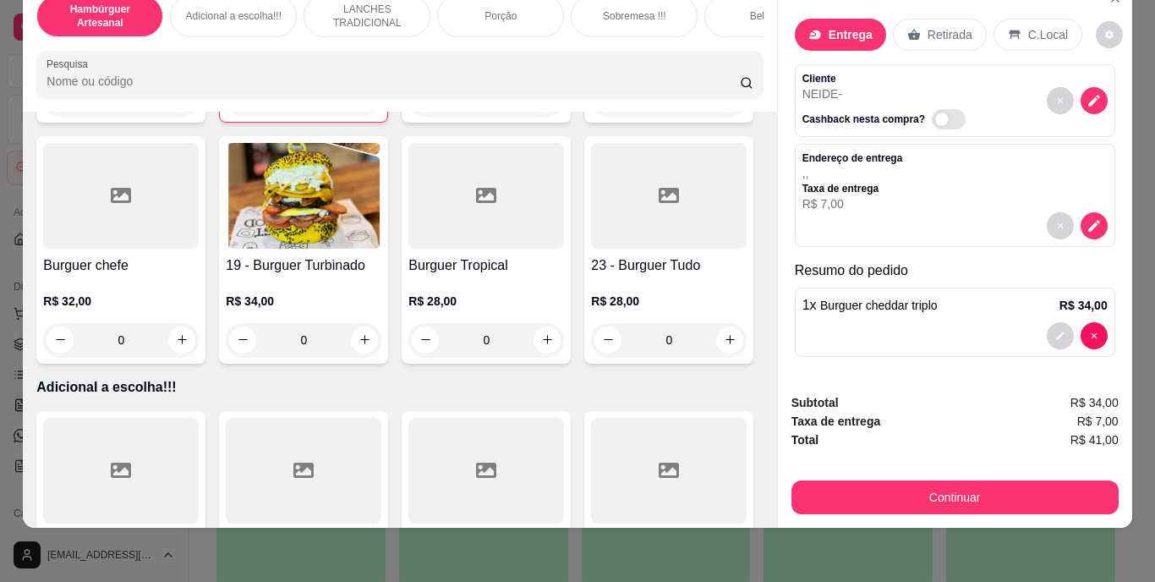
scroll to position [0, 0]
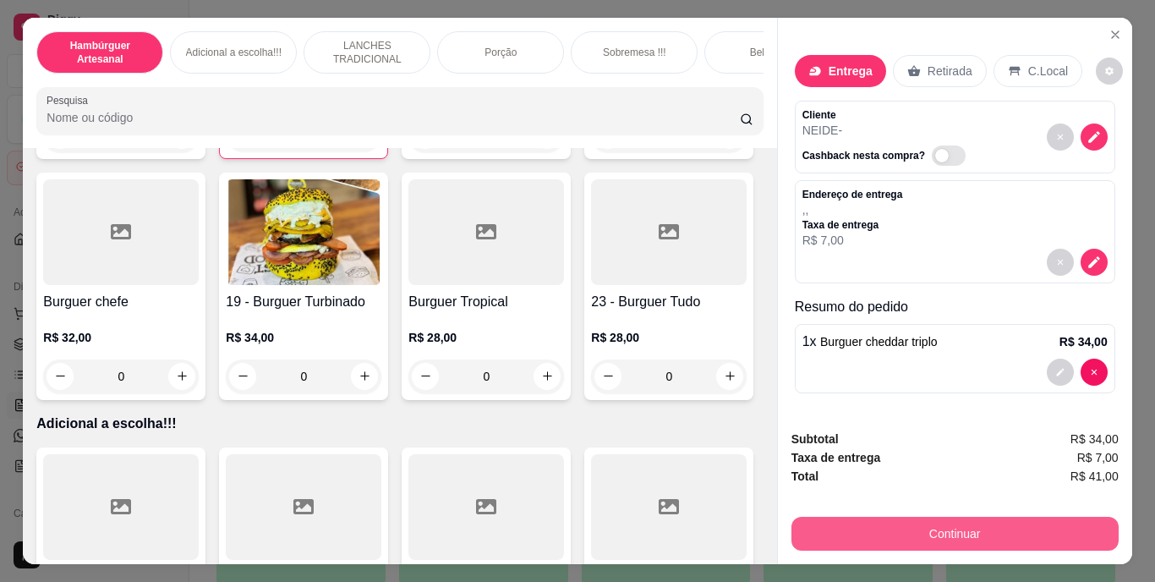
click at [866, 517] on button "Continuar" at bounding box center [954, 534] width 327 height 34
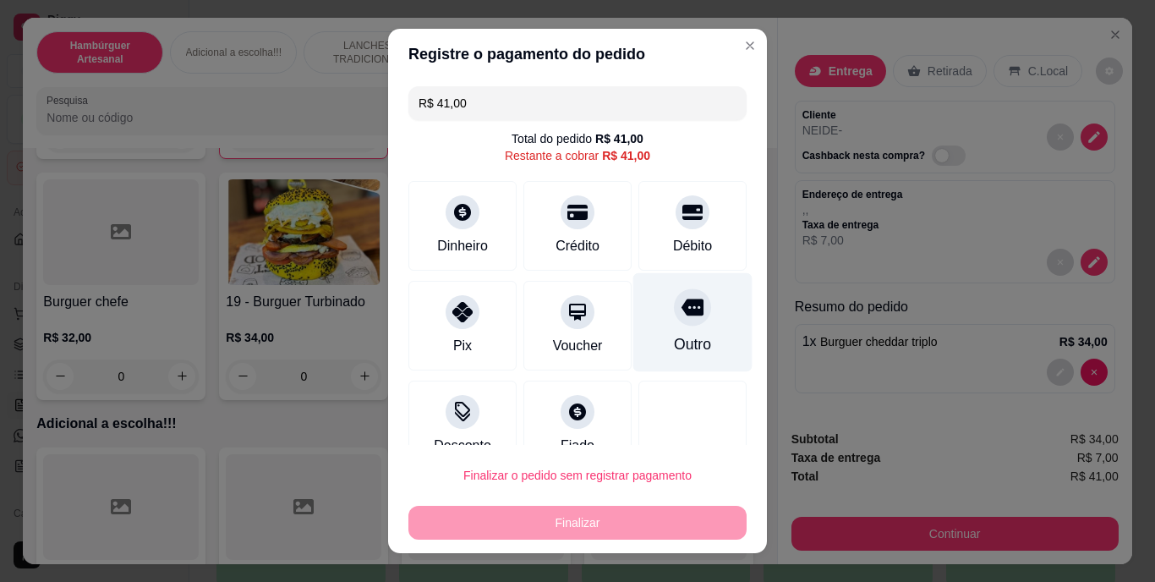
click at [671, 330] on div "Outro" at bounding box center [692, 322] width 119 height 99
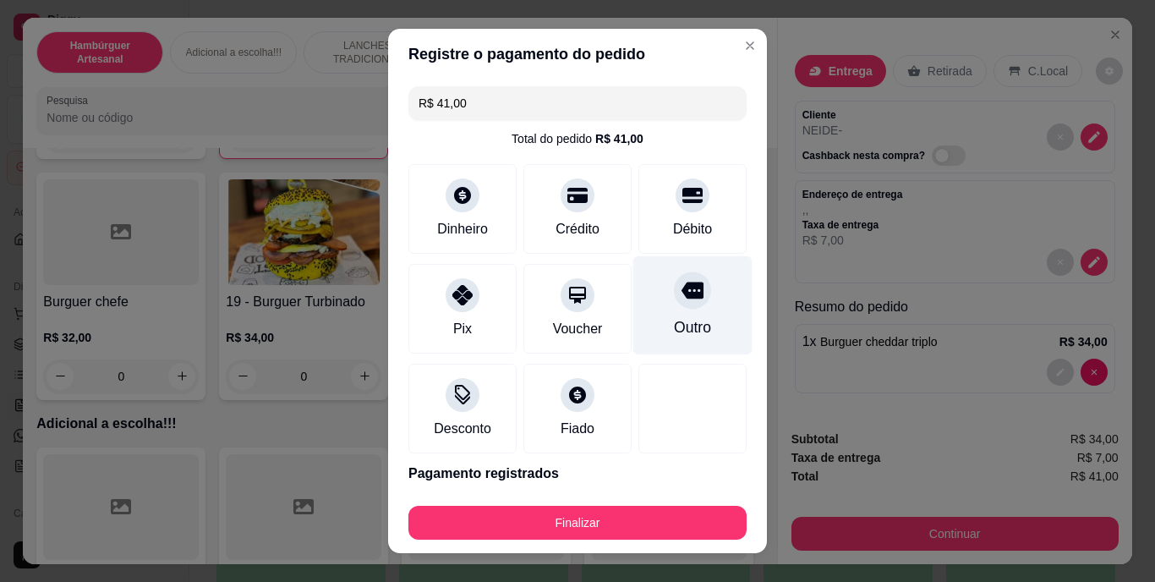
type input "R$ 0,00"
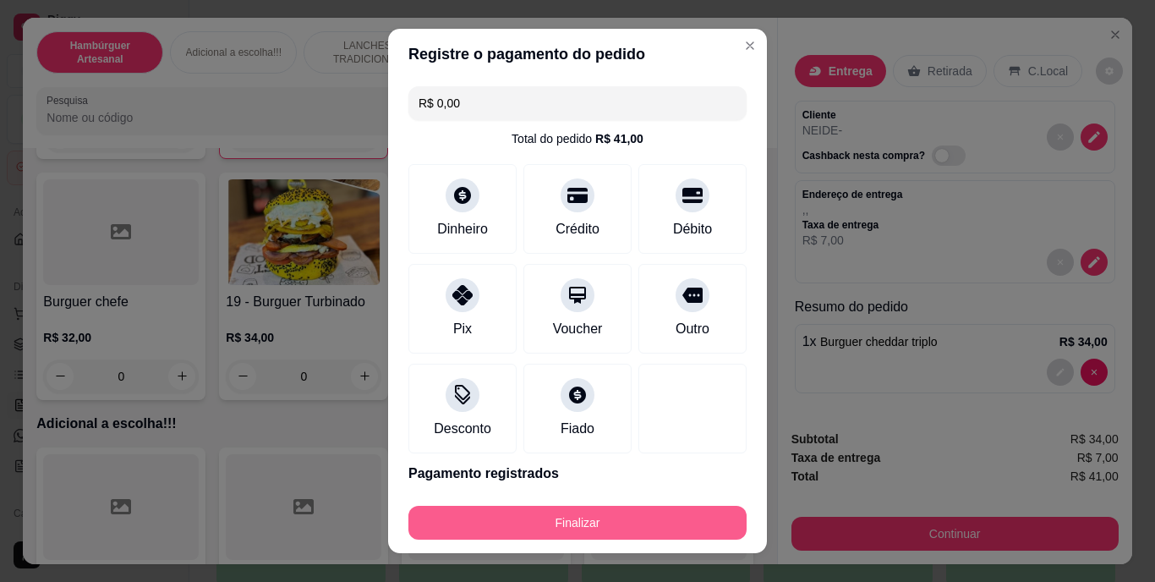
click at [625, 521] on button "Finalizar" at bounding box center [577, 523] width 338 height 34
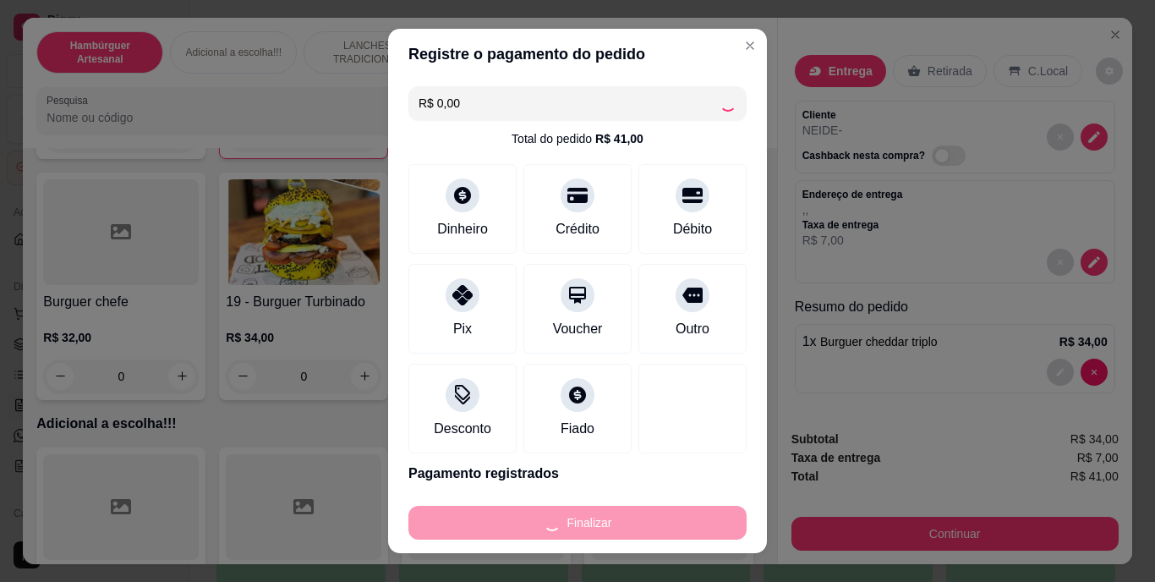
type input "0"
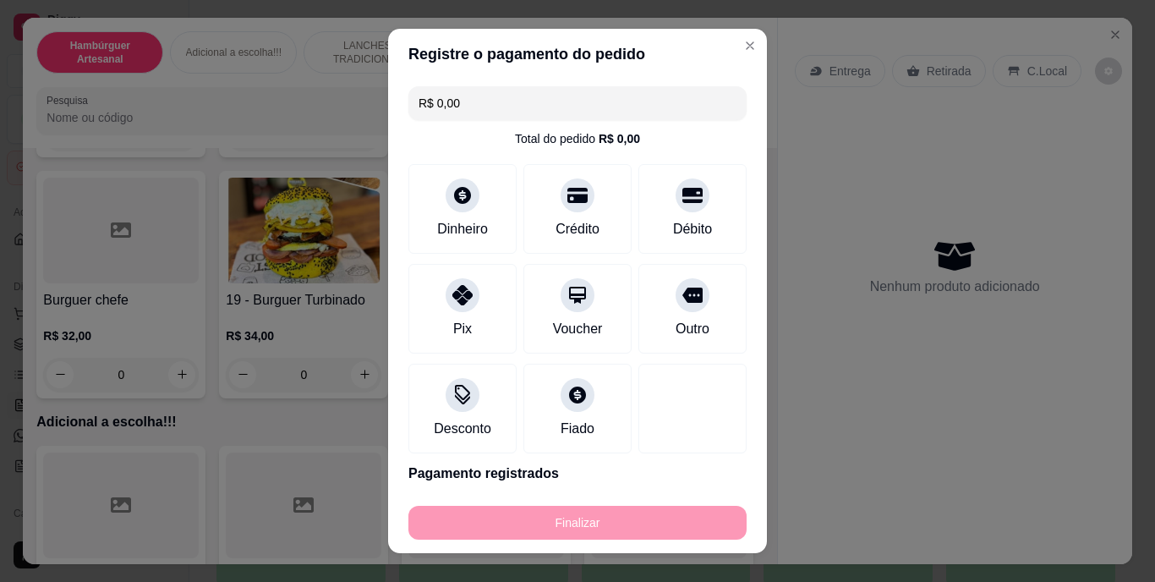
type input "-R$ 41,00"
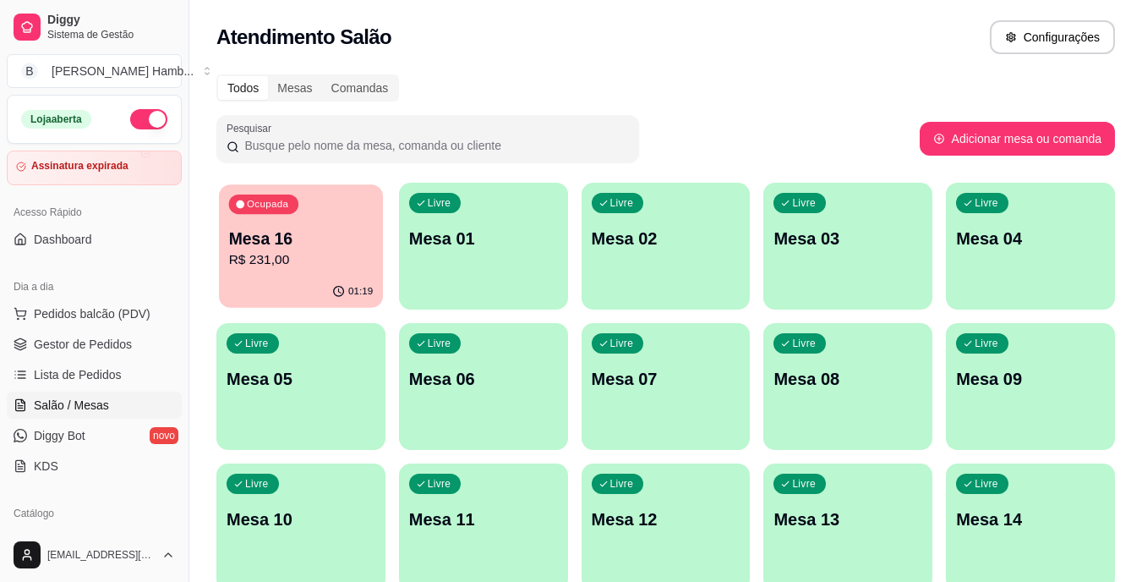
click at [335, 256] on p "R$ 231,00" at bounding box center [301, 259] width 145 height 19
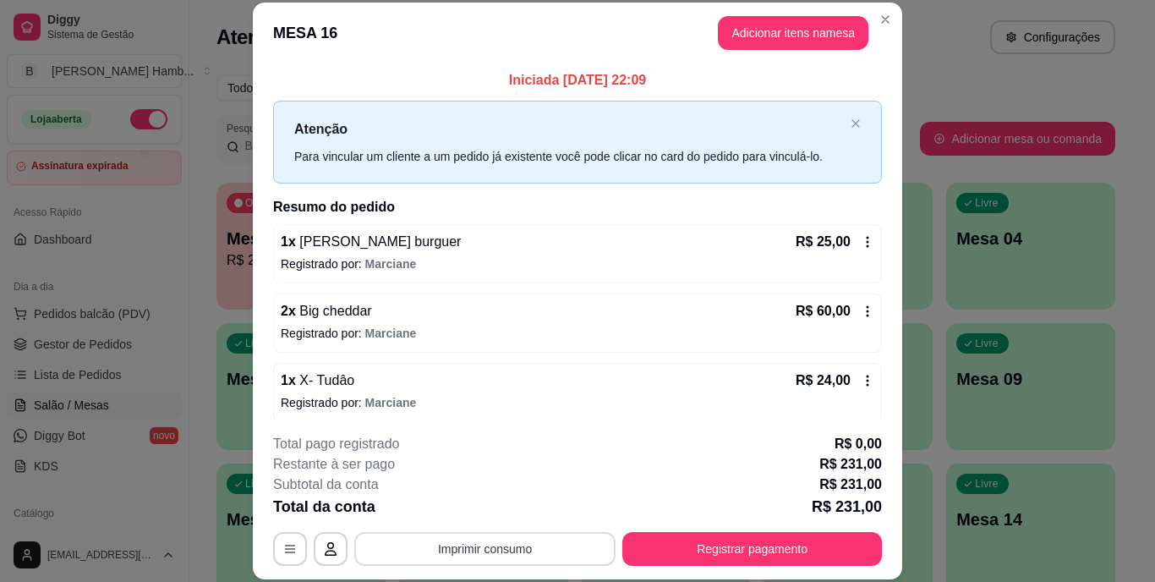
click at [491, 540] on button "Imprimir consumo" at bounding box center [484, 549] width 261 height 34
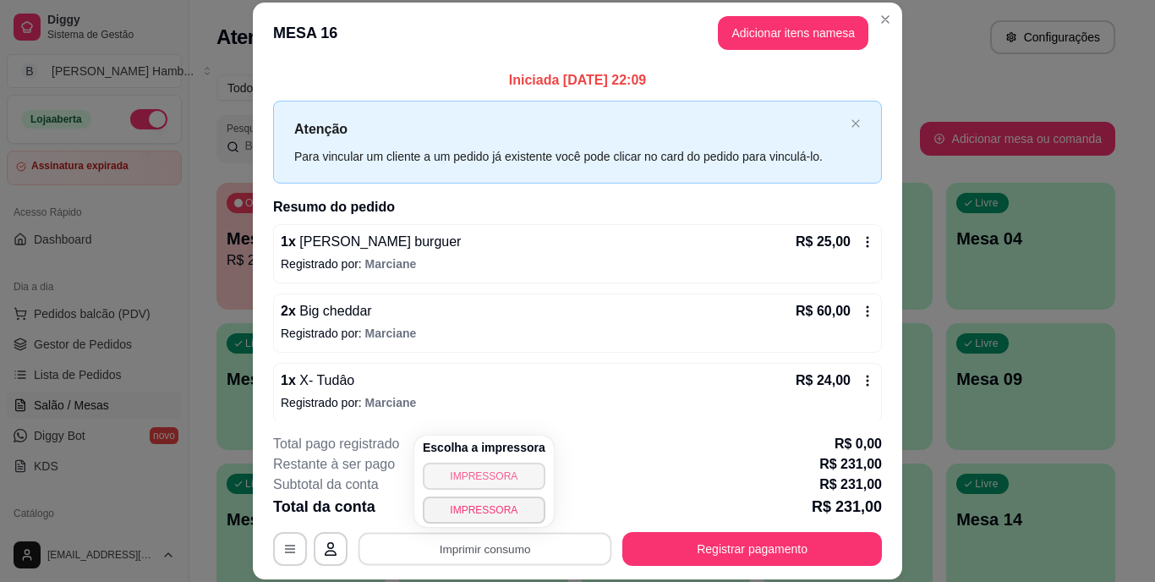
click at [471, 479] on button "IMPRESSORA" at bounding box center [484, 476] width 123 height 27
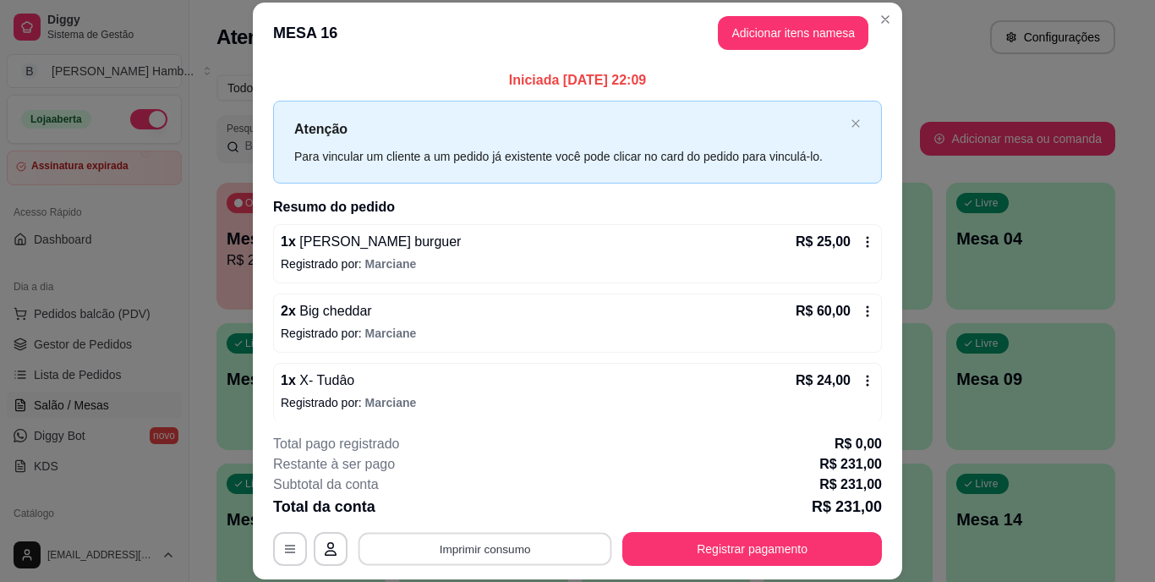
click at [449, 552] on button "Imprimir consumo" at bounding box center [486, 548] width 254 height 33
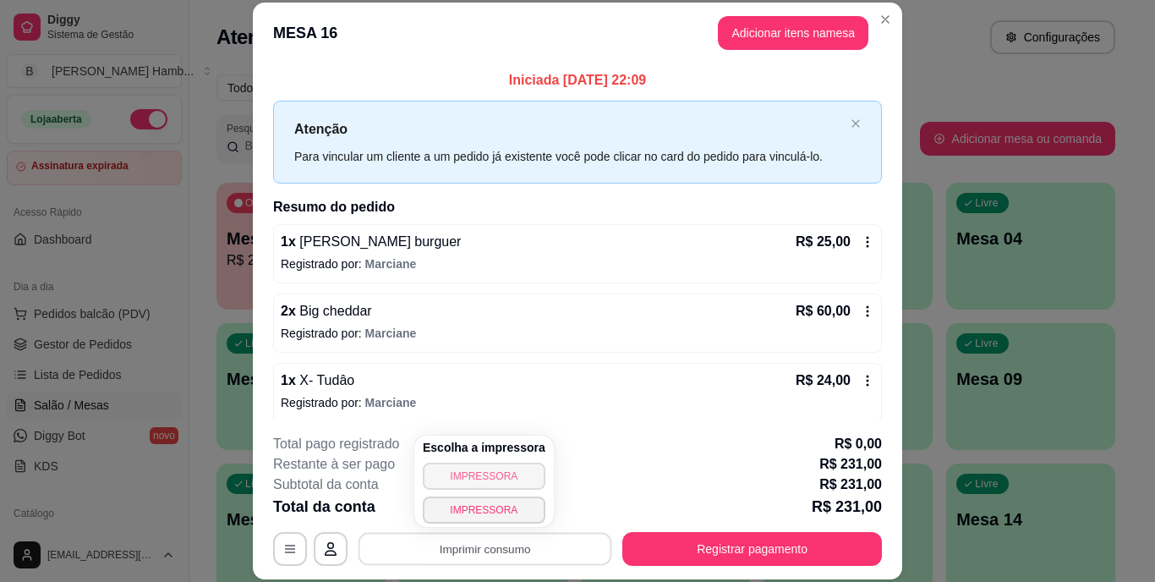
click at [451, 470] on button "IMPRESSORA" at bounding box center [484, 476] width 123 height 27
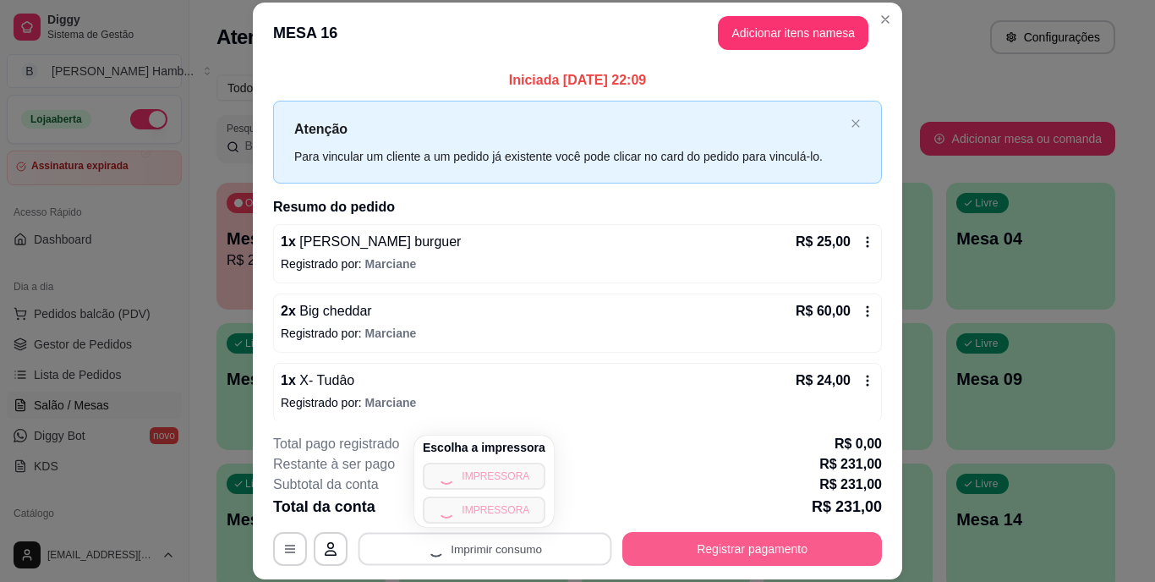
click at [649, 550] on button "Registrar pagamento" at bounding box center [752, 549] width 260 height 34
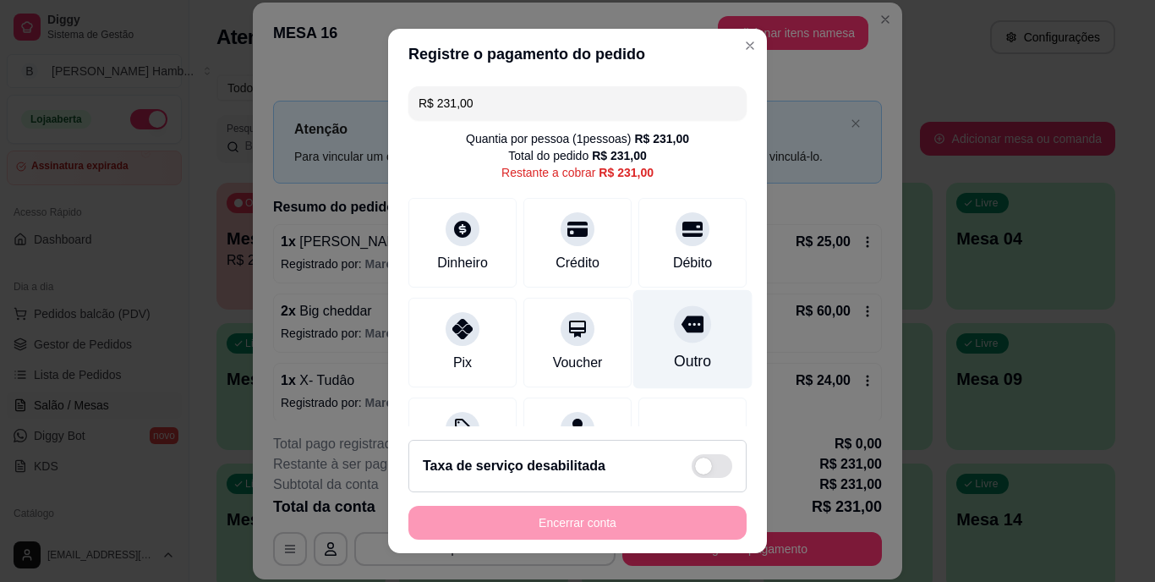
click at [674, 364] on div "Outro" at bounding box center [692, 362] width 37 height 22
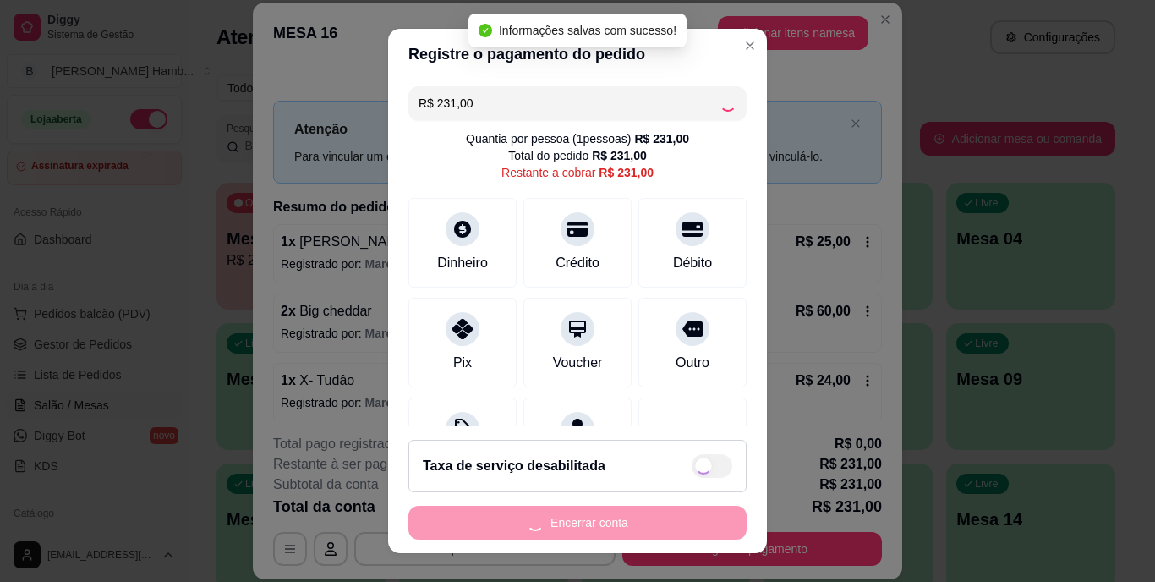
type input "R$ 0,00"
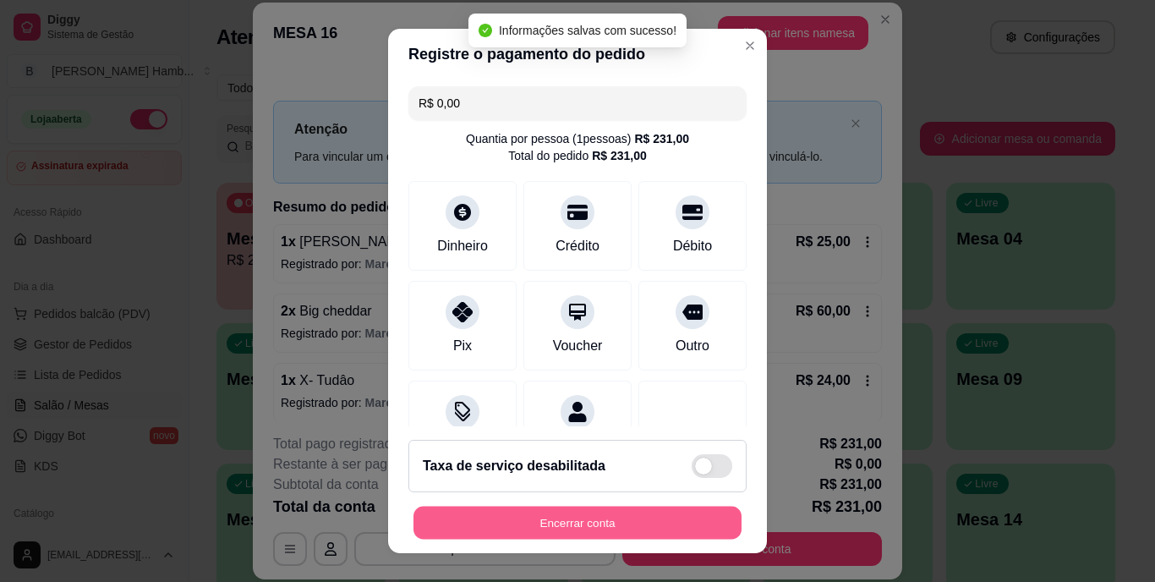
click at [647, 517] on button "Encerrar conta" at bounding box center [577, 522] width 328 height 33
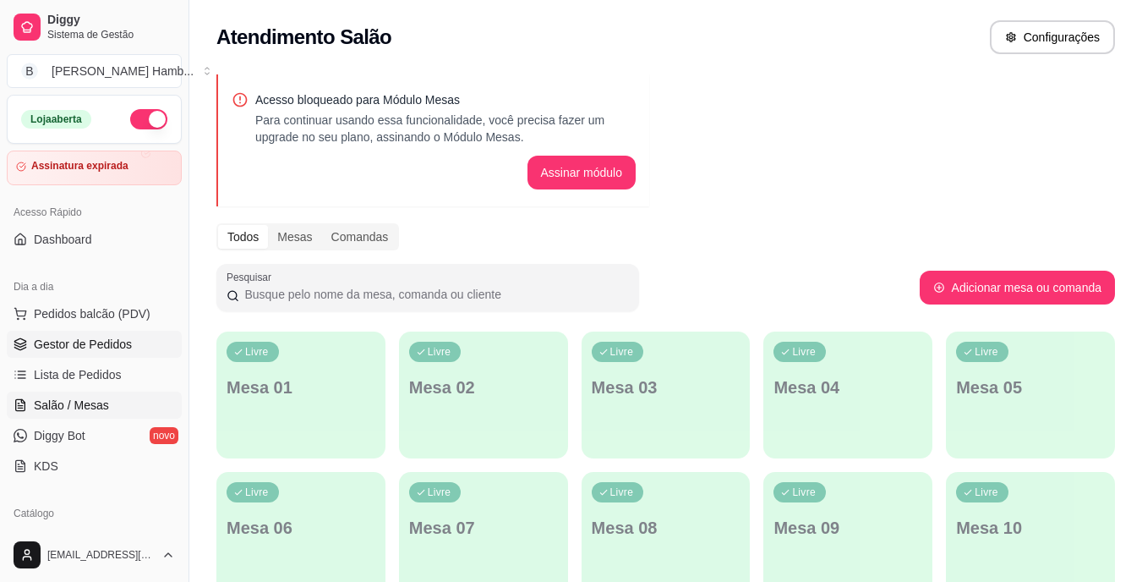
click at [57, 340] on span "Gestor de Pedidos" at bounding box center [83, 344] width 98 height 17
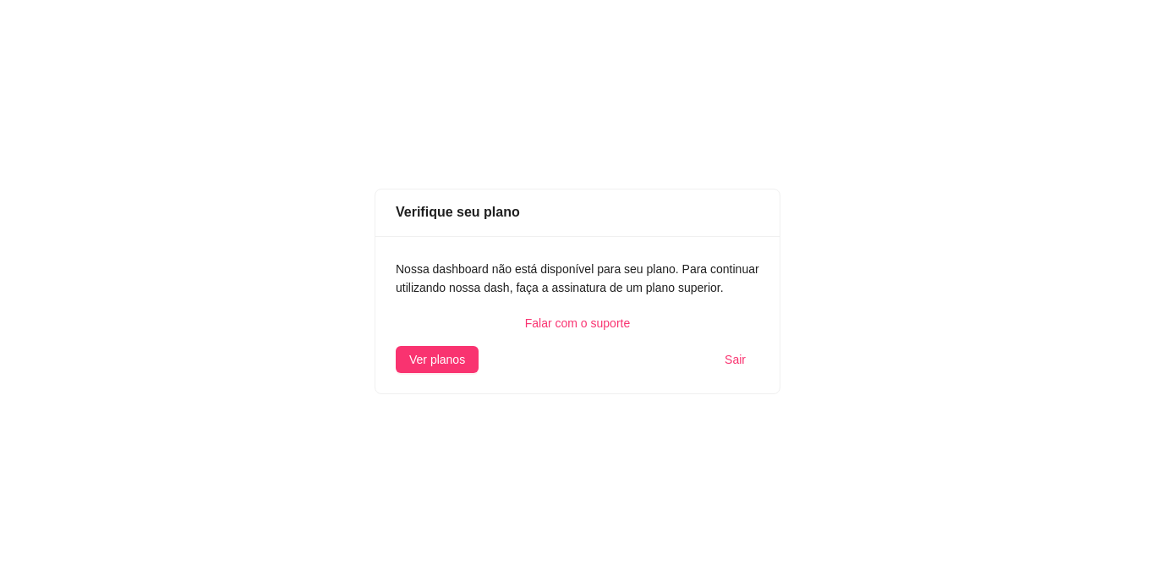
click at [856, 366] on div "Verifique seu plano Nossa dashboard não está disponível para seu plano. Para co…" at bounding box center [577, 291] width 1155 height 582
